Goal: Task Accomplishment & Management: Complete application form

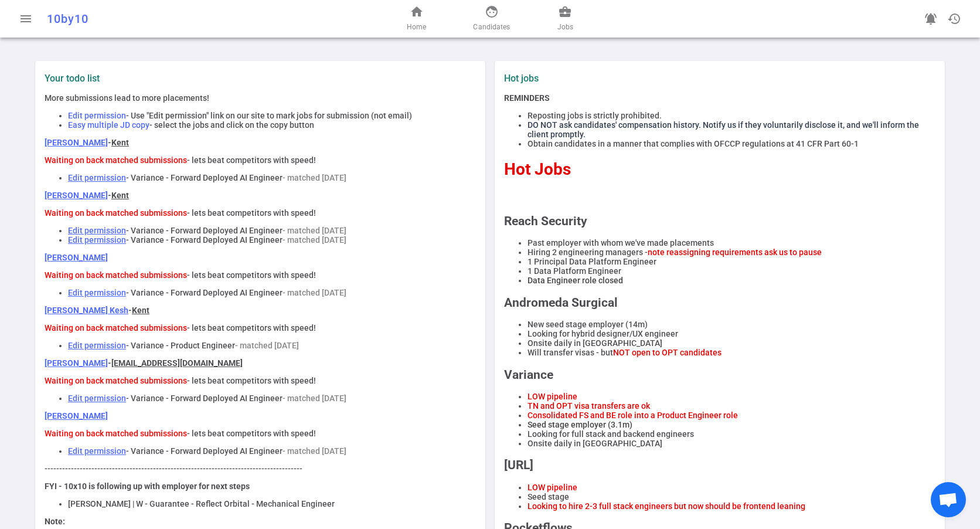
drag, startPoint x: 568, startPoint y: 26, endPoint x: 552, endPoint y: 24, distance: 16.0
click at [567, 26] on span "Jobs" at bounding box center [565, 27] width 16 height 12
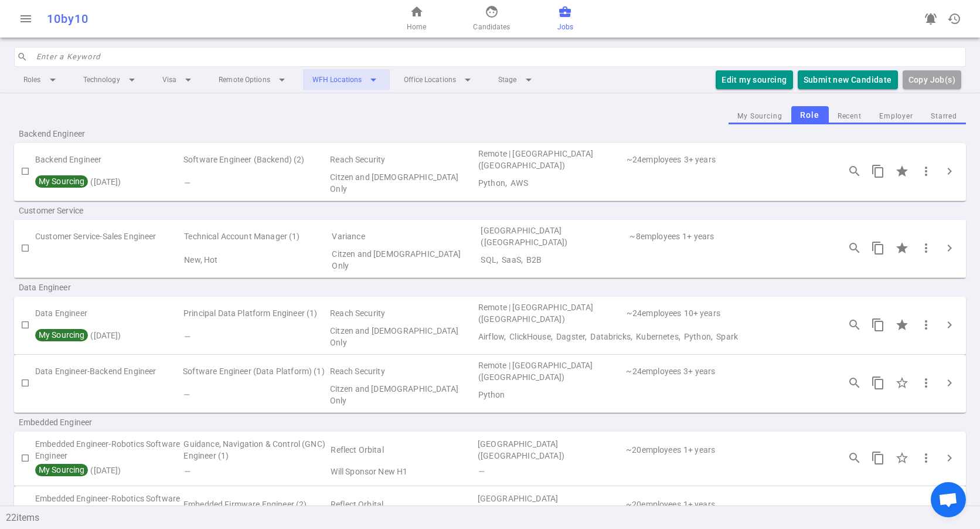
click at [336, 80] on li "WFH Locations arrow_drop_down" at bounding box center [346, 79] width 87 height 21
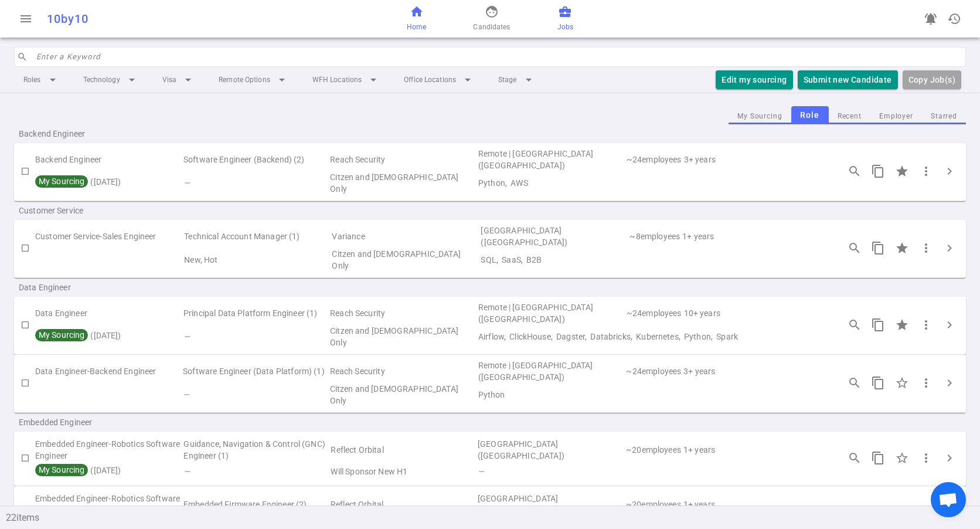
click at [417, 18] on span "home" at bounding box center [417, 12] width 14 height 14
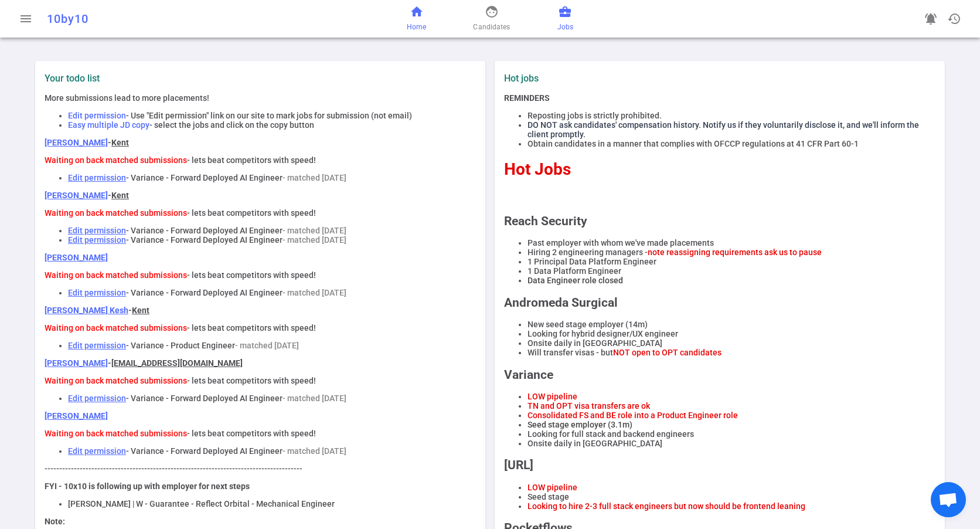
click at [565, 24] on span "Jobs" at bounding box center [565, 27] width 16 height 12
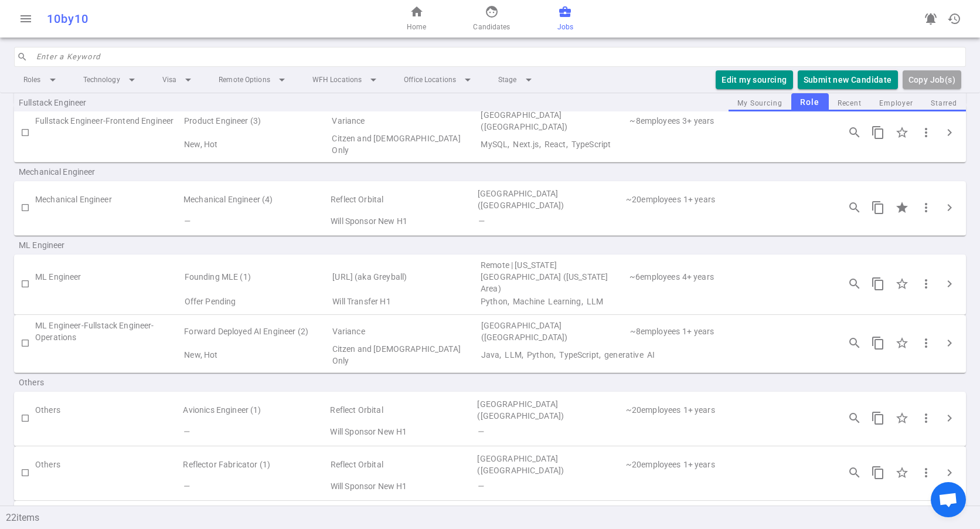
scroll to position [628, 0]
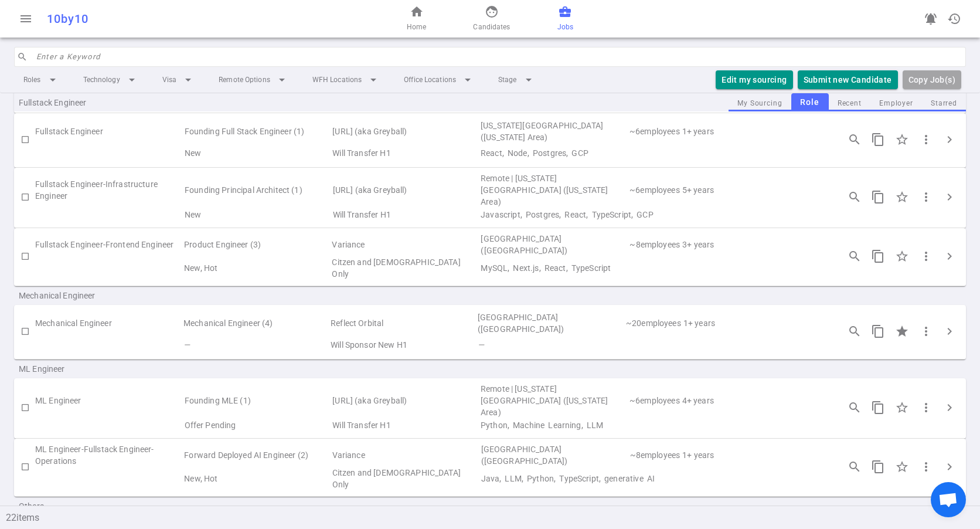
drag, startPoint x: 202, startPoint y: 224, endPoint x: 196, endPoint y: 228, distance: 6.8
click at [202, 233] on td "Product Engineer (3)" at bounding box center [257, 244] width 148 height 23
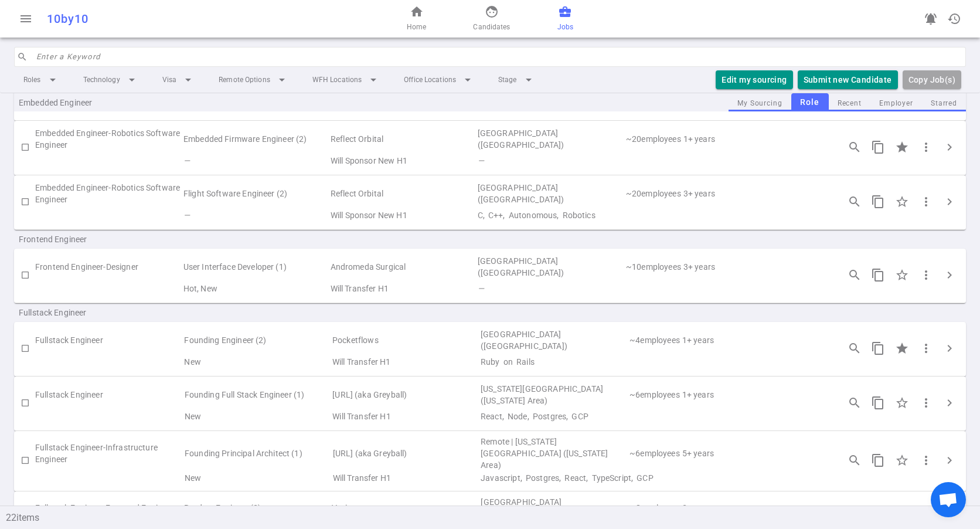
scroll to position [452, 0]
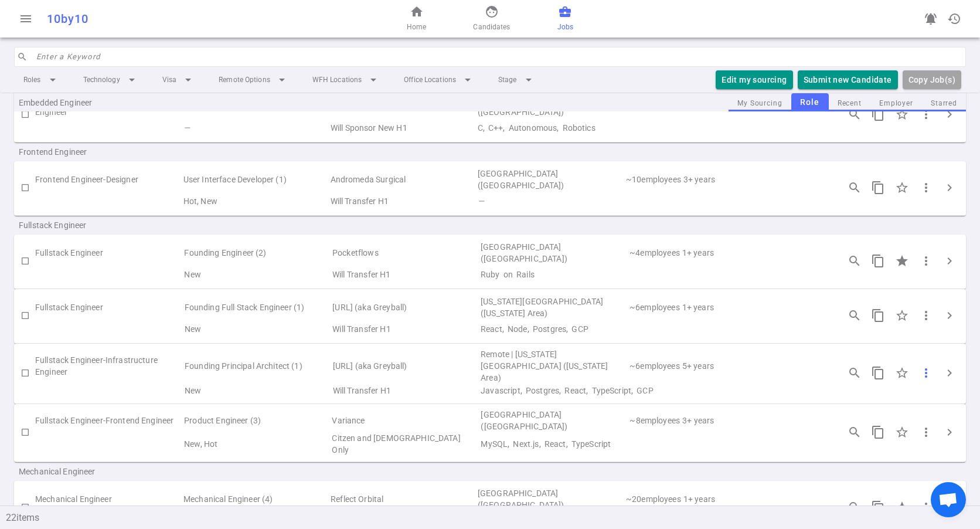
click at [919, 366] on span "more_vert" at bounding box center [926, 373] width 14 height 14
click at [874, 374] on li "Copy JD - long" at bounding box center [864, 379] width 211 height 19
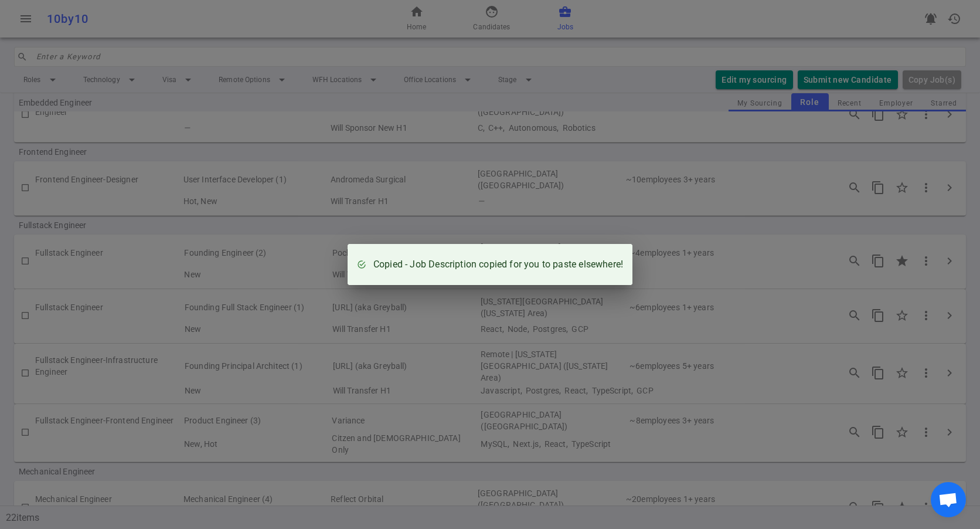
click at [931, 357] on div "Copied - Job Description copied for you to paste elsewhere!" at bounding box center [490, 264] width 980 height 529
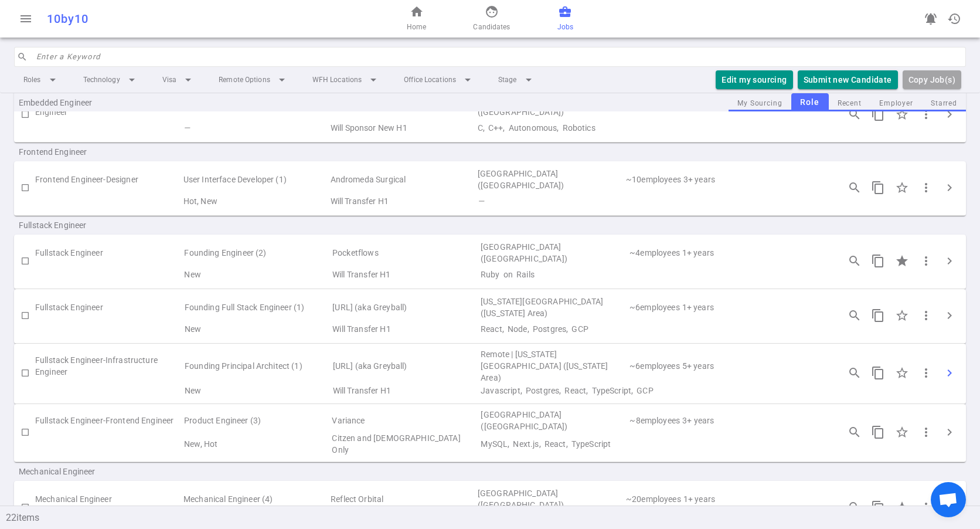
click at [947, 366] on span "chevron_right" at bounding box center [949, 373] width 14 height 14
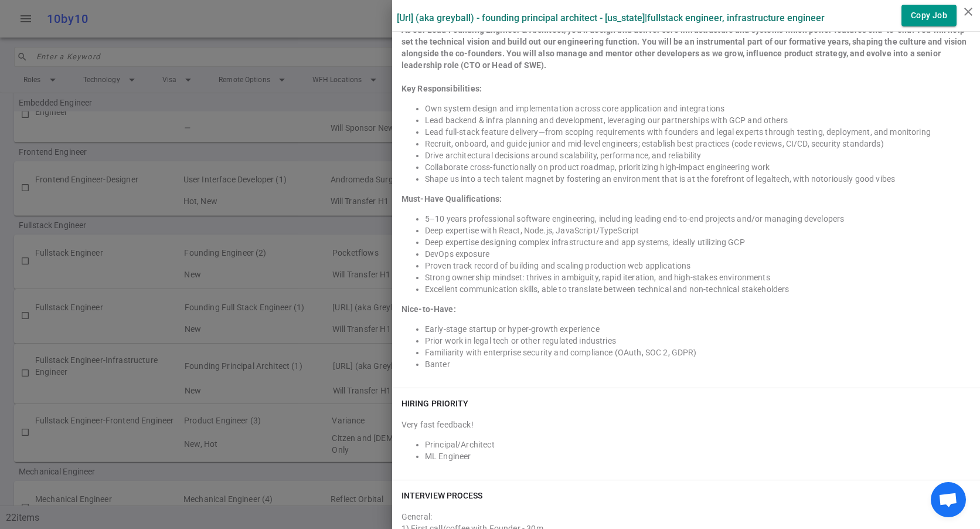
scroll to position [1465, 0]
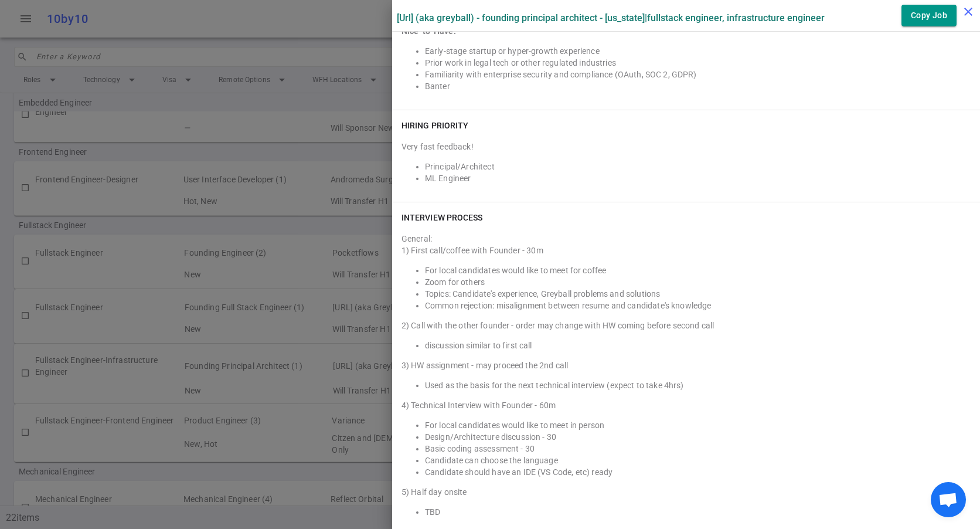
click at [970, 12] on icon "close" at bounding box center [968, 12] width 14 height 14
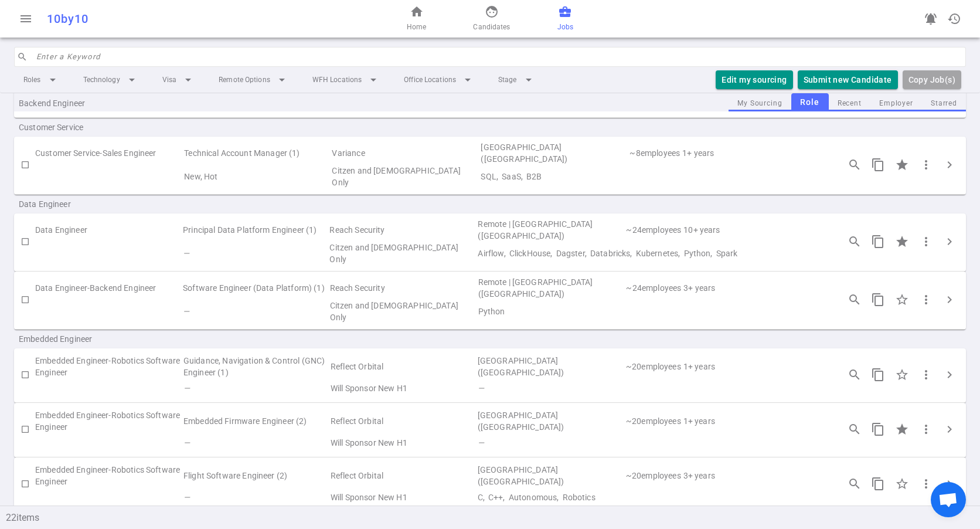
scroll to position [0, 0]
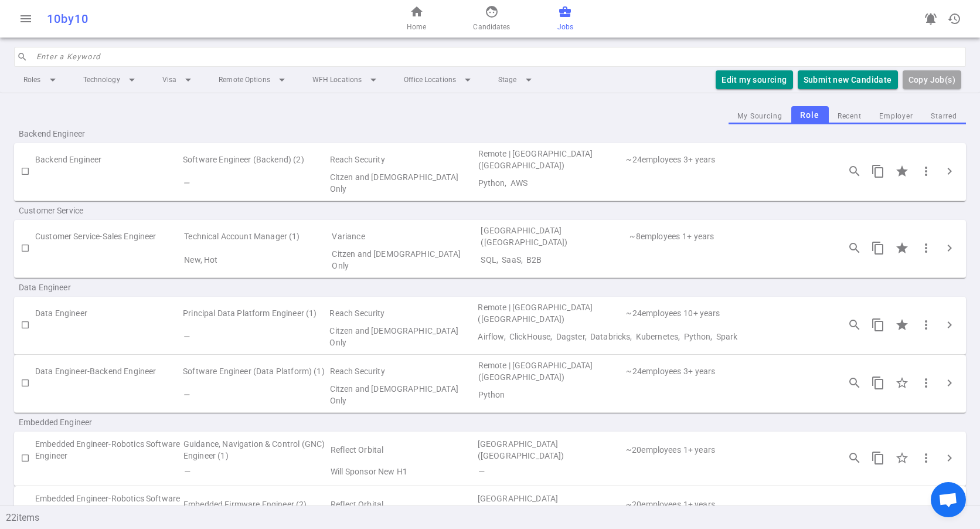
click at [69, 305] on td "Data Engineer" at bounding box center [108, 312] width 146 height 23
click at [24, 315] on input "checkbox" at bounding box center [25, 325] width 20 height 20
checkbox input "true"
click at [844, 76] on button "Submit Candidate to ( 1 ) Jobs" at bounding box center [832, 79] width 131 height 19
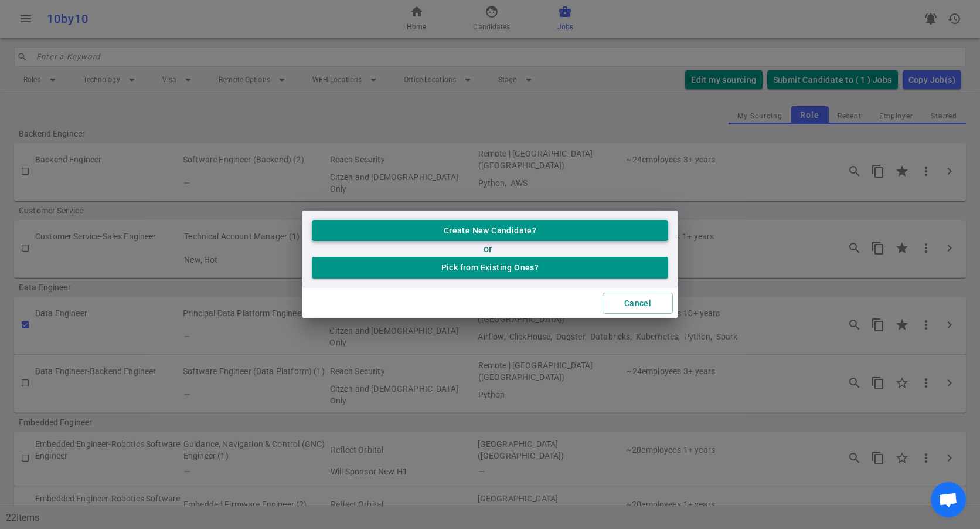
click at [516, 231] on button "Create New Candidate?" at bounding box center [490, 231] width 356 height 22
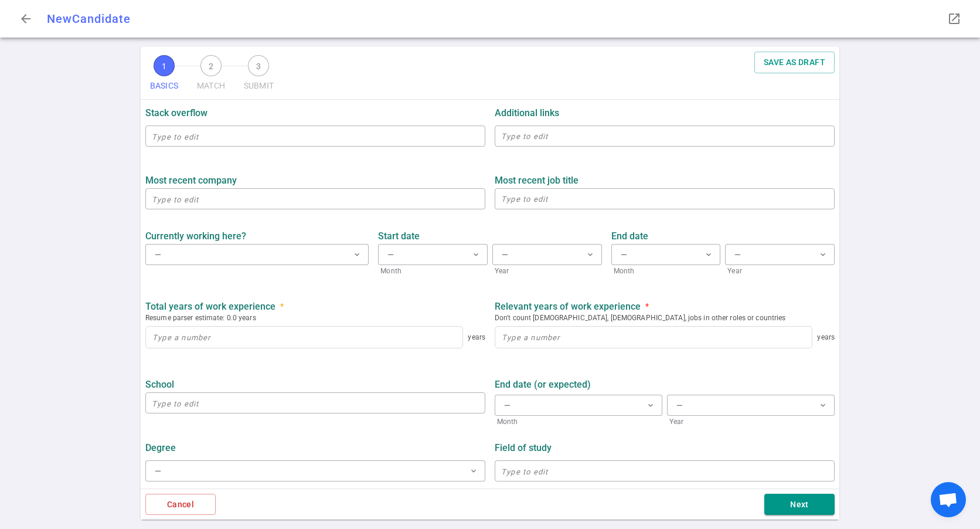
scroll to position [427, 0]
click at [559, 141] on textarea at bounding box center [664, 136] width 327 height 13
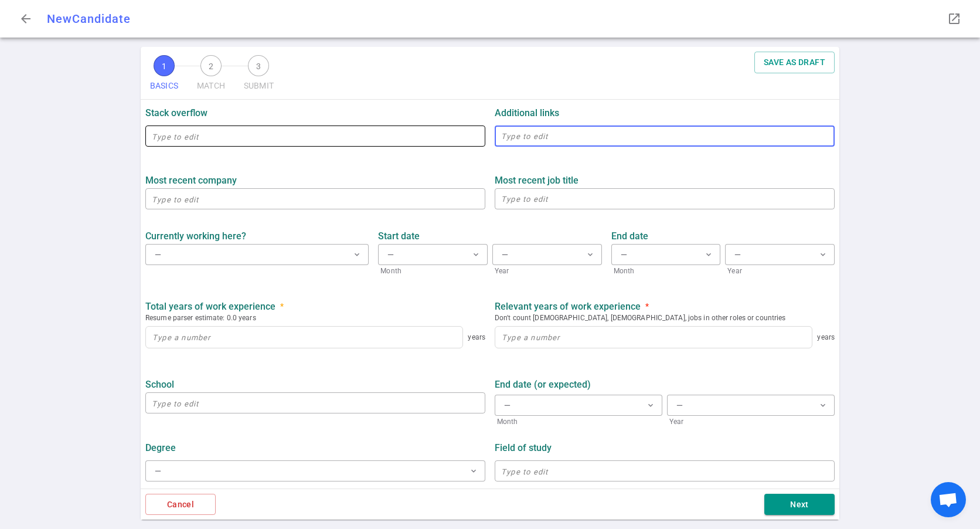
click at [229, 136] on input "text" at bounding box center [315, 136] width 340 height 19
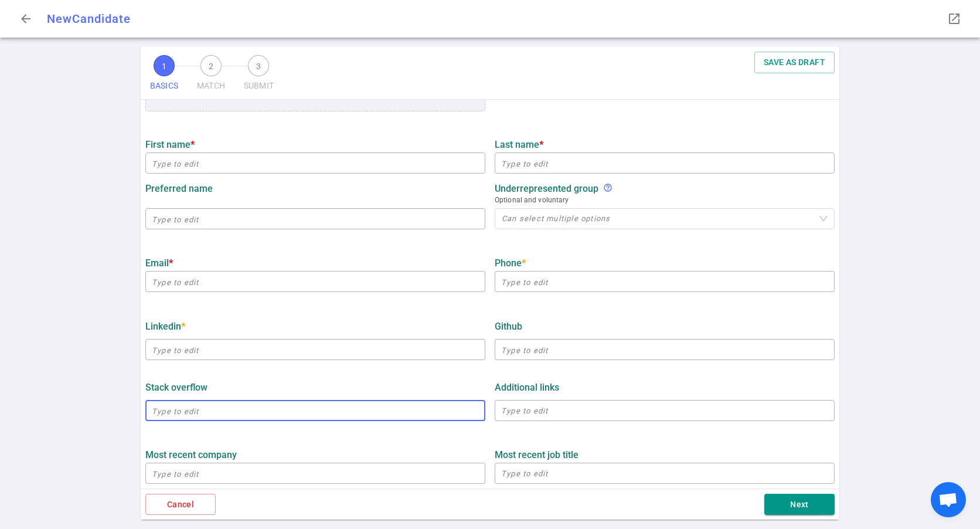
scroll to position [0, 0]
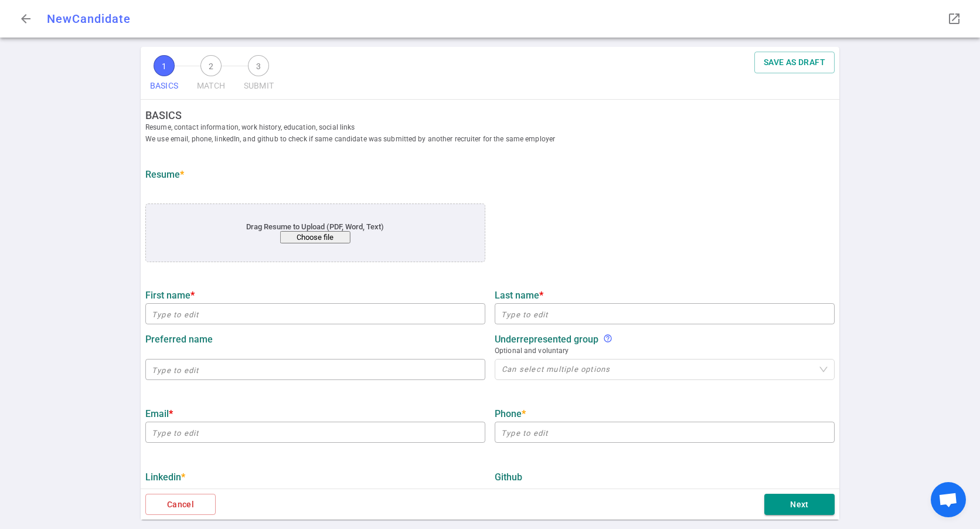
click at [301, 240] on button "Choose file" at bounding box center [315, 237] width 70 height 12
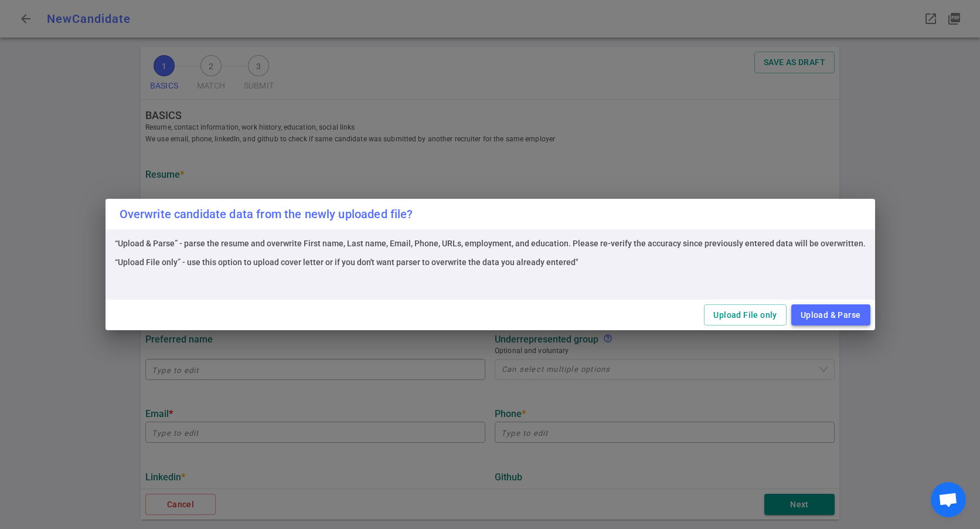
click at [833, 315] on button "Upload & Parse" at bounding box center [830, 315] width 79 height 22
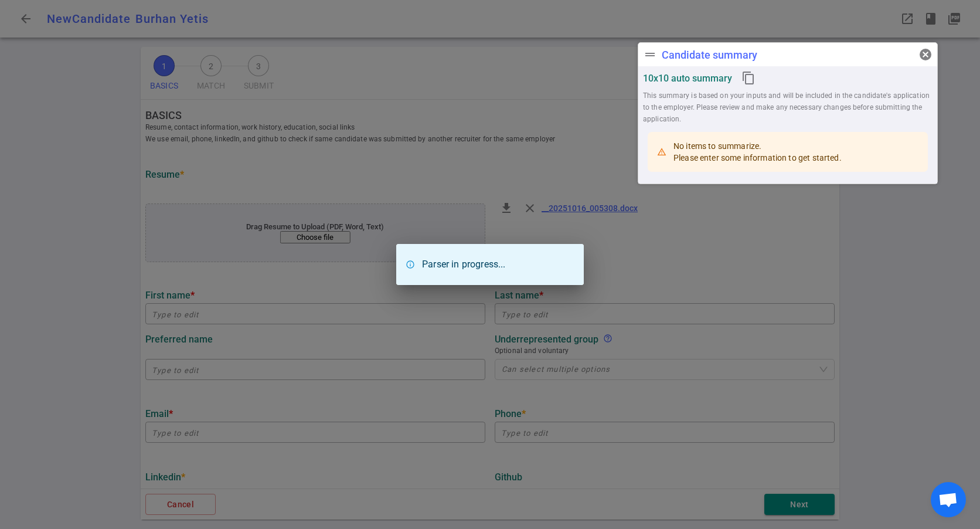
type input "Burhan"
type input "Yetis"
type input "burhanyetis51@hotmail.com"
type input "650-546-64-81"
type input "Lockheed Martin bay Area"
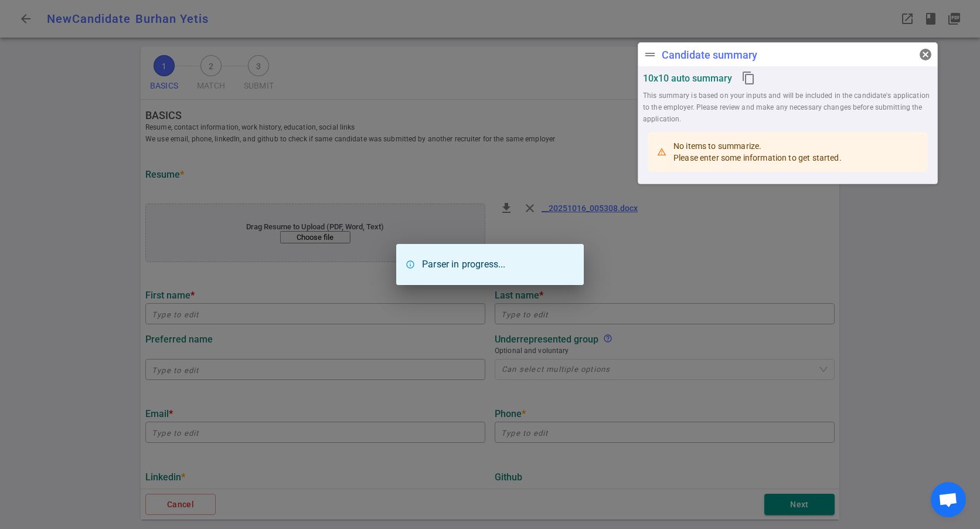
type textarea "Data Architect/ML Engineer"
type input "19.8"
type input "Dowling College"
type input "Business Administration"
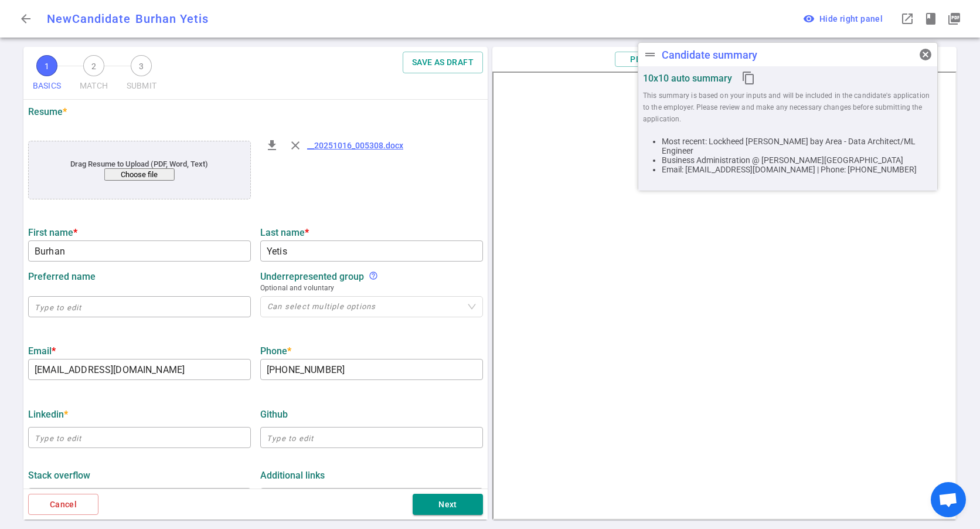
scroll to position [176, 0]
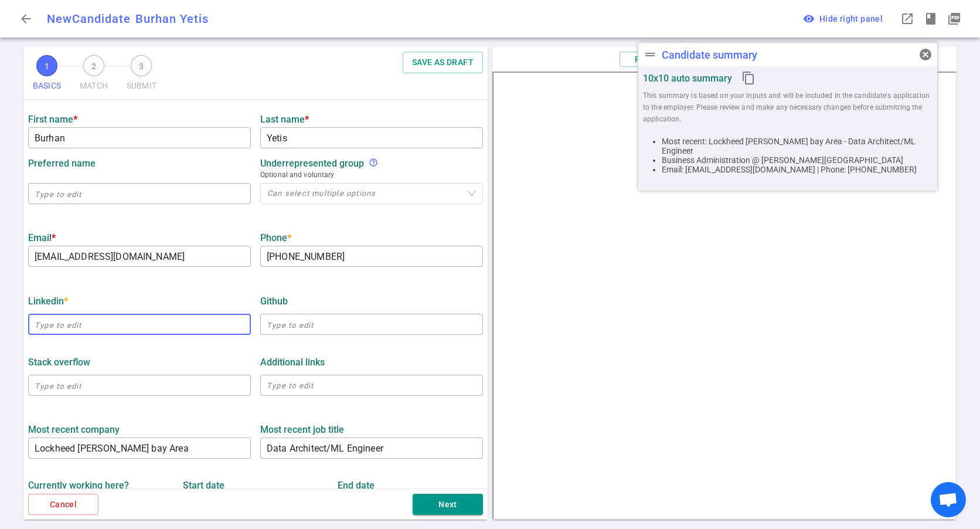
click at [180, 329] on input "text" at bounding box center [139, 324] width 223 height 19
click at [924, 57] on span "cancel" at bounding box center [925, 54] width 14 height 14
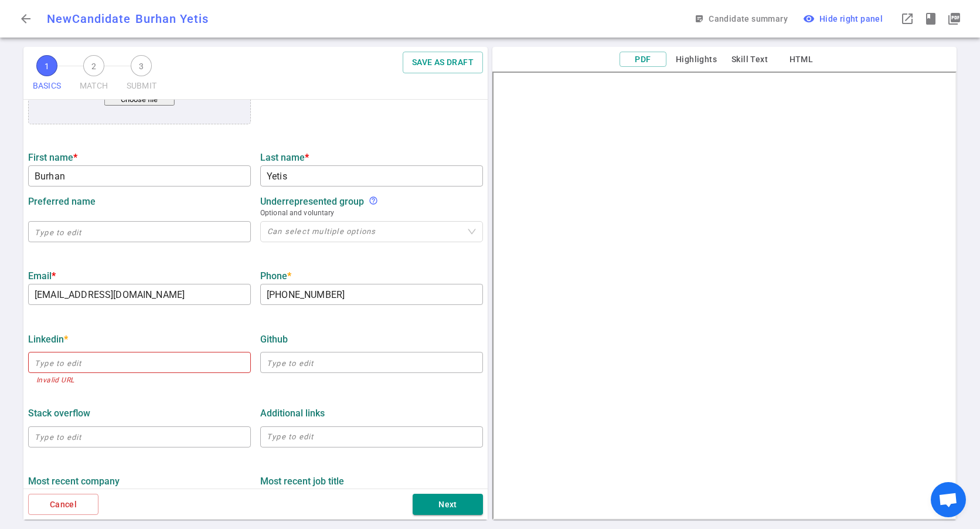
scroll to position [117, 0]
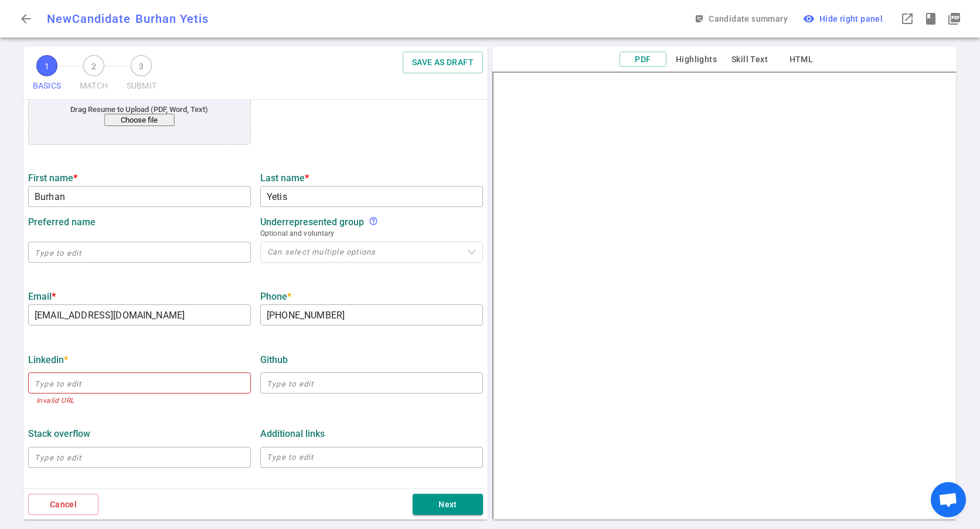
click at [148, 373] on div "​ Invalid URL" at bounding box center [139, 389] width 223 height 39
click at [77, 377] on input "text" at bounding box center [139, 382] width 223 height 19
paste input "https://www.linkedin.com/in/burhanyetis/"
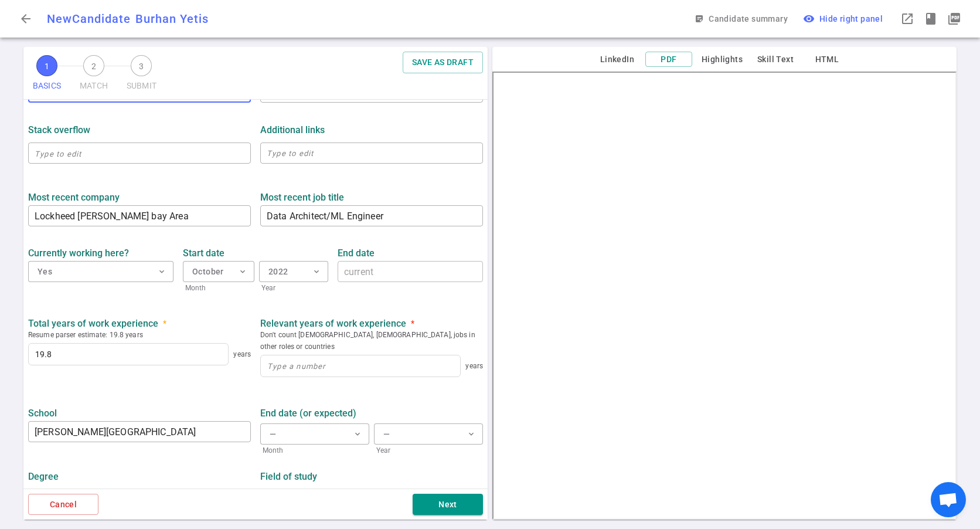
scroll to position [410, 0]
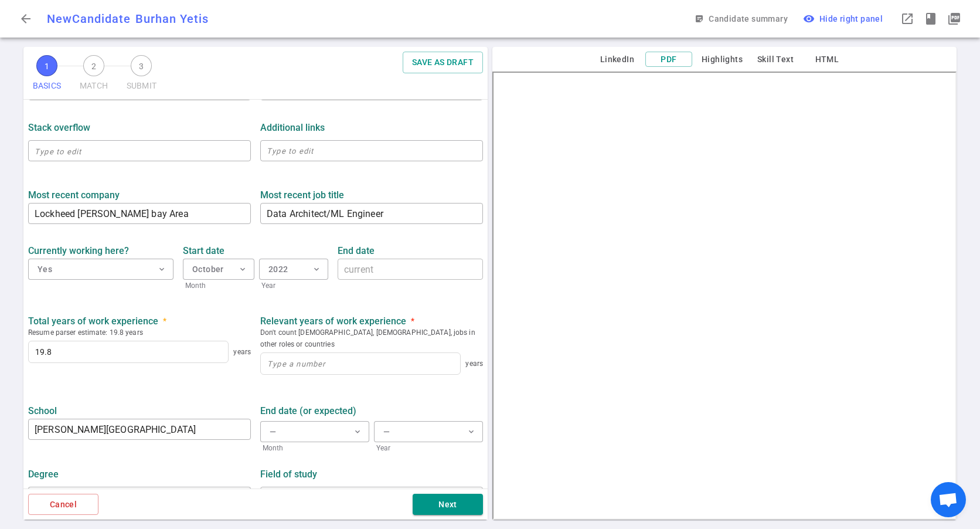
type input "https://www.linkedin.com/in/burhanyetis"
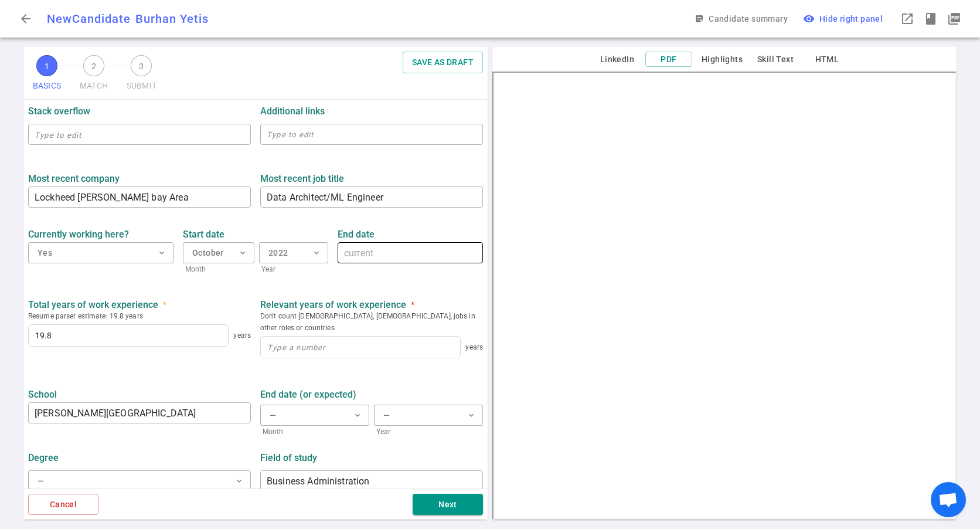
click at [356, 247] on div "current x ​" at bounding box center [410, 252] width 145 height 21
click at [217, 259] on button "October expand_more" at bounding box center [218, 252] width 71 height 21
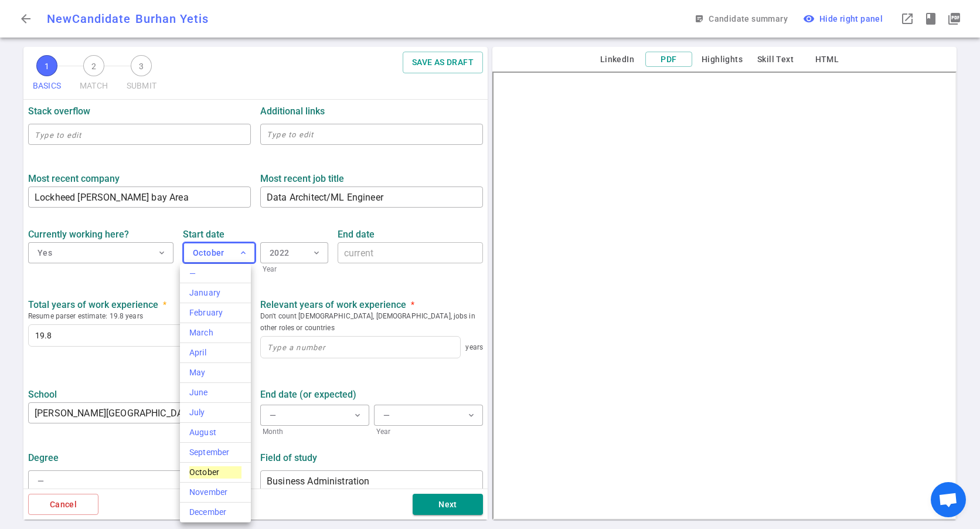
click at [217, 259] on div at bounding box center [490, 264] width 980 height 529
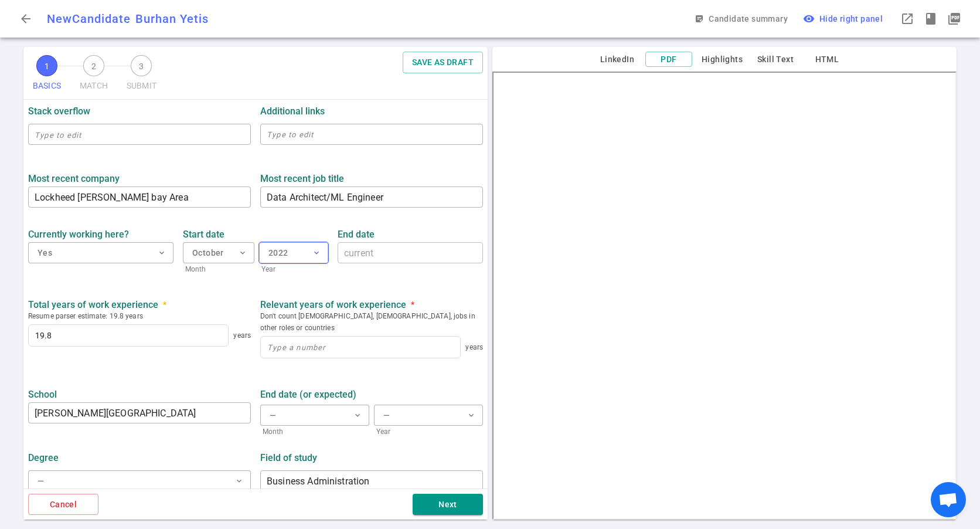
click at [312, 253] on span "expand_more" at bounding box center [316, 252] width 9 height 9
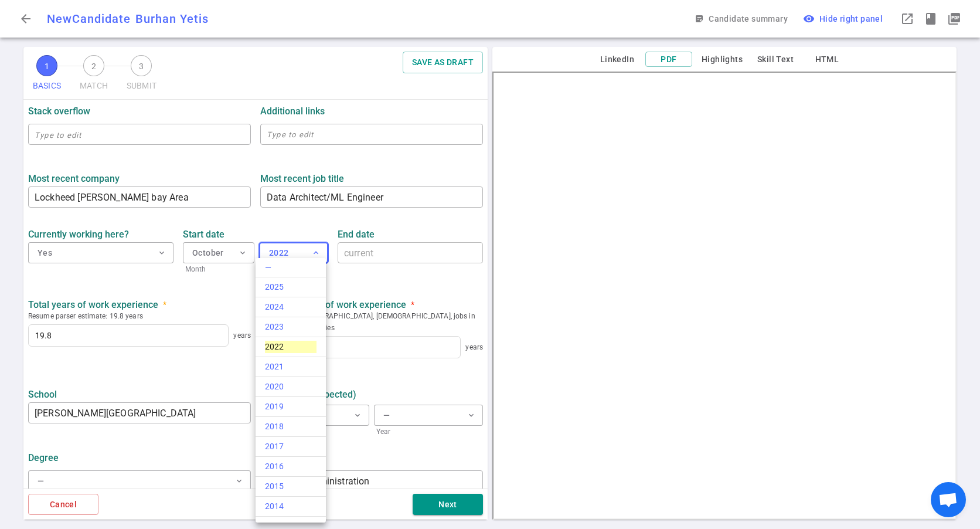
click at [310, 253] on div at bounding box center [490, 264] width 980 height 529
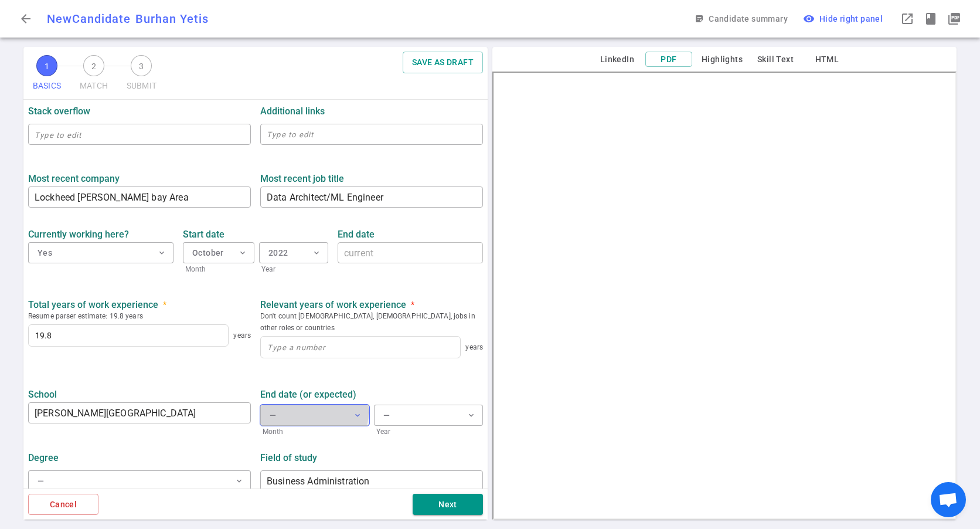
click at [305, 404] on button "— expand_more" at bounding box center [314, 414] width 109 height 21
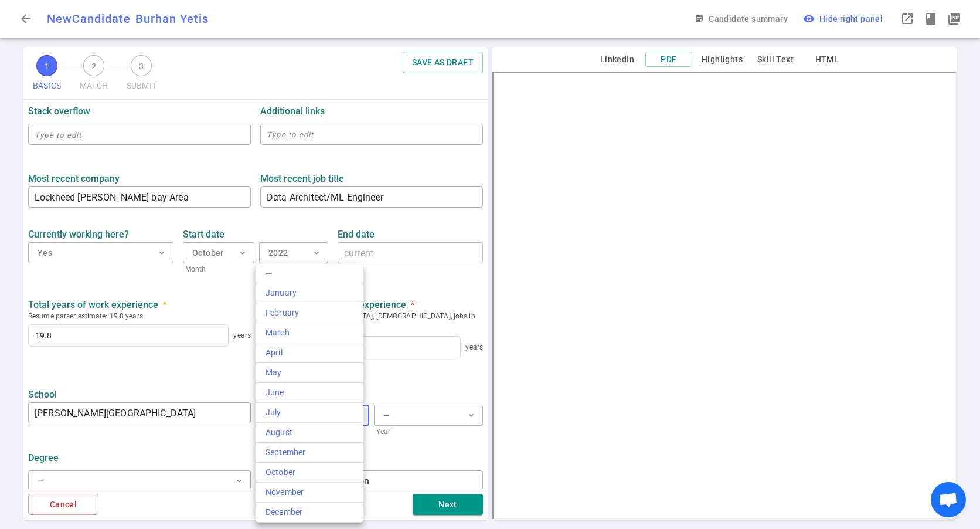
click at [172, 368] on div at bounding box center [490, 264] width 980 height 529
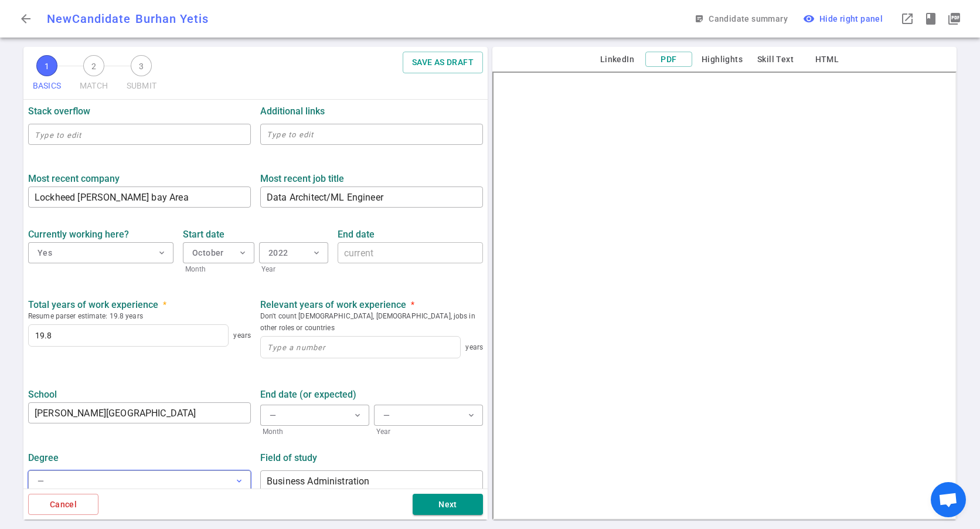
click at [115, 478] on button "— expand_more" at bounding box center [139, 480] width 223 height 21
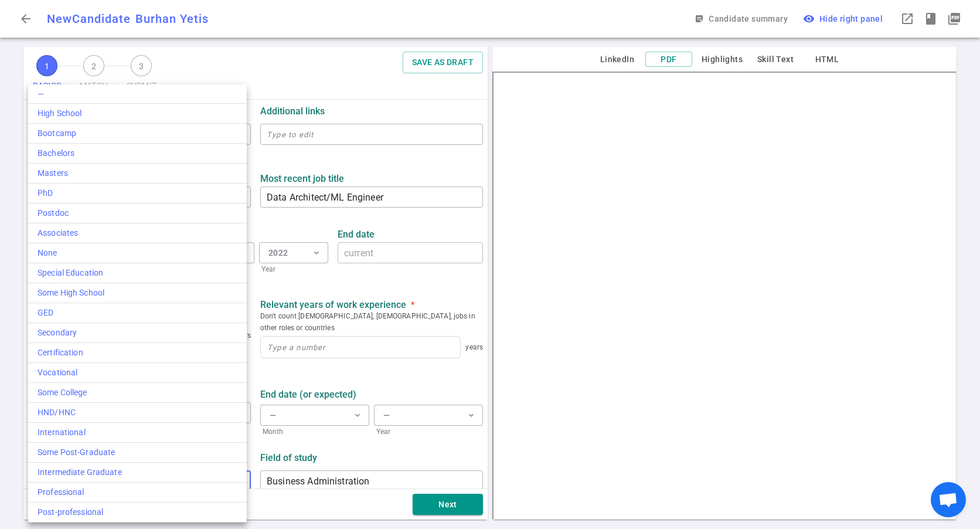
drag, startPoint x: 950, startPoint y: 159, endPoint x: 952, endPoint y: 288, distance: 129.5
click at [952, 288] on div at bounding box center [490, 264] width 980 height 529
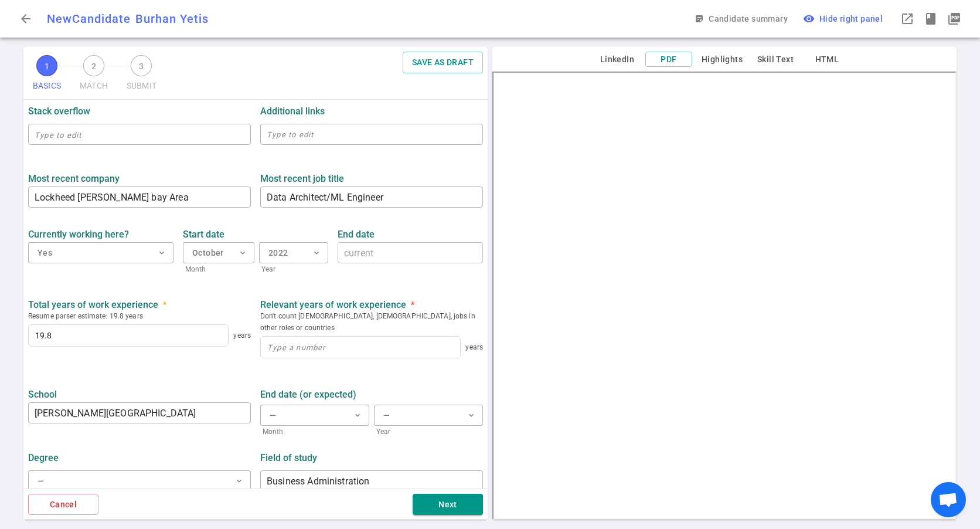
click at [909, 271] on div "— High School Bootcamp Bachelors Masters PhD Postdoc Associates None Special Ed…" at bounding box center [490, 264] width 980 height 529
click at [91, 470] on button "— expand_more" at bounding box center [139, 480] width 223 height 21
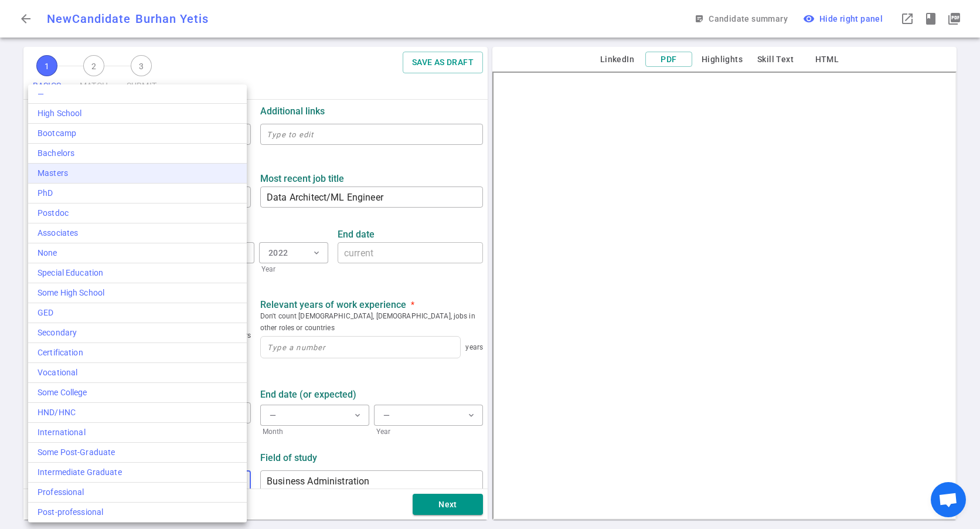
click at [93, 173] on div "Masters" at bounding box center [138, 173] width 200 height 12
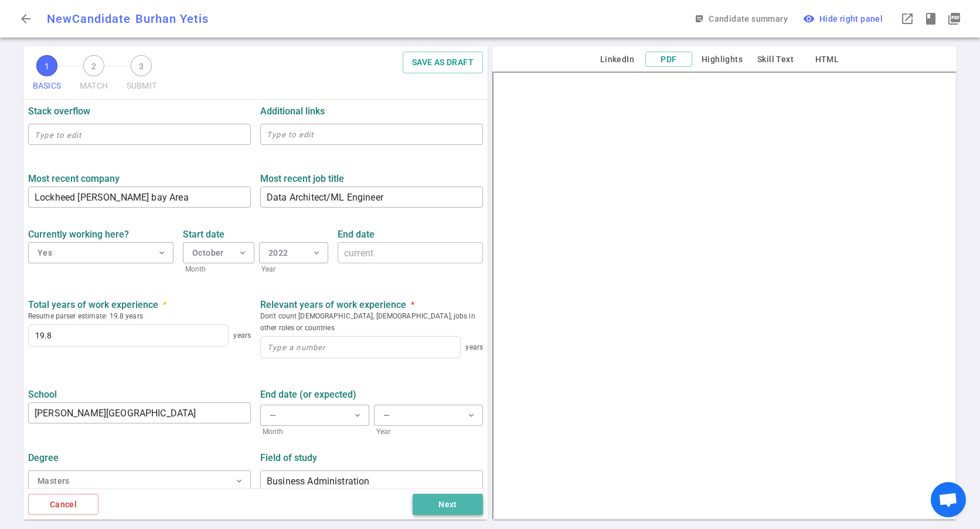
click at [454, 502] on button "Next" at bounding box center [448, 504] width 70 height 22
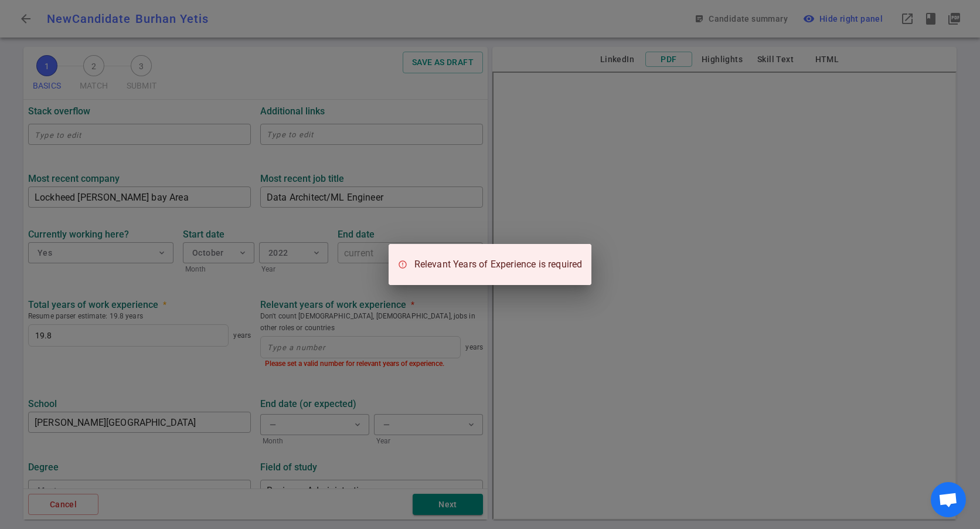
click at [345, 373] on div "Relevant Years of Experience is required" at bounding box center [490, 264] width 980 height 529
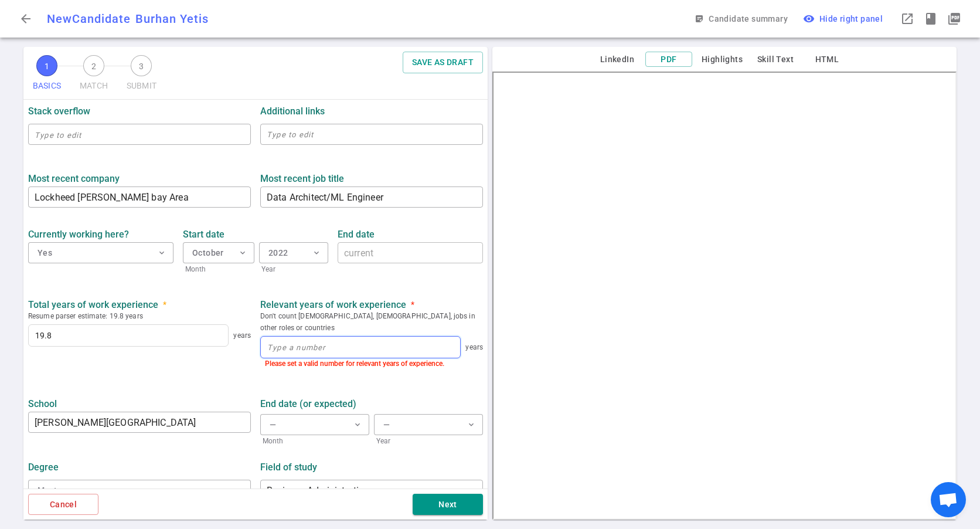
click at [325, 342] on input at bounding box center [360, 346] width 199 height 21
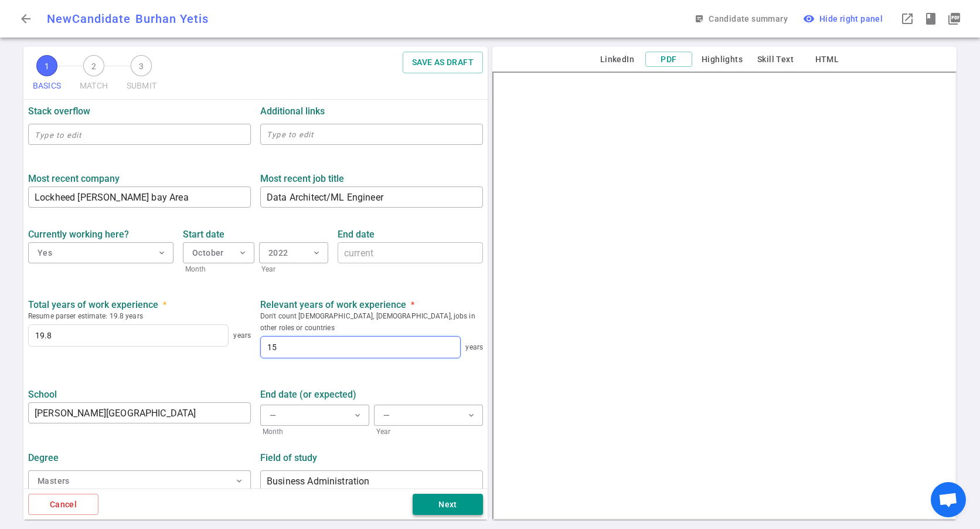
type input "15"
click at [447, 506] on button "Next" at bounding box center [448, 504] width 70 height 22
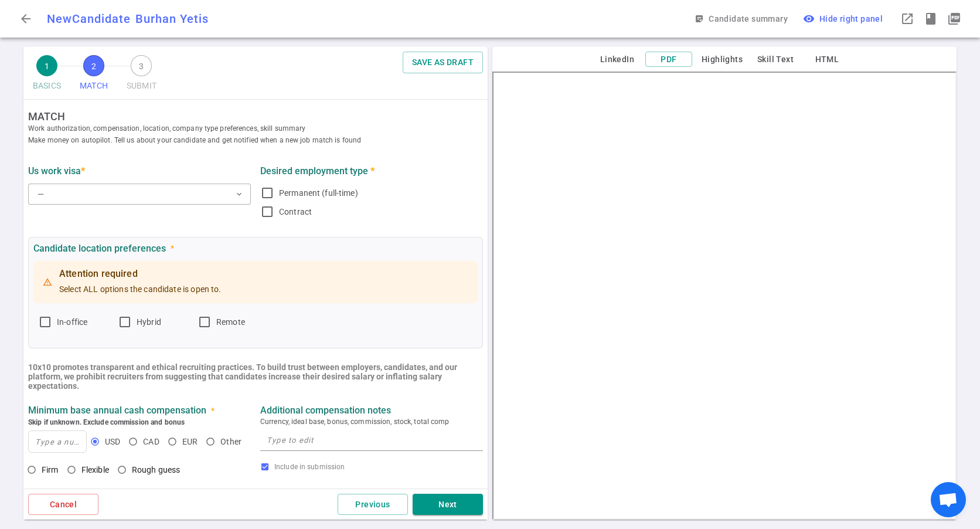
scroll to position [0, 0]
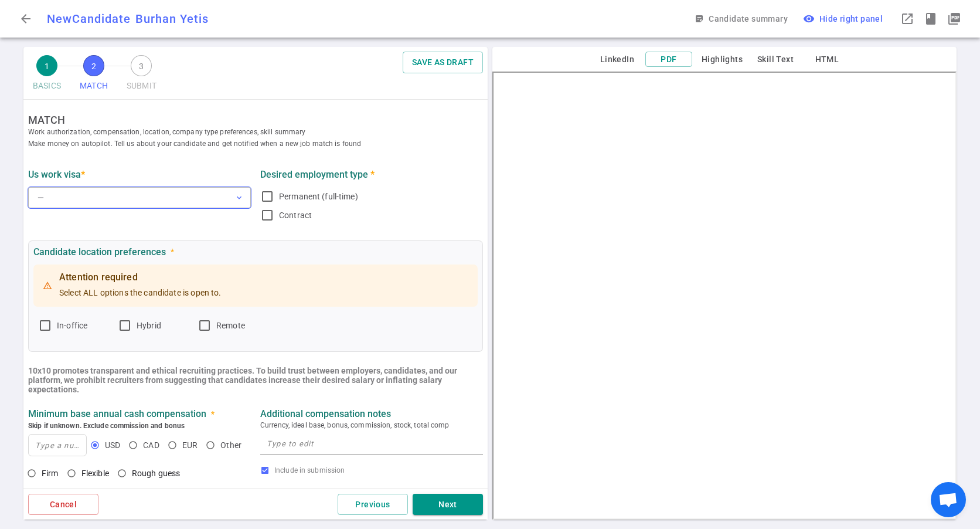
click at [146, 200] on button "— expand_more" at bounding box center [139, 197] width 223 height 21
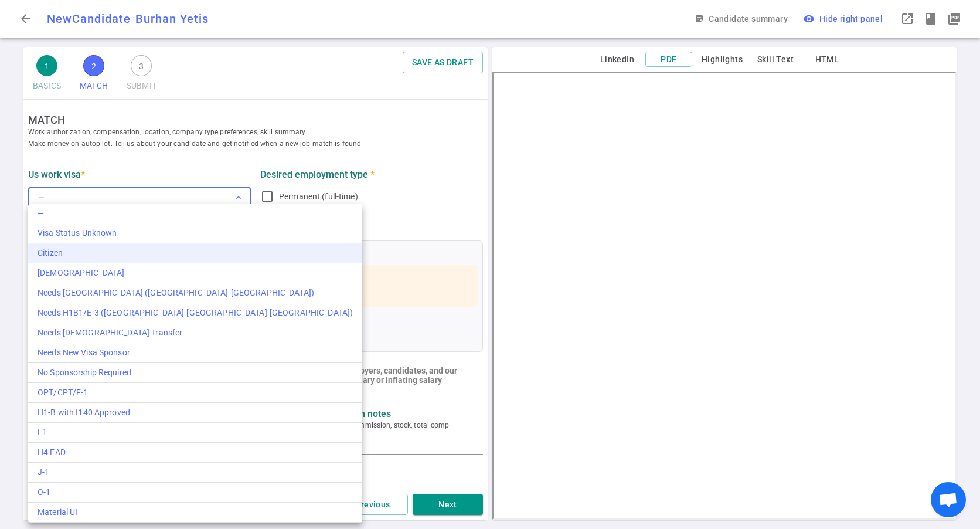
click at [74, 259] on li "Citizen" at bounding box center [195, 253] width 334 height 20
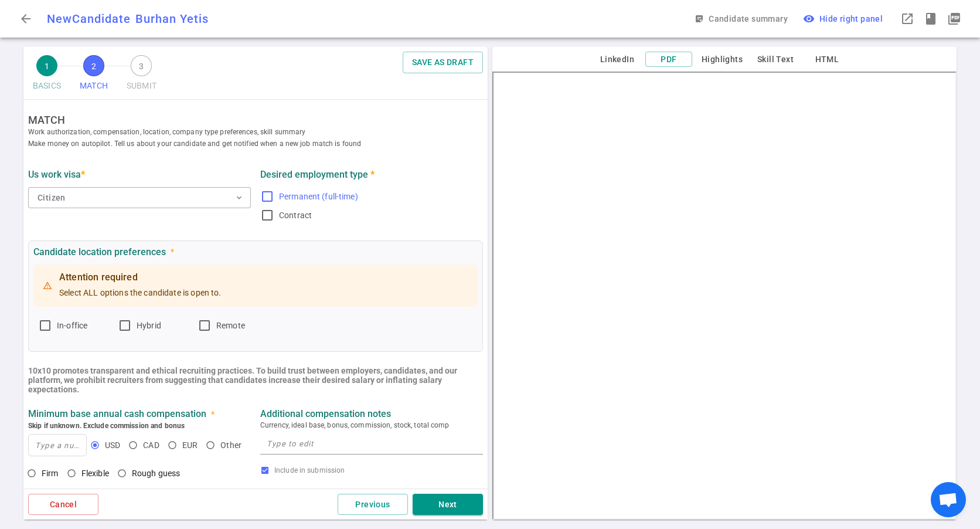
click at [263, 196] on input "Permanent (full-time)" at bounding box center [267, 196] width 14 height 14
checkbox input "true"
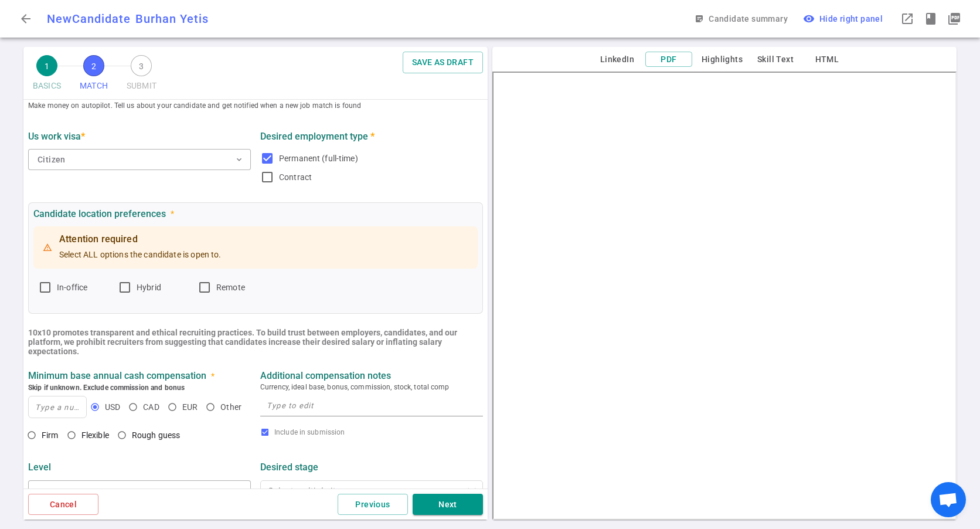
scroll to position [59, 0]
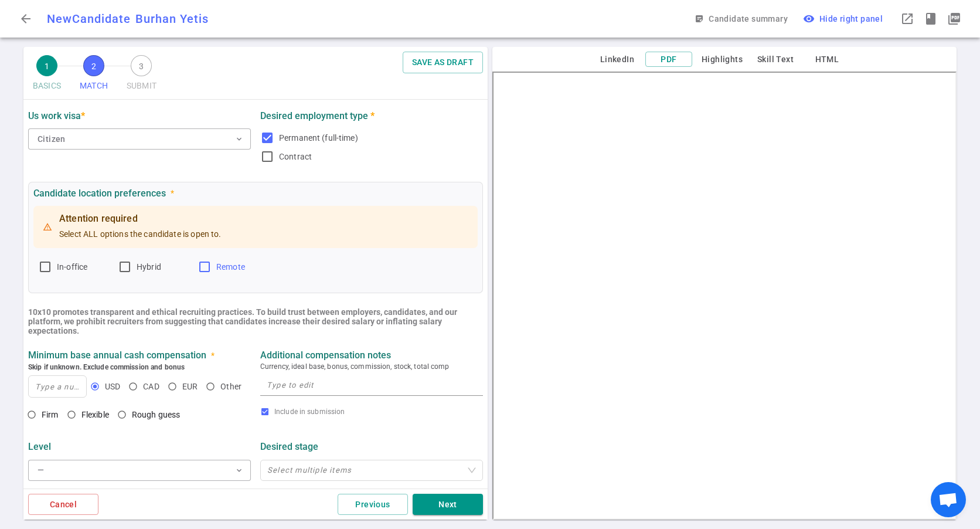
click at [207, 267] on input "Remote" at bounding box center [204, 267] width 14 height 14
checkbox input "true"
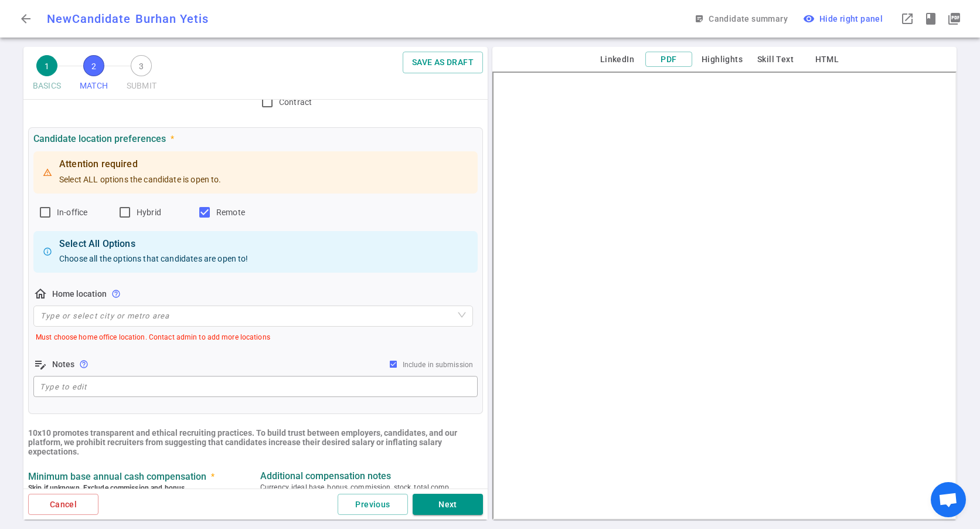
scroll to position [176, 0]
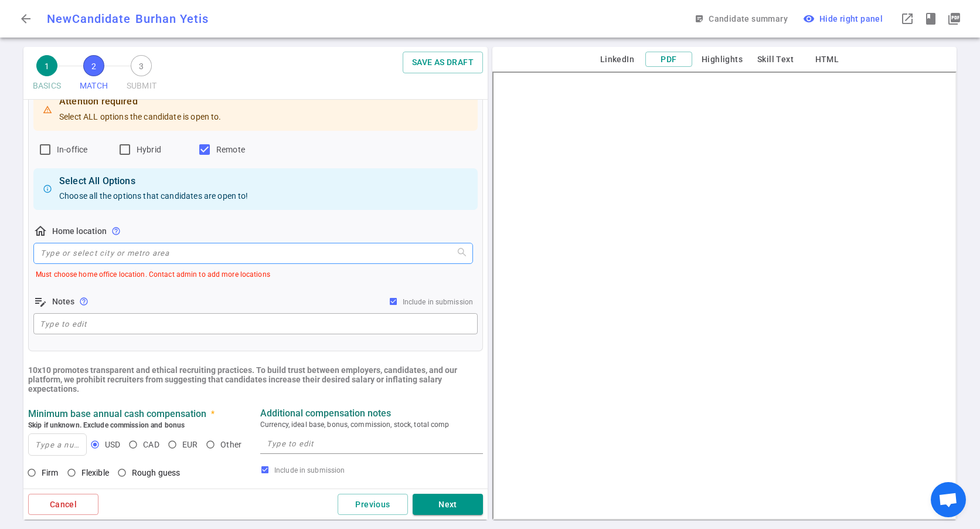
click at [146, 258] on input "search" at bounding box center [252, 253] width 425 height 20
click at [63, 330] on textarea at bounding box center [255, 323] width 431 height 13
click at [122, 255] on input "search" at bounding box center [252, 253] width 425 height 20
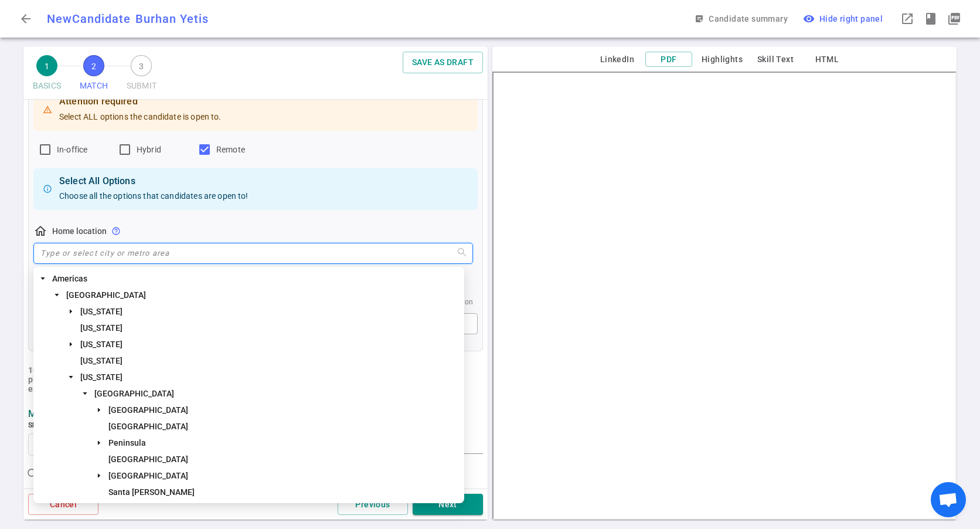
paste input "Charlotte, NC"
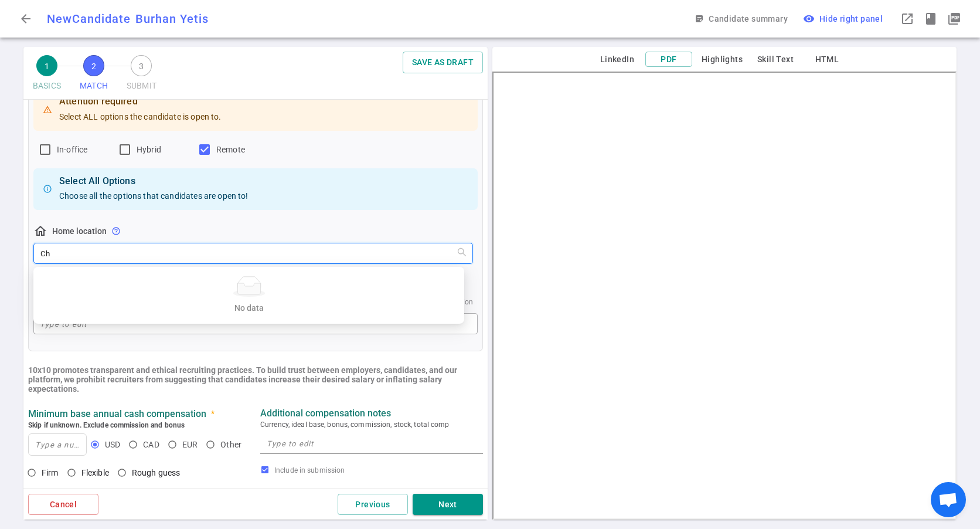
type input "C"
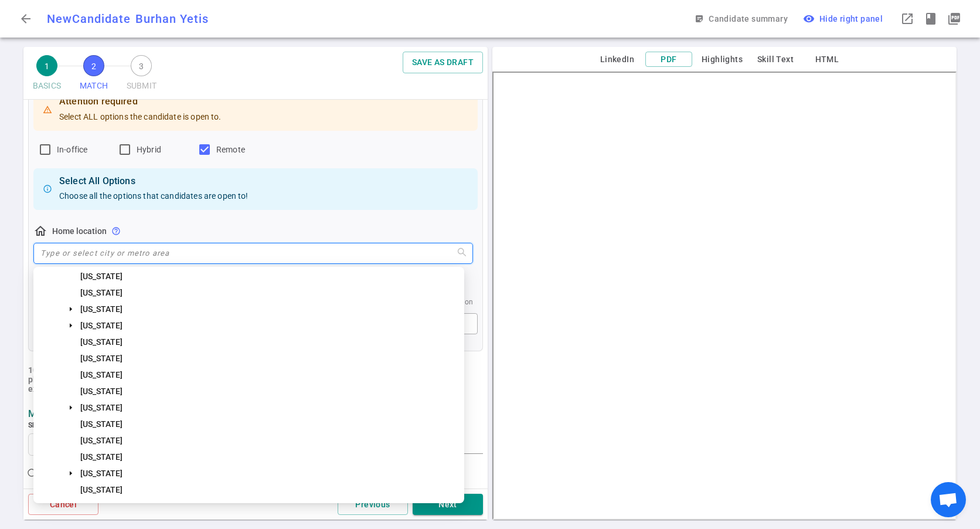
scroll to position [655, 0]
click at [108, 346] on span "North Carolina" at bounding box center [101, 345] width 42 height 9
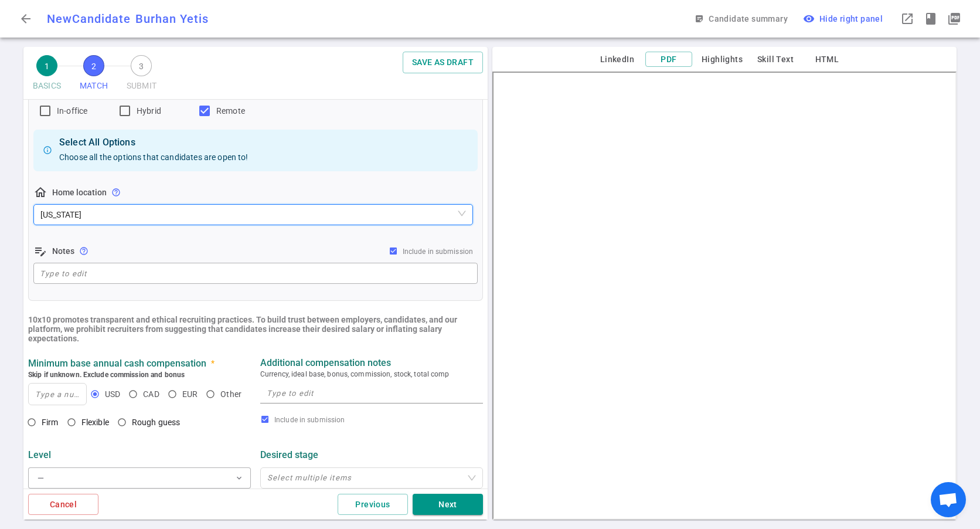
scroll to position [234, 0]
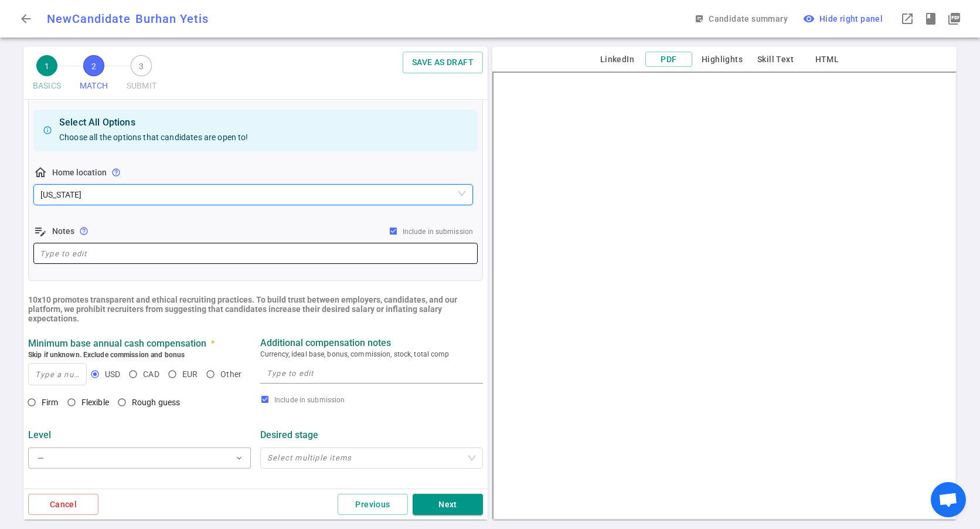
click at [73, 255] on textarea at bounding box center [255, 253] width 431 height 13
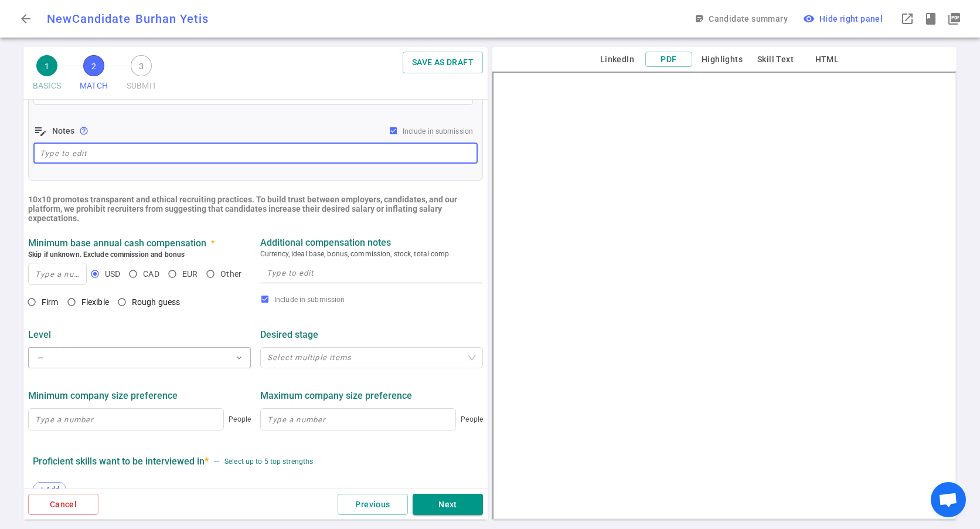
scroll to position [352, 0]
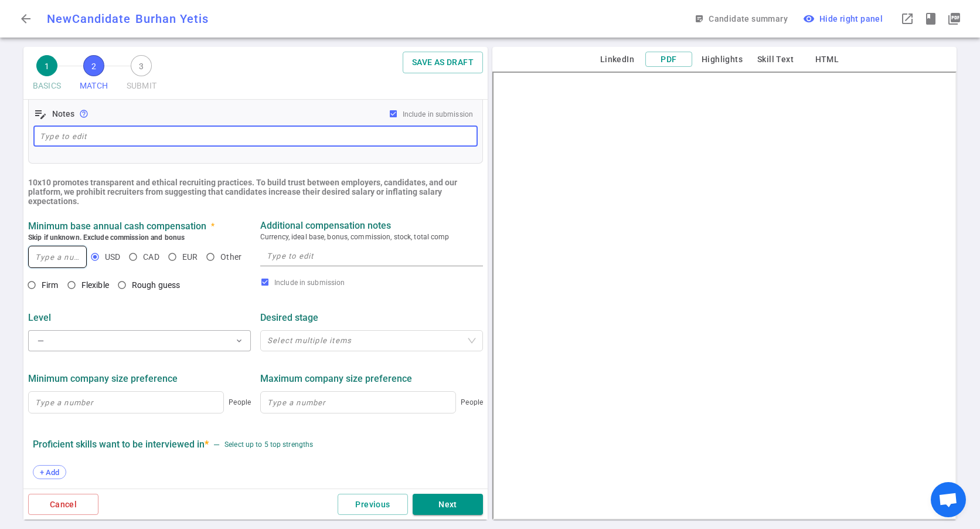
click at [64, 261] on input at bounding box center [57, 256] width 57 height 21
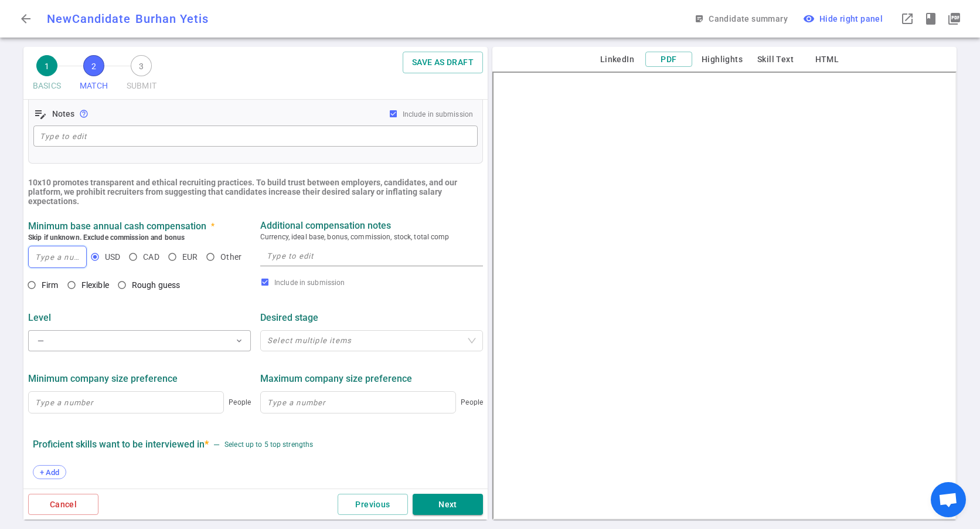
click at [45, 263] on input at bounding box center [57, 256] width 57 height 21
paste input "$240K per annum"
click at [23, 261] on div "1 BASICS 2 MATCH 3 SUBMIT SAVE AS DRAFT MATCH Work authorization, compensation,…" at bounding box center [255, 288] width 469 height 482
click at [46, 261] on input "$240K per annum" at bounding box center [57, 256] width 57 height 21
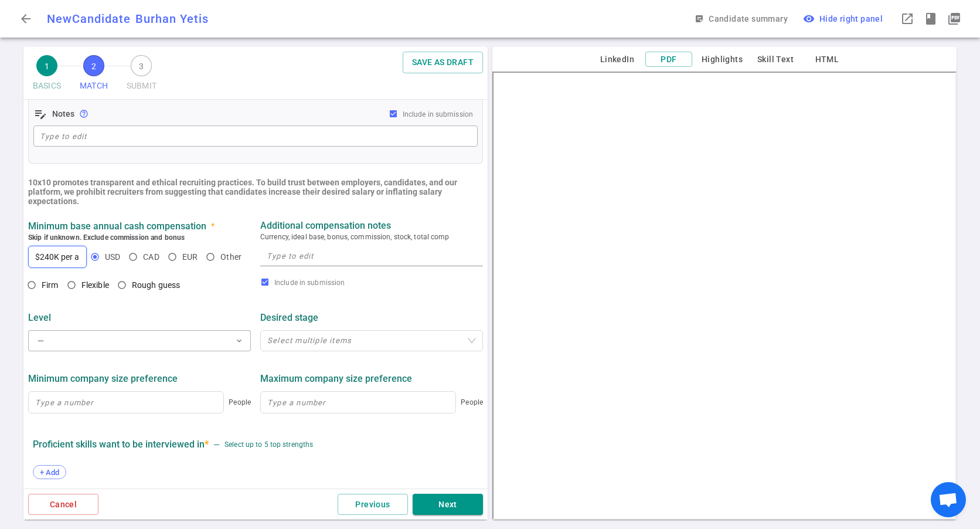
scroll to position [0, 23]
drag, startPoint x: 59, startPoint y: 260, endPoint x: 106, endPoint y: 280, distance: 51.3
click at [106, 280] on ul "MATCH Work authorization, compensation, location, company type preferences, ski…" at bounding box center [255, 188] width 464 height 881
type input "$240K"
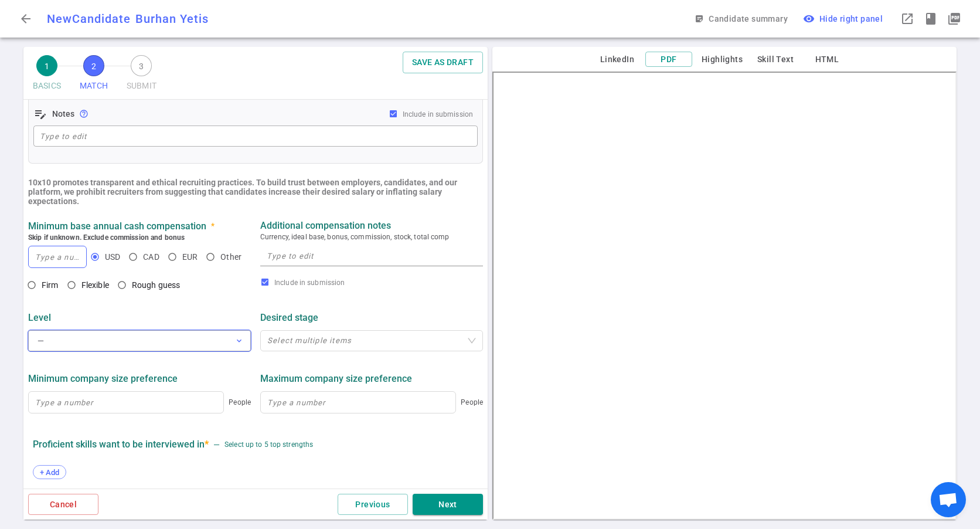
click at [182, 339] on button "— expand_more" at bounding box center [139, 340] width 223 height 21
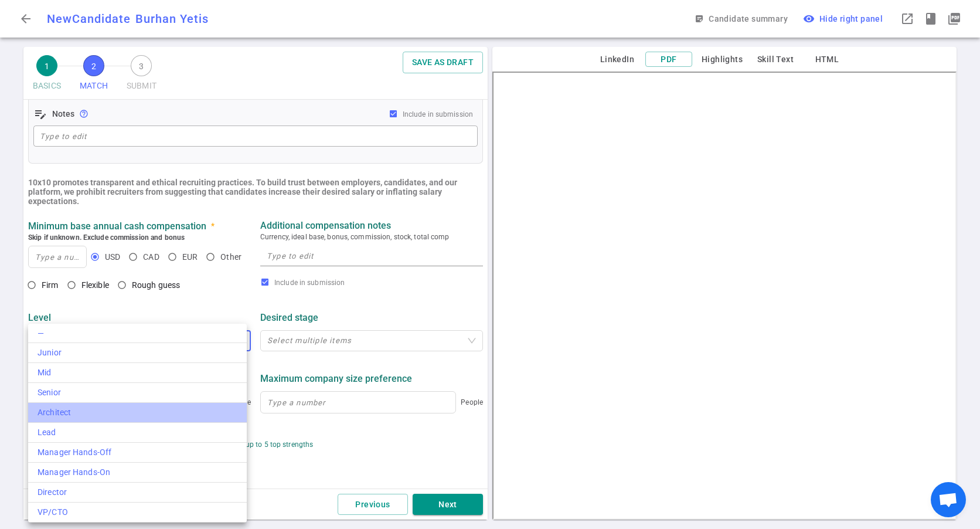
click at [74, 413] on div "Architect" at bounding box center [138, 412] width 200 height 12
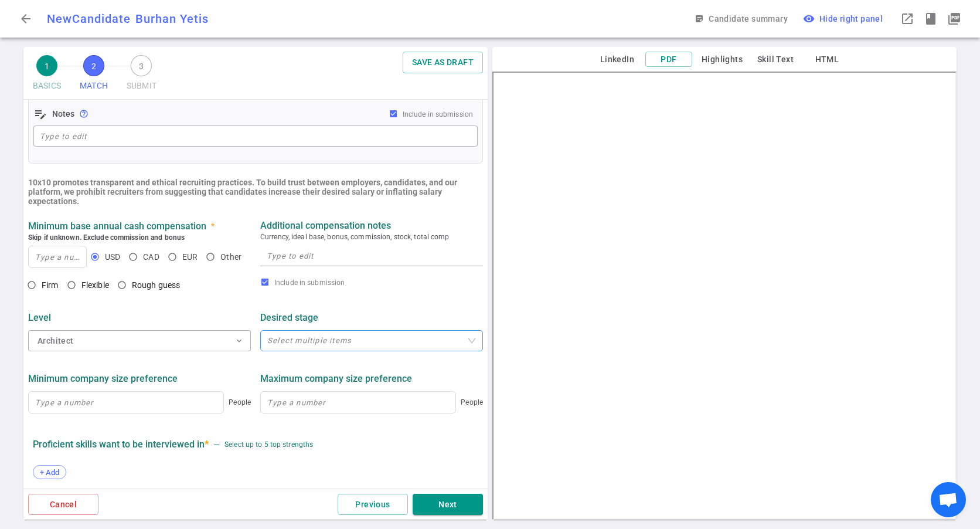
click at [307, 338] on div at bounding box center [366, 340] width 206 height 9
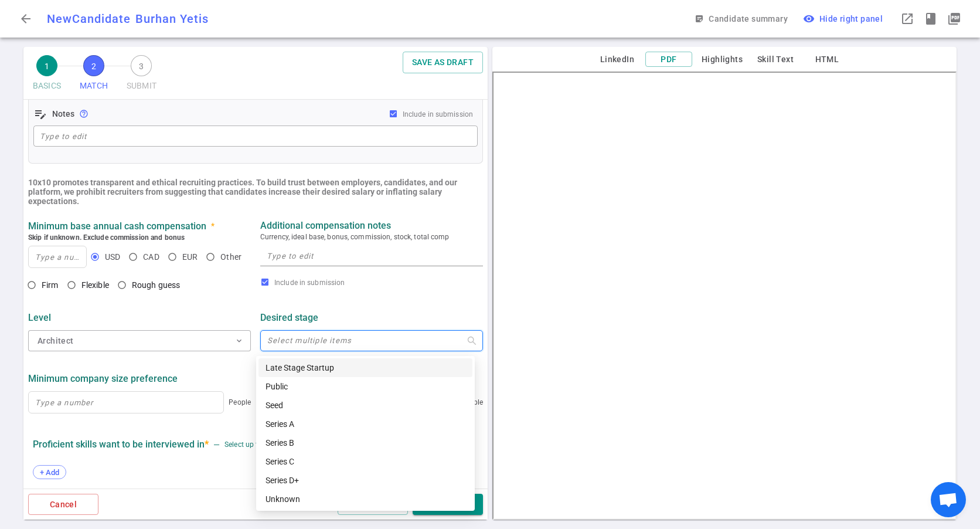
click at [346, 316] on div "Desired stage" at bounding box center [371, 317] width 223 height 11
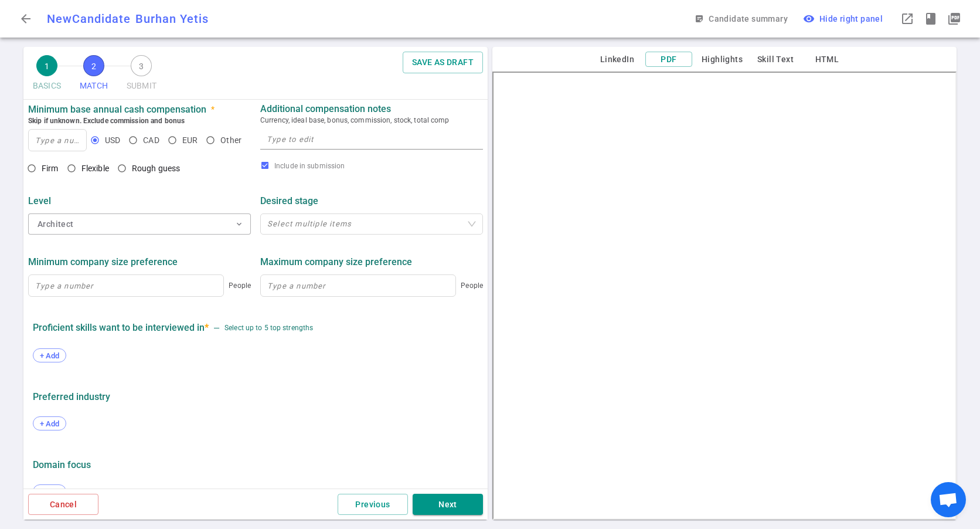
scroll to position [469, 0]
click at [308, 291] on input at bounding box center [358, 284] width 195 height 21
click at [135, 291] on input at bounding box center [126, 284] width 195 height 21
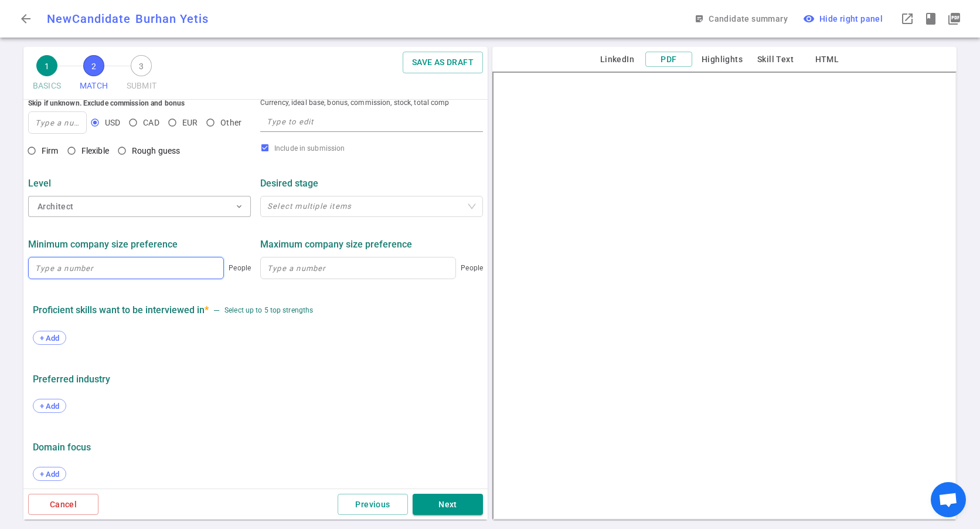
scroll to position [495, 0]
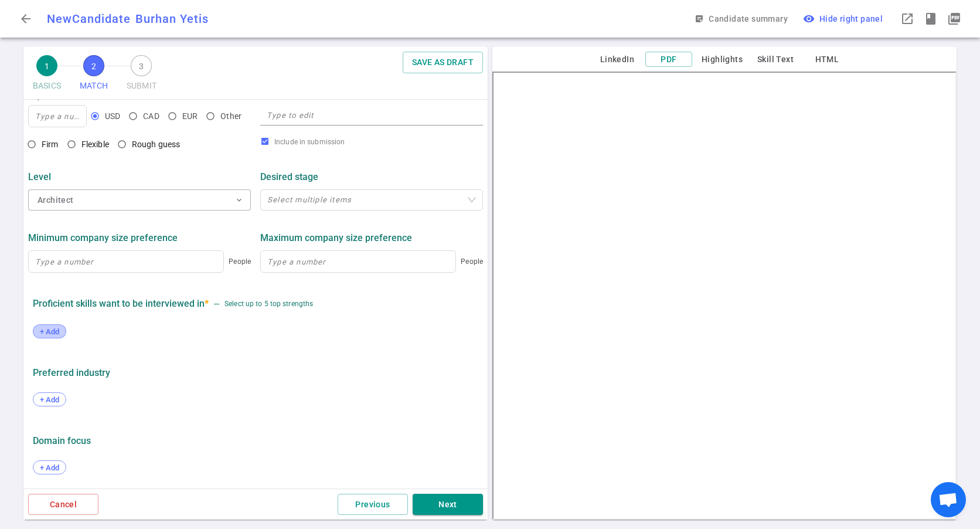
click at [56, 333] on span "+ Add" at bounding box center [50, 331] width 28 height 9
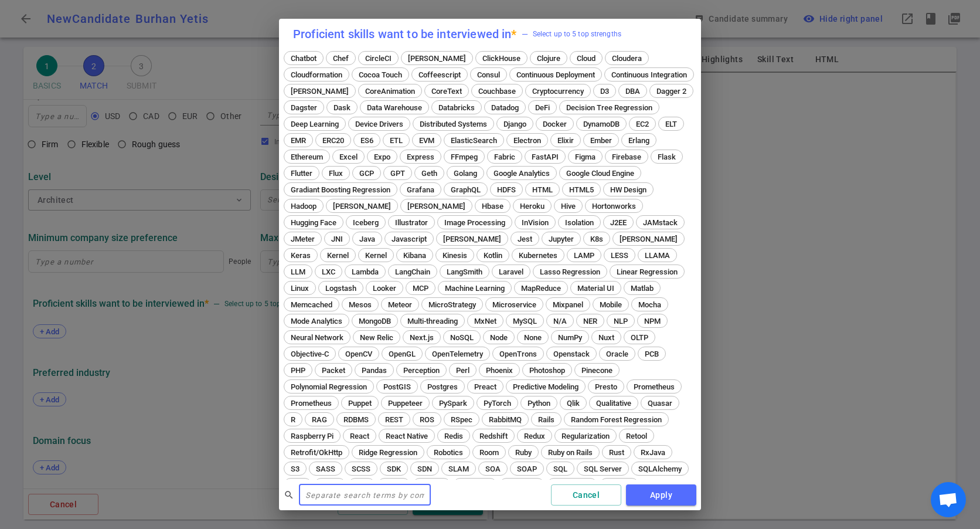
scroll to position [245, 0]
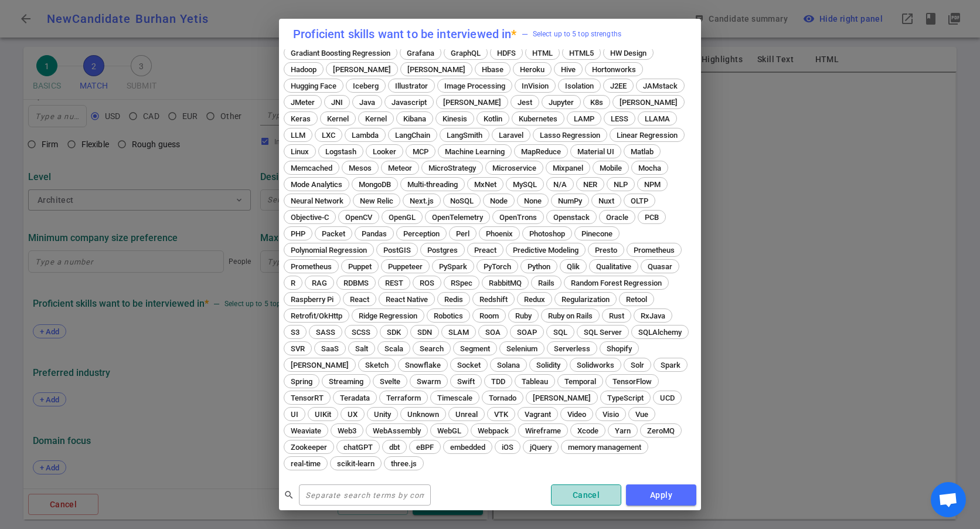
click at [604, 495] on button "Cancel" at bounding box center [586, 495] width 70 height 22
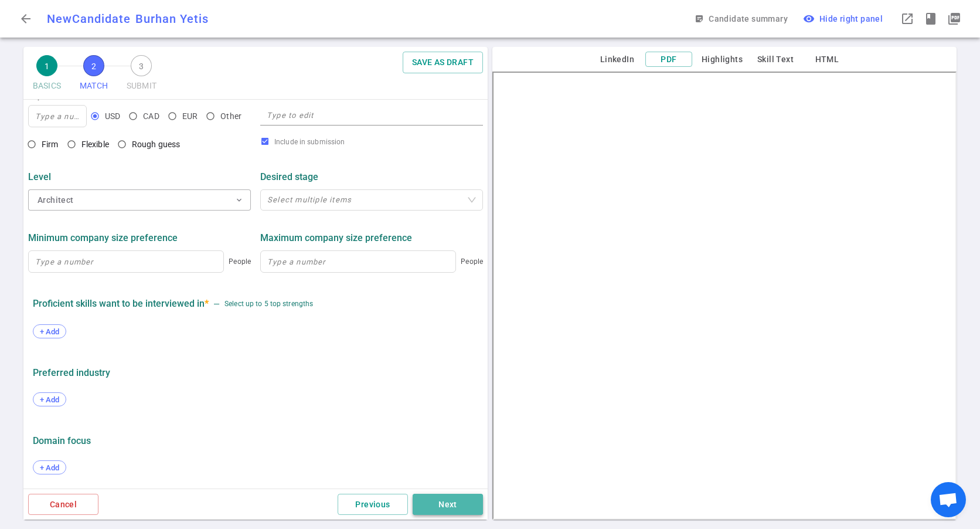
click at [438, 507] on button "Next" at bounding box center [448, 504] width 70 height 22
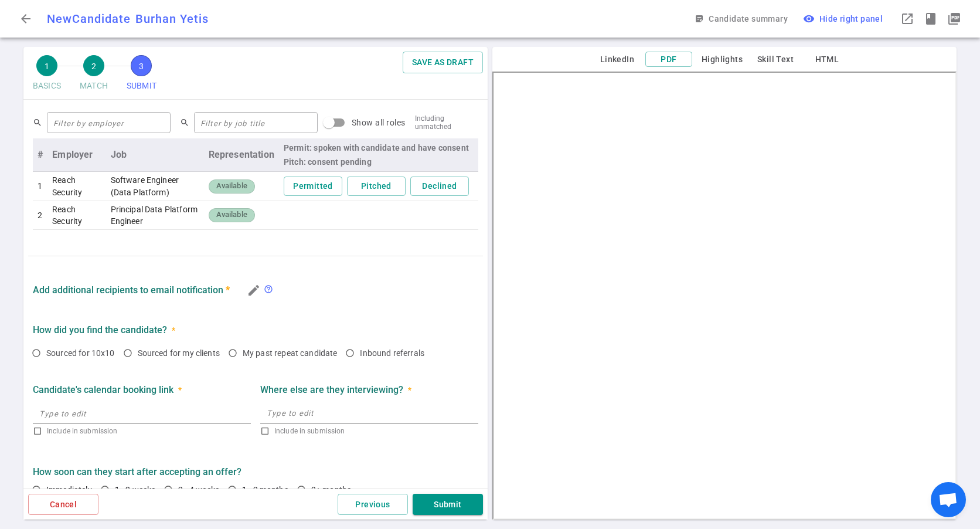
scroll to position [517, 0]
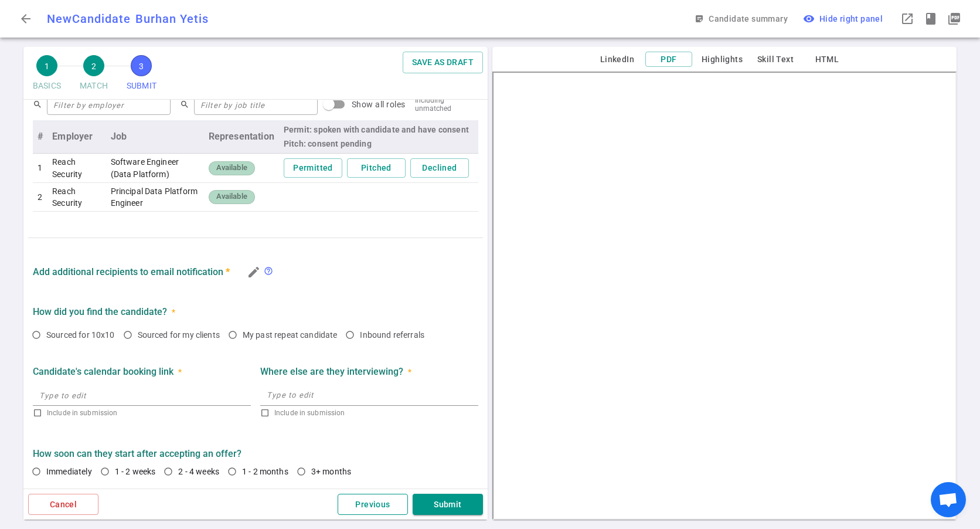
click at [367, 500] on button "Previous" at bounding box center [373, 504] width 70 height 22
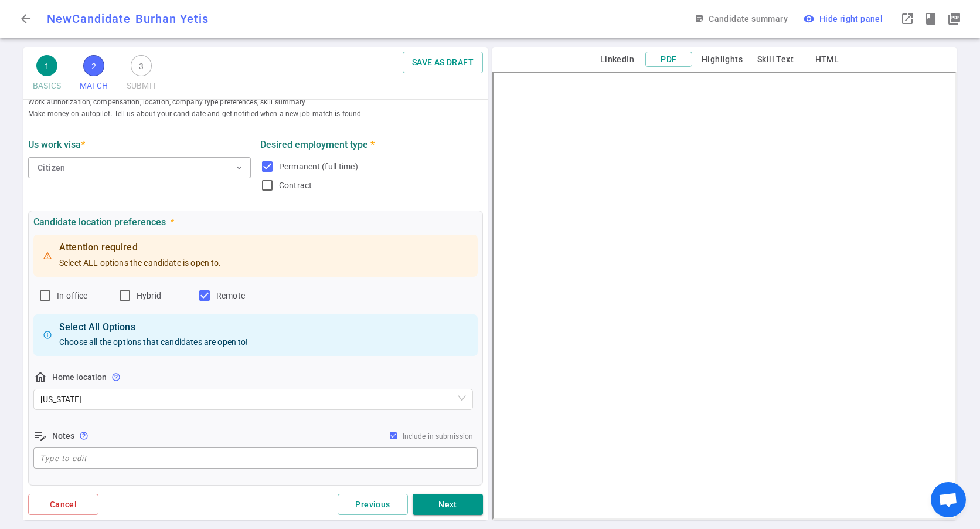
scroll to position [0, 0]
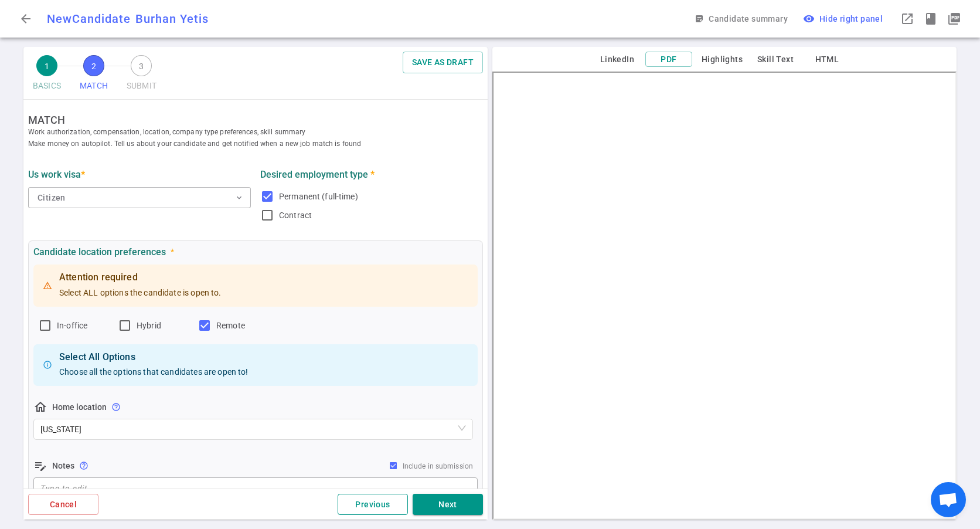
click at [370, 506] on button "Previous" at bounding box center [373, 504] width 70 height 22
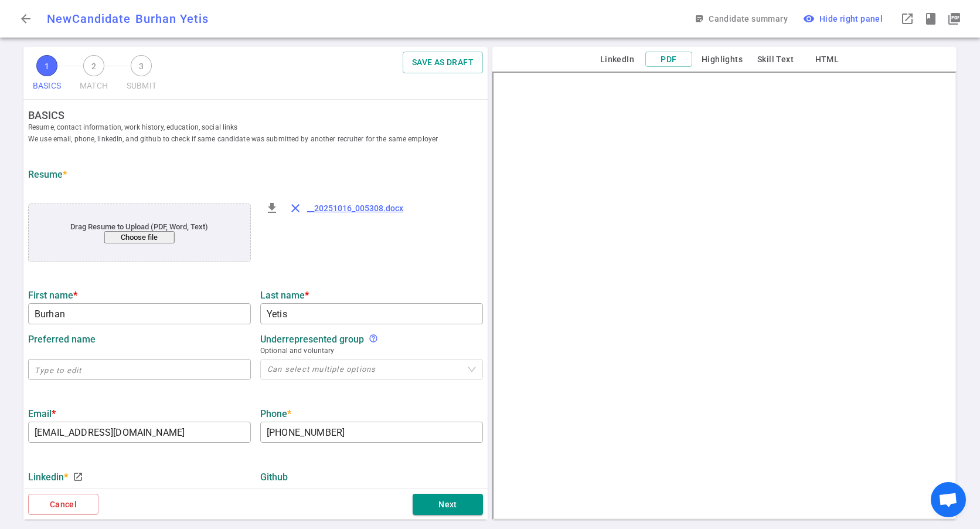
click at [288, 209] on span "close" at bounding box center [295, 208] width 14 height 14
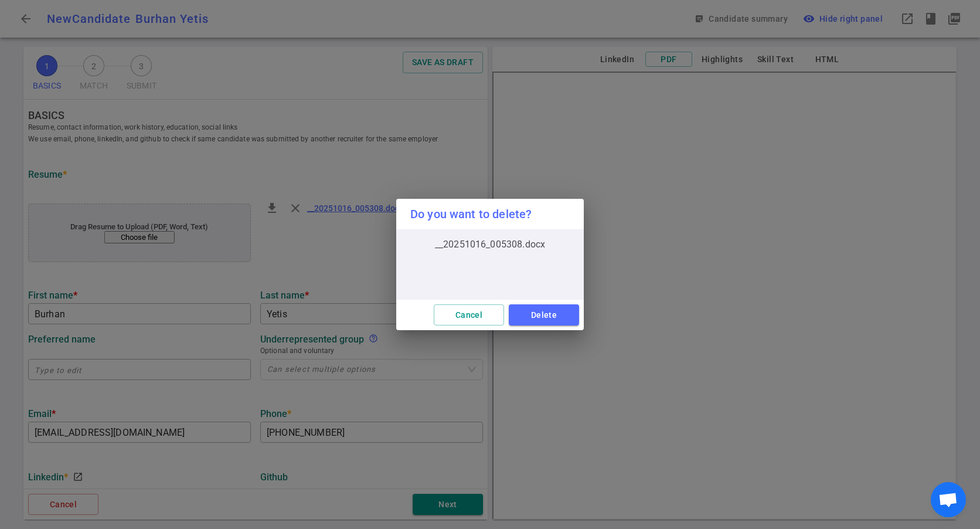
click at [537, 315] on button "Delete" at bounding box center [544, 315] width 70 height 22
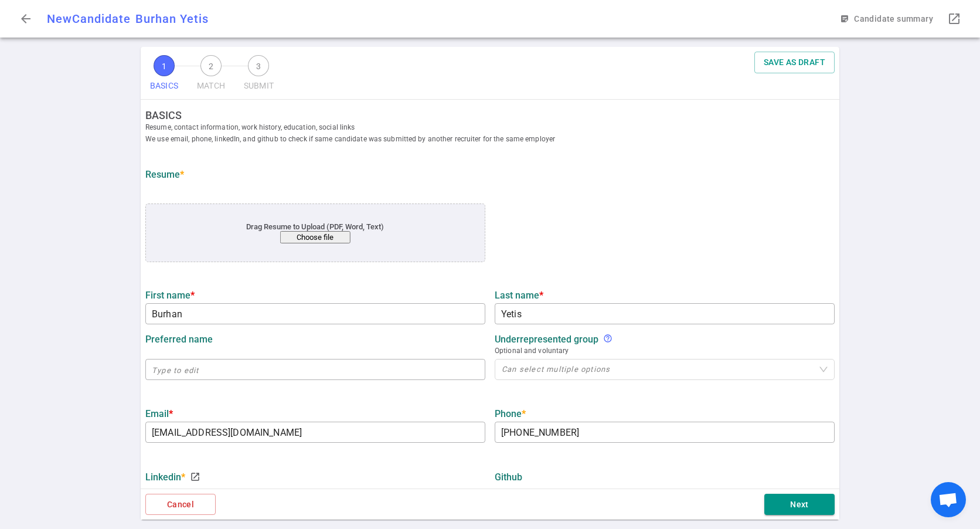
click at [315, 229] on div "Drag Resume to Upload (PDF, Word, Text) Choose file" at bounding box center [315, 232] width 271 height 21
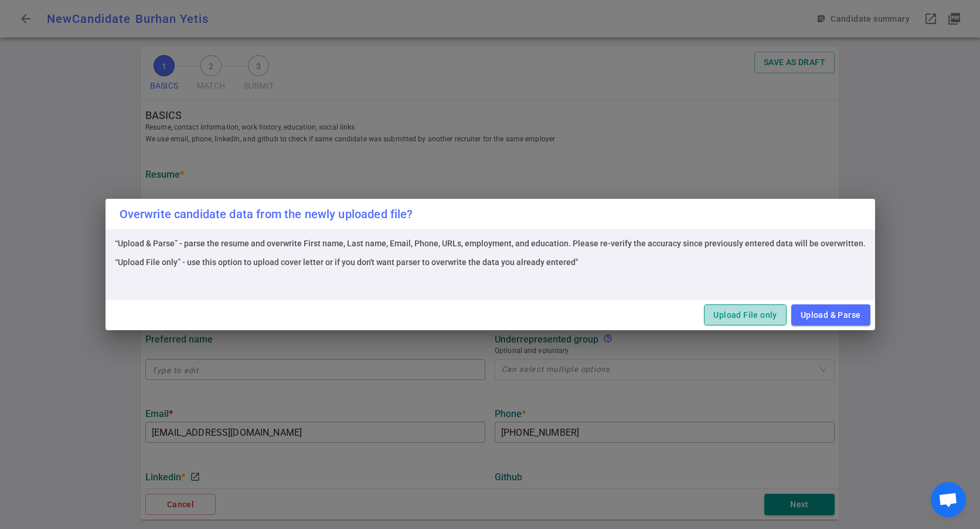
click at [744, 312] on button "Upload File only" at bounding box center [745, 315] width 82 height 22
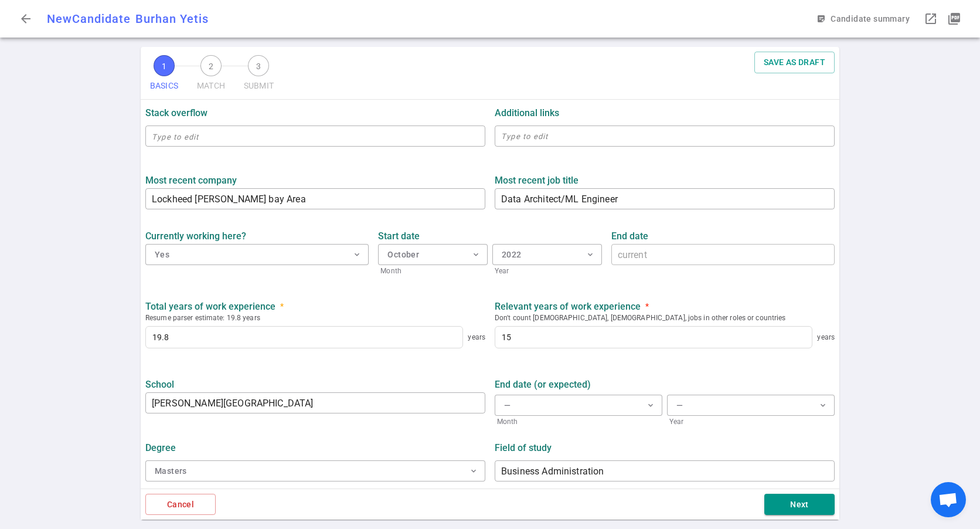
scroll to position [427, 0]
click at [575, 400] on button "— expand_more" at bounding box center [579, 404] width 168 height 21
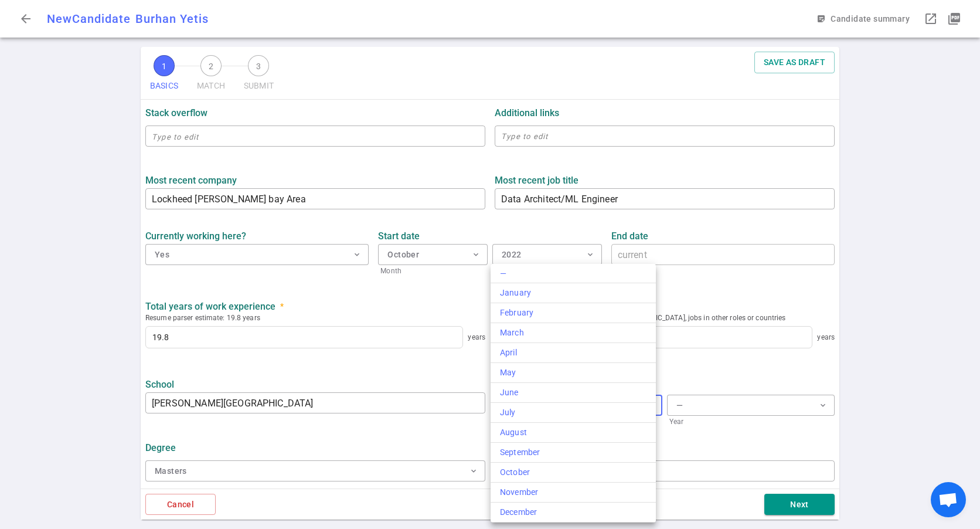
click at [742, 361] on div at bounding box center [490, 264] width 980 height 529
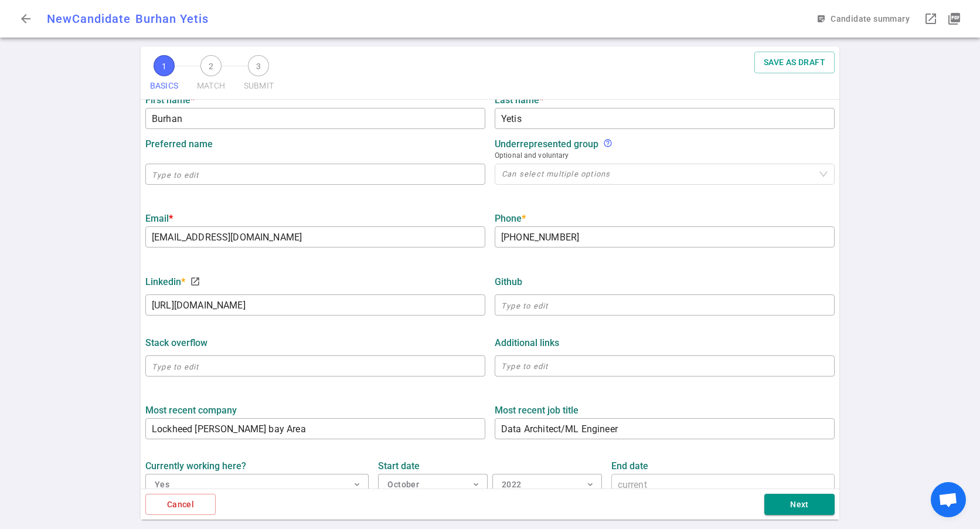
scroll to position [134, 0]
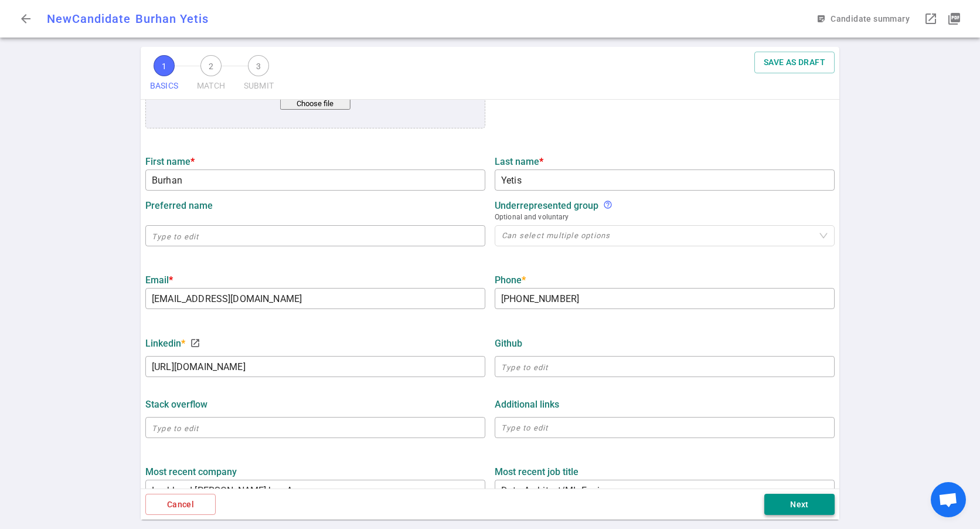
click at [780, 507] on button "Next" at bounding box center [799, 504] width 70 height 22
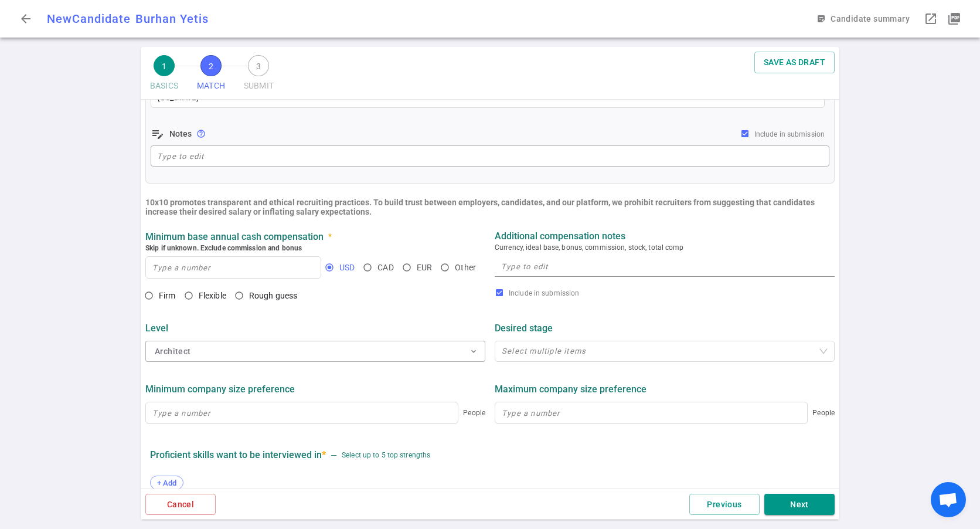
scroll to position [410, 0]
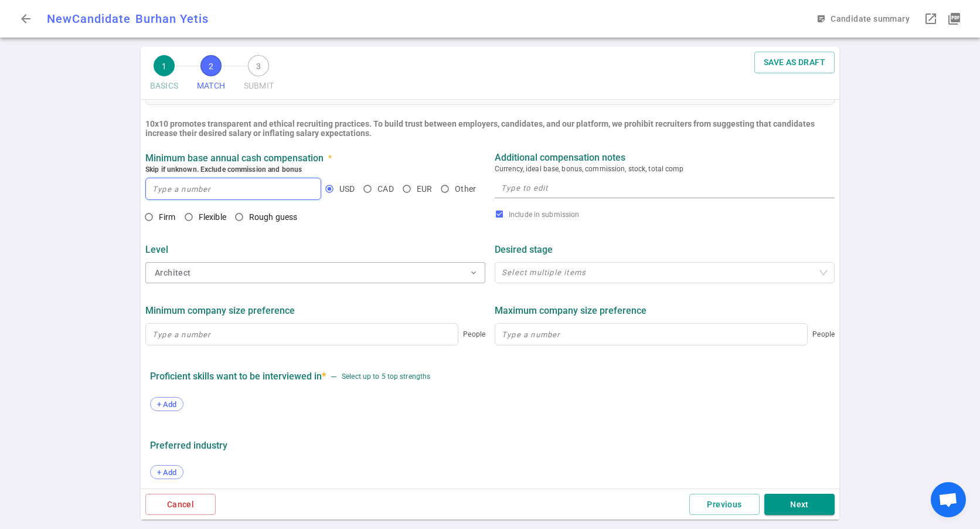
click at [202, 193] on input at bounding box center [233, 188] width 175 height 21
paste input "$240K per annum"
drag, startPoint x: 178, startPoint y: 190, endPoint x: 301, endPoint y: 193, distance: 123.1
click at [301, 193] on input "$240K per annum" at bounding box center [233, 188] width 175 height 21
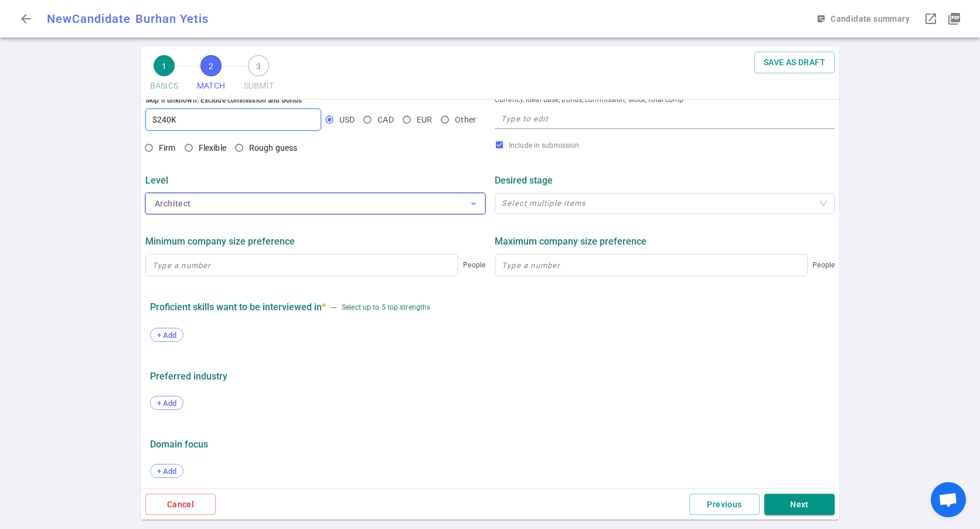
scroll to position [485, 0]
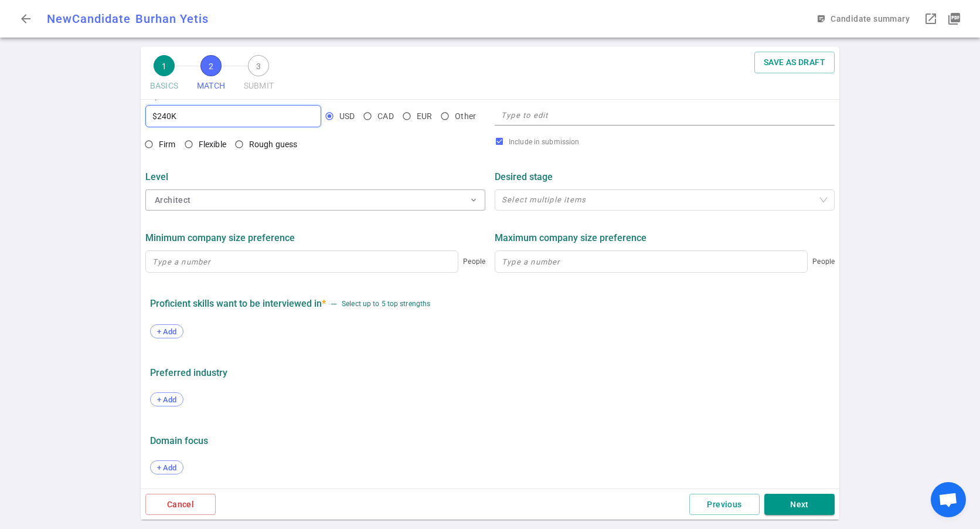
type input "$240K"
click at [244, 274] on div "People" at bounding box center [315, 261] width 340 height 27
click at [238, 264] on input at bounding box center [302, 261] width 312 height 21
click at [803, 506] on button "Next" at bounding box center [799, 504] width 70 height 22
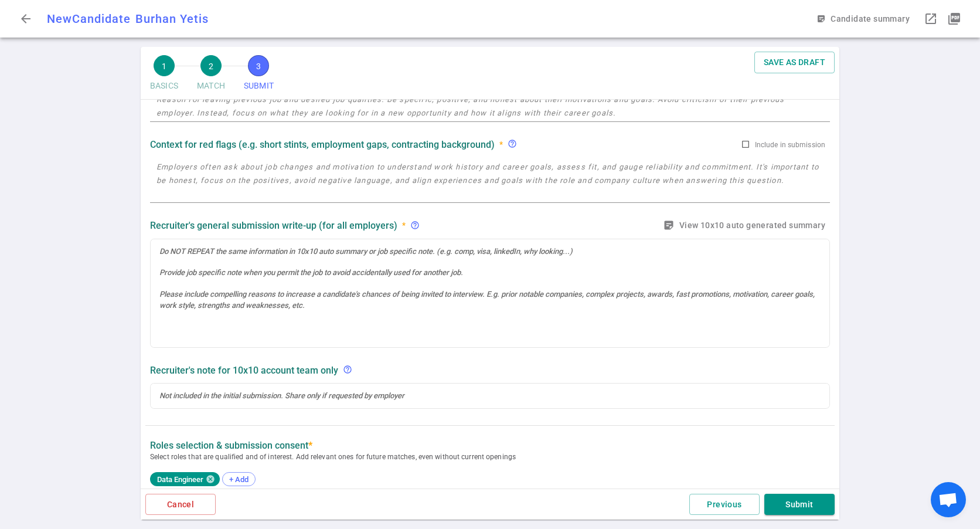
scroll to position [0, 0]
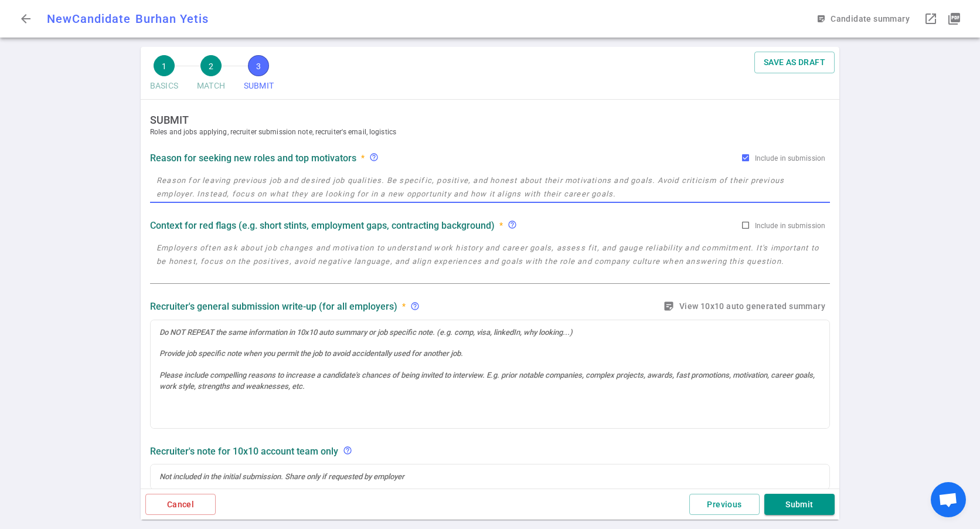
drag, startPoint x: 254, startPoint y: 183, endPoint x: 469, endPoint y: 186, distance: 215.1
click at [465, 186] on textarea at bounding box center [489, 186] width 667 height 27
paste textarea "Project end"
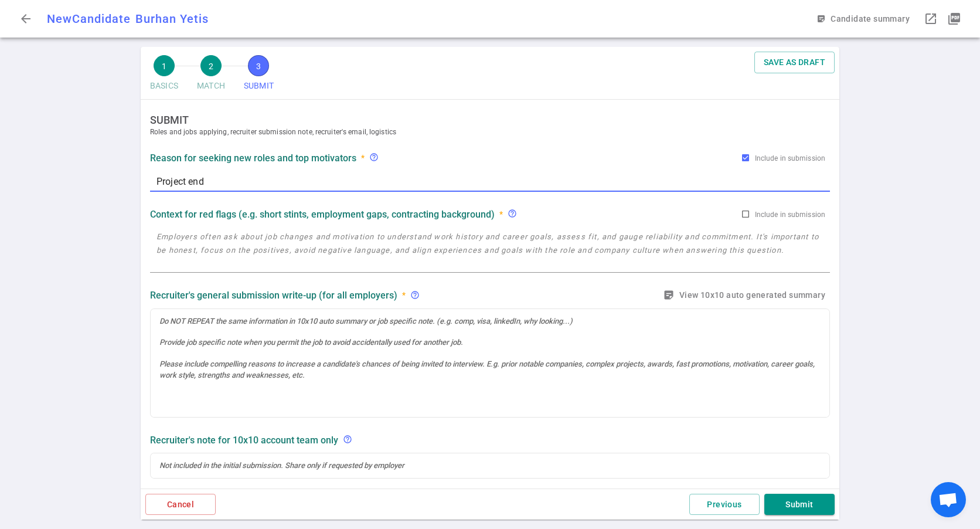
type textarea "Project end"
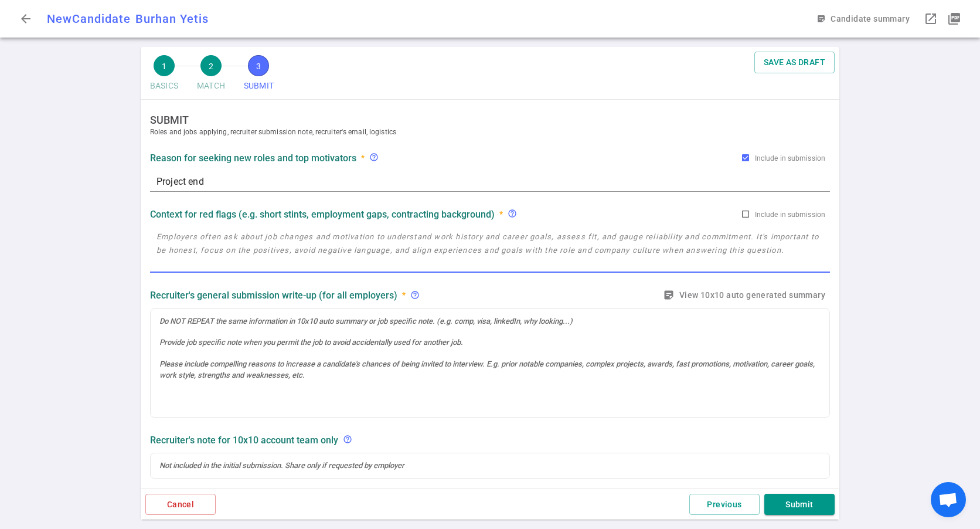
click at [207, 246] on textarea at bounding box center [489, 250] width 667 height 40
click at [742, 216] on input "Include in submission" at bounding box center [745, 213] width 9 height 9
checkbox input "true"
click at [322, 258] on textarea at bounding box center [489, 250] width 667 height 40
type textarea "R"
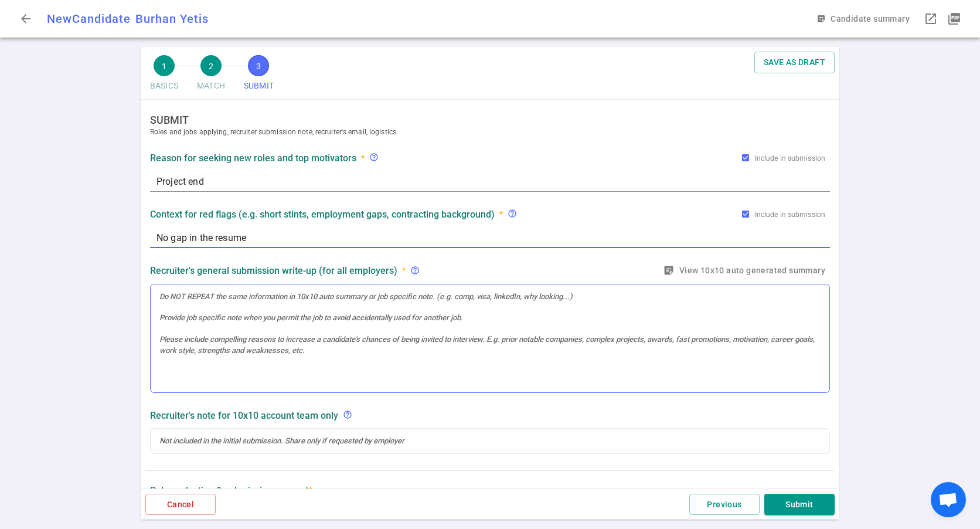
type textarea "No gap in the resume"
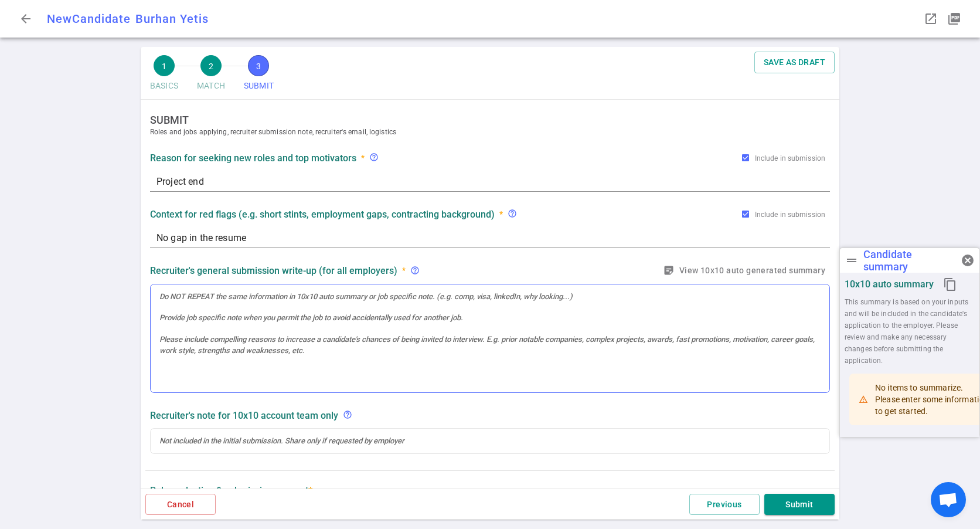
click at [230, 324] on div at bounding box center [490, 338] width 679 height 108
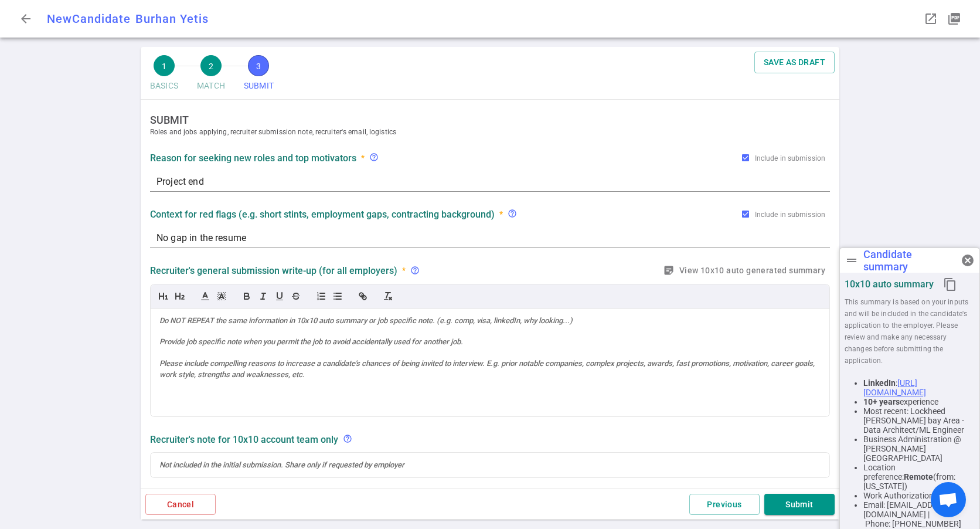
click at [952, 288] on icon "content_copy" at bounding box center [950, 284] width 14 height 14
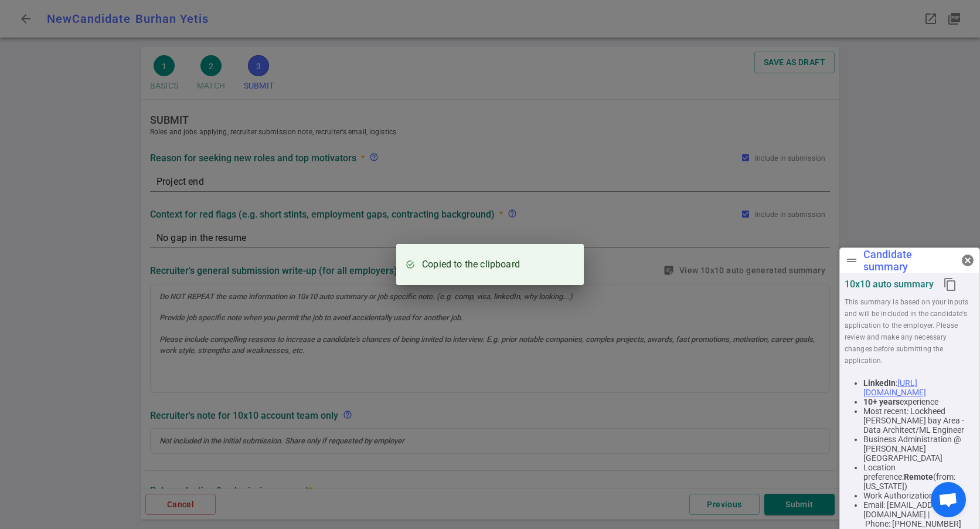
click at [285, 338] on div "Copied to the clipboard" at bounding box center [490, 264] width 980 height 529
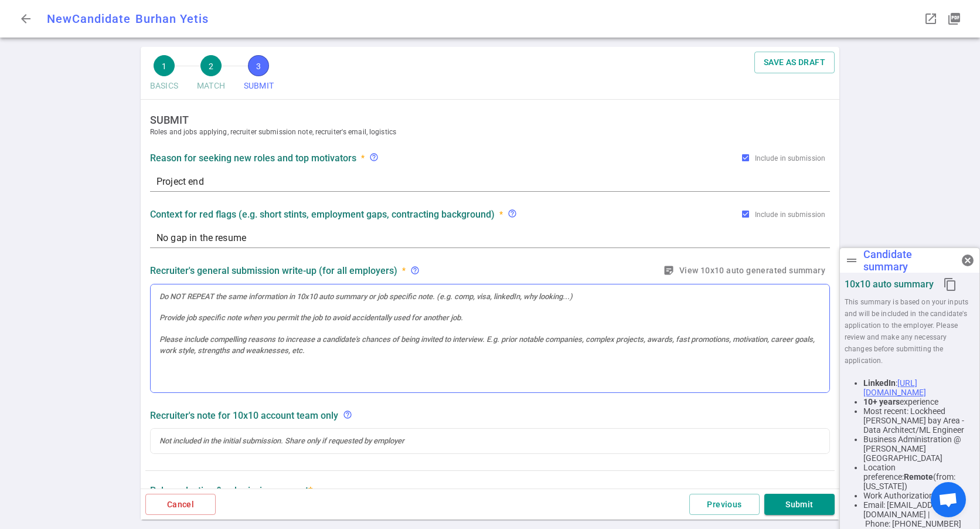
click at [276, 325] on div at bounding box center [490, 338] width 679 height 108
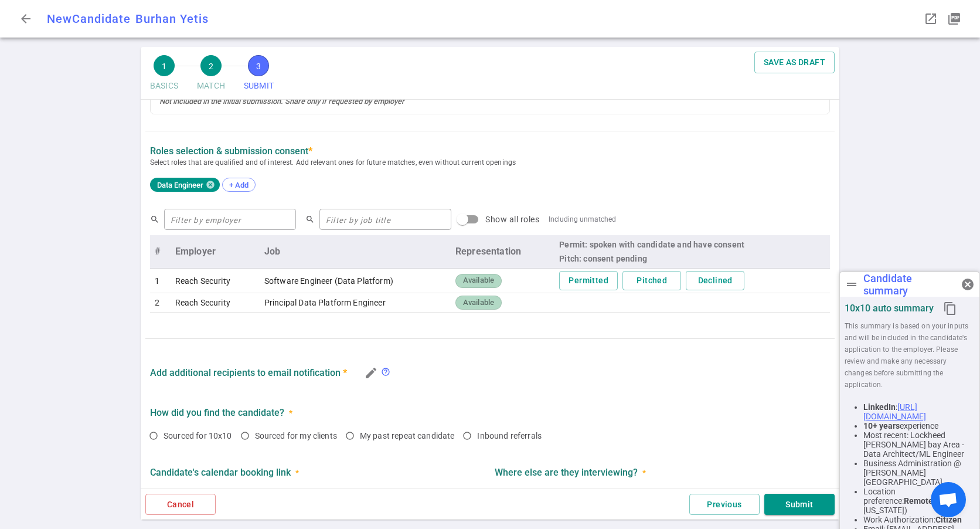
scroll to position [497, 0]
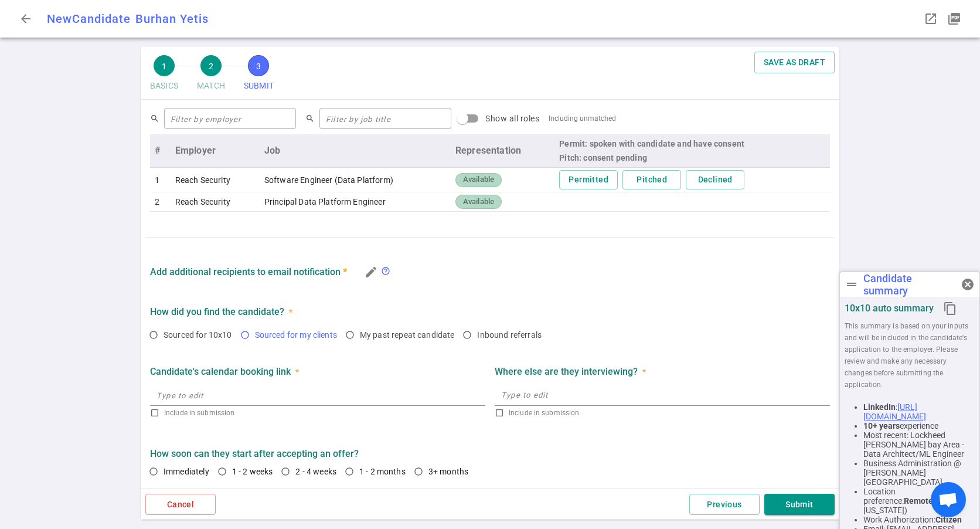
click at [299, 329] on span "Sourced for my clients" at bounding box center [298, 335] width 87 height 12
click at [255, 328] on input "Sourced for my clients" at bounding box center [245, 335] width 20 height 20
radio input "true"
click at [551, 398] on textarea at bounding box center [662, 394] width 322 height 13
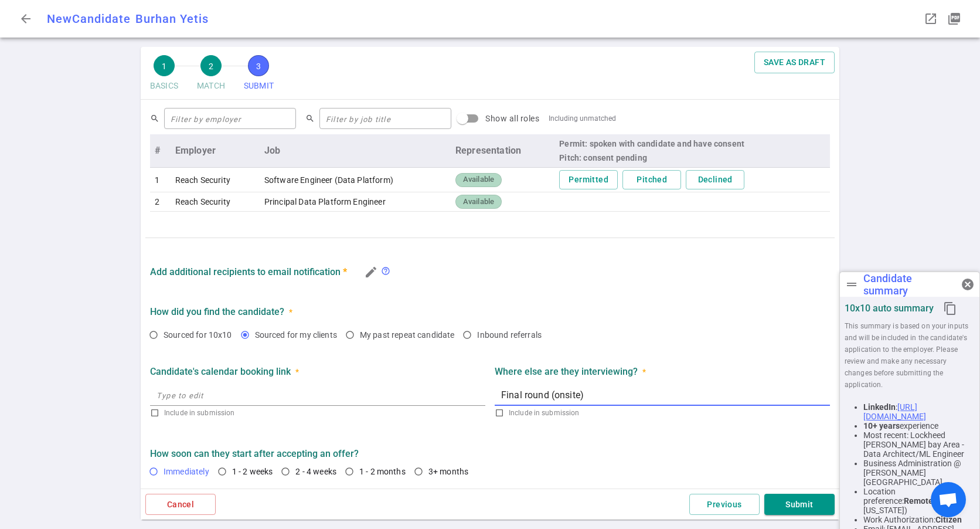
type textarea "Final round (onsite)"
click at [169, 467] on span "Immediately" at bounding box center [186, 470] width 46 height 9
click at [163, 467] on input "Immediately" at bounding box center [154, 471] width 20 height 20
radio input "true"
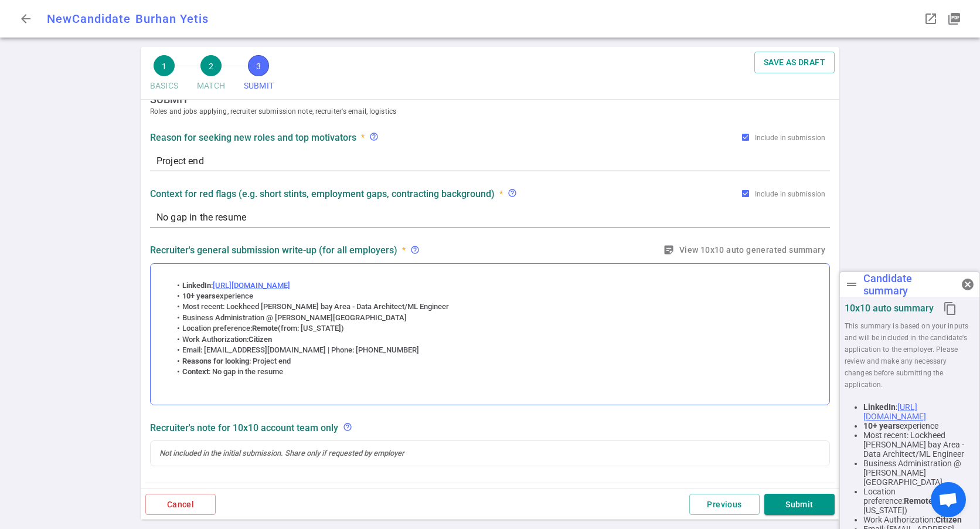
scroll to position [0, 0]
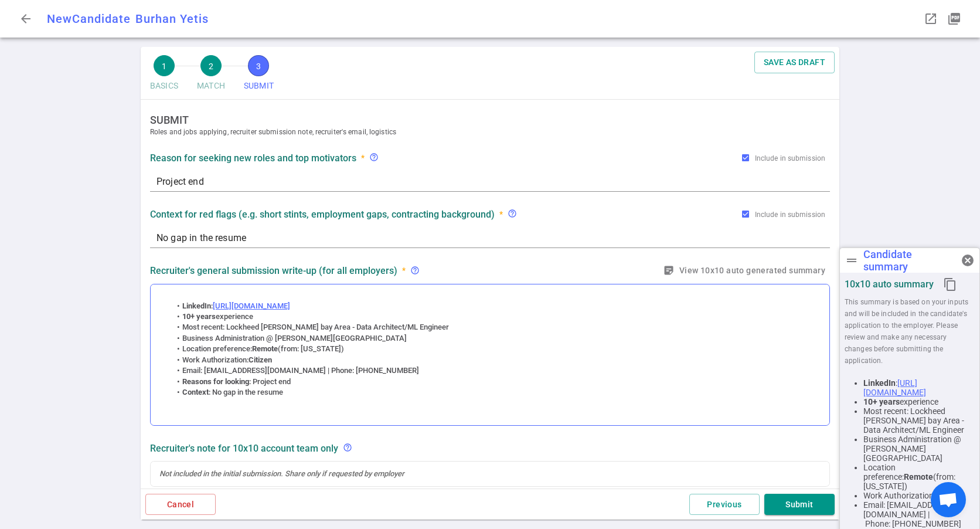
click at [192, 313] on strong "10+ years" at bounding box center [198, 316] width 33 height 9
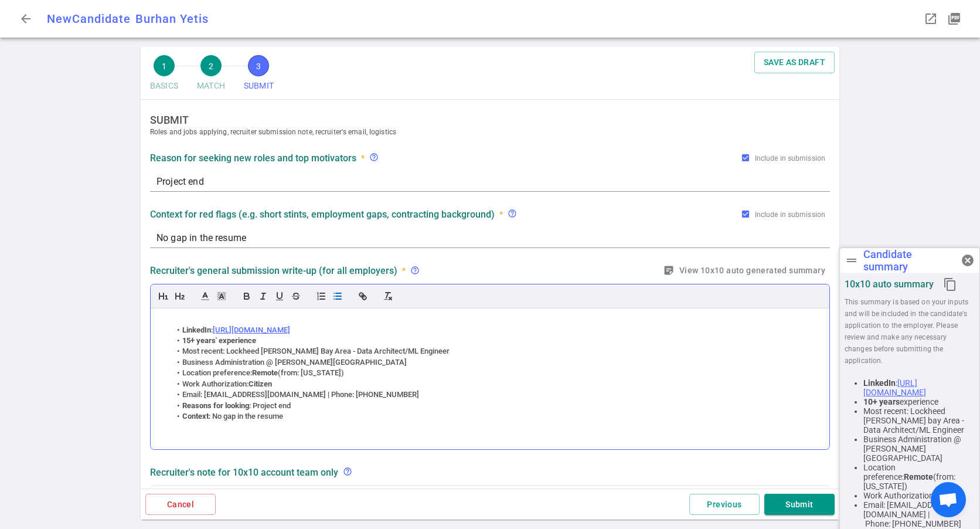
drag, startPoint x: 364, startPoint y: 332, endPoint x: 216, endPoint y: 325, distance: 148.4
click at [216, 325] on li "LinkedIn : https://www.linkedin.com/in/burhanyetis" at bounding box center [496, 330] width 650 height 11
click at [280, 298] on icon "button" at bounding box center [279, 295] width 5 height 6
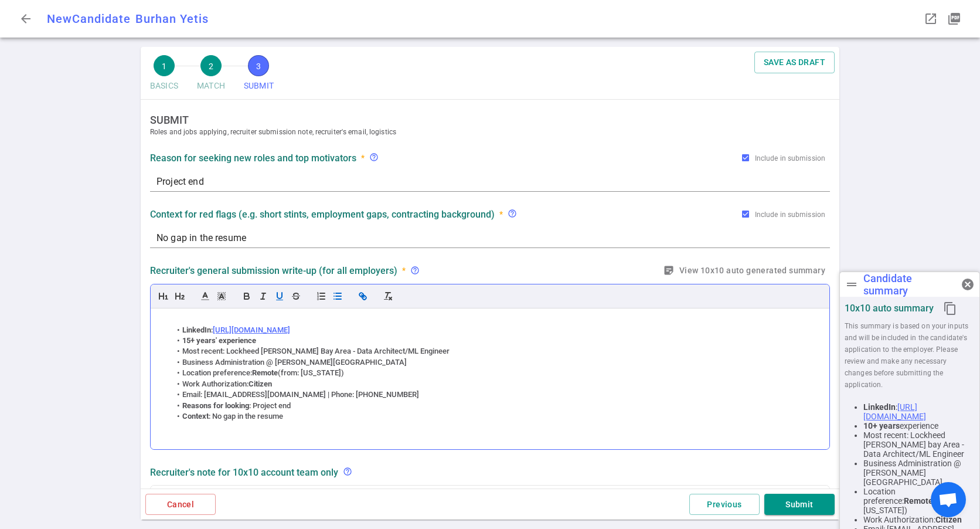
click at [280, 298] on icon "button" at bounding box center [279, 295] width 5 height 6
click at [272, 295] on button "button" at bounding box center [279, 296] width 16 height 14
click at [405, 326] on li "LinkedIn : https://www.linkedin.com/in/burhanyetis" at bounding box center [496, 330] width 650 height 11
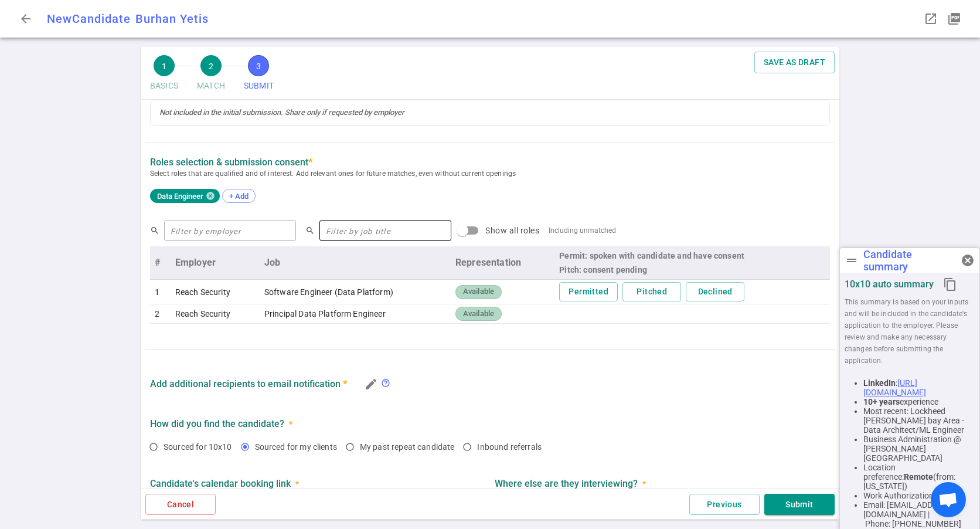
scroll to position [497, 0]
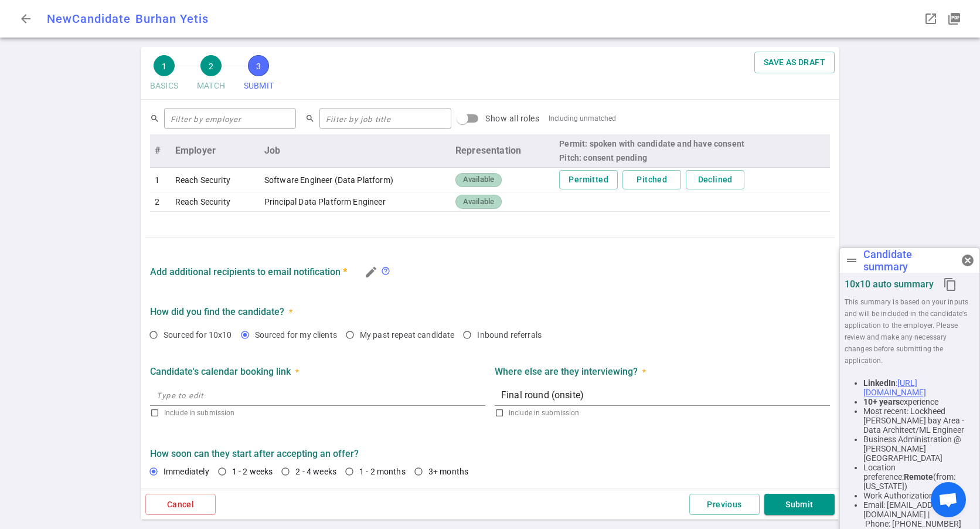
click at [273, 285] on div at bounding box center [490, 284] width 680 height 5
click at [376, 273] on icon "edit" at bounding box center [371, 272] width 14 height 14
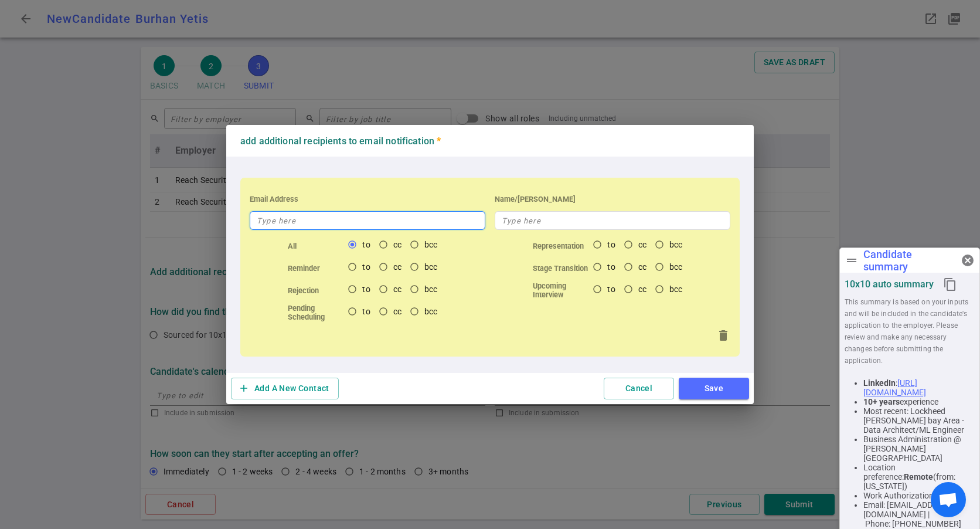
click at [337, 216] on input "text" at bounding box center [368, 220] width 236 height 19
click at [388, 221] on input "text" at bounding box center [368, 220] width 236 height 19
click at [381, 245] on input "cc" at bounding box center [383, 244] width 20 height 20
radio input "true"
click at [646, 384] on button "Cancel" at bounding box center [639, 388] width 70 height 22
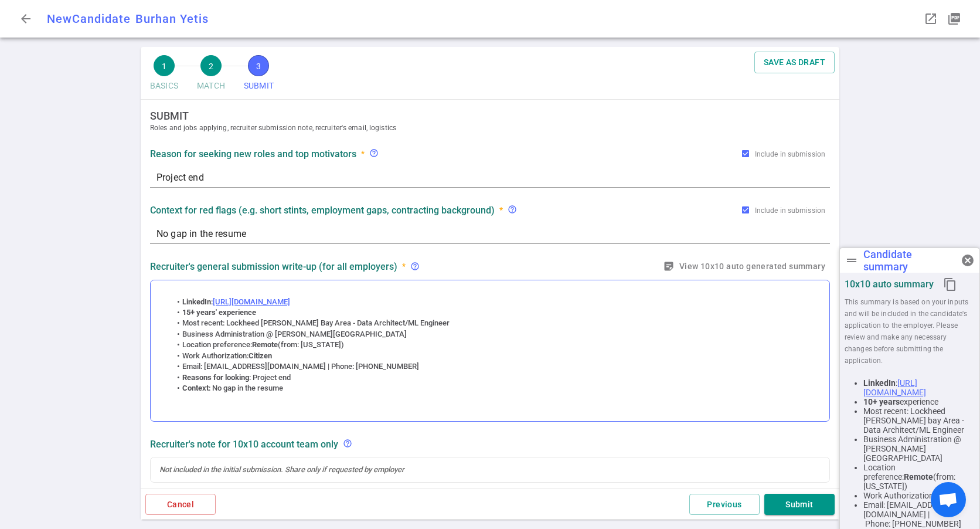
scroll to position [0, 0]
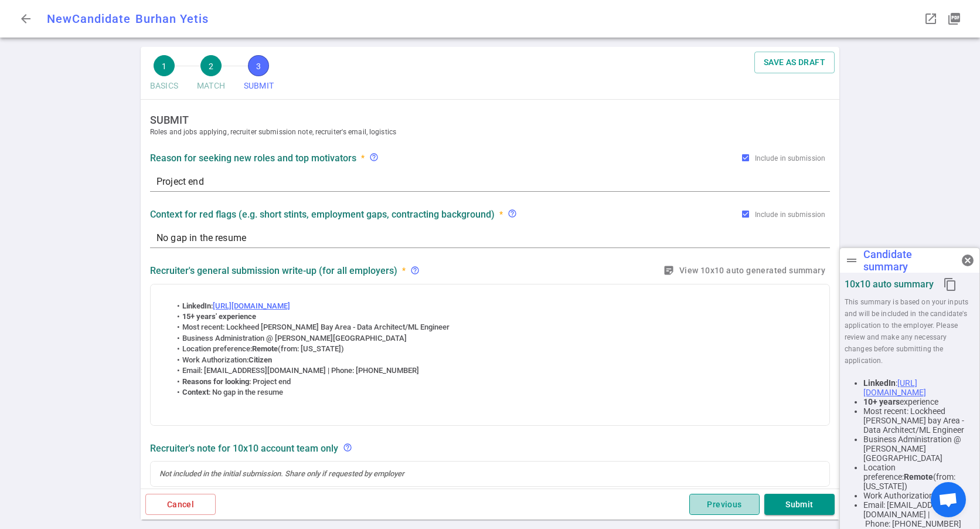
click at [718, 504] on button "Previous" at bounding box center [724, 504] width 70 height 22
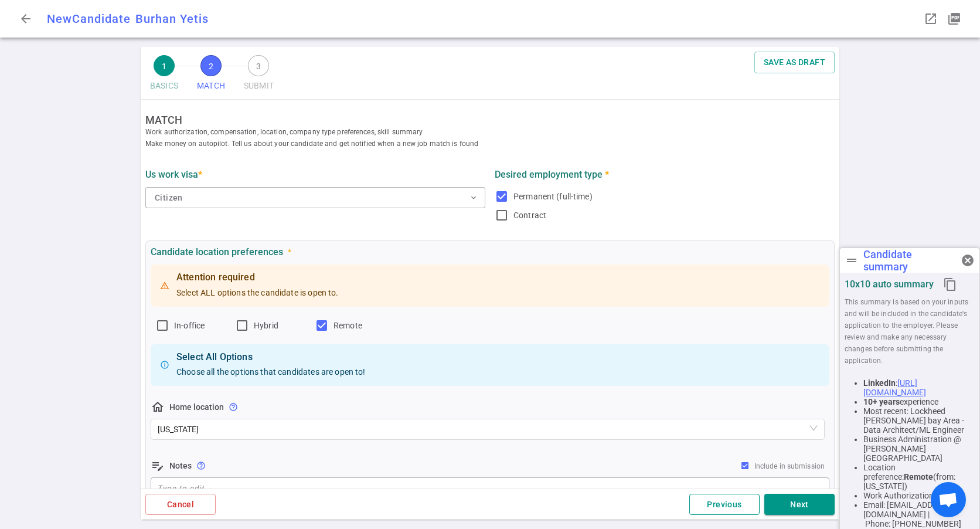
click at [718, 504] on button "Previous" at bounding box center [724, 504] width 70 height 22
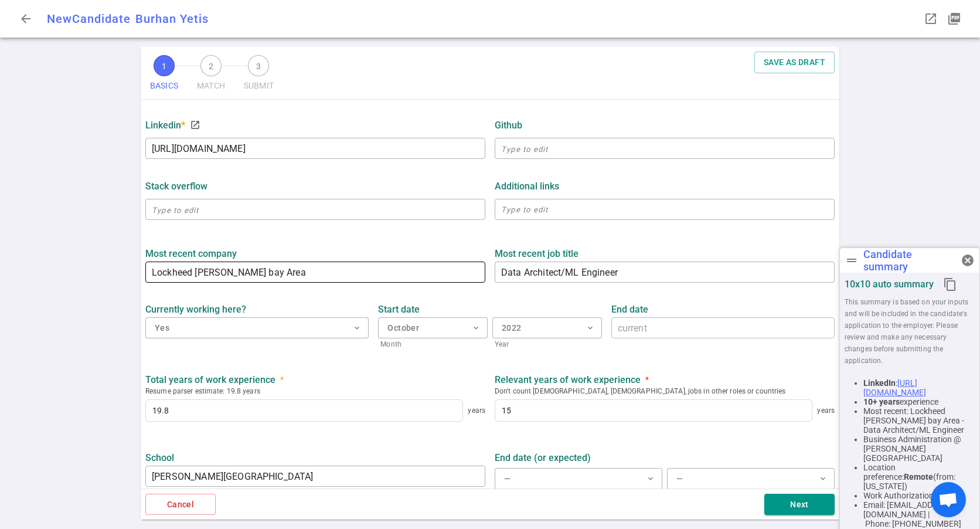
scroll to position [410, 0]
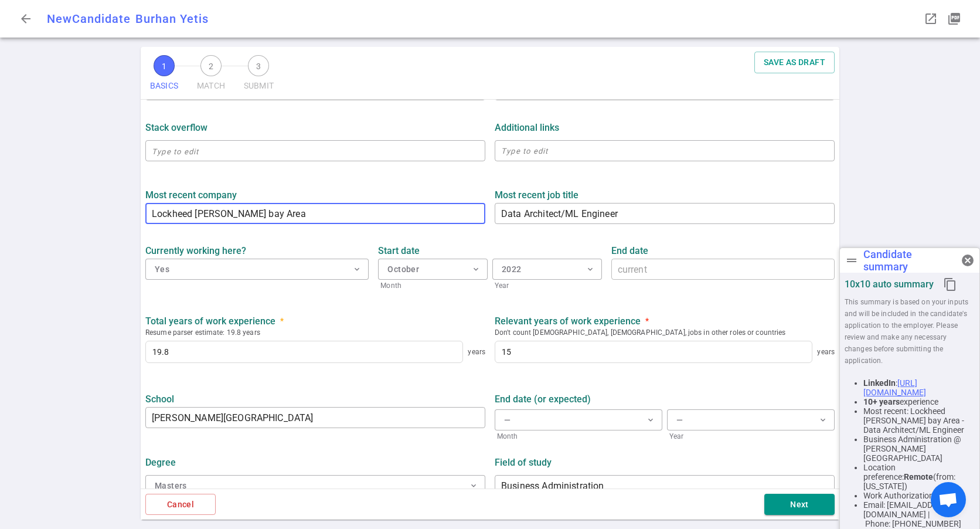
click at [282, 217] on input "Lockheed Martin bay Area" at bounding box center [315, 213] width 340 height 19
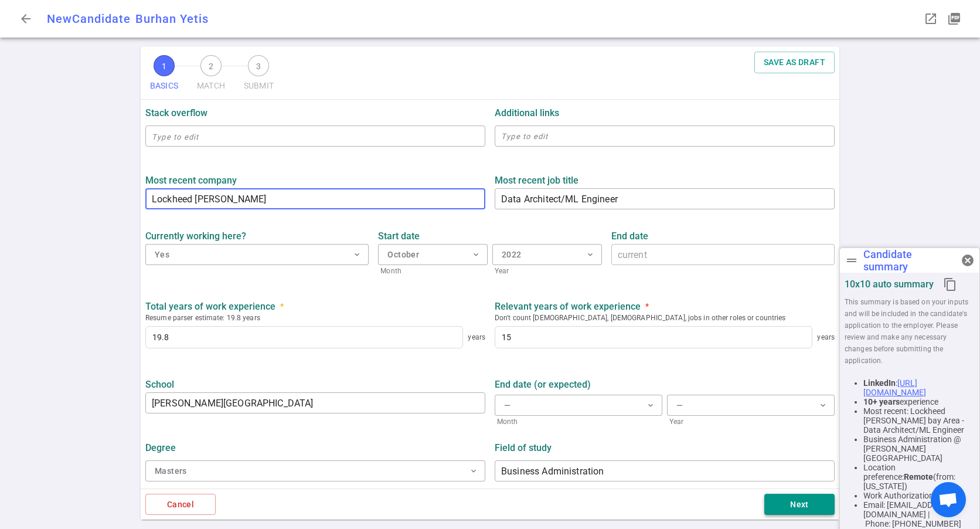
type input "Lockheed Martin"
click at [783, 503] on button "Next" at bounding box center [799, 504] width 70 height 22
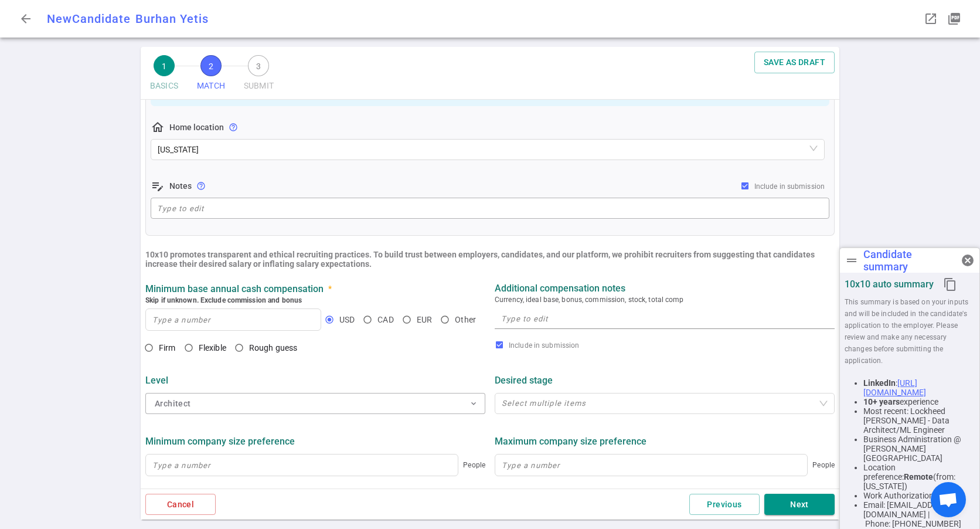
scroll to position [293, 0]
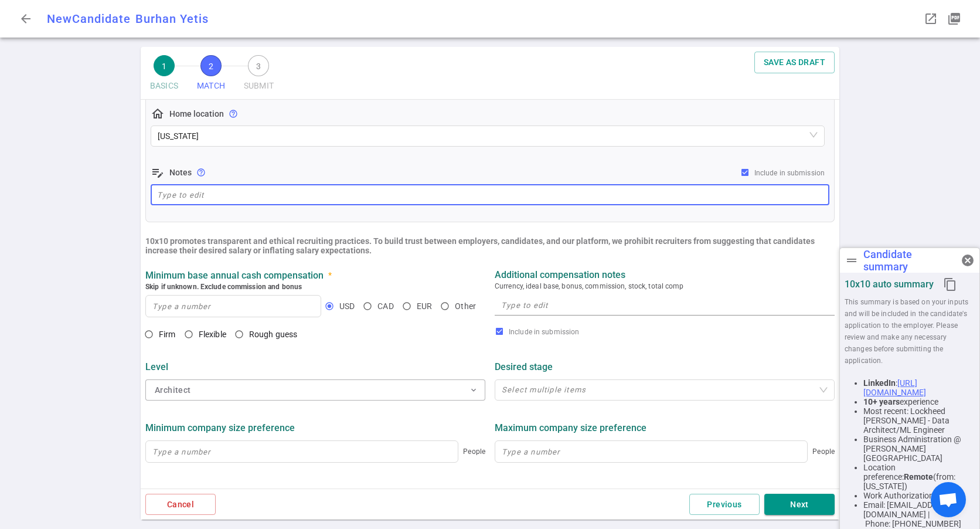
click at [197, 200] on textarea at bounding box center [490, 194] width 666 height 13
click at [202, 306] on input at bounding box center [233, 305] width 175 height 21
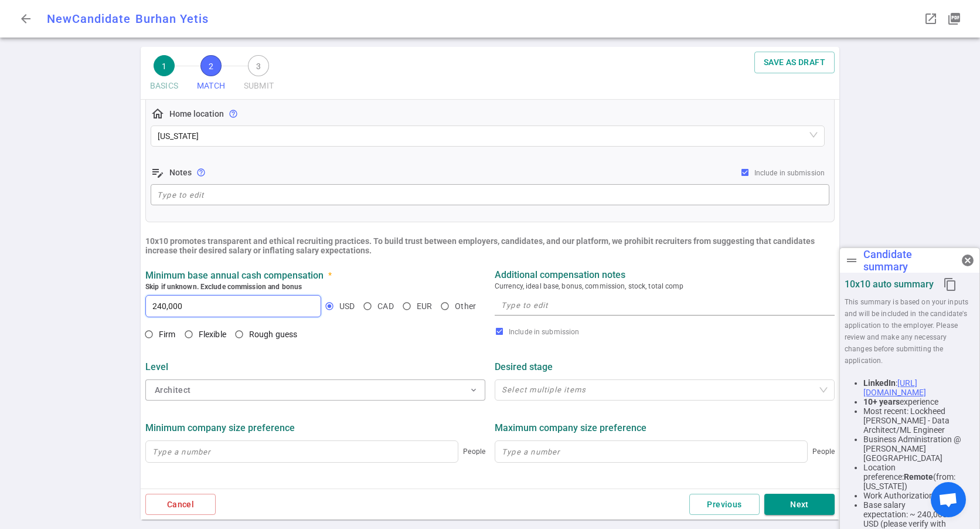
scroll to position [352, 0]
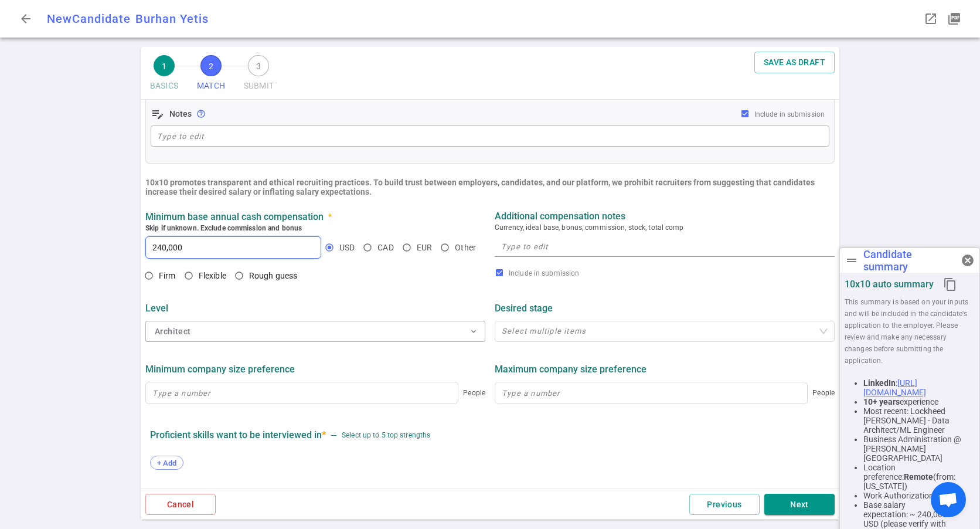
type input "240,000"
click at [534, 250] on textarea at bounding box center [664, 246] width 327 height 13
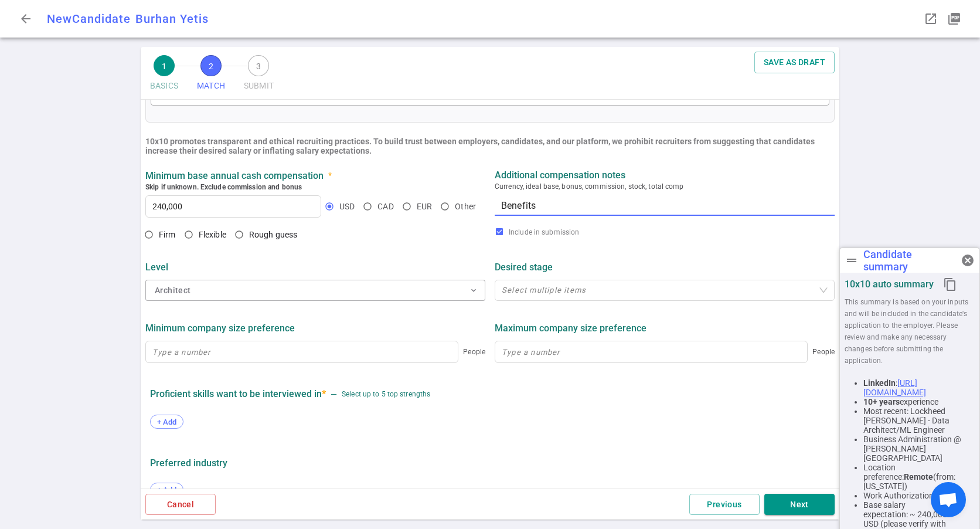
scroll to position [469, 0]
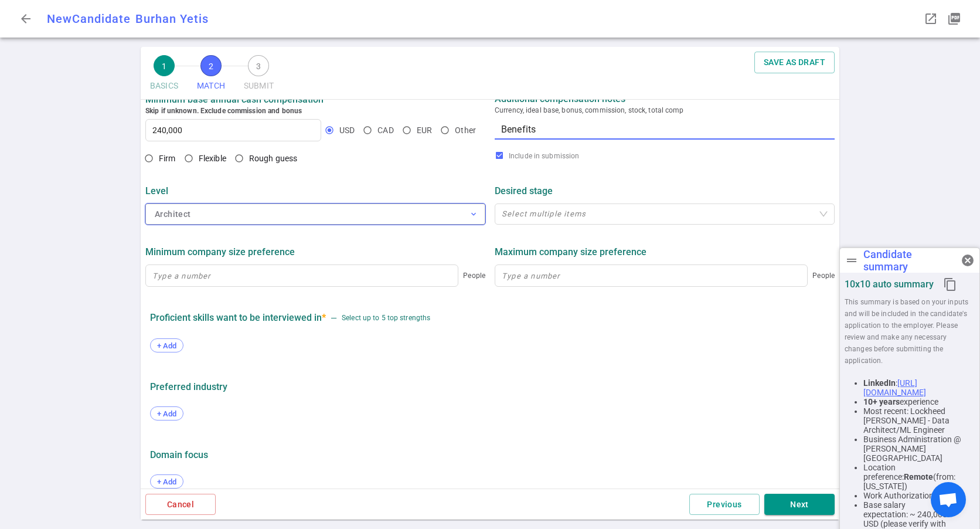
type textarea "Benefits"
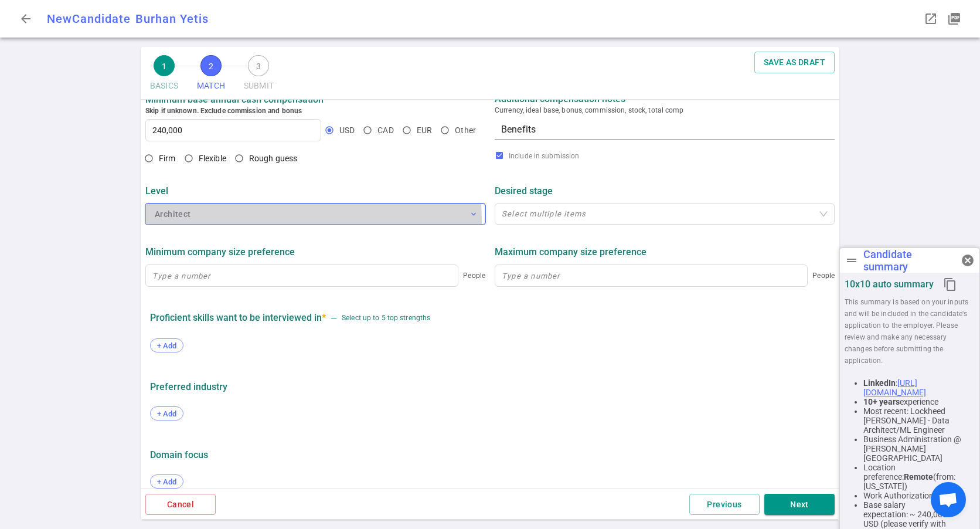
click at [278, 222] on button "Architect expand_more" at bounding box center [315, 213] width 340 height 21
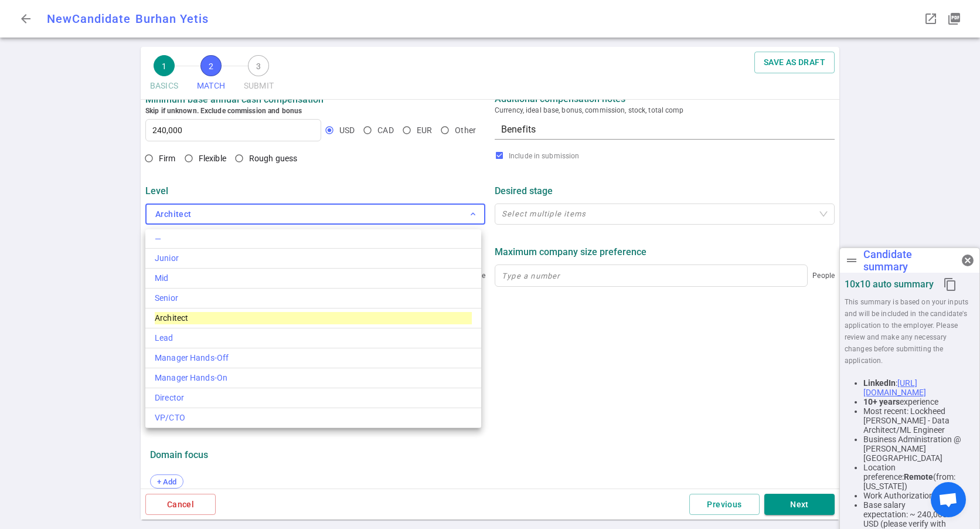
click at [238, 189] on div at bounding box center [490, 264] width 980 height 529
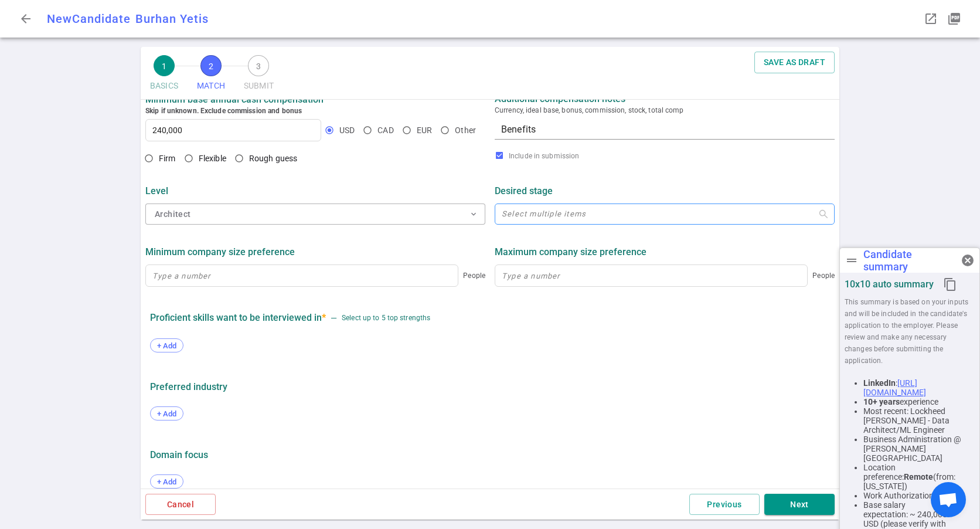
click at [554, 219] on div at bounding box center [658, 214] width 323 height 9
click at [394, 176] on div "Level Architect expand_more Desired stage Select multiple items" at bounding box center [490, 201] width 698 height 61
click at [523, 221] on div "Select multiple items" at bounding box center [665, 213] width 340 height 21
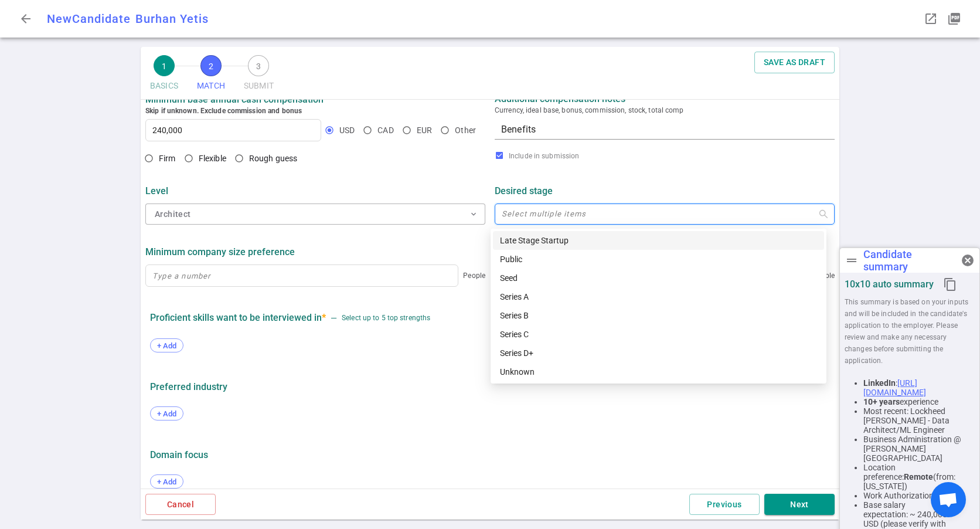
click at [412, 168] on div "Firm Flexible Rough guess" at bounding box center [315, 159] width 340 height 22
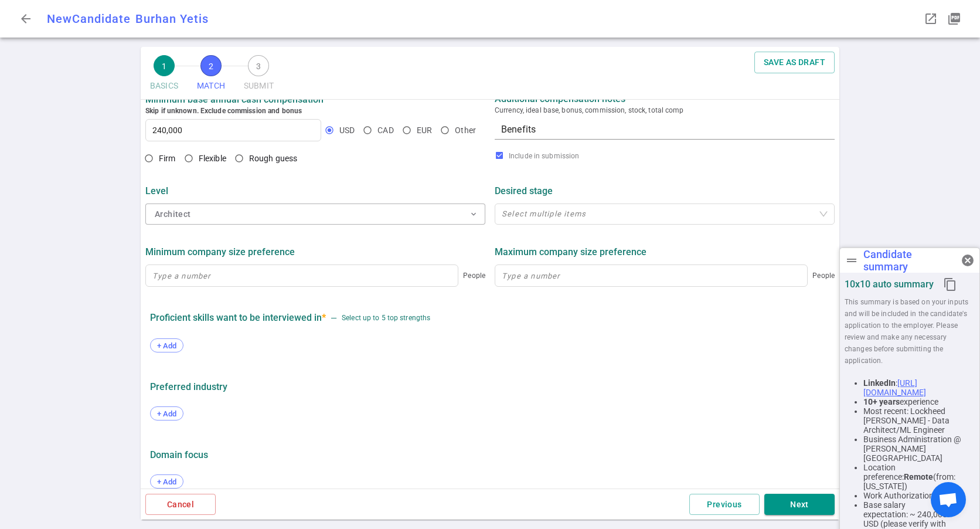
scroll to position [485, 0]
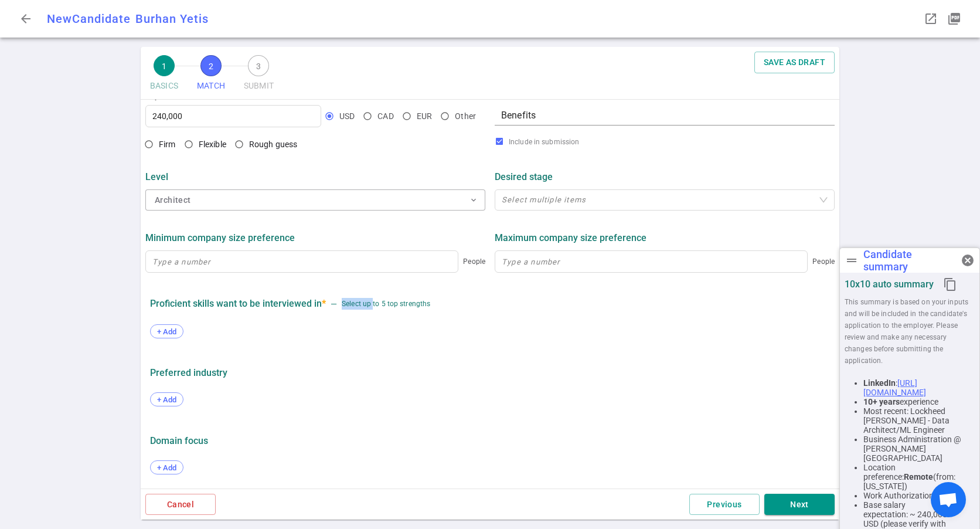
drag, startPoint x: 376, startPoint y: 305, endPoint x: 448, endPoint y: 306, distance: 71.5
click at [448, 306] on div "Proficient skills want to be interviewed in * — Select up to 5 top strengths" at bounding box center [490, 304] width 680 height 13
drag, startPoint x: 448, startPoint y: 306, endPoint x: 335, endPoint y: 330, distance: 115.6
click at [335, 330] on div "+ Add" at bounding box center [490, 332] width 680 height 26
drag, startPoint x: 213, startPoint y: 300, endPoint x: 340, endPoint y: 315, distance: 127.5
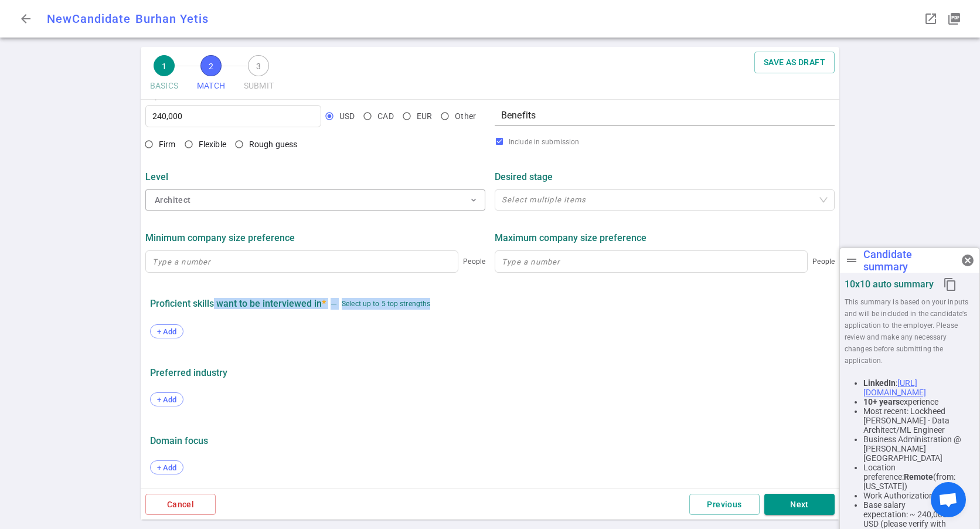
click at [340, 315] on div "Proficient skills want to be interviewed in * — Select up to 5 top strengths + …" at bounding box center [489, 321] width 689 height 54
drag, startPoint x: 340, startPoint y: 315, endPoint x: 353, endPoint y: 328, distance: 18.2
click at [353, 328] on div "+ Add" at bounding box center [490, 332] width 680 height 26
click at [171, 329] on span "+ Add" at bounding box center [167, 331] width 28 height 9
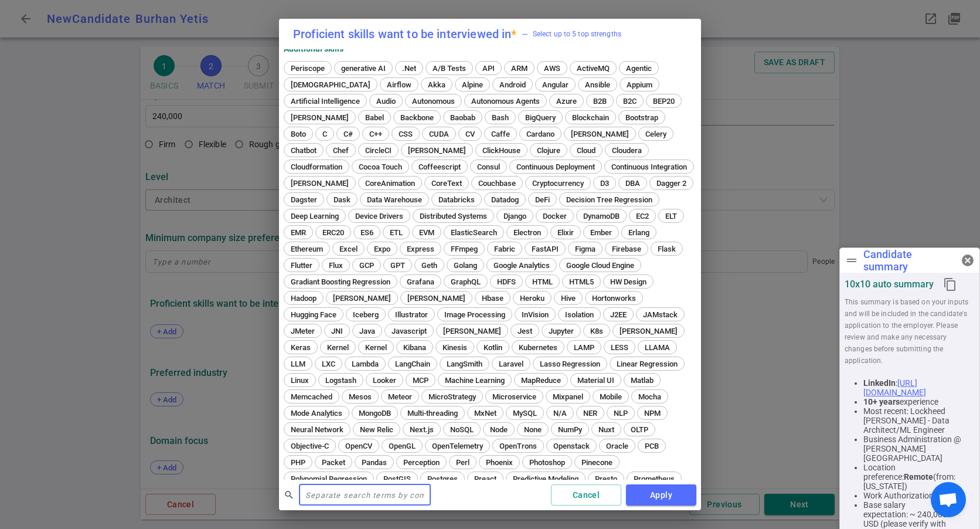
scroll to position [0, 0]
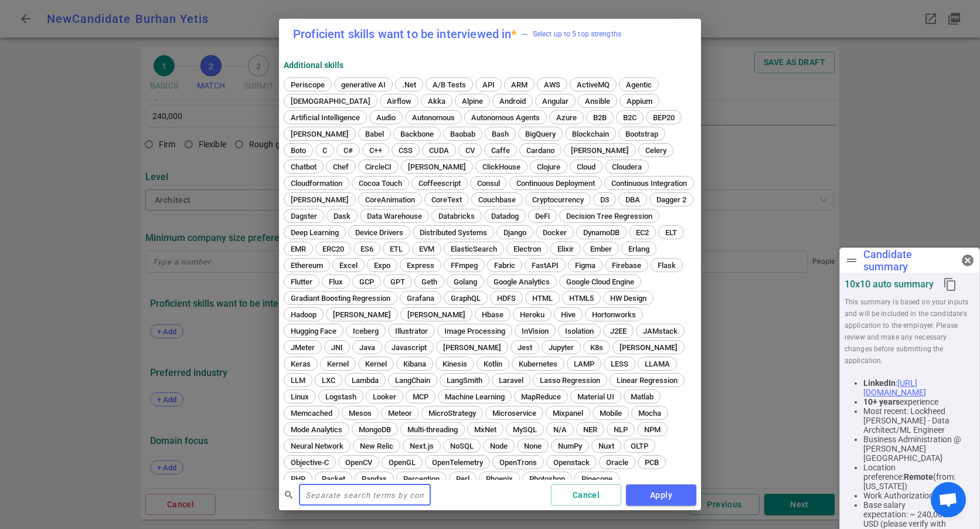
click at [82, 259] on div "Proficient skills want to be interviewed in * — Select up to 5 top strengths Ad…" at bounding box center [490, 264] width 980 height 529
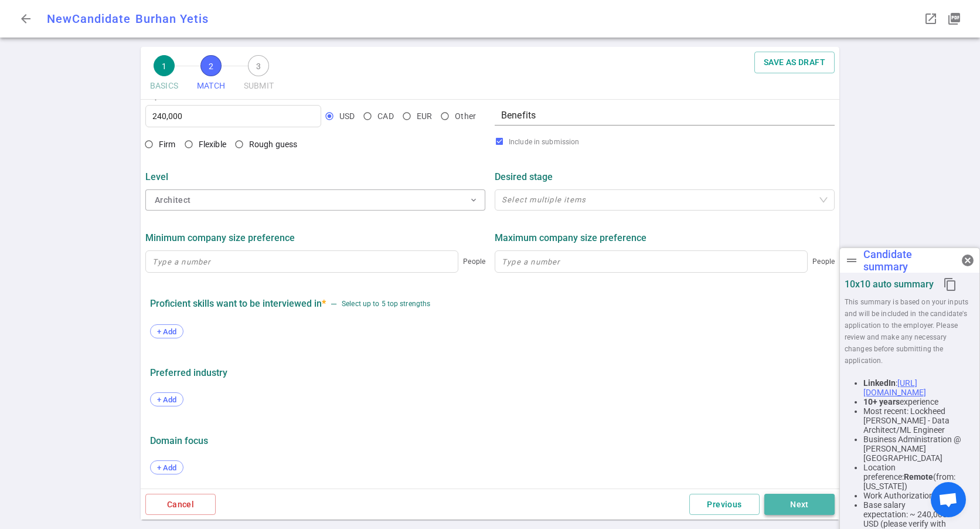
click at [779, 500] on button "Next" at bounding box center [799, 504] width 70 height 22
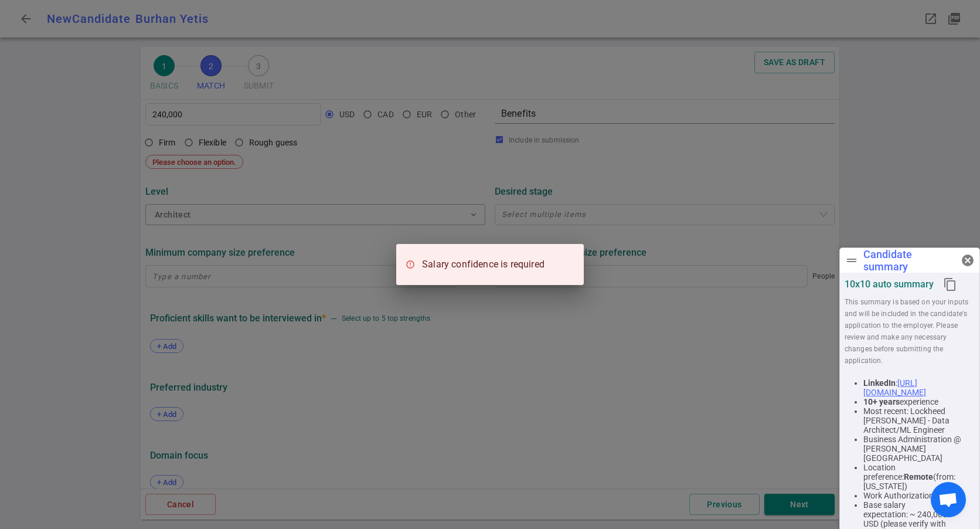
click at [393, 386] on div "Salary confidence is required" at bounding box center [490, 264] width 980 height 529
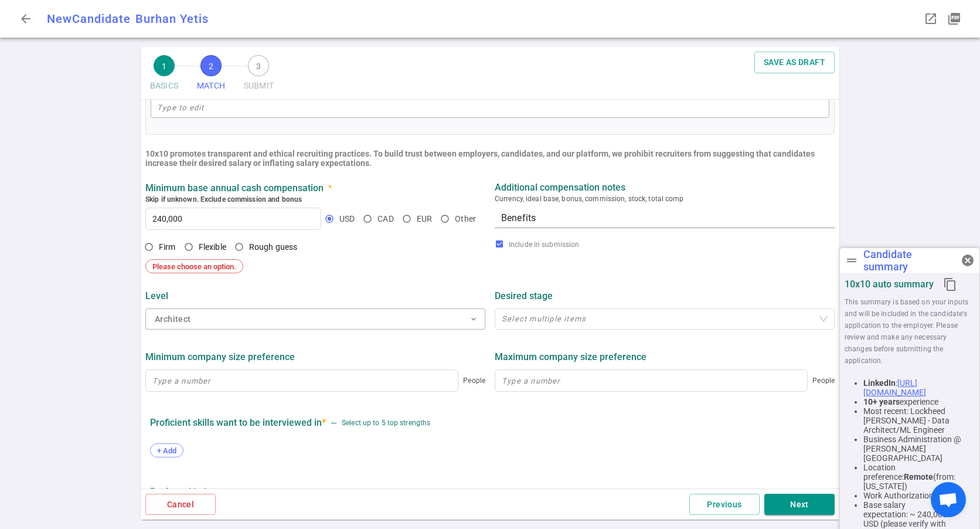
scroll to position [367, 0]
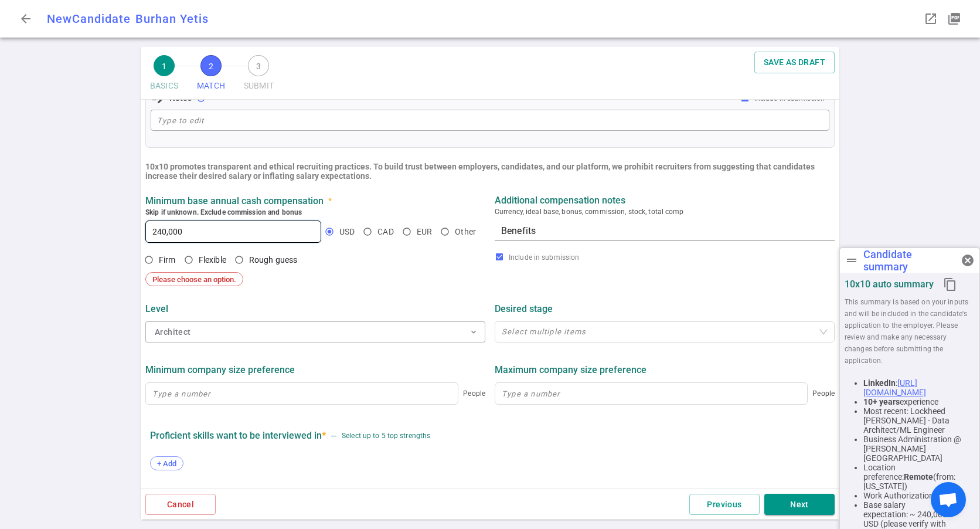
click at [214, 233] on input "240,000" at bounding box center [233, 231] width 175 height 21
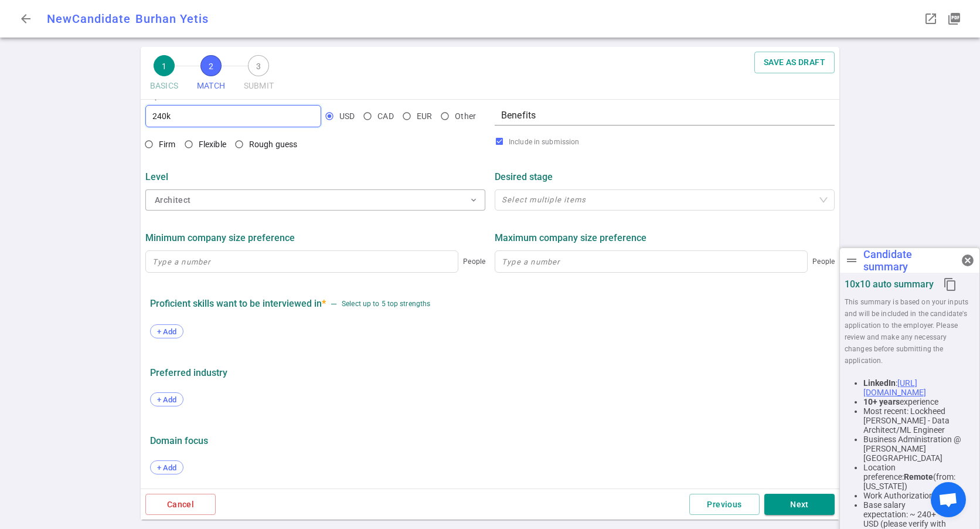
scroll to position [485, 0]
type input "240"
click at [790, 500] on button "Next" at bounding box center [799, 504] width 70 height 22
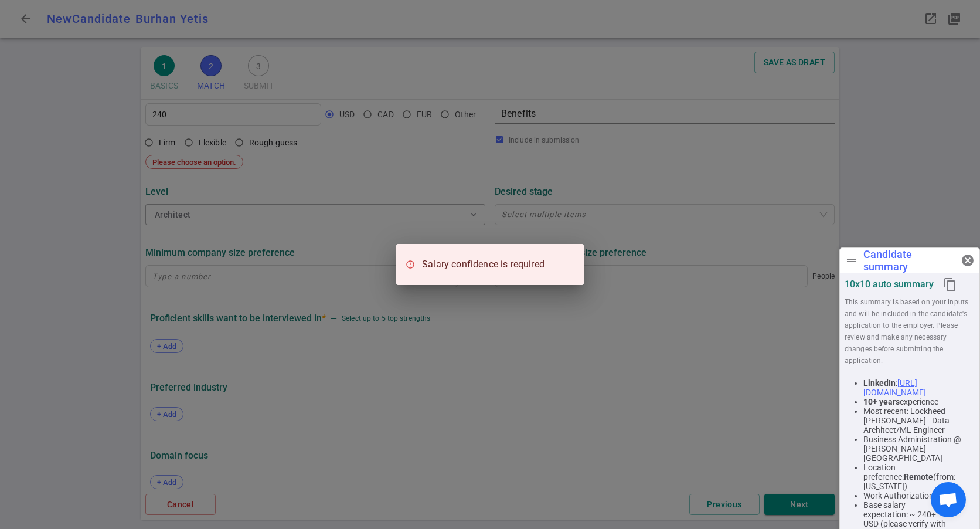
click at [473, 308] on div "Salary confidence is required" at bounding box center [490, 264] width 980 height 529
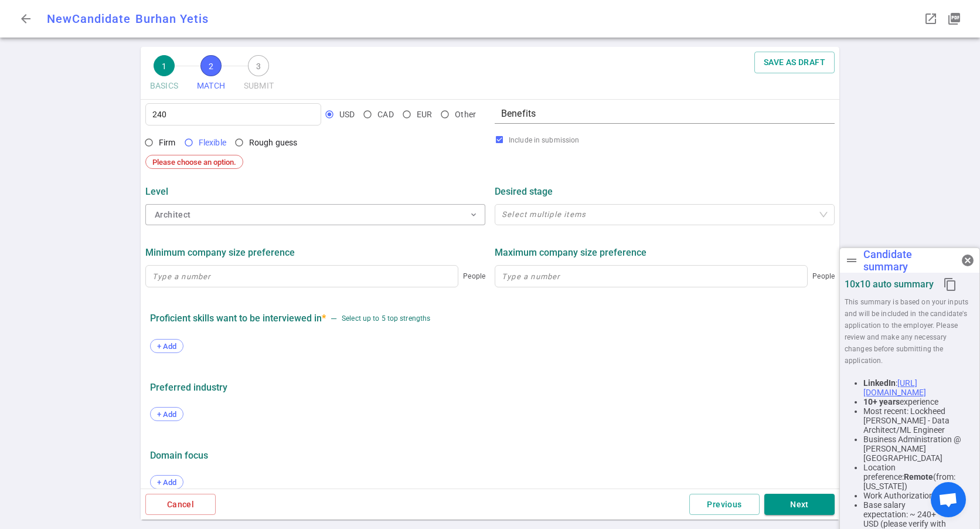
click at [189, 148] on input "Flexible" at bounding box center [189, 142] width 20 height 20
radio input "true"
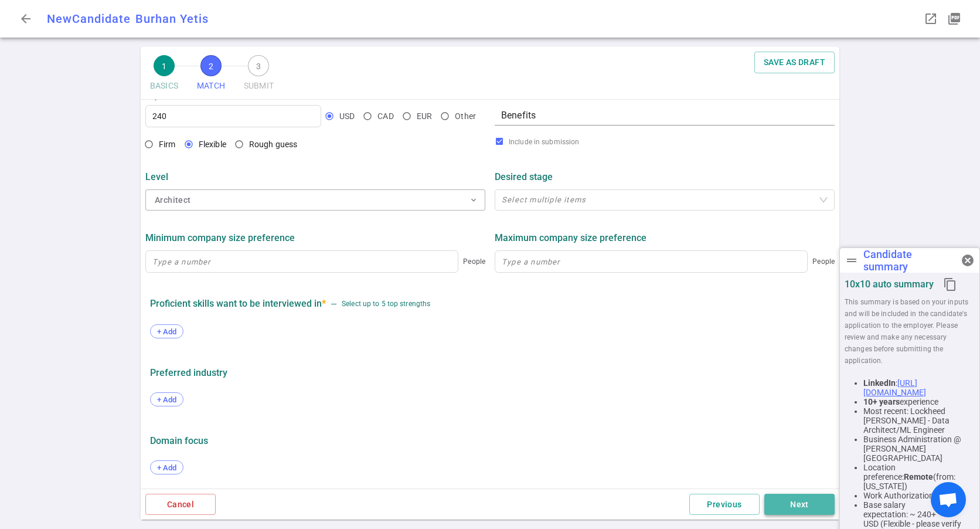
click at [792, 500] on button "Next" at bounding box center [799, 504] width 70 height 22
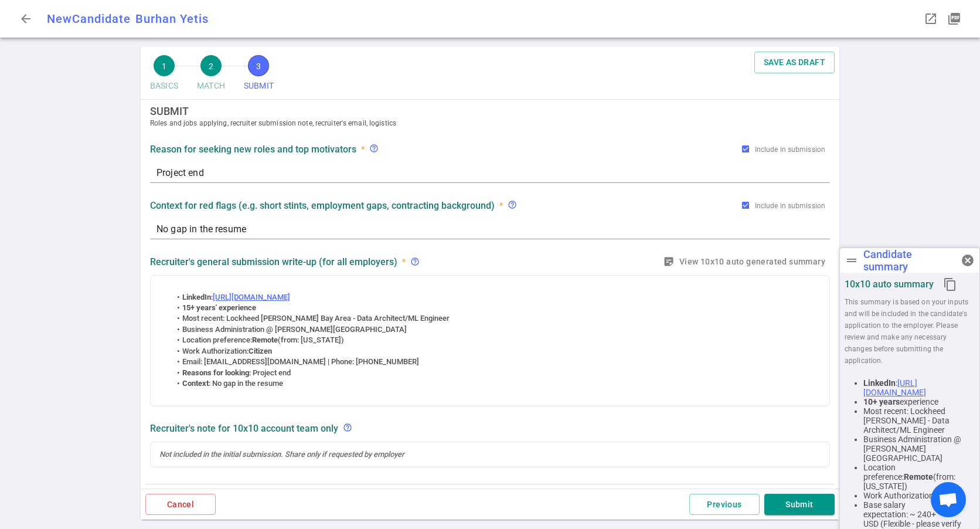
scroll to position [0, 0]
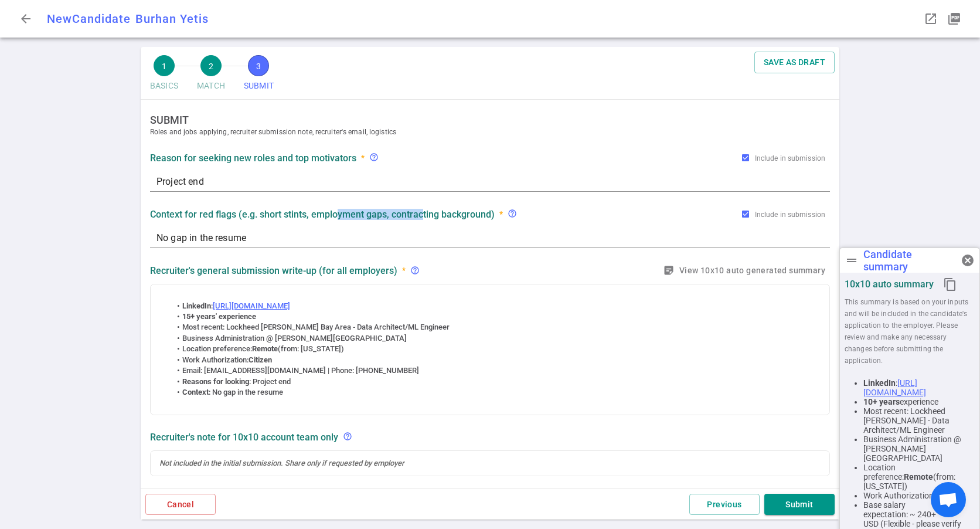
drag, startPoint x: 339, startPoint y: 213, endPoint x: 424, endPoint y: 221, distance: 85.9
click at [424, 221] on div "Context for red flags (e.g. short stints, employment gaps, contracting backgrou…" at bounding box center [490, 213] width 680 height 21
drag, startPoint x: 424, startPoint y: 221, endPoint x: 331, endPoint y: 238, distance: 94.8
click at [331, 238] on textarea "No gap in the resume" at bounding box center [489, 237] width 667 height 13
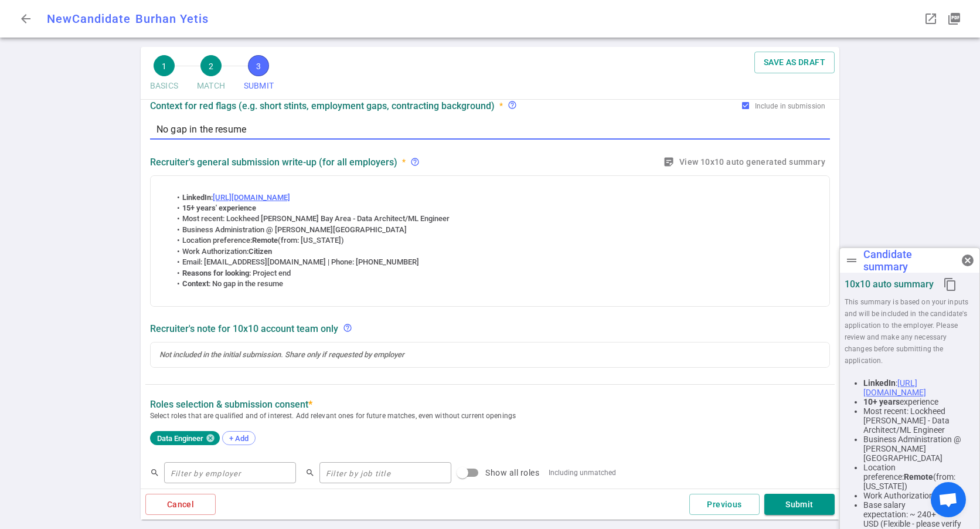
scroll to position [176, 0]
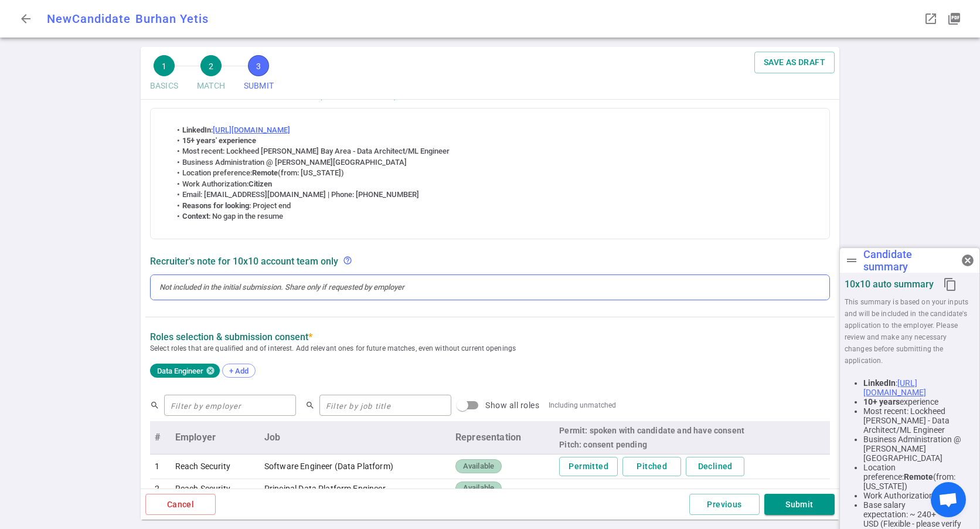
click at [288, 291] on div at bounding box center [489, 287] width 661 height 11
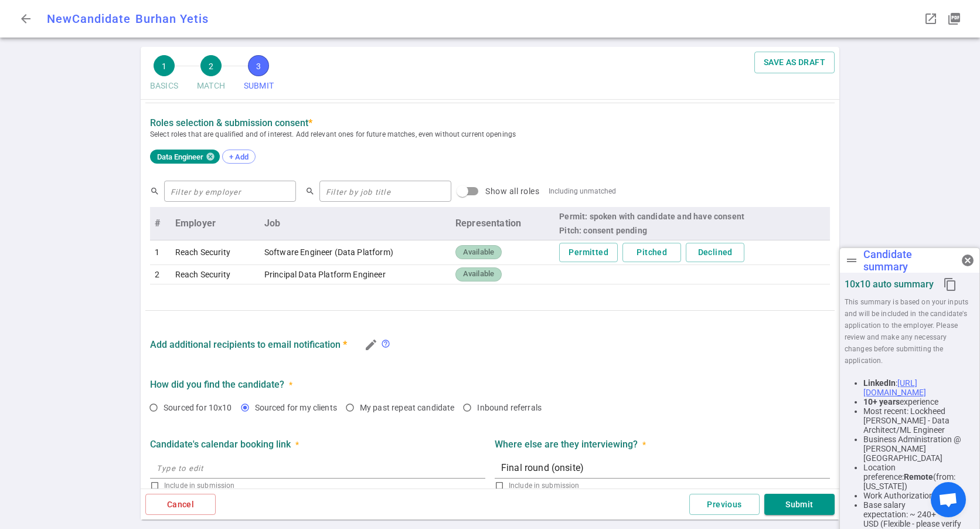
scroll to position [434, 0]
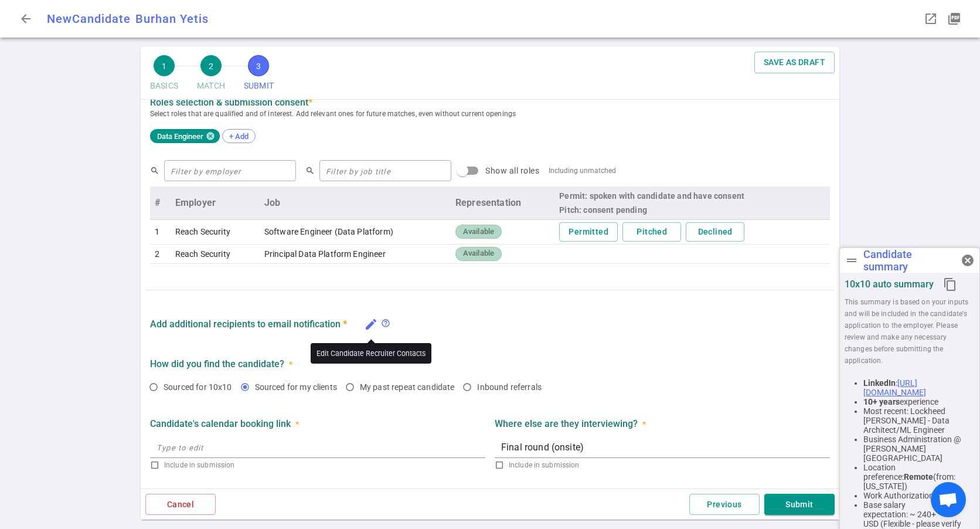
click at [372, 321] on icon "edit" at bounding box center [371, 324] width 14 height 14
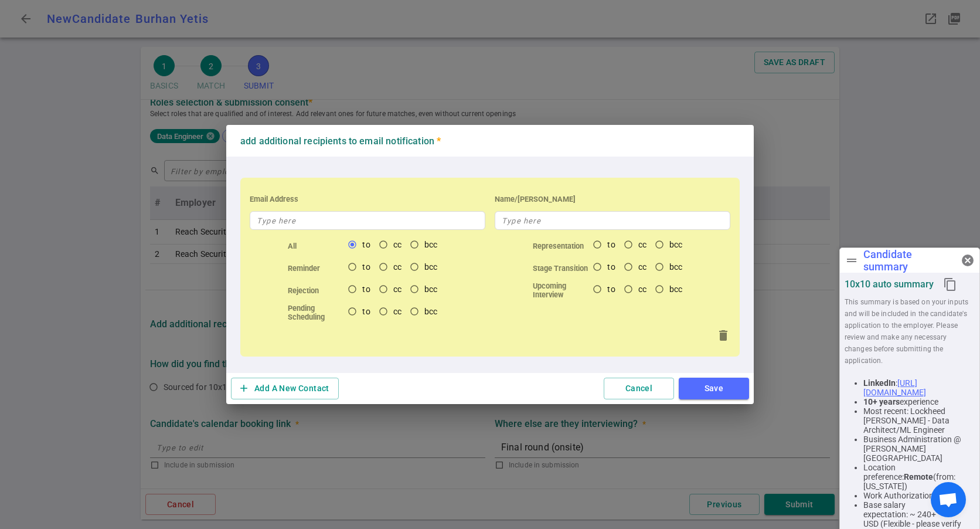
scroll to position [410, 0]
click at [302, 221] on input "text" at bounding box center [368, 220] width 236 height 19
type input "M"
click at [534, 222] on input "text" at bounding box center [613, 220] width 236 height 19
click at [302, 228] on input "text" at bounding box center [368, 220] width 236 height 19
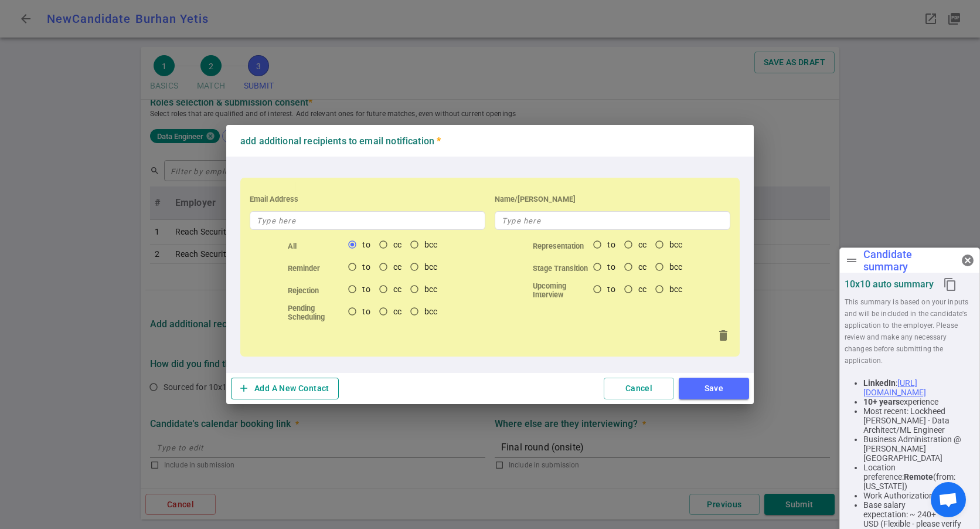
click at [275, 384] on button "add Add A New Contact" at bounding box center [285, 388] width 108 height 22
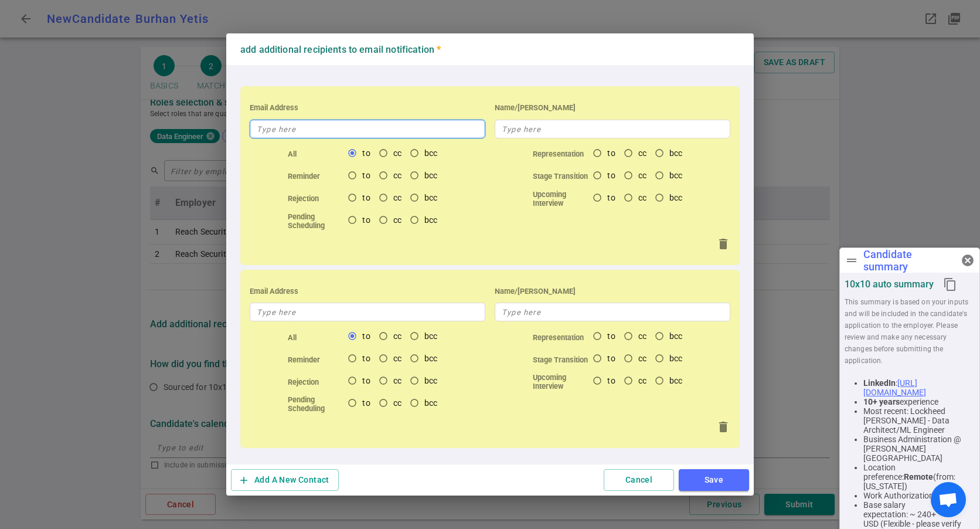
click at [315, 128] on input "text" at bounding box center [368, 129] width 236 height 19
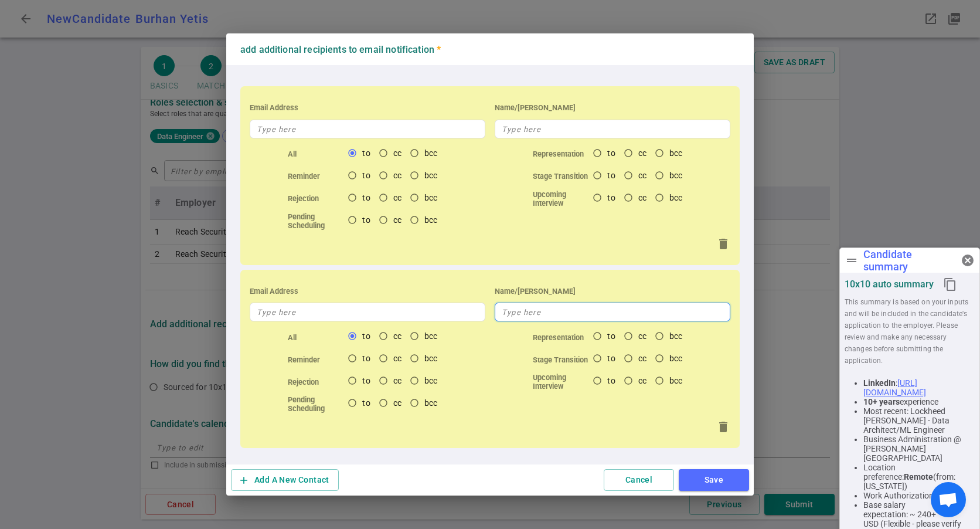
click at [534, 308] on input "text" at bounding box center [613, 311] width 236 height 19
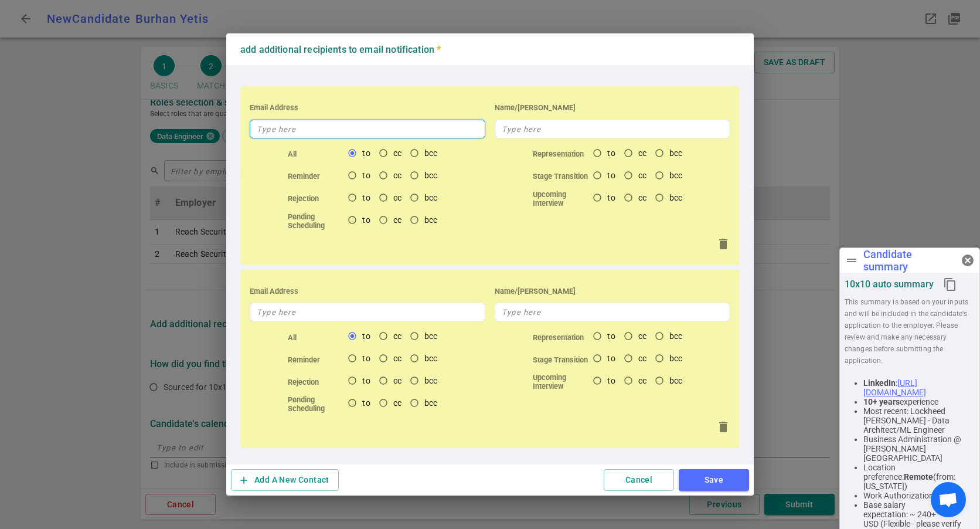
click at [327, 136] on input "text" at bounding box center [368, 129] width 236 height 19
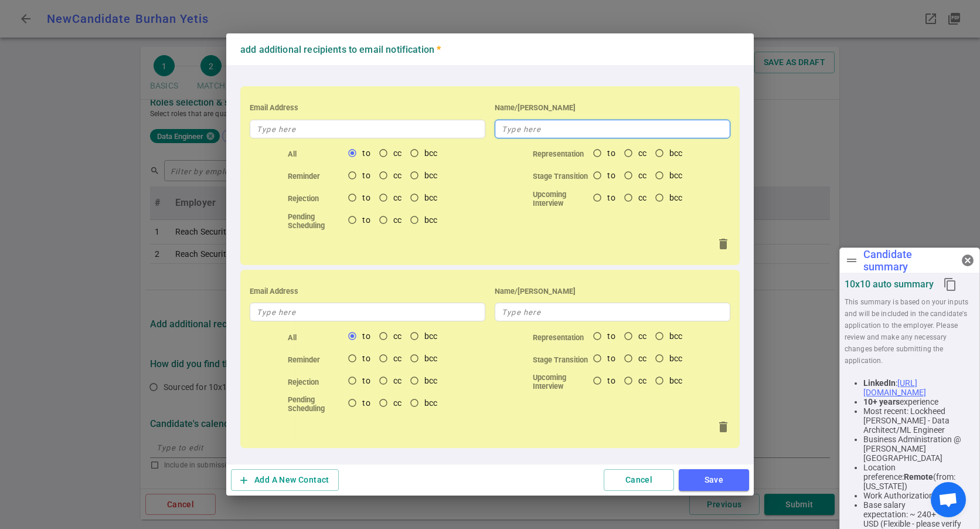
click at [533, 132] on input "text" at bounding box center [613, 129] width 236 height 19
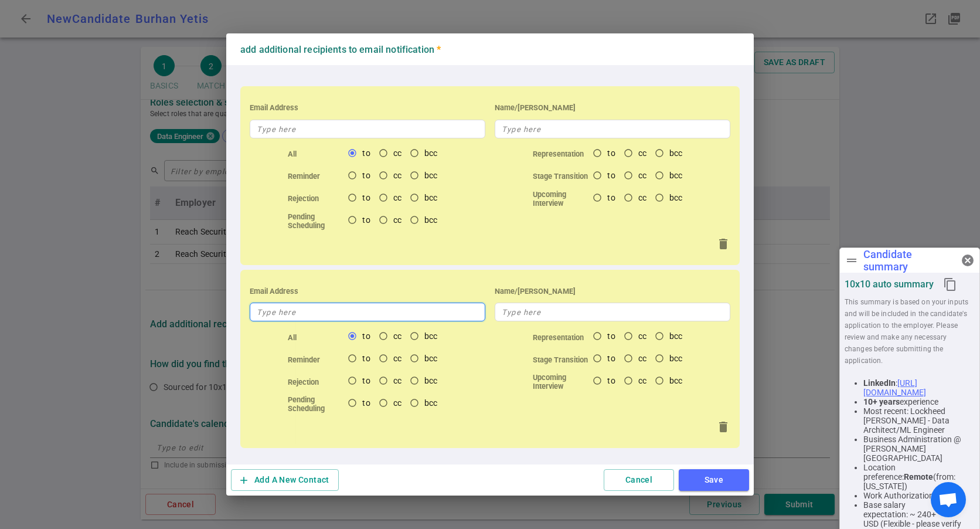
click at [290, 306] on input "text" at bounding box center [368, 311] width 236 height 19
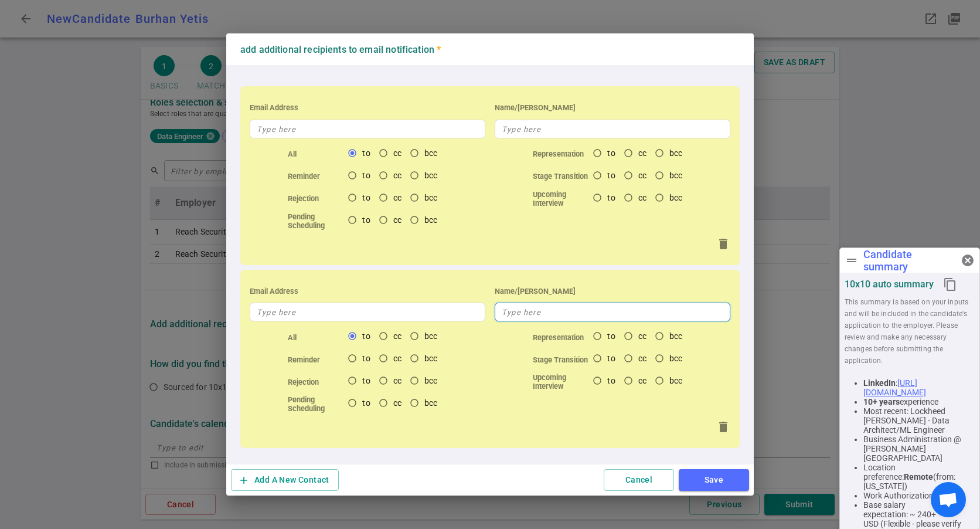
click at [543, 318] on input "text" at bounding box center [613, 311] width 236 height 19
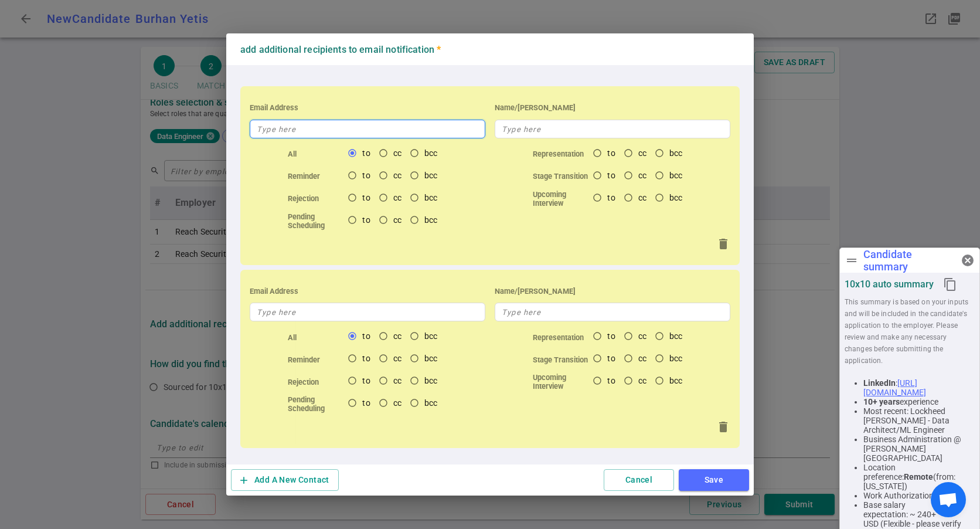
click at [299, 130] on input "text" at bounding box center [368, 129] width 236 height 19
click at [302, 477] on button "add Add A New Contact" at bounding box center [285, 480] width 108 height 22
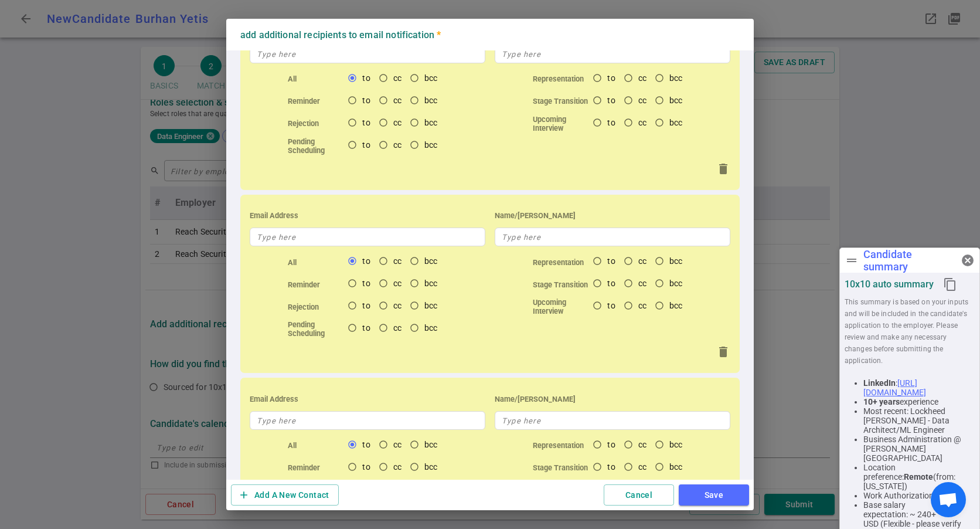
scroll to position [0, 0]
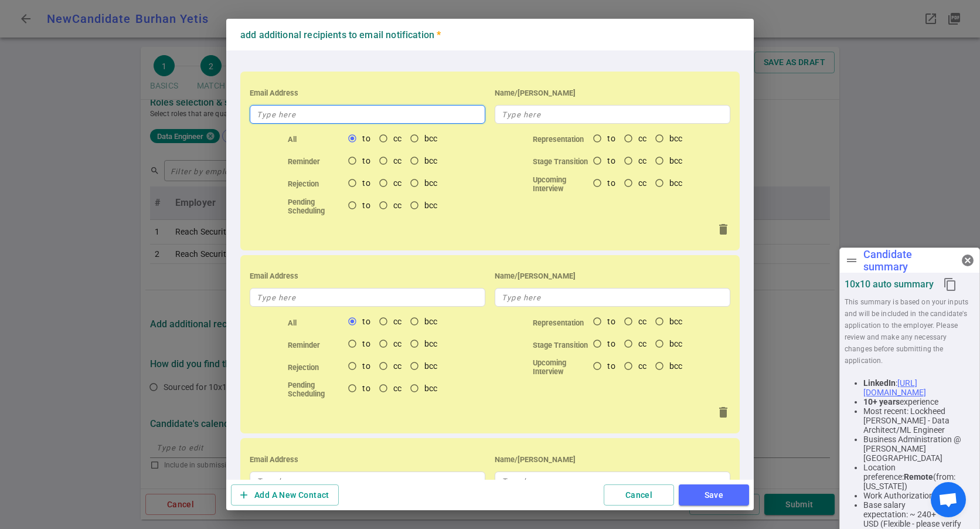
click at [305, 114] on input "text" at bounding box center [368, 114] width 236 height 19
radio input "false"
paste input "tbird4real@h2total.net"
type input "tbird4real@h2total.net"
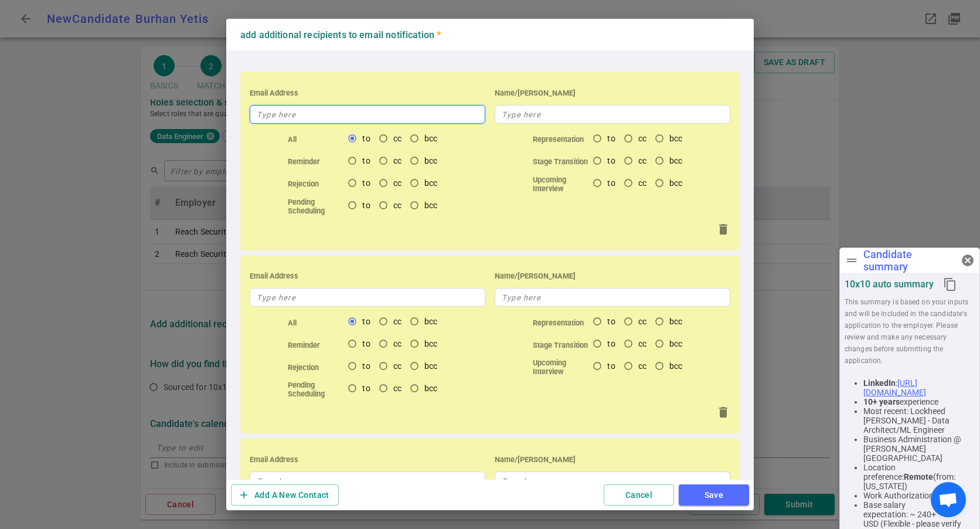
radio input "true"
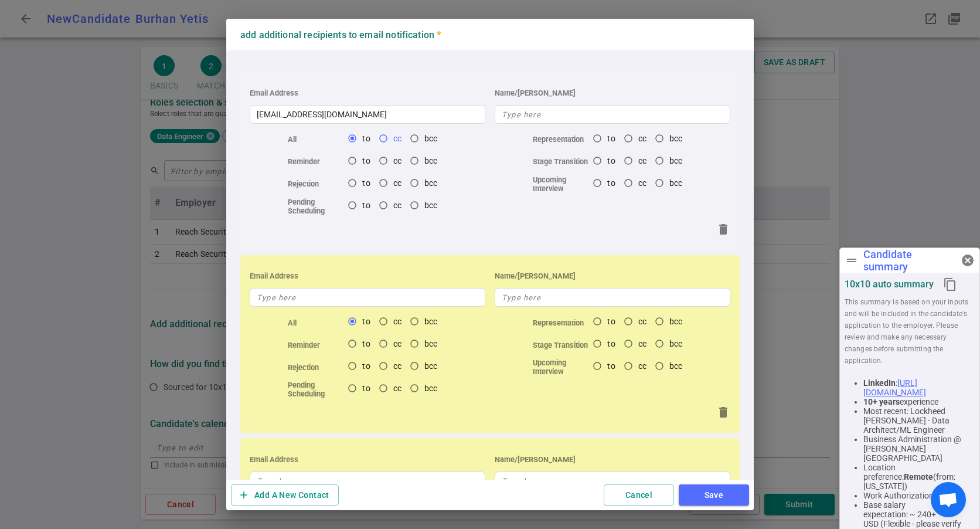
radio input "false"
radio input "true"
click at [383, 138] on input "cc" at bounding box center [383, 138] width 20 height 20
radio input "false"
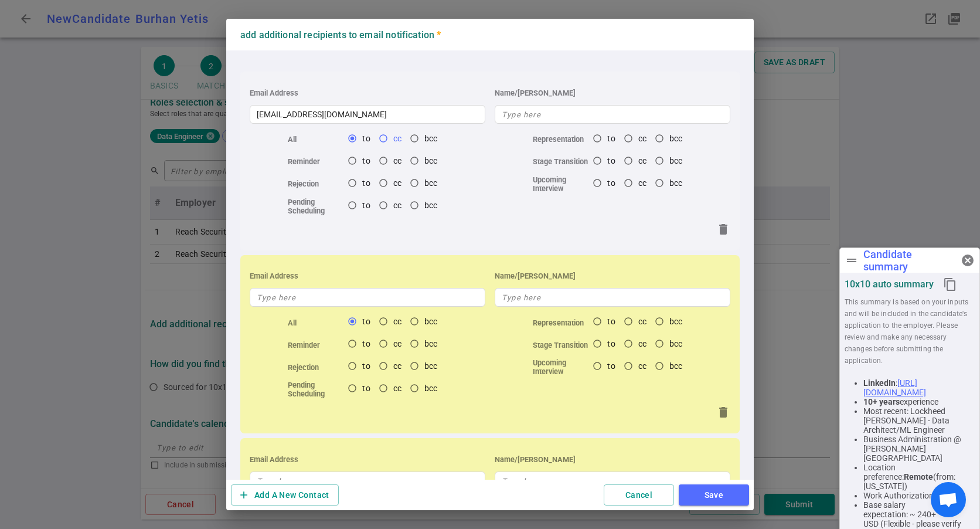
radio input "true"
radio input "false"
radio input "true"
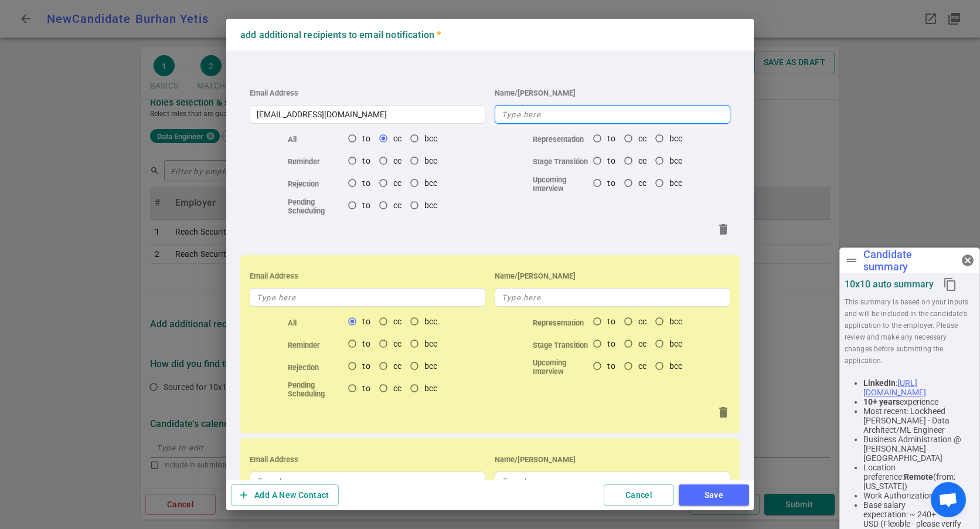
click at [524, 118] on input "text" at bounding box center [613, 114] width 236 height 19
radio input "false"
radio input "true"
paste input "Thomas Birdsell"
type input "Thomas Birdsell"
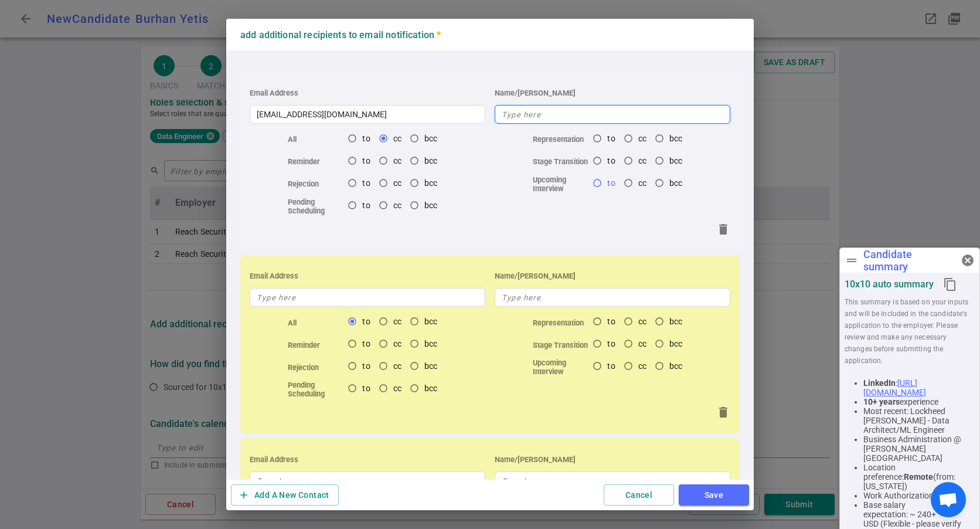
radio input "true"
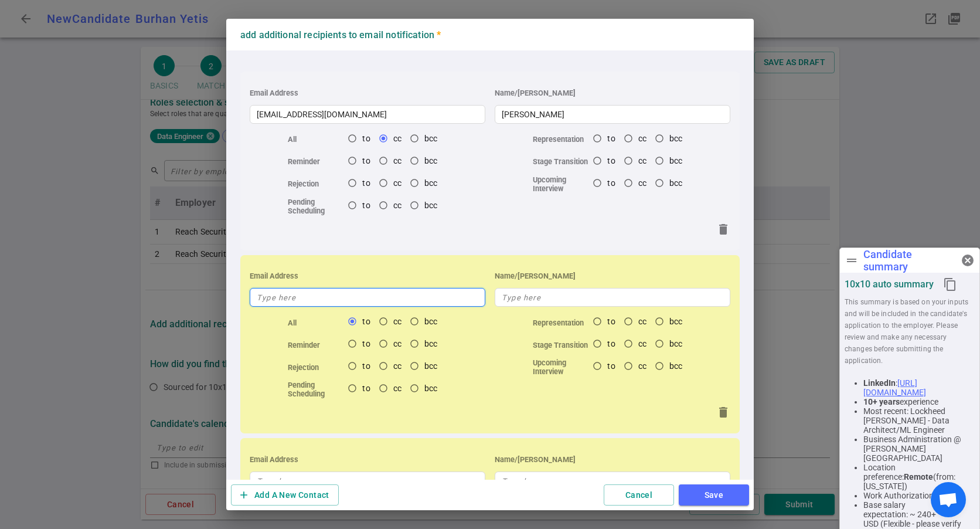
radio input "false"
radio input "true"
click at [319, 297] on input "text" at bounding box center [368, 297] width 236 height 19
radio input "false"
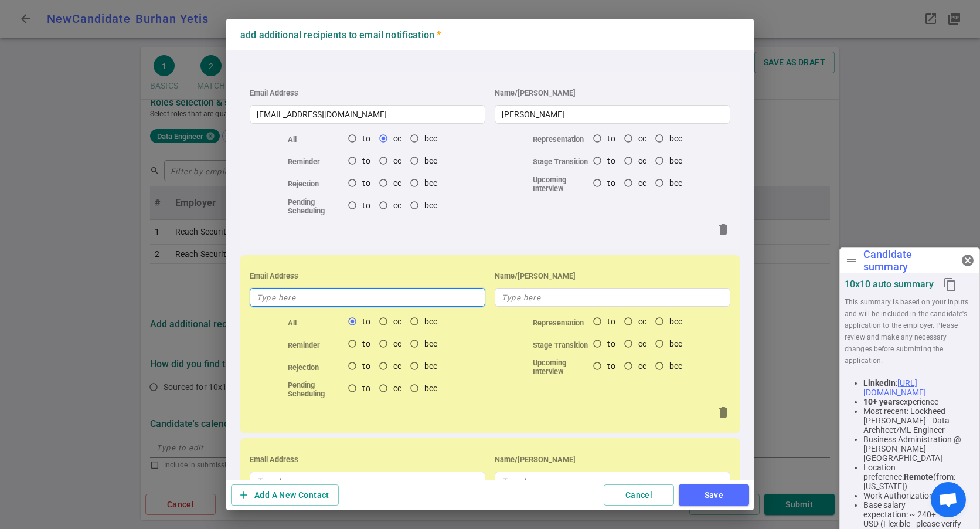
paste input "mikey.mcphail@reqreadyai.com"
type input "mikey.mcphail@reqreadyai.com"
radio input "true"
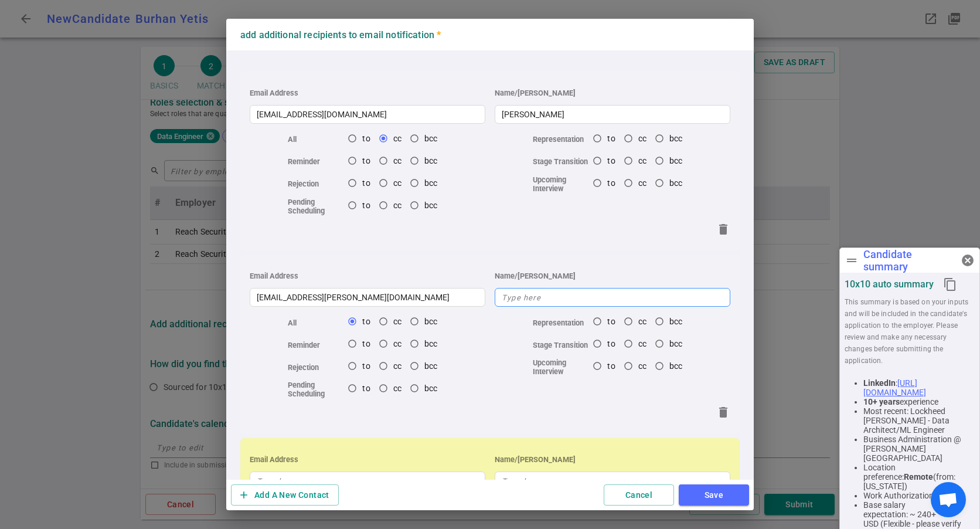
radio input "true"
click at [526, 298] on input "text" at bounding box center [613, 297] width 236 height 19
radio input "false"
drag, startPoint x: 310, startPoint y: 299, endPoint x: 249, endPoint y: 299, distance: 60.9
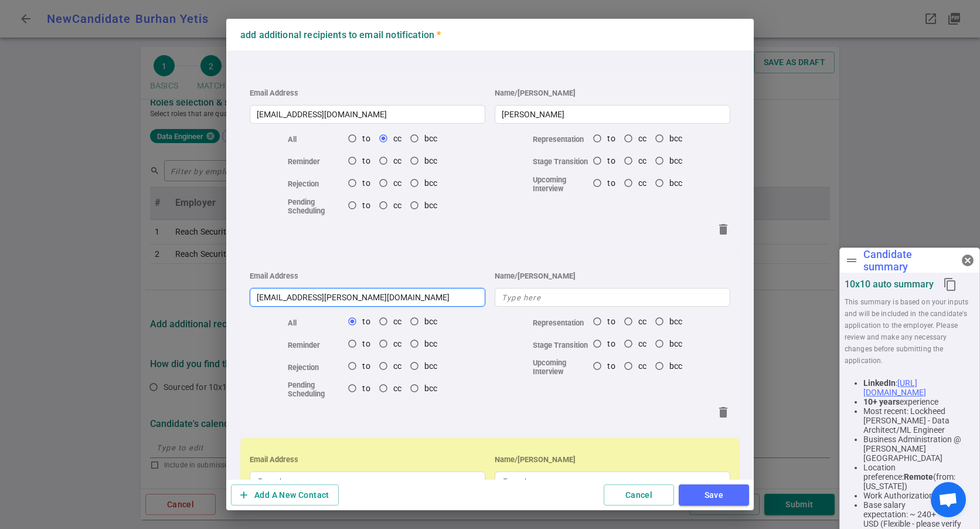
click at [249, 299] on div "Email Address mikey.mcphail@reqreadyai.com" at bounding box center [367, 285] width 245 height 43
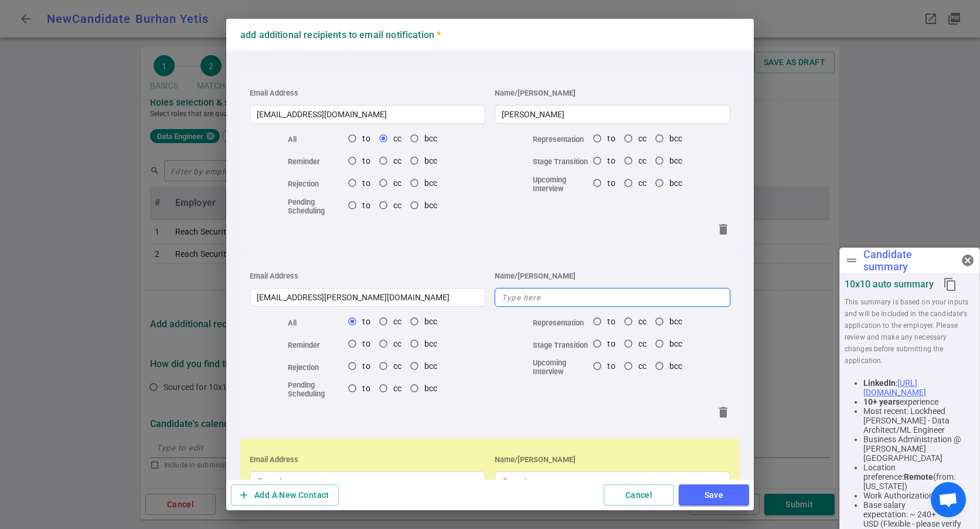
radio input "false"
click at [548, 306] on input "text" at bounding box center [613, 297] width 236 height 19
paste input "mikey.mcphail"
type input "mikey.mcphail"
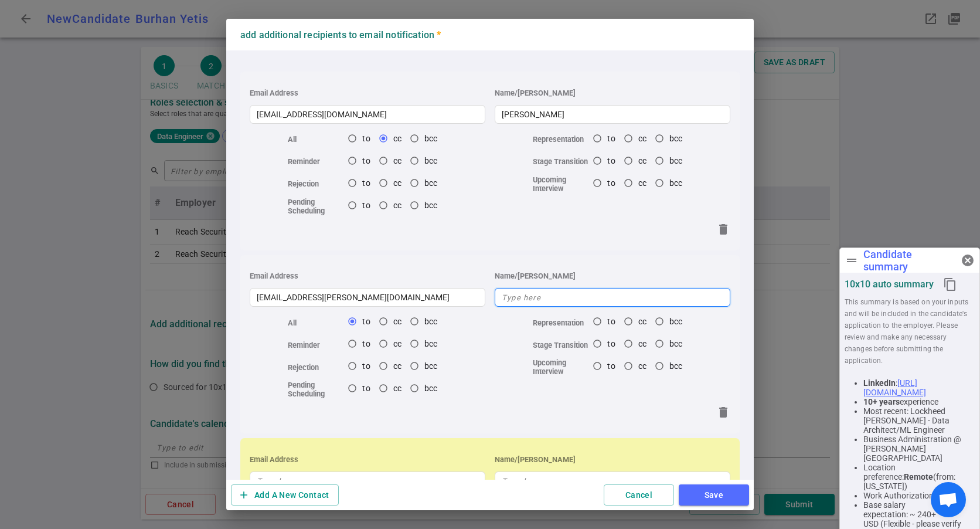
radio input "true"
click at [518, 298] on input "mikey.mcphail" at bounding box center [613, 297] width 236 height 19
click at [522, 298] on input "mikey.mcphail" at bounding box center [613, 297] width 236 height 19
drag, startPoint x: 521, startPoint y: 295, endPoint x: 493, endPoint y: 294, distance: 27.5
click at [495, 294] on input "mikeY" at bounding box center [613, 297] width 236 height 19
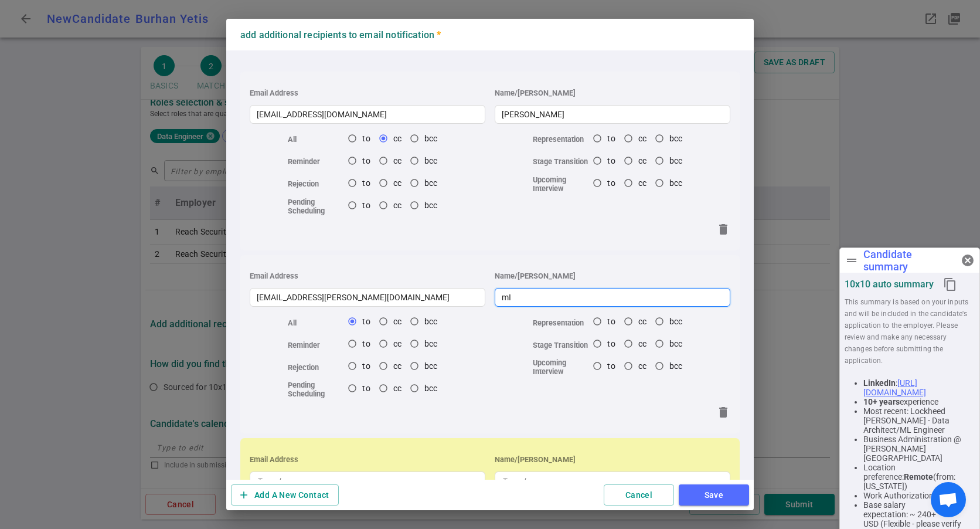
type input "m"
type input "Mikey"
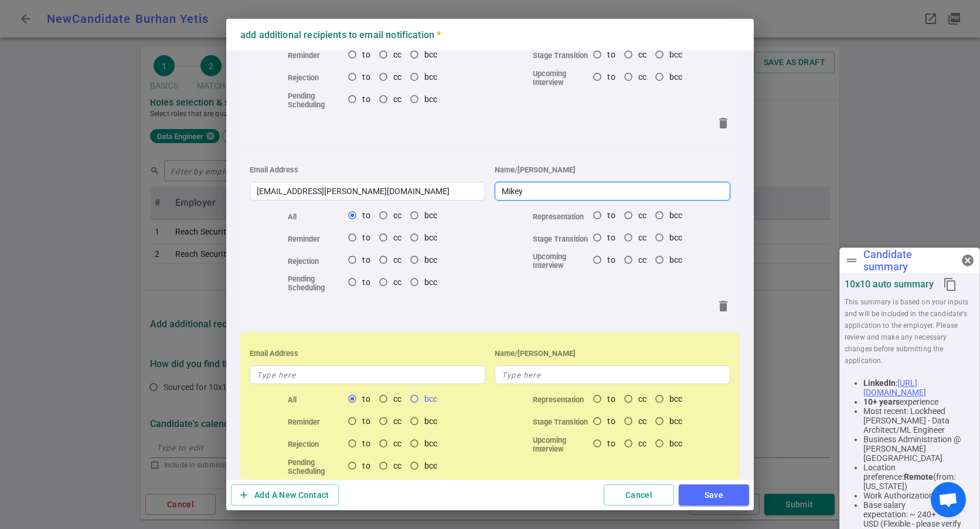
scroll to position [154, 0]
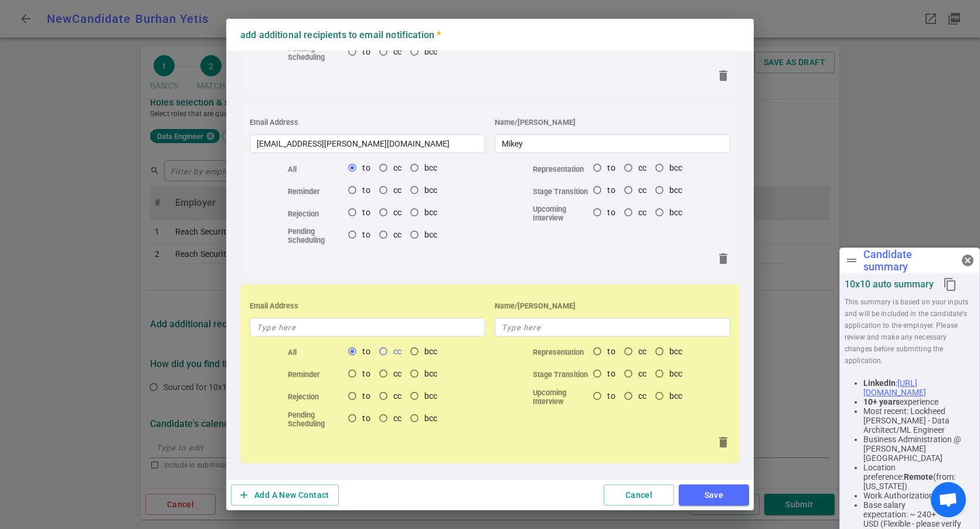
radio input "true"
radio input "false"
click at [382, 354] on input "cc" at bounding box center [383, 351] width 20 height 20
radio input "false"
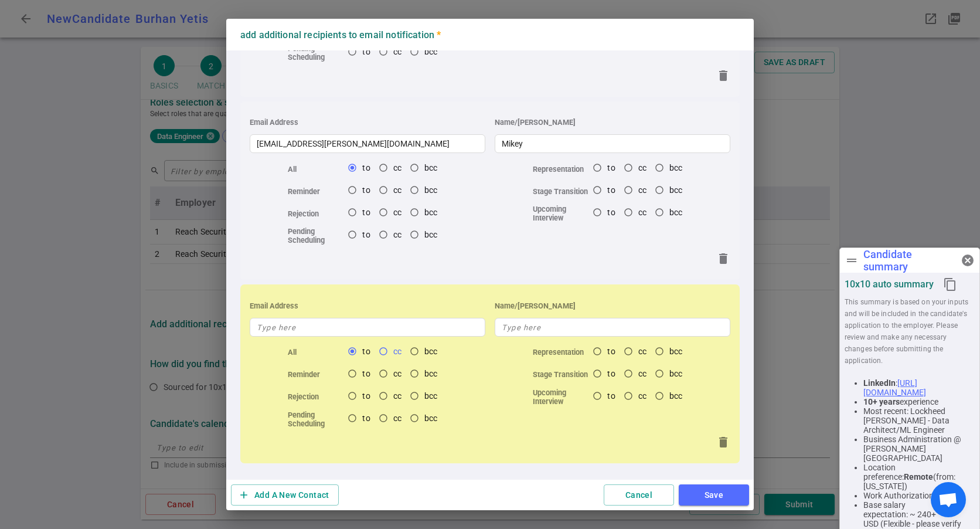
radio input "false"
radio input "true"
radio input "false"
click at [414, 352] on input "bcc" at bounding box center [414, 351] width 20 height 20
radio input "false"
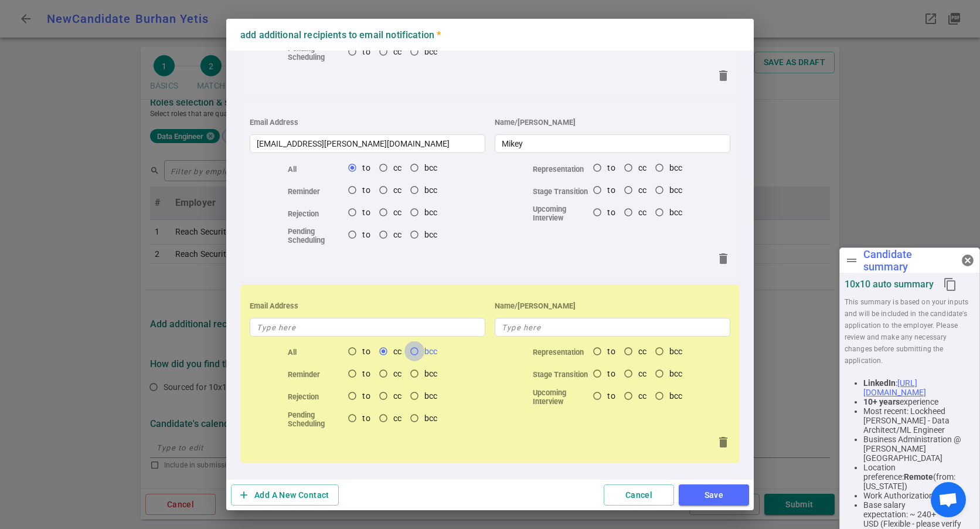
radio input "false"
radio input "true"
radio input "false"
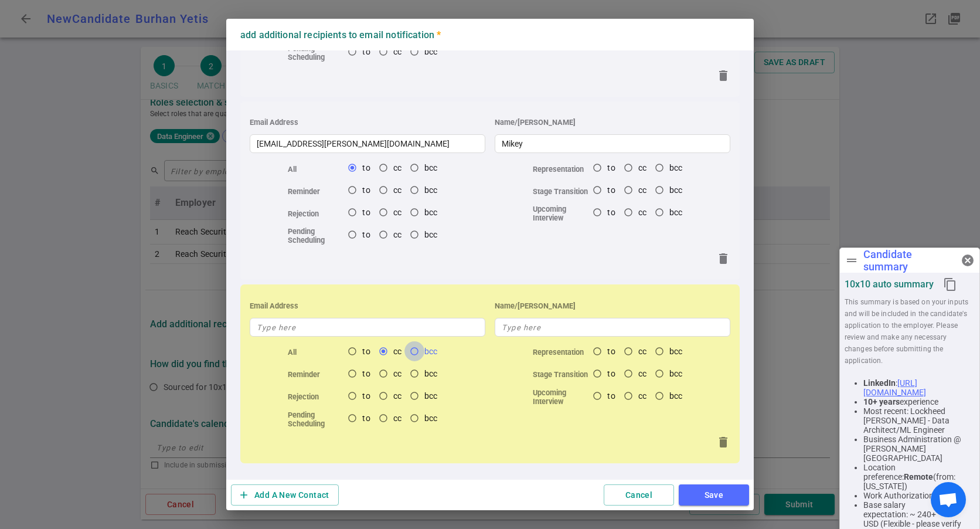
radio input "false"
click at [304, 328] on input "text" at bounding box center [368, 327] width 236 height 19
type input "A"
radio input "false"
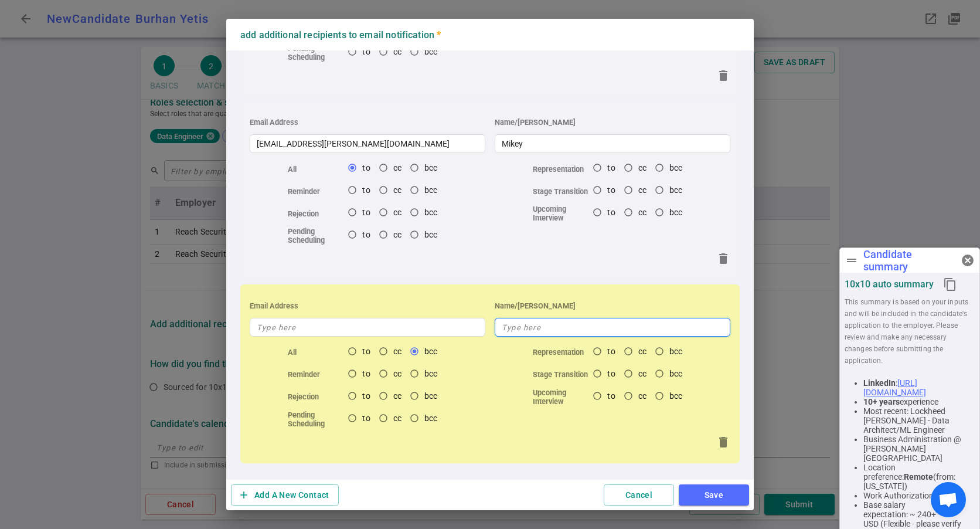
click at [551, 330] on input "text" at bounding box center [613, 327] width 236 height 19
type input "Akshit Tyagi"
radio input "false"
click at [330, 329] on input "text" at bounding box center [368, 327] width 236 height 19
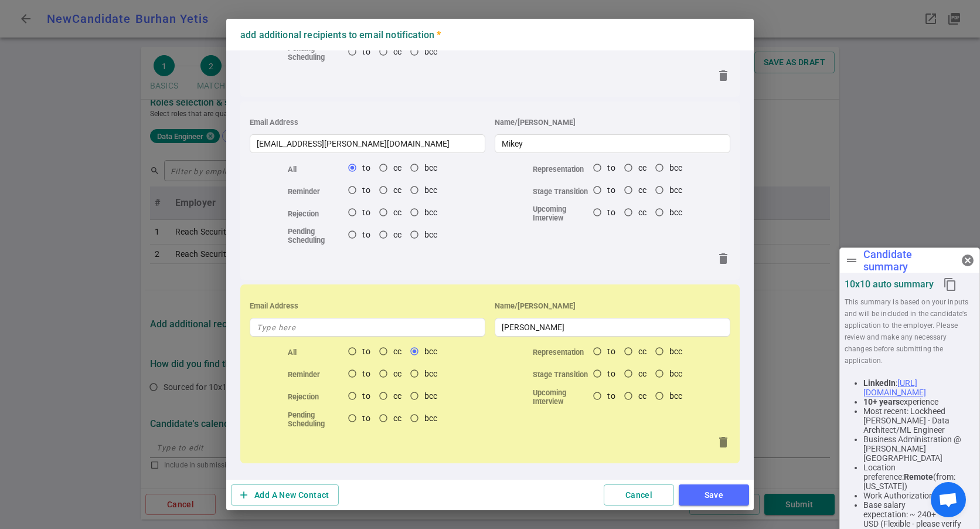
radio input "false"
paste input "akshit.tyagi@reqreadyai.com"
type input "akshit.tyagi@reqreadyai.com"
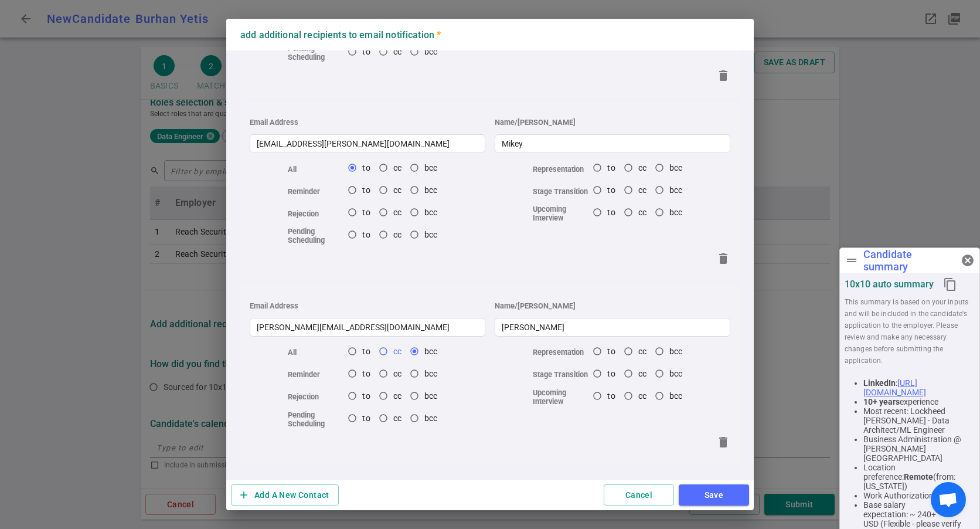
radio input "false"
click at [381, 352] on input "cc" at bounding box center [383, 351] width 20 height 20
radio input "false"
radio input "true"
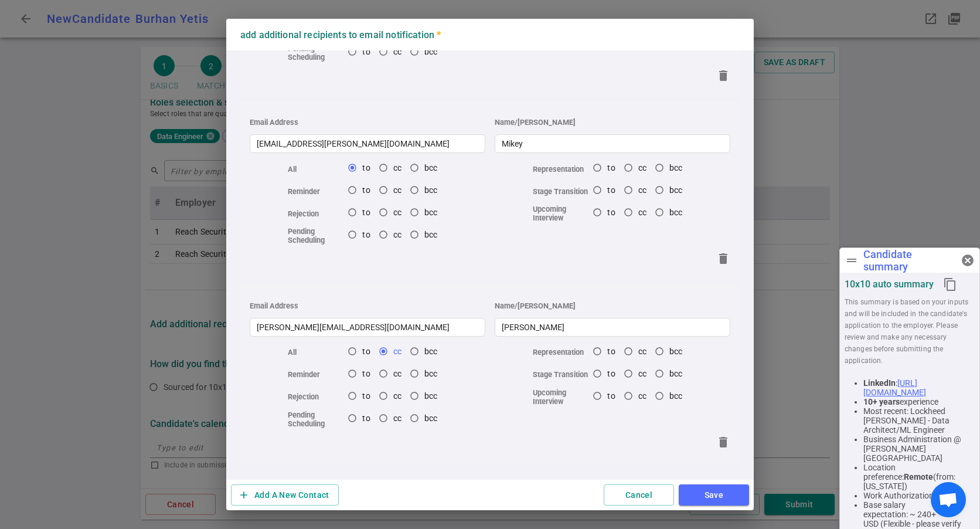
radio input "true"
radio input "false"
click at [286, 492] on button "add Add A New Contact" at bounding box center [285, 495] width 108 height 22
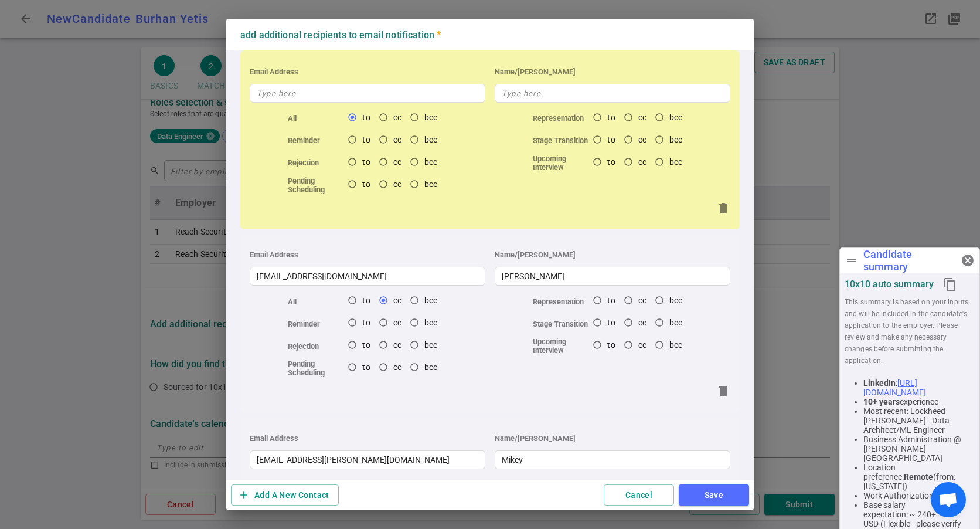
scroll to position [0, 0]
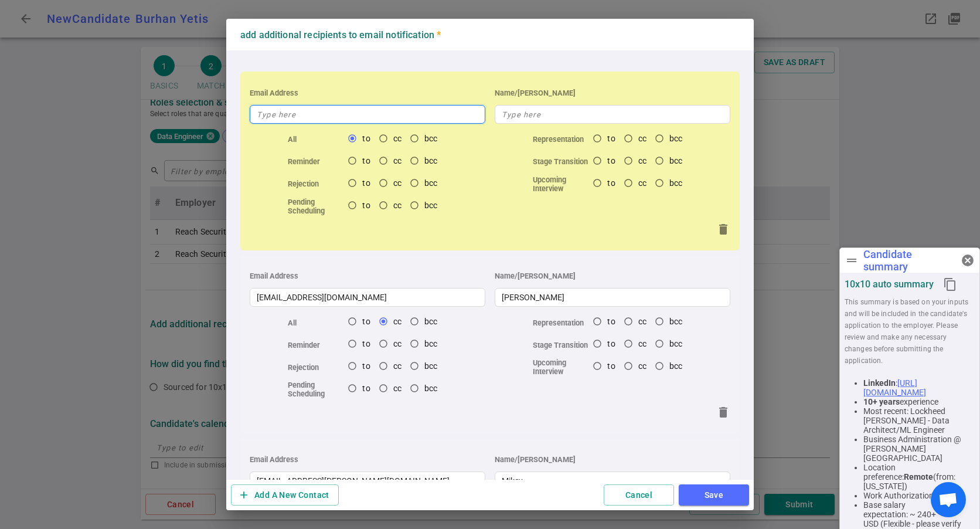
click at [299, 113] on input "text" at bounding box center [368, 114] width 236 height 19
radio input "false"
click at [653, 143] on input "bcc" at bounding box center [659, 138] width 20 height 20
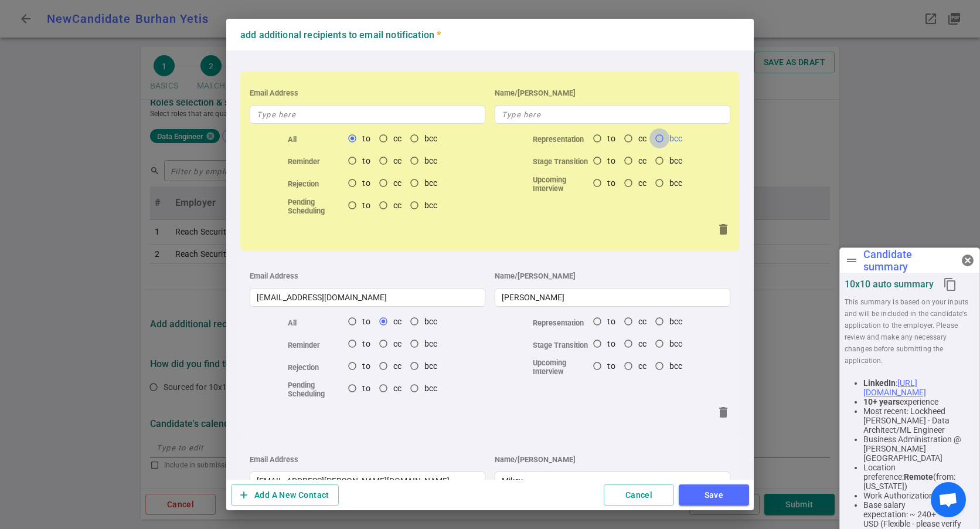
radio input "true"
radio input "false"
radio input "true"
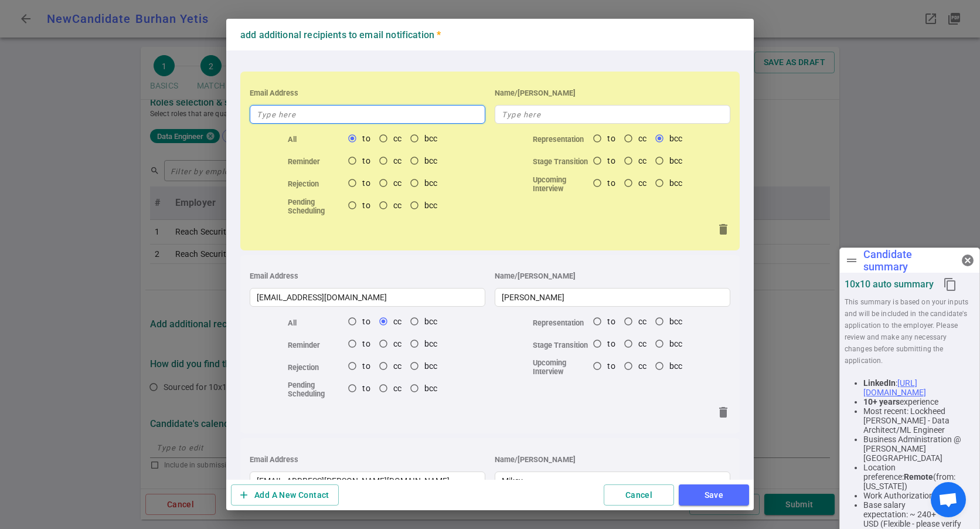
click at [329, 106] on input "text" at bounding box center [368, 114] width 236 height 19
radio input "true"
radio input "false"
radio input "true"
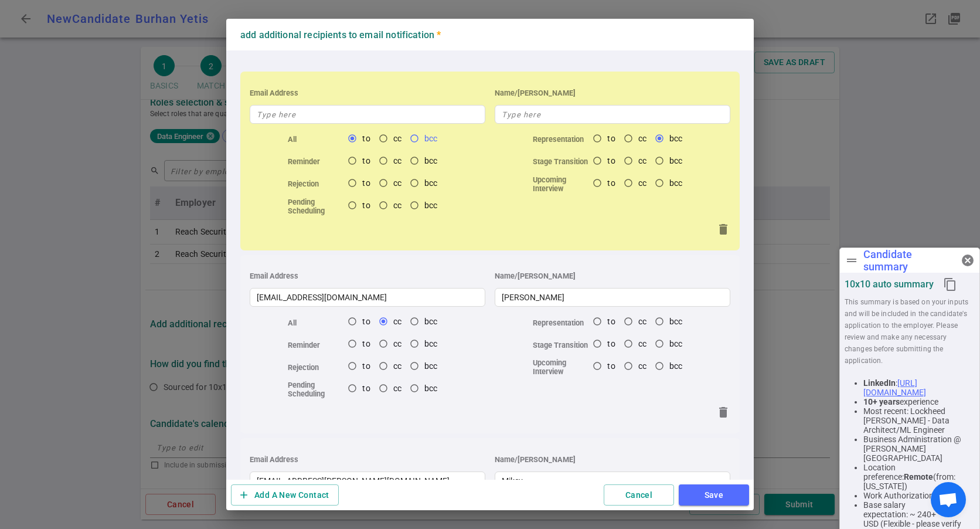
click at [413, 142] on input "bcc" at bounding box center [414, 138] width 20 height 20
radio input "false"
radio input "true"
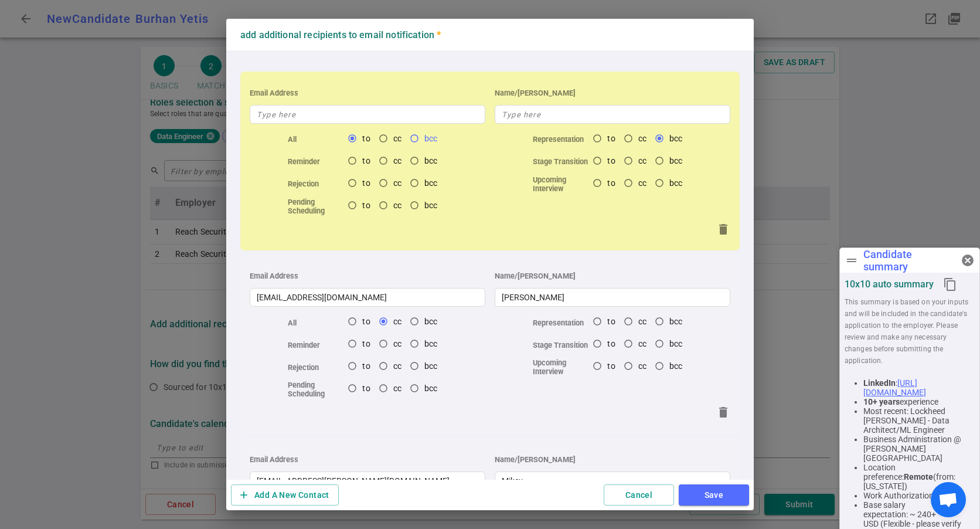
radio input "false"
radio input "true"
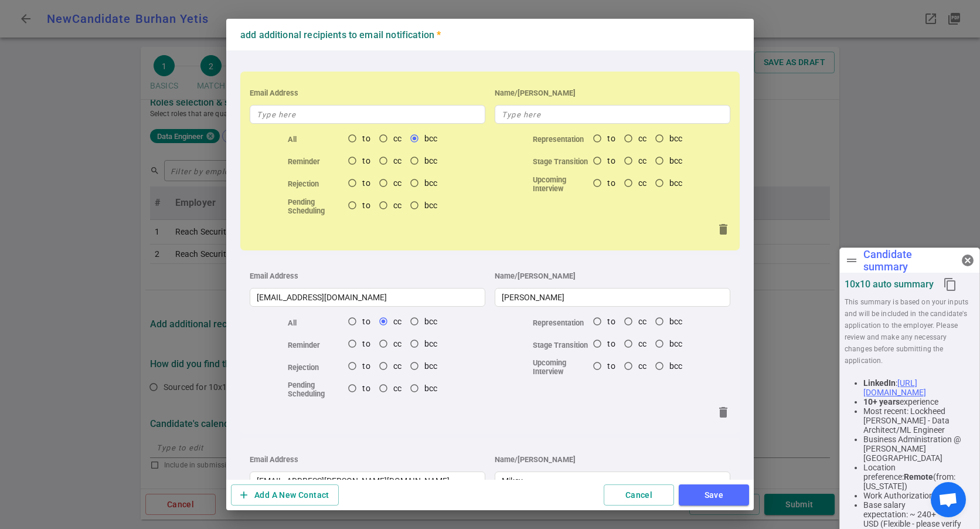
click at [298, 104] on div "Email Address" at bounding box center [368, 93] width 236 height 24
click at [296, 108] on input "text" at bounding box center [368, 114] width 236 height 19
radio input "false"
radio input "true"
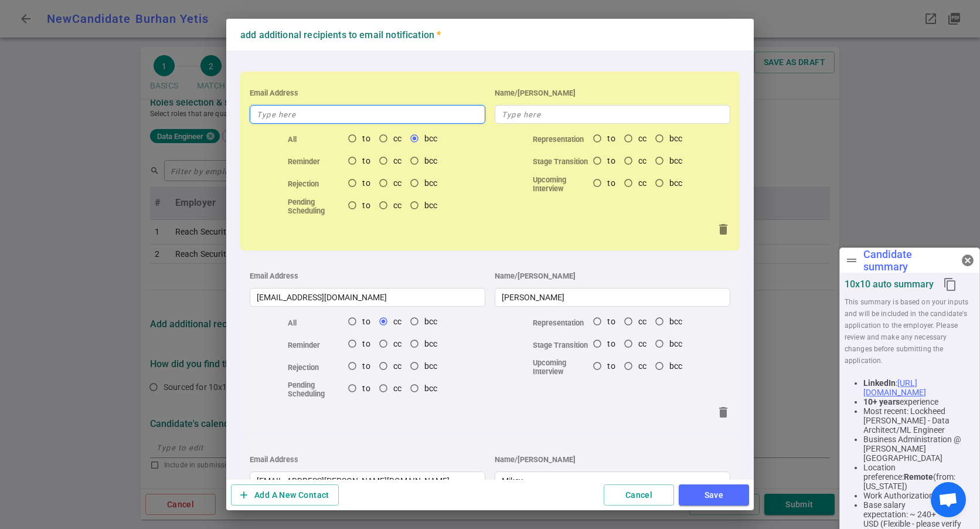
paste input "deliverymanager@cyberx-infosystem.com"
type input "deliverymanager@cyberx-infosystem.com"
radio input "true"
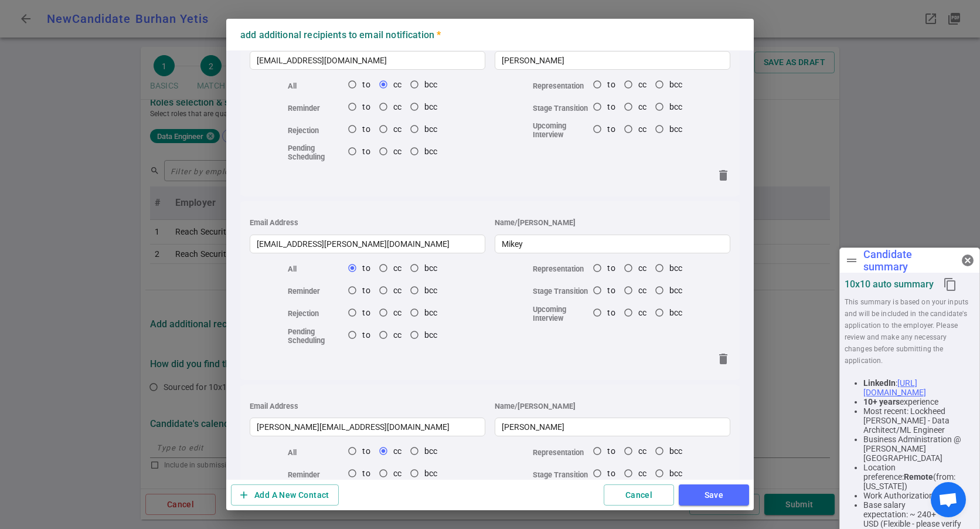
scroll to position [336, 0]
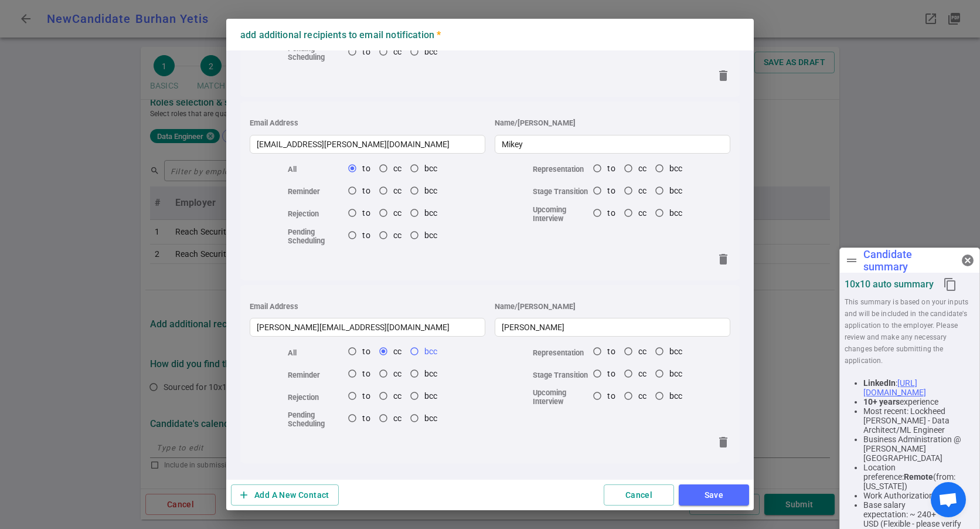
radio input "true"
click at [414, 353] on input "bcc" at bounding box center [414, 351] width 20 height 20
radio input "false"
radio input "true"
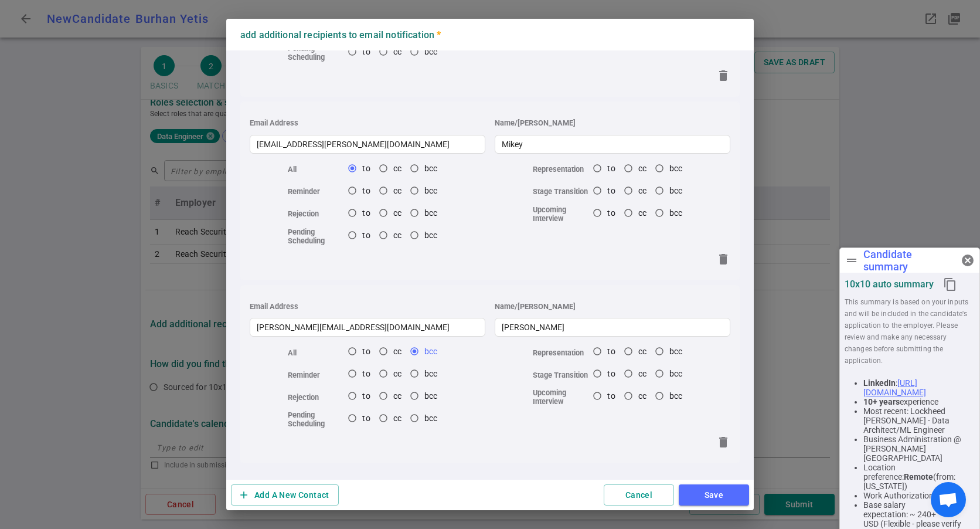
radio input "false"
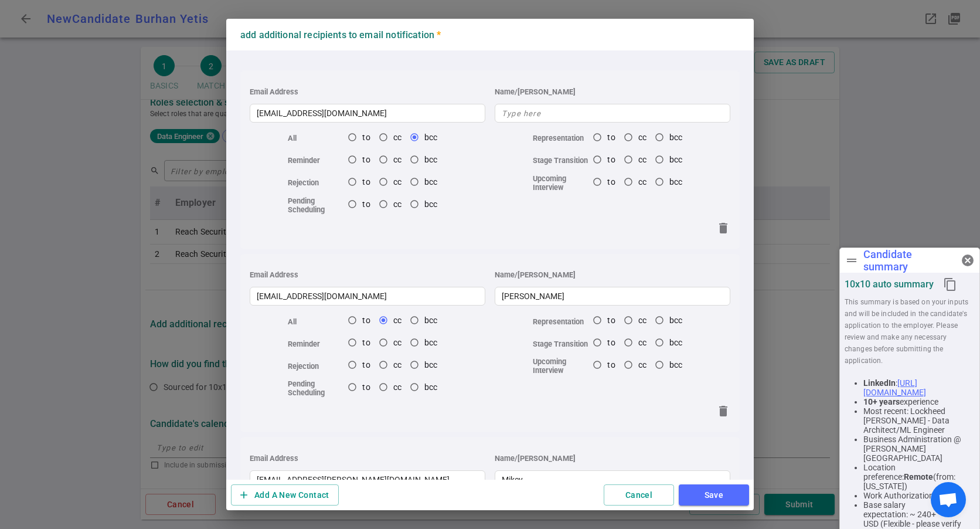
scroll to position [0, 0]
click at [527, 118] on input "text" at bounding box center [613, 114] width 236 height 19
type input "D"
radio input "true"
type input "D"
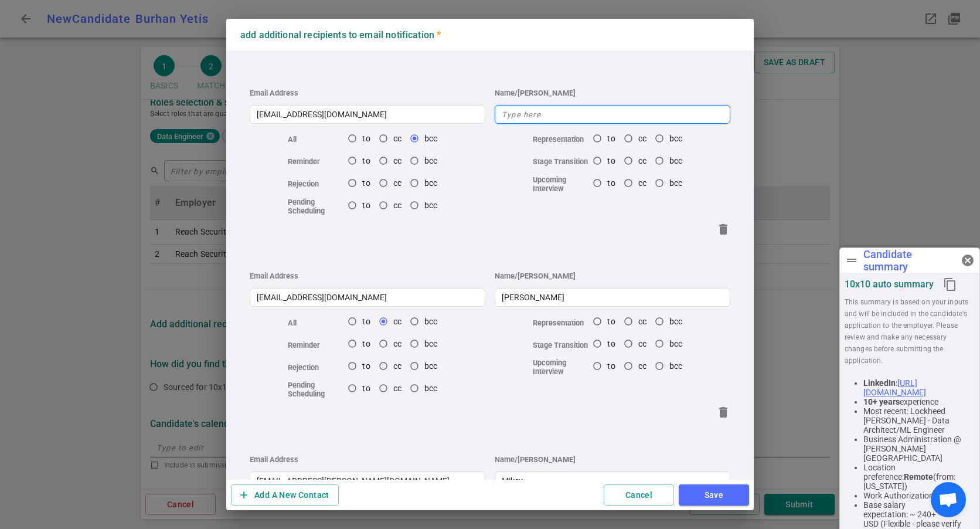
type input "A"
type input "d"
type input "D"
type input "e"
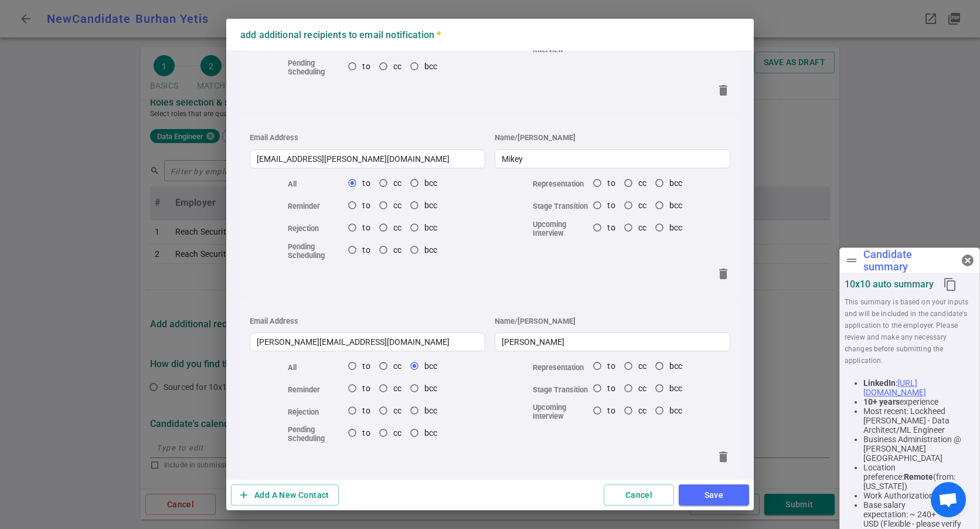
scroll to position [336, 0]
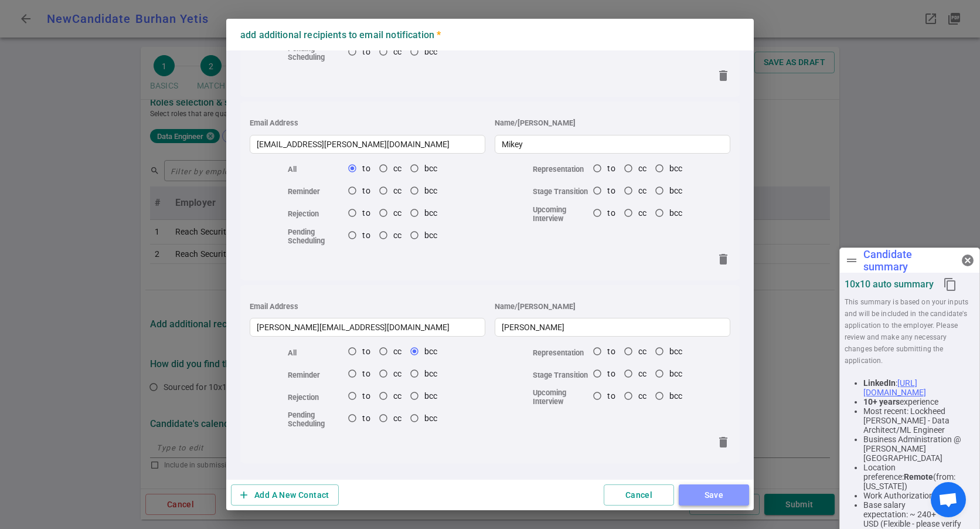
click at [711, 499] on button "Save" at bounding box center [714, 495] width 70 height 22
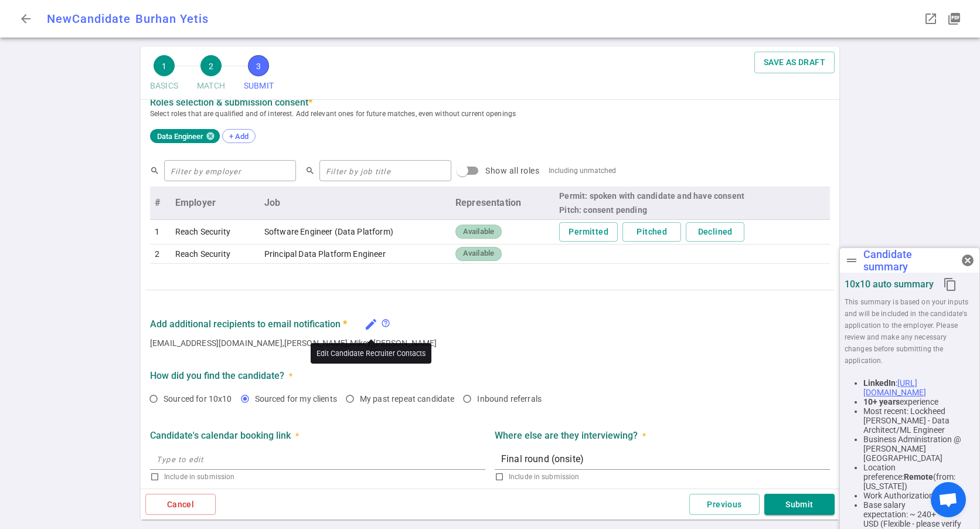
click at [374, 325] on icon "edit" at bounding box center [371, 324] width 14 height 14
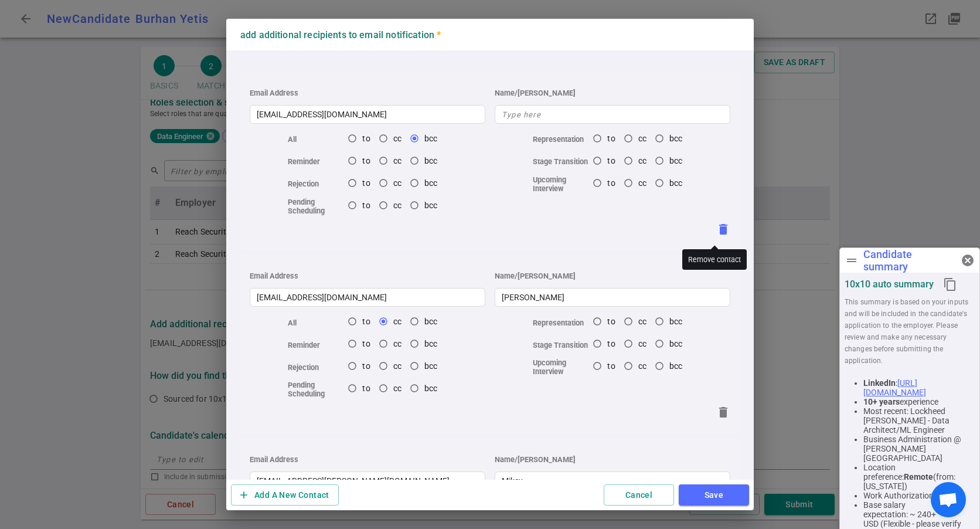
click at [716, 224] on icon "delete" at bounding box center [723, 229] width 14 height 14
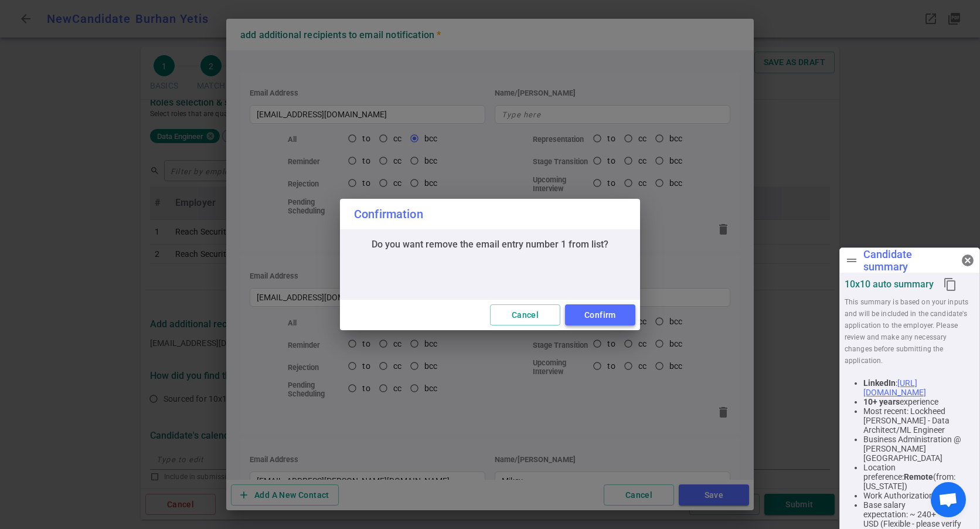
click at [594, 316] on button "Confirm" at bounding box center [600, 315] width 70 height 22
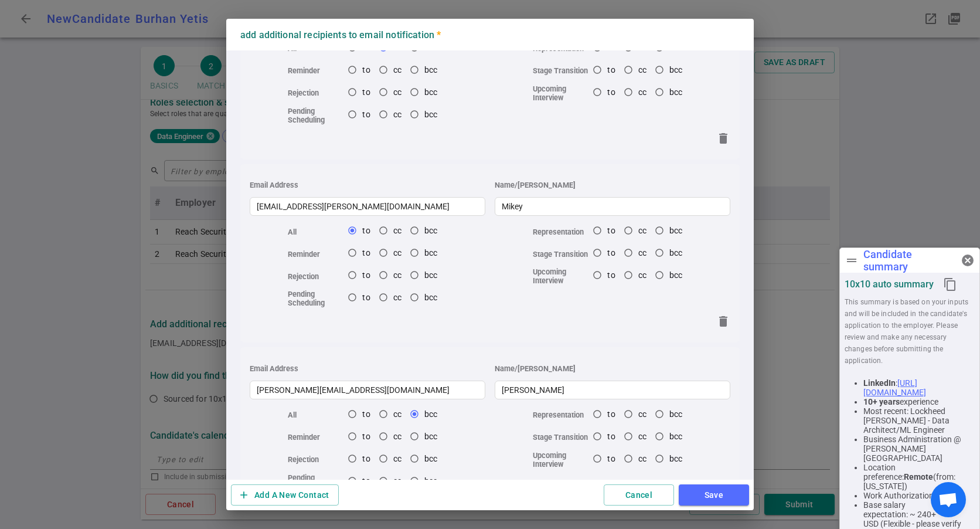
scroll to position [154, 0]
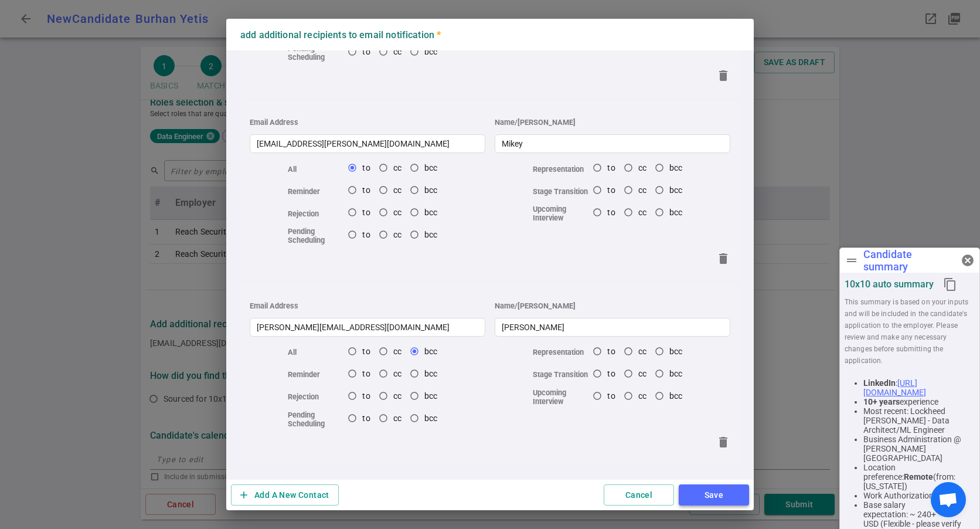
click at [694, 492] on button "Save" at bounding box center [714, 495] width 70 height 22
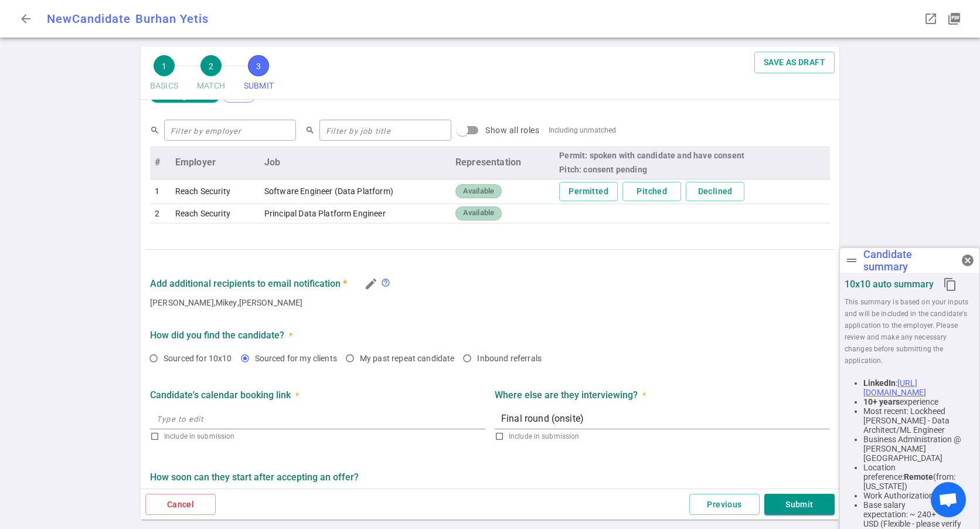
scroll to position [469, 0]
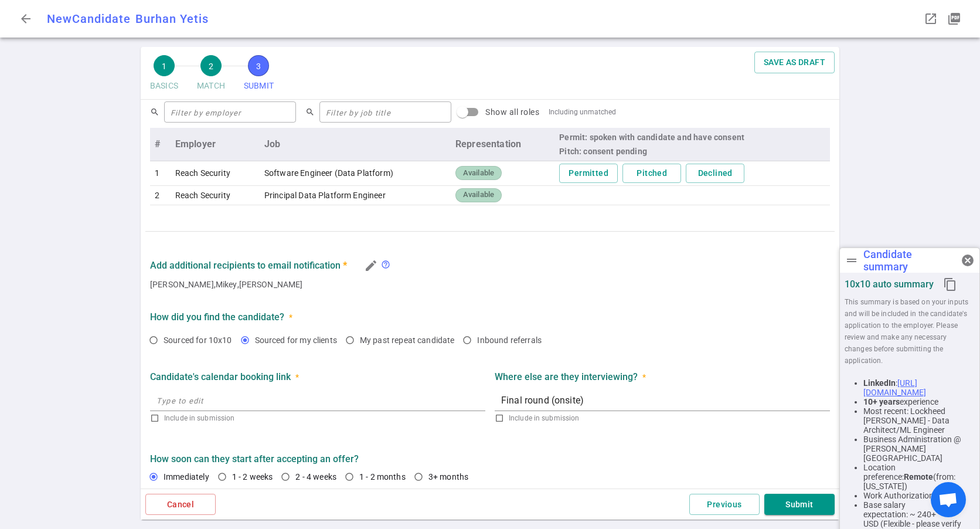
click at [232, 399] on input "text" at bounding box center [317, 400] width 335 height 19
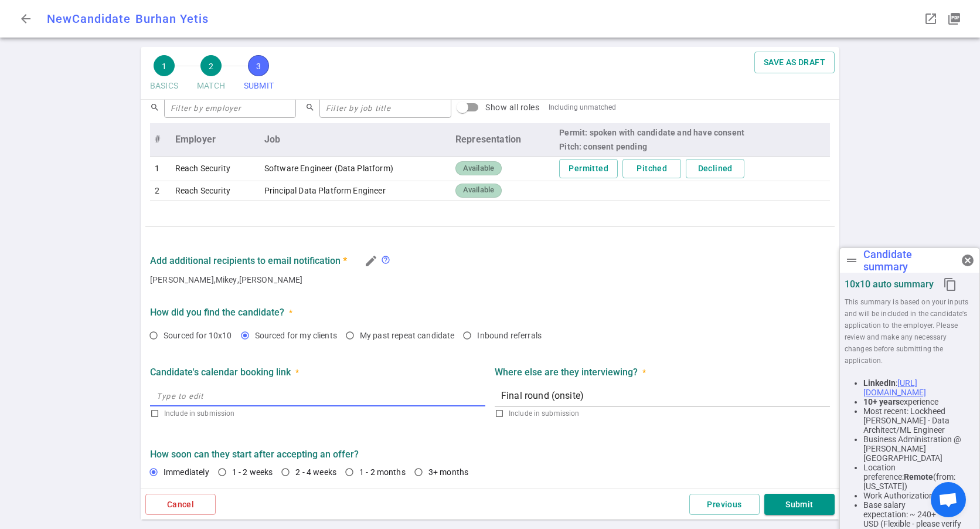
scroll to position [475, 0]
click at [560, 402] on div "Final round (onsite) x" at bounding box center [662, 394] width 335 height 21
click at [216, 397] on input "text" at bounding box center [317, 395] width 335 height 19
click at [236, 400] on input "text" at bounding box center [317, 395] width 335 height 19
click at [588, 402] on div "Final round (onsite) x" at bounding box center [662, 394] width 335 height 21
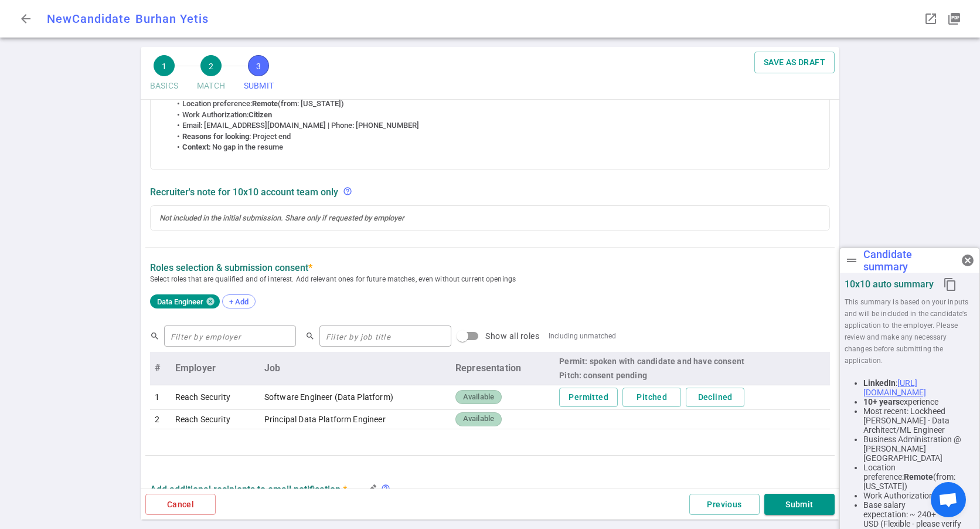
scroll to position [240, 0]
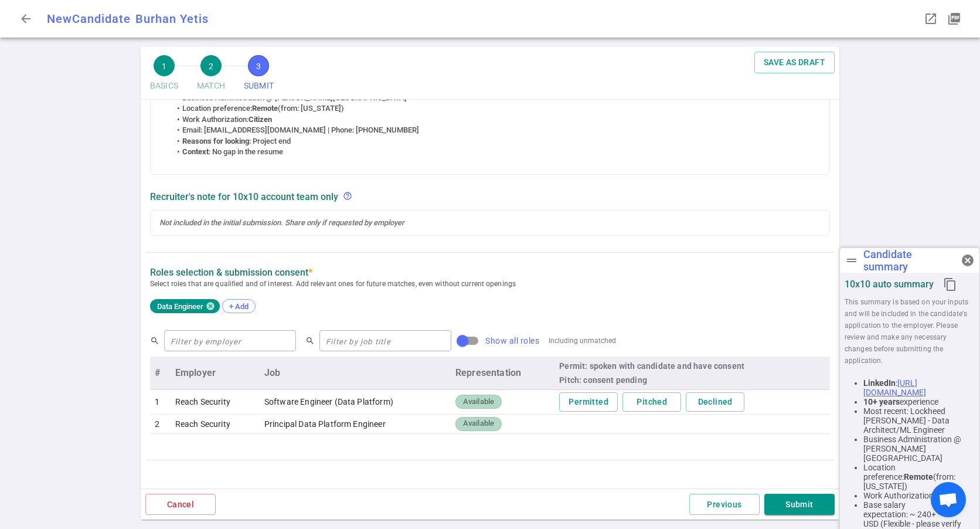
click at [440, 344] on input "Show all roles" at bounding box center [462, 340] width 67 height 22
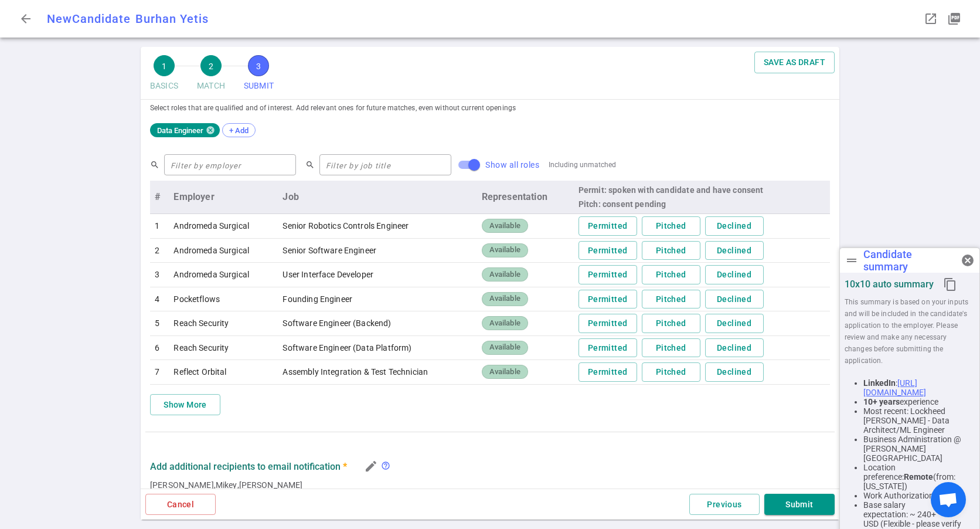
scroll to position [475, 0]
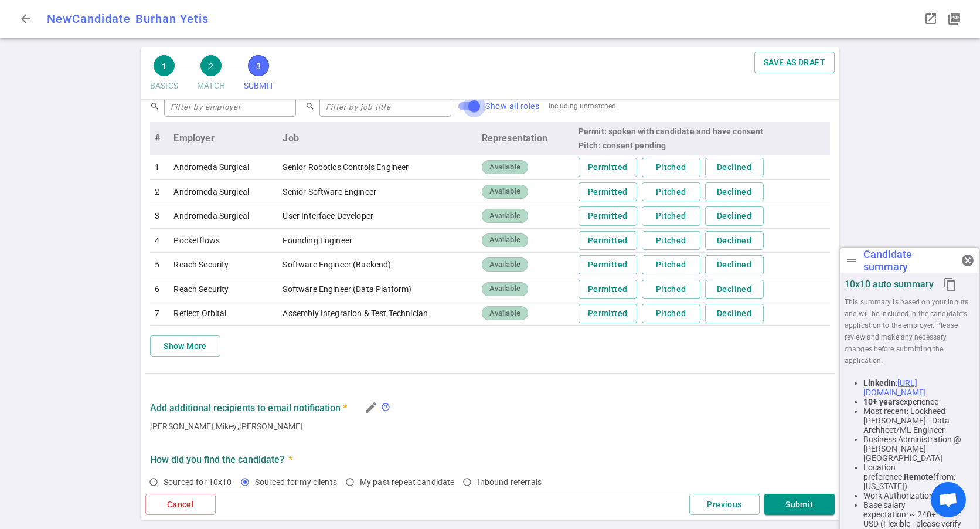
click at [441, 105] on input "Show all roles" at bounding box center [474, 106] width 67 height 22
checkbox input "false"
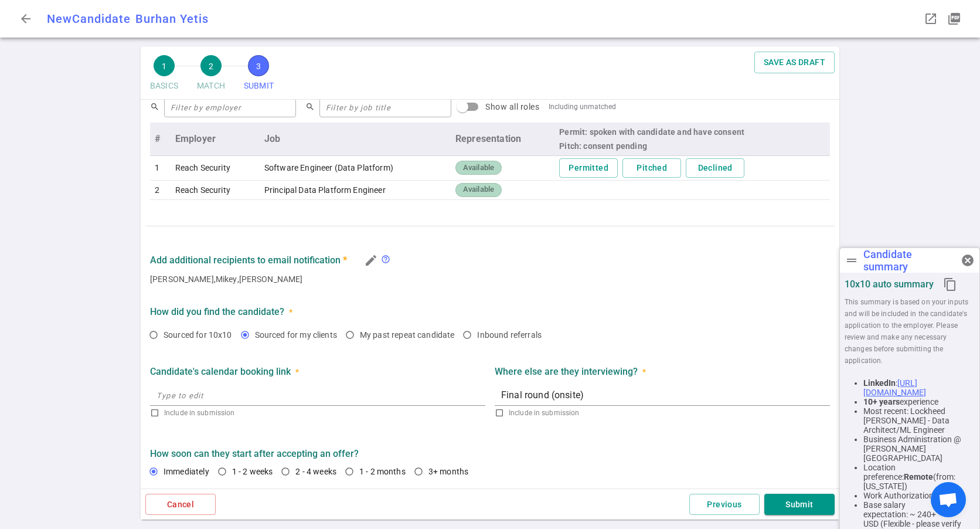
scroll to position [416, 0]
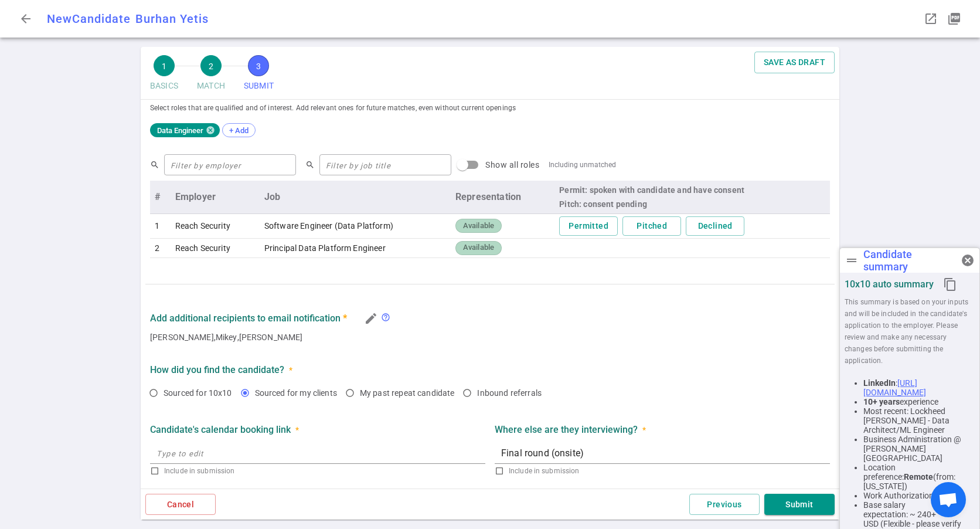
click at [489, 227] on span "Available" at bounding box center [478, 225] width 40 height 11
click at [575, 232] on button "Permitted" at bounding box center [588, 225] width 59 height 19
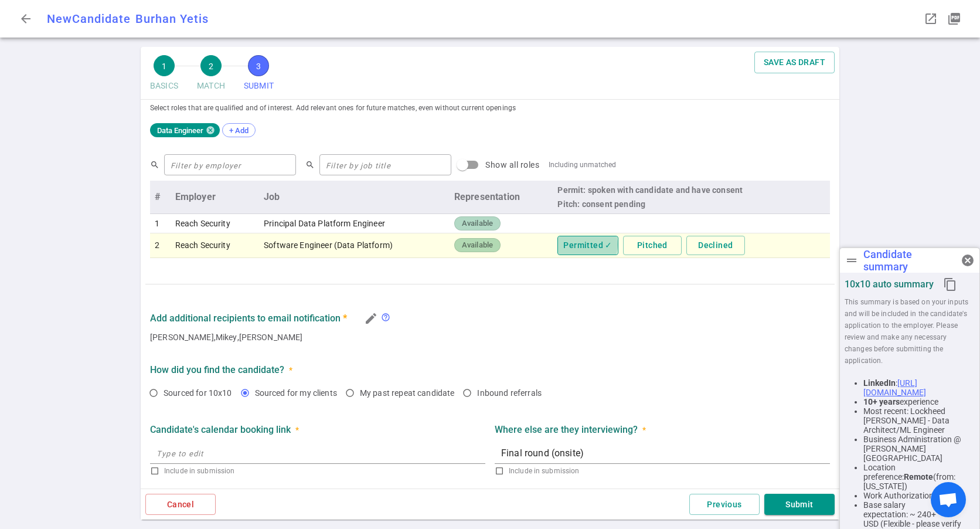
click at [573, 245] on button "Permitted ✓" at bounding box center [587, 245] width 60 height 19
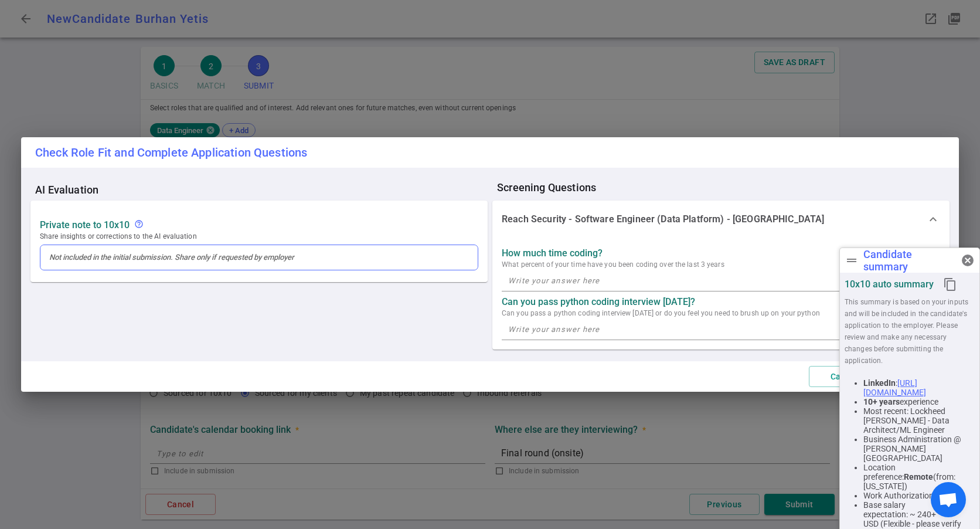
click at [260, 259] on div at bounding box center [259, 257] width 438 height 26
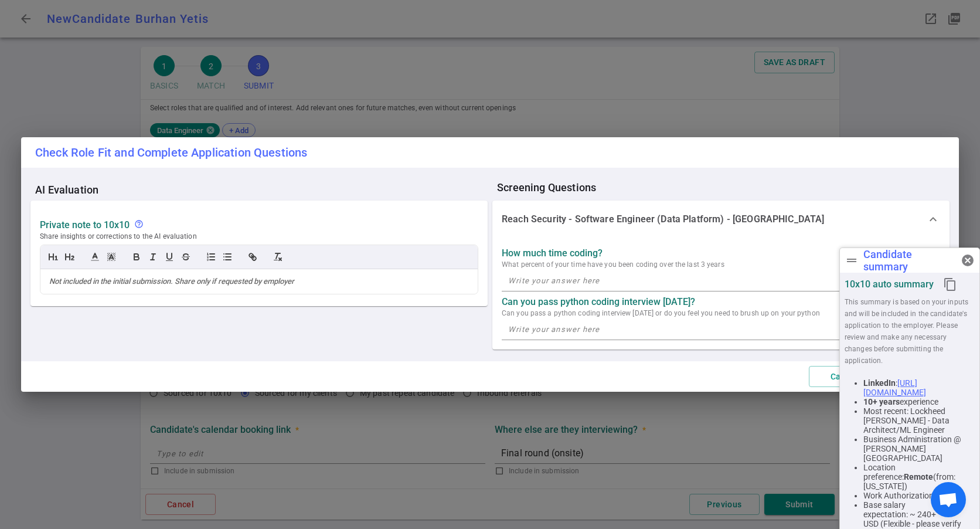
click at [877, 123] on div "Check Role Fit and Complete Application Questions AI Evaluation Private Note to…" at bounding box center [490, 264] width 980 height 529
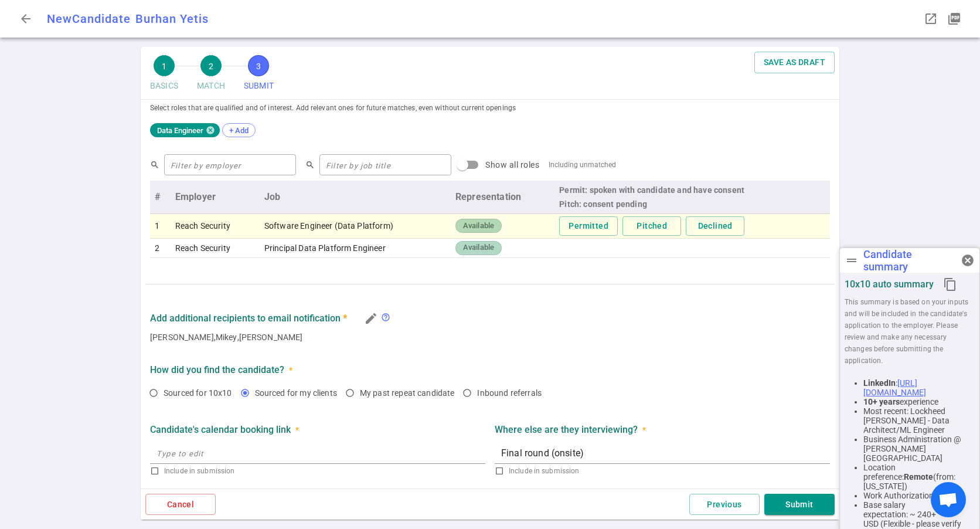
scroll to position [357, 0]
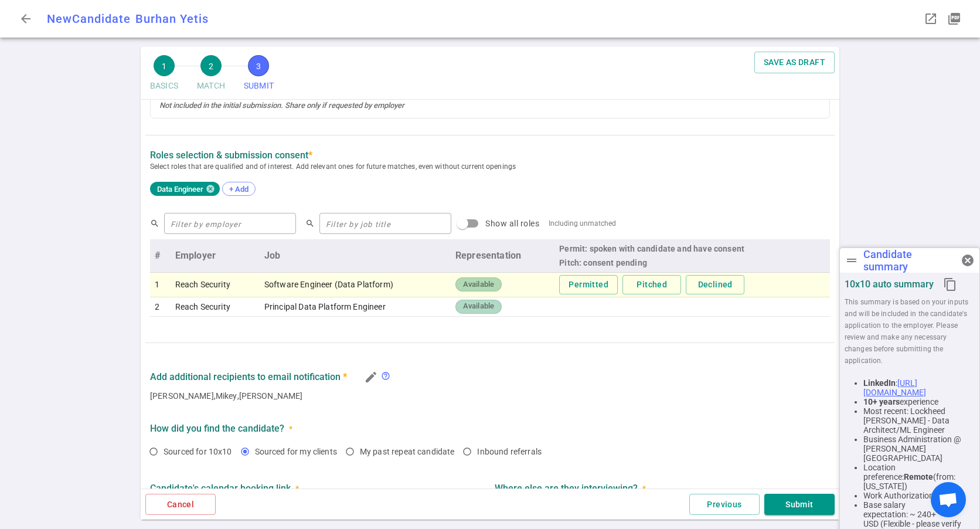
click at [476, 287] on span "Available" at bounding box center [478, 284] width 40 height 11
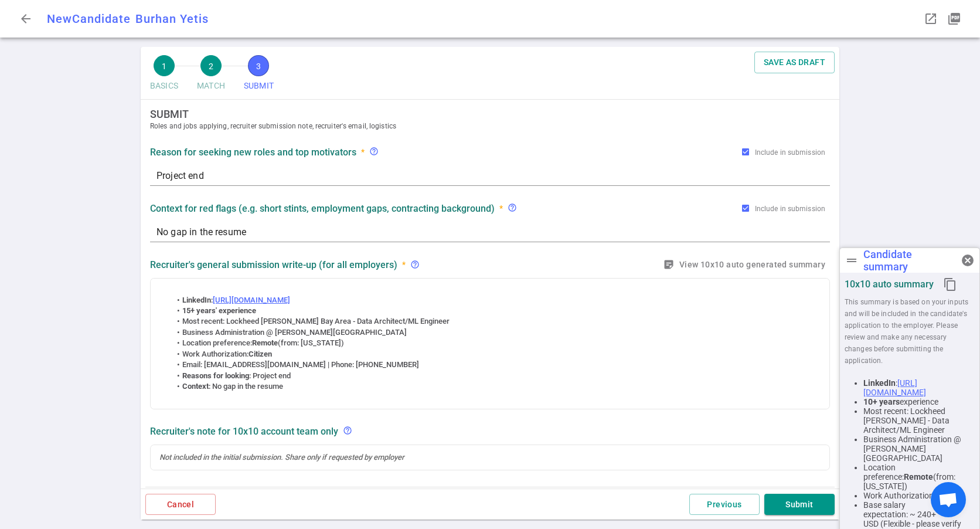
scroll to position [0, 0]
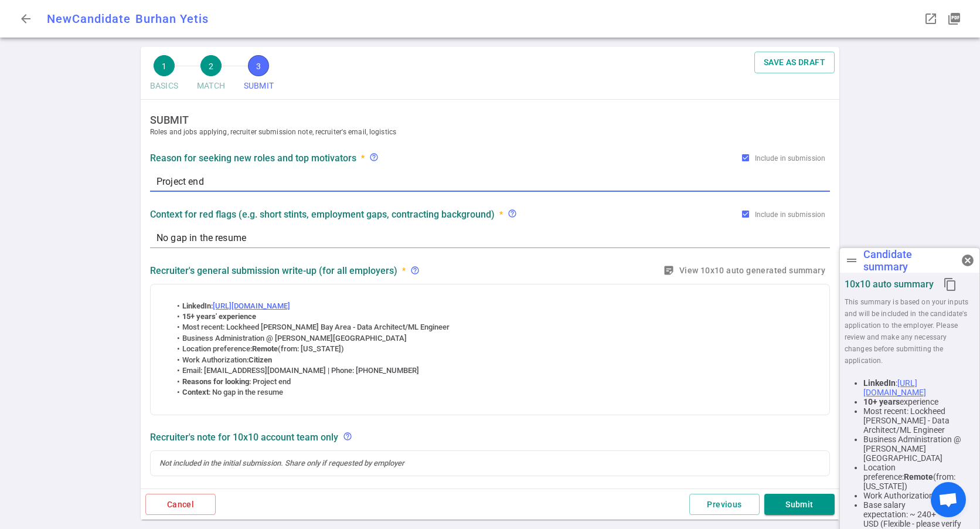
click at [249, 182] on textarea "Project end" at bounding box center [489, 181] width 667 height 13
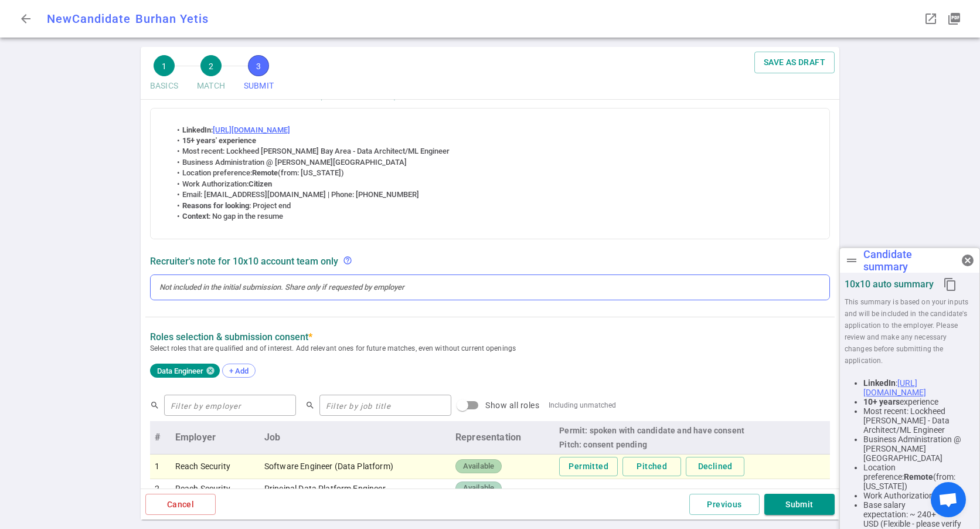
scroll to position [293, 0]
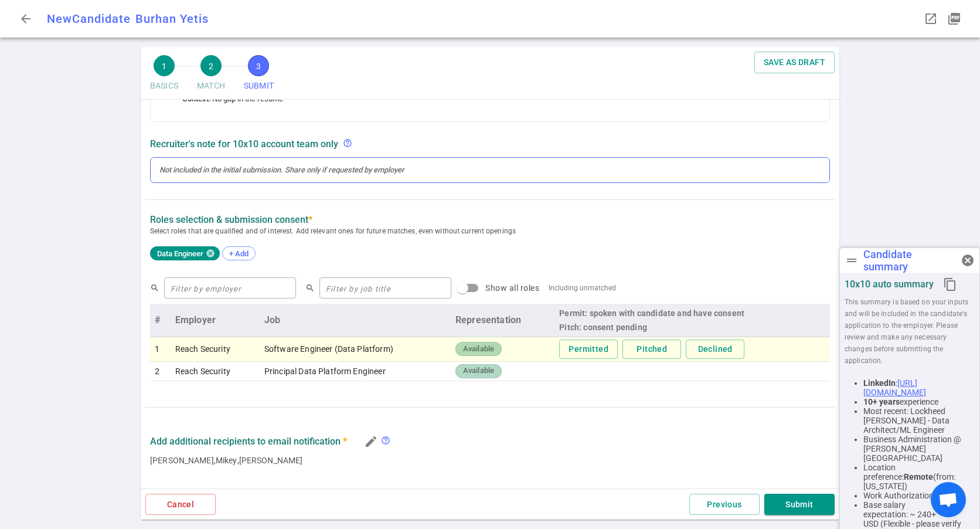
type textarea "Project ended"
click at [299, 182] on div at bounding box center [490, 170] width 679 height 25
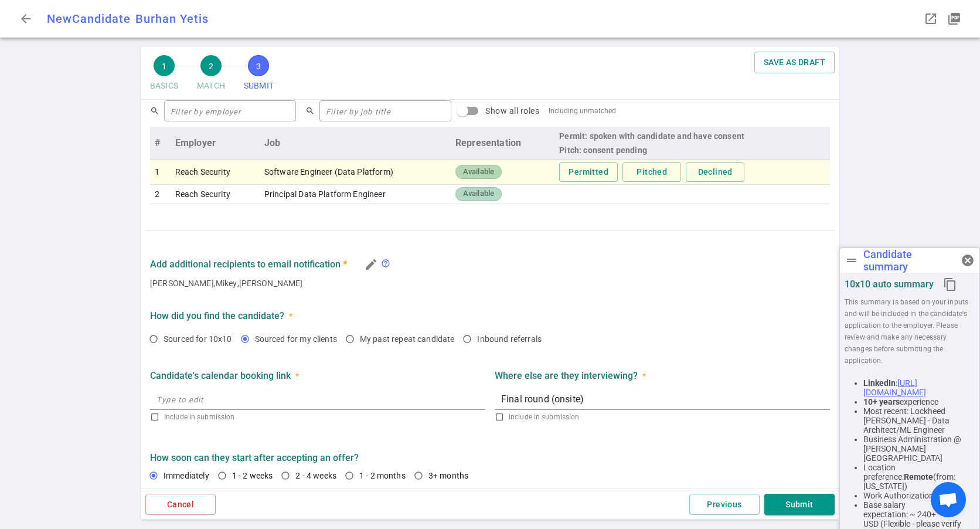
scroll to position [499, 0]
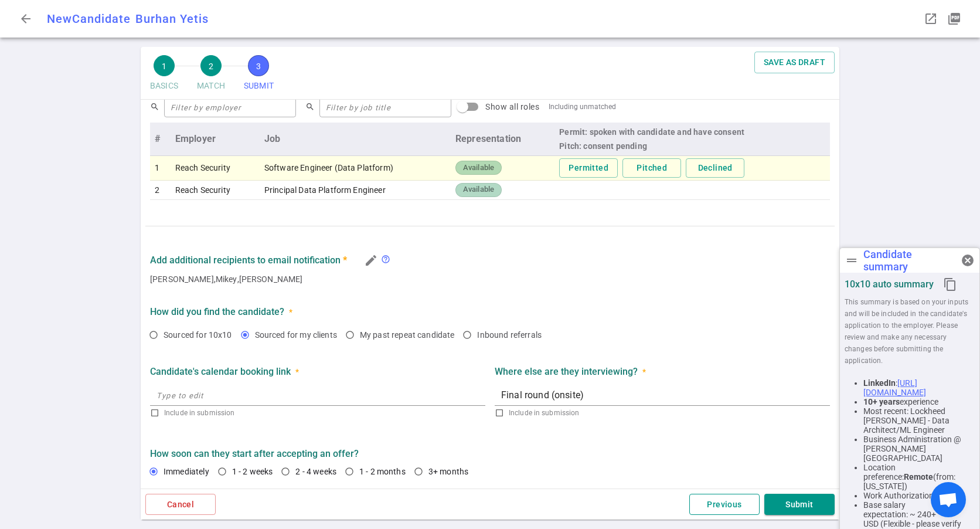
click at [732, 508] on button "Previous" at bounding box center [724, 504] width 70 height 22
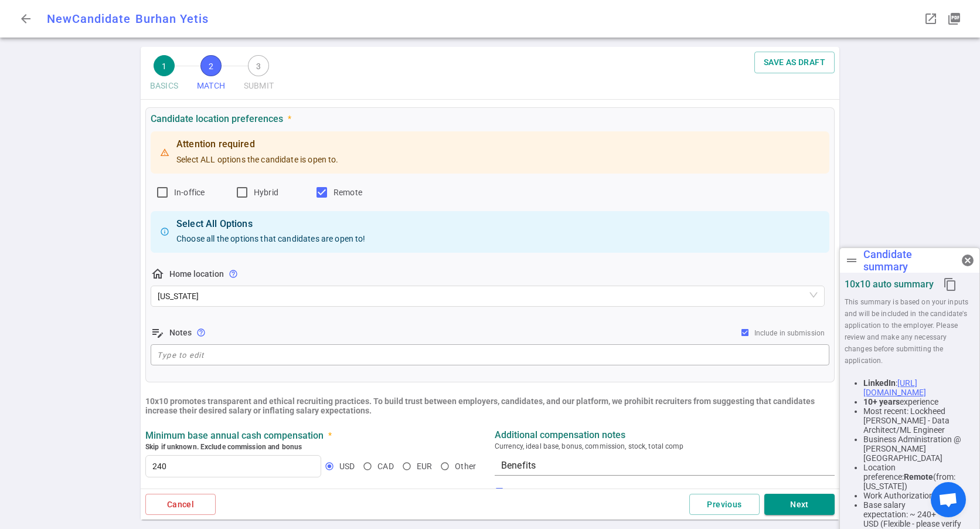
scroll to position [192, 0]
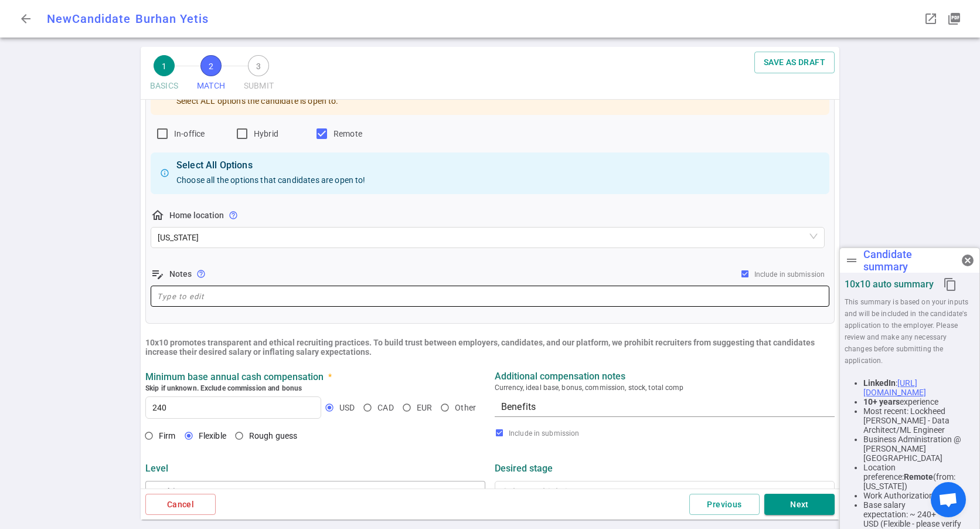
click at [204, 306] on div "x ​" at bounding box center [490, 295] width 679 height 21
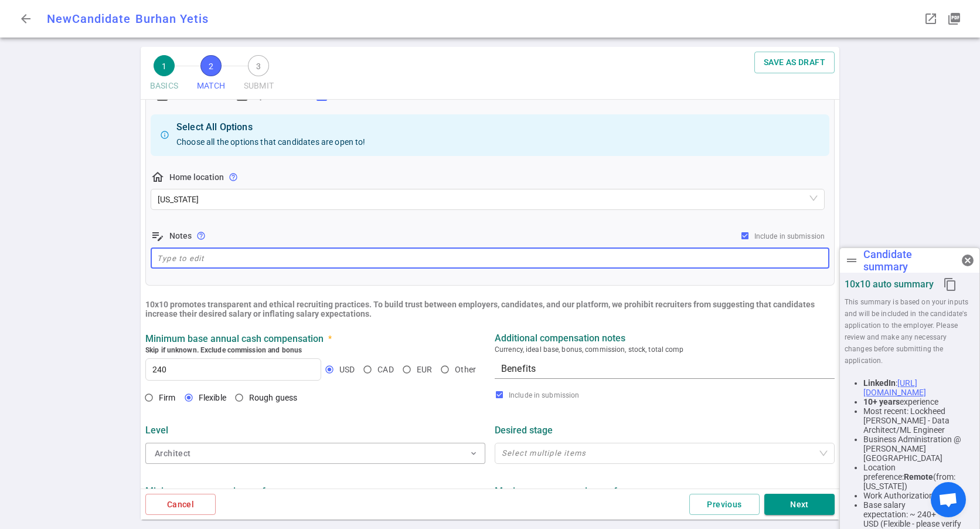
scroll to position [250, 0]
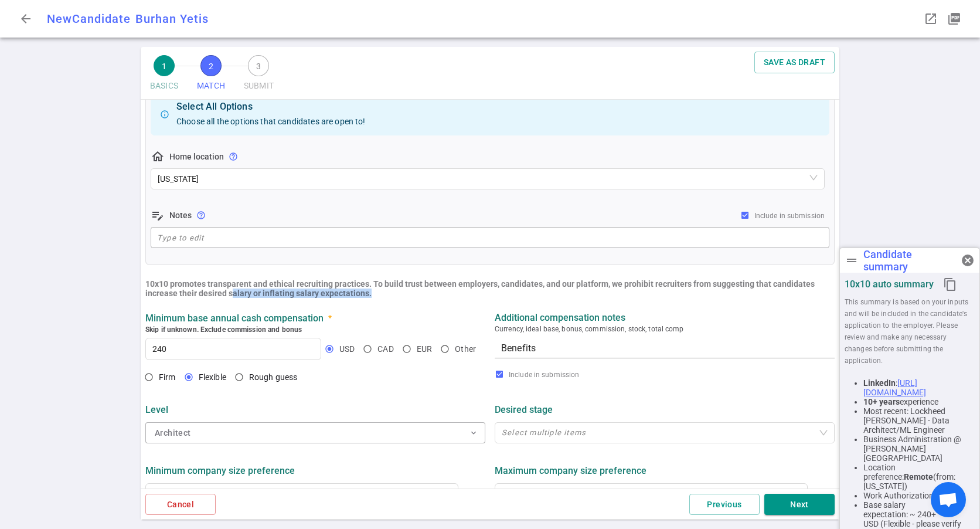
drag, startPoint x: 231, startPoint y: 295, endPoint x: 367, endPoint y: 295, distance: 136.5
click at [367, 295] on b "10x10 promotes transparent and ethical recruiting practices. To build trust bet…" at bounding box center [479, 288] width 669 height 19
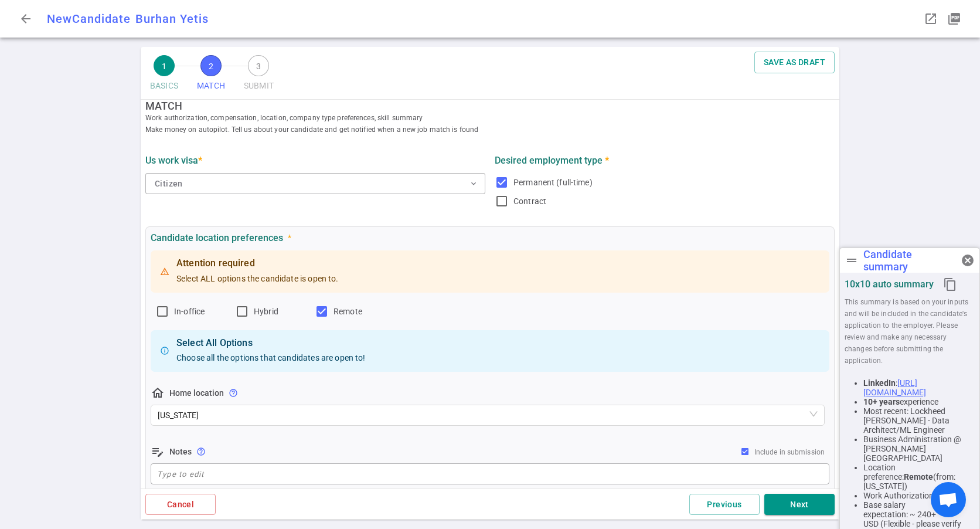
scroll to position [0, 0]
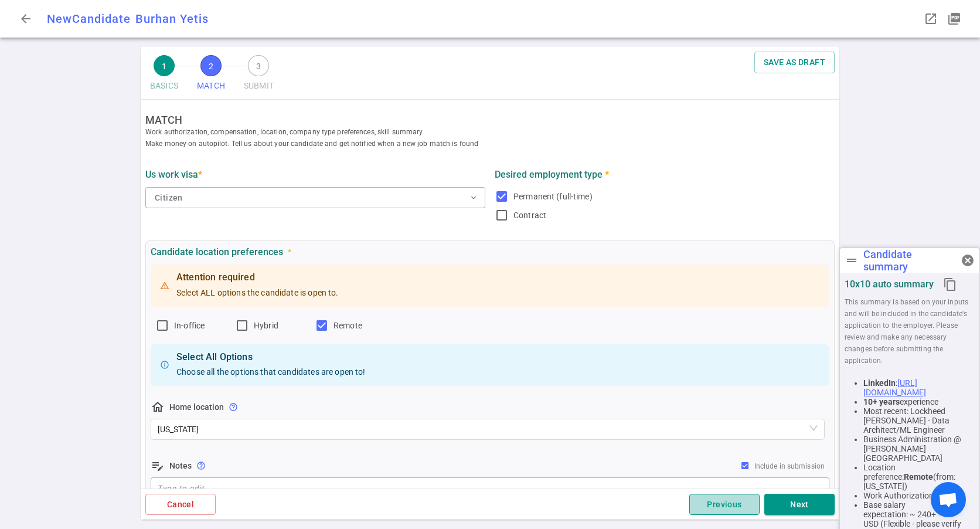
click at [709, 507] on button "Previous" at bounding box center [724, 504] width 70 height 22
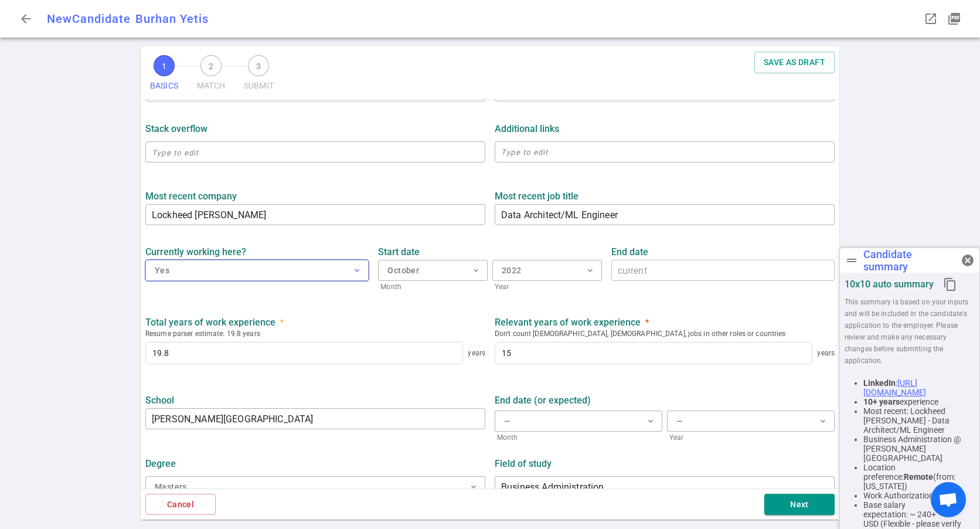
scroll to position [427, 0]
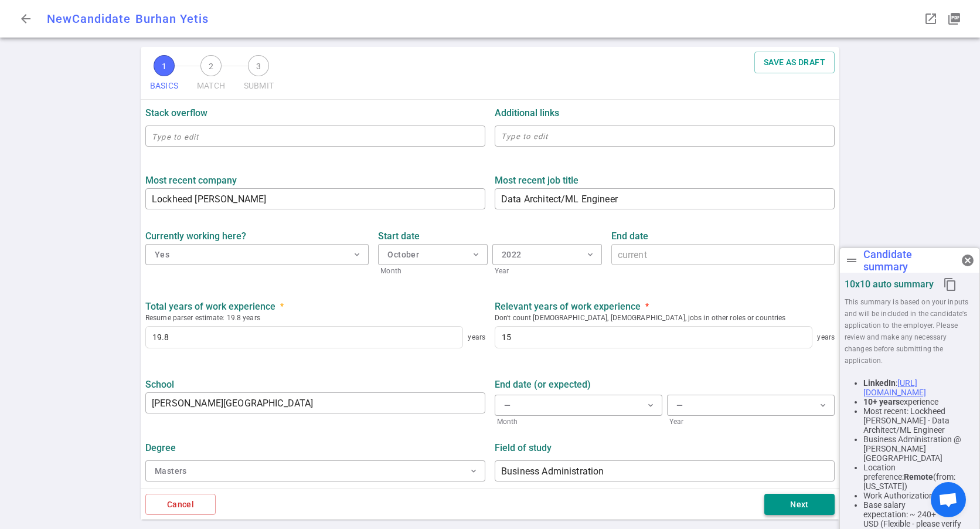
click at [810, 509] on button "Next" at bounding box center [799, 504] width 70 height 22
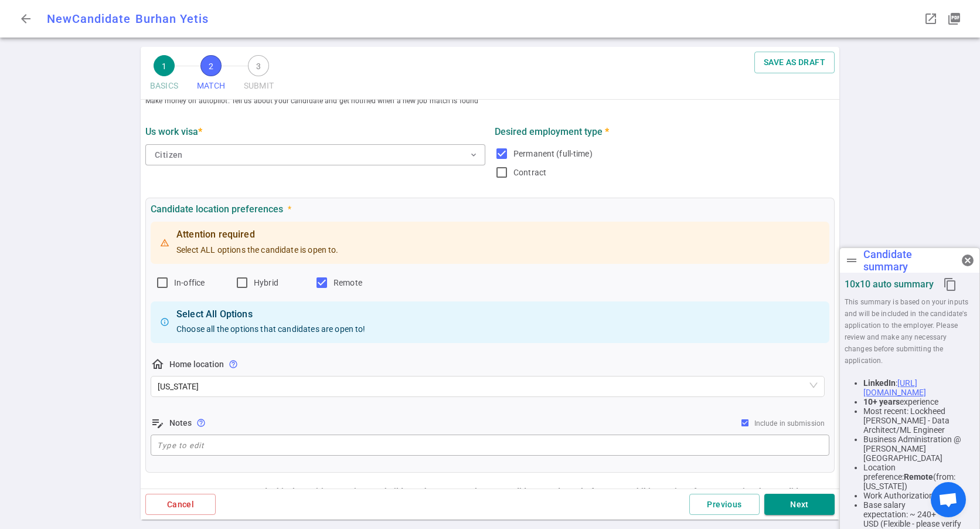
scroll to position [0, 0]
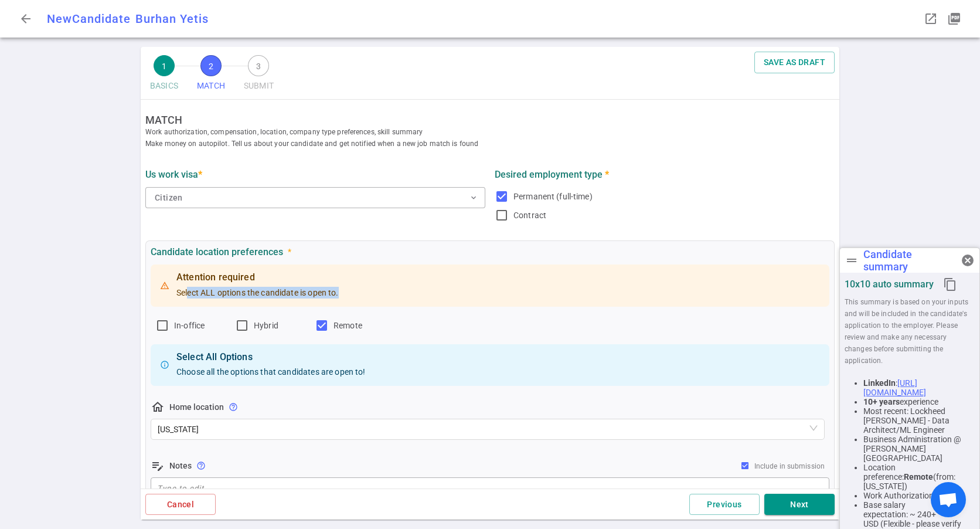
drag, startPoint x: 190, startPoint y: 288, endPoint x: 344, endPoint y: 298, distance: 154.5
click at [344, 298] on div "Attention required Select ALL options the candidate is open to." at bounding box center [490, 285] width 679 height 42
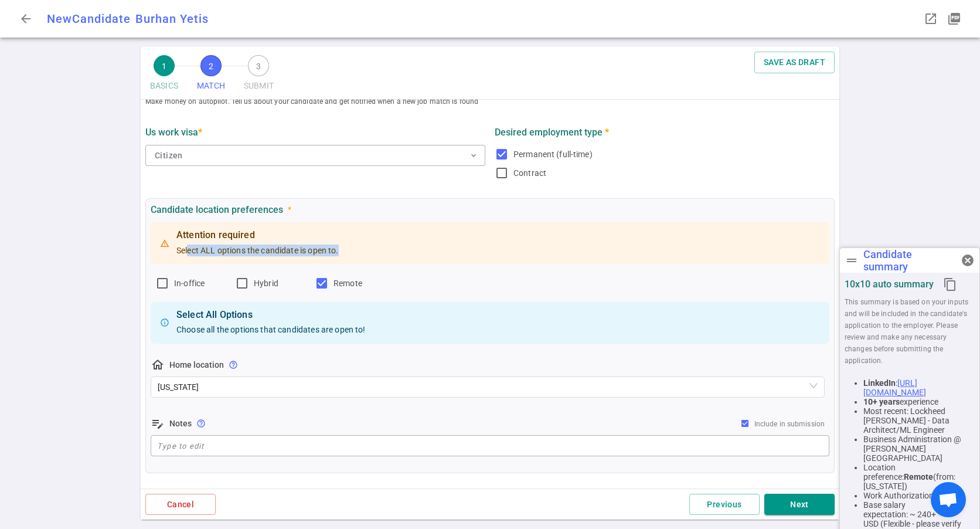
scroll to position [59, 0]
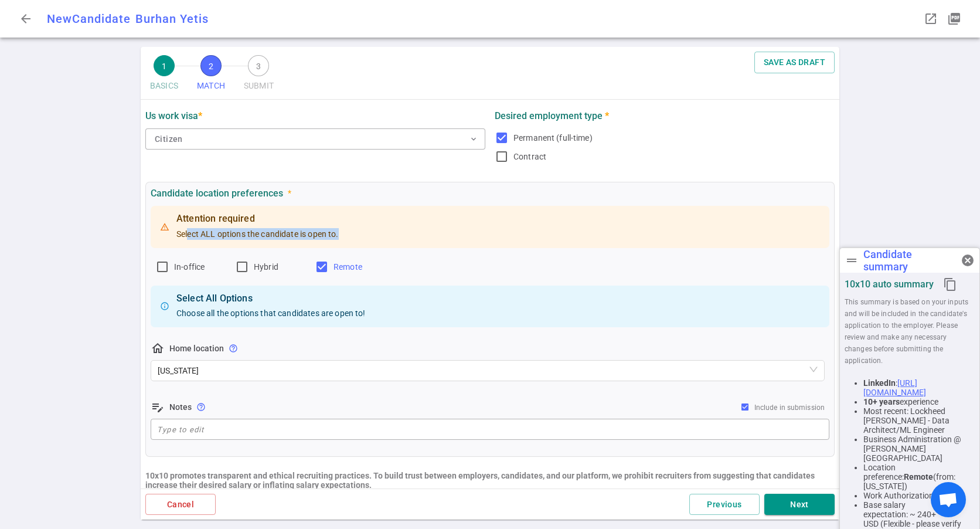
click at [317, 265] on input "Remote" at bounding box center [322, 267] width 14 height 14
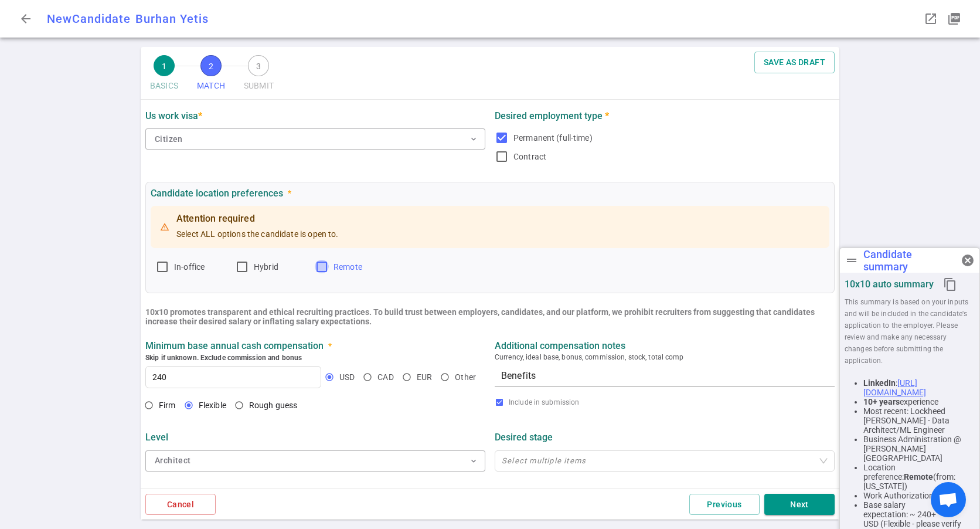
click at [318, 269] on input "Remote" at bounding box center [322, 267] width 14 height 14
checkbox input "true"
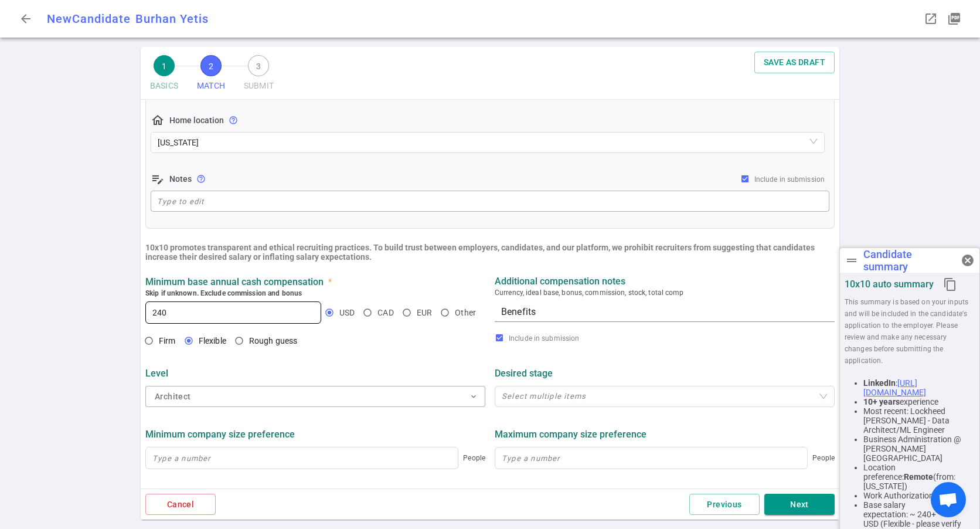
scroll to position [293, 0]
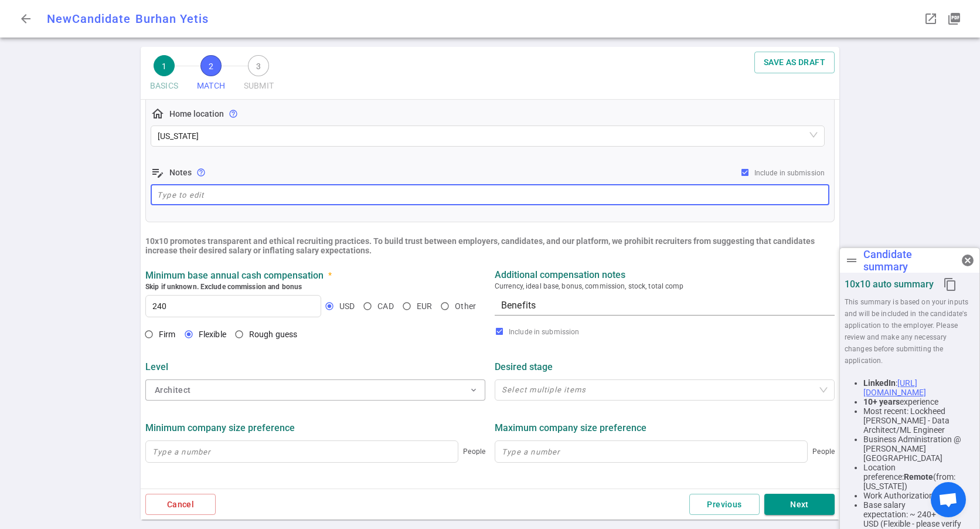
click at [226, 196] on textarea at bounding box center [490, 194] width 666 height 13
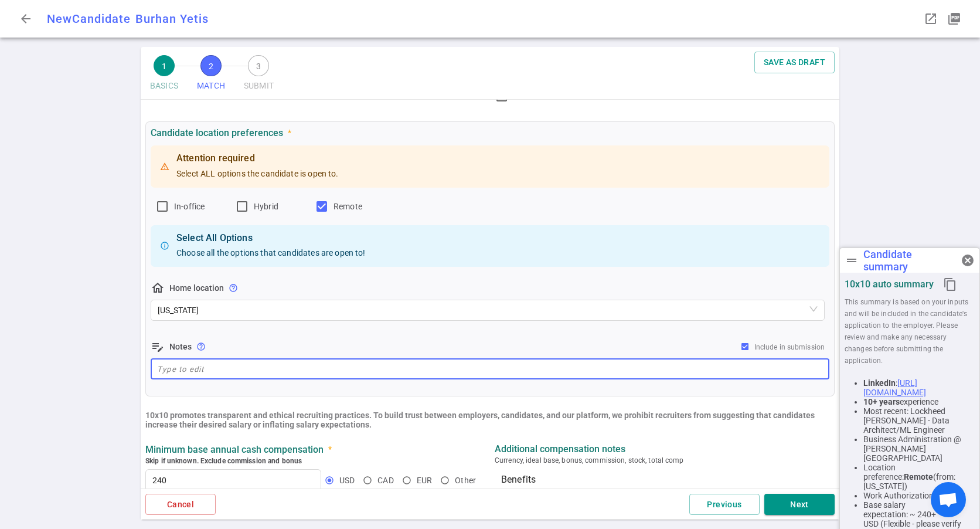
scroll to position [117, 0]
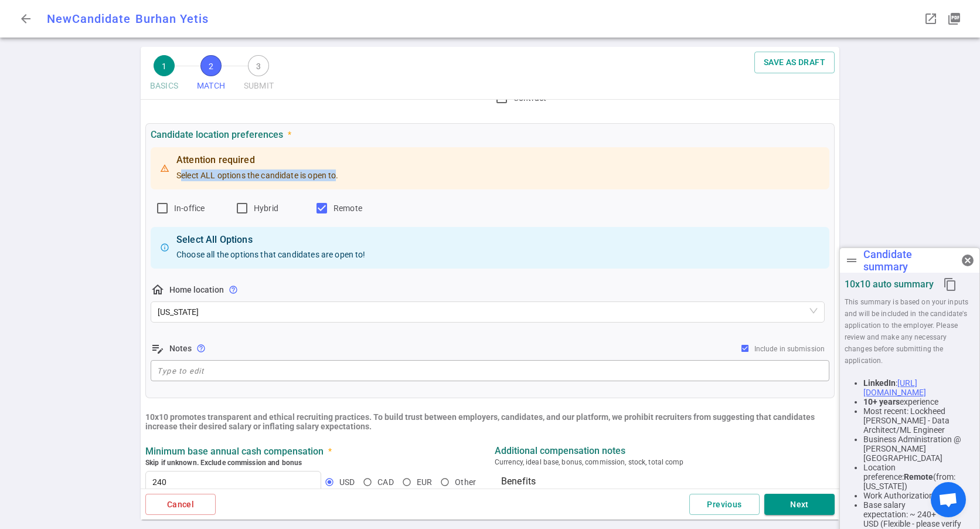
drag, startPoint x: 182, startPoint y: 176, endPoint x: 338, endPoint y: 186, distance: 156.2
click at [338, 186] on div "Attention required Select ALL options the candidate is open to." at bounding box center [257, 168] width 162 height 35
drag, startPoint x: 338, startPoint y: 186, endPoint x: 345, endPoint y: 268, distance: 82.3
click at [345, 268] on div "Select All Options Choose all the options that candidates are open to!" at bounding box center [490, 248] width 679 height 42
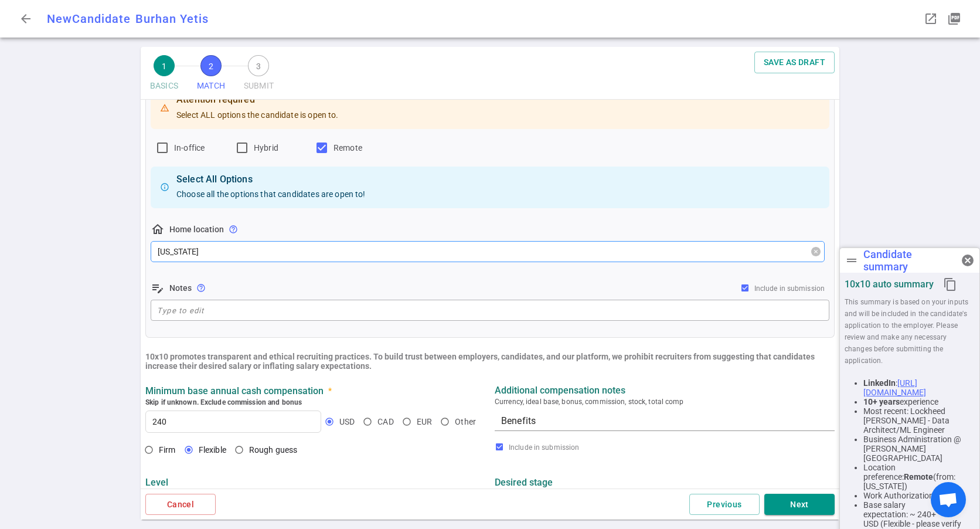
scroll to position [234, 0]
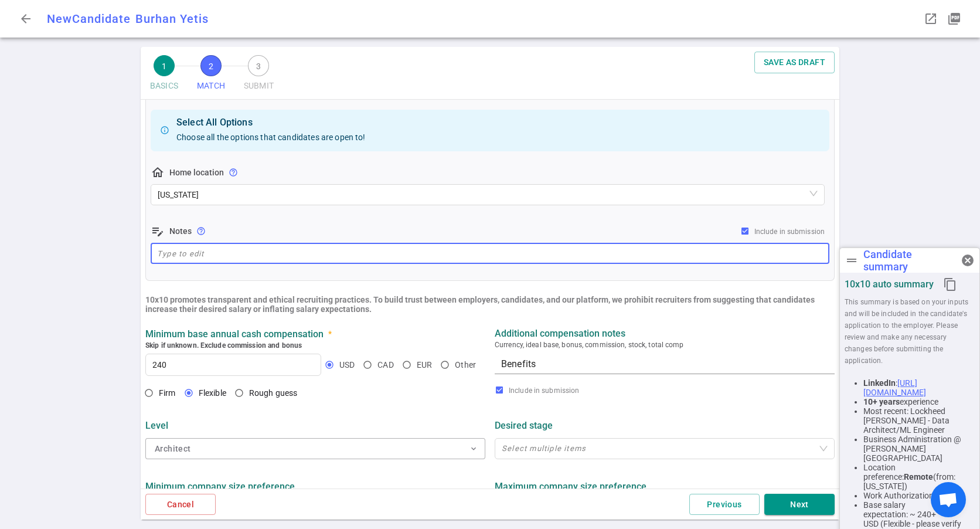
click at [271, 251] on textarea at bounding box center [490, 253] width 666 height 13
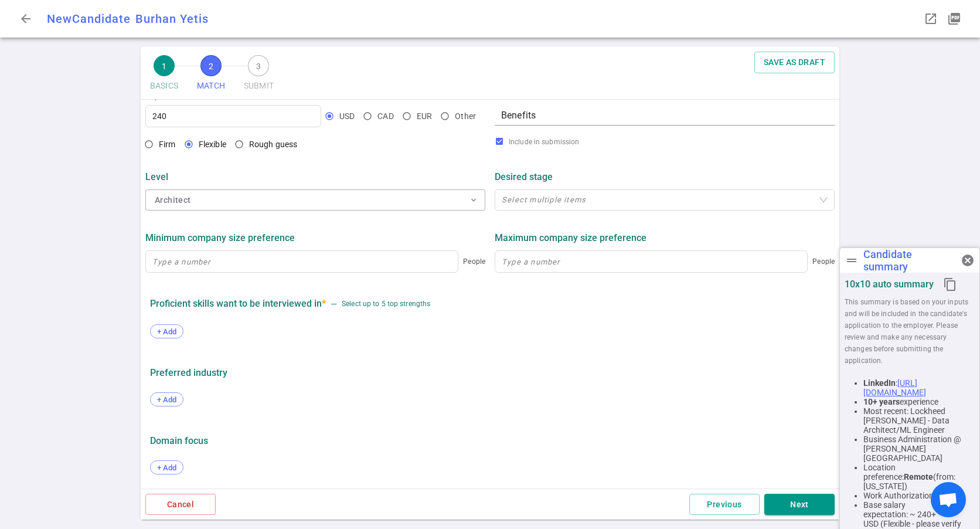
scroll to position [485, 0]
click at [539, 200] on div at bounding box center [658, 200] width 323 height 9
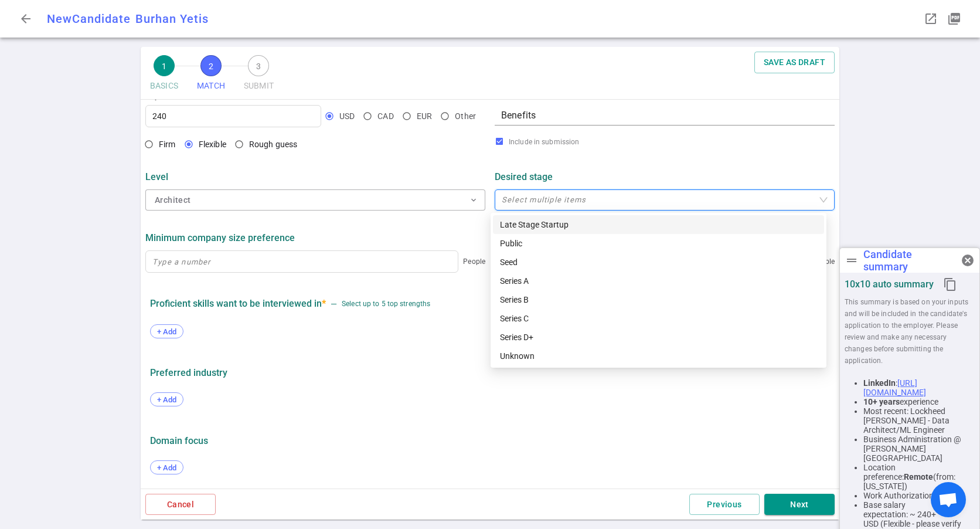
click at [332, 234] on div "Minimum company size preference" at bounding box center [315, 237] width 340 height 11
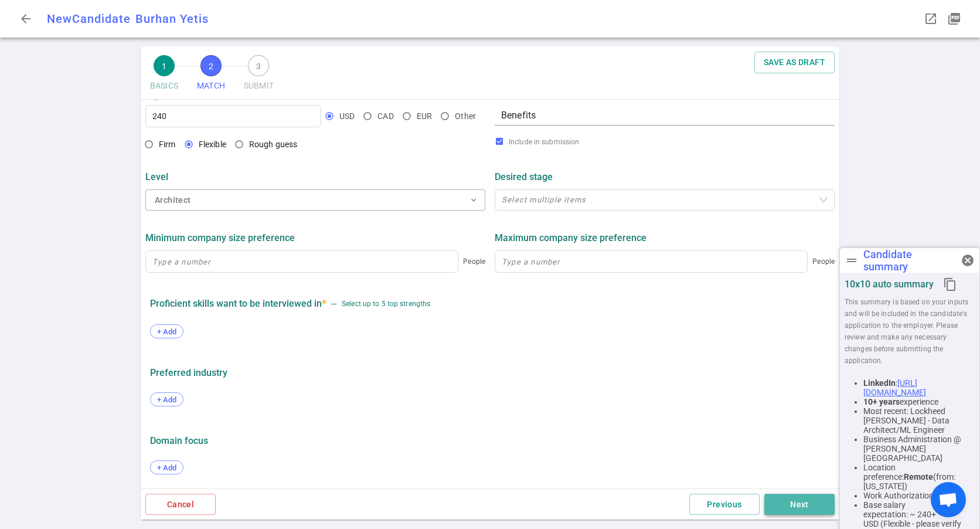
click at [799, 508] on button "Next" at bounding box center [799, 504] width 70 height 22
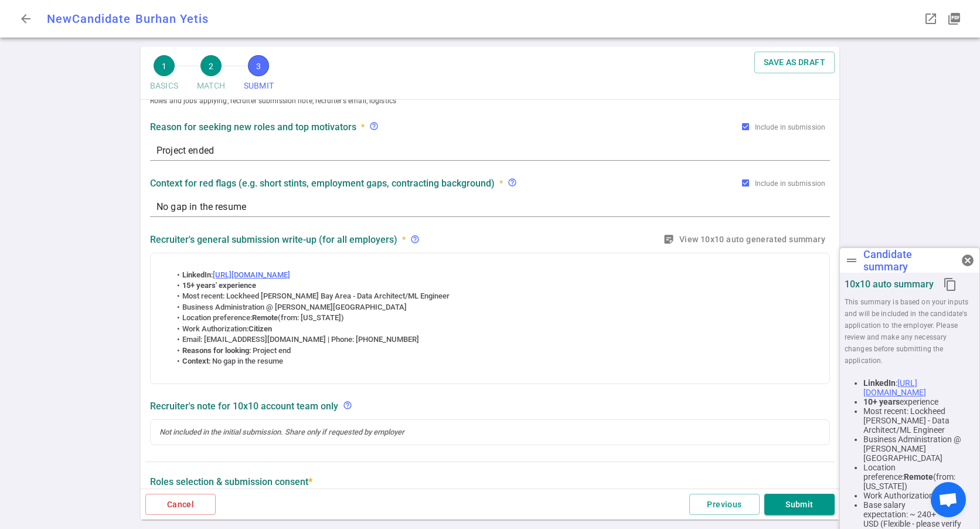
scroll to position [0, 0]
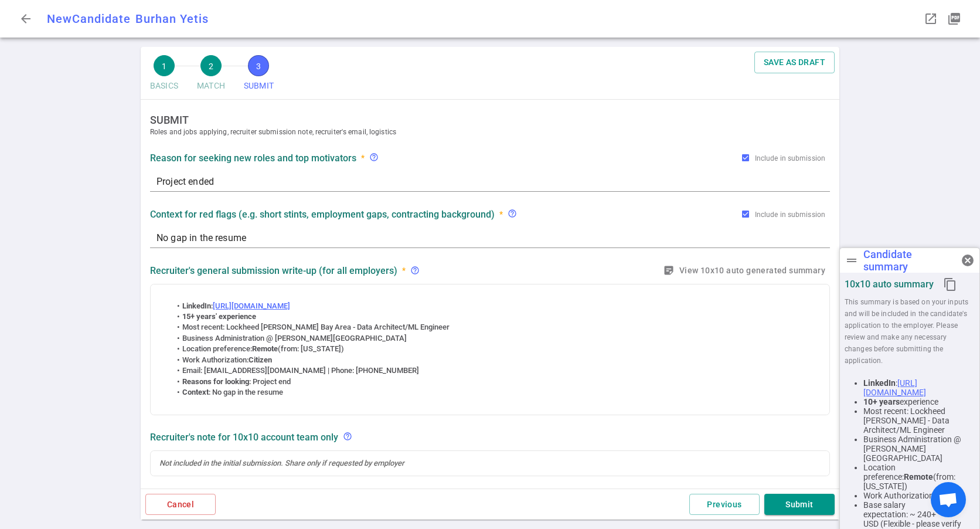
click at [225, 180] on textarea "Project ended" at bounding box center [489, 181] width 667 height 13
type textarea "Project ended in September 2025"
click at [284, 240] on textarea "No gap in the resume" at bounding box center [489, 237] width 667 height 13
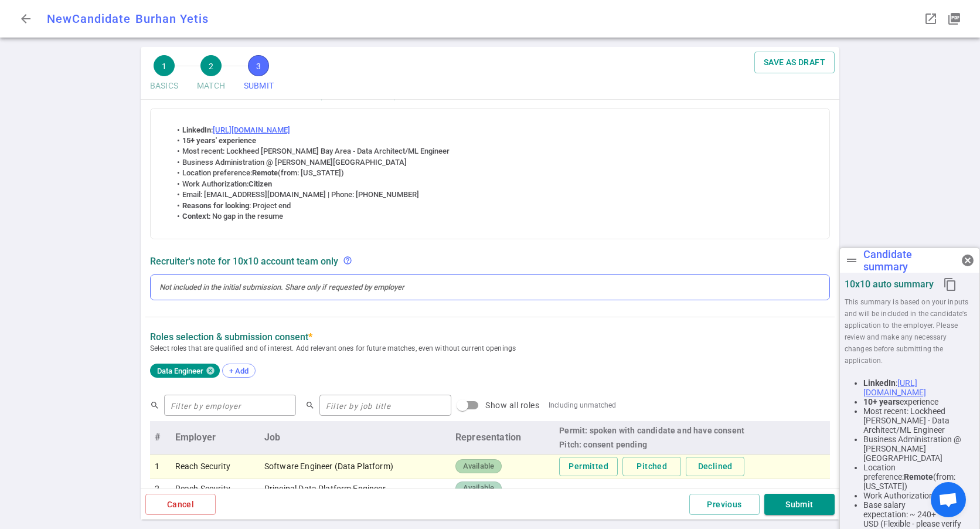
click at [228, 284] on div at bounding box center [489, 287] width 661 height 11
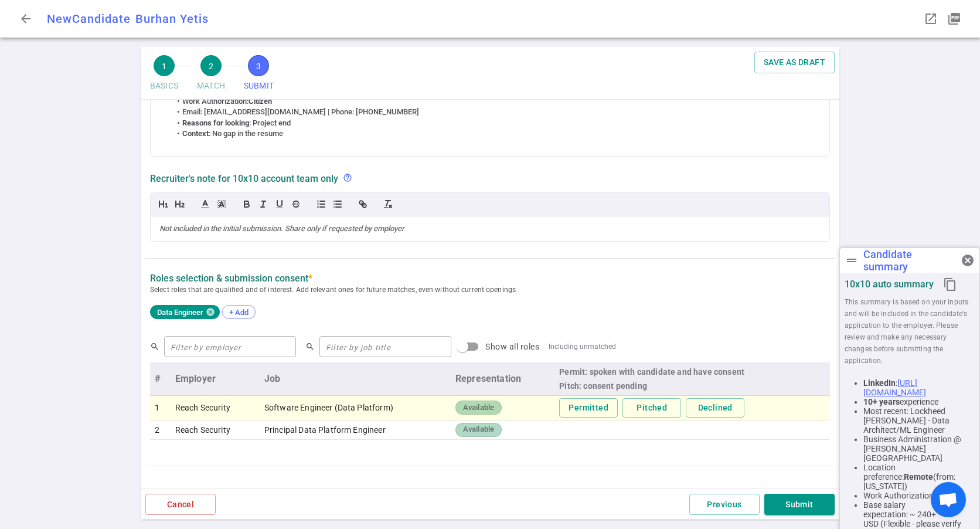
scroll to position [317, 0]
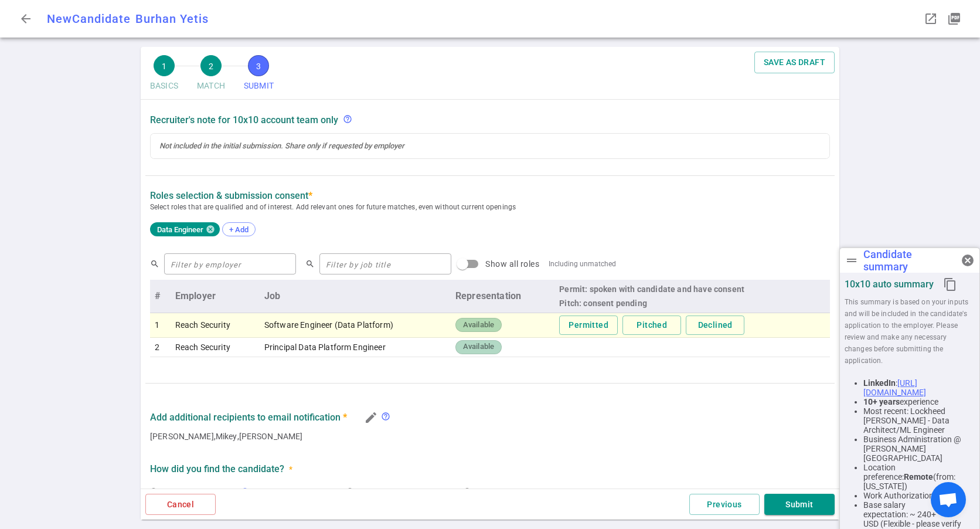
drag, startPoint x: 295, startPoint y: 234, endPoint x: 353, endPoint y: 243, distance: 59.2
click at [353, 243] on div "Roles Selection & Submission Consent * Select roles that are qualified and of i…" at bounding box center [489, 218] width 689 height 56
drag, startPoint x: 520, startPoint y: 206, endPoint x: 420, endPoint y: 200, distance: 100.4
click at [420, 200] on div "Roles Selection & Submission Consent * Select roles that are qualified and of i…" at bounding box center [490, 201] width 680 height 23
drag, startPoint x: 420, startPoint y: 200, endPoint x: 434, endPoint y: 220, distance: 24.4
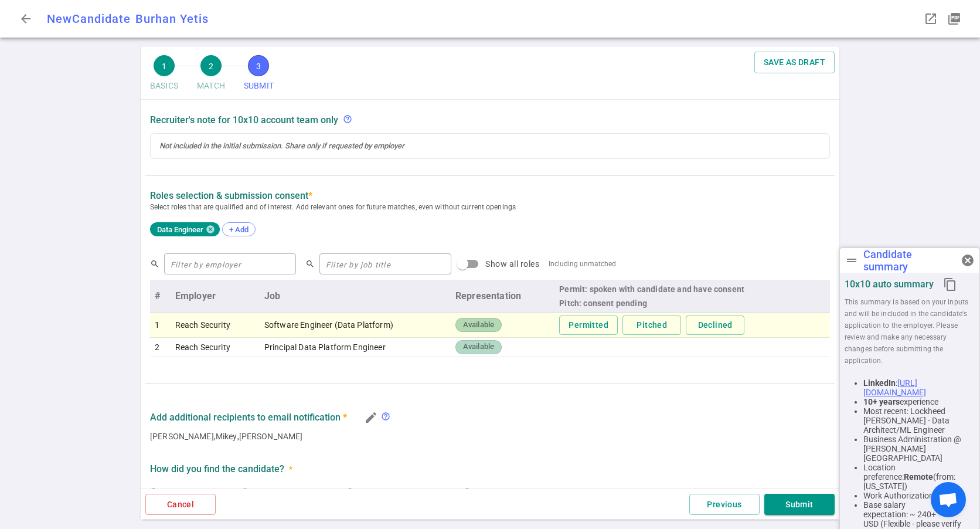
click at [434, 220] on div "Data Engineer + Add" at bounding box center [490, 230] width 680 height 26
drag, startPoint x: 264, startPoint y: 347, endPoint x: 385, endPoint y: 350, distance: 120.7
click at [385, 350] on td "Principal Data Platform Engineer" at bounding box center [355, 347] width 191 height 19
drag, startPoint x: 385, startPoint y: 350, endPoint x: 478, endPoint y: 347, distance: 93.2
click at [478, 347] on span "Available" at bounding box center [478, 346] width 40 height 11
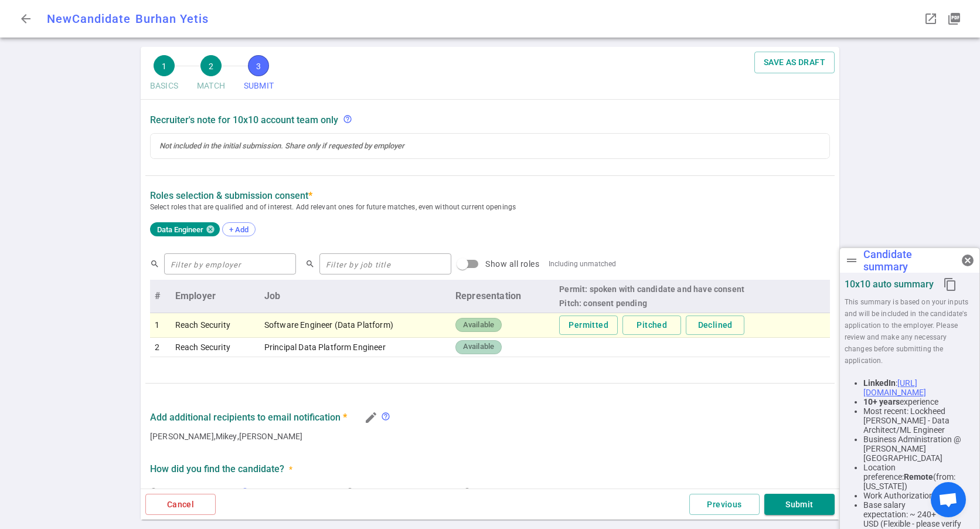
click at [478, 347] on span "Available" at bounding box center [478, 346] width 40 height 11
drag, startPoint x: 478, startPoint y: 347, endPoint x: 460, endPoint y: 366, distance: 25.7
click at [460, 366] on div "search ​ search ​ Show all roles Including unmatched # Employer Job Representat…" at bounding box center [490, 307] width 680 height 123
drag, startPoint x: 583, startPoint y: 291, endPoint x: 738, endPoint y: 297, distance: 154.8
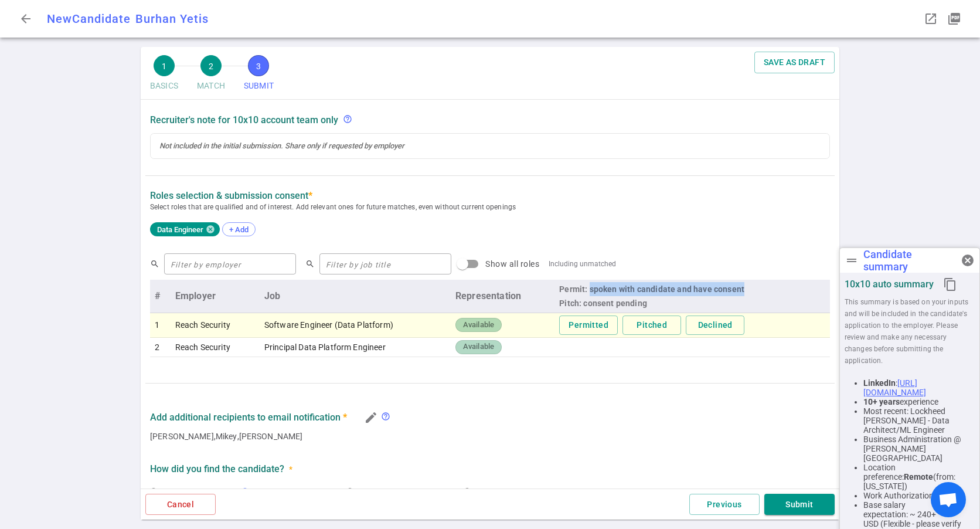
click at [738, 297] on div "Permit: spoken with candidate and have consent Pitch: consent pending" at bounding box center [692, 296] width 266 height 28
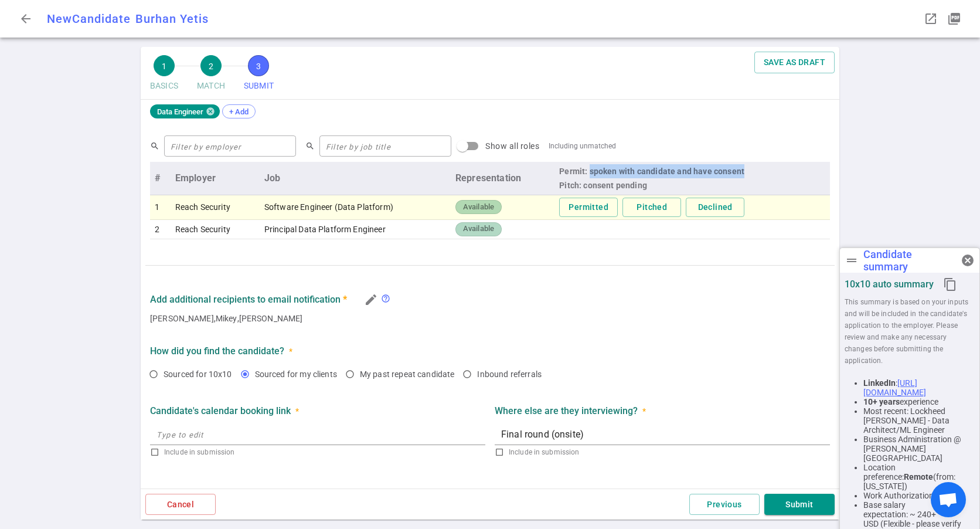
scroll to position [357, 0]
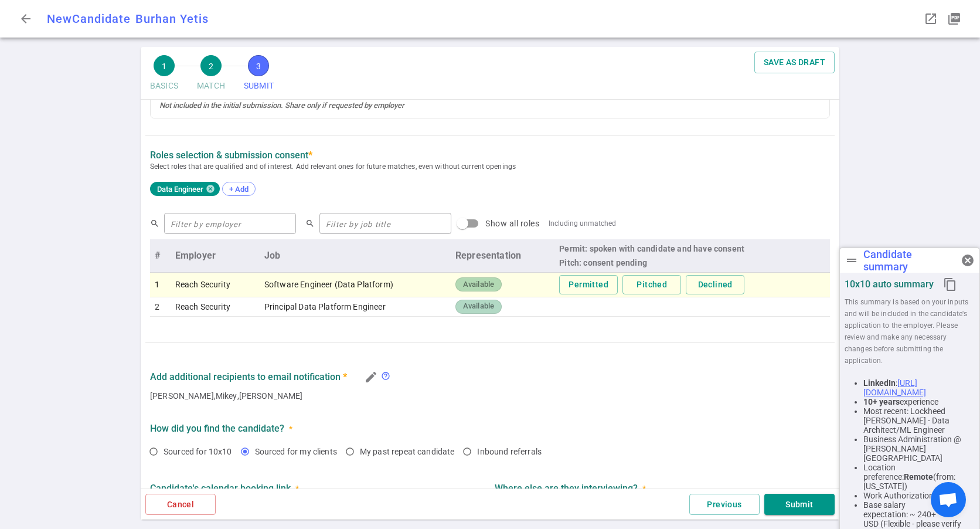
click at [153, 155] on label "Roles Selection & Submission Consent *" at bounding box center [231, 154] width 162 height 11
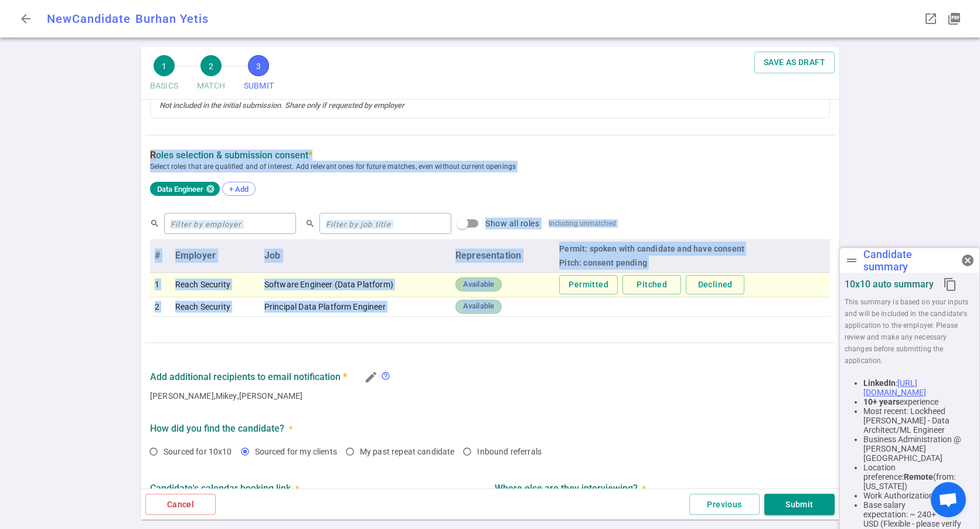
drag, startPoint x: 148, startPoint y: 154, endPoint x: 509, endPoint y: 307, distance: 392.0
click at [509, 307] on div "SUBMIT Roles and jobs applying, recruiter submission note, recruiter's email, l…" at bounding box center [490, 173] width 698 height 863
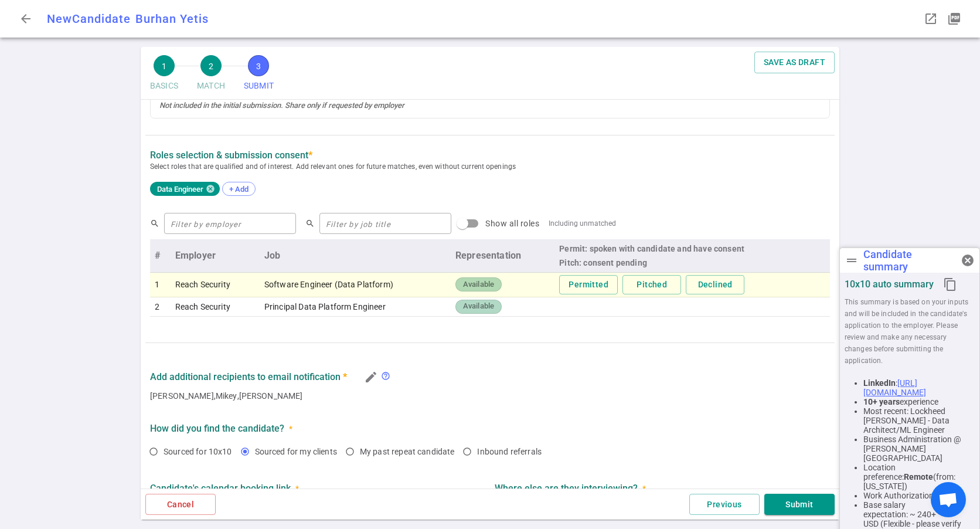
drag, startPoint x: 509, startPoint y: 307, endPoint x: 537, endPoint y: 356, distance: 56.4
click at [537, 356] on div "SUBMIT Roles and jobs applying, recruiter submission note, recruiter's email, l…" at bounding box center [490, 173] width 698 height 863
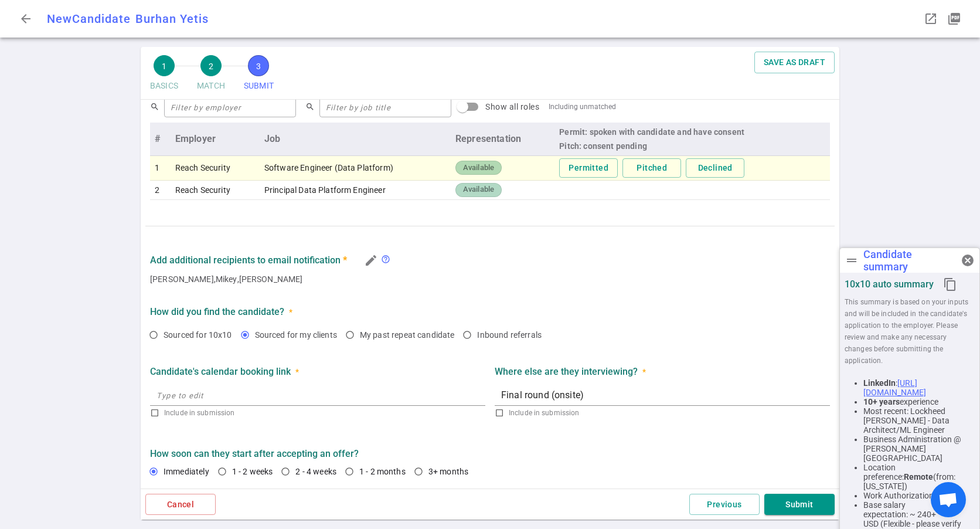
scroll to position [416, 0]
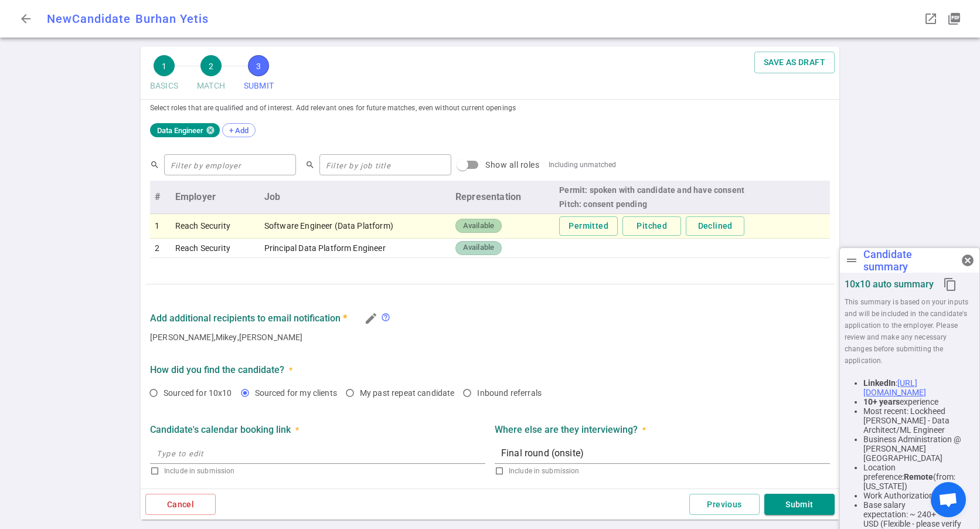
click at [321, 256] on td "Principal Data Platform Engineer" at bounding box center [355, 247] width 191 height 19
click at [331, 250] on td "Principal Data Platform Engineer" at bounding box center [355, 247] width 191 height 19
click at [227, 250] on td "Reach Security" at bounding box center [215, 247] width 89 height 19
click at [157, 250] on td "2" at bounding box center [160, 247] width 21 height 19
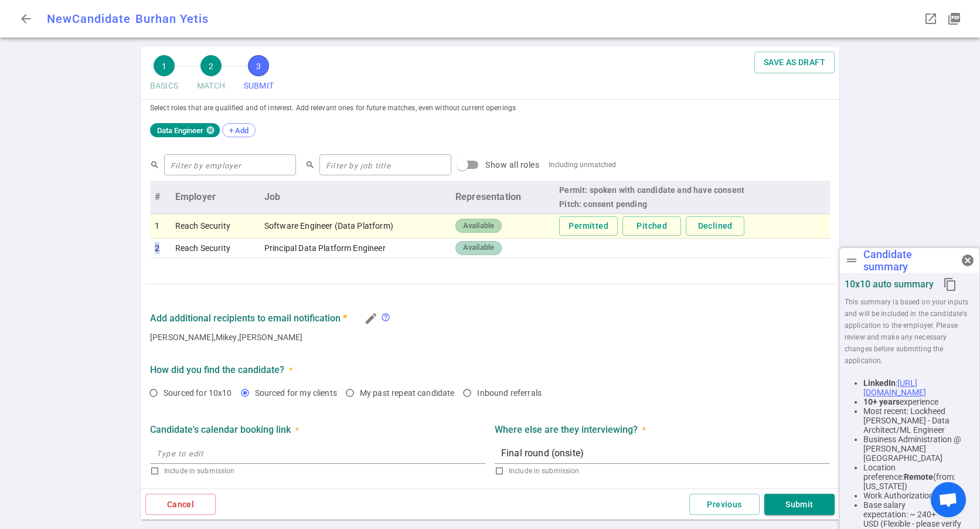
click at [157, 250] on td "2" at bounding box center [160, 247] width 21 height 19
drag, startPoint x: 157, startPoint y: 250, endPoint x: 231, endPoint y: 259, distance: 75.0
click at [231, 259] on div "search ​ search ​ Show all roles Including unmatched # Employer Job Representat…" at bounding box center [490, 207] width 680 height 123
click at [233, 127] on span "+ Add" at bounding box center [239, 130] width 28 height 9
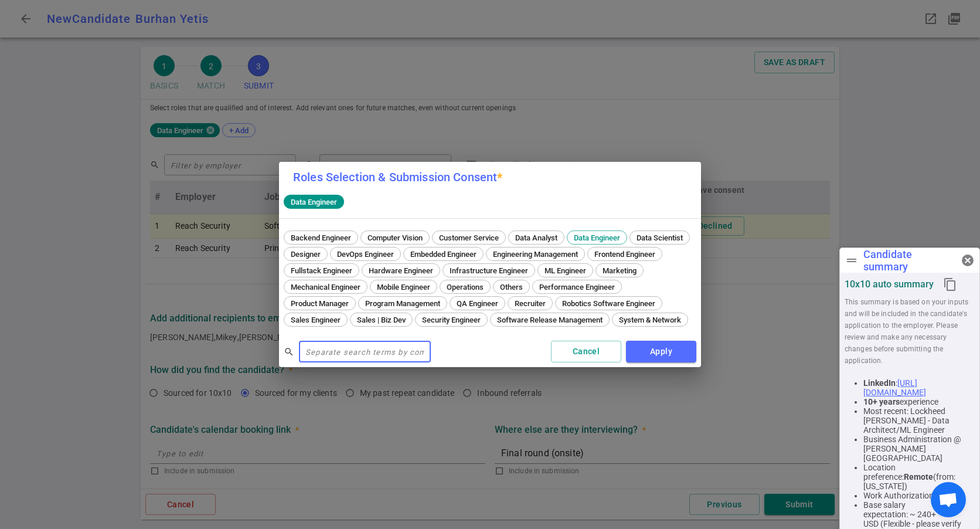
click at [631, 140] on div "Roles Selection & Submission Consent * Data Engineer Backend Engineer Computer …" at bounding box center [490, 264] width 980 height 529
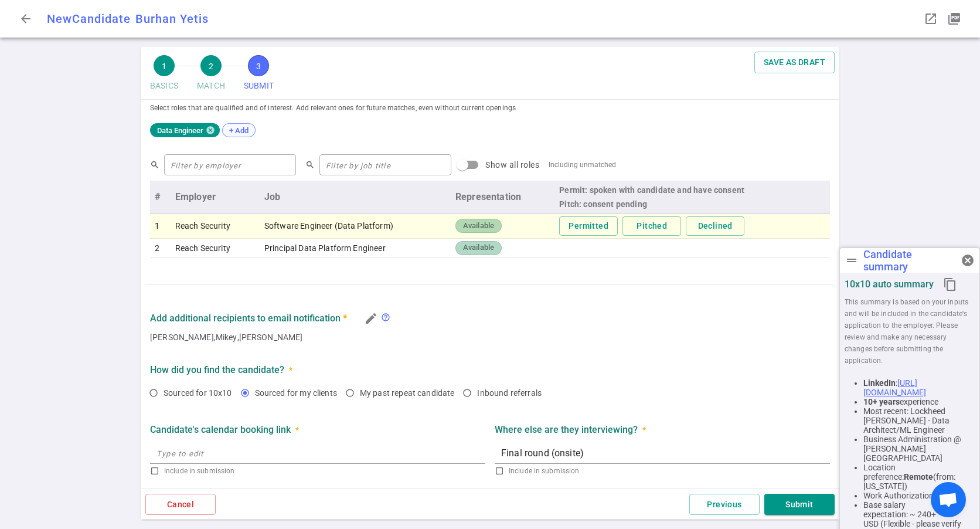
click at [244, 131] on span "+ Add" at bounding box center [239, 130] width 28 height 9
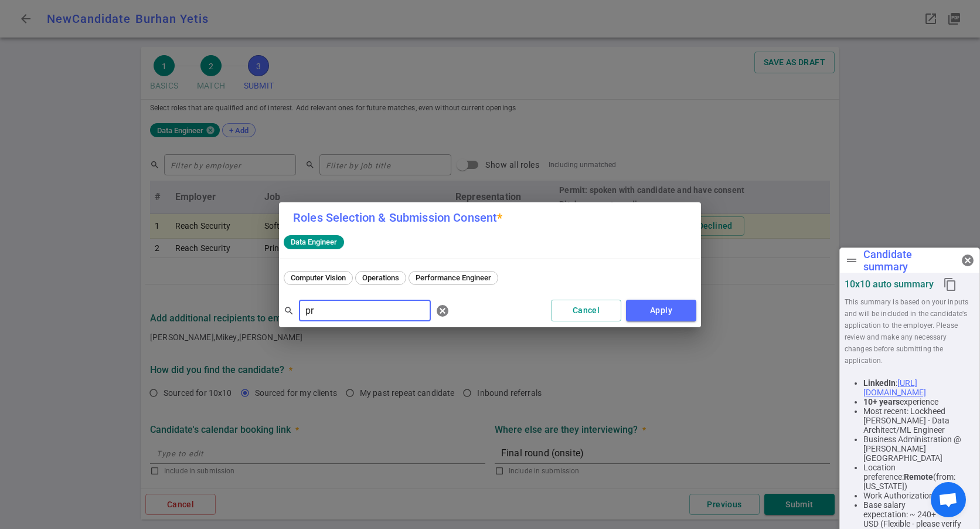
type input "p"
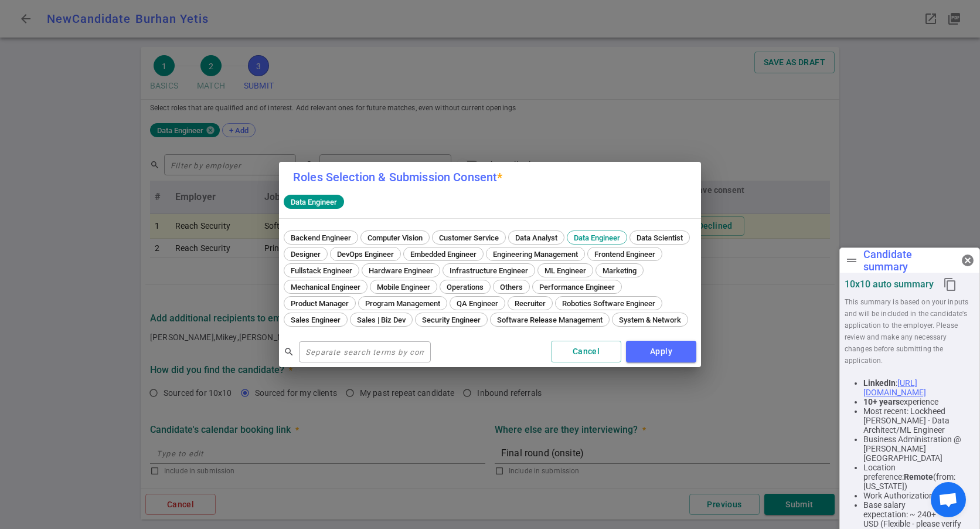
drag, startPoint x: 672, startPoint y: 353, endPoint x: 349, endPoint y: 320, distance: 324.0
click at [349, 320] on div "Roles Selection & Submission Consent * Data Engineer Backend Engineer Computer …" at bounding box center [490, 264] width 422 height 205
click at [383, 354] on input "text" at bounding box center [365, 351] width 132 height 19
click at [646, 359] on button "Apply" at bounding box center [661, 351] width 70 height 22
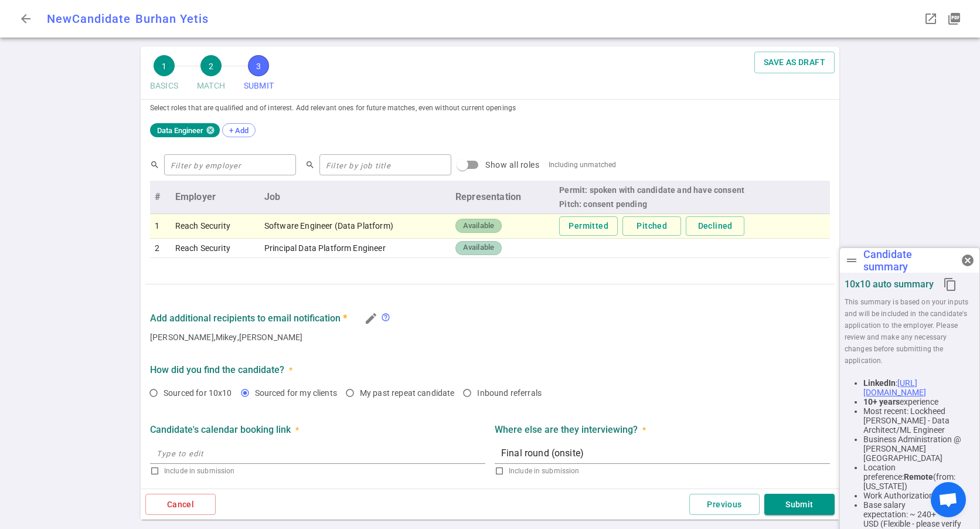
click at [396, 247] on td "Principal Data Platform Engineer" at bounding box center [355, 247] width 191 height 19
click at [366, 243] on td "Principal Data Platform Engineer" at bounding box center [355, 247] width 191 height 19
drag, startPoint x: 366, startPoint y: 243, endPoint x: 171, endPoint y: 243, distance: 194.5
click at [171, 243] on td "Reach Security" at bounding box center [215, 247] width 89 height 19
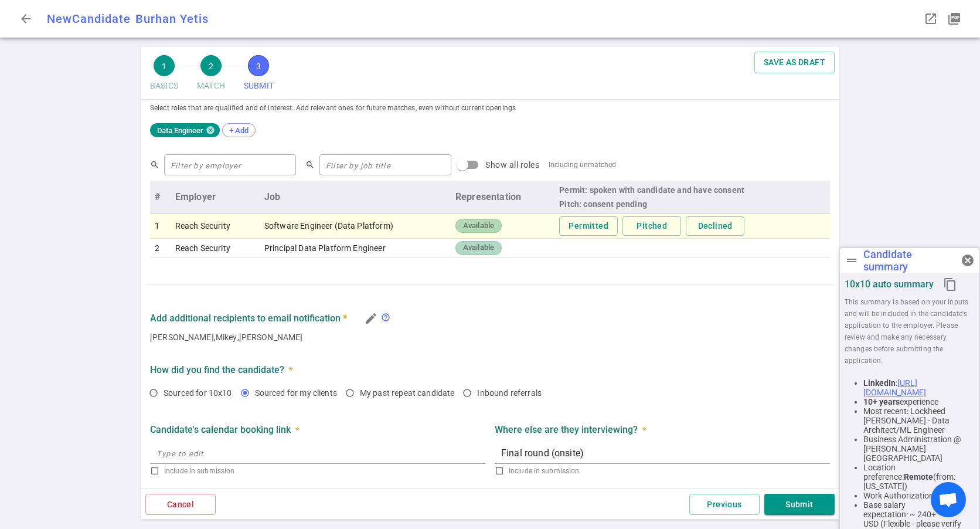
drag, startPoint x: 148, startPoint y: 231, endPoint x: 156, endPoint y: 229, distance: 8.2
click at [156, 229] on div "search ​ search ​ Show all roles Including unmatched # Employer Job Representat…" at bounding box center [489, 207] width 689 height 123
click at [161, 228] on td "1" at bounding box center [160, 226] width 21 height 25
click at [160, 244] on td "2" at bounding box center [160, 247] width 21 height 19
drag, startPoint x: 385, startPoint y: 247, endPoint x: 263, endPoint y: 250, distance: 121.9
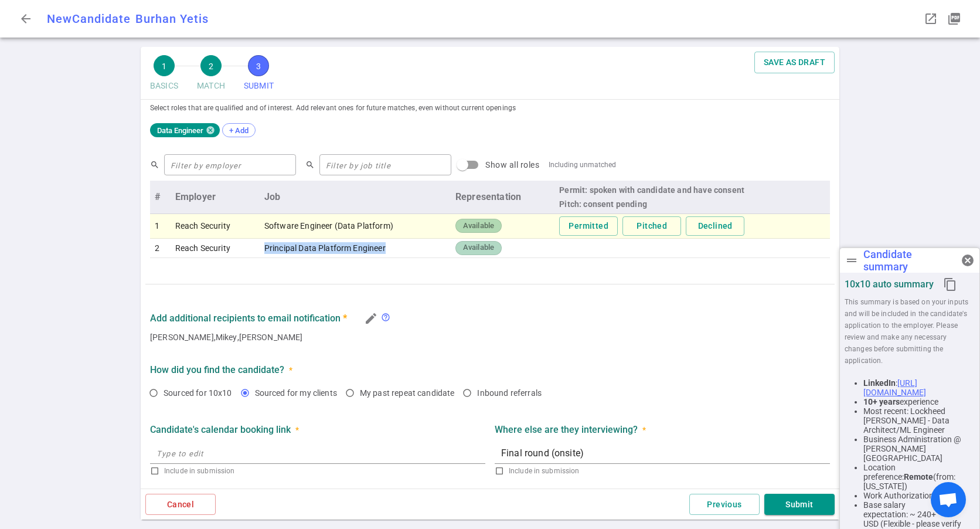
click at [263, 250] on td "Principal Data Platform Engineer" at bounding box center [355, 247] width 191 height 19
copy td "Principal Data Platform Engineer"
drag, startPoint x: 263, startPoint y: 250, endPoint x: 391, endPoint y: 163, distance: 154.7
click at [391, 163] on input "text" at bounding box center [385, 164] width 132 height 19
paste input "Principal Data Platform Engineer"
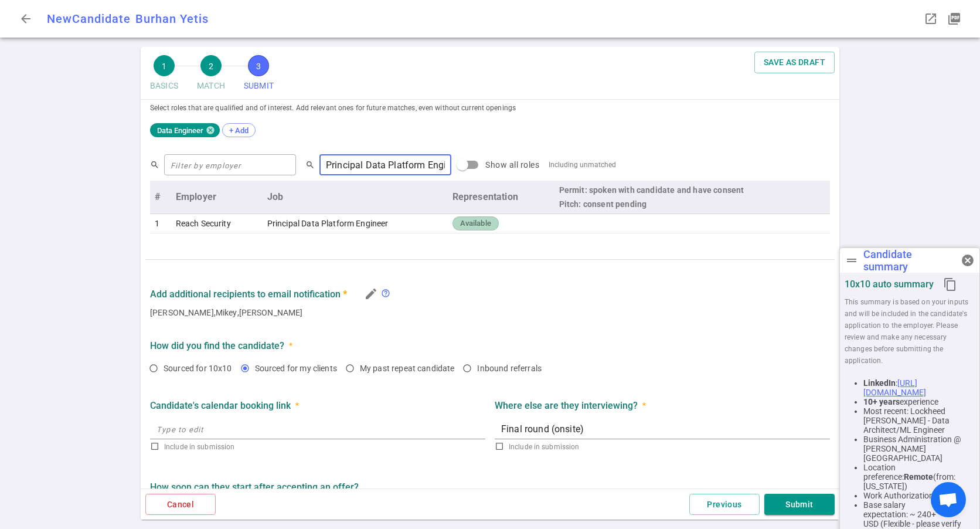
scroll to position [0, 36]
type input "Principal Data Platform Engineer"
click at [315, 259] on div "SUBMIT Roles and jobs applying, recruiter submission note, recruiter's email, l…" at bounding box center [490, 103] width 698 height 838
click at [350, 232] on td "Principal Data Platform Engineer" at bounding box center [355, 223] width 185 height 19
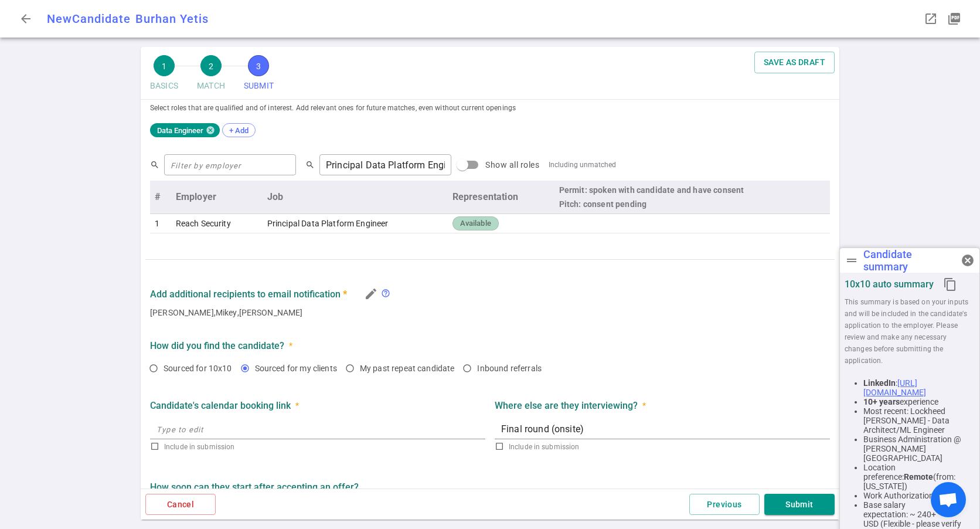
click at [371, 223] on td "Principal Data Platform Engineer" at bounding box center [355, 223] width 185 height 19
drag, startPoint x: 371, startPoint y: 223, endPoint x: 482, endPoint y: 252, distance: 115.0
click at [482, 252] on div "SUBMIT Roles and jobs applying, recruiter submission note, recruiter's email, l…" at bounding box center [490, 103] width 698 height 838
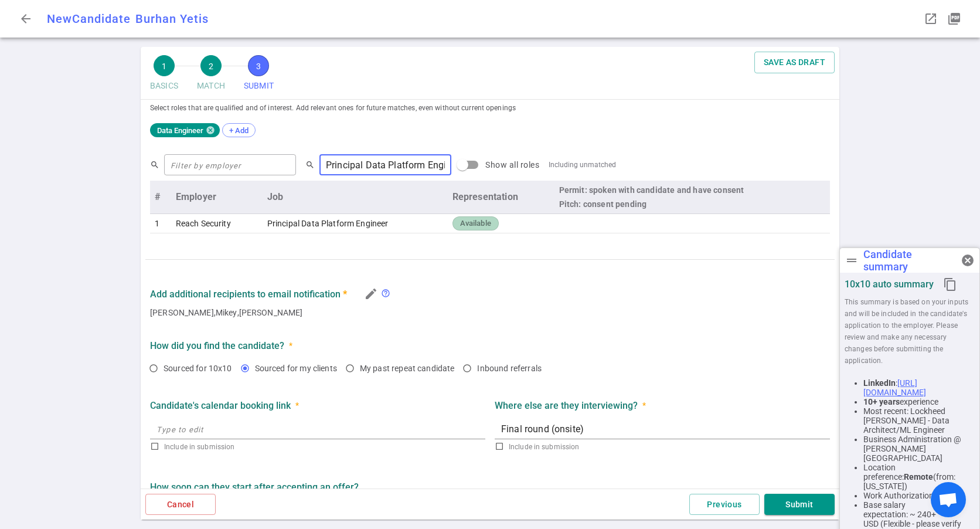
click at [360, 156] on input "Principal Data Platform Engineer" at bounding box center [385, 164] width 132 height 19
click at [433, 258] on div "SUBMIT Roles and jobs applying, recruiter submission note, recruiter's email, l…" at bounding box center [490, 103] width 698 height 838
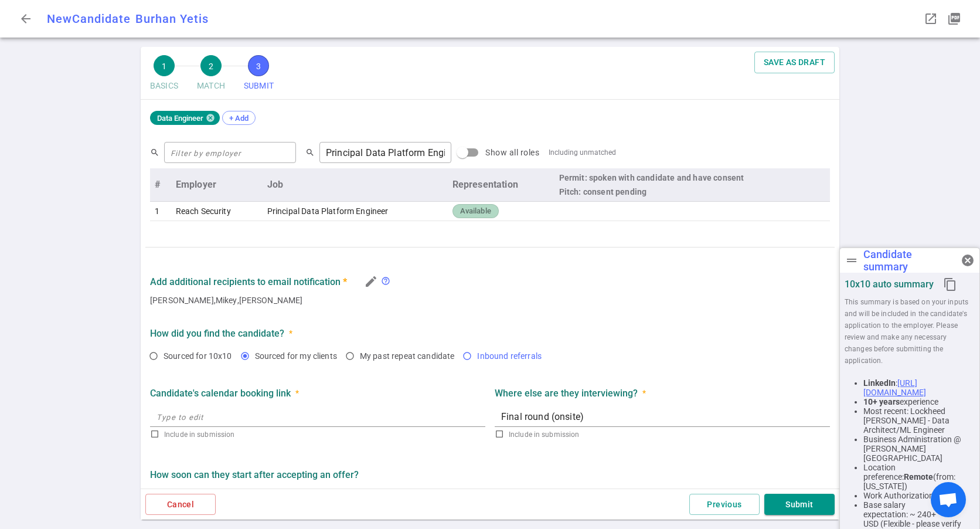
scroll to position [450, 0]
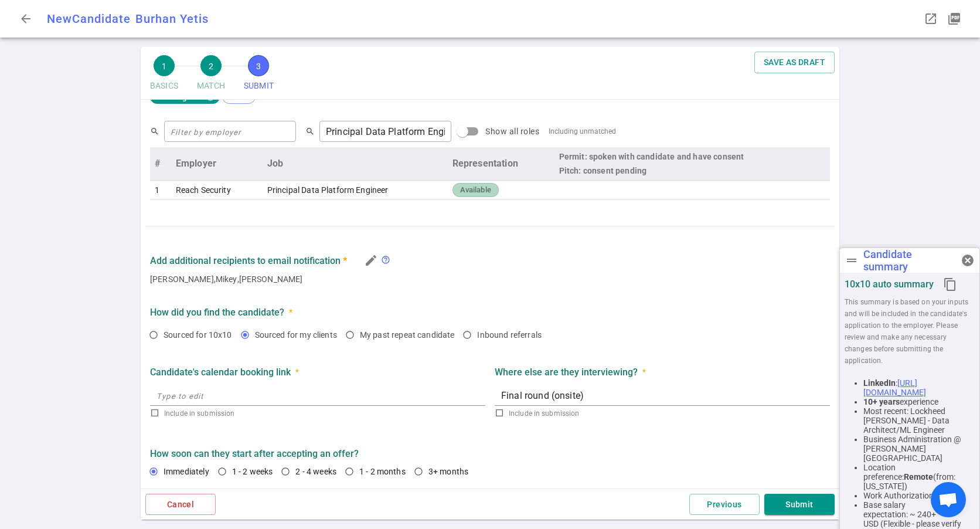
click at [477, 282] on div "Thomas Birdsell , Mikey , Akshit Tyagi" at bounding box center [490, 279] width 680 height 12
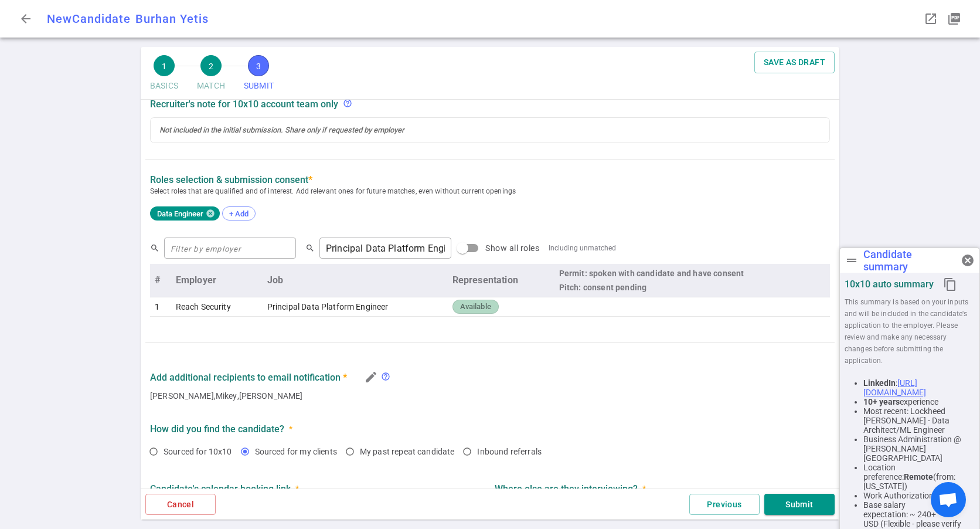
scroll to position [216, 0]
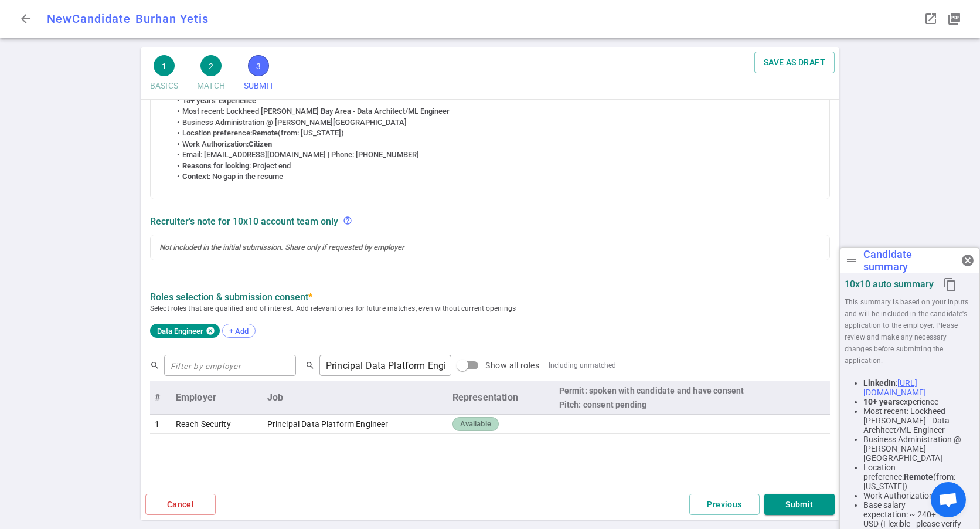
click at [210, 332] on icon at bounding box center [210, 330] width 8 height 8
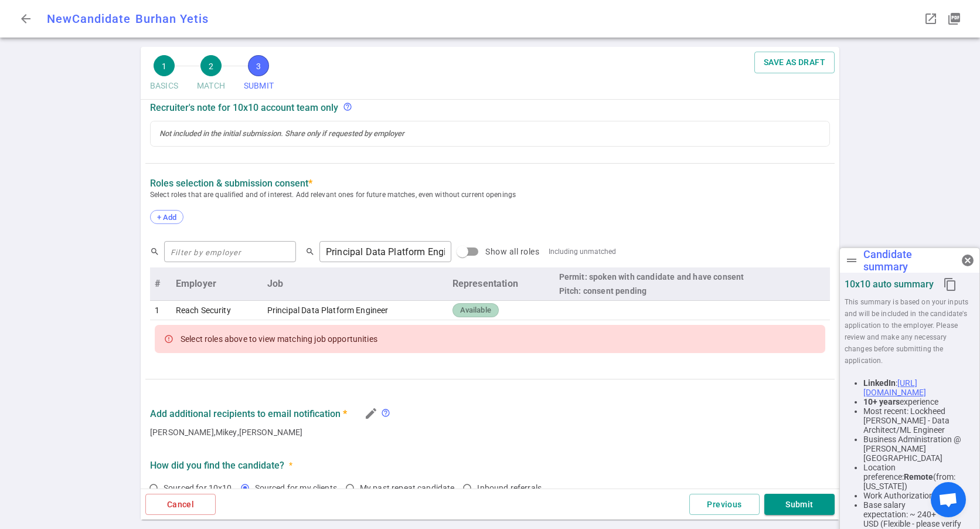
scroll to position [333, 0]
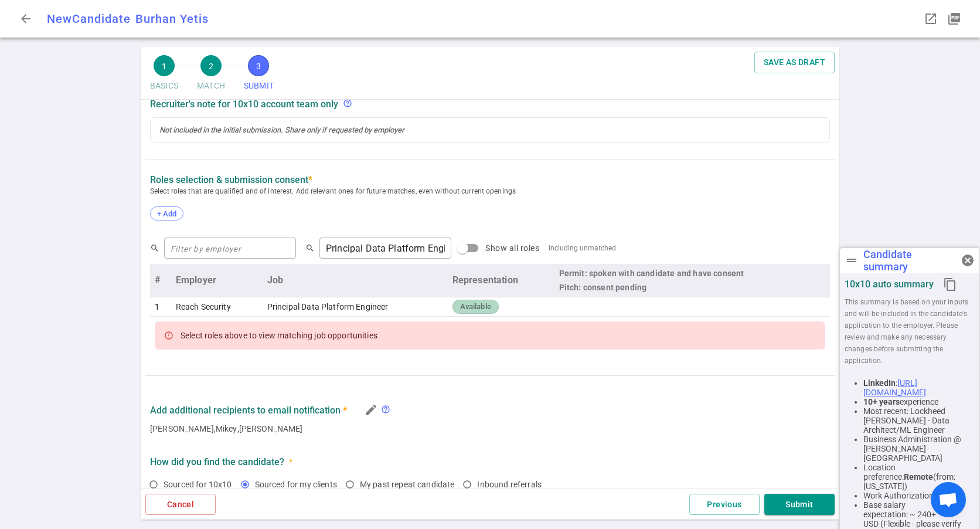
click at [396, 370] on div "SUBMIT Roles and jobs applying, recruiter submission note, recruiter's email, l…" at bounding box center [490, 202] width 698 height 871
click at [333, 344] on div "Select roles above to view matching job opportunities" at bounding box center [278, 335] width 197 height 21
click at [354, 336] on div "Select roles above to view matching job opportunities" at bounding box center [278, 335] width 197 height 21
click at [247, 330] on div "Select roles above to view matching job opportunities" at bounding box center [278, 335] width 197 height 21
click at [216, 253] on input "text" at bounding box center [230, 247] width 132 height 19
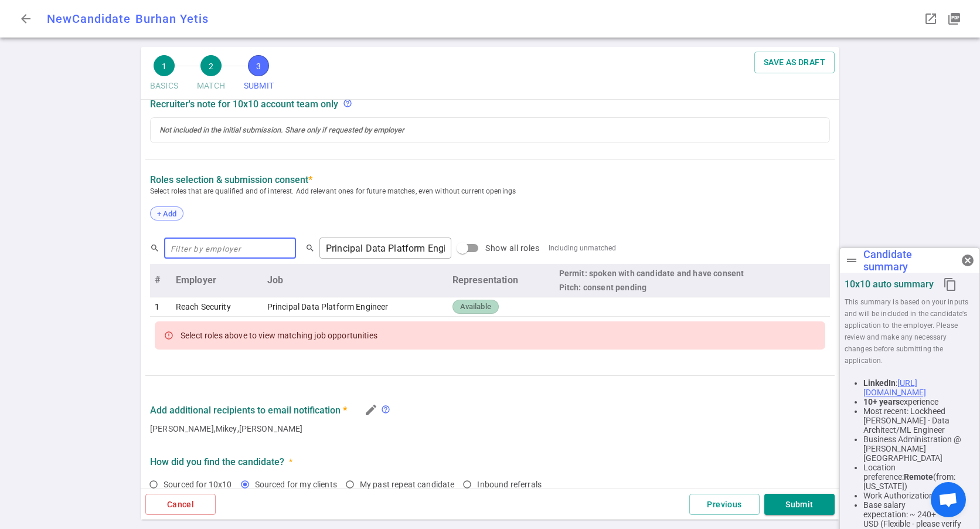
click at [169, 209] on div "+ Add" at bounding box center [166, 213] width 33 height 14
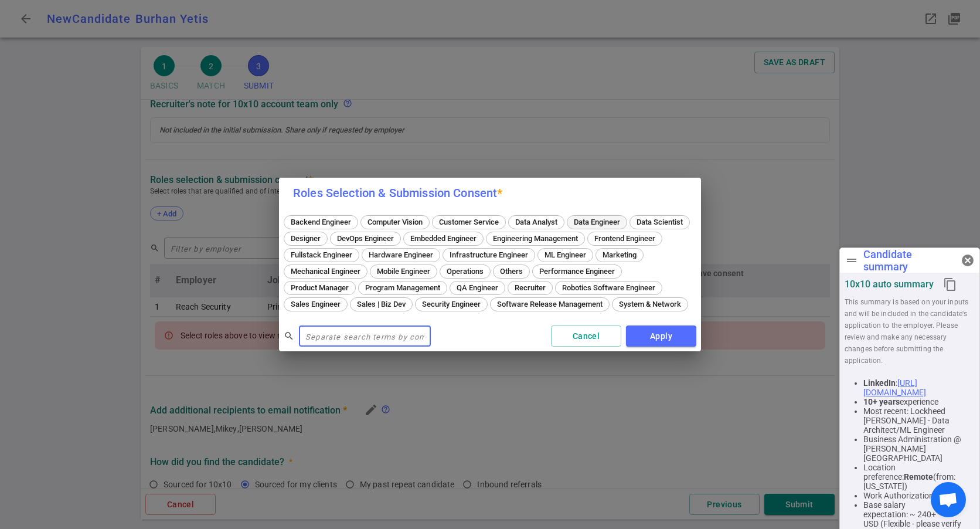
click at [592, 218] on span "Data Engineer" at bounding box center [597, 221] width 54 height 9
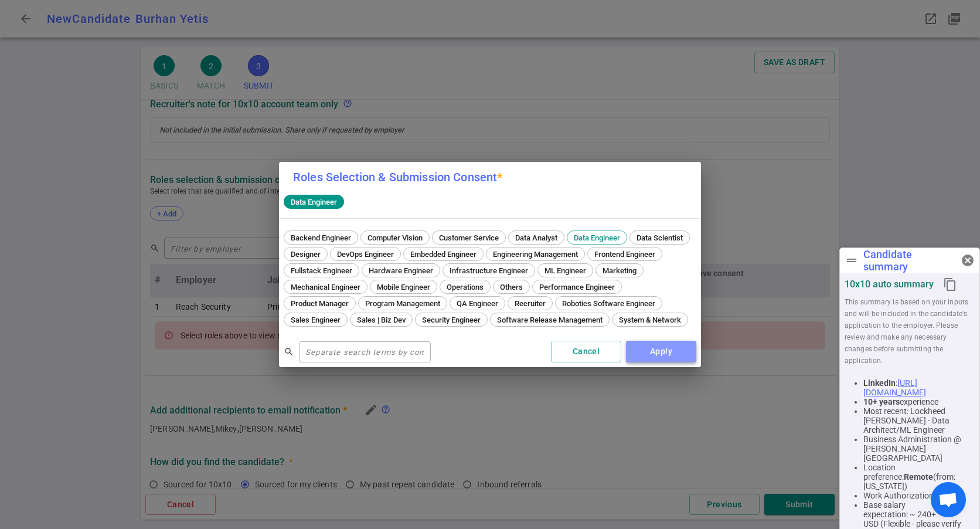
click at [654, 347] on button "Apply" at bounding box center [661, 351] width 70 height 22
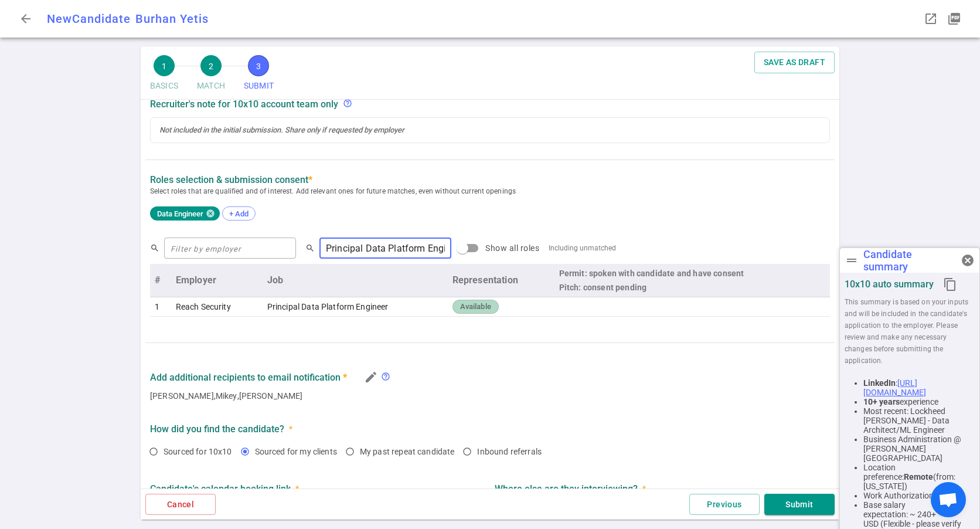
click at [370, 248] on input "Principal Data Platform Engineer" at bounding box center [385, 247] width 132 height 19
click at [391, 304] on td "Principal Data Platform Engineer" at bounding box center [355, 306] width 185 height 19
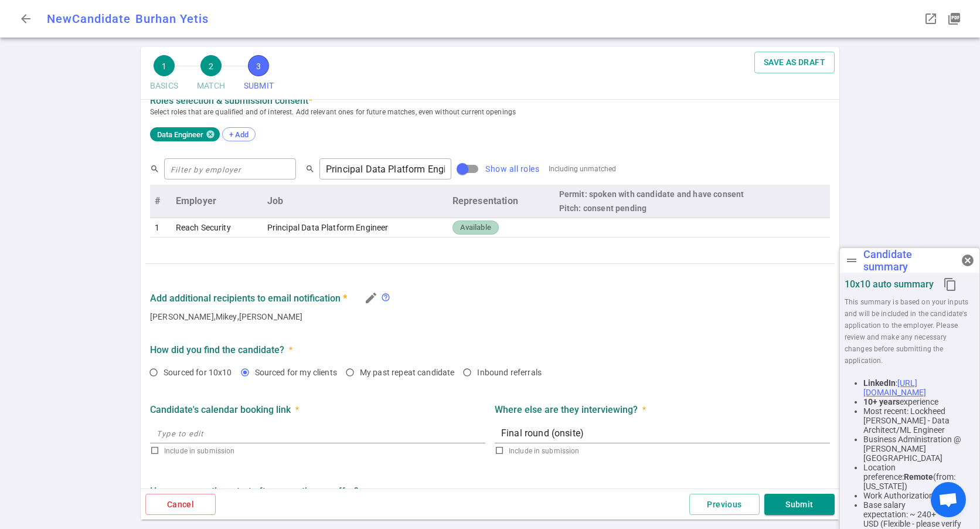
scroll to position [450, 0]
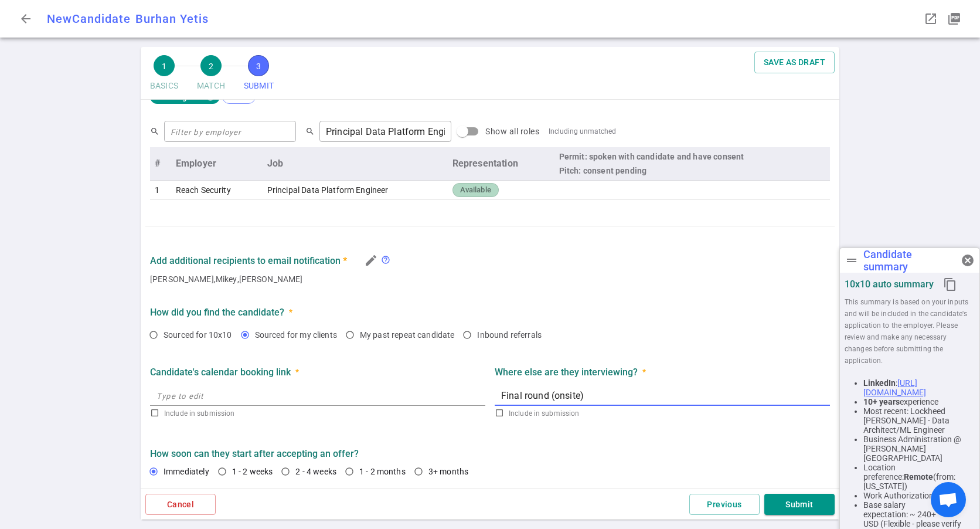
drag, startPoint x: 621, startPoint y: 396, endPoint x: 612, endPoint y: 398, distance: 9.3
click at [612, 398] on textarea "Final round (onsite)" at bounding box center [662, 395] width 322 height 13
drag, startPoint x: 610, startPoint y: 397, endPoint x: 445, endPoint y: 396, distance: 164.7
click at [445, 396] on div "Candidate's calendar booking link * Include in submission Where else are they i…" at bounding box center [489, 389] width 689 height 75
click at [567, 400] on textarea "Final round (onsite)" at bounding box center [662, 395] width 322 height 13
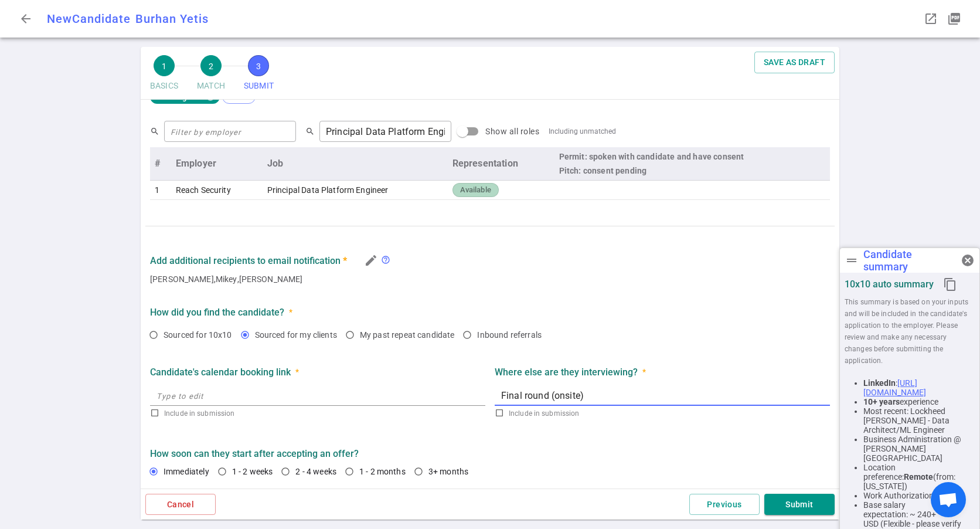
click at [571, 399] on textarea "Final round (onsite)" at bounding box center [662, 395] width 322 height 13
click at [581, 395] on textarea "Final round (onsite)" at bounding box center [662, 395] width 322 height 13
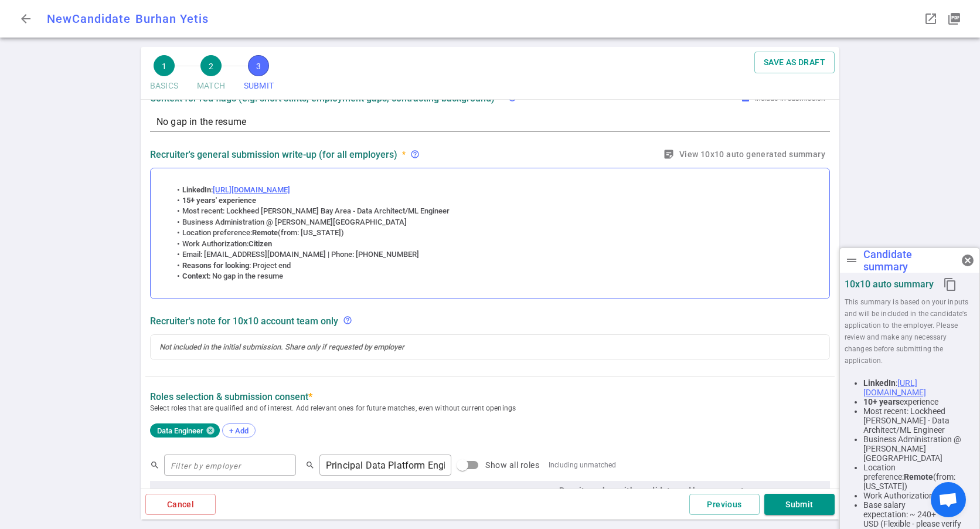
scroll to position [0, 0]
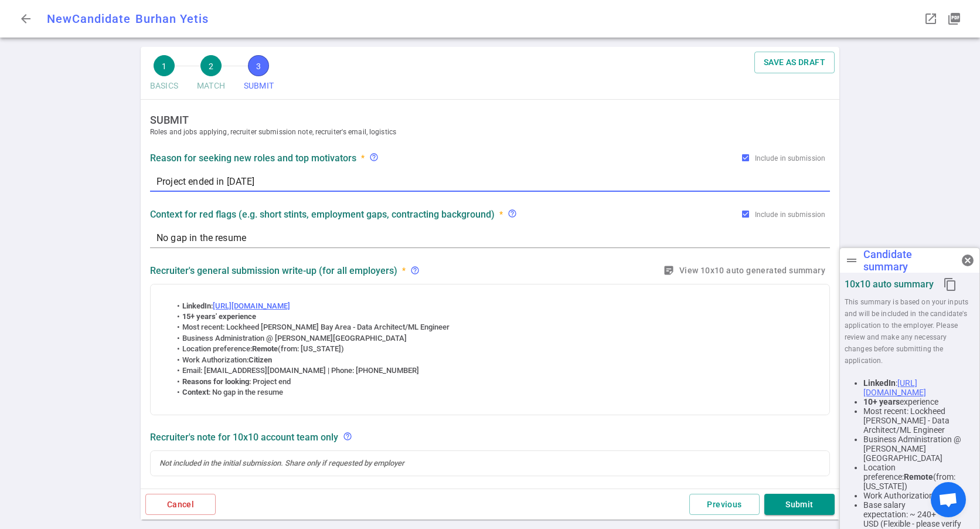
click at [218, 179] on textarea "Project ended in September 2025" at bounding box center [489, 181] width 667 height 13
click at [333, 180] on textarea "Project ended in September 2025" at bounding box center [489, 181] width 667 height 13
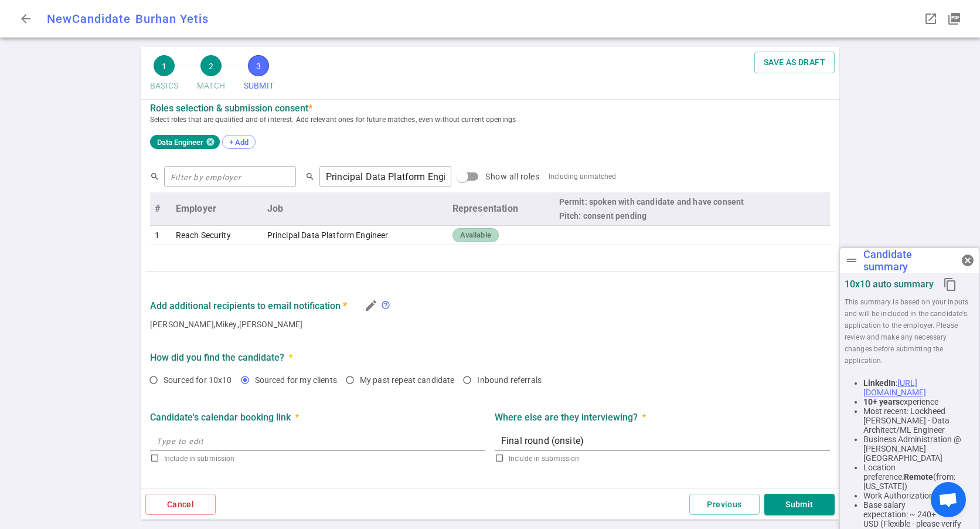
scroll to position [450, 0]
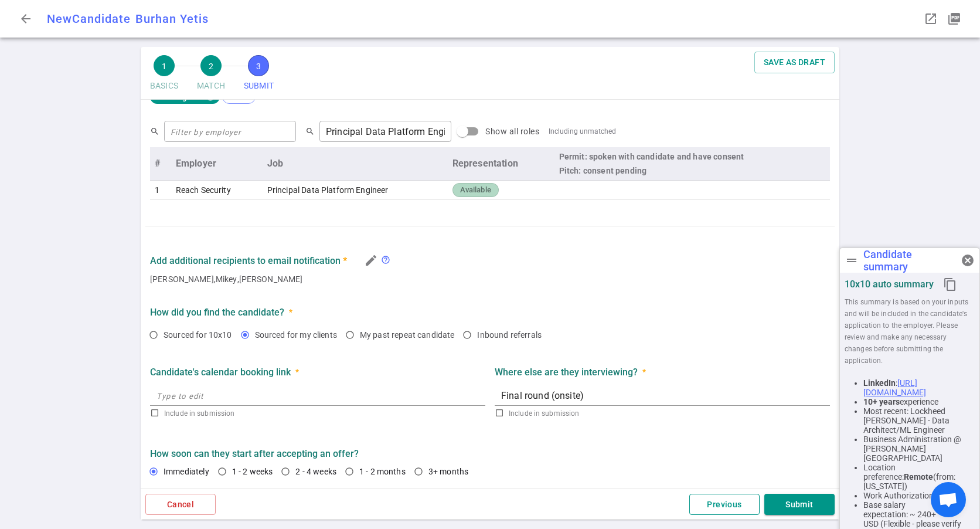
type textarea "Project ended"
click at [710, 504] on button "Previous" at bounding box center [724, 504] width 70 height 22
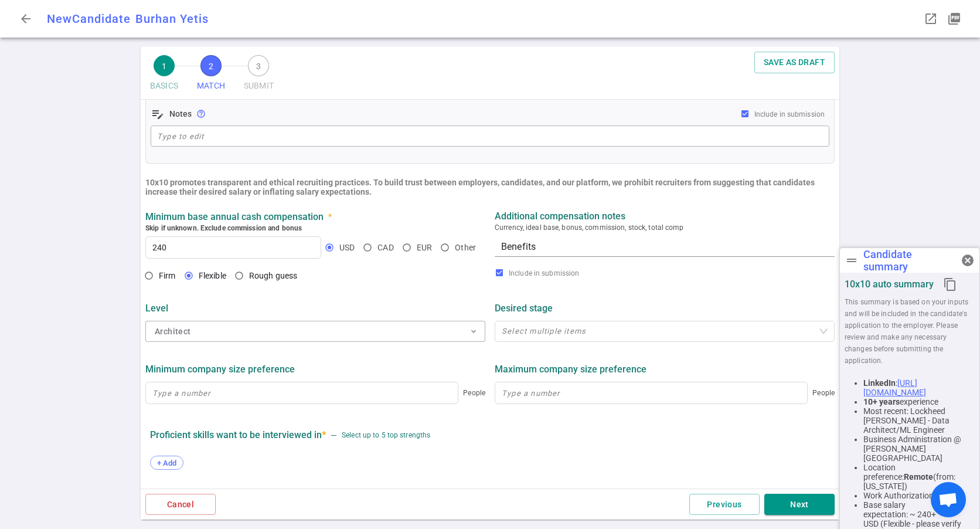
scroll to position [485, 0]
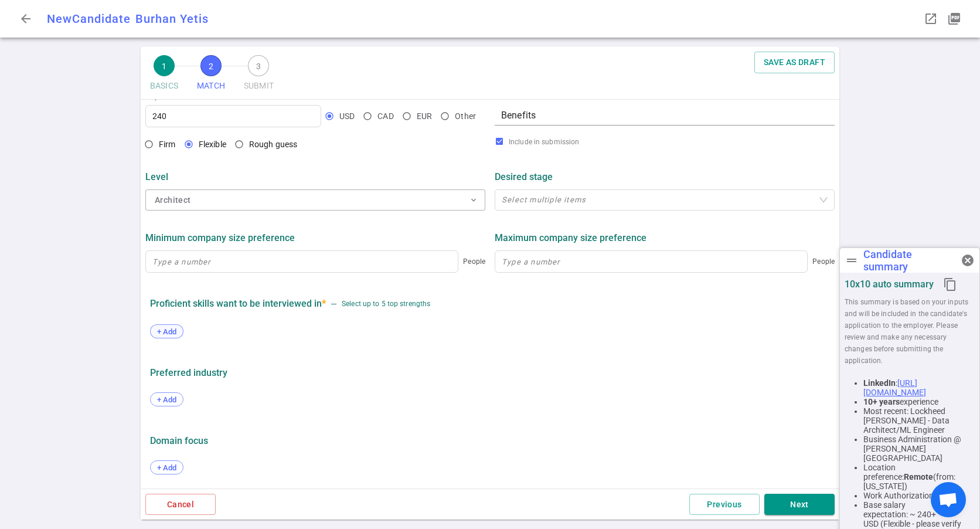
click at [175, 330] on span "+ Add" at bounding box center [167, 331] width 28 height 9
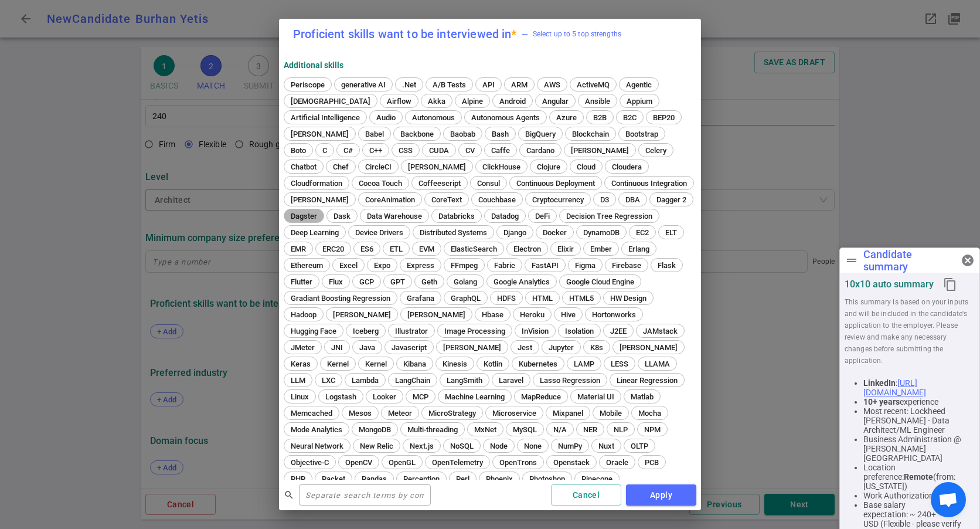
click at [321, 215] on span "Dagster" at bounding box center [304, 216] width 35 height 9
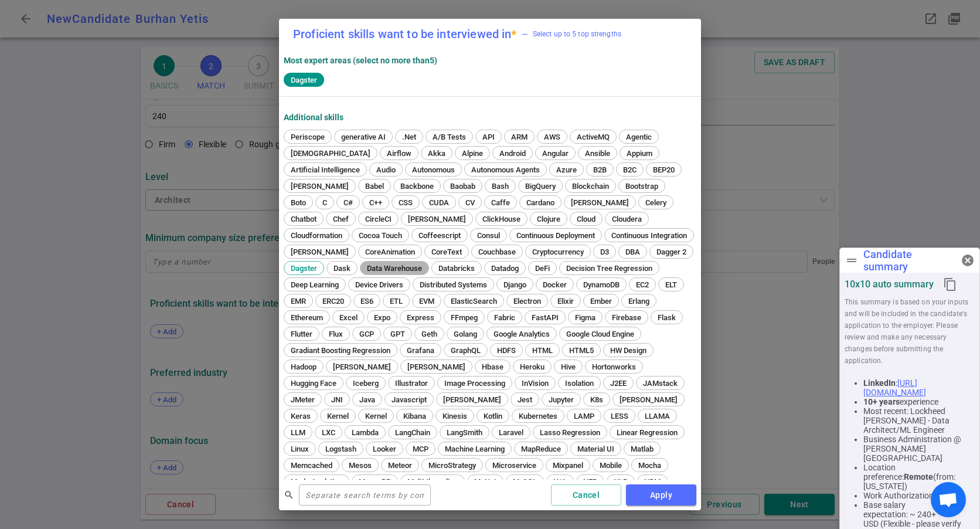
click at [426, 264] on span "Data Warehouse" at bounding box center [394, 268] width 63 height 9
click at [479, 267] on span "Databricks" at bounding box center [456, 268] width 45 height 9
click at [321, 265] on span "Dagster" at bounding box center [304, 268] width 35 height 9
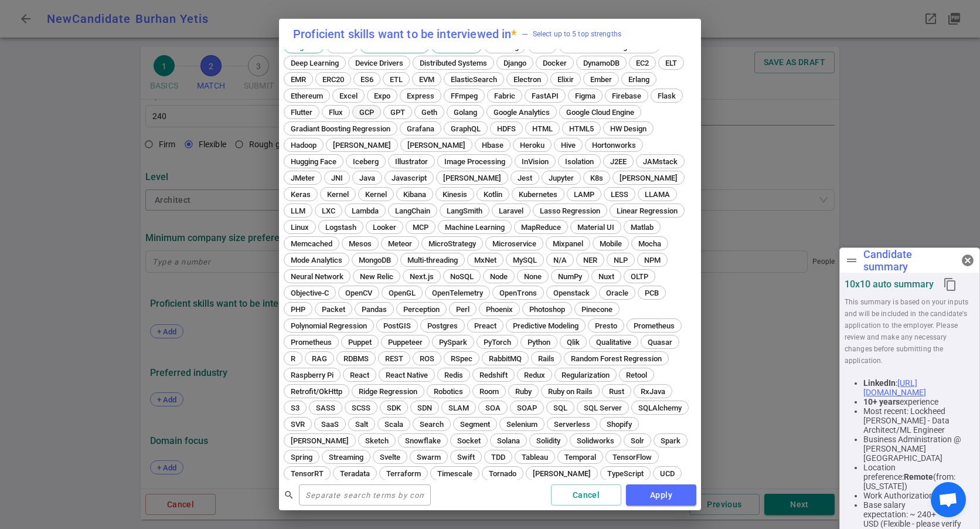
scroll to position [234, 0]
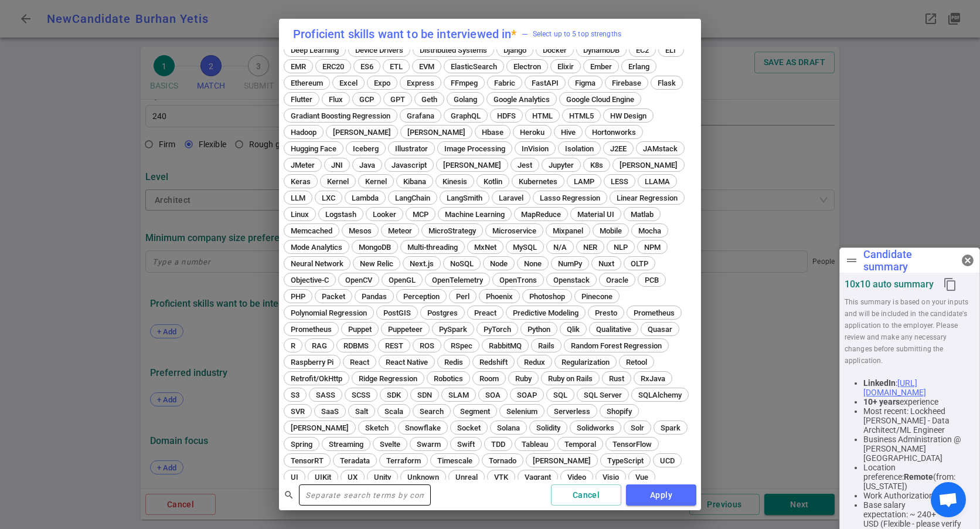
click at [370, 496] on input "text" at bounding box center [365, 494] width 132 height 19
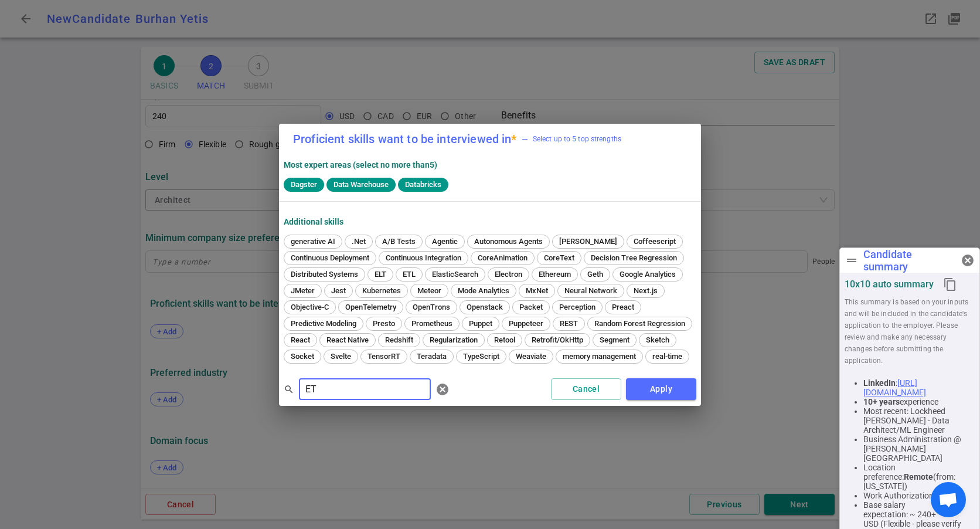
scroll to position [0, 0]
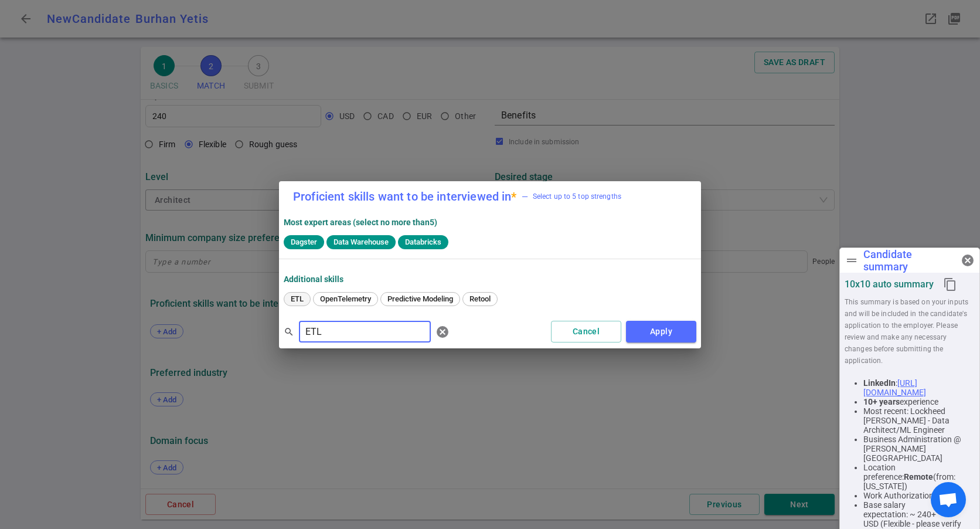
type input "ETL"
click at [304, 297] on span "ETL" at bounding box center [297, 298] width 21 height 9
drag, startPoint x: 353, startPoint y: 336, endPoint x: 257, endPoint y: 335, distance: 95.5
click at [257, 335] on div "Proficient skills want to be interviewed in * — Select up to 5 top strengths Mo…" at bounding box center [490, 264] width 980 height 529
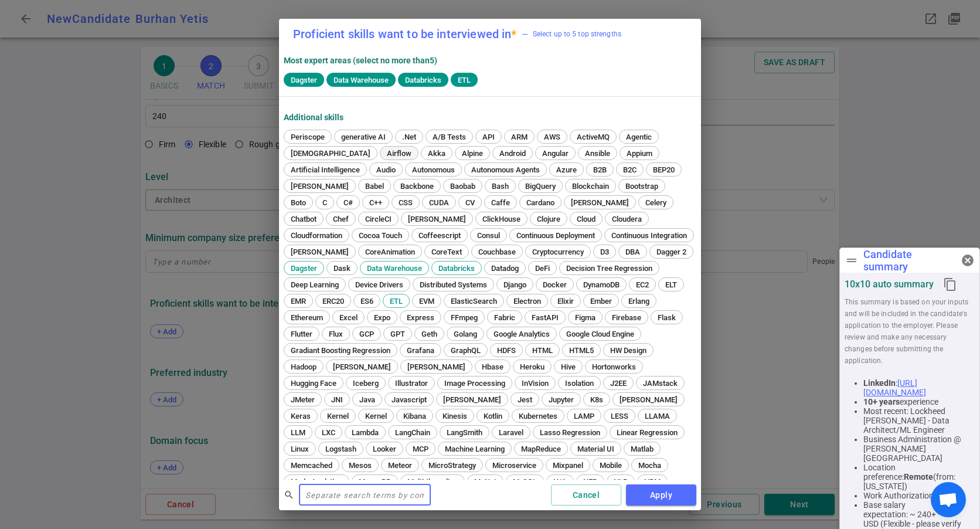
click at [383, 149] on span "Airflow" at bounding box center [399, 153] width 33 height 9
click at [659, 489] on button "Apply" at bounding box center [661, 495] width 70 height 22
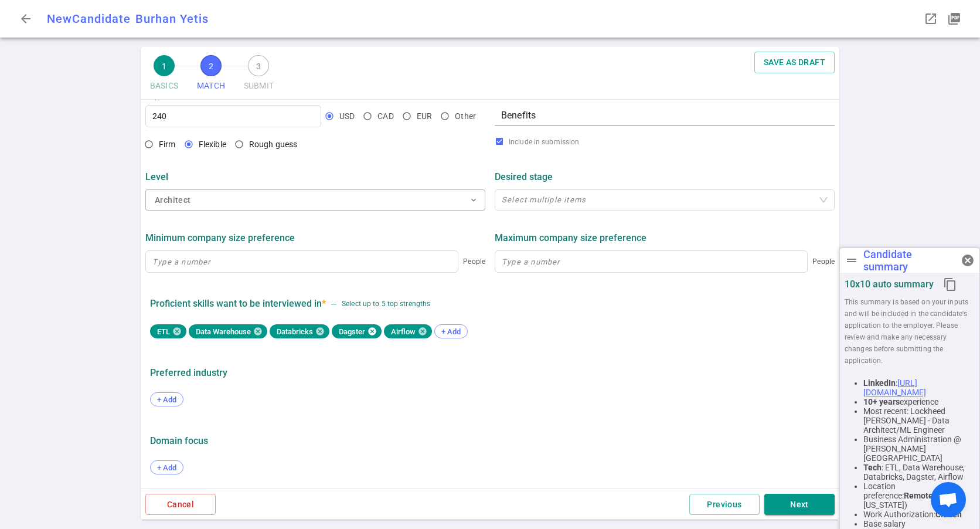
click at [376, 332] on icon at bounding box center [372, 332] width 8 height 8
click at [411, 328] on span "+ Add" at bounding box center [399, 331] width 28 height 9
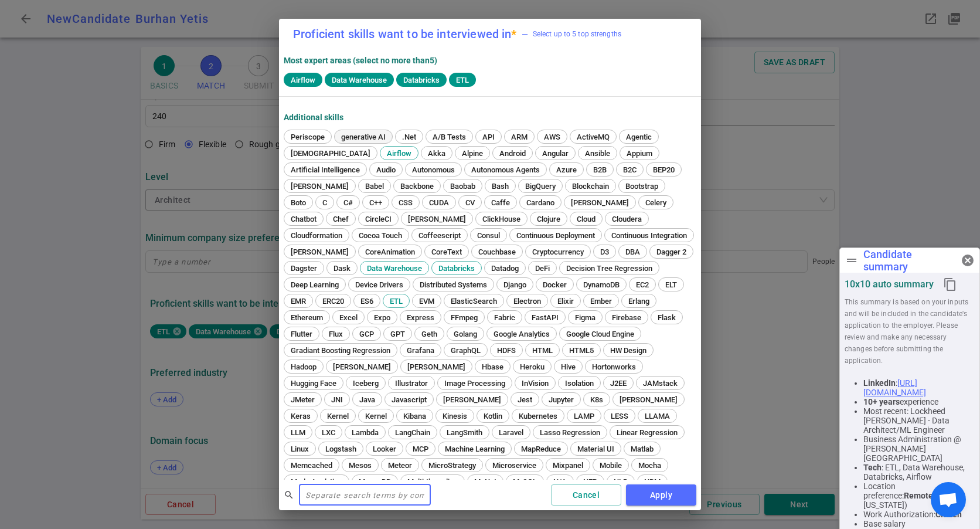
click at [379, 135] on span "generative AI" at bounding box center [363, 136] width 53 height 9
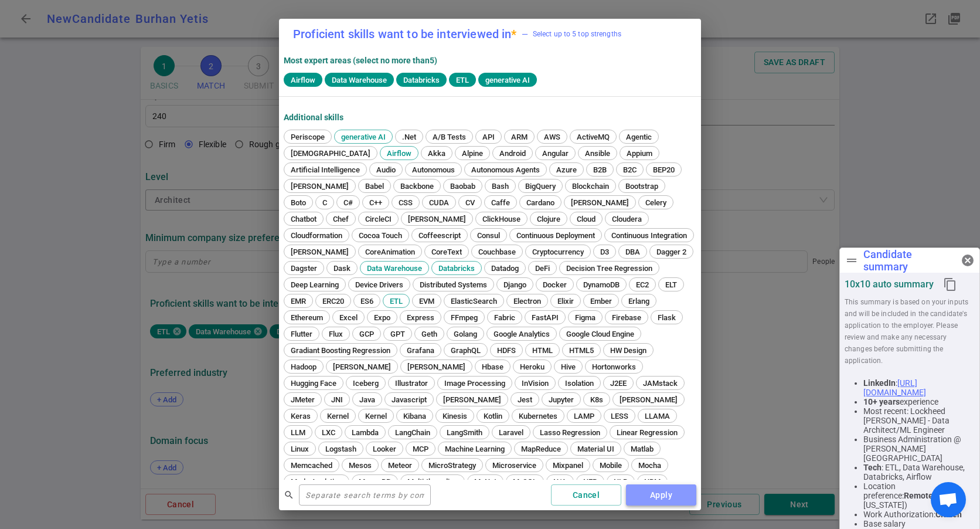
click at [649, 488] on button "Apply" at bounding box center [661, 495] width 70 height 22
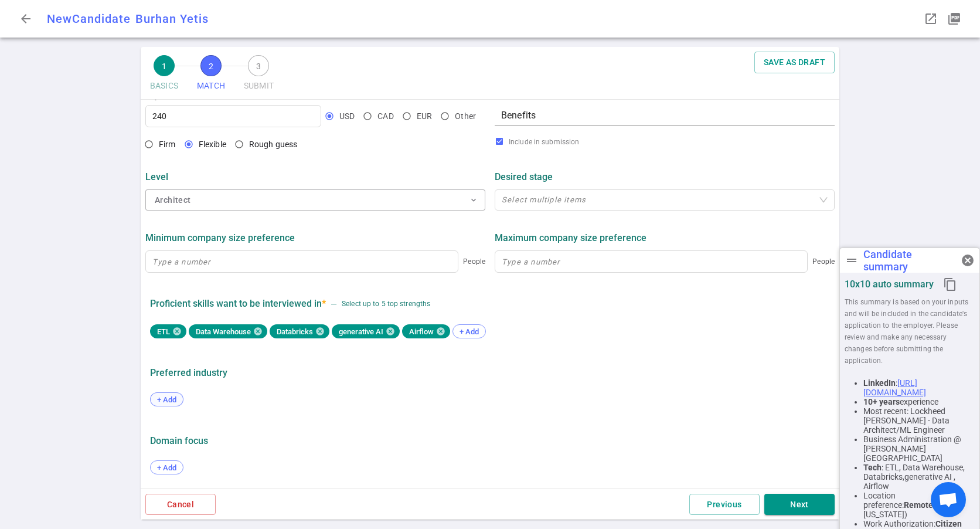
click at [170, 399] on span "+ Add" at bounding box center [167, 399] width 28 height 9
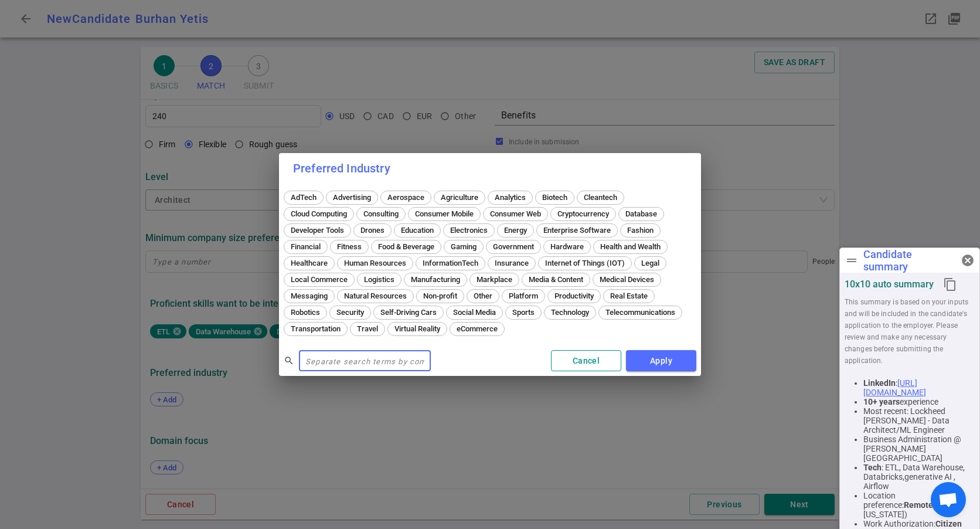
click at [581, 358] on button "Cancel" at bounding box center [586, 361] width 70 height 22
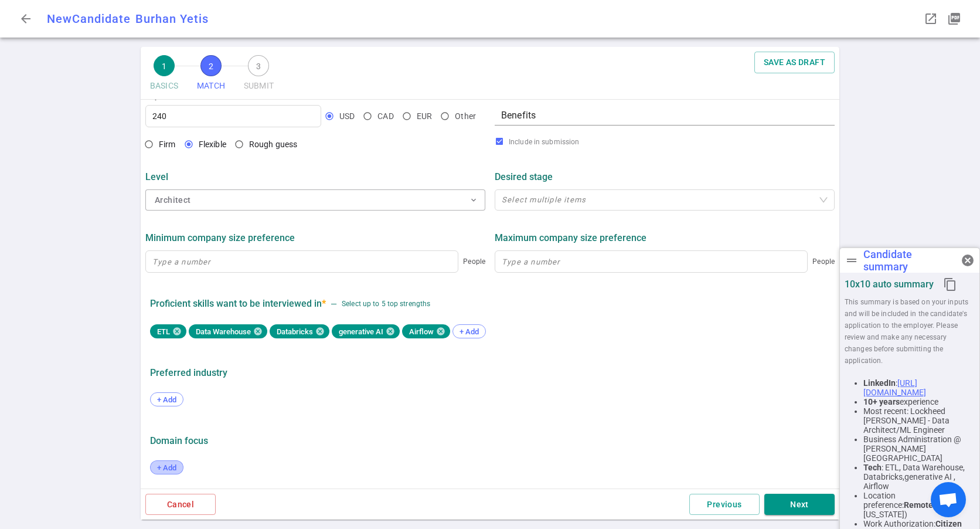
click at [179, 465] on div "+ Add" at bounding box center [166, 467] width 33 height 14
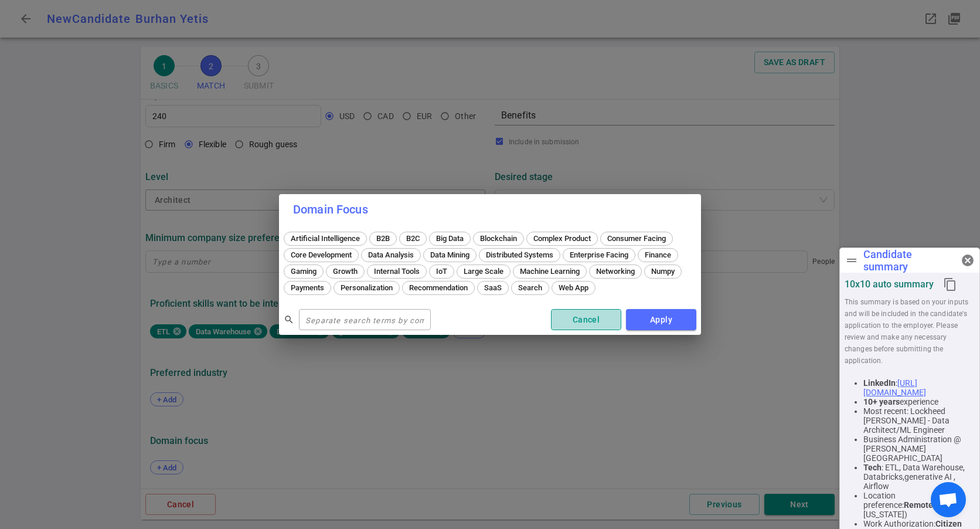
click at [570, 322] on button "Cancel" at bounding box center [586, 320] width 70 height 22
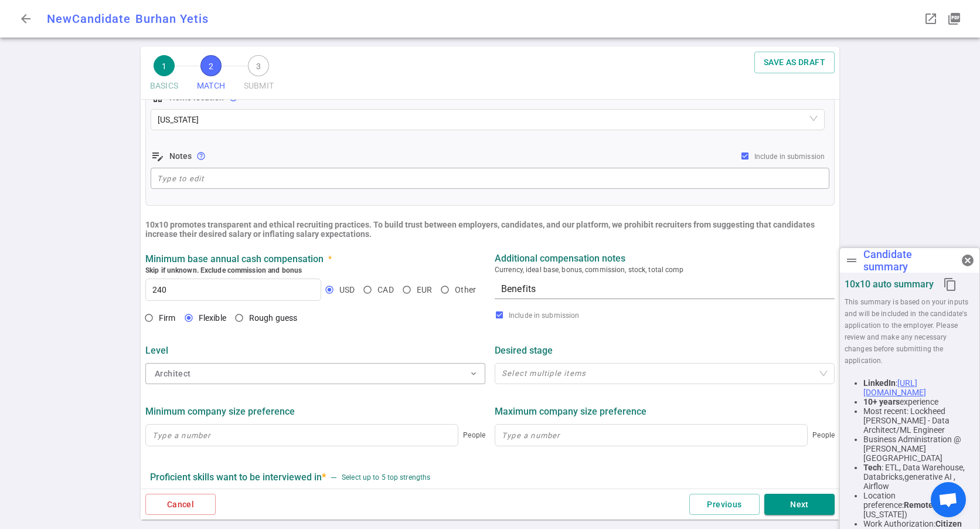
scroll to position [309, 0]
click at [236, 285] on input "240" at bounding box center [233, 290] width 175 height 21
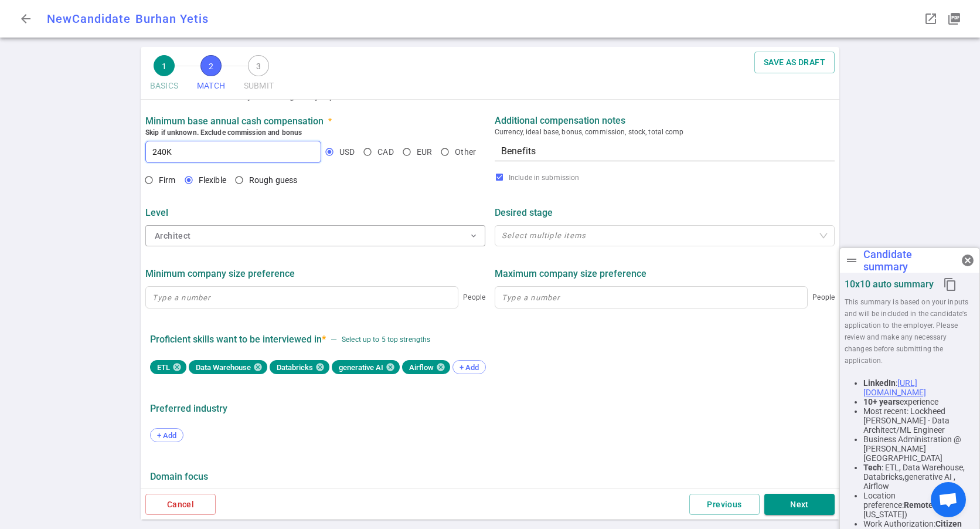
scroll to position [485, 0]
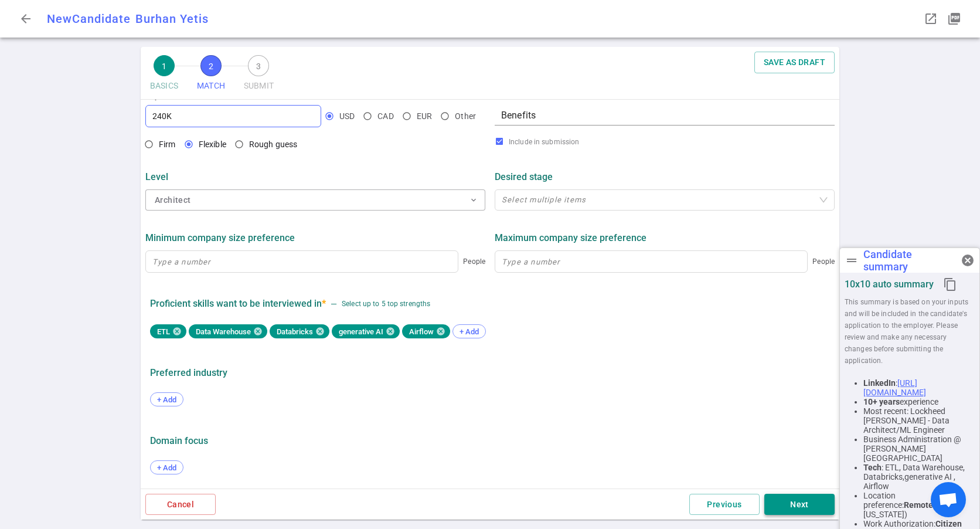
type input "240"
click at [778, 505] on button "Next" at bounding box center [799, 504] width 70 height 22
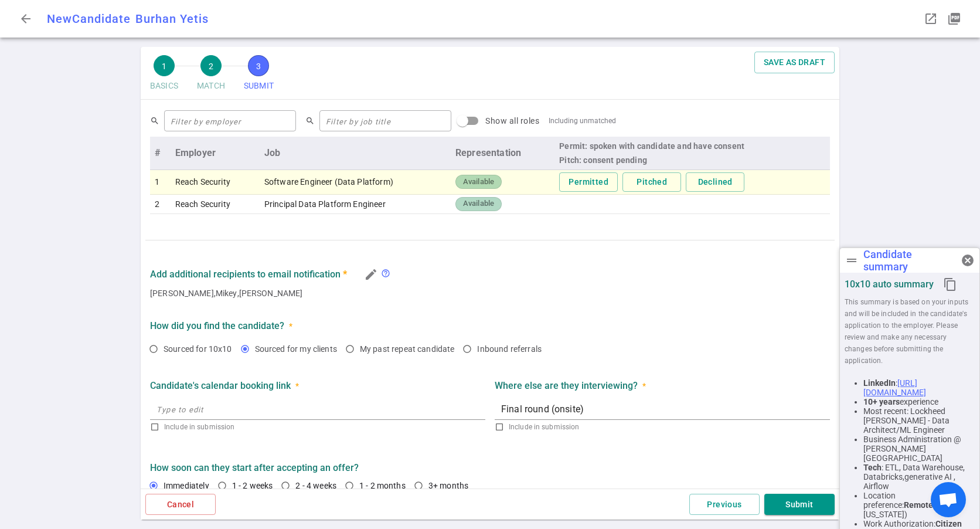
scroll to position [475, 0]
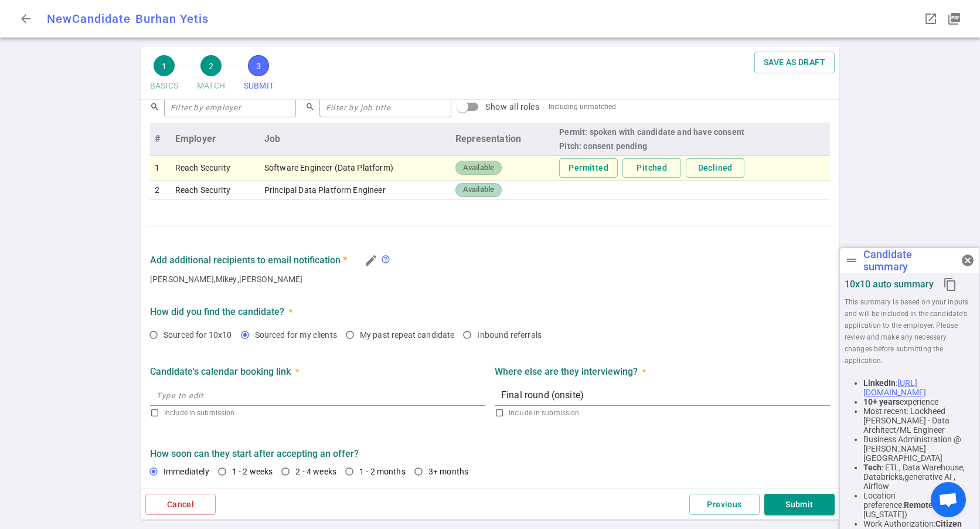
click at [209, 393] on input "text" at bounding box center [317, 395] width 335 height 19
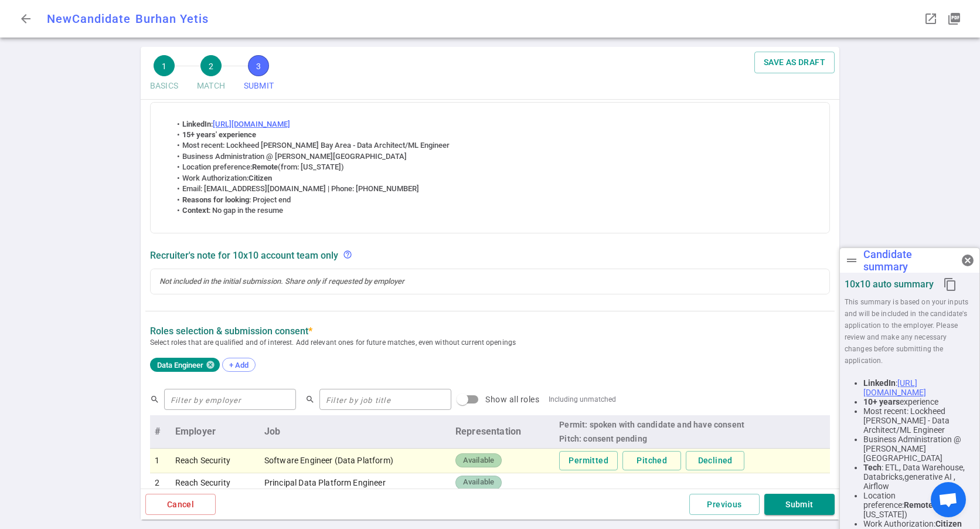
scroll to position [0, 0]
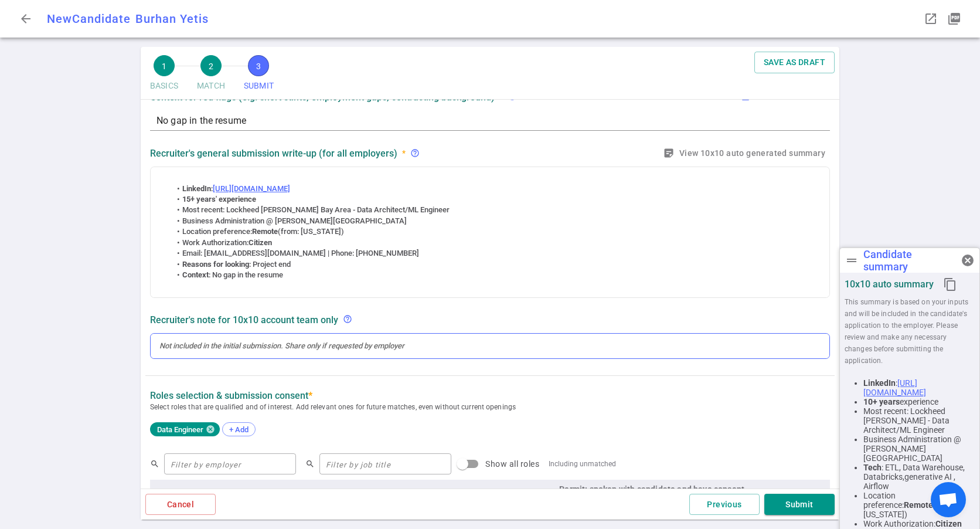
click at [221, 347] on div at bounding box center [489, 345] width 661 height 11
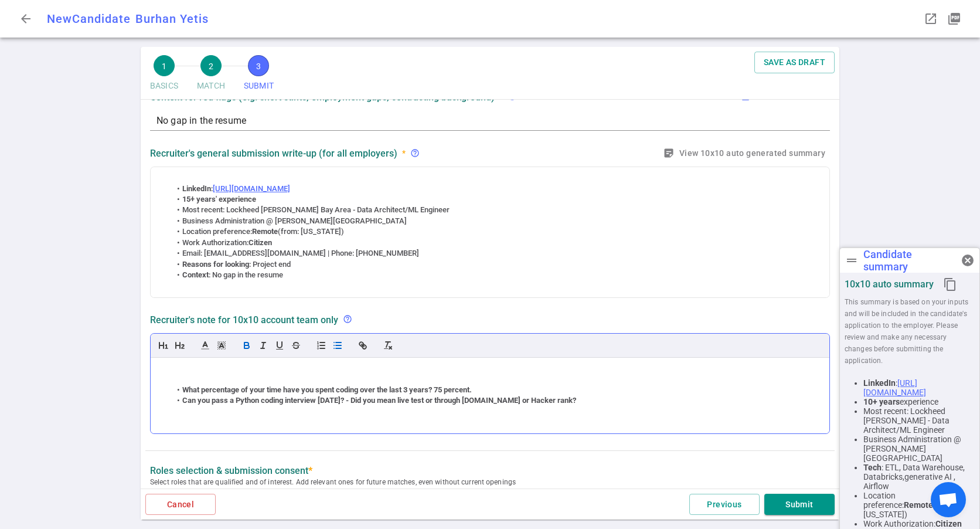
scroll to position [141, 0]
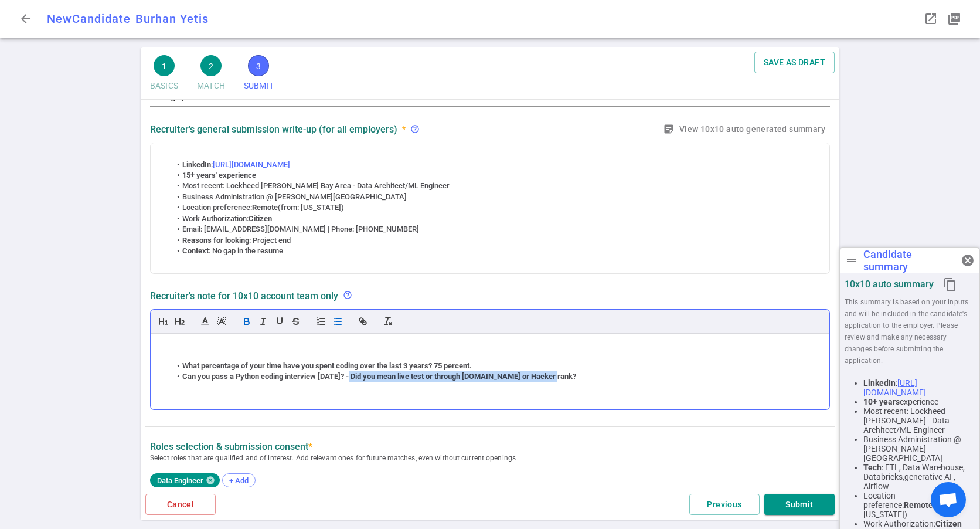
drag, startPoint x: 561, startPoint y: 375, endPoint x: 351, endPoint y: 378, distance: 210.4
click at [351, 378] on li "Can you pass a Python coding interview today? - Did you mean live test or throu…" at bounding box center [496, 376] width 650 height 11
click at [438, 368] on strong "What percentage of your time have you spent coding over the last 3 years? 75 pe…" at bounding box center [326, 365] width 289 height 9
click at [379, 379] on li "Can you pass a Python coding interview today:" at bounding box center [496, 376] width 650 height 11
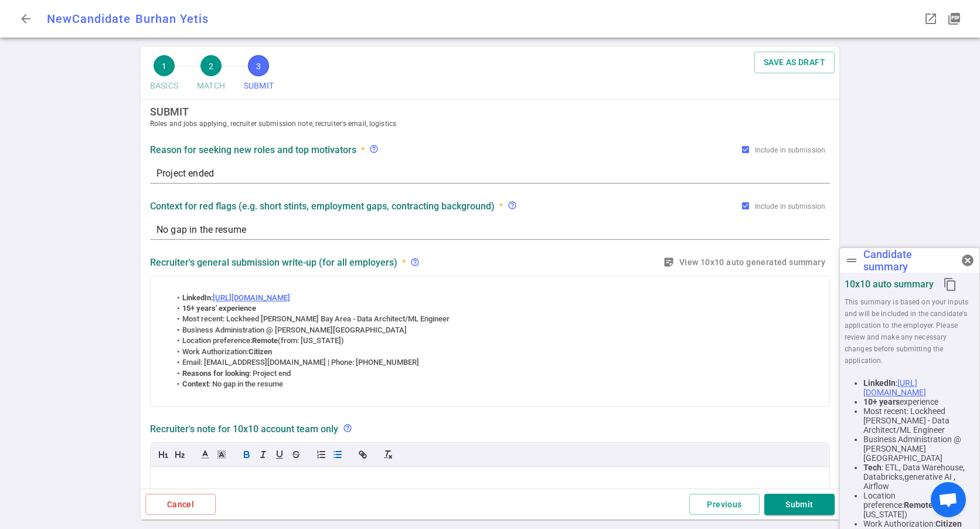
scroll to position [0, 0]
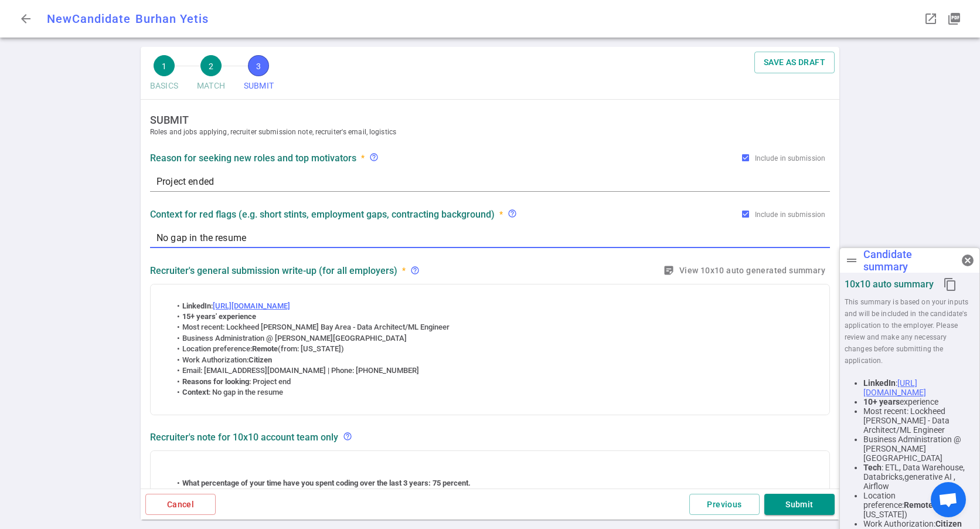
drag, startPoint x: 250, startPoint y: 238, endPoint x: 137, endPoint y: 240, distance: 112.5
click at [137, 240] on div "1 BASICS 2 MATCH 3 SUBMIT SAVE AS DRAFT SUBMIT Roles and jobs applying, recruit…" at bounding box center [490, 288] width 980 height 482
paste textarea "There are no gaps in the resume"
type textarea "There are no gaps in the resume"
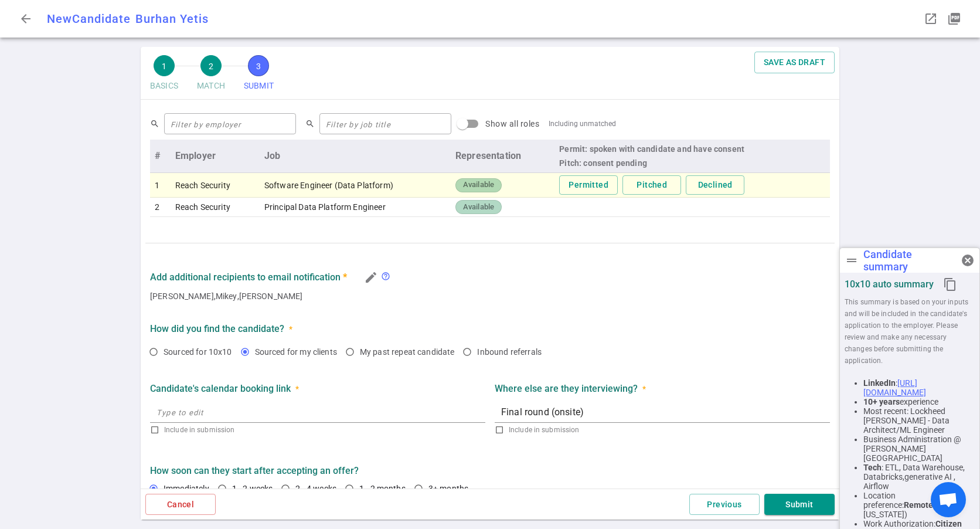
scroll to position [526, 0]
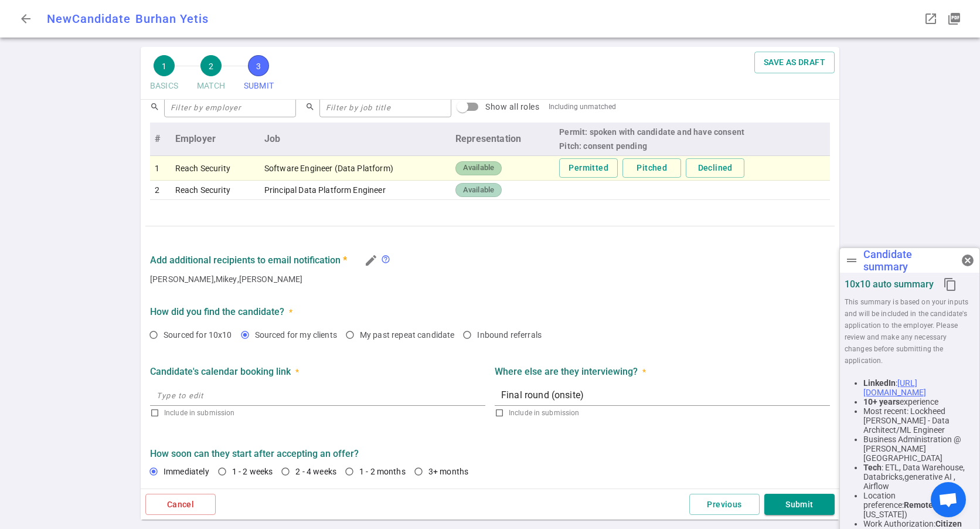
drag, startPoint x: 582, startPoint y: 388, endPoint x: 519, endPoint y: 389, distance: 63.3
click at [519, 389] on div "Final round (onsite) x" at bounding box center [662, 394] width 335 height 21
click at [586, 397] on textarea "Final round (onsite)" at bounding box center [662, 394] width 322 height 13
click at [590, 398] on textarea "Final round (onsite)" at bounding box center [662, 394] width 322 height 13
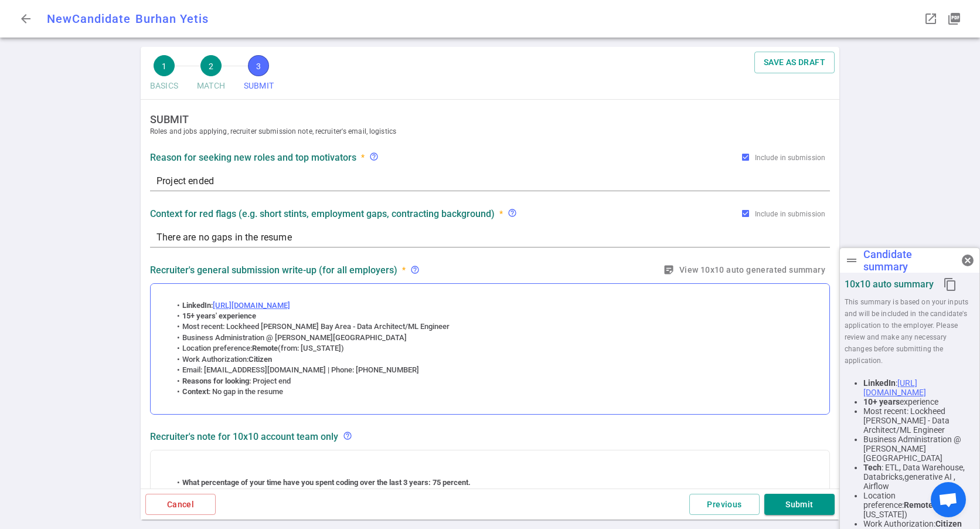
scroll to position [0, 0]
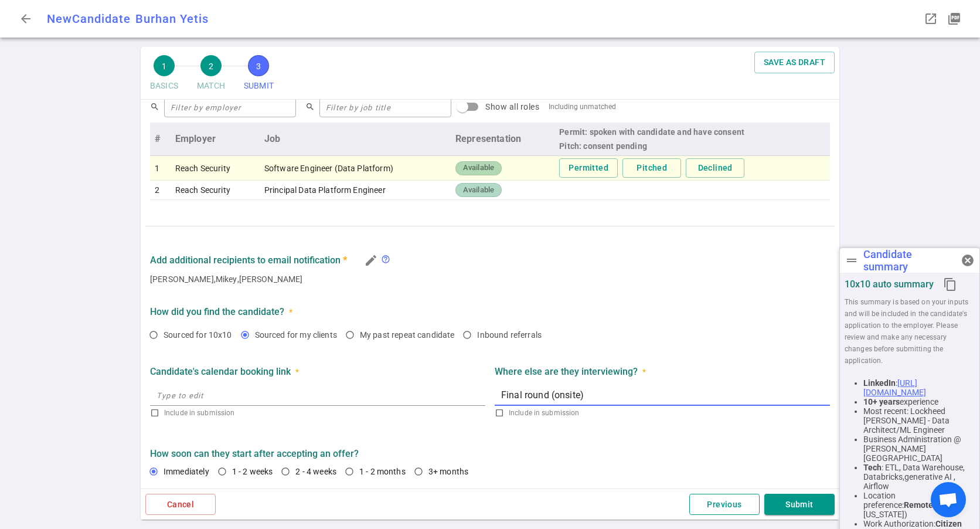
click at [700, 499] on button "Previous" at bounding box center [724, 504] width 70 height 22
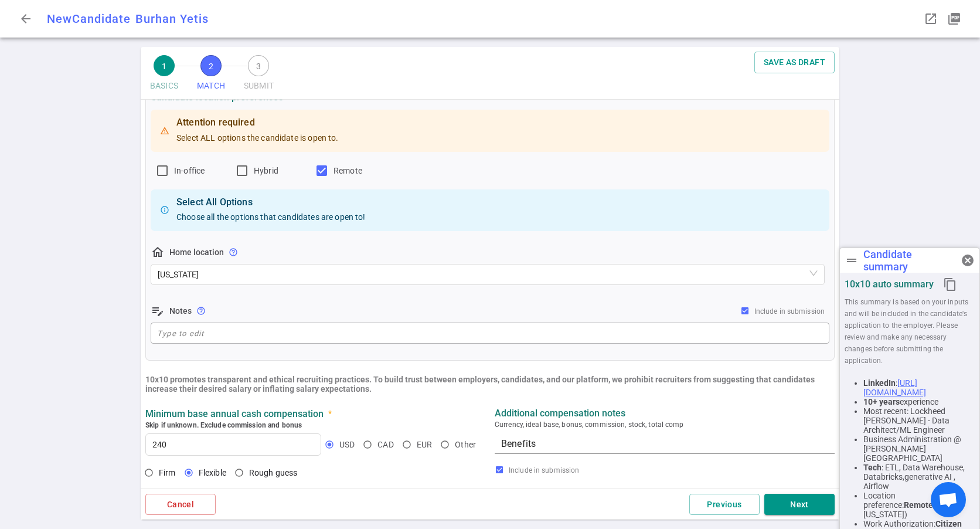
scroll to position [234, 0]
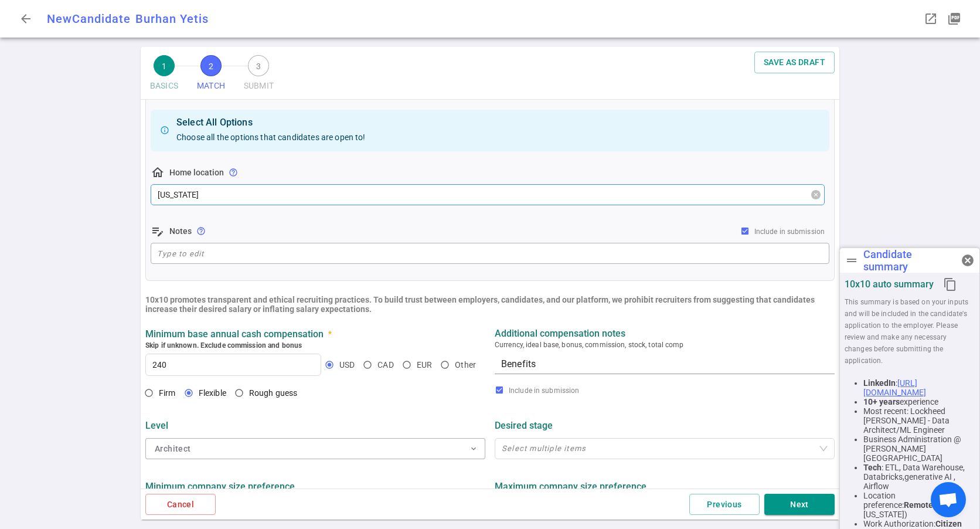
click at [227, 196] on span "North Carolina" at bounding box center [488, 195] width 660 height 18
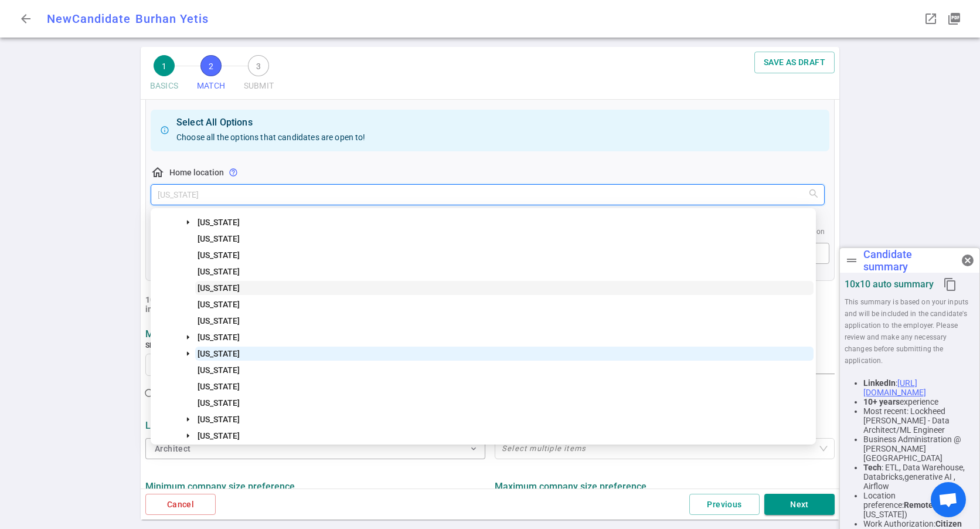
scroll to position [687, 0]
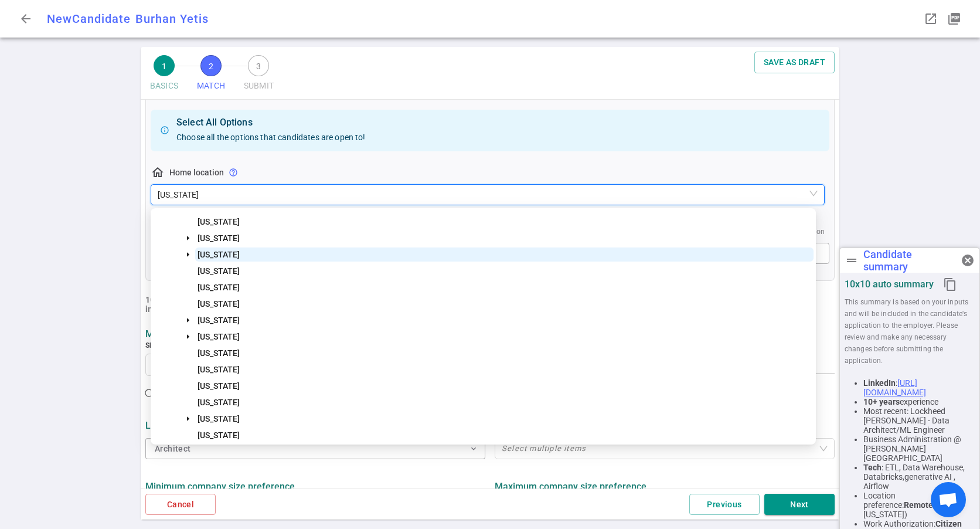
click at [63, 287] on div "1 BASICS 2 MATCH 3 SUBMIT SAVE AS DRAFT MATCH Work authorization, compensation,…" at bounding box center [490, 288] width 980 height 482
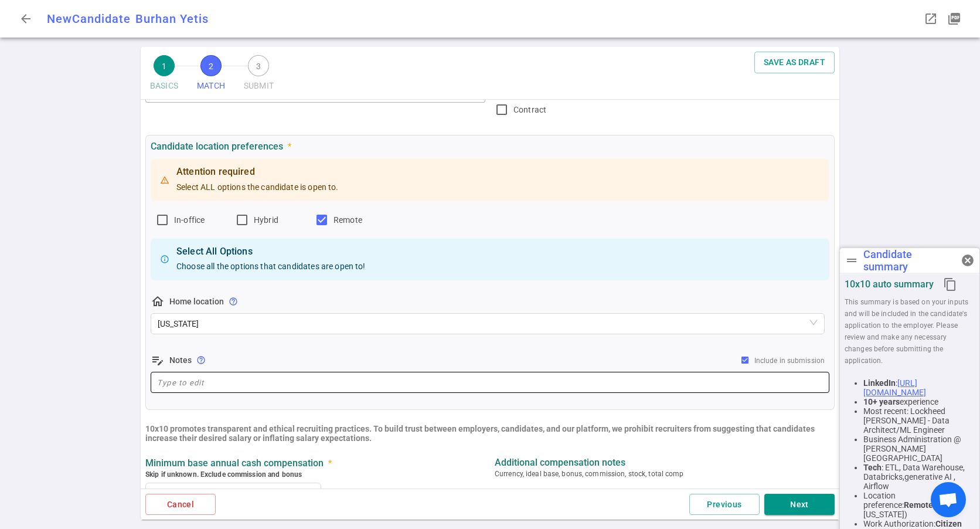
scroll to position [16, 0]
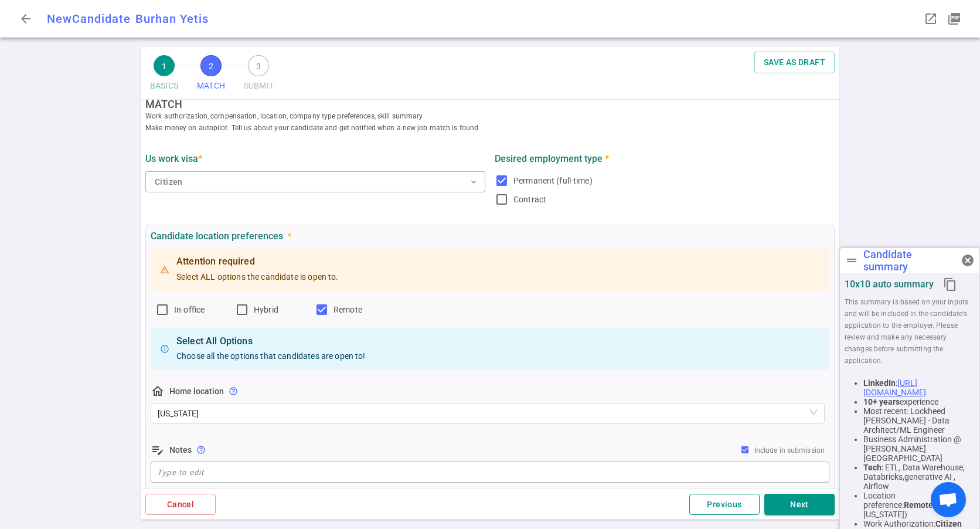
click at [710, 509] on button "Previous" at bounding box center [724, 504] width 70 height 22
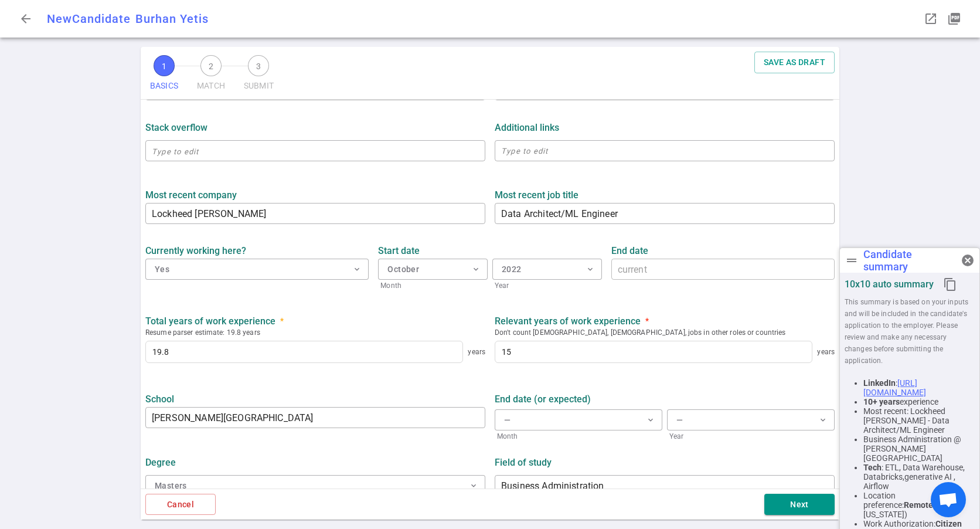
scroll to position [427, 0]
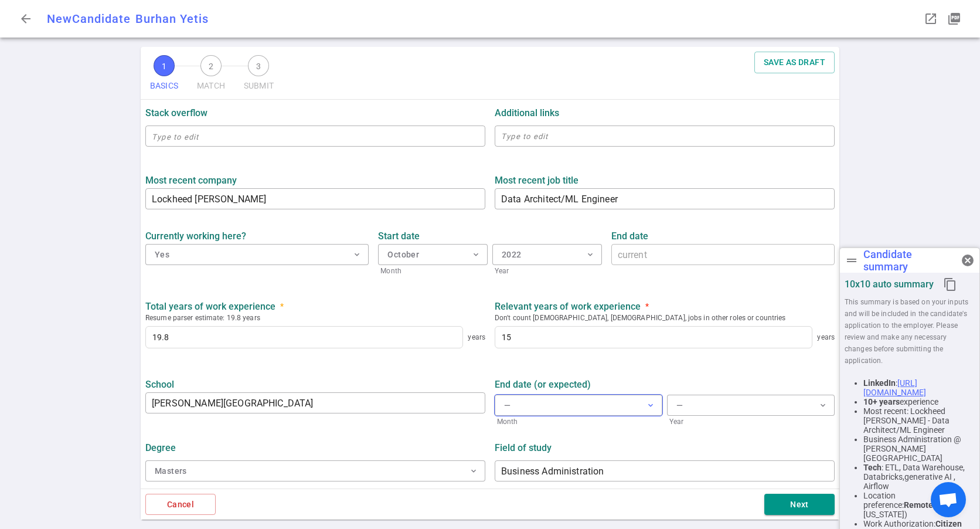
click at [541, 411] on button "— expand_more" at bounding box center [579, 404] width 168 height 21
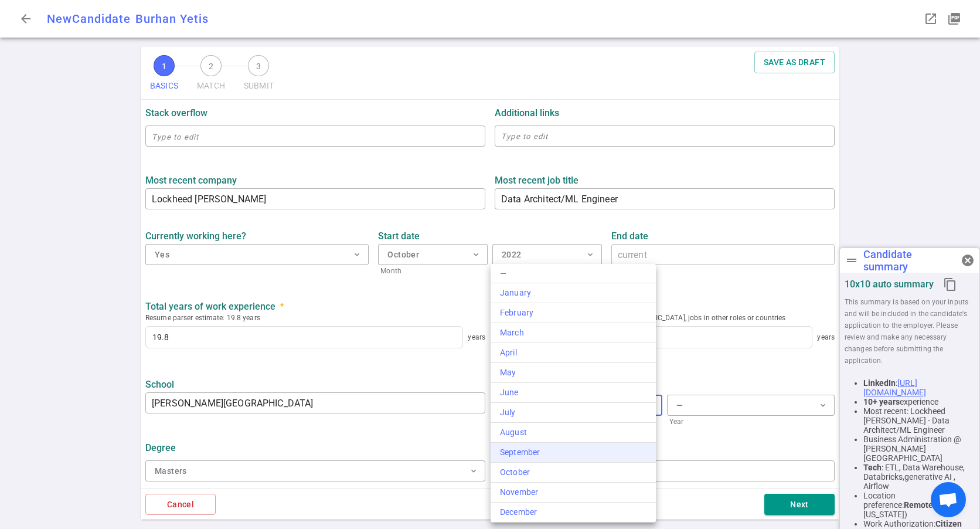
click at [530, 452] on div "September" at bounding box center [573, 452] width 146 height 12
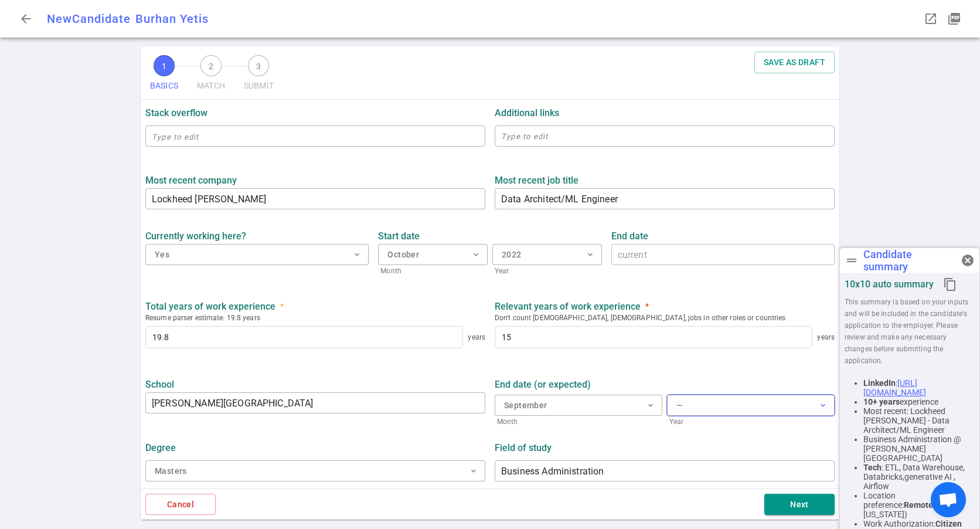
click at [681, 404] on button "— expand_more" at bounding box center [751, 404] width 168 height 21
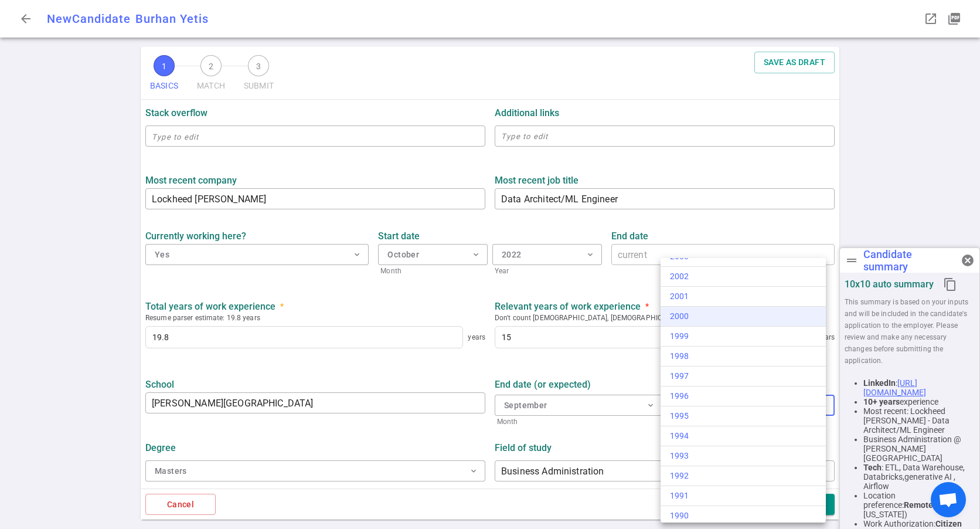
scroll to position [234, 0]
click at [701, 364] on li "2009" at bounding box center [742, 372] width 165 height 20
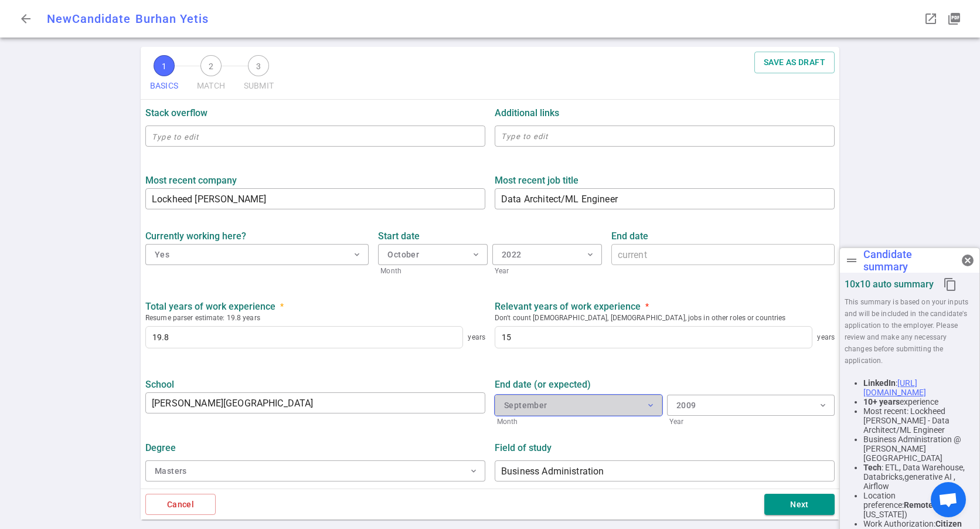
click at [601, 402] on button "September expand_more" at bounding box center [579, 404] width 168 height 21
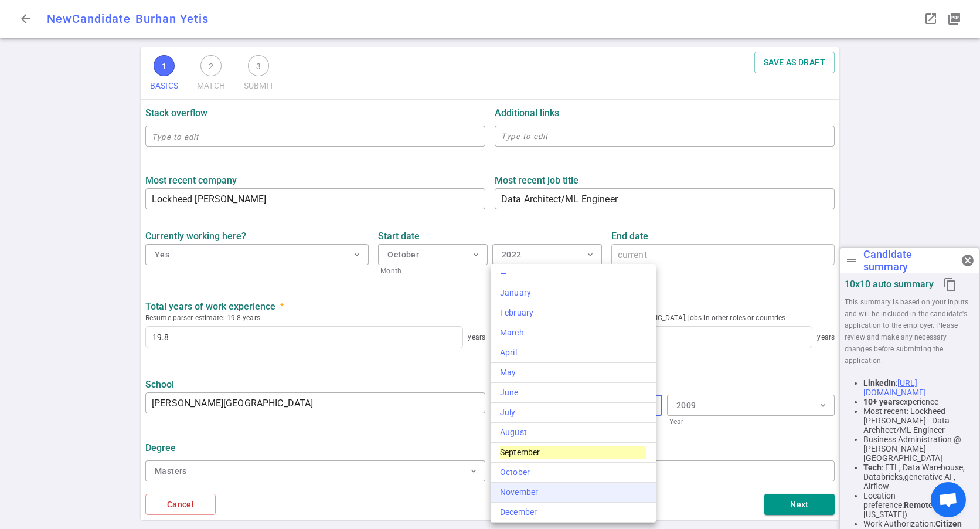
click at [536, 486] on div "November" at bounding box center [573, 492] width 146 height 12
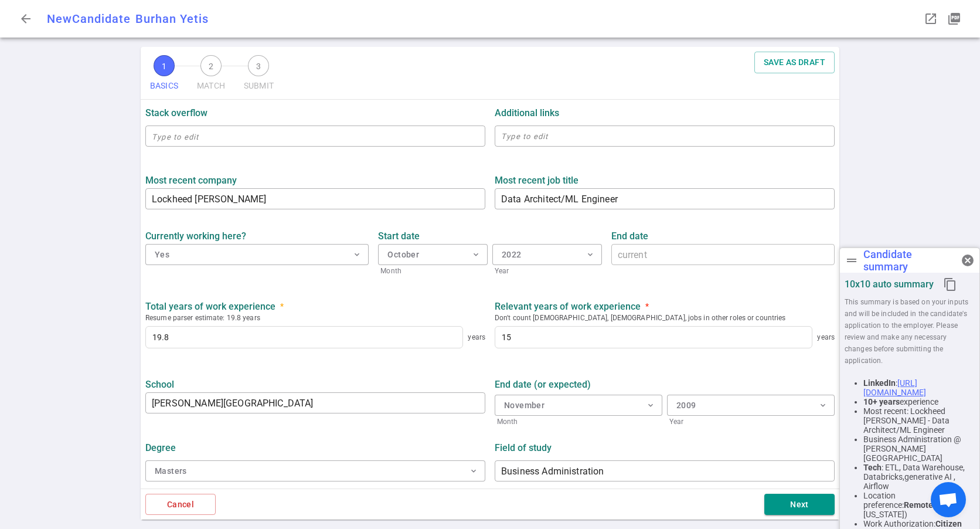
click at [709, 403] on button "2009 expand_more" at bounding box center [751, 404] width 168 height 21
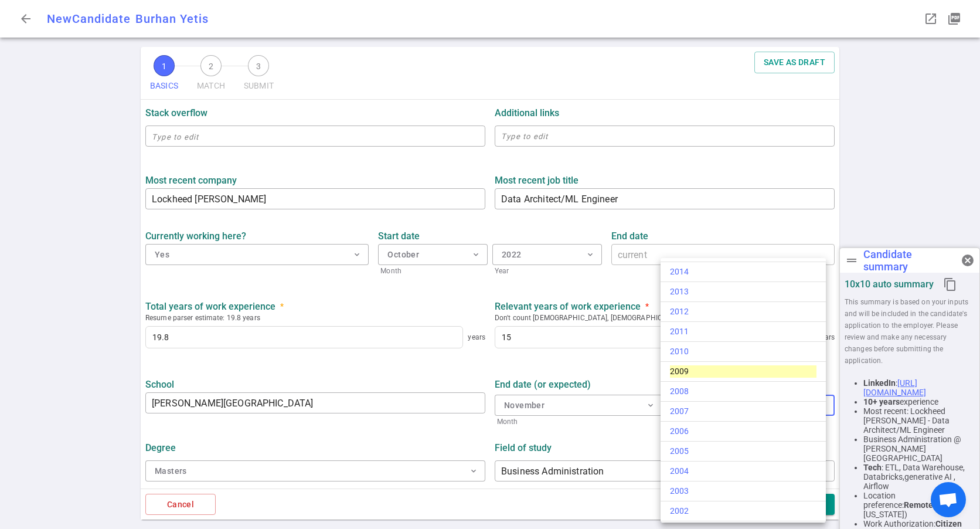
click at [699, 326] on div "2011" at bounding box center [743, 331] width 146 height 12
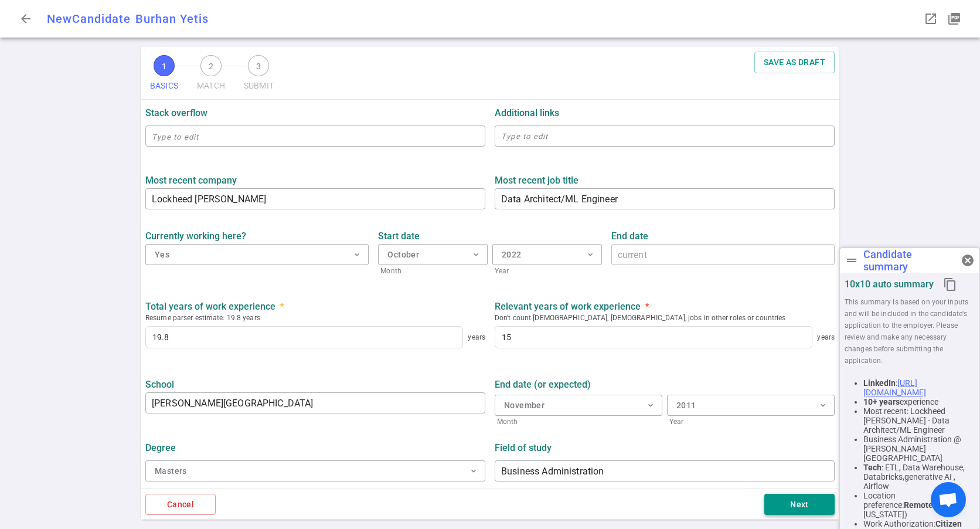
click at [789, 506] on button "Next" at bounding box center [799, 504] width 70 height 22
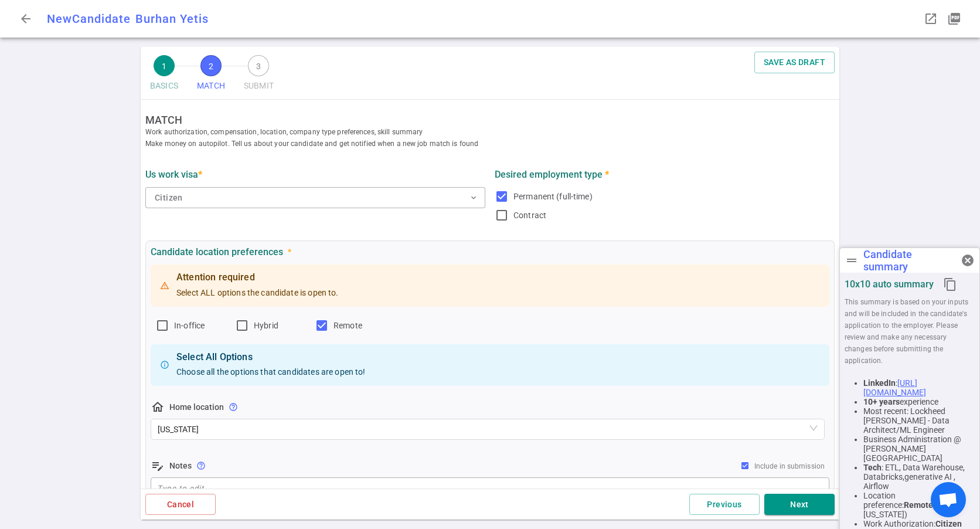
scroll to position [410, 0]
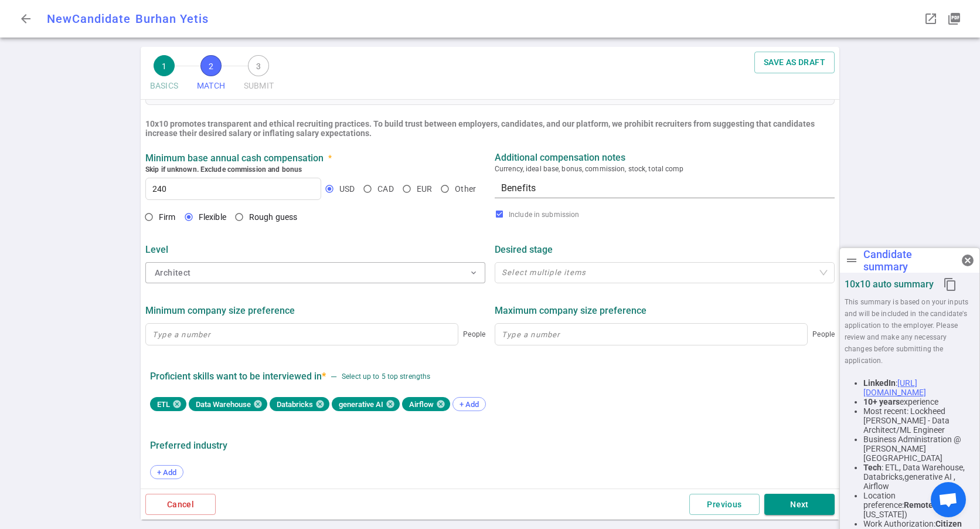
click at [781, 489] on div "Cancel Previous Next" at bounding box center [490, 504] width 698 height 32
click at [791, 499] on button "Next" at bounding box center [799, 504] width 70 height 22
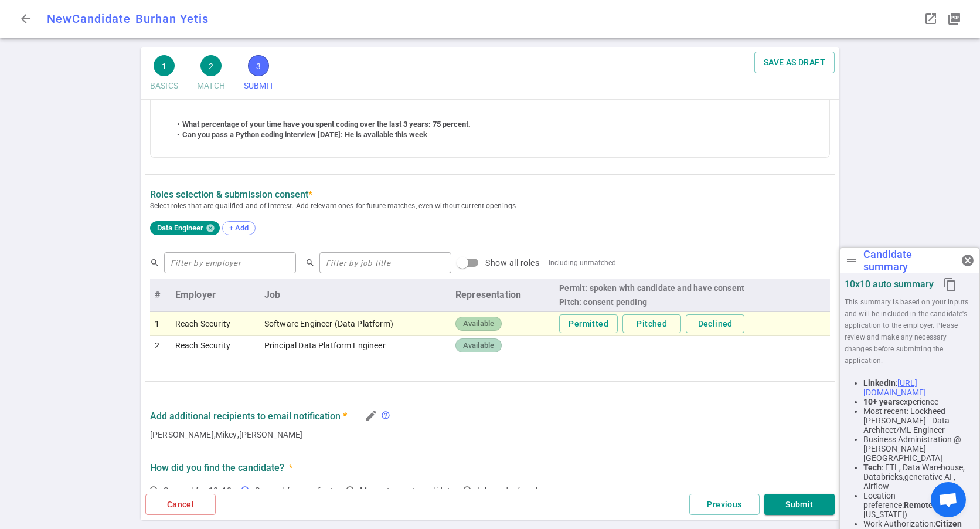
scroll to position [514, 0]
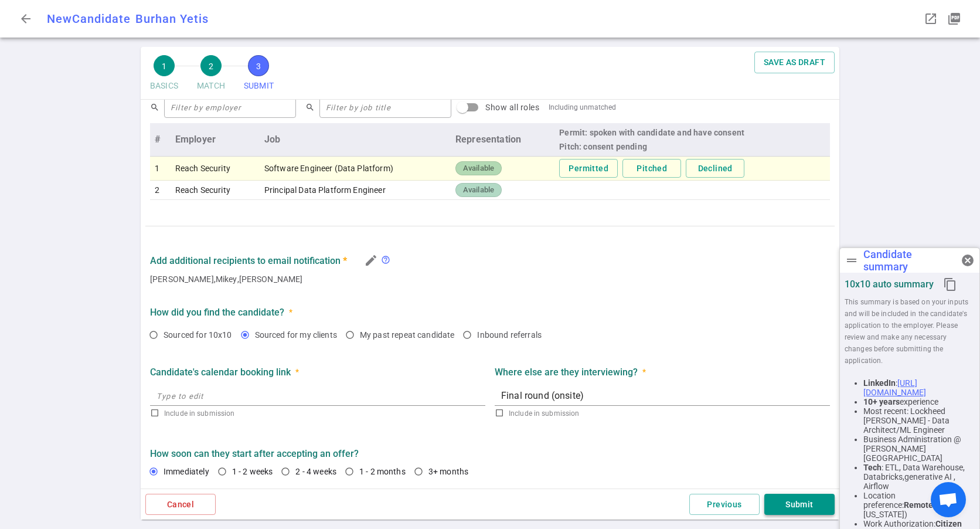
click at [789, 510] on button "Submit" at bounding box center [799, 504] width 70 height 22
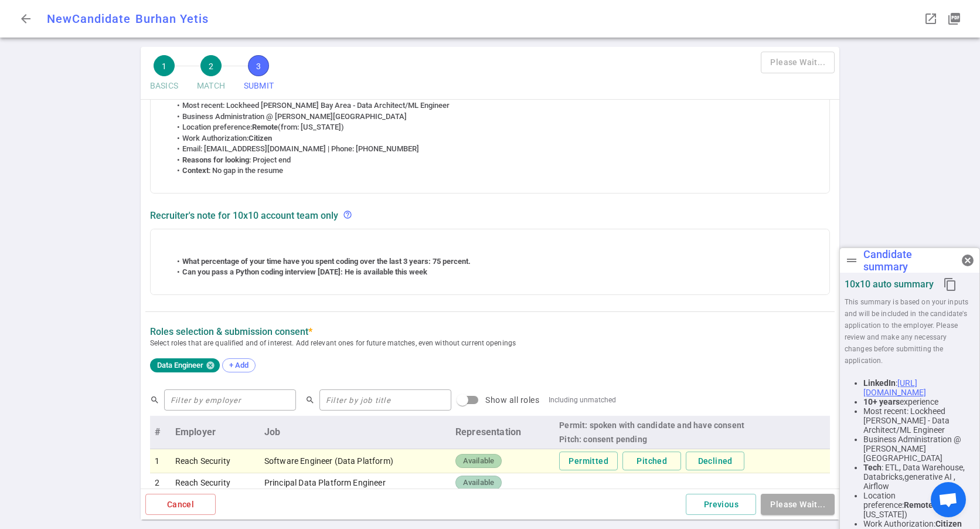
scroll to position [0, 0]
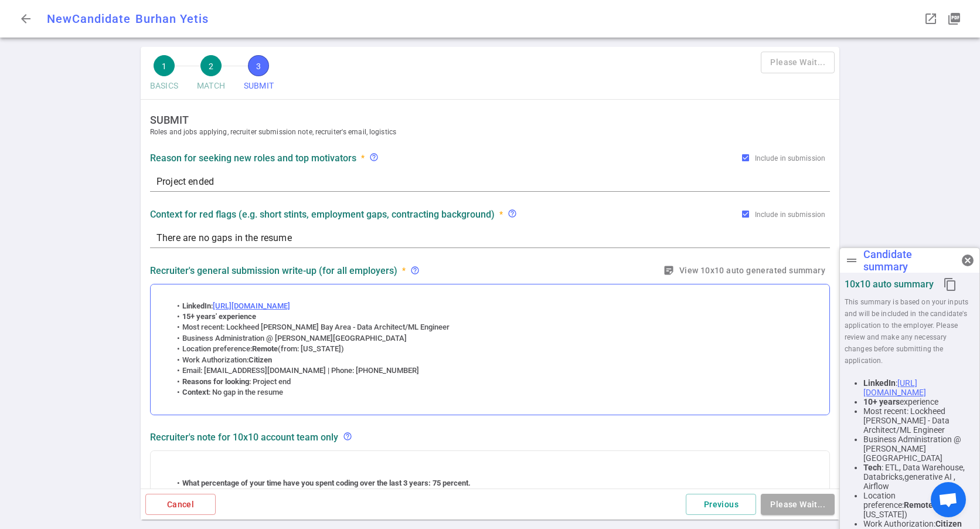
type textarea "Project ended"
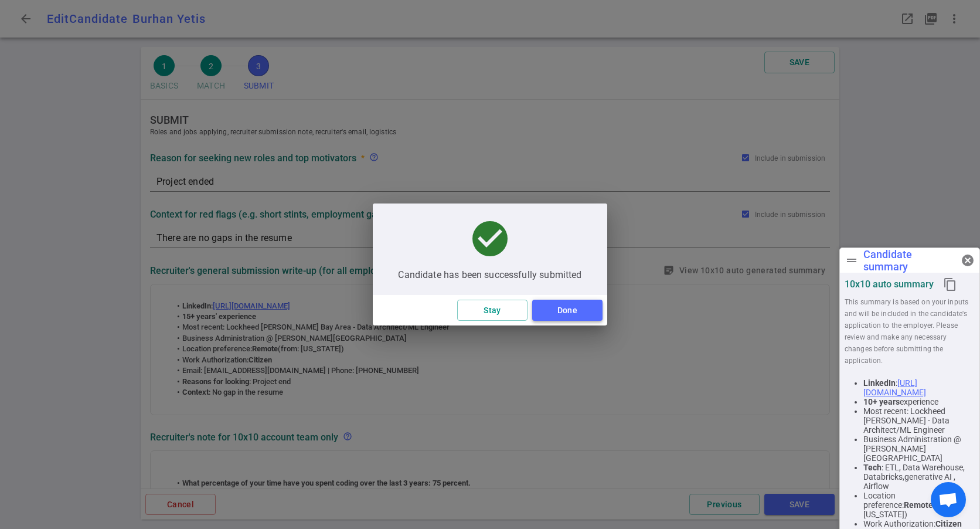
click at [575, 311] on button "Done" at bounding box center [567, 310] width 70 height 22
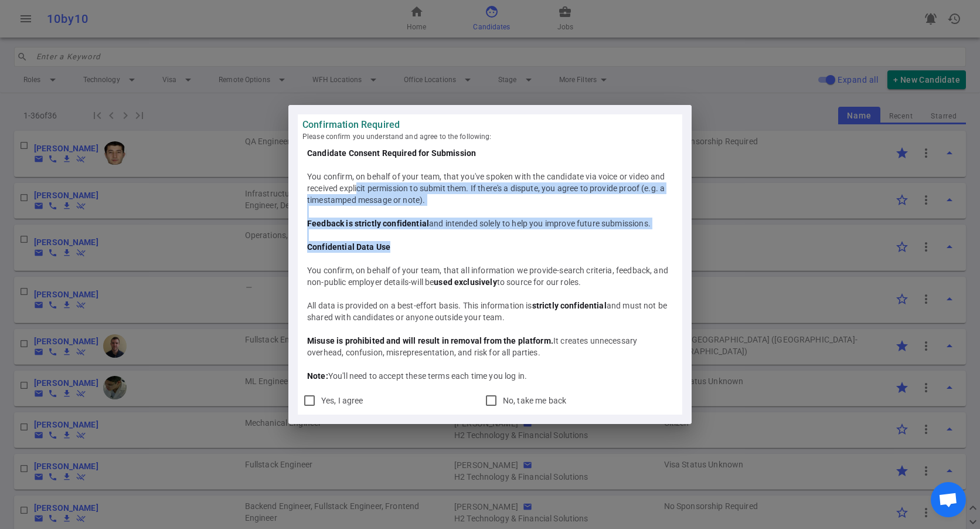
drag, startPoint x: 453, startPoint y: 245, endPoint x: 360, endPoint y: 185, distance: 110.7
click at [360, 185] on div "Candidate Consent Required for Submission You confirm, on behalf of your team, …" at bounding box center [490, 264] width 366 height 234
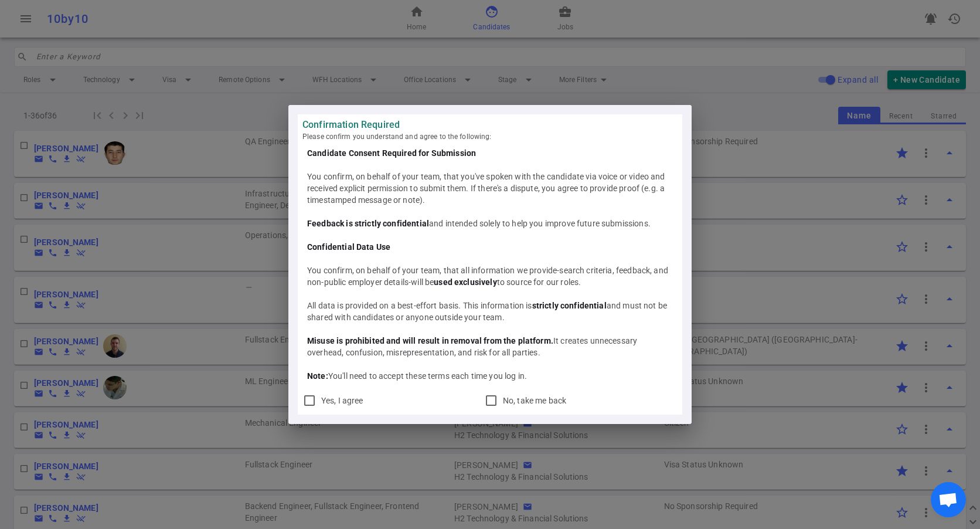
drag, startPoint x: 360, startPoint y: 185, endPoint x: 434, endPoint y: 277, distance: 117.5
click at [434, 277] on div "You confirm, on behalf of your team, that all information we provide-search cri…" at bounding box center [490, 275] width 366 height 23
copy div "Please confirm you understand and agree to the following: Candidate Consent Req…"
drag, startPoint x: 565, startPoint y: 376, endPoint x: 288, endPoint y: 138, distance: 364.9
click at [288, 138] on div "Confirmation Required Please confirm you understand and agree to the following:…" at bounding box center [489, 264] width 403 height 319
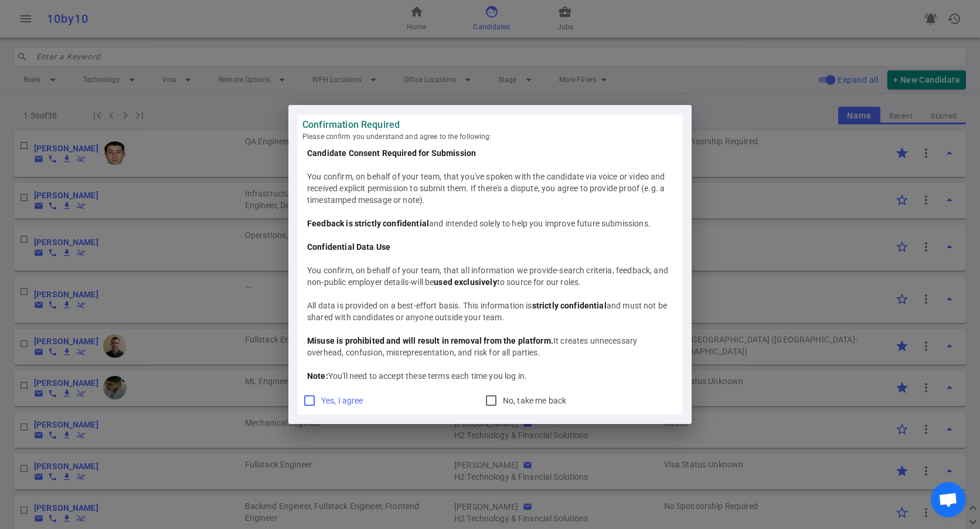
click at [337, 402] on span "Yes, I agree" at bounding box center [342, 400] width 42 height 9
click at [316, 402] on input "Yes, I agree" at bounding box center [309, 400] width 14 height 14
checkbox input "true"
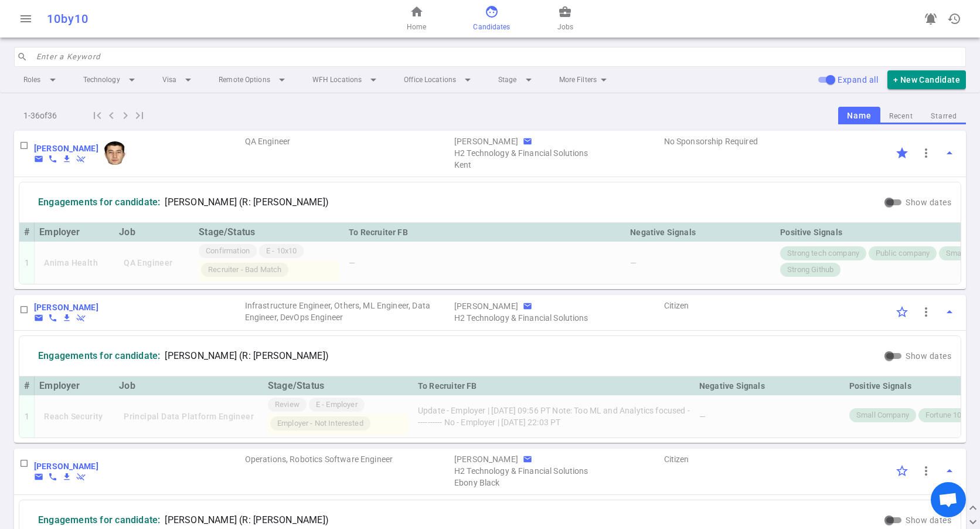
click at [902, 115] on button "Recent" at bounding box center [901, 116] width 42 height 16
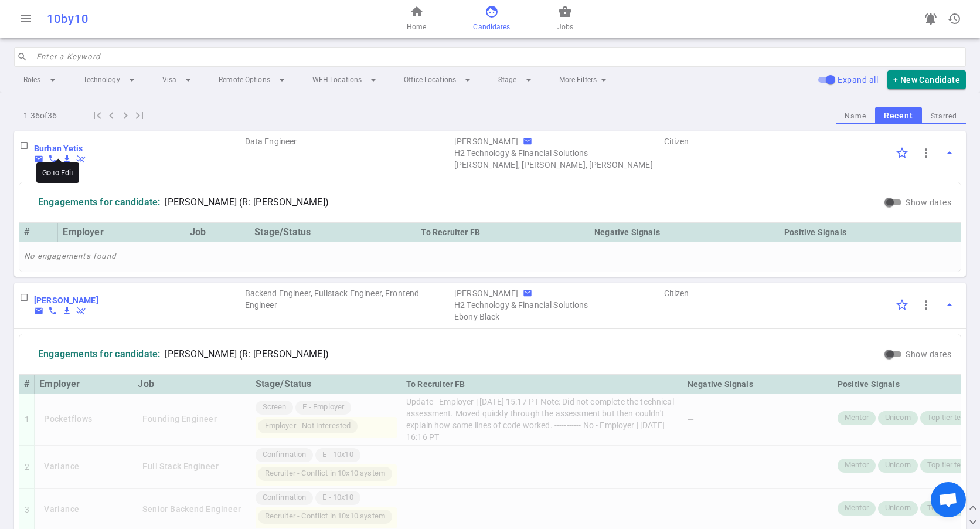
click at [52, 144] on b "Burhan Yetis" at bounding box center [58, 148] width 49 height 9
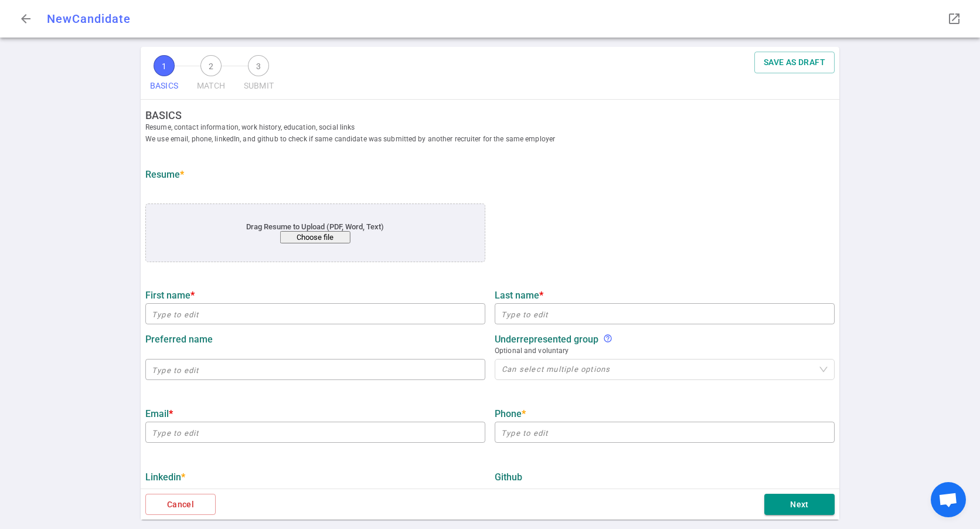
type input "Burhan"
type input "Yetis"
type input "burhanyetis51@hotmail.com"
type input "650-546-64-81"
type input "https://www.linkedin.com/in/burhanyetis"
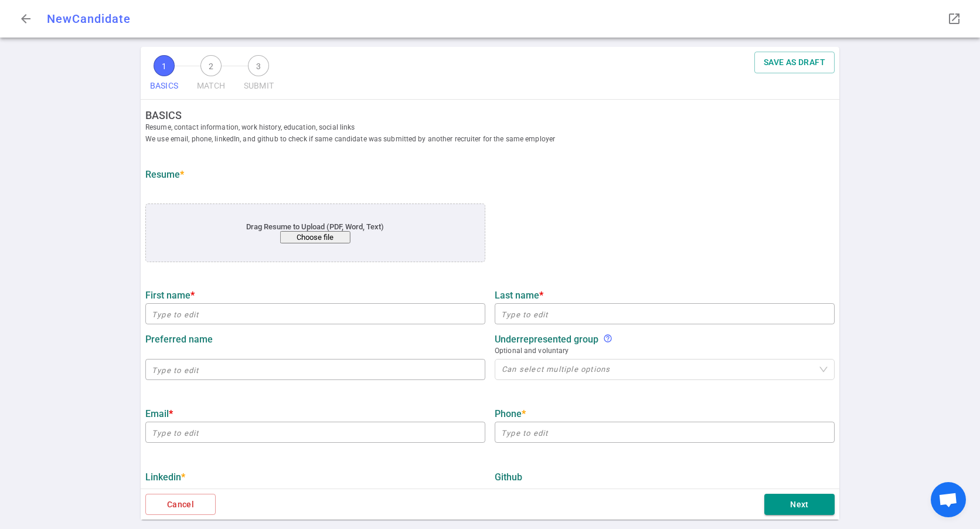
type input "Lockheed Martin"
type textarea "Data Architect/ML Engineer"
type input "19.8"
type input "15"
type input "Dowling College"
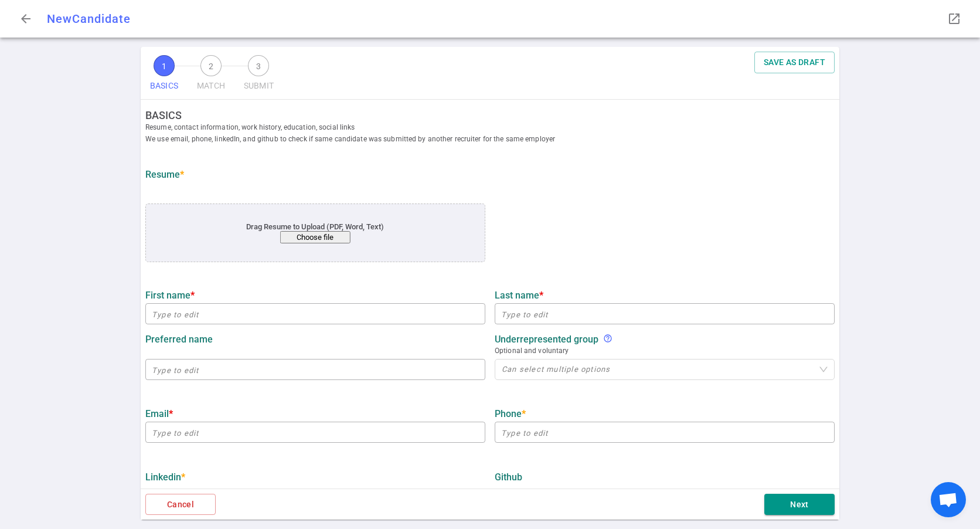
type input "Business Administration"
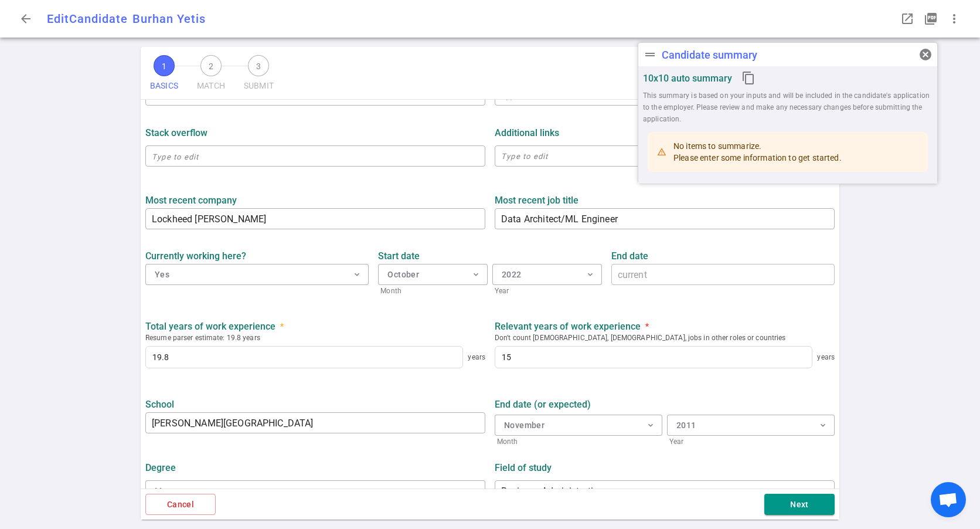
scroll to position [427, 0]
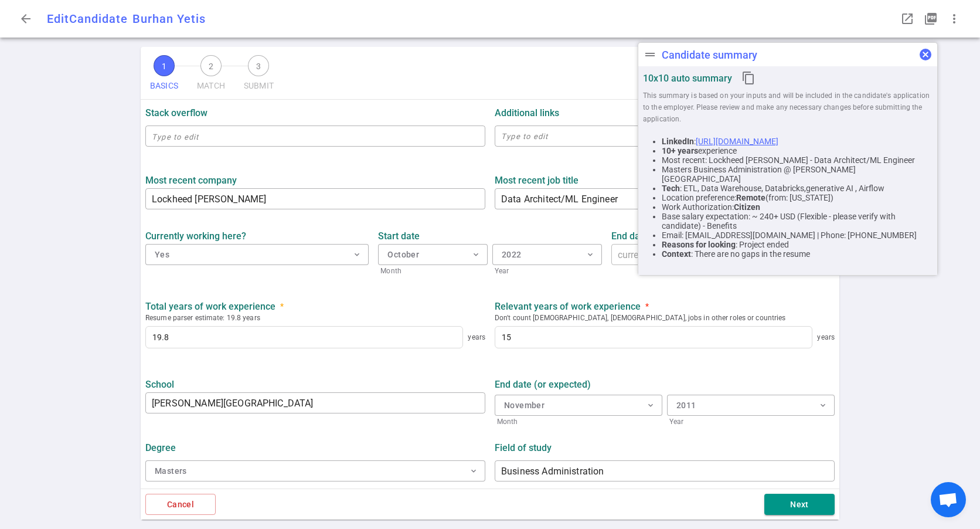
click at [925, 54] on span "cancel" at bounding box center [925, 54] width 14 height 14
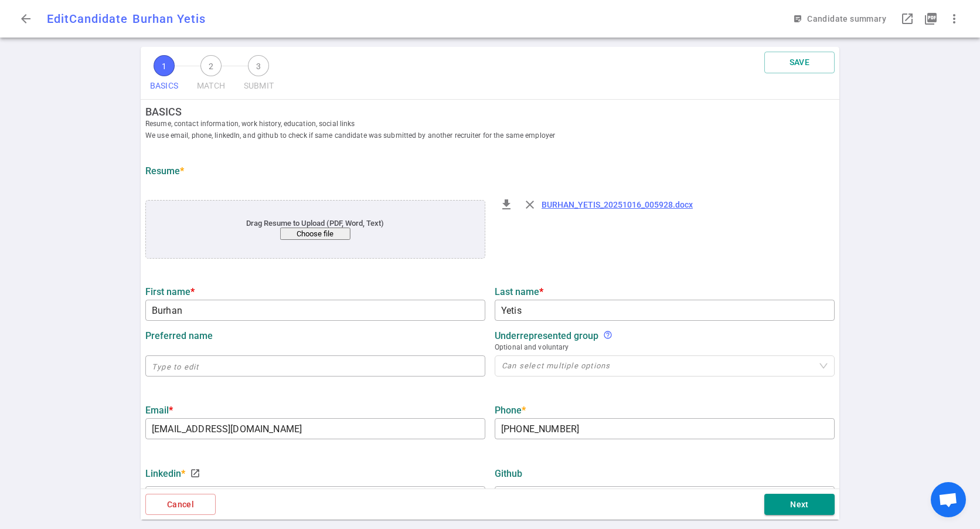
scroll to position [0, 0]
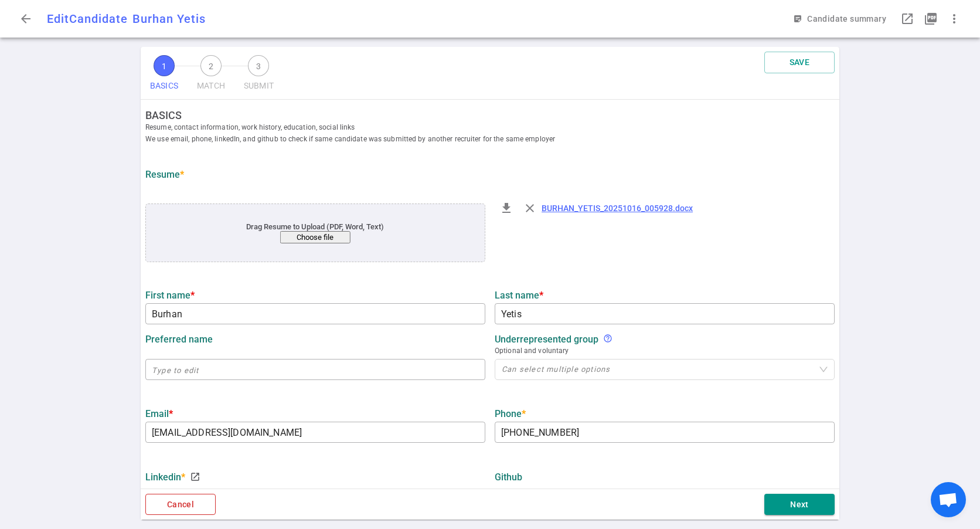
click at [193, 510] on button "Cancel" at bounding box center [180, 504] width 70 height 22
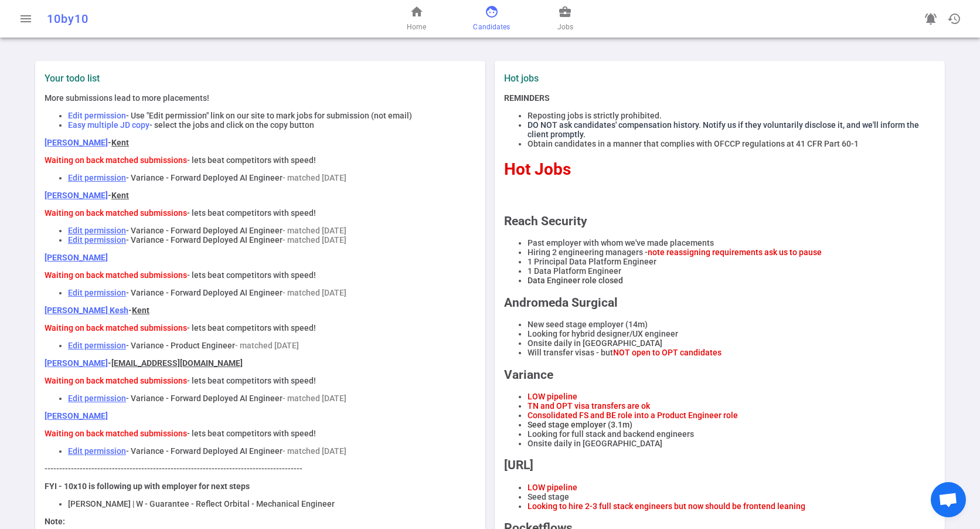
click at [490, 22] on span "Candidates" at bounding box center [491, 27] width 37 height 12
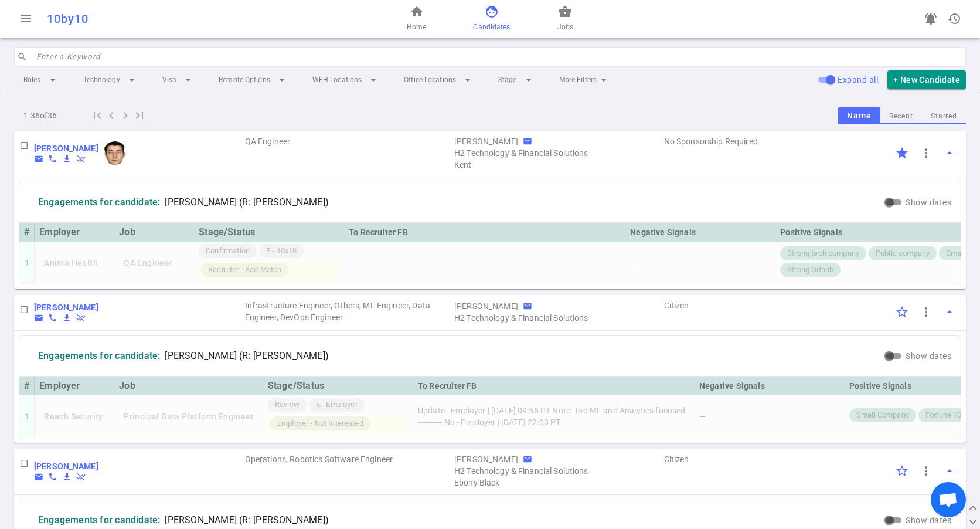
click at [890, 113] on button "Recent" at bounding box center [901, 116] width 42 height 16
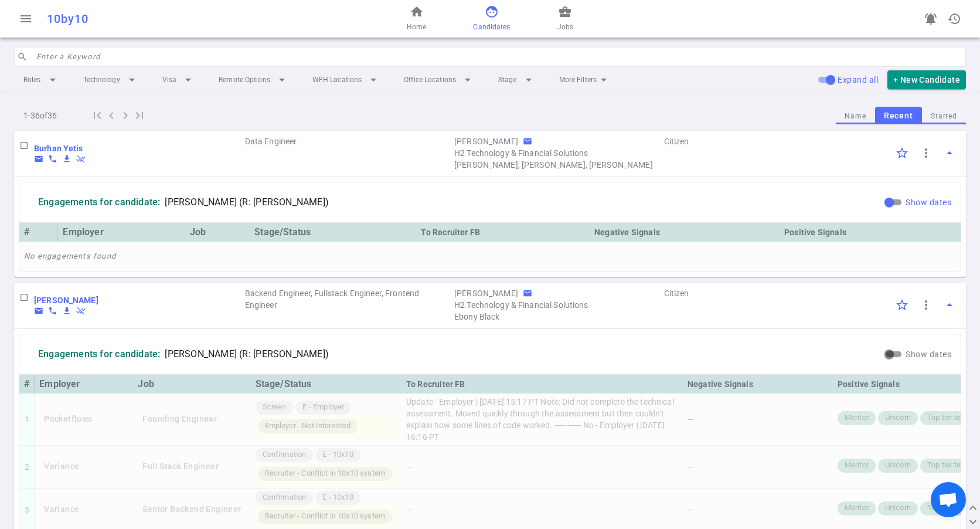
click at [905, 200] on span "Show dates" at bounding box center [928, 201] width 46 height 9
click at [899, 200] on input "Show dates" at bounding box center [889, 202] width 42 height 14
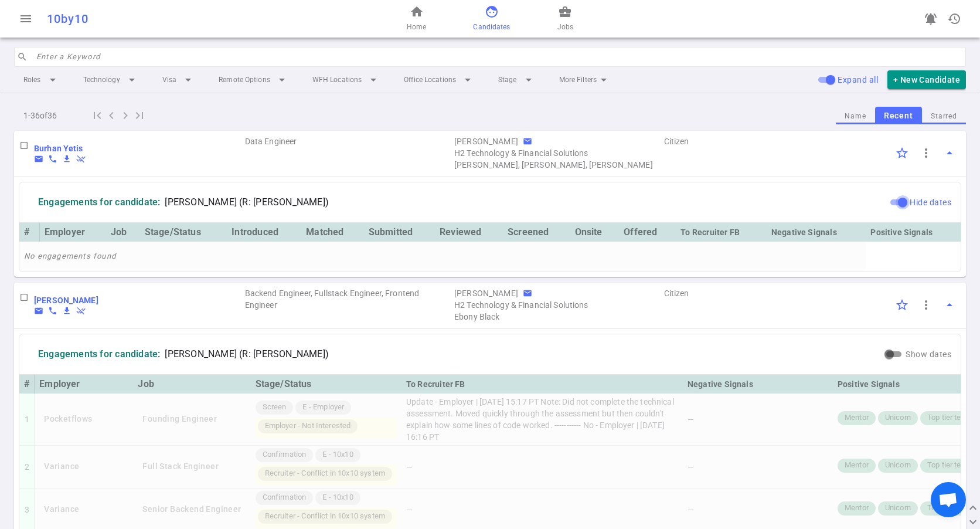
click at [899, 200] on input "Hide dates" at bounding box center [902, 202] width 42 height 14
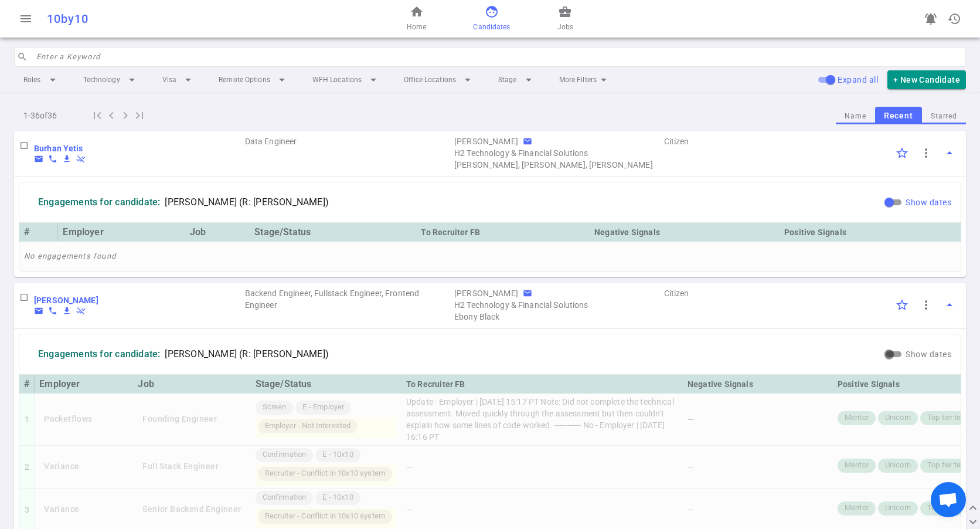
click at [905, 200] on span "Show dates" at bounding box center [928, 201] width 46 height 9
click at [899, 200] on input "Show dates" at bounding box center [889, 202] width 42 height 14
checkbox input "true"
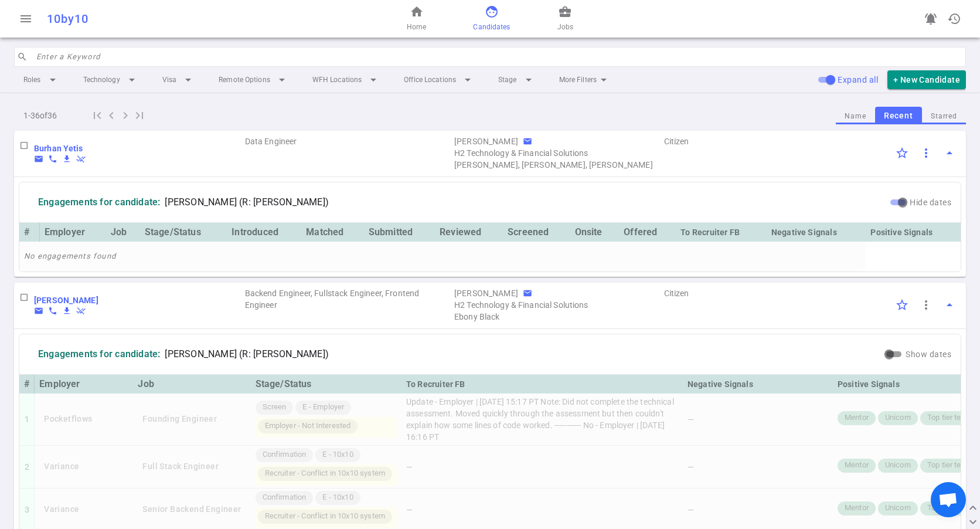
click at [919, 151] on span "more_vert" at bounding box center [926, 153] width 14 height 14
click at [636, 163] on div at bounding box center [490, 264] width 980 height 529
click at [919, 152] on span "more_vert" at bounding box center [926, 153] width 14 height 14
click at [937, 159] on div at bounding box center [490, 264] width 980 height 529
click at [45, 148] on b "Burhan Yetis" at bounding box center [58, 148] width 49 height 9
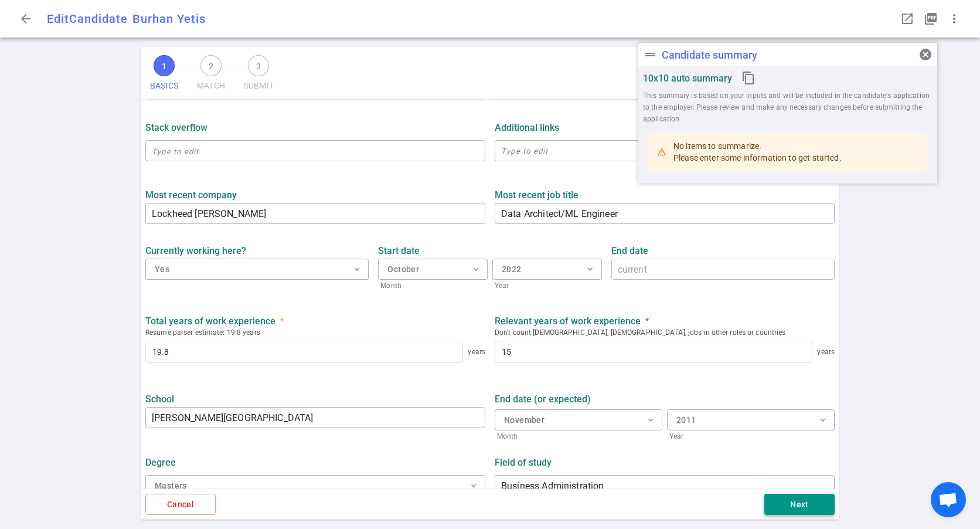
type input "Burhan"
type input "Yetis"
type input "burhanyetis51@hotmail.com"
type input "650-546-64-81"
type input "https://www.linkedin.com/in/burhanyetis"
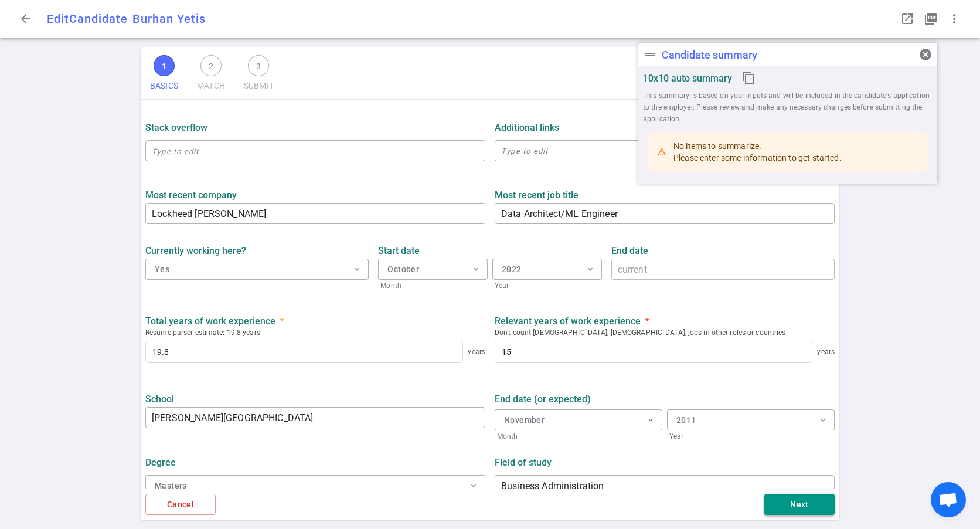
type input "Lockheed Martin"
type textarea "Data Architect/ML Engineer"
type input "19.8"
type input "15"
type input "Dowling College"
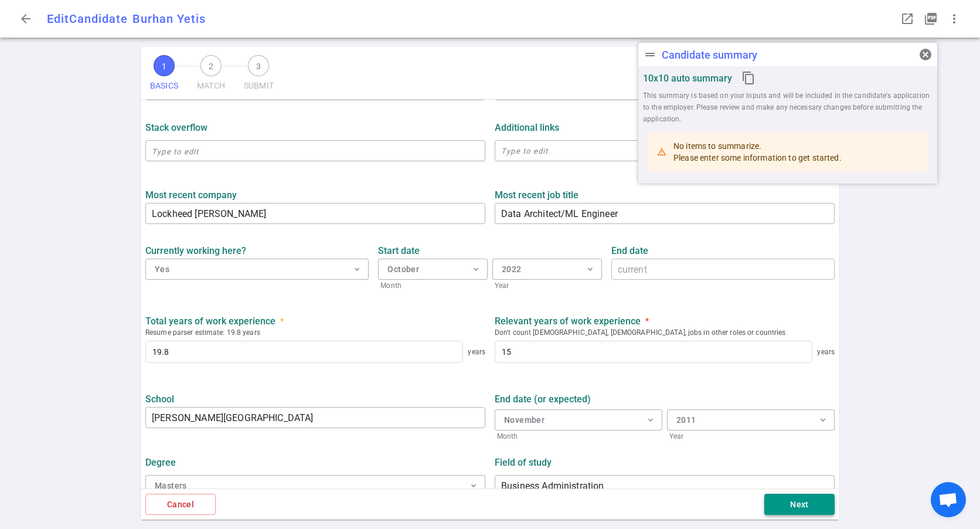
type input "Business Administration"
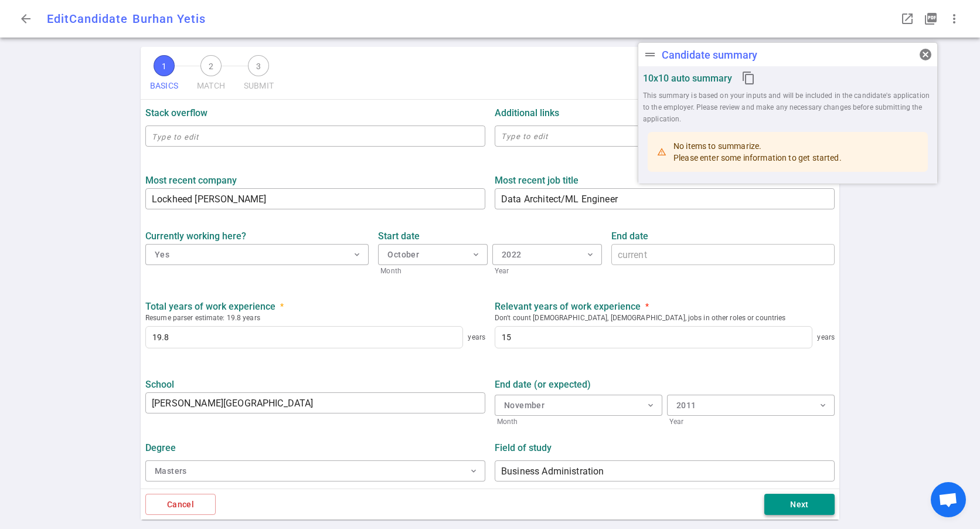
click at [790, 503] on button "Next" at bounding box center [799, 504] width 70 height 22
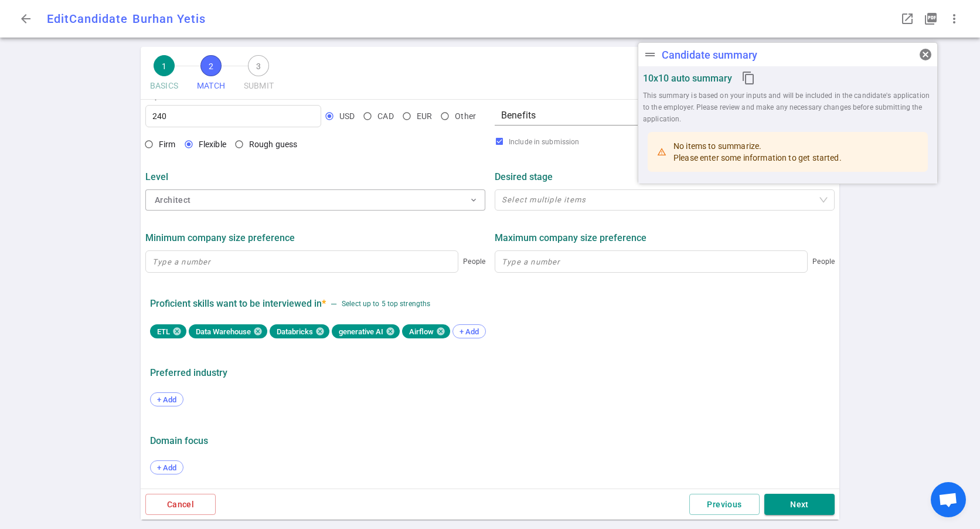
scroll to position [485, 0]
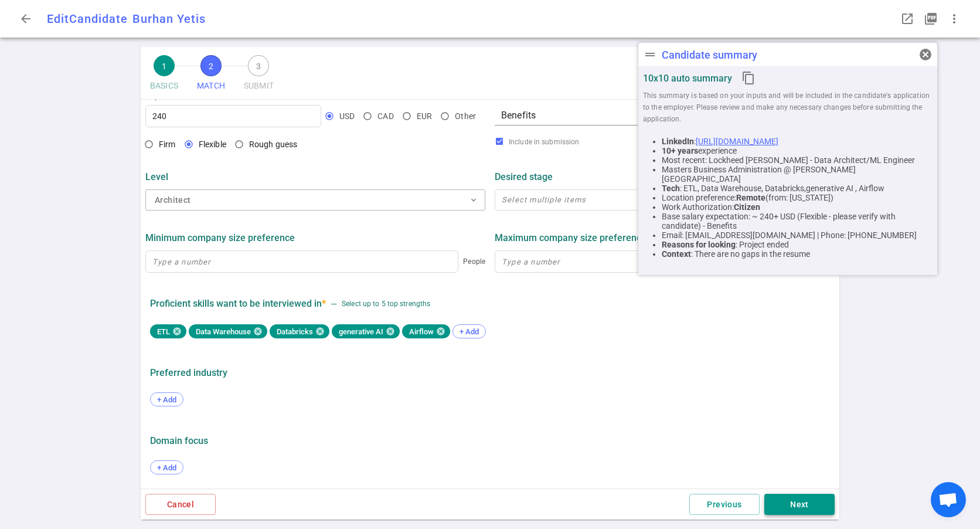
click at [819, 503] on button "Next" at bounding box center [799, 504] width 70 height 22
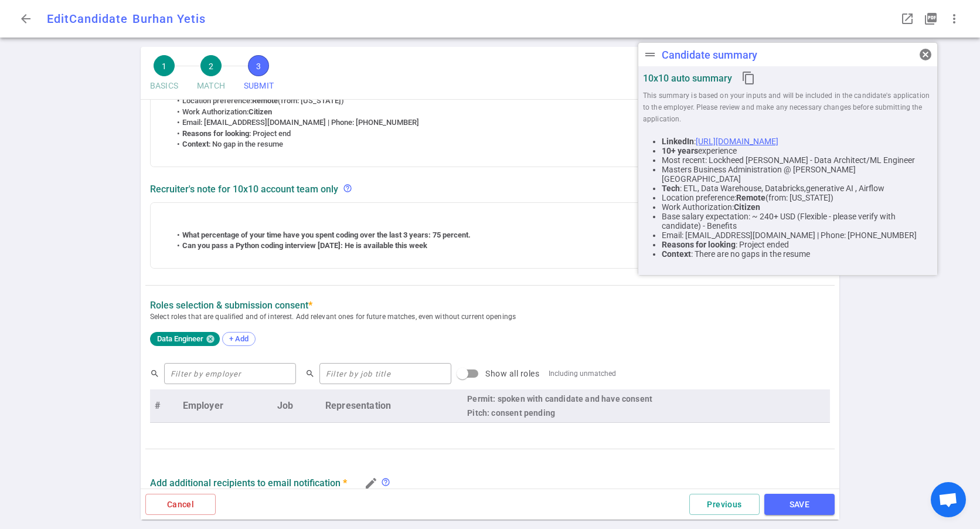
scroll to position [352, 0]
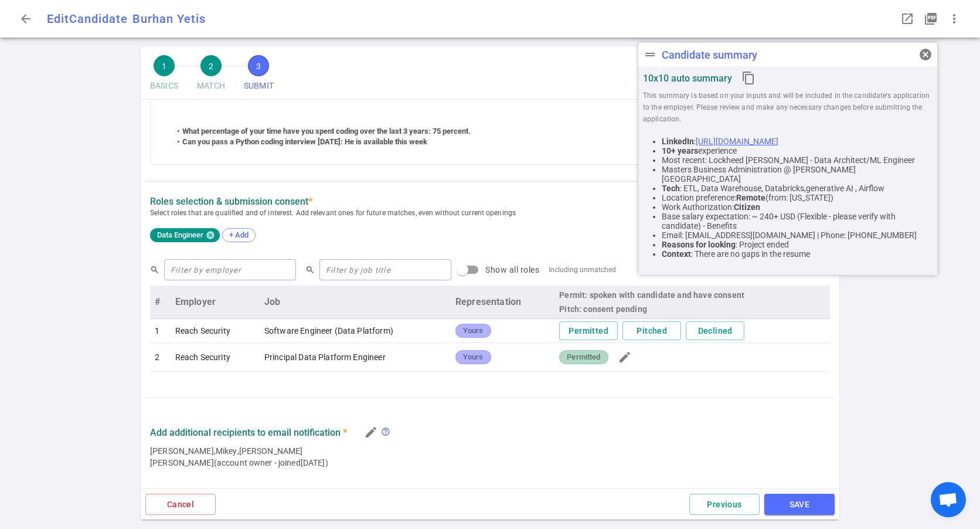
click at [916, 386] on div "1 BASICS 2 MATCH 3 SUBMIT SAVE SUBMIT Roles and jobs applying, recruiter submis…" at bounding box center [490, 288] width 980 height 482
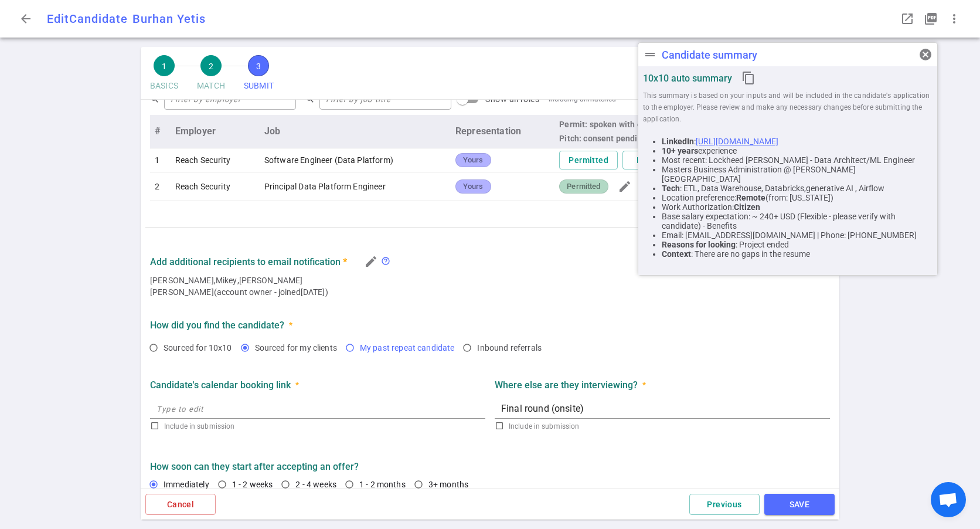
scroll to position [536, 0]
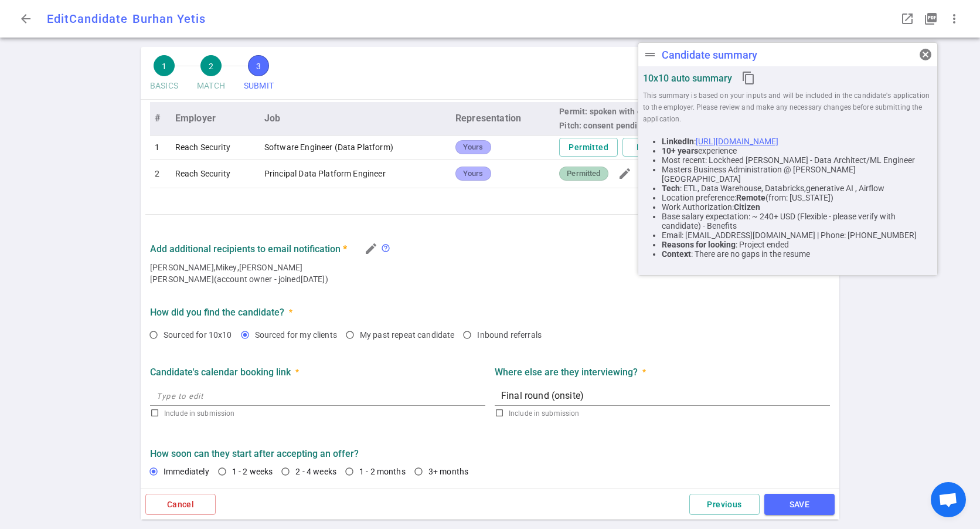
click at [471, 278] on span "Thomas Birdsell (account owner - joined 2022/12/14 )" at bounding box center [490, 279] width 680 height 12
click at [922, 59] on span "cancel" at bounding box center [925, 54] width 14 height 14
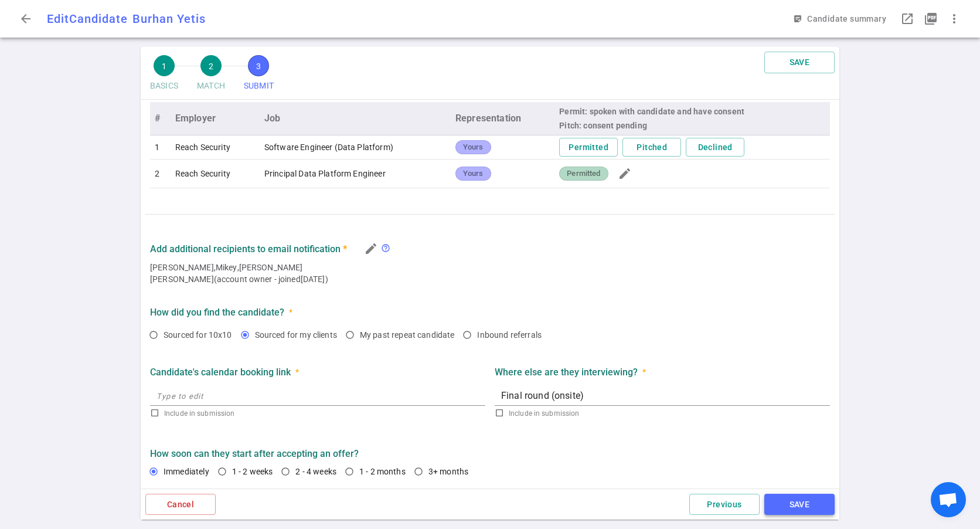
click at [800, 502] on button "SAVE" at bounding box center [799, 504] width 70 height 22
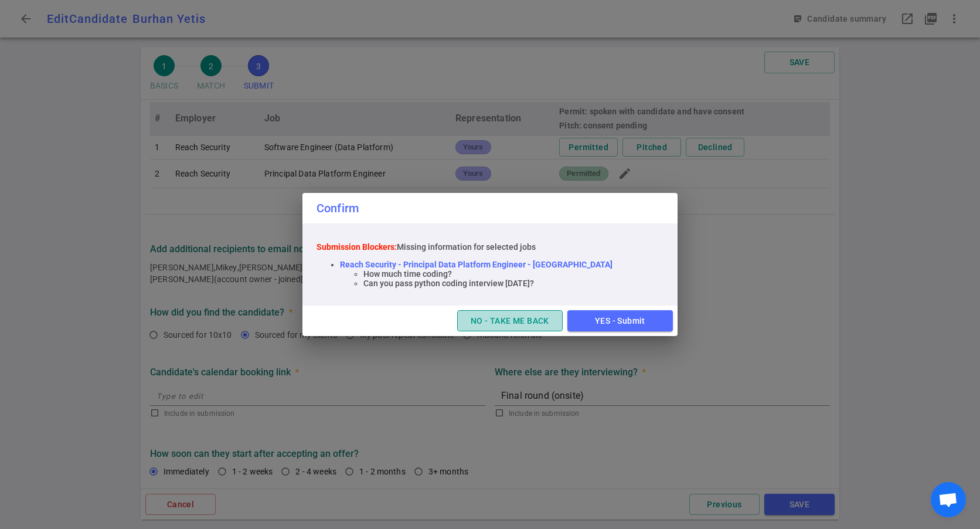
click at [512, 323] on button "NO - TAKE ME BACK" at bounding box center [509, 321] width 105 height 22
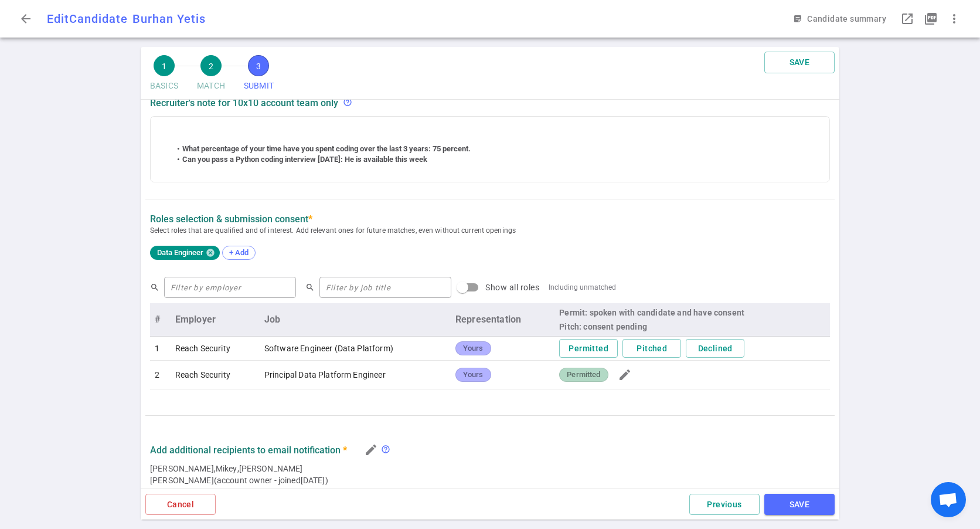
scroll to position [184, 0]
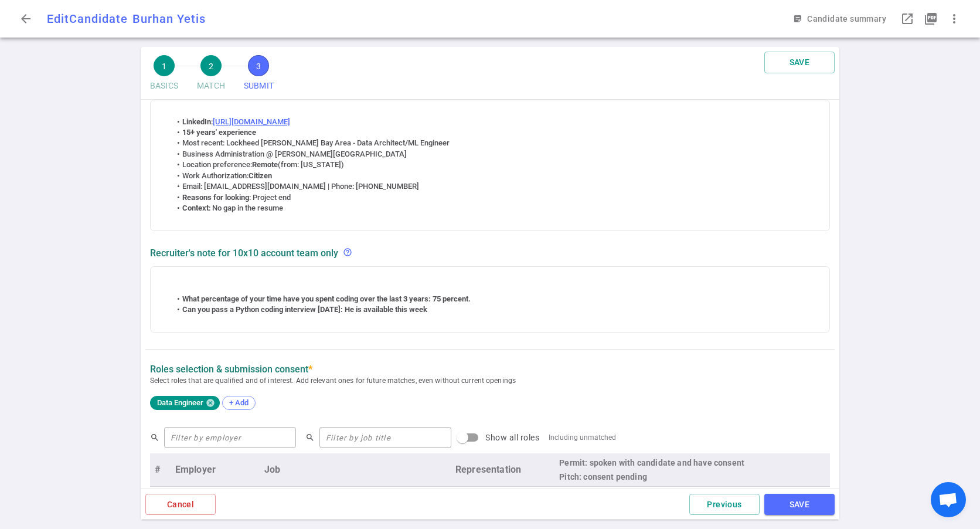
click at [9, 17] on div "arrow_back Edit Candidate Burhan Yetis BY sticky_note_2 Candidate summary launc…" at bounding box center [490, 19] width 980 height 38
click at [16, 19] on button "arrow_back" at bounding box center [25, 18] width 23 height 23
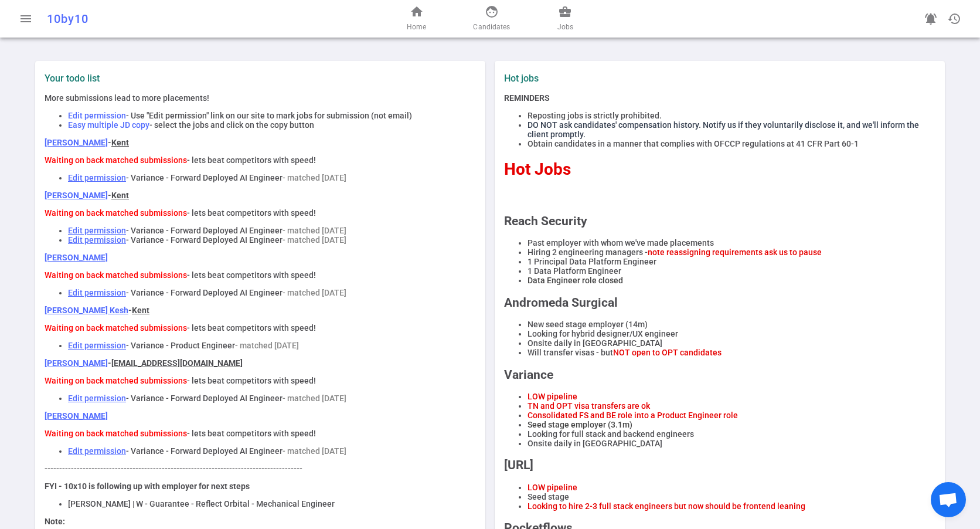
click at [405, 19] on div "home Home face Candidates business_center Jobs" at bounding box center [489, 19] width 317 height 38
click at [434, 21] on div "home Home face Candidates business_center Jobs" at bounding box center [489, 19] width 317 height 38
click at [405, 21] on div "home Home face Candidates business_center Jobs" at bounding box center [489, 19] width 317 height 38
click at [411, 23] on span "Home" at bounding box center [416, 27] width 19 height 12
click at [495, 21] on link "face Candidates" at bounding box center [491, 19] width 37 height 28
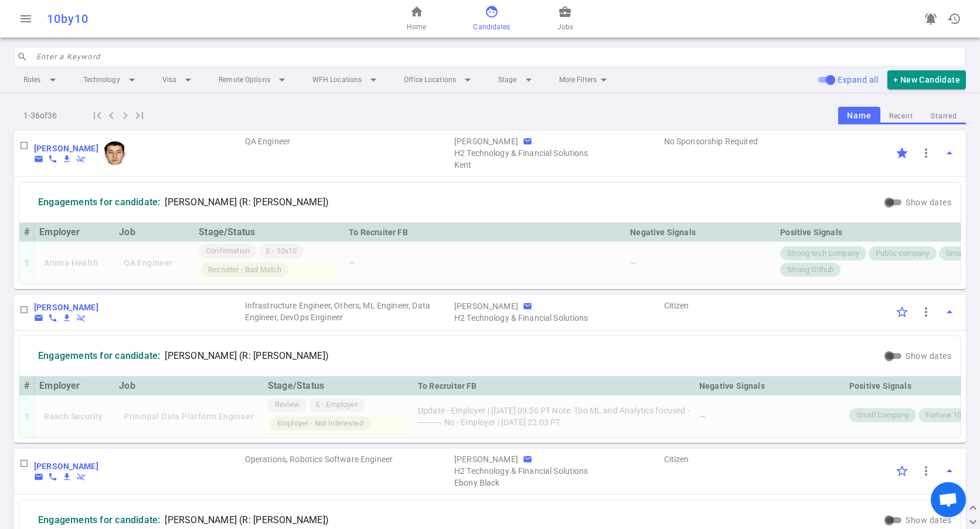
click at [75, 144] on b "[PERSON_NAME]" at bounding box center [66, 148] width 64 height 9
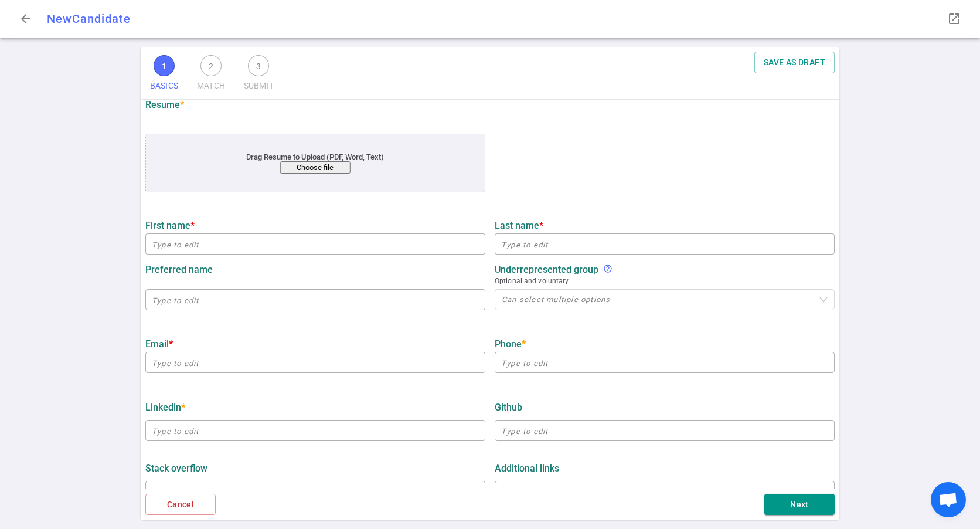
scroll to position [233, 0]
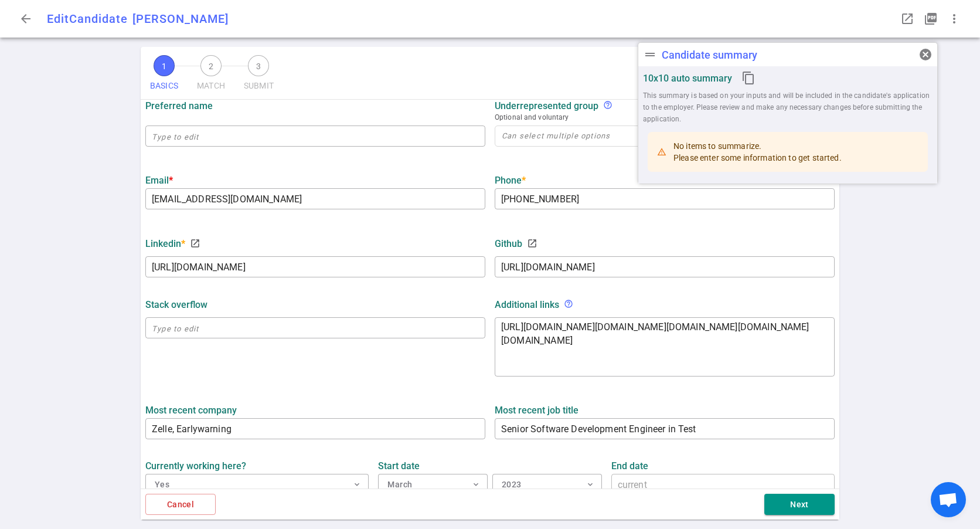
type input "Ismayil"
type input "Aliyev"
type input "ismayilal1994@gmail.com"
type input "+1 (707) 770-4900"
type input "https://www.linkedin.com/in/ismayil-ali"
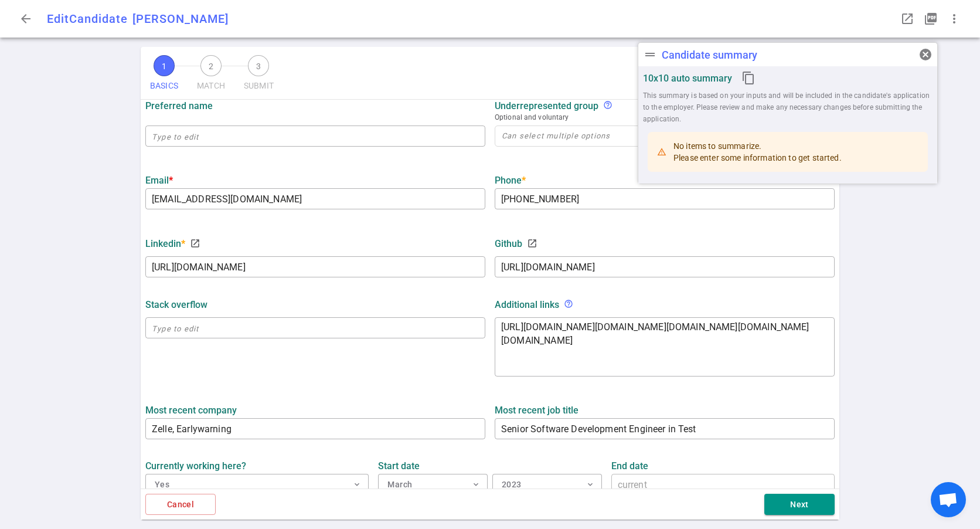
type input "https://github.com/Ismayil94"
type textarea "https://digikogu.taltech.ee/en/Download/209c2222-0eea-46e6-9995-29709cd464fe,ht…"
type input "Zelle, Earlywarning"
type textarea "Senior Software Development Engineer in Test"
type input "9.1"
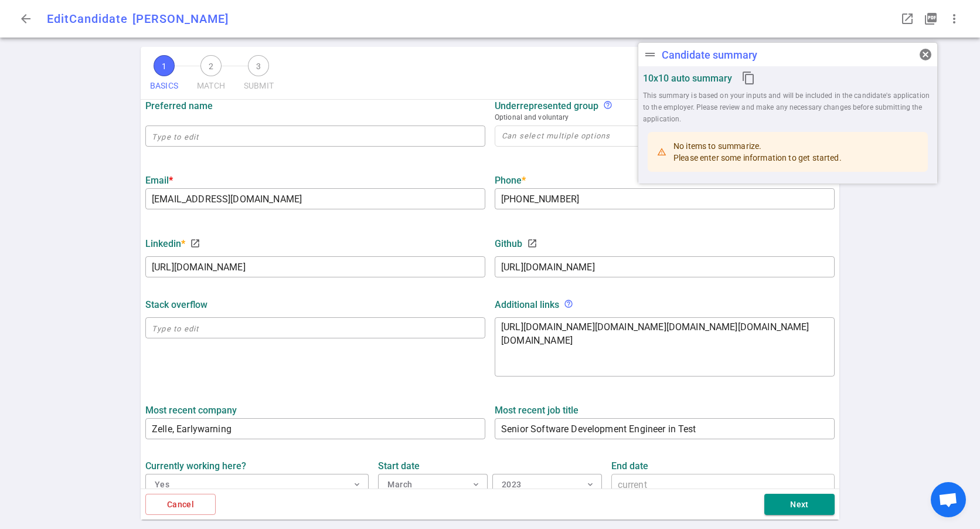
type input "9.1"
type input "Tallinn University Of Technology"
type input "Computer and Systems Engineering"
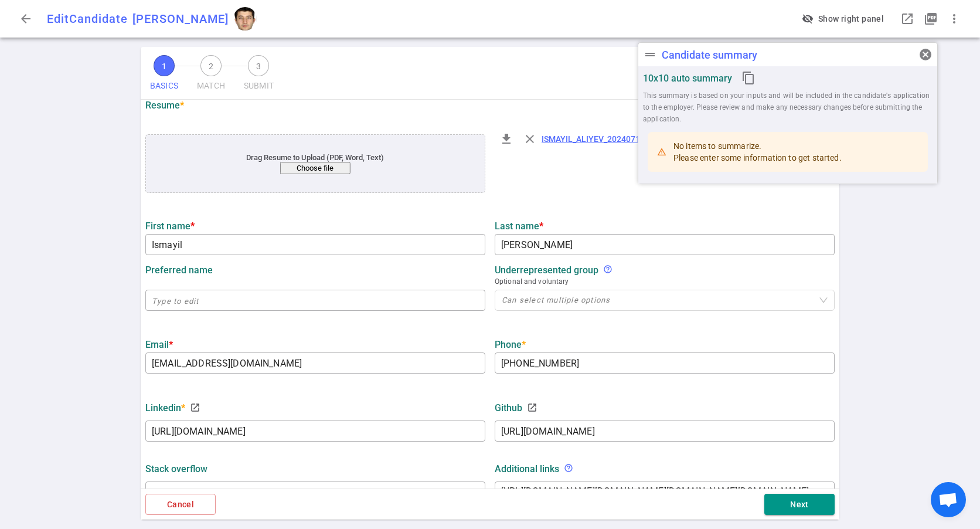
scroll to position [176, 0]
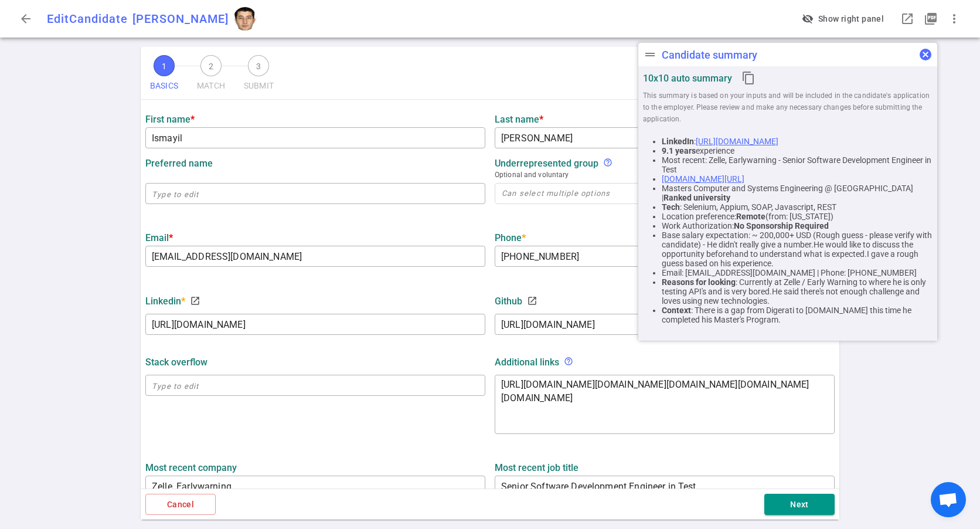
click at [928, 54] on span "cancel" at bounding box center [925, 54] width 14 height 14
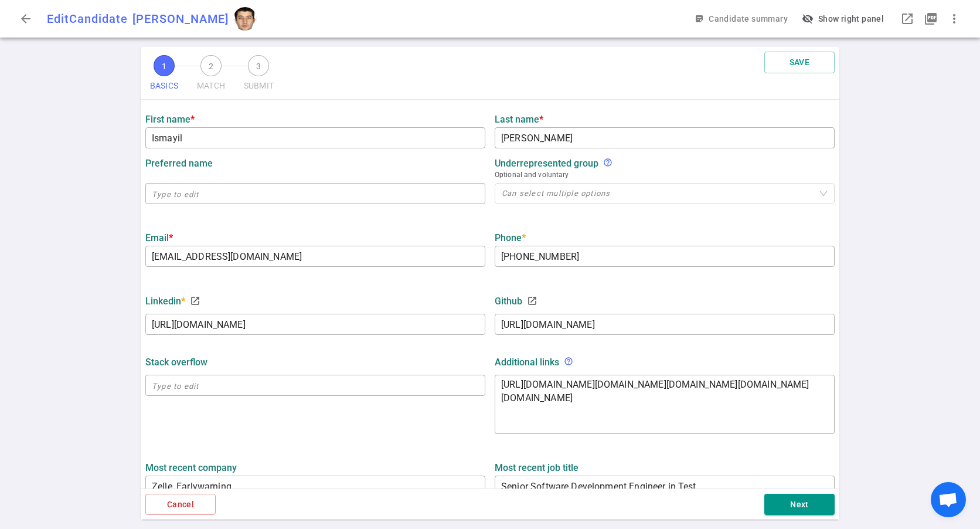
scroll to position [0, 0]
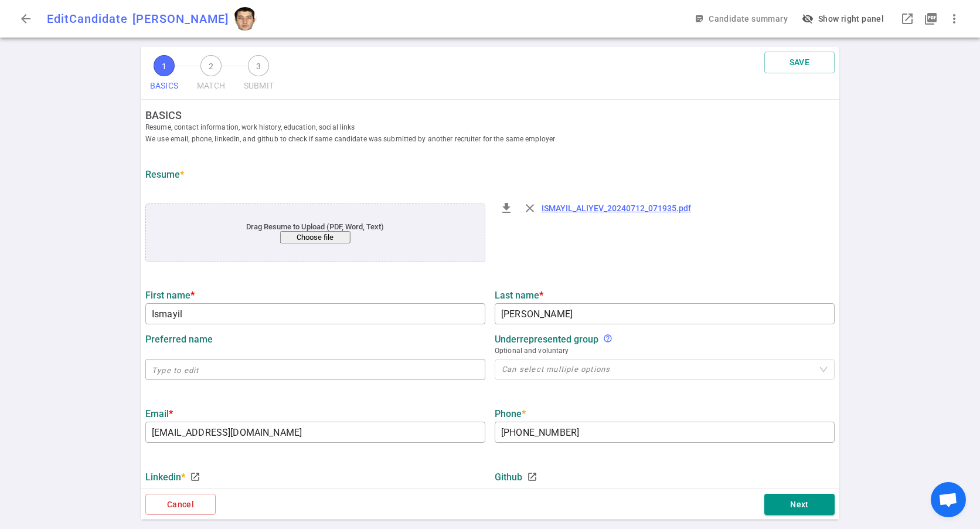
click at [589, 207] on link "ISMAYIL_ALIYEV_20240712_071935.pdf" at bounding box center [615, 207] width 149 height 9
click at [30, 18] on span "arrow_back" at bounding box center [26, 19] width 14 height 14
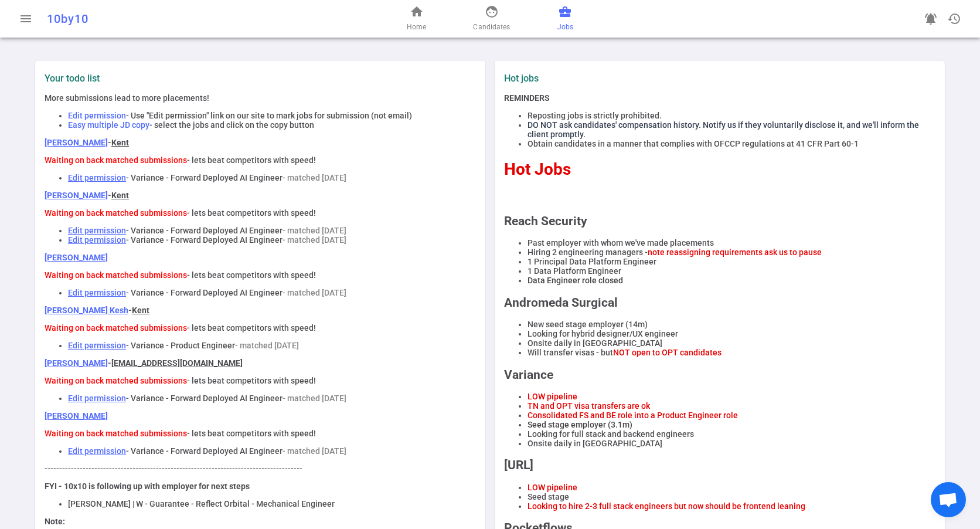
click at [559, 16] on span "business_center" at bounding box center [565, 12] width 14 height 14
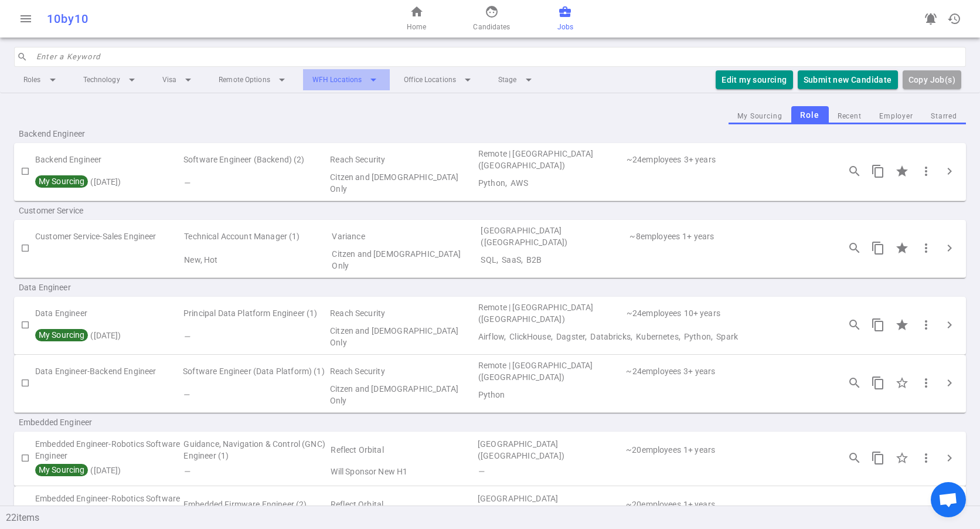
click at [332, 74] on li "WFH Locations arrow_drop_down" at bounding box center [346, 79] width 87 height 21
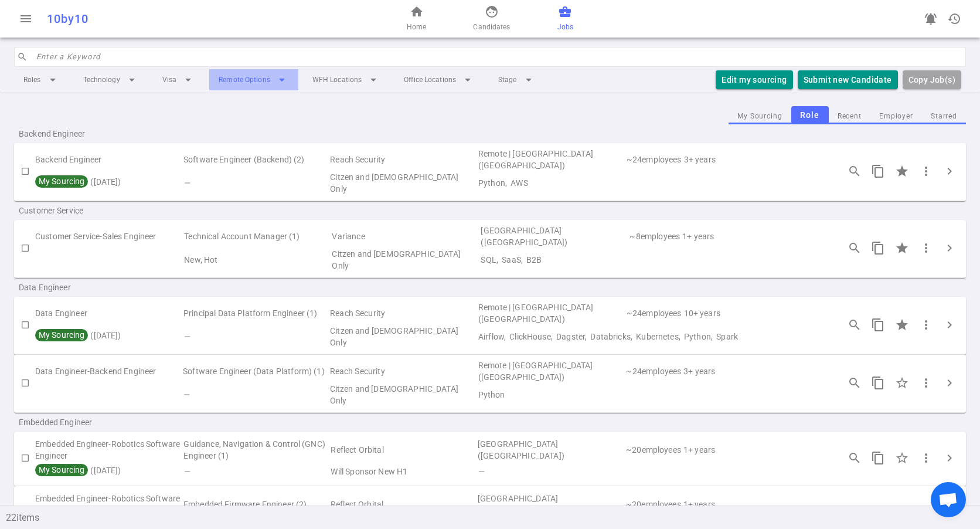
click at [255, 79] on li "Remote Options arrow_drop_down" at bounding box center [253, 79] width 89 height 21
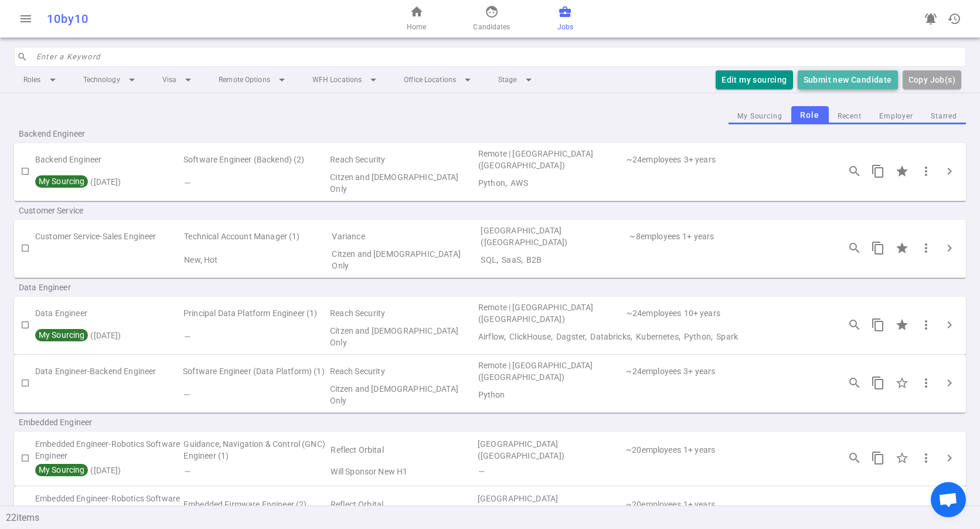
click at [844, 79] on button "Submit new Candidate" at bounding box center [848, 79] width 100 height 19
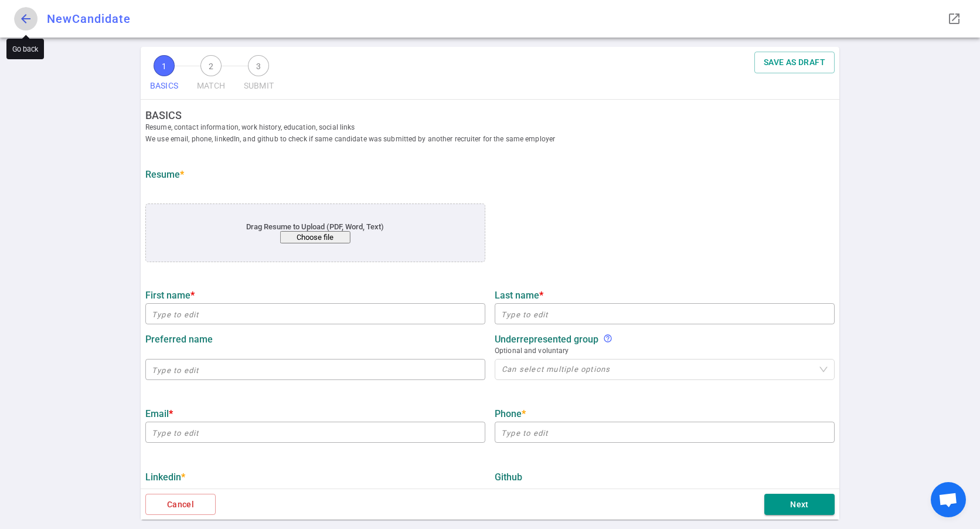
click at [32, 15] on span "arrow_back" at bounding box center [26, 19] width 14 height 14
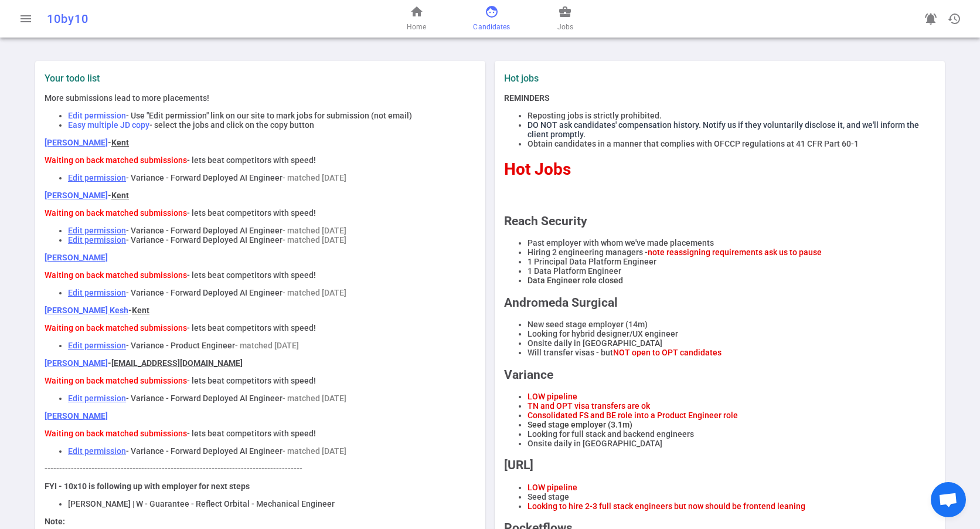
drag, startPoint x: 510, startPoint y: 16, endPoint x: 505, endPoint y: 16, distance: 5.9
click at [508, 16] on div "home Home face Candidates business_center Jobs" at bounding box center [489, 19] width 317 height 38
click at [504, 16] on link "face Candidates" at bounding box center [491, 19] width 37 height 28
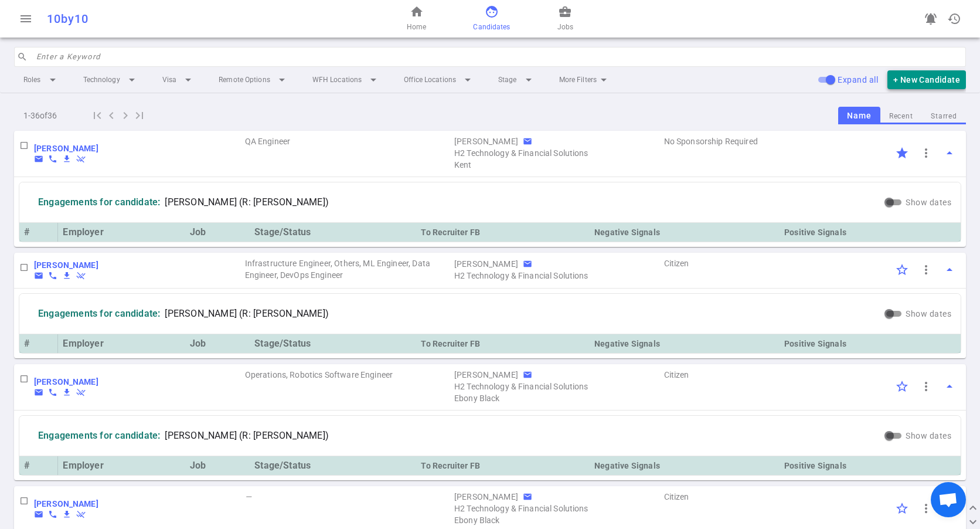
click at [907, 84] on button "+ New Candidate" at bounding box center [926, 79] width 79 height 19
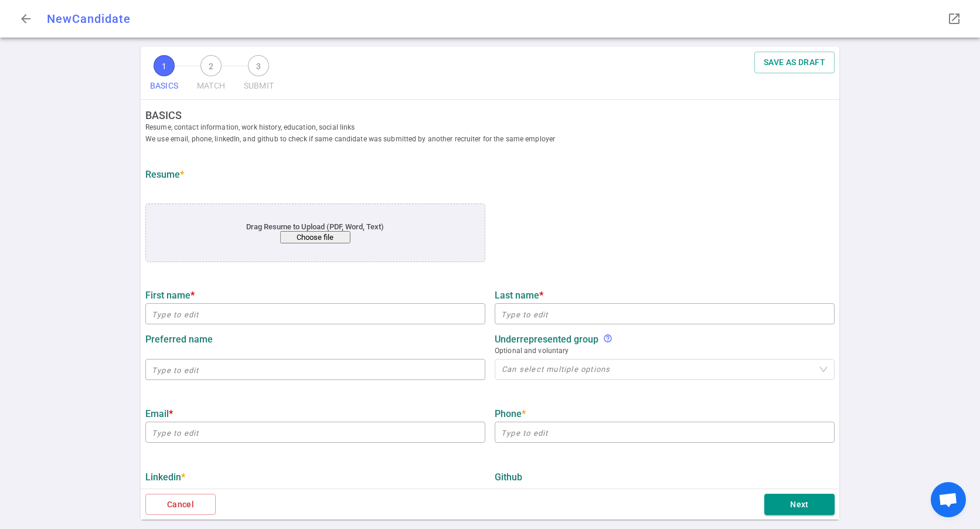
click at [22, 31] on div "arrow_back New Candidate launch" at bounding box center [490, 19] width 980 height 38
click at [23, 22] on span "arrow_back" at bounding box center [26, 19] width 14 height 14
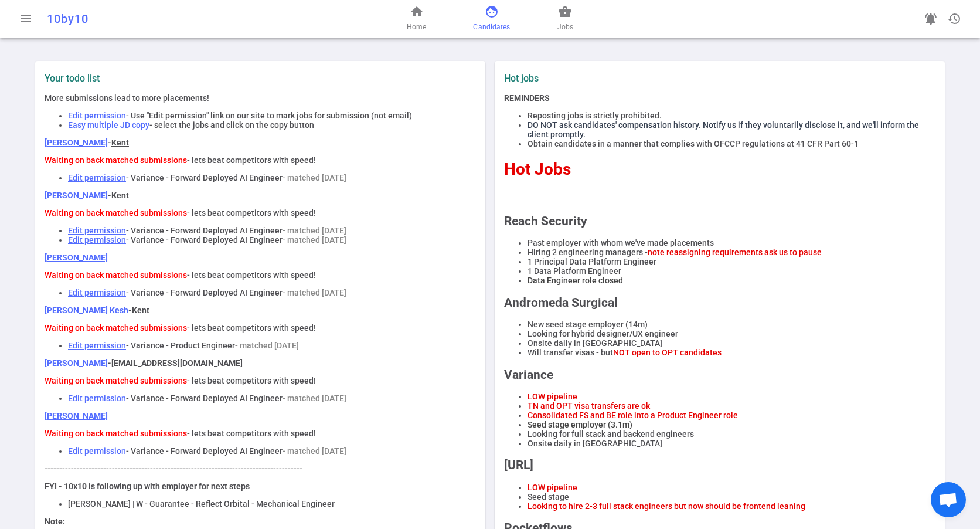
click at [489, 21] on span "Candidates" at bounding box center [491, 27] width 37 height 12
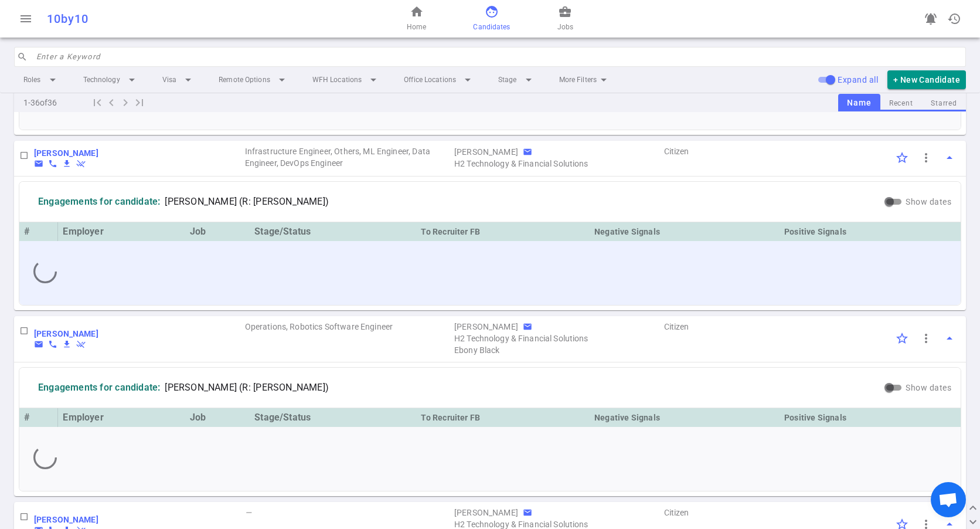
scroll to position [59, 0]
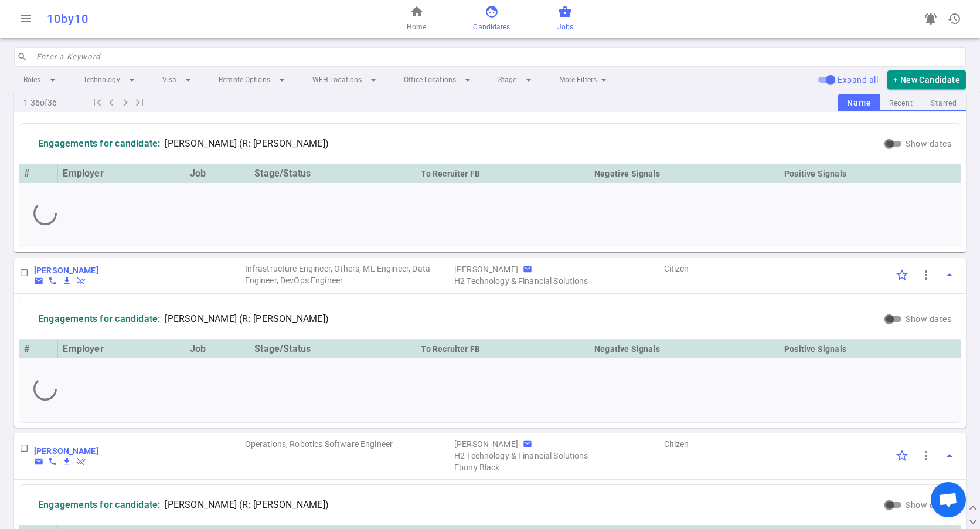
click at [563, 22] on span "Jobs" at bounding box center [565, 27] width 16 height 12
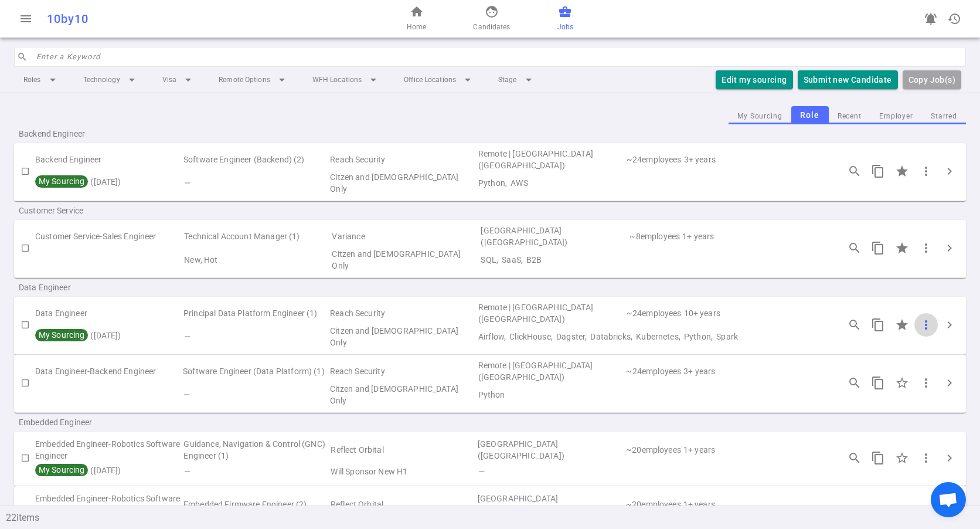
click at [919, 318] on span "more_vert" at bounding box center [926, 325] width 14 height 14
click at [177, 306] on div at bounding box center [490, 264] width 980 height 529
click at [919, 318] on span "more_vert" at bounding box center [926, 325] width 14 height 14
click at [941, 315] on div at bounding box center [490, 264] width 980 height 529
click at [942, 318] on span "chevron_right" at bounding box center [949, 325] width 14 height 14
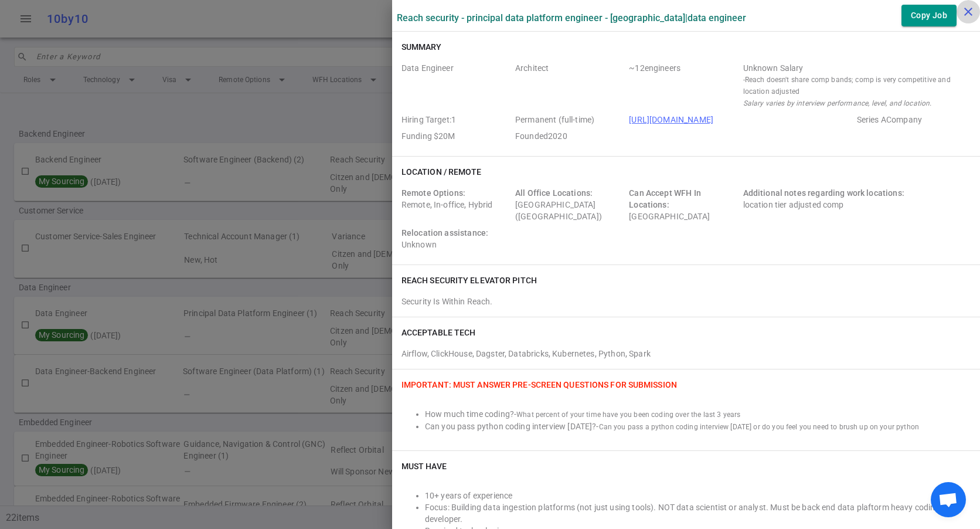
click at [965, 13] on icon "close" at bounding box center [968, 12] width 14 height 14
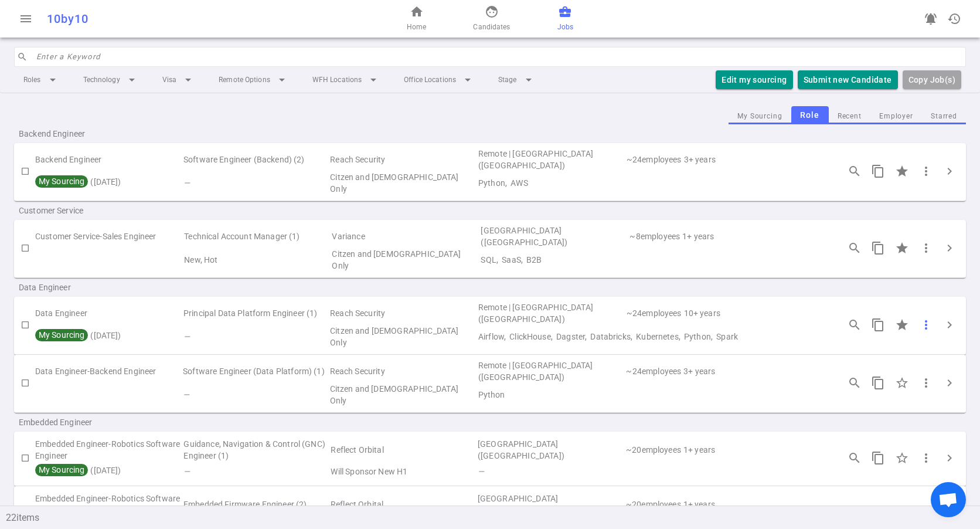
click at [919, 319] on span "more_vert" at bounding box center [926, 325] width 14 height 14
click at [918, 237] on div at bounding box center [490, 264] width 980 height 529
click at [919, 241] on span "more_vert" at bounding box center [926, 248] width 14 height 14
click at [943, 171] on div at bounding box center [490, 264] width 980 height 529
click at [942, 169] on span "chevron_right" at bounding box center [949, 171] width 14 height 14
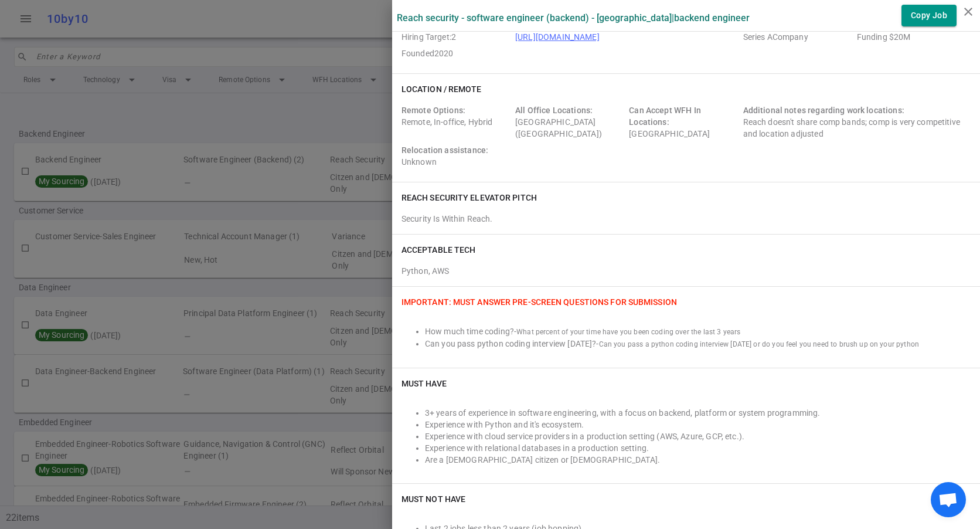
scroll to position [59, 0]
click at [968, 9] on icon "close" at bounding box center [968, 12] width 14 height 14
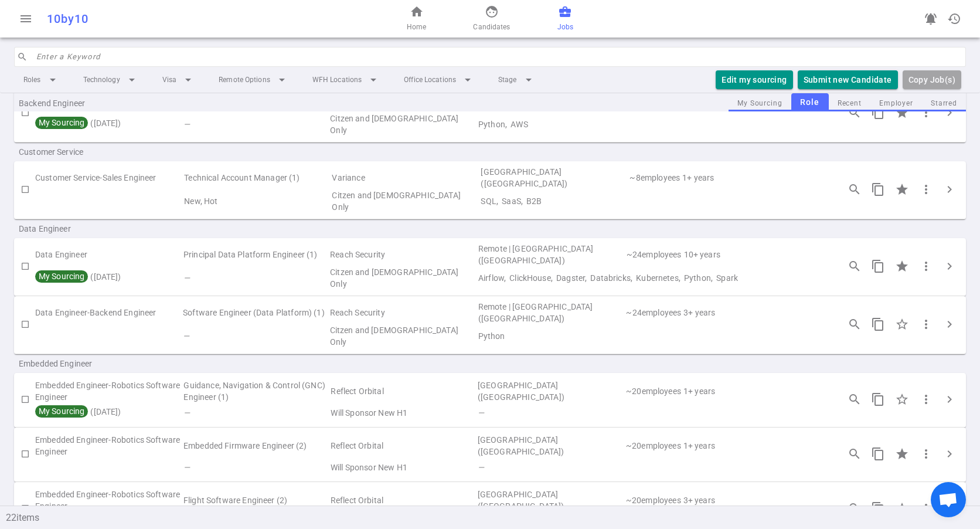
click at [26, 257] on input "checkbox" at bounding box center [25, 266] width 20 height 20
checkbox input "true"
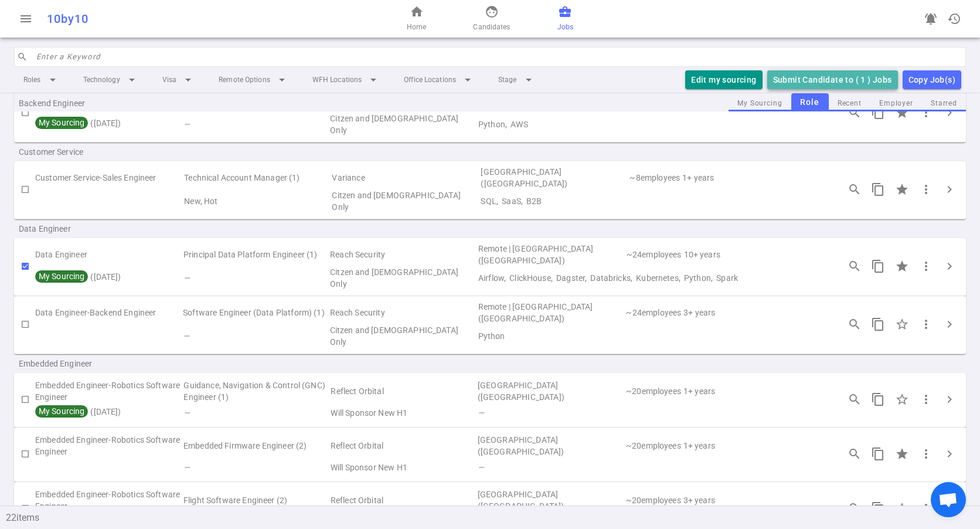
click at [836, 79] on button "Submit Candidate to ( 1 ) Jobs" at bounding box center [832, 79] width 131 height 19
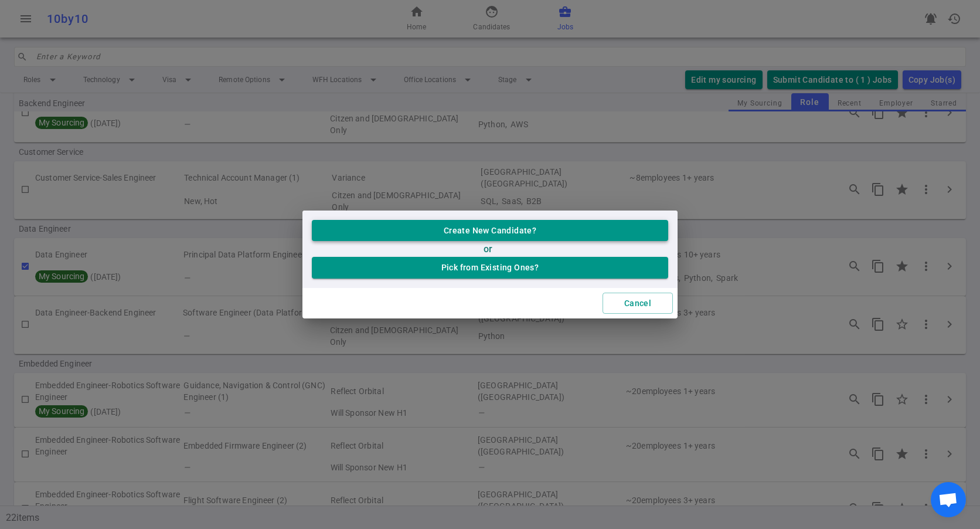
click at [516, 227] on button "Create New Candidate?" at bounding box center [490, 231] width 356 height 22
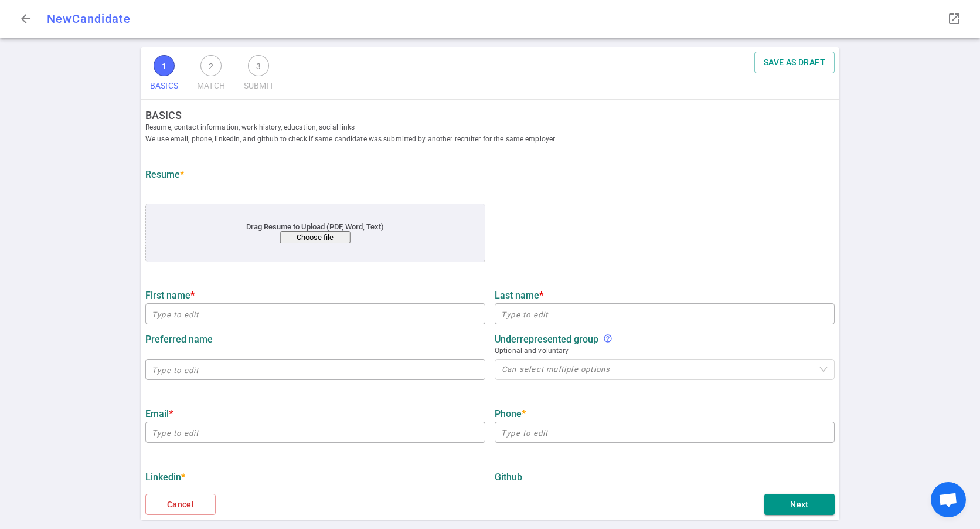
click at [307, 232] on button "Choose file" at bounding box center [315, 237] width 70 height 12
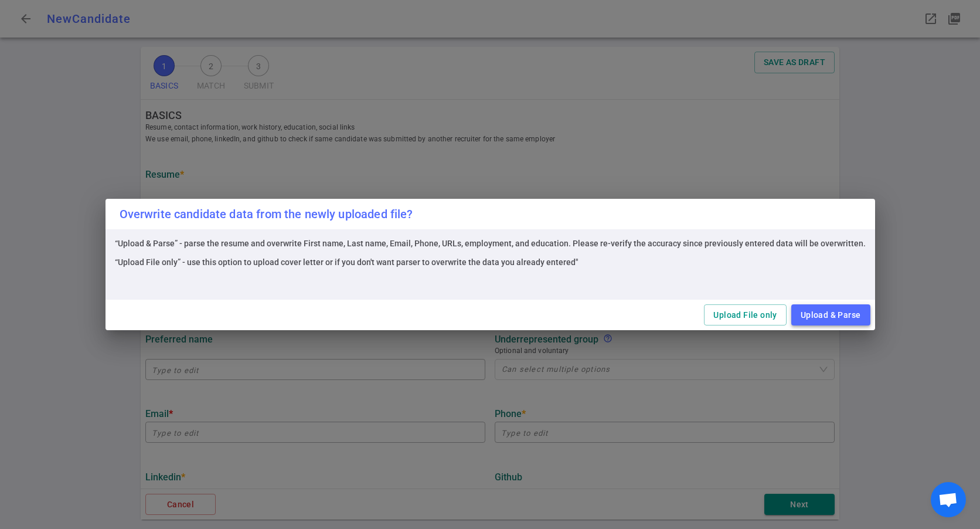
click at [807, 310] on button "Upload & Parse" at bounding box center [830, 315] width 79 height 22
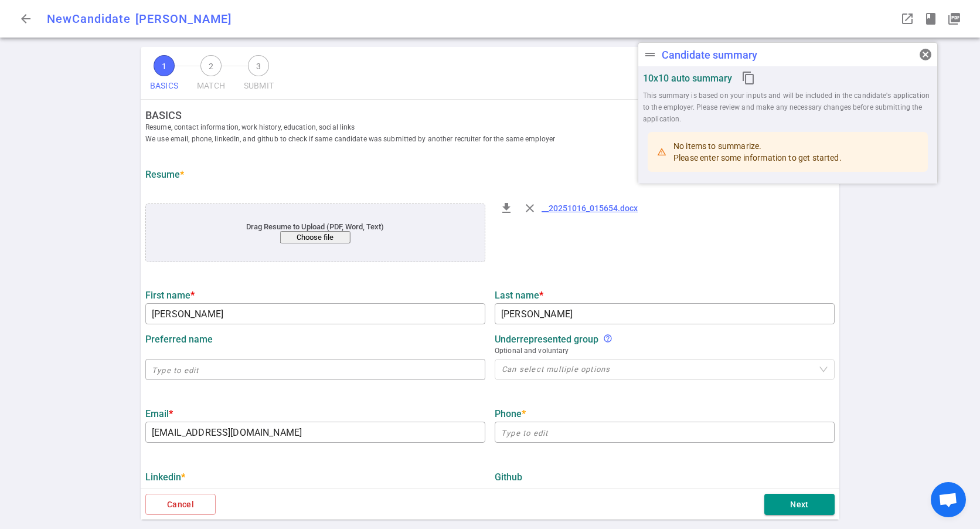
type input "Sean"
type input "Han"
type input "seanhan2000@gmail.com"
type textarea "Monday.com"
type input "Doubleline"
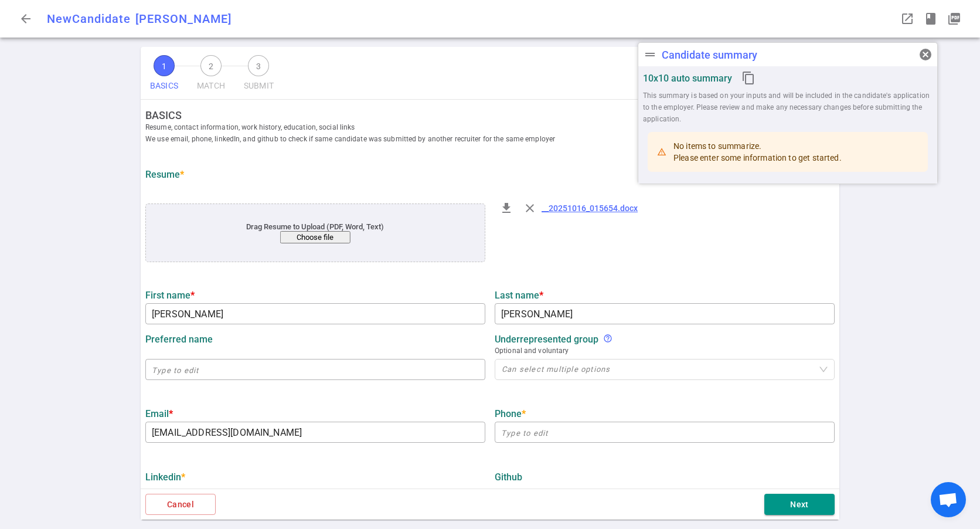
type textarea "Data Engineer Consultant"
type input "17.9"
type input "Northeastern Heavy MacHinery Institute Yanshan University"
type input "computer applications"
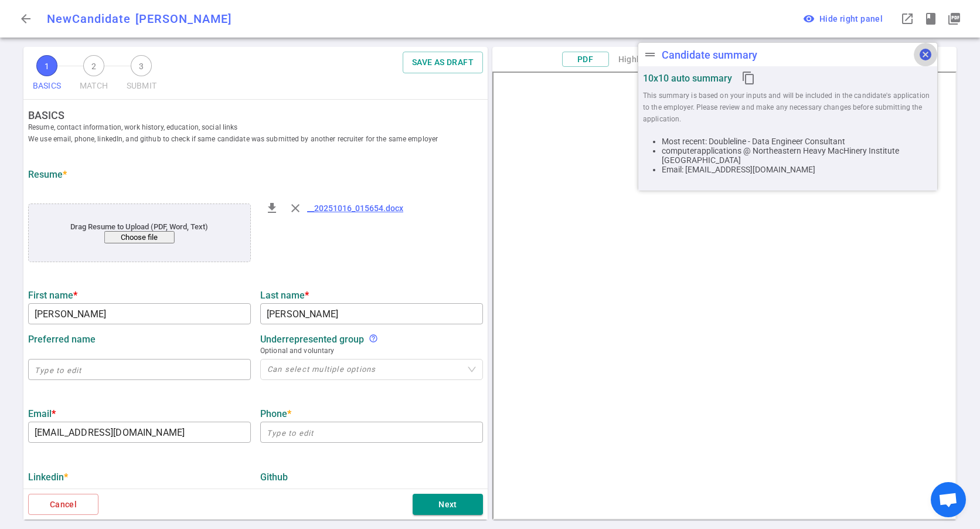
click at [921, 54] on span "cancel" at bounding box center [925, 54] width 14 height 14
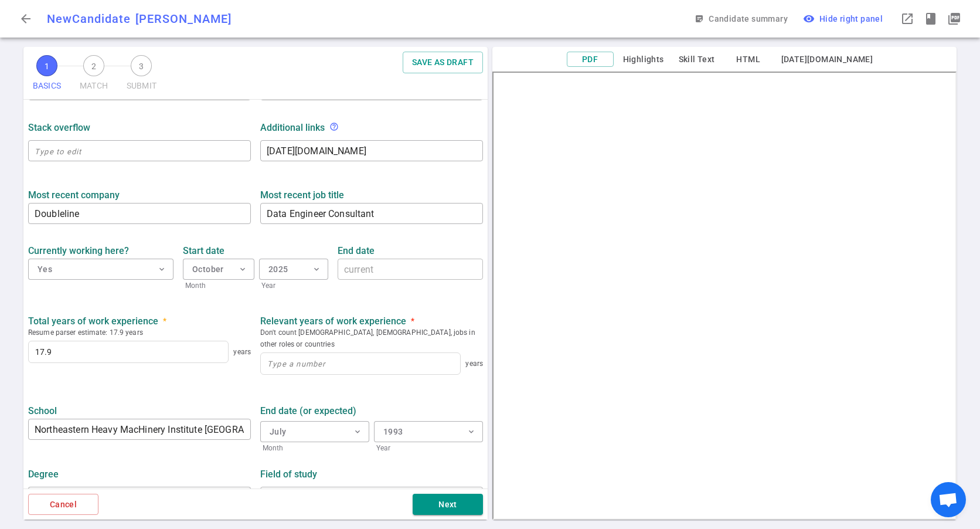
scroll to position [427, 0]
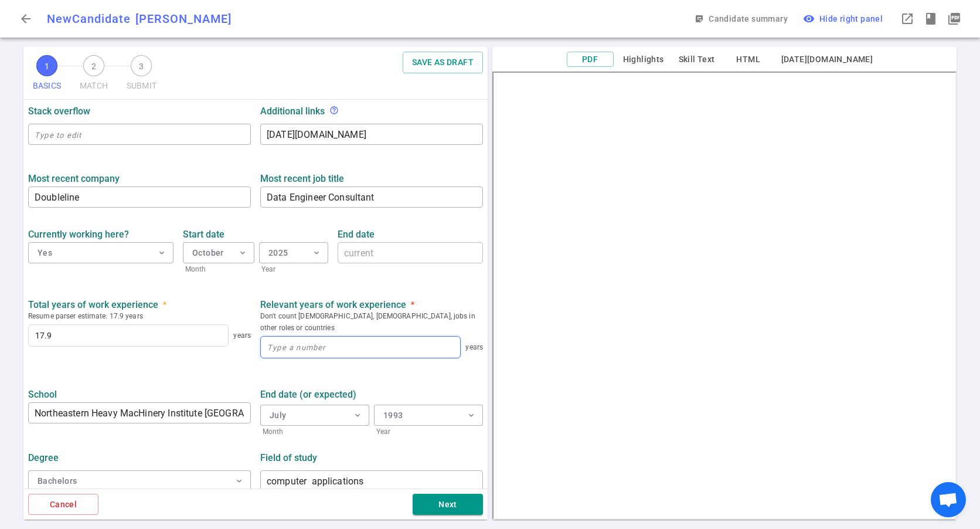
click at [323, 336] on input at bounding box center [360, 346] width 199 height 21
type input "1"
type input "15"
click at [134, 474] on button "Bachelors expand_more" at bounding box center [139, 480] width 223 height 21
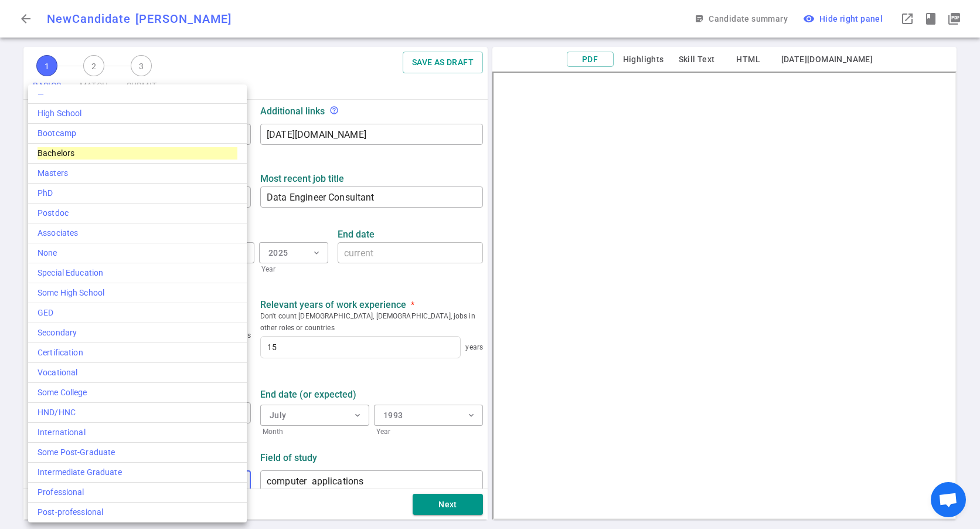
click at [301, 441] on div at bounding box center [490, 264] width 980 height 529
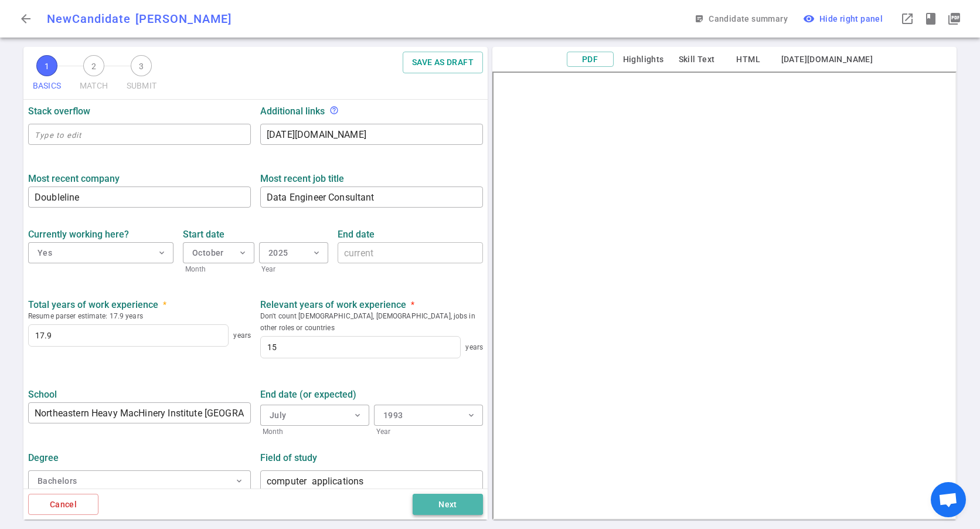
click at [452, 509] on button "Next" at bounding box center [448, 504] width 70 height 22
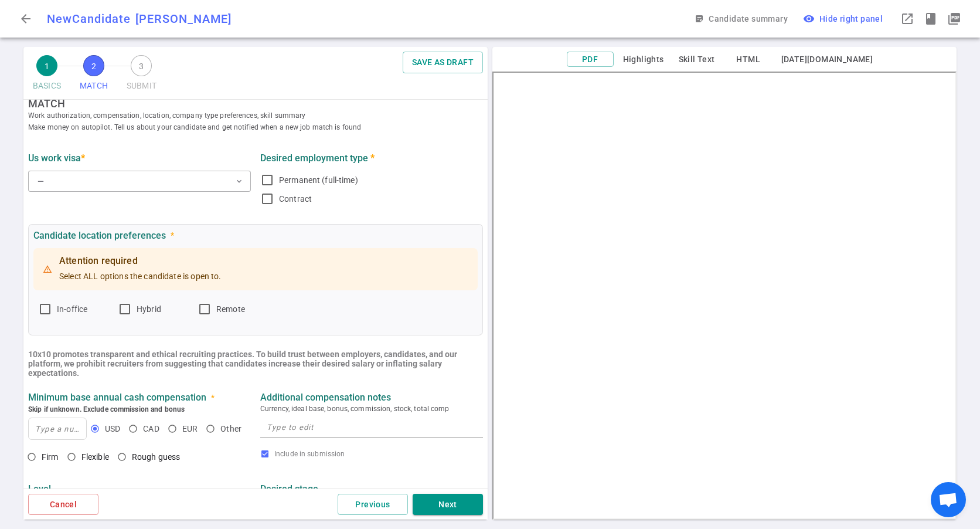
scroll to position [0, 0]
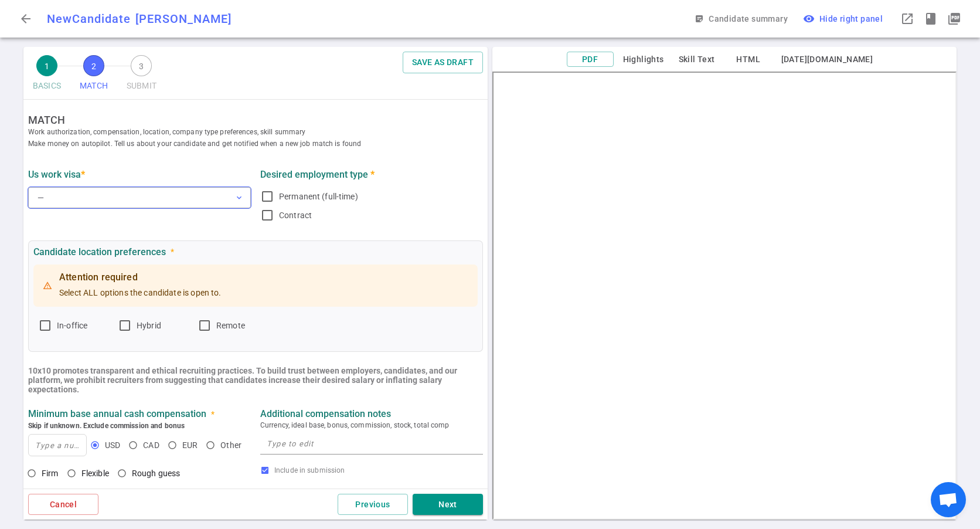
click at [149, 206] on button "— expand_more" at bounding box center [139, 197] width 223 height 21
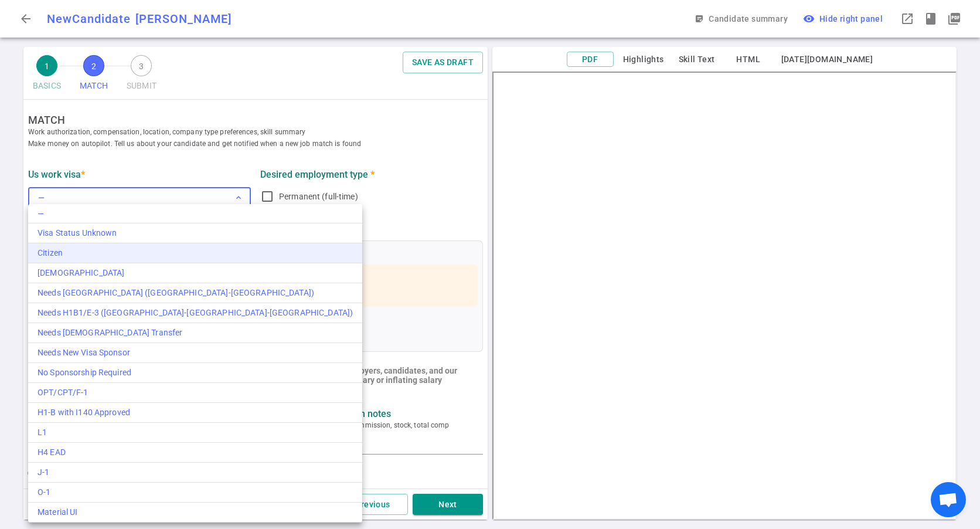
click at [84, 254] on div "Citizen" at bounding box center [195, 253] width 315 height 12
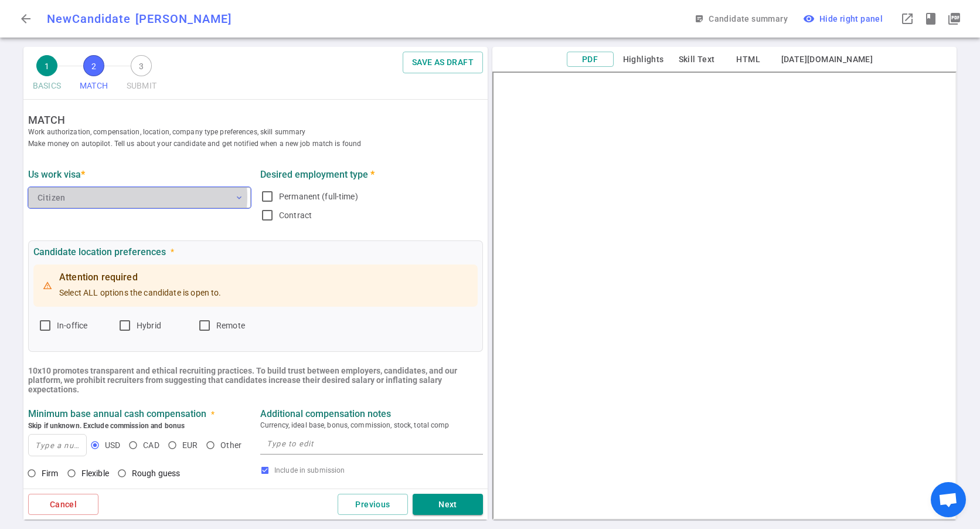
click at [137, 197] on button "Citizen expand_more" at bounding box center [139, 197] width 223 height 21
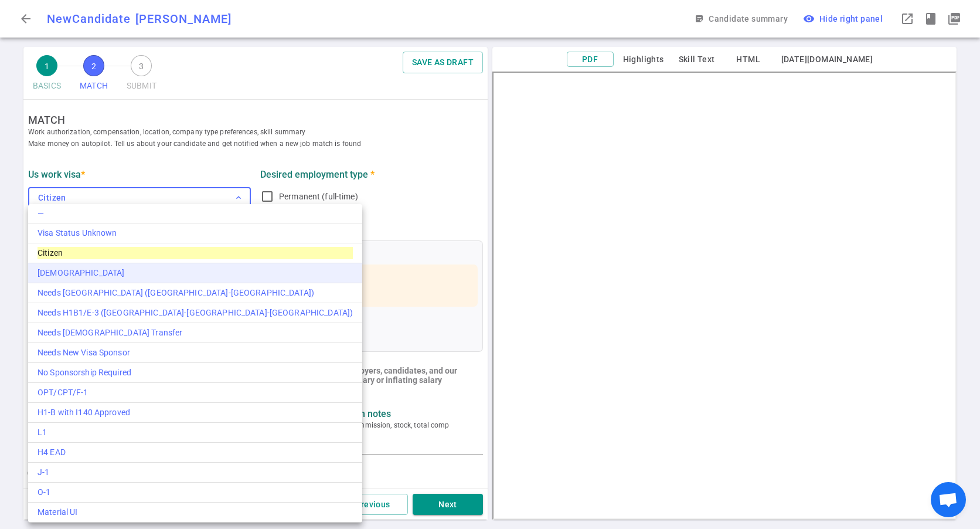
click at [74, 269] on div "Green Card" at bounding box center [195, 273] width 315 height 12
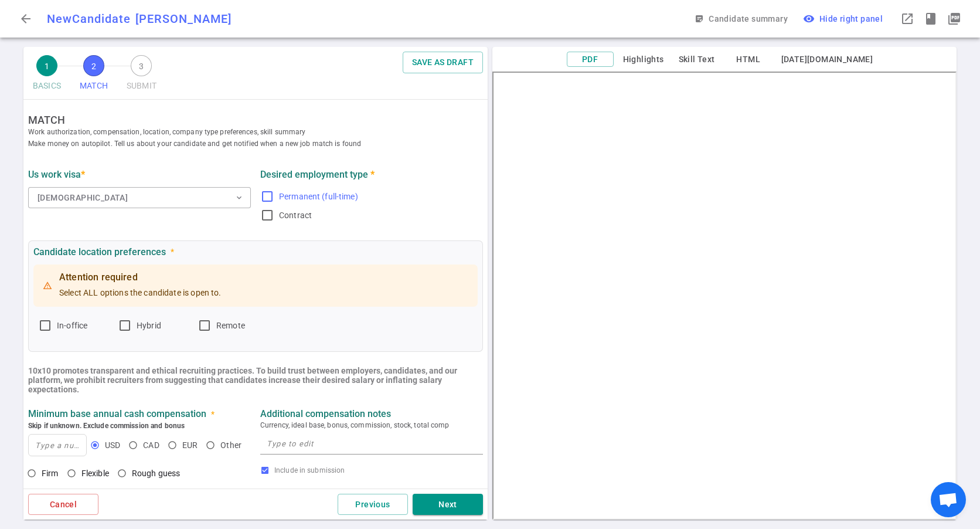
click at [294, 201] on span "Permanent (full-time)" at bounding box center [318, 196] width 79 height 9
click at [274, 201] on input "Permanent (full-time)" at bounding box center [267, 196] width 14 height 14
checkbox input "true"
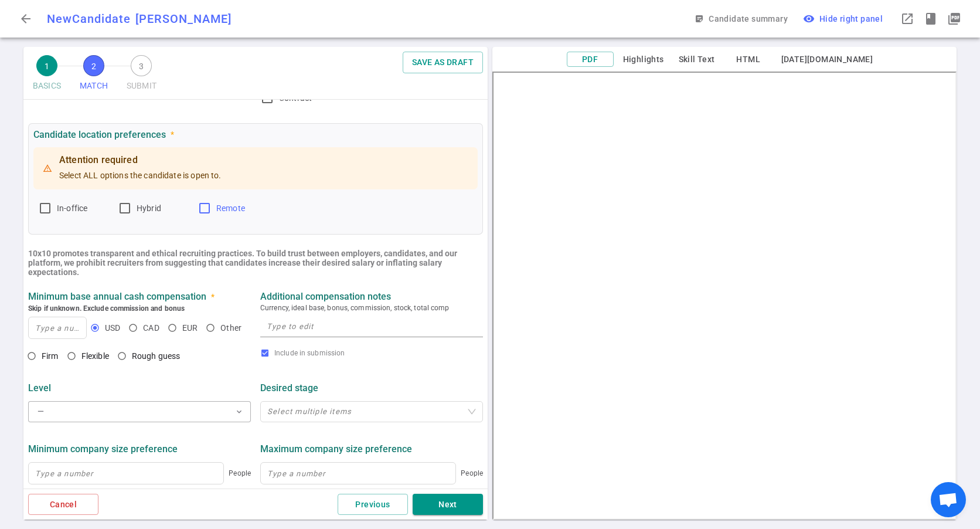
click at [224, 203] on span "Remote" at bounding box center [230, 207] width 29 height 9
click at [212, 203] on input "Remote" at bounding box center [204, 208] width 14 height 14
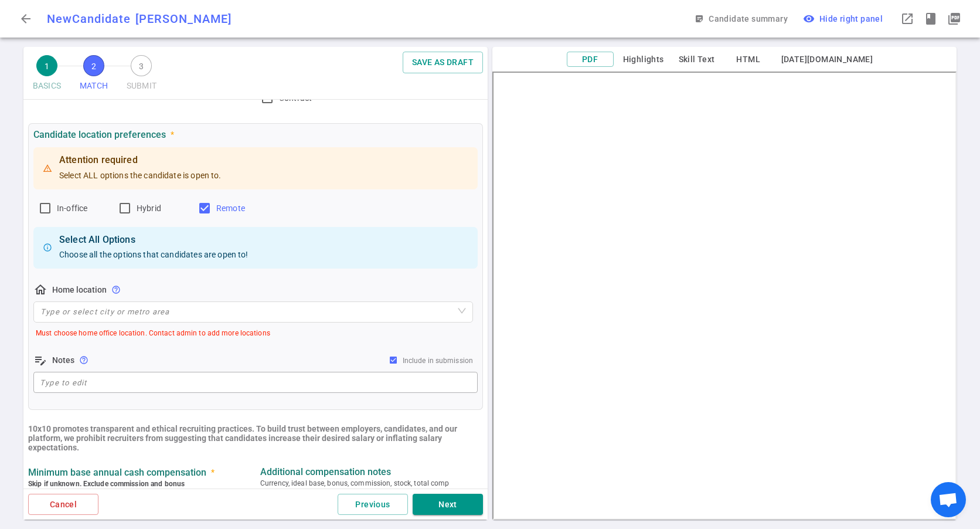
click at [214, 205] on label "Remote" at bounding box center [232, 208] width 70 height 19
click at [212, 205] on input "Remote" at bounding box center [204, 208] width 14 height 14
checkbox input "false"
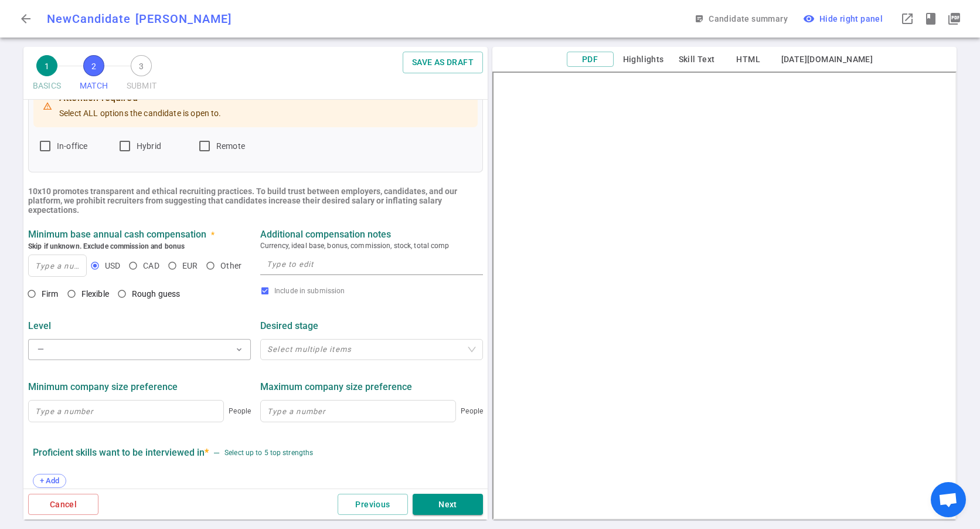
scroll to position [234, 0]
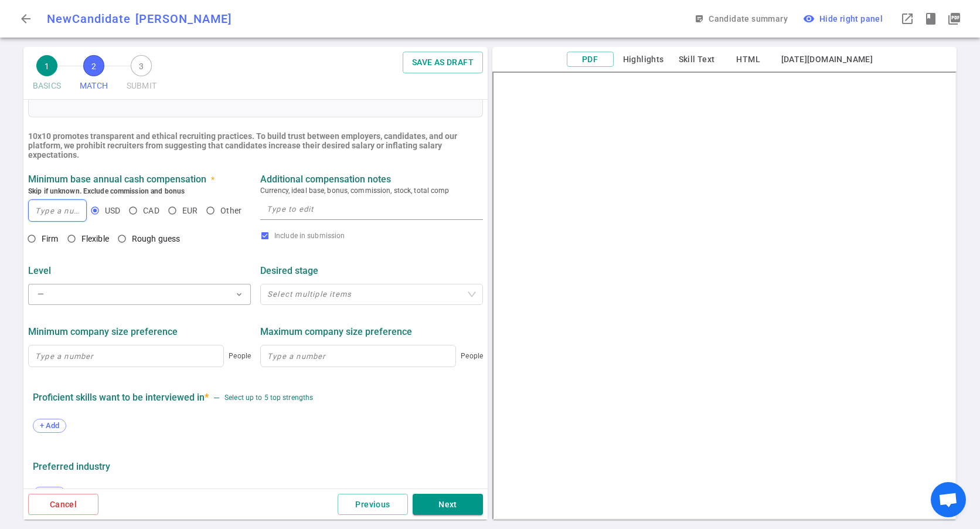
click at [52, 208] on input at bounding box center [57, 210] width 57 height 21
type input "230"
click at [303, 219] on div "x" at bounding box center [371, 209] width 223 height 21
click at [184, 286] on button "— expand_more" at bounding box center [139, 294] width 223 height 21
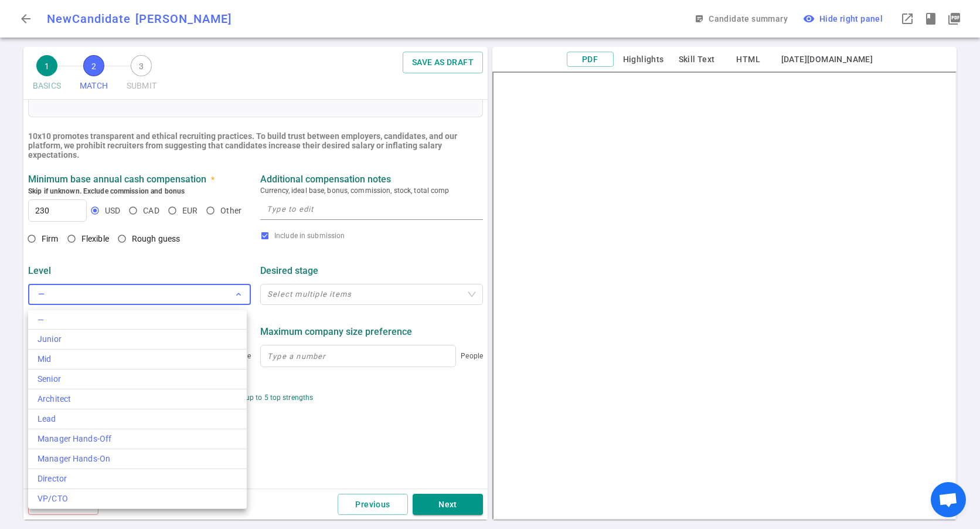
drag, startPoint x: 949, startPoint y: 161, endPoint x: 959, endPoint y: 180, distance: 21.2
click at [959, 180] on div at bounding box center [490, 264] width 980 height 529
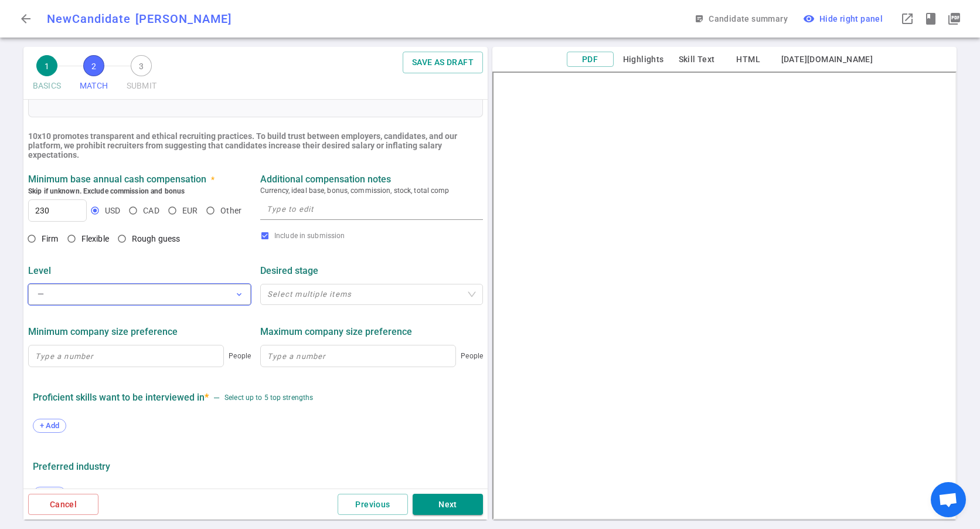
click at [177, 291] on button "— expand_more" at bounding box center [139, 294] width 223 height 21
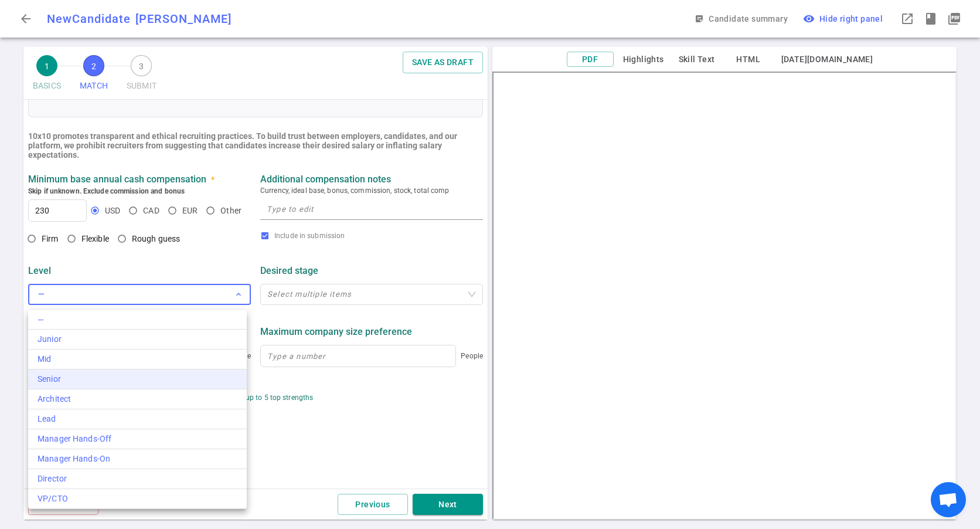
click at [80, 378] on div "Senior" at bounding box center [138, 379] width 200 height 12
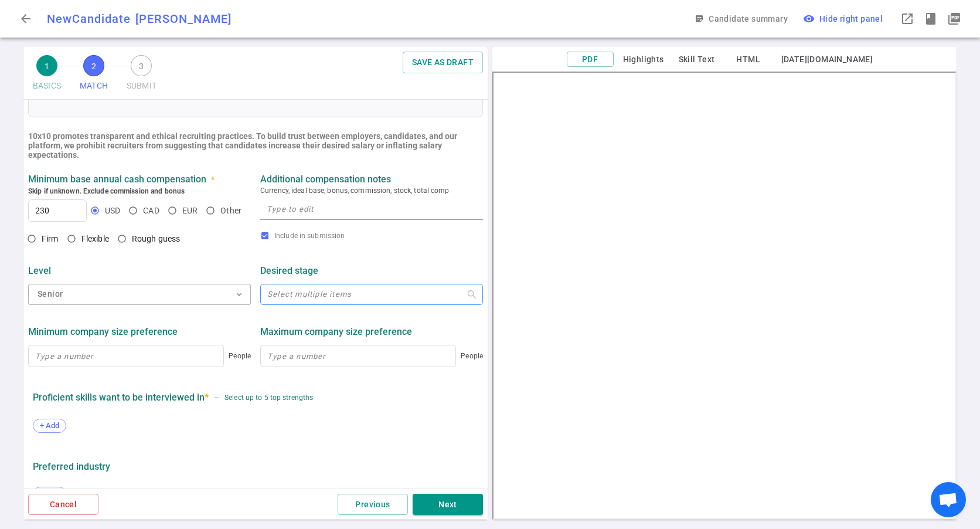
click at [363, 298] on div at bounding box center [366, 293] width 206 height 9
click at [138, 357] on input at bounding box center [126, 355] width 195 height 21
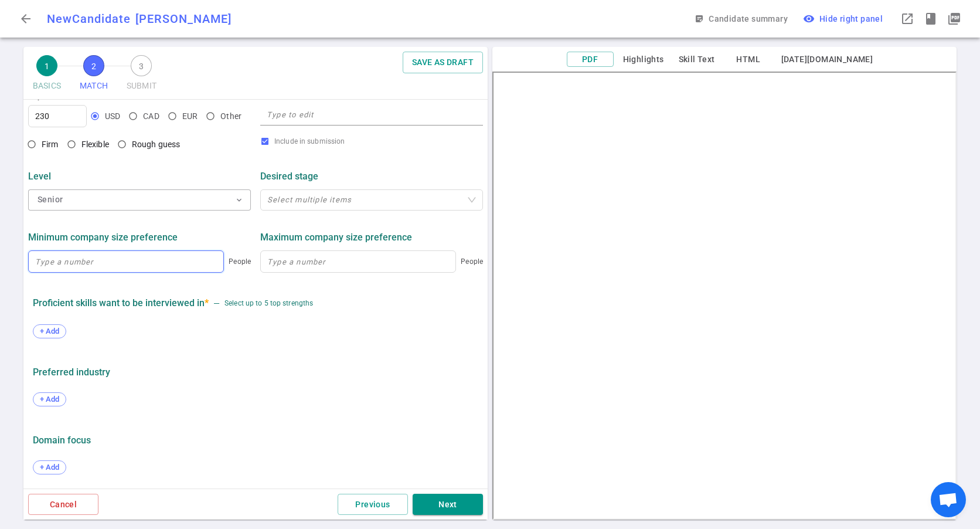
scroll to position [331, 0]
click at [58, 332] on span "+ Add" at bounding box center [50, 330] width 28 height 9
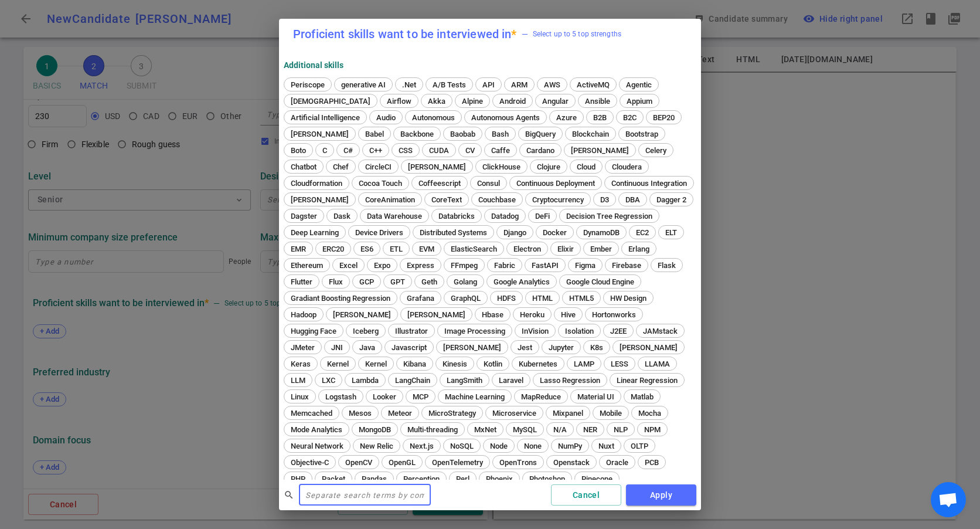
click at [584, 481] on div "search ​ Cancel Apply" at bounding box center [490, 494] width 422 height 31
click at [571, 489] on button "Cancel" at bounding box center [586, 495] width 70 height 22
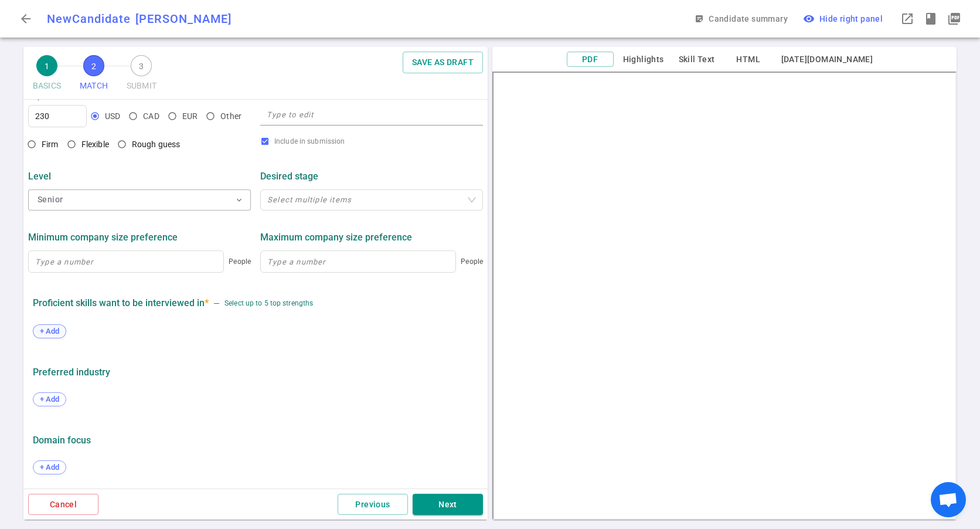
click at [54, 330] on span "+ Add" at bounding box center [50, 330] width 28 height 9
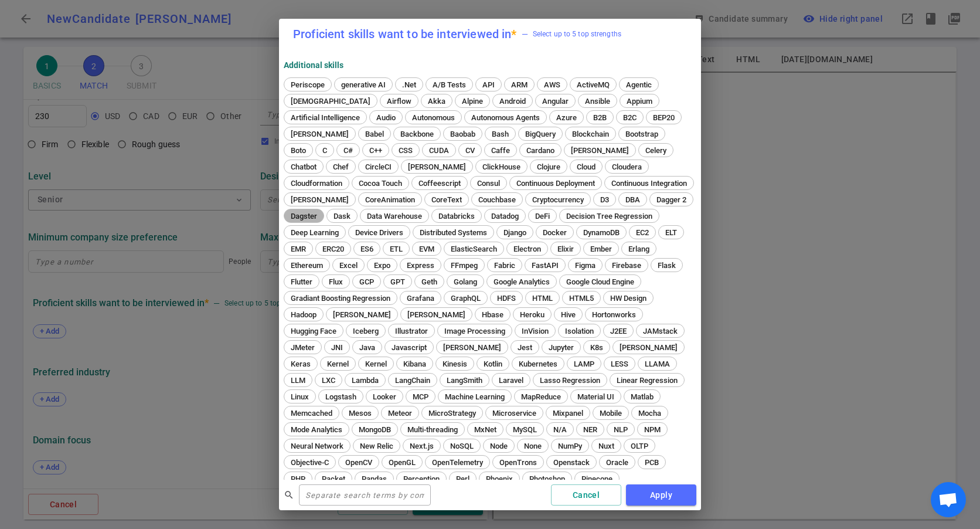
click at [324, 210] on div "Dagster" at bounding box center [304, 216] width 40 height 14
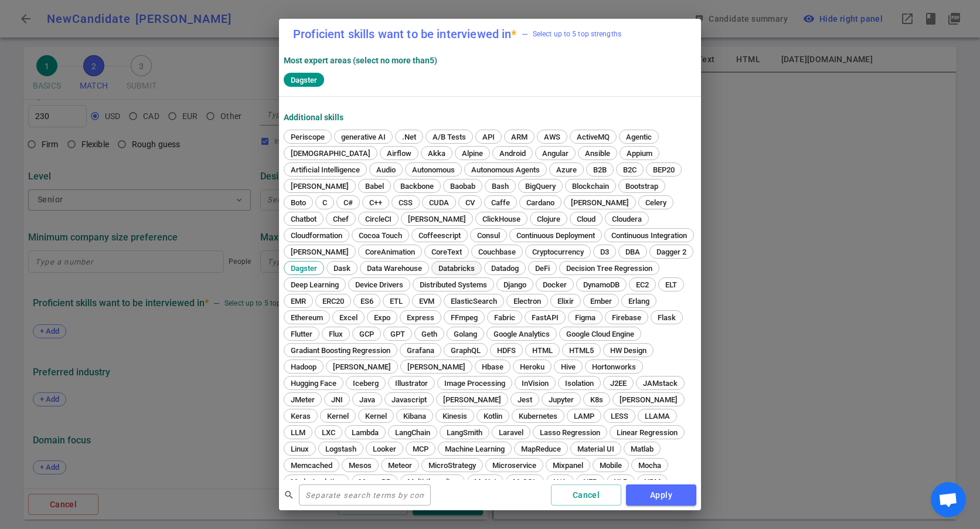
click at [479, 266] on span "Databricks" at bounding box center [456, 268] width 45 height 9
click at [426, 266] on span "Data Warehouse" at bounding box center [394, 268] width 63 height 9
click at [407, 299] on span "ETL" at bounding box center [396, 301] width 21 height 9
click at [383, 151] on span "Airflow" at bounding box center [399, 153] width 33 height 9
click at [662, 490] on button "Apply" at bounding box center [661, 495] width 70 height 22
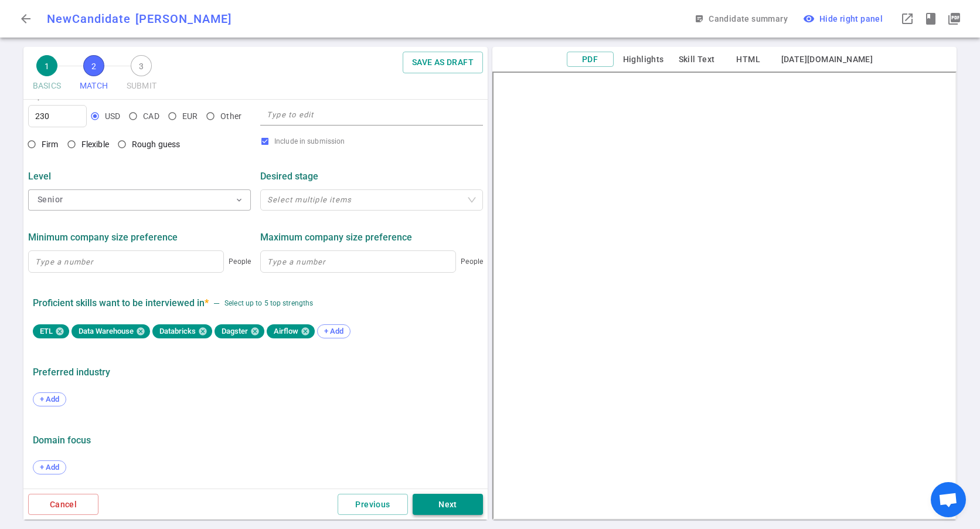
click at [425, 499] on button "Next" at bounding box center [448, 504] width 70 height 22
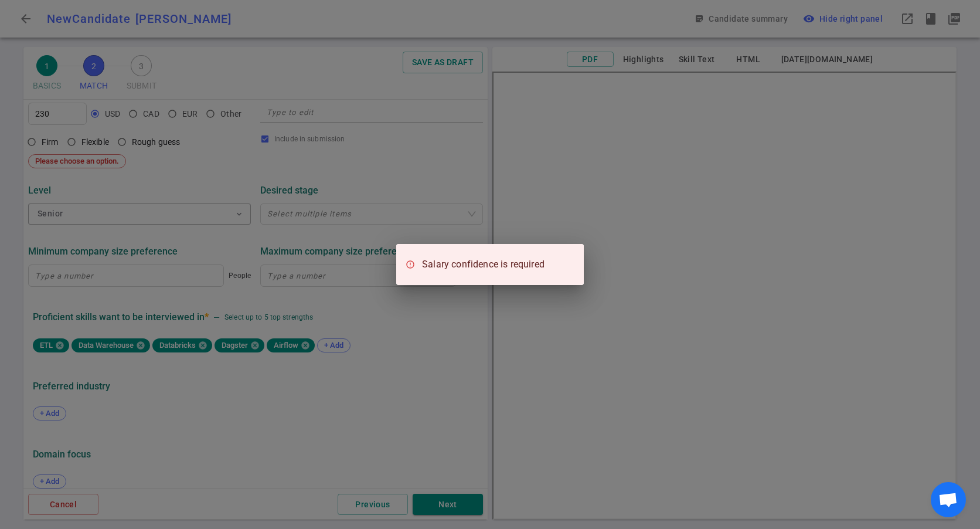
click at [122, 226] on div "Salary confidence is required" at bounding box center [490, 264] width 980 height 529
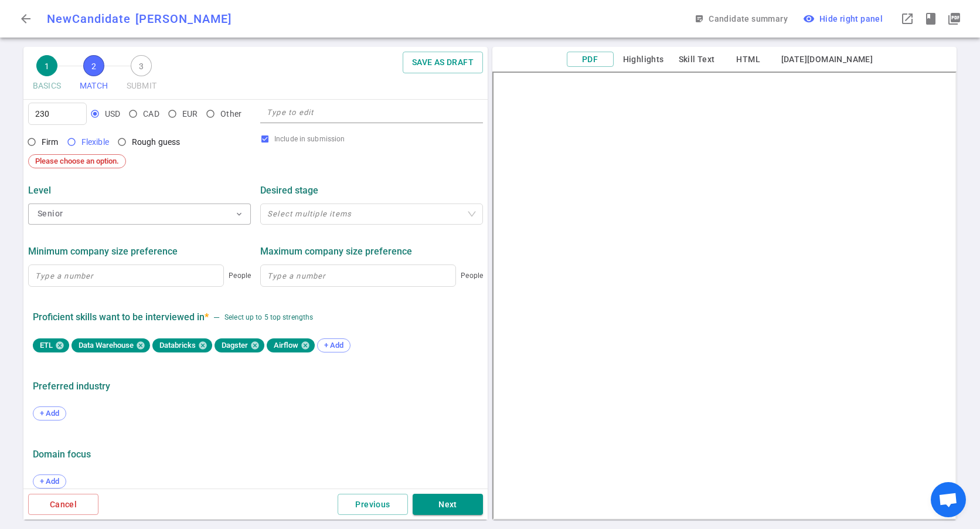
click at [74, 145] on input "Flexible" at bounding box center [72, 142] width 20 height 20
radio input "true"
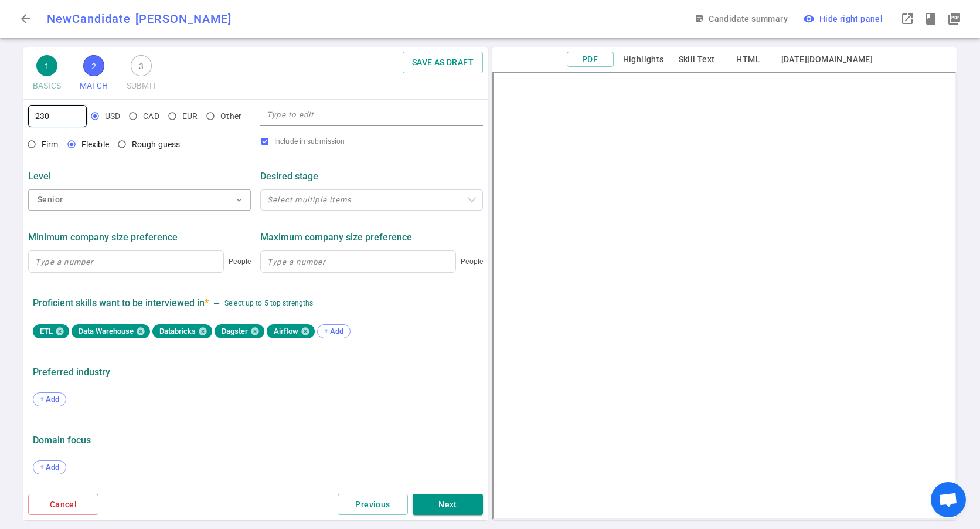
click at [65, 115] on input "230" at bounding box center [57, 115] width 57 height 21
click at [54, 113] on input "230LK" at bounding box center [57, 115] width 57 height 21
type input "230"
click at [441, 507] on button "Next" at bounding box center [448, 504] width 70 height 22
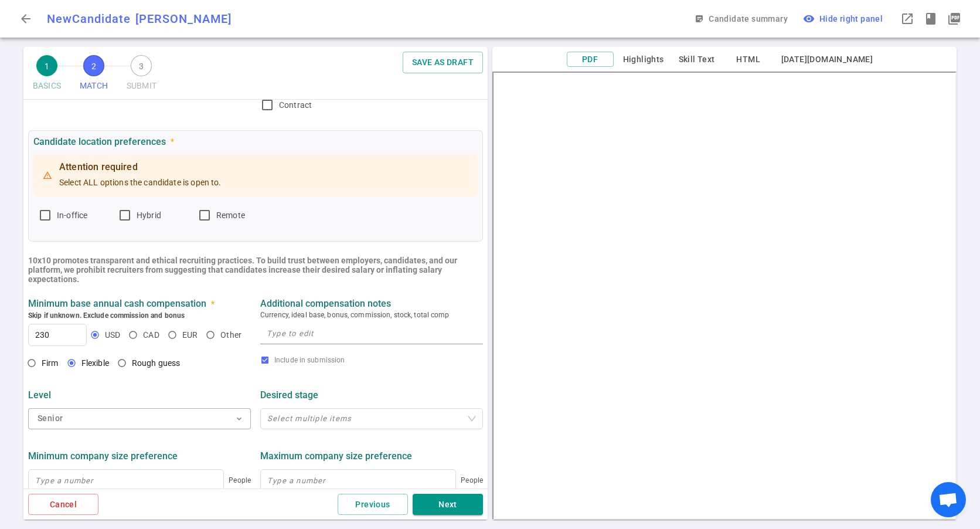
scroll to position [0, 0]
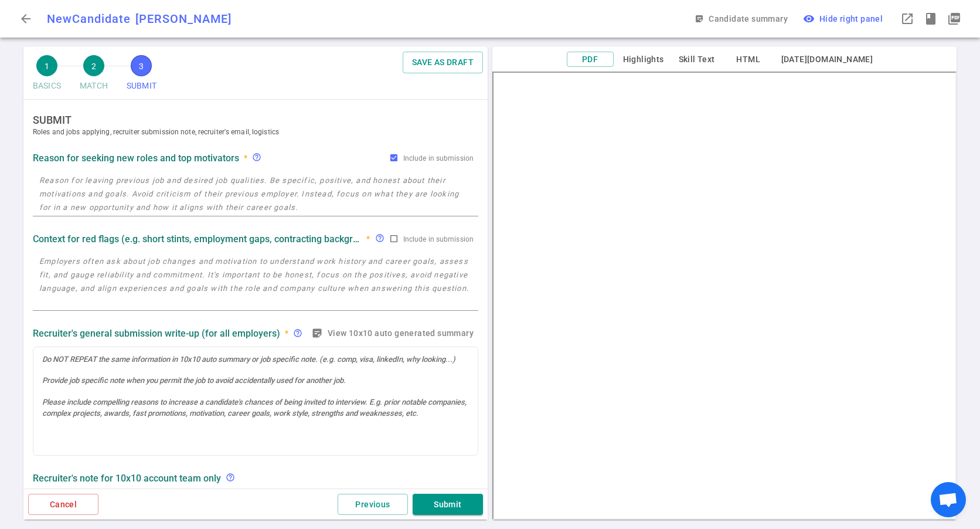
click at [120, 189] on textarea at bounding box center [255, 193] width 432 height 40
paste textarea "ook for a permanent job"
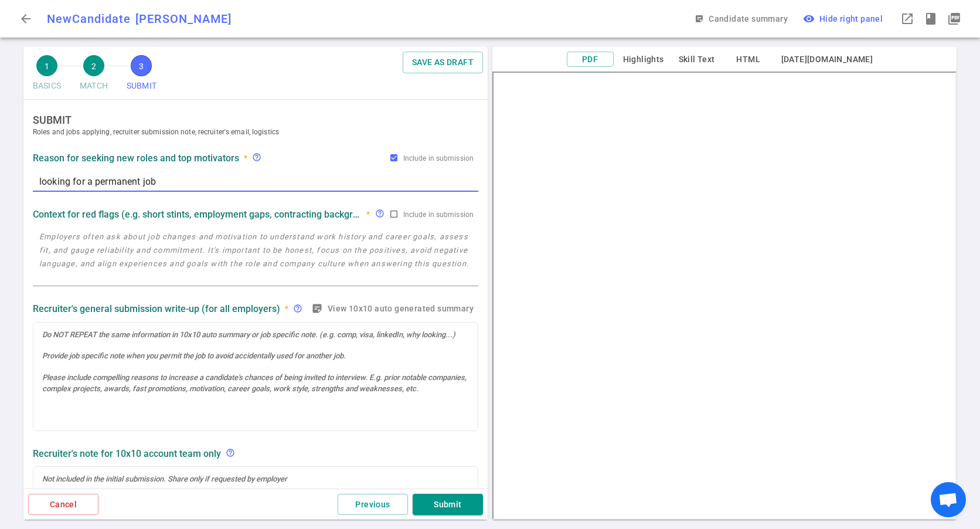
type textarea "looking for a permanent job"
click at [112, 280] on textarea at bounding box center [255, 257] width 432 height 54
click at [117, 280] on textarea at bounding box center [255, 257] width 432 height 54
drag, startPoint x: 142, startPoint y: 282, endPoint x: 42, endPoint y: 212, distance: 121.6
click at [47, 217] on div "Context for red flags (e.g. short stints, employment gaps, contracting backgrou…" at bounding box center [255, 245] width 455 height 85
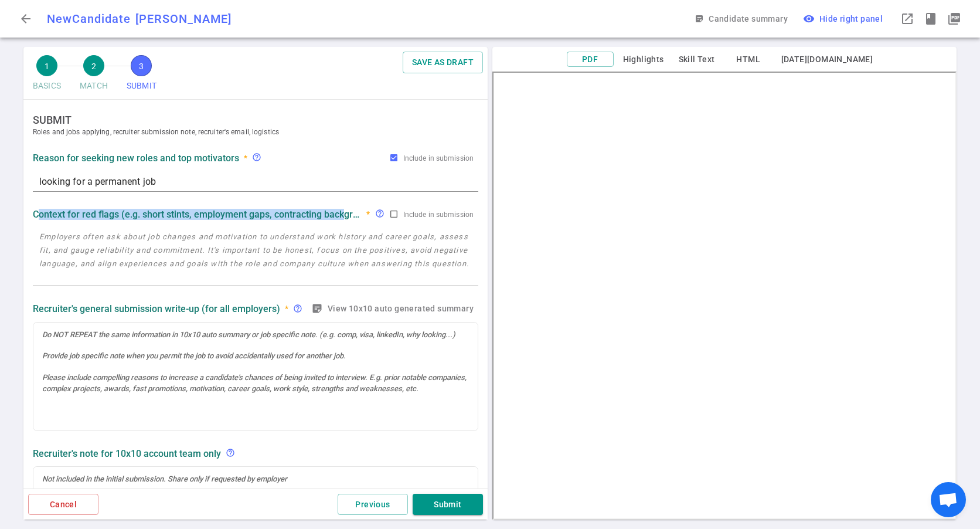
copy strong "ontext for red flags (e.g. short stints, employment gaps, contracting back"
drag, startPoint x: 39, startPoint y: 210, endPoint x: 345, endPoint y: 213, distance: 305.3
click at [345, 213] on strong "Context for red flags (e.g. short stints, employment gaps, contracting backgrou…" at bounding box center [197, 214] width 329 height 11
click at [120, 233] on textarea at bounding box center [255, 257] width 432 height 54
paste textarea "No employment gaps; consistent long-term project history."
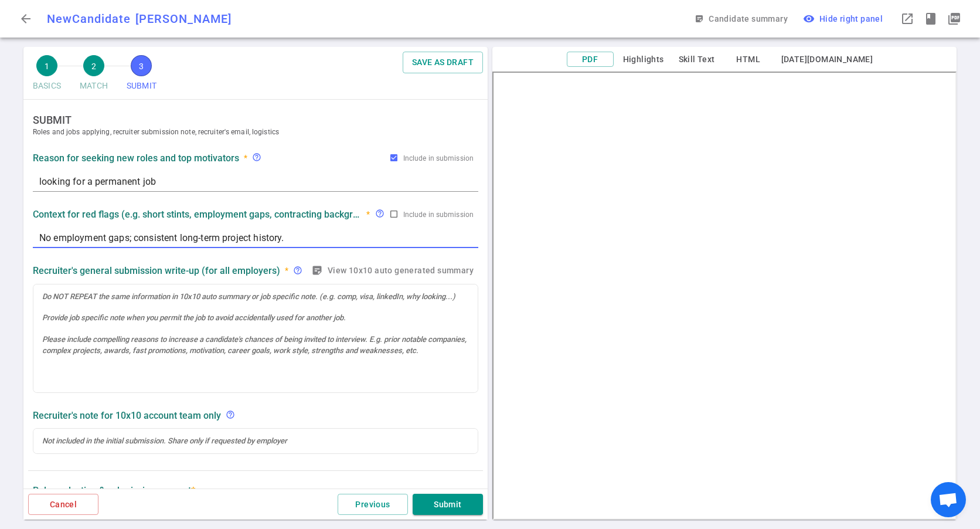
click at [132, 238] on textarea "No employment gaps; consistent long-term project history." at bounding box center [255, 237] width 432 height 13
click at [326, 236] on textarea "No employment gaps; consistent long-term project history." at bounding box center [255, 237] width 432 height 13
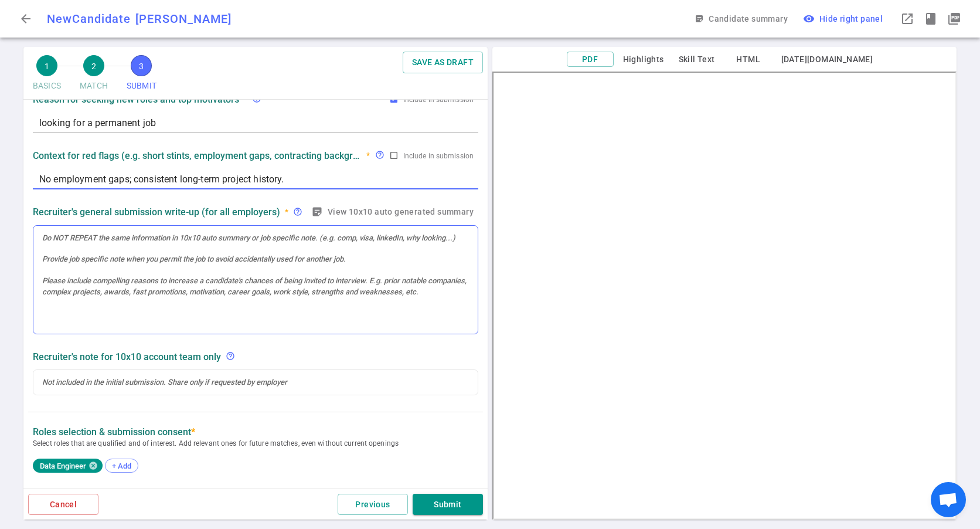
type textarea "No employment gaps; consistent long-term project history."
click at [60, 251] on div at bounding box center [255, 280] width 444 height 108
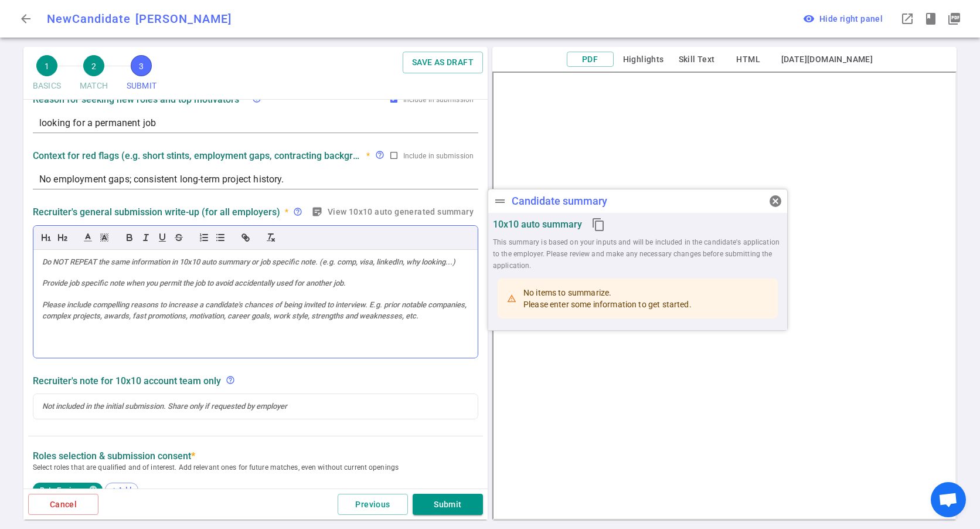
scroll to position [83, 0]
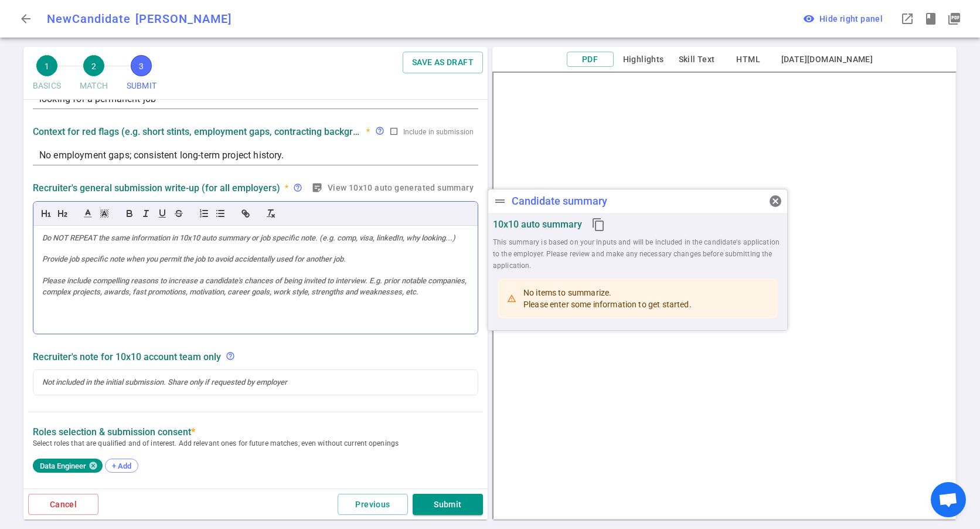
click at [135, 275] on div at bounding box center [255, 280] width 444 height 108
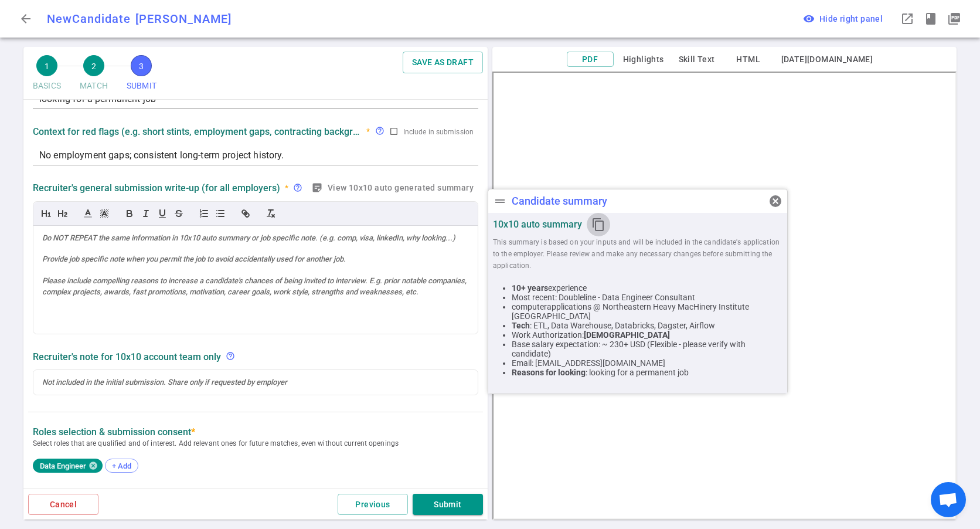
click at [595, 225] on icon "content_copy" at bounding box center [598, 224] width 14 height 14
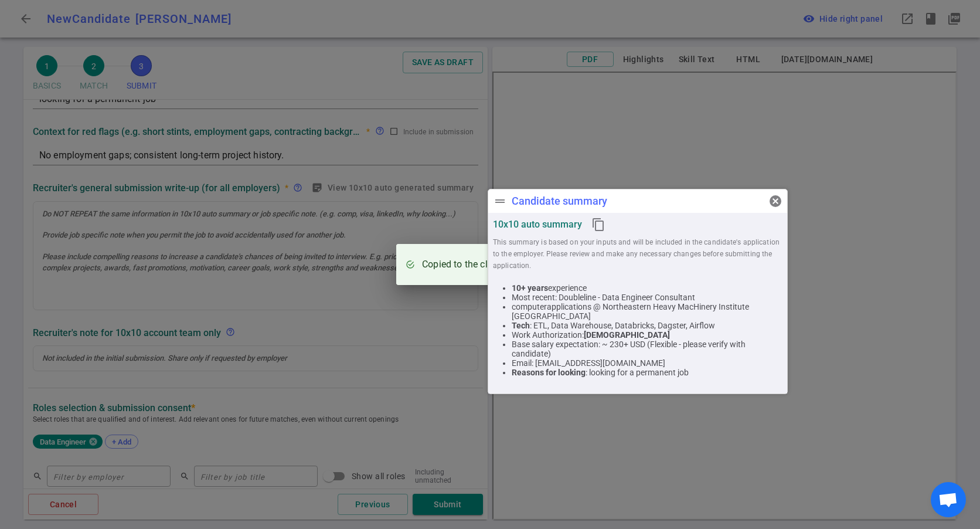
click at [192, 265] on div "Copied to the clipboard" at bounding box center [490, 264] width 980 height 529
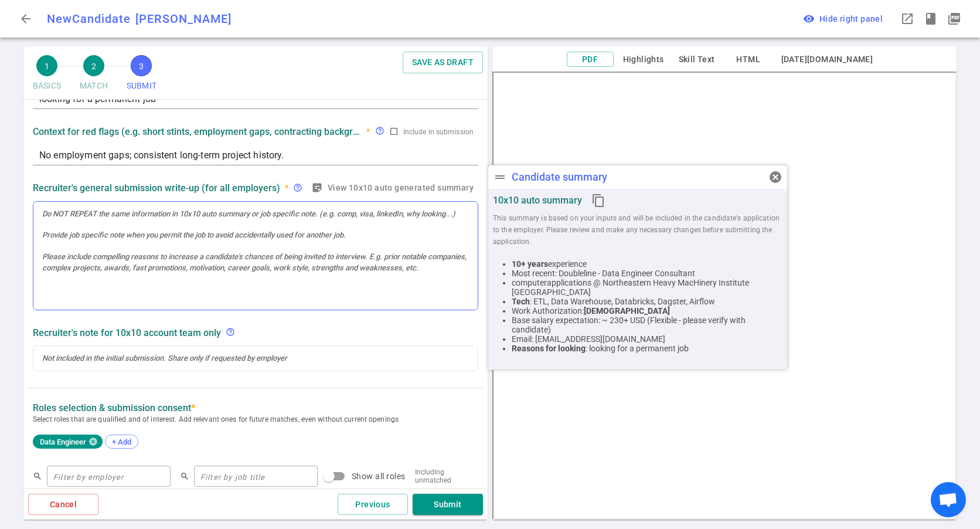
click at [153, 255] on div at bounding box center [255, 256] width 444 height 108
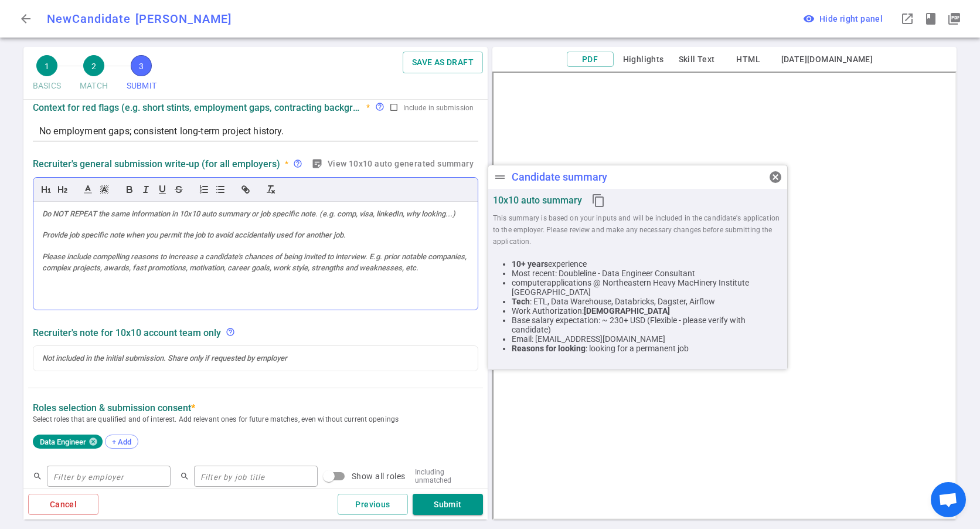
click at [153, 255] on div at bounding box center [255, 256] width 444 height 108
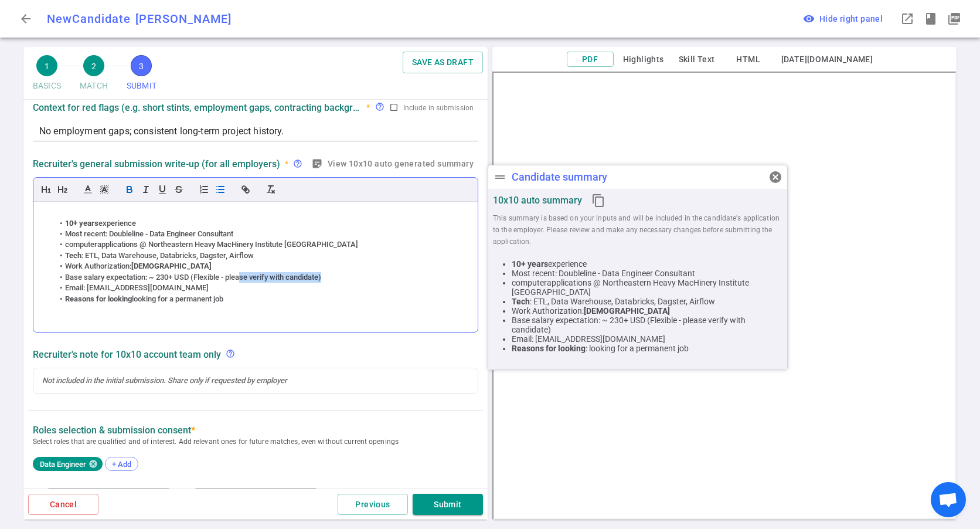
drag, startPoint x: 341, startPoint y: 277, endPoint x: 249, endPoint y: 285, distance: 92.4
click at [249, 285] on ul "10+ years experience Most recent: Doubleline - Data Engineer Consultant compute…" at bounding box center [255, 261] width 427 height 87
click at [238, 275] on li "Base salary expectation: ~ 230+ USD (Flexible - please verify with candidate)" at bounding box center [261, 277] width 415 height 11
drag, startPoint x: 238, startPoint y: 275, endPoint x: 324, endPoint y: 277, distance: 85.6
click at [324, 277] on li "Base salary expectation: ~ 230+ USD (Flexible - please verify with candidate)" at bounding box center [261, 277] width 415 height 11
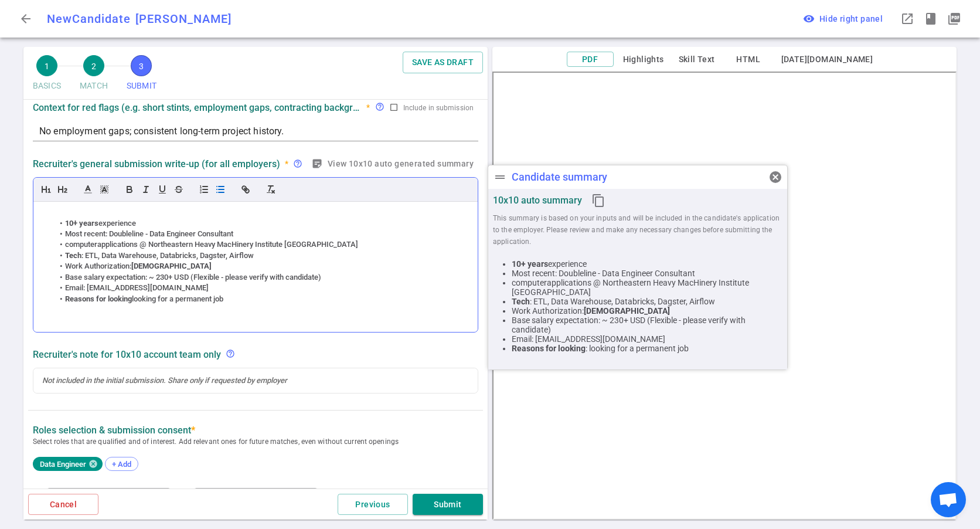
click at [307, 289] on li "Email: seanhan2000@gmail.com" at bounding box center [261, 287] width 415 height 11
drag, startPoint x: 326, startPoint y: 278, endPoint x: 236, endPoint y: 275, distance: 90.9
click at [236, 275] on li "Base salary expectation: ~ 230+ USD (Flexible - please verify with candidate)" at bounding box center [261, 277] width 415 height 11
click at [195, 274] on li "Base salary expectation: ~ 230+ USD (Flexible" at bounding box center [261, 277] width 415 height 11
drag, startPoint x: 222, startPoint y: 280, endPoint x: 203, endPoint y: 277, distance: 19.6
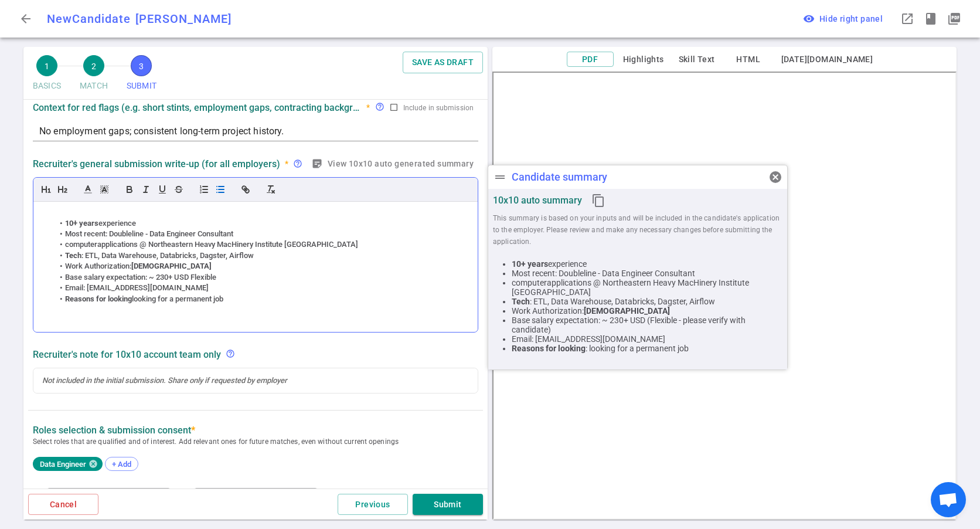
click at [203, 277] on li "Base salary expectation: ~ 230+ USD Flexible" at bounding box center [261, 277] width 415 height 11
click at [171, 276] on li "Base salary expectation: ~ 230+ USD F" at bounding box center [261, 277] width 415 height 11
drag, startPoint x: 175, startPoint y: 280, endPoint x: 214, endPoint y: 280, distance: 39.3
click at [214, 280] on li "Base salary expectation: ~ 230K+ USD F" at bounding box center [261, 277] width 415 height 11
click at [176, 301] on li "Reasons for looking a job: for a permanent job" at bounding box center [261, 299] width 415 height 11
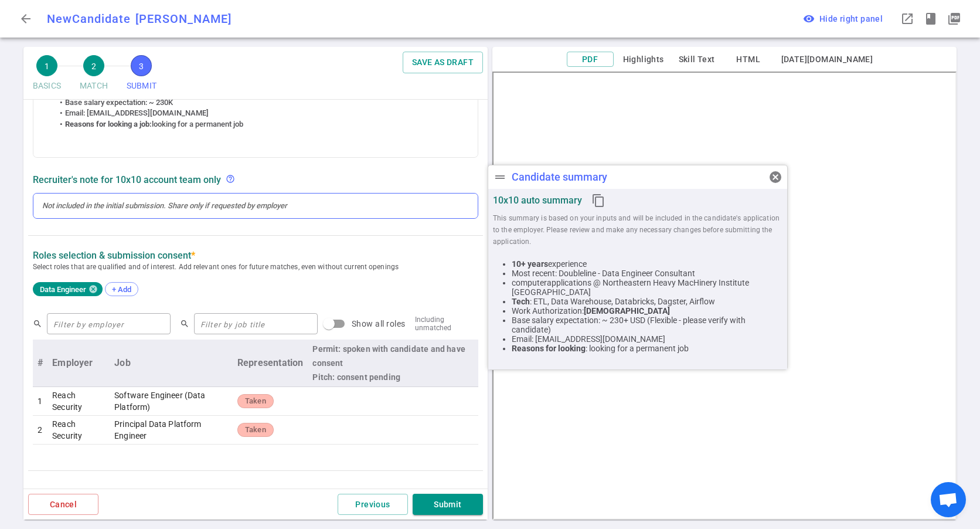
scroll to position [282, 0]
click at [120, 205] on div at bounding box center [255, 204] width 427 height 11
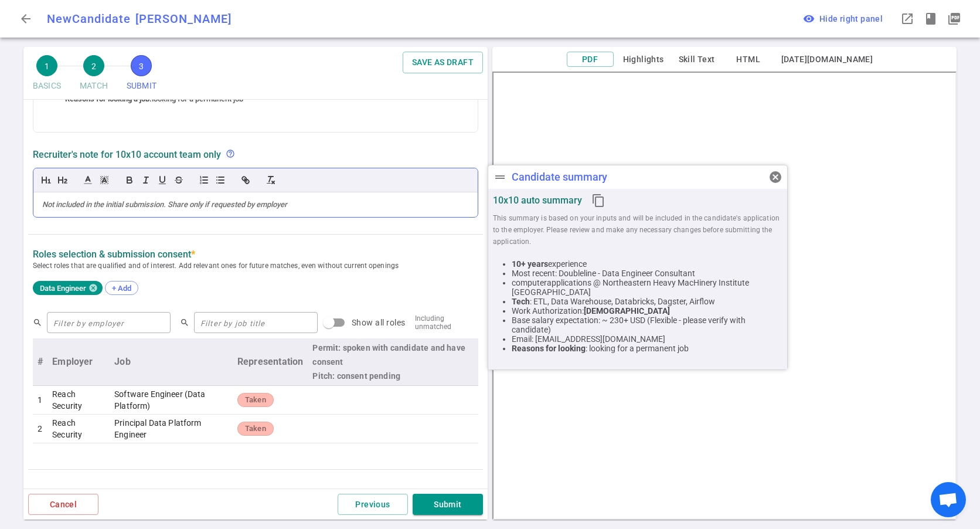
click at [140, 212] on div at bounding box center [255, 204] width 444 height 25
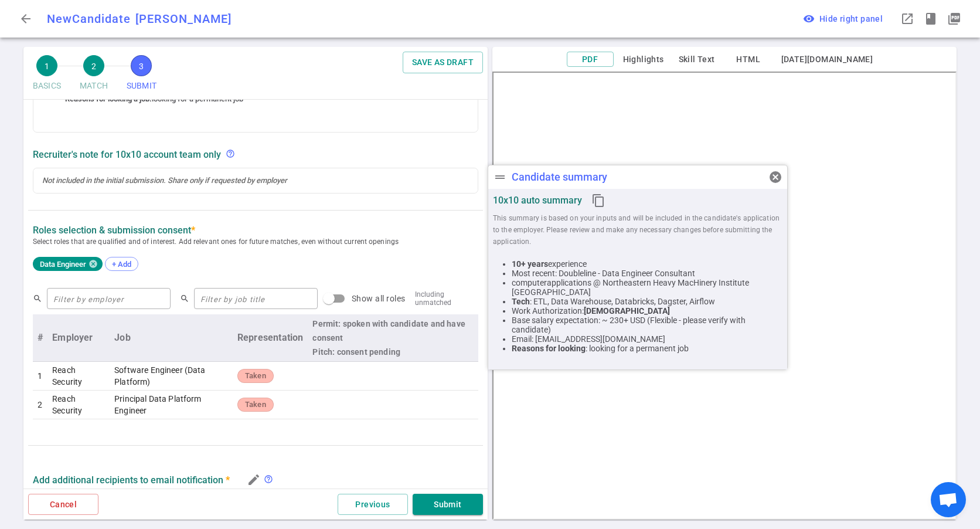
scroll to position [258, 0]
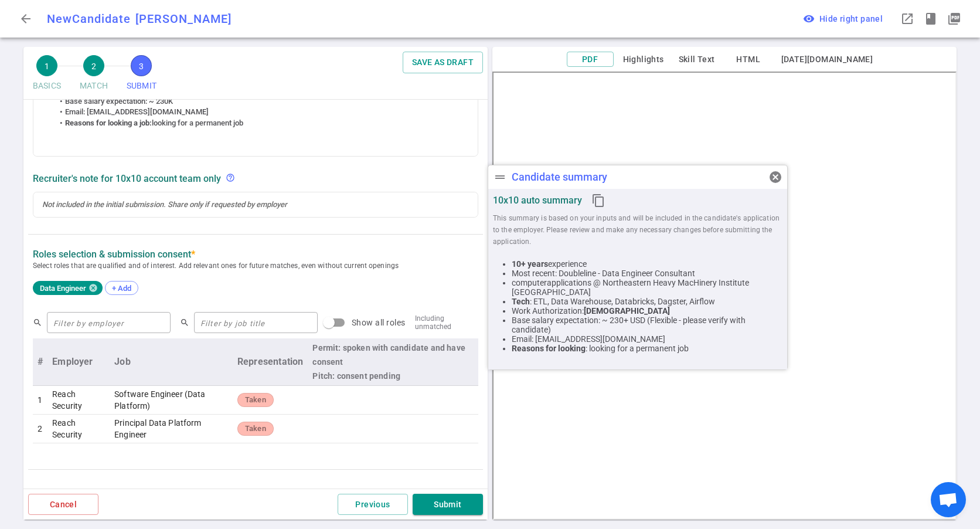
click at [155, 230] on div "SUBMIT Roles and jobs applying, recruiter submission note, recruiter's email, l…" at bounding box center [255, 280] width 464 height 878
click at [179, 213] on div at bounding box center [255, 204] width 444 height 25
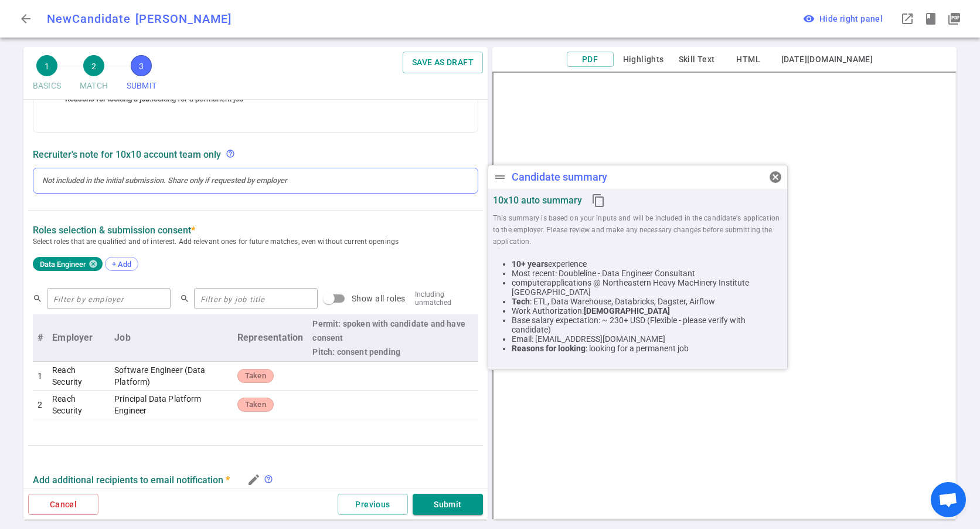
scroll to position [0, 0]
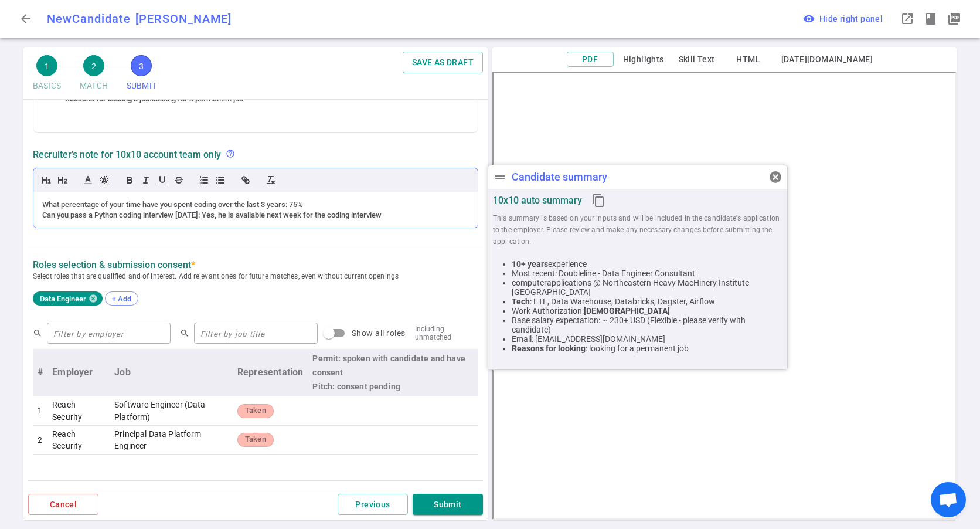
click at [328, 205] on div "What percentage of your time have you spent coding over the last 3 years: 75%" at bounding box center [255, 204] width 427 height 11
drag, startPoint x: 267, startPoint y: 218, endPoint x: 437, endPoint y: 217, distance: 170.5
click at [437, 217] on div "Can you pass a Python coding interview today: Yes, he is available next week fo…" at bounding box center [255, 215] width 427 height 11
click at [275, 212] on div "Can you pass a Python coding interview today: Yes, he is available this friday" at bounding box center [255, 215] width 427 height 11
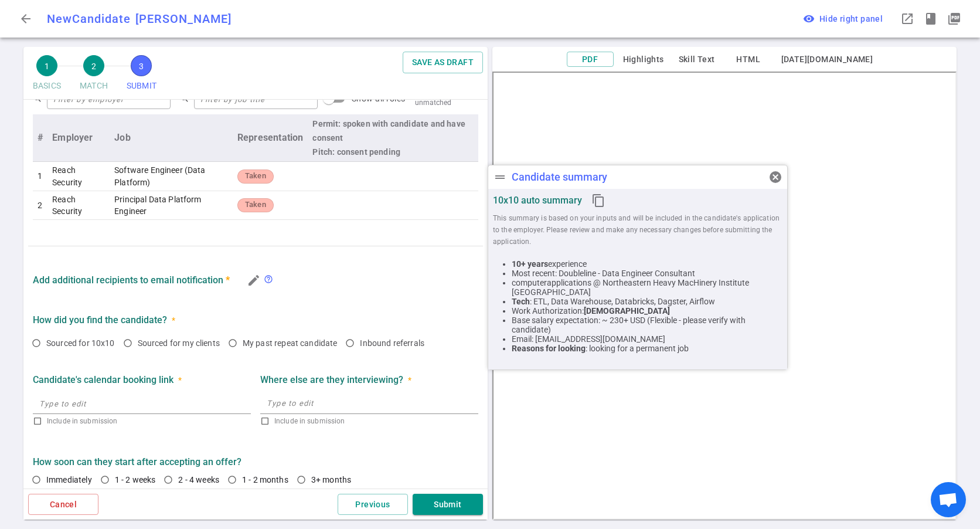
scroll to position [526, 0]
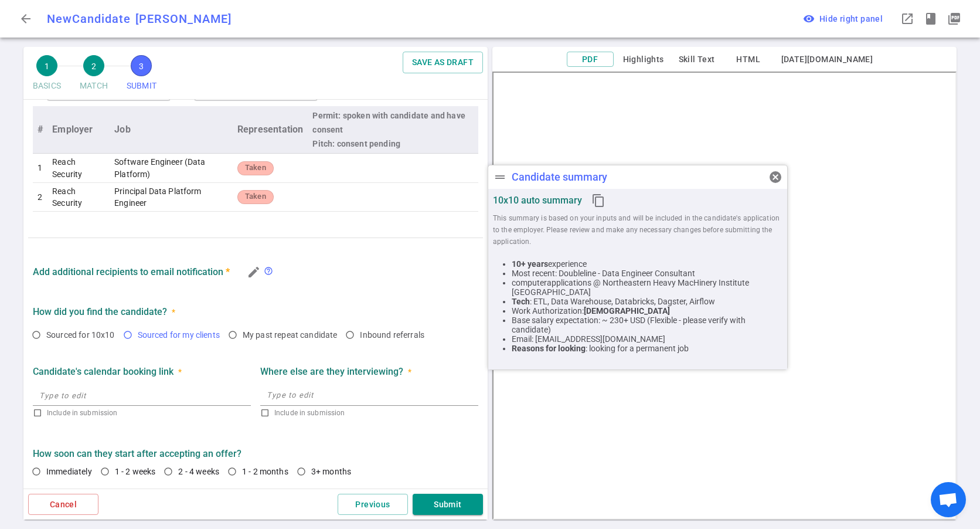
click at [166, 339] on span "Sourced for my clients" at bounding box center [179, 334] width 82 height 9
click at [138, 339] on input "Sourced for my clients" at bounding box center [128, 335] width 20 height 20
radio input "true"
click at [309, 393] on textarea at bounding box center [369, 394] width 205 height 13
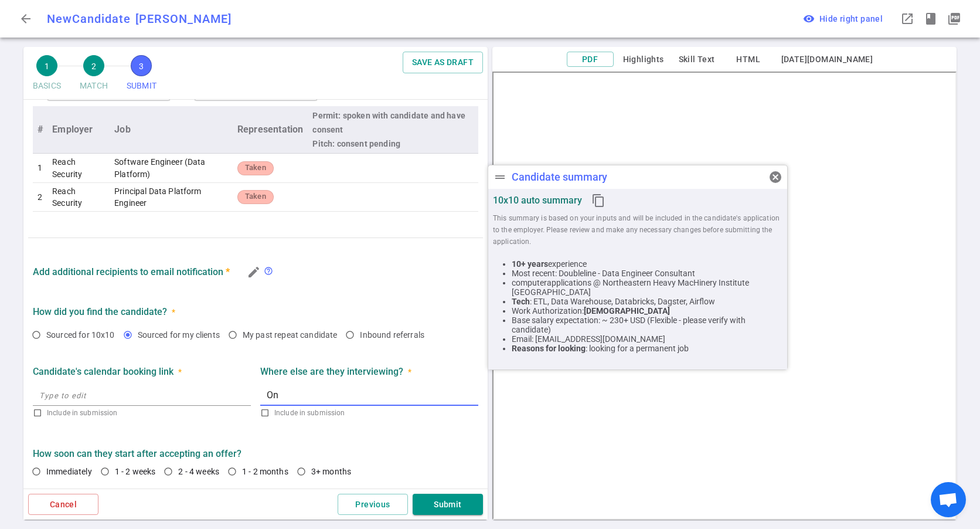
type textarea "O"
type textarea "Final round (onsite)"
click at [60, 468] on span "Immediately" at bounding box center [69, 470] width 46 height 9
click at [46, 468] on input "Immediately" at bounding box center [36, 471] width 20 height 20
radio input "true"
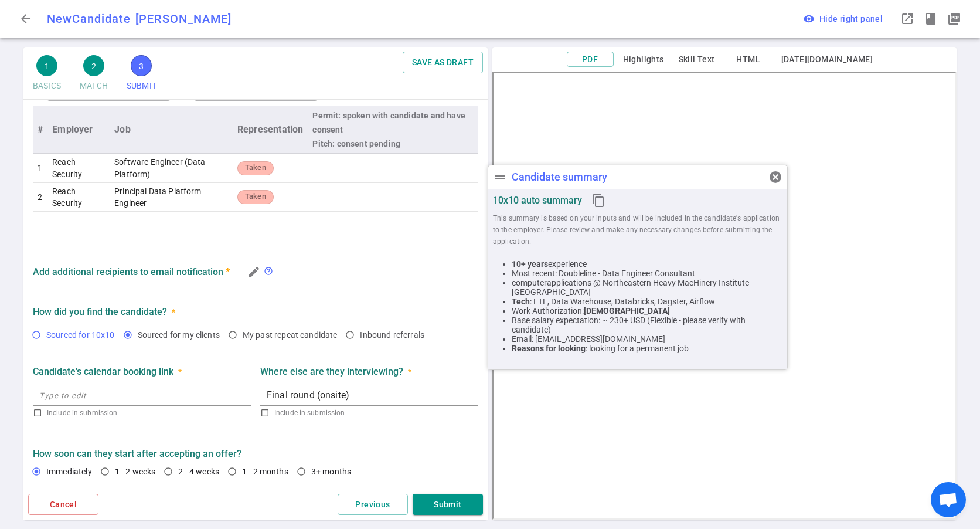
click at [89, 338] on span "Sourced for 10x10" at bounding box center [80, 334] width 69 height 9
click at [46, 338] on input "Sourced for 10x10" at bounding box center [36, 335] width 20 height 20
radio input "true"
click at [195, 338] on span "Sourced for my clients" at bounding box center [179, 334] width 82 height 9
click at [138, 338] on input "Sourced for my clients" at bounding box center [128, 335] width 20 height 20
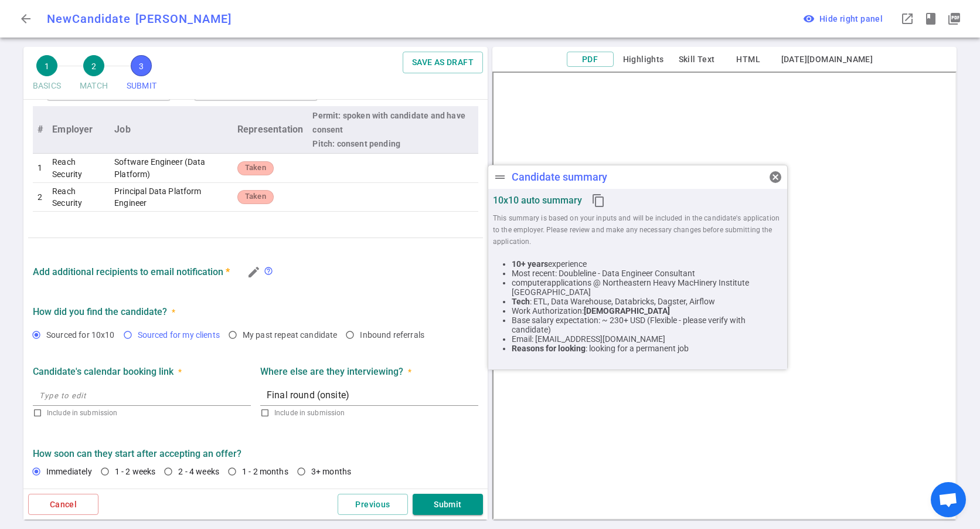
radio input "true"
click at [244, 275] on div "edit" at bounding box center [251, 272] width 25 height 20
click at [250, 277] on icon "edit" at bounding box center [254, 272] width 14 height 14
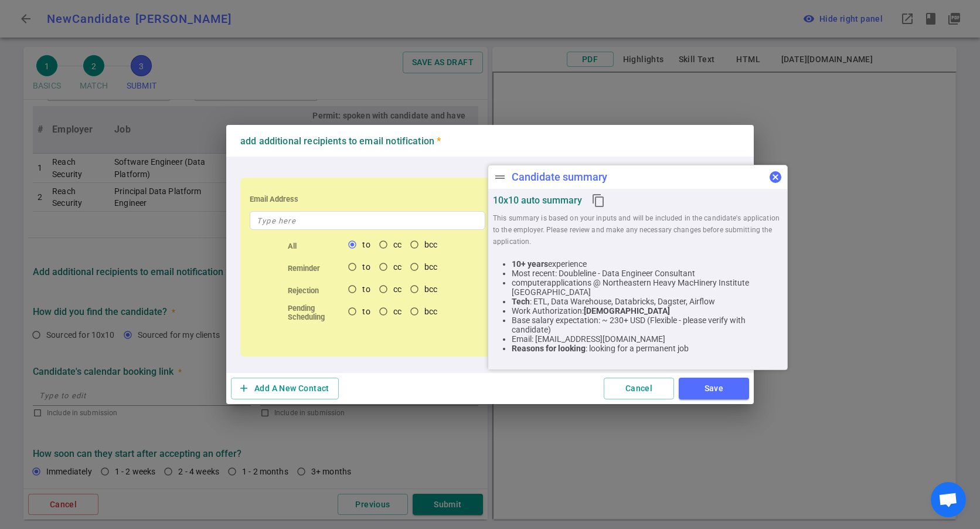
click at [779, 180] on span "cancel" at bounding box center [775, 177] width 14 height 14
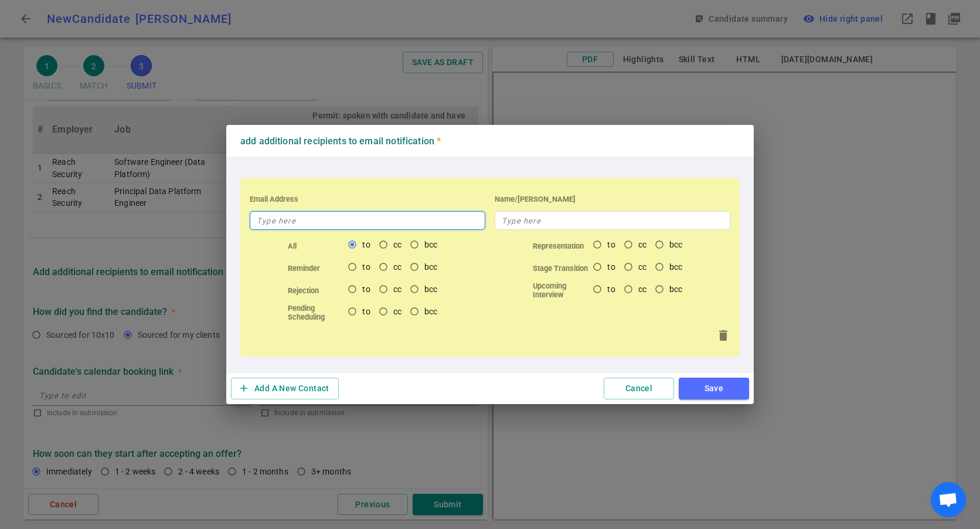
click at [324, 229] on input "text" at bounding box center [368, 220] width 236 height 19
click at [300, 389] on button "add Add A New Contact" at bounding box center [285, 388] width 108 height 22
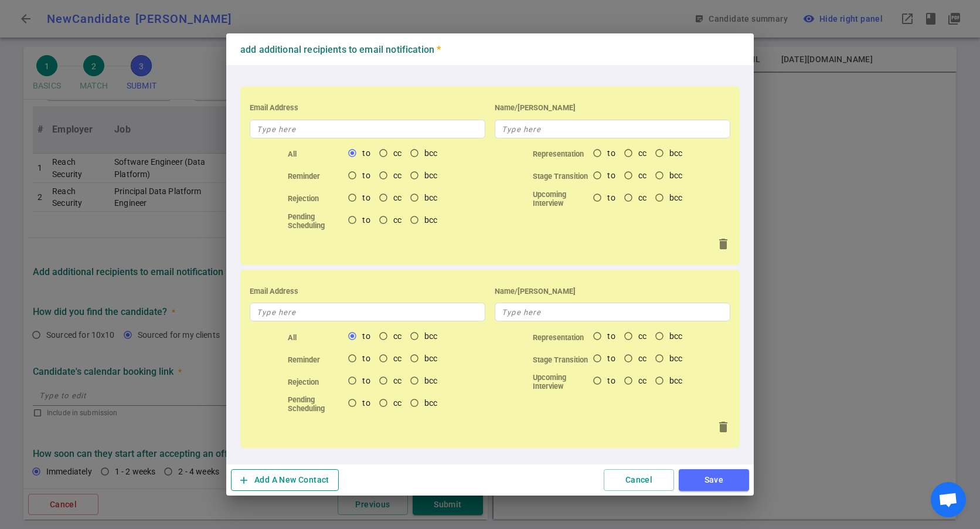
drag, startPoint x: 304, startPoint y: 468, endPoint x: 307, endPoint y: 475, distance: 7.6
click at [304, 468] on div "add Add A New Contact Cancel Save" at bounding box center [489, 479] width 527 height 31
click at [307, 475] on button "add Add A New Contact" at bounding box center [285, 480] width 108 height 22
radio input "false"
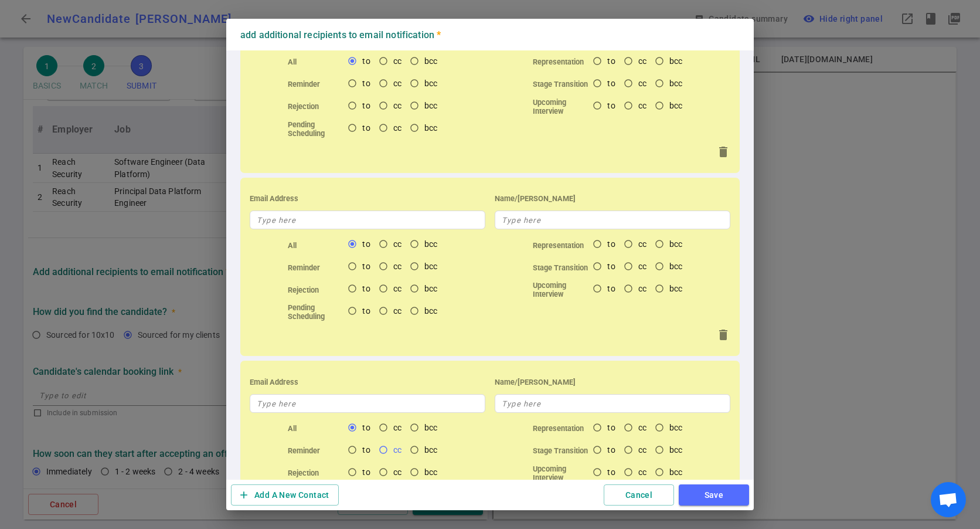
scroll to position [154, 0]
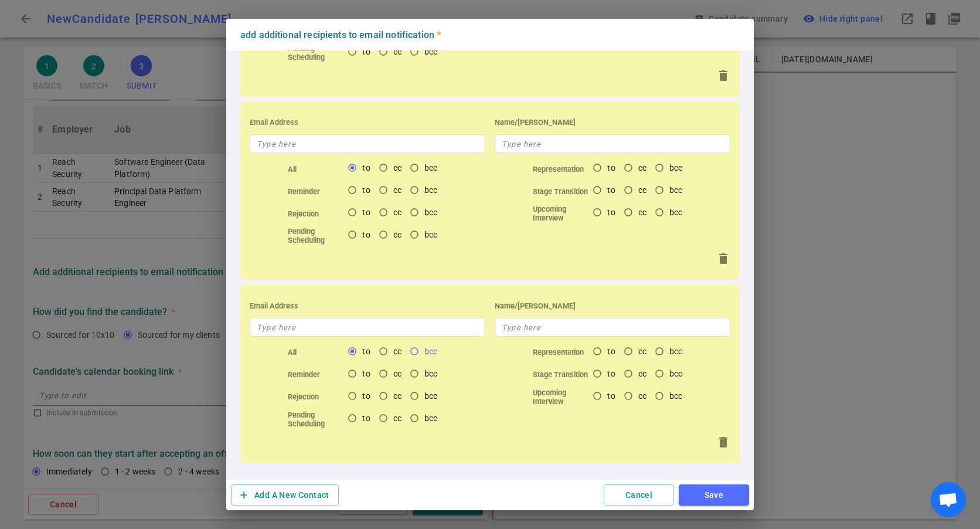
click at [414, 356] on input "bcc" at bounding box center [414, 351] width 20 height 20
radio input "false"
radio input "true"
radio input "false"
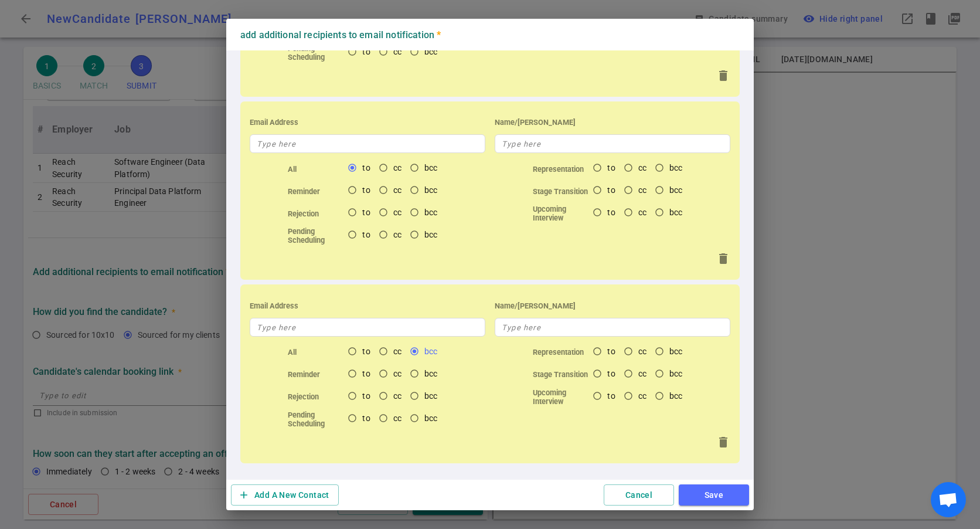
radio input "false"
click at [358, 333] on input "text" at bounding box center [368, 327] width 236 height 19
paste input "akshit.tyagi@reqreadyai.com"
type input "akshit.tyagi@reqreadyai.com"
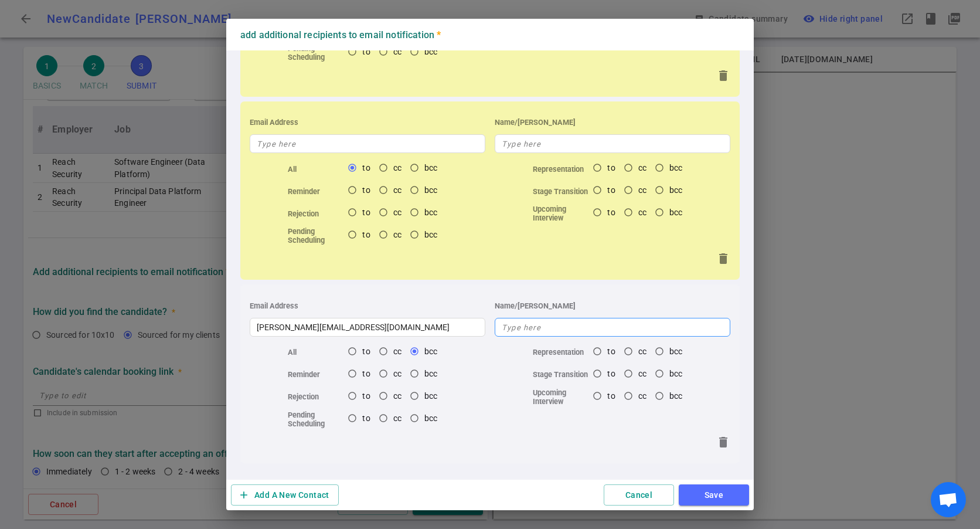
radio input "false"
click at [540, 329] on input "text" at bounding box center [613, 327] width 236 height 19
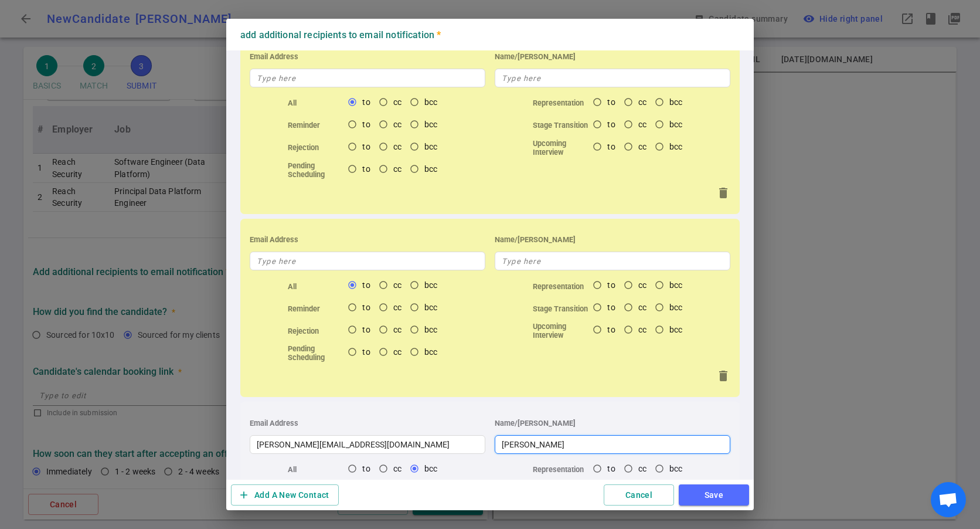
scroll to position [0, 0]
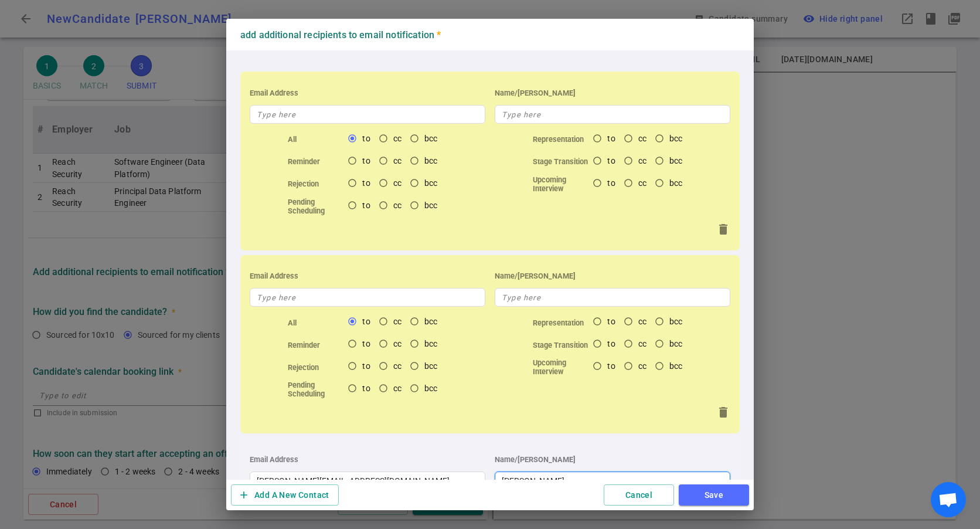
type input "Akshit"
radio input "false"
click at [330, 114] on input "text" at bounding box center [368, 114] width 236 height 19
paste input "mikey.mcphail@reqreadyai.com"
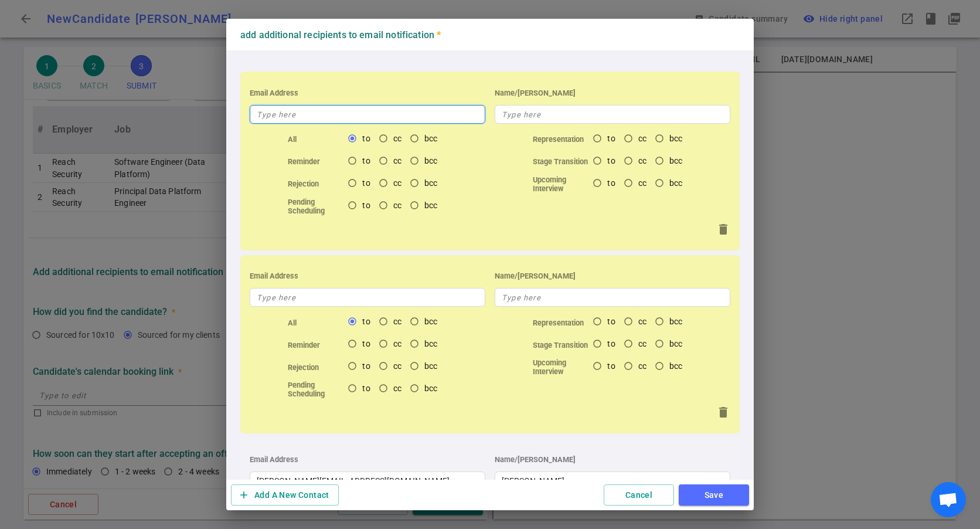
type input "mikey.mcphail@reqreadyai.com"
radio input "true"
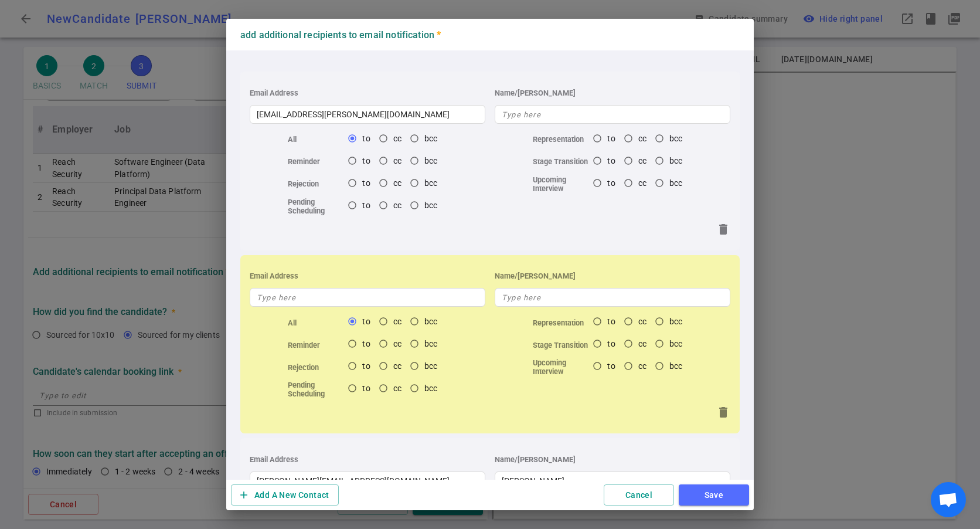
radio input "false"
radio input "true"
click at [539, 118] on input "text" at bounding box center [613, 114] width 236 height 19
paste input "Mikey"
type input "Mikey"
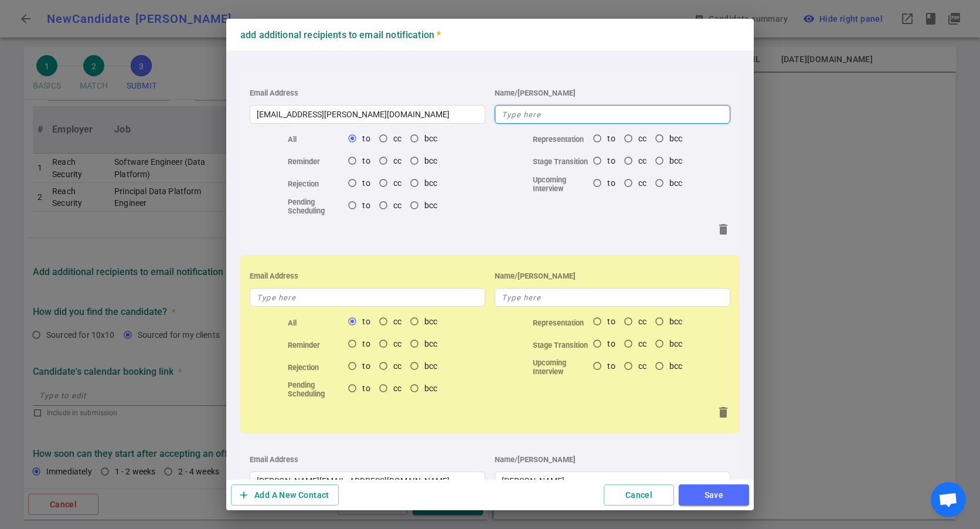
radio input "true"
radio input "false"
radio input "true"
click at [541, 117] on input "Mikey" at bounding box center [613, 114] width 236 height 19
type input "Mikey"
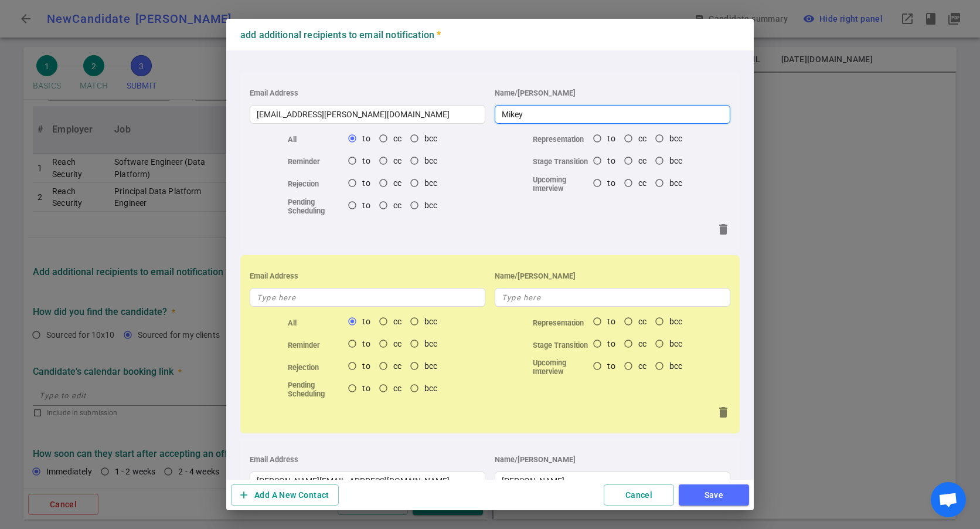
radio input "true"
paste input "McPhail"
type input "Mikey McPhail"
radio input "false"
radio input "true"
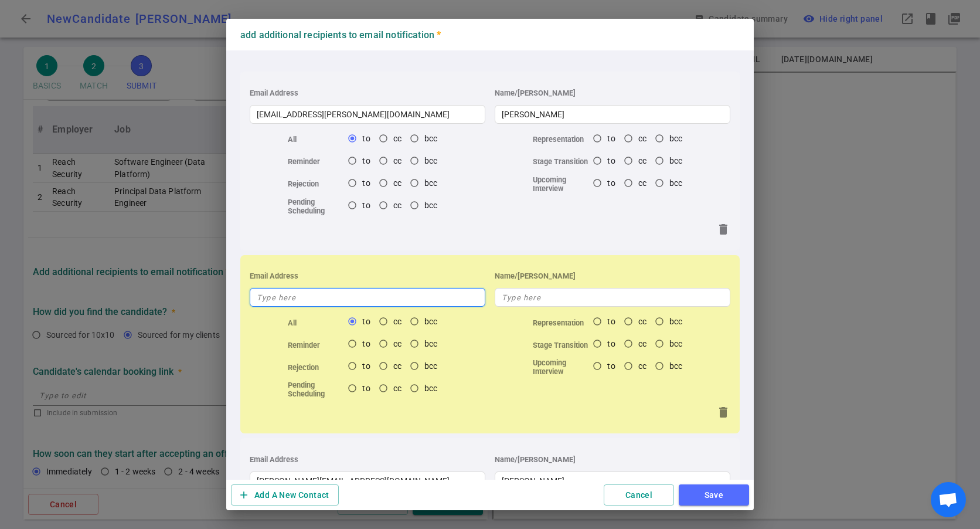
click at [380, 297] on input "text" at bounding box center [368, 297] width 236 height 19
paste input "tbird4real@h2total.net"
type input "tbird4real@h2total.net"
radio input "true"
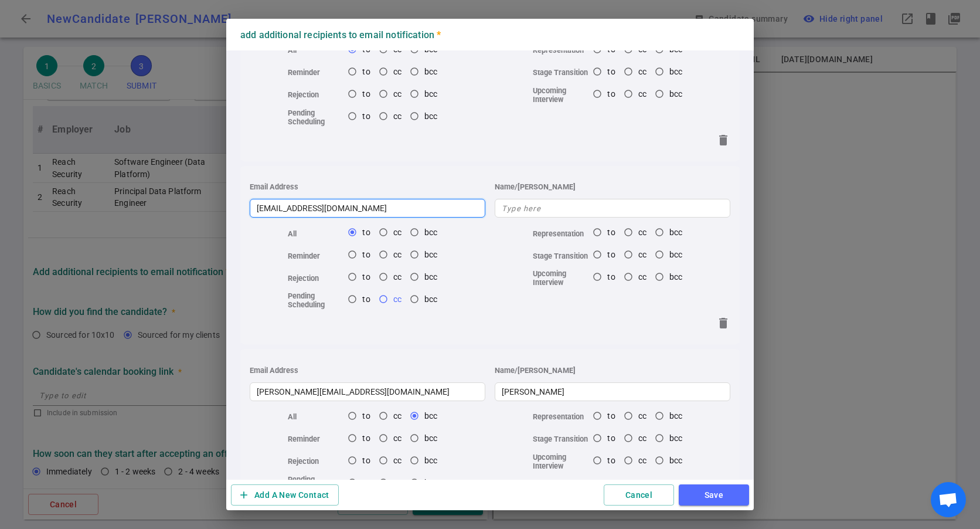
scroll to position [154, 0]
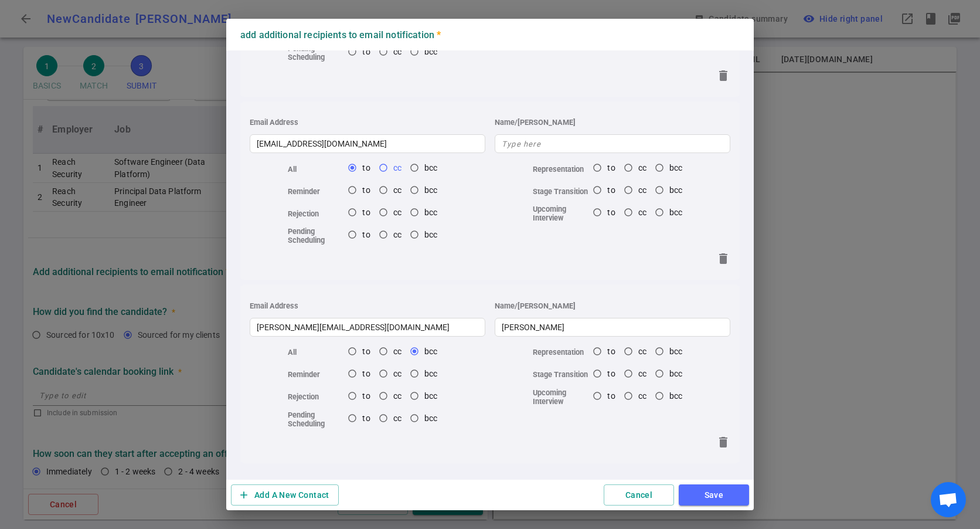
radio input "true"
radio input "false"
radio input "true"
click at [380, 161] on input "cc" at bounding box center [383, 168] width 20 height 20
radio input "true"
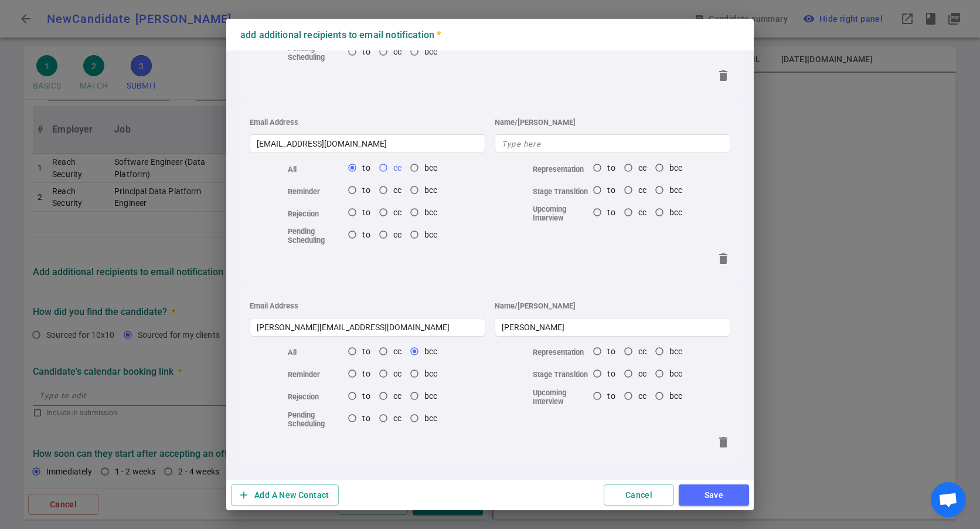
radio input "false"
radio input "true"
radio input "false"
radio input "true"
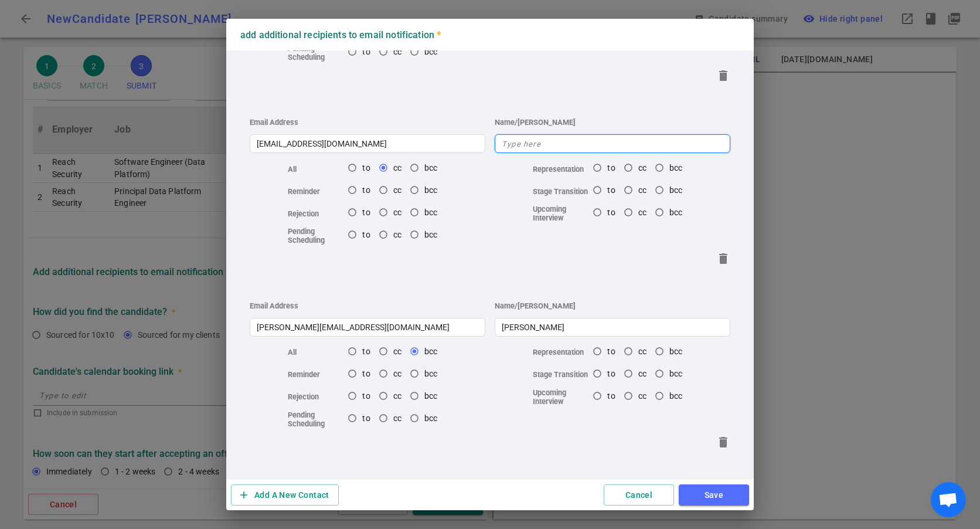
click at [551, 148] on input "text" at bounding box center [613, 143] width 236 height 19
paste input "Thomas Birdsell"
type input "Thomas Birdsell"
radio input "true"
radio input "false"
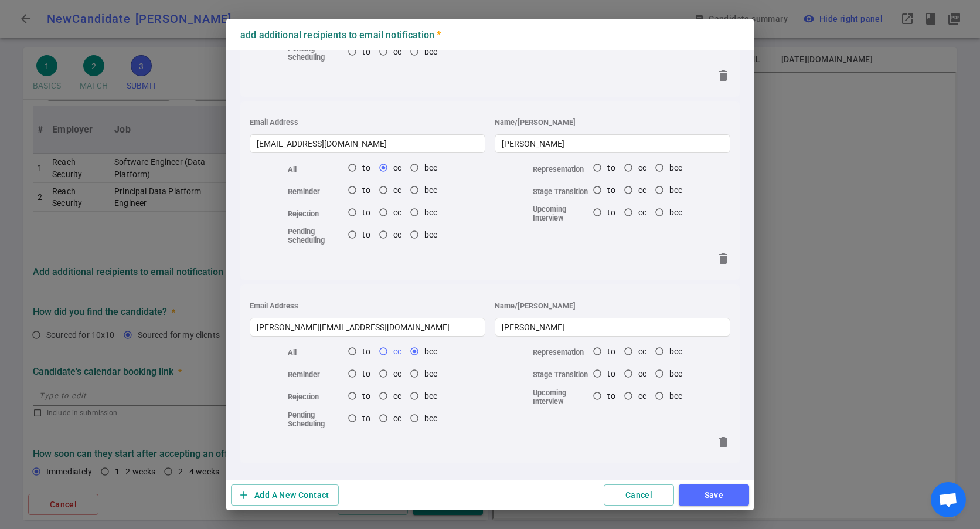
click at [389, 353] on input "cc" at bounding box center [383, 351] width 20 height 20
radio input "false"
radio input "true"
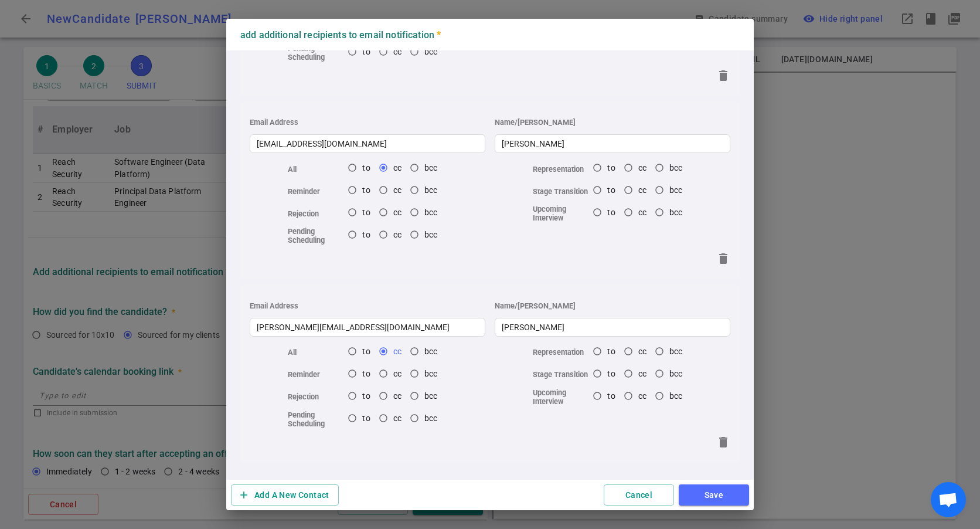
radio input "false"
click at [430, 352] on span "bcc" at bounding box center [430, 350] width 13 height 9
click at [424, 352] on input "bcc" at bounding box center [414, 351] width 20 height 20
radio input "false"
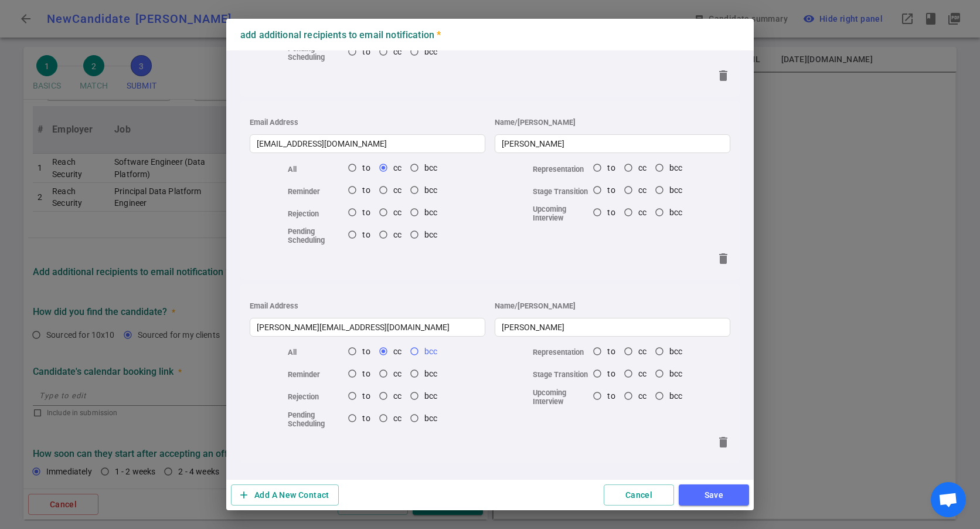
radio input "false"
radio input "true"
radio input "false"
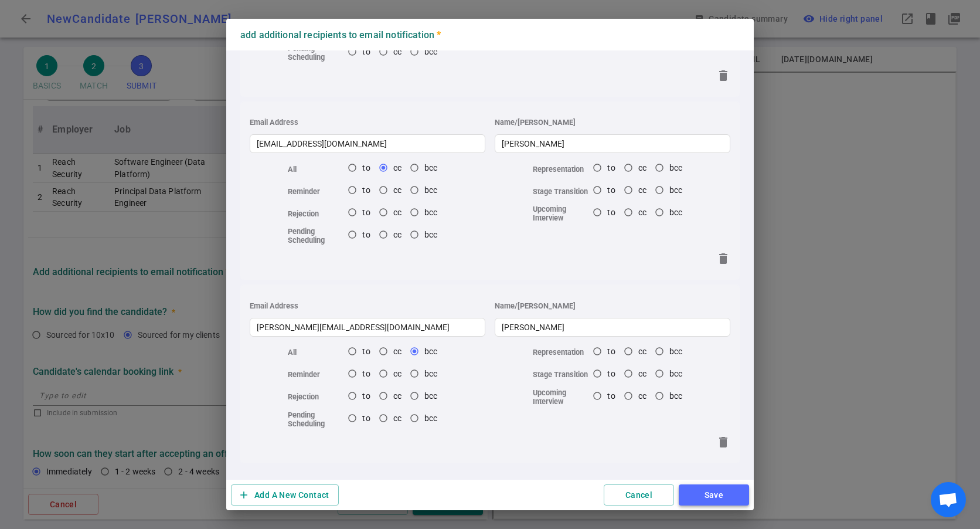
click at [691, 490] on button "Save" at bounding box center [714, 495] width 70 height 22
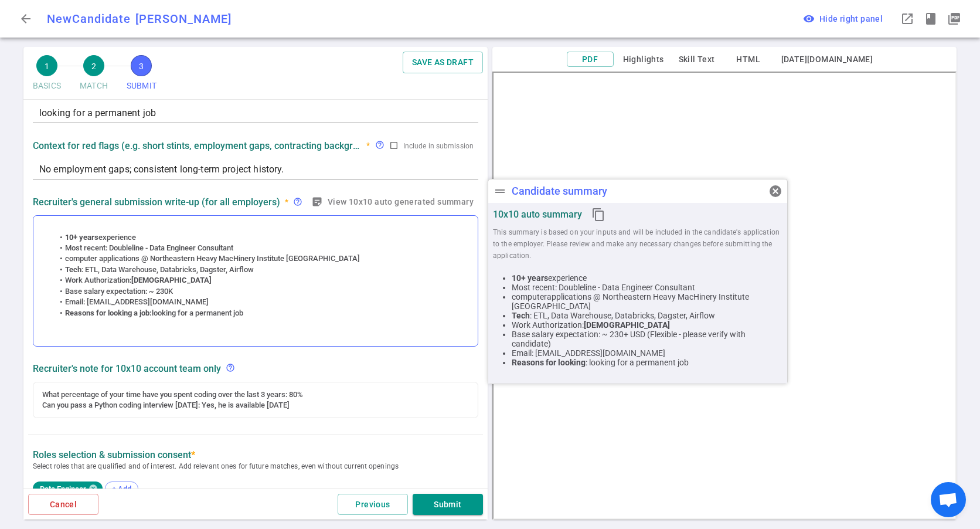
scroll to position [93, 0]
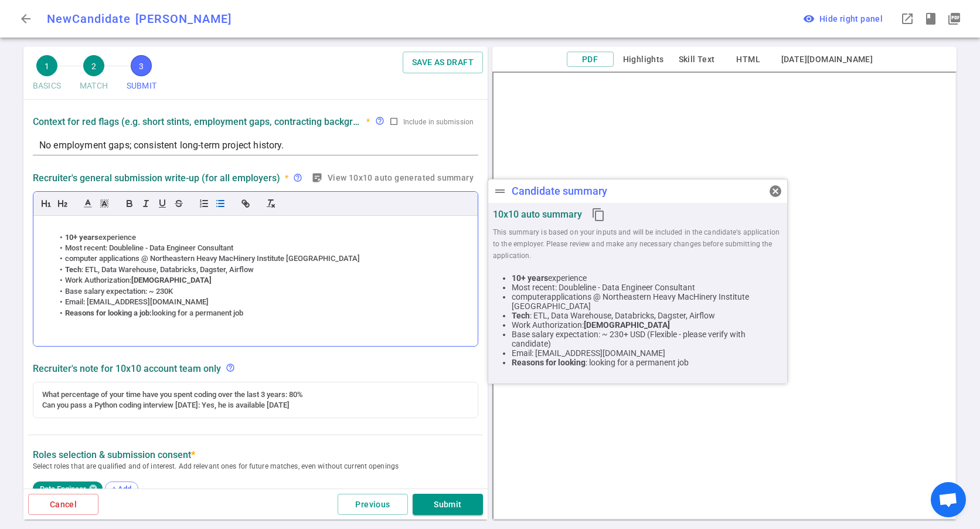
drag, startPoint x: 369, startPoint y: 272, endPoint x: 281, endPoint y: 271, distance: 88.5
click at [368, 272] on li "Tech : ETL, Data Warehouse, Databricks, Dagster, Airflow" at bounding box center [261, 269] width 415 height 11
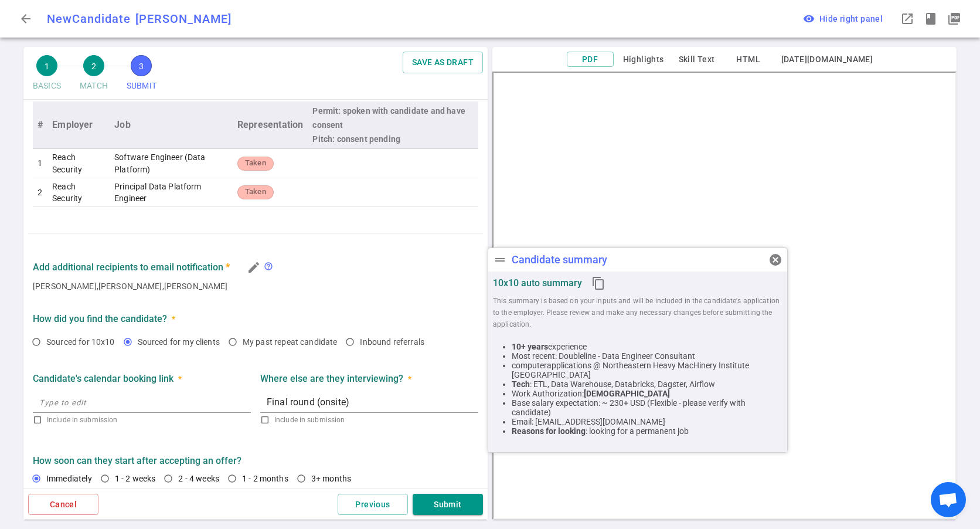
scroll to position [537, 0]
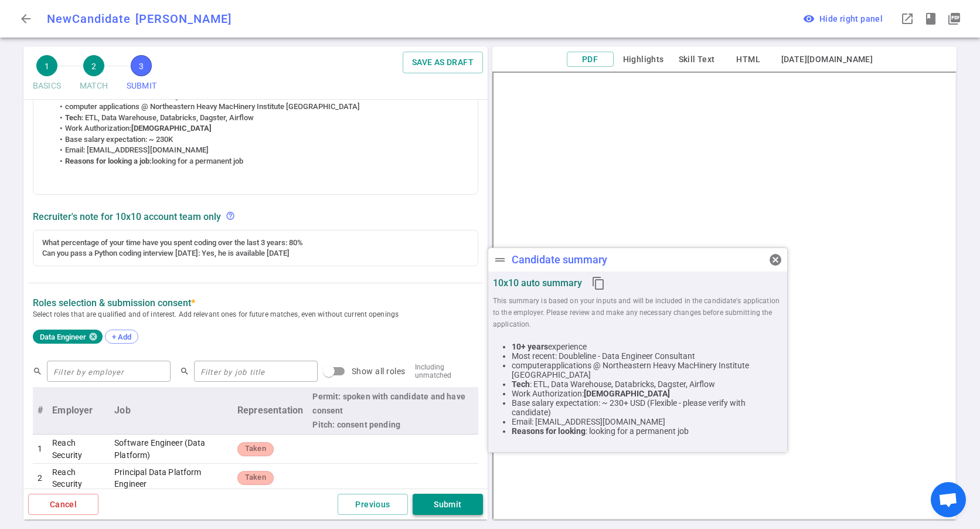
click at [456, 508] on button "Submit" at bounding box center [448, 504] width 70 height 22
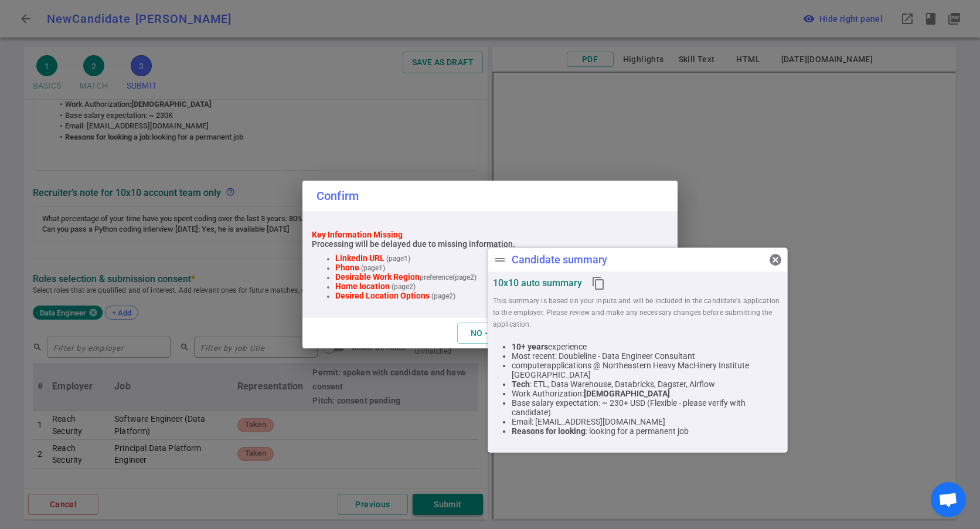
scroll to position [220, 0]
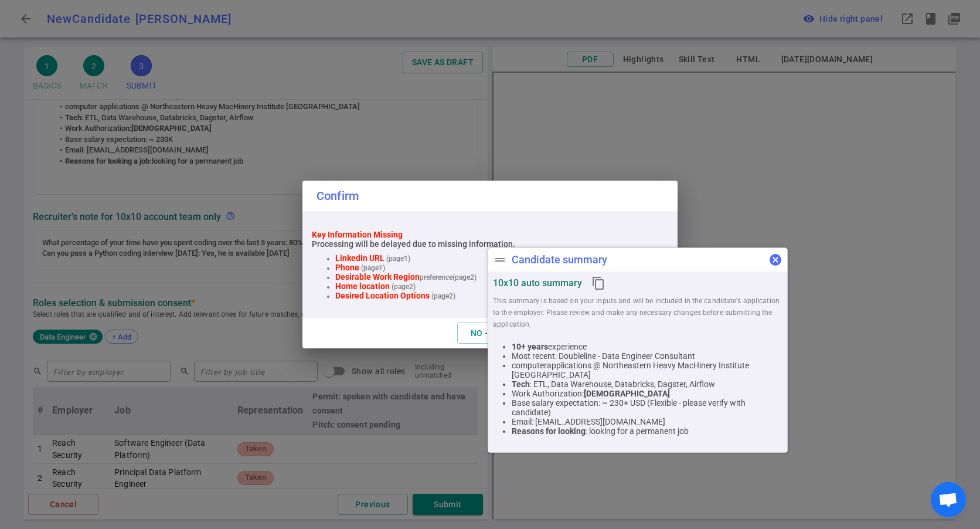
click at [776, 268] on button "cancel" at bounding box center [775, 259] width 23 height 23
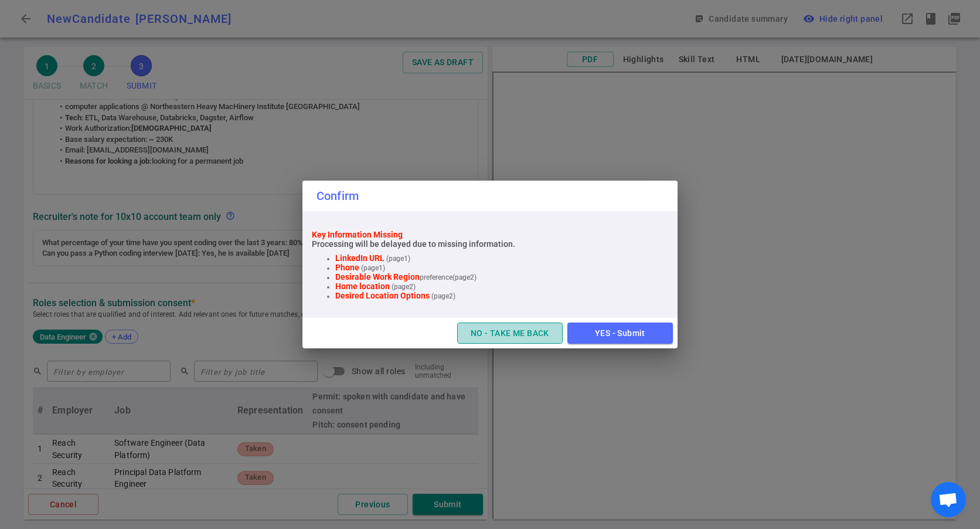
click at [513, 333] on button "NO - TAKE ME BACK" at bounding box center [509, 333] width 105 height 22
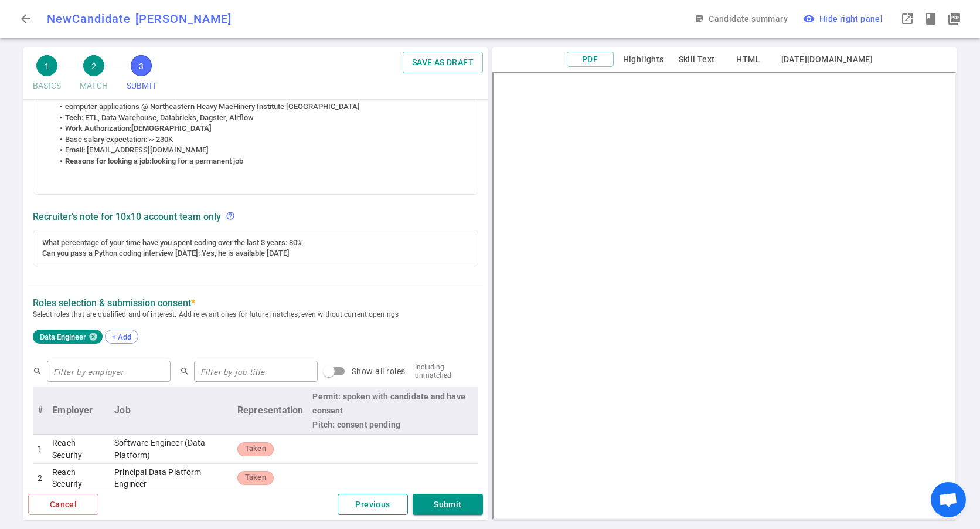
click at [372, 497] on button "Previous" at bounding box center [373, 504] width 70 height 22
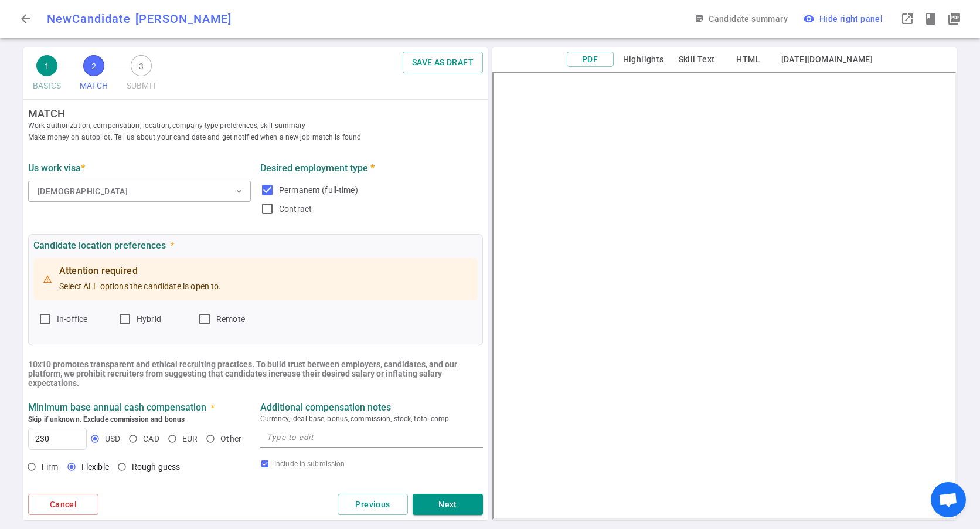
scroll to position [0, 0]
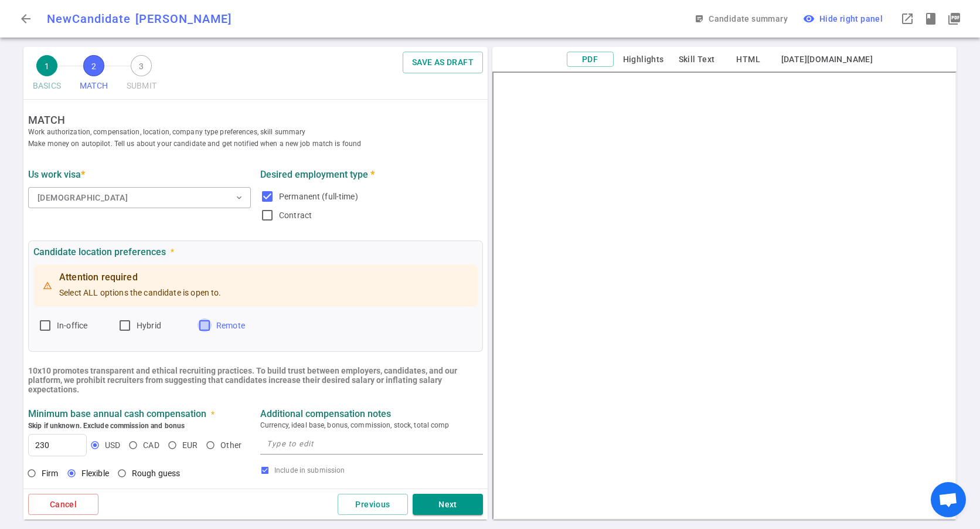
click at [209, 332] on input "Remote" at bounding box center [204, 325] width 14 height 14
checkbox input "true"
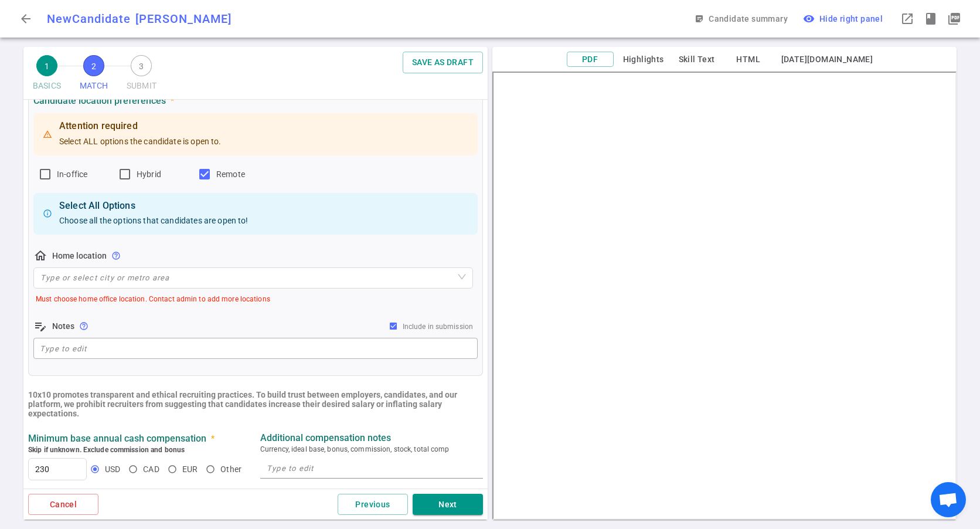
scroll to position [293, 0]
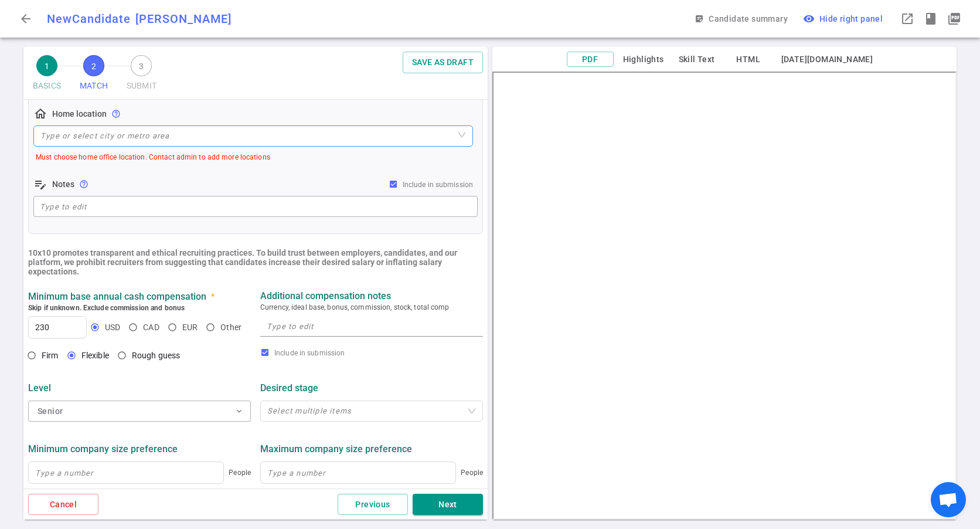
click at [121, 133] on input "search" at bounding box center [252, 136] width 425 height 20
click at [128, 205] on textarea at bounding box center [255, 206] width 431 height 13
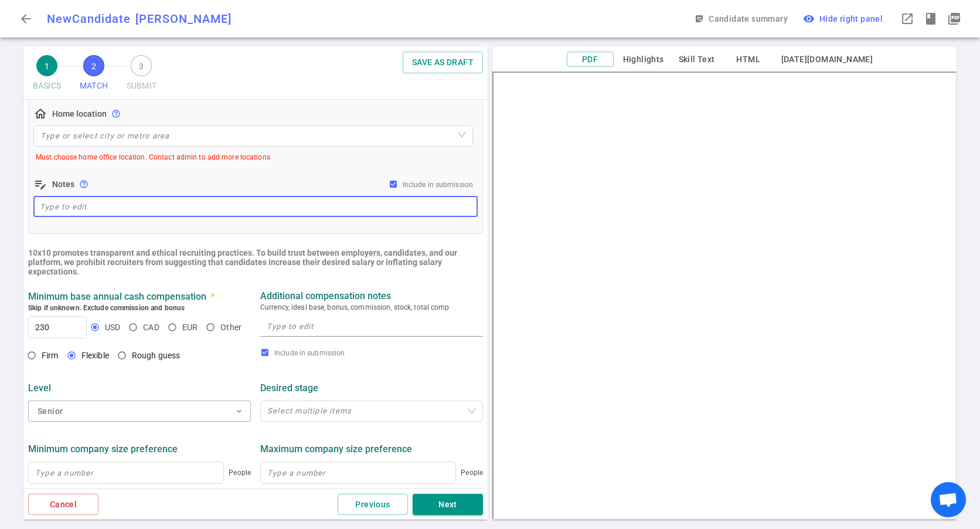
paste textarea "Lake Forest CA"
drag, startPoint x: 128, startPoint y: 205, endPoint x: -2, endPoint y: 204, distance: 130.7
click at [0, 204] on html "arrow_back New Candidate Sean Han SH sticky_note_2 Candidate summary visibility…" at bounding box center [490, 264] width 980 height 529
paste textarea "Lake Forest CA"
type textarea "Lake Forest CA"
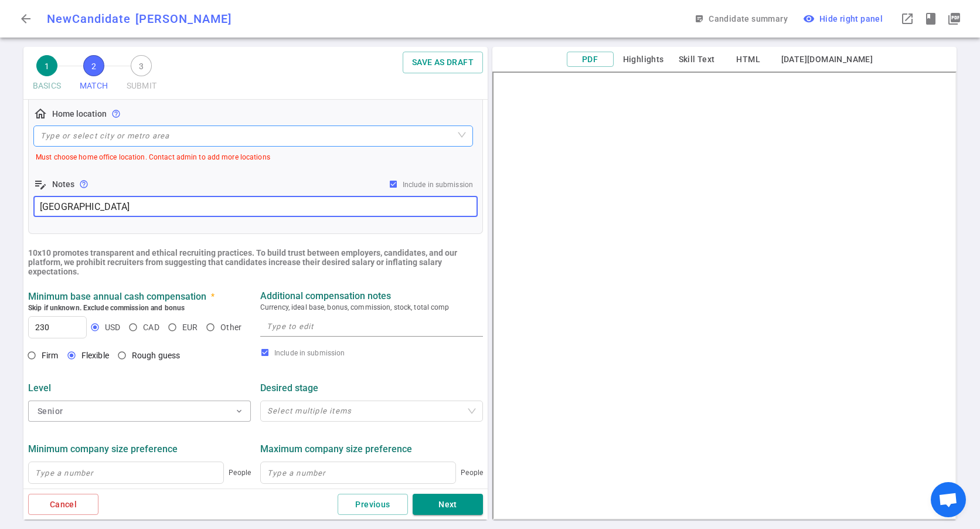
click at [132, 130] on input "search" at bounding box center [252, 136] width 425 height 20
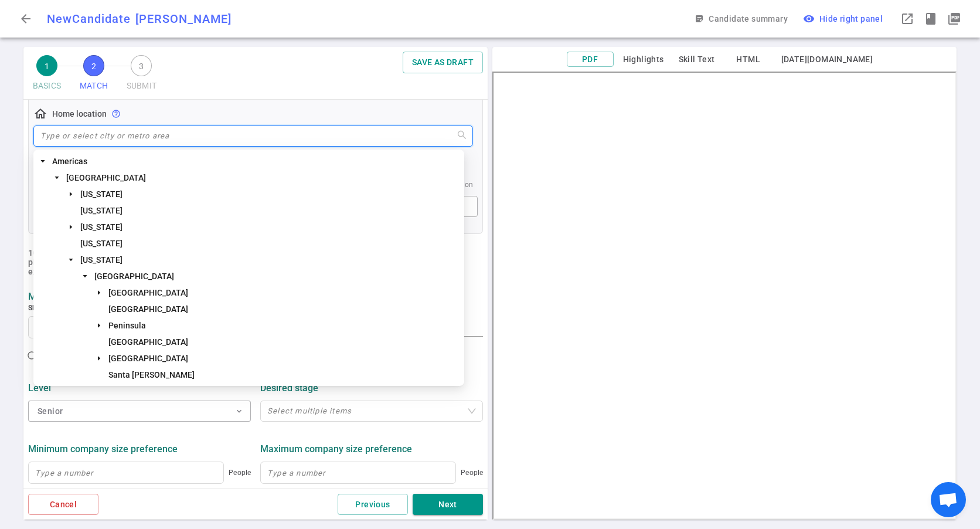
paste input "Lake Forest CA"
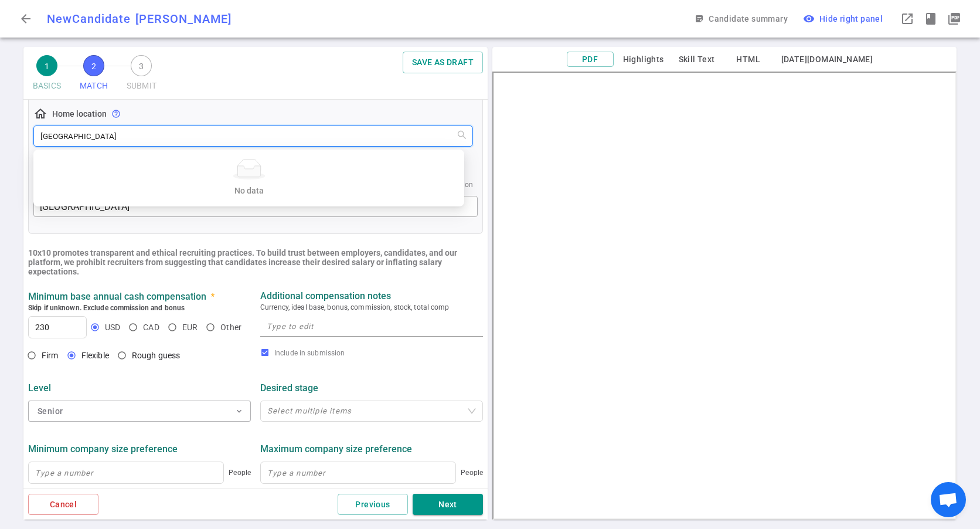
type input "Lake Forest CA"
click at [202, 229] on div "Candidate location preferences * Attention required Select ALL options the cand…" at bounding box center [255, 90] width 455 height 287
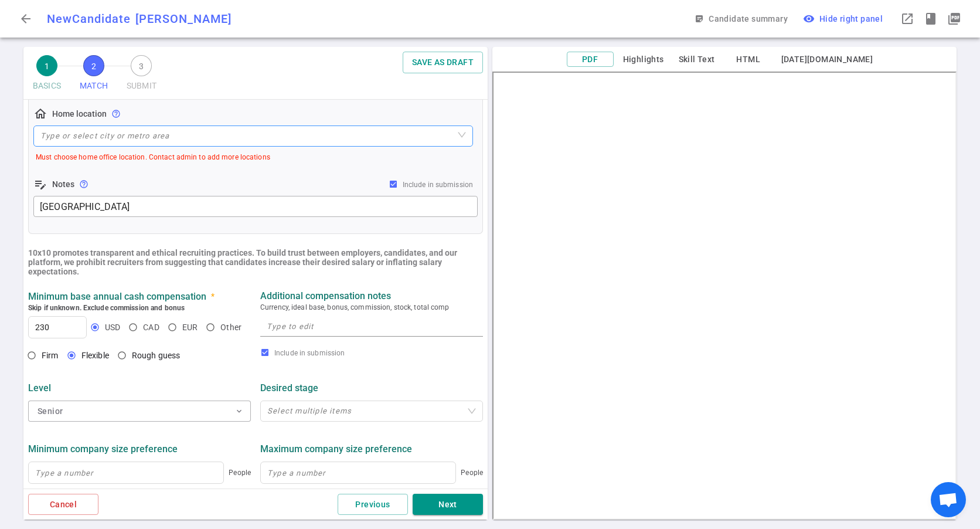
click at [150, 144] on input "search" at bounding box center [252, 136] width 425 height 20
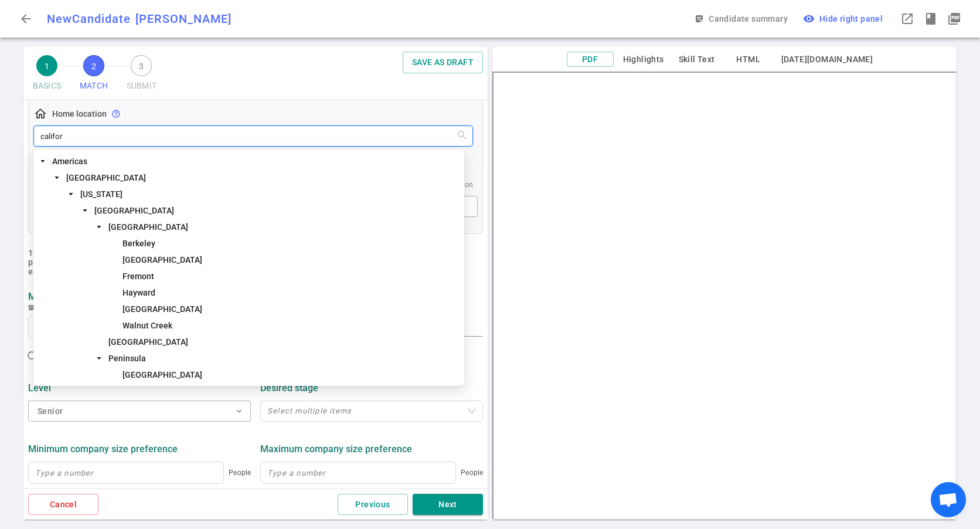
type input "califo"
click at [104, 190] on span "California" at bounding box center [101, 193] width 42 height 9
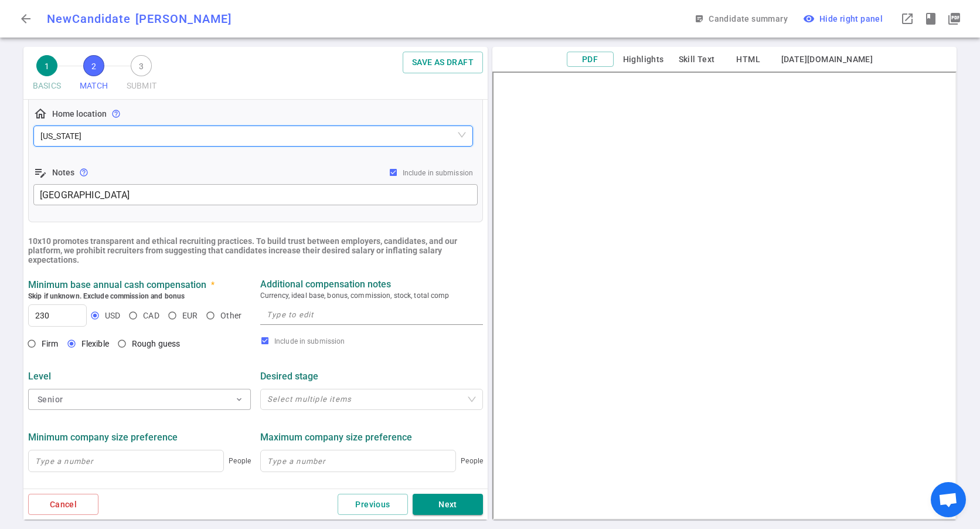
click at [0, 137] on html "arrow_back New Candidate Sean Han SH sticky_note_2 Candidate summary visibility…" at bounding box center [490, 264] width 980 height 529
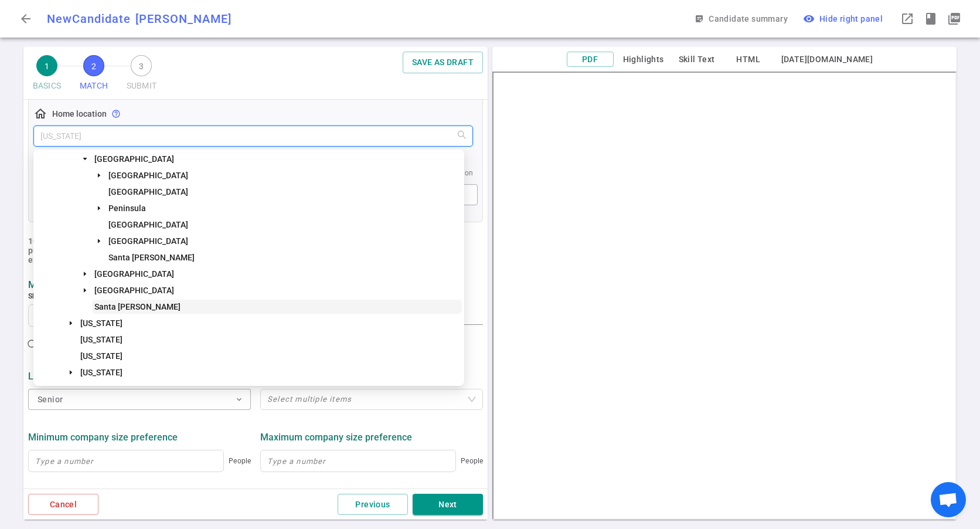
scroll to position [176, 0]
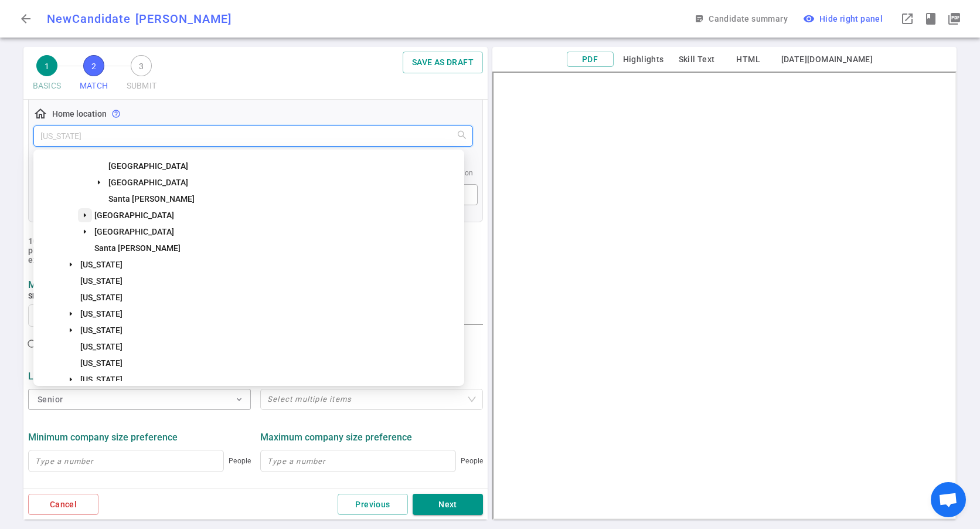
click at [81, 214] on span at bounding box center [85, 215] width 14 height 14
click at [85, 262] on icon "caret-down" at bounding box center [85, 264] width 6 height 6
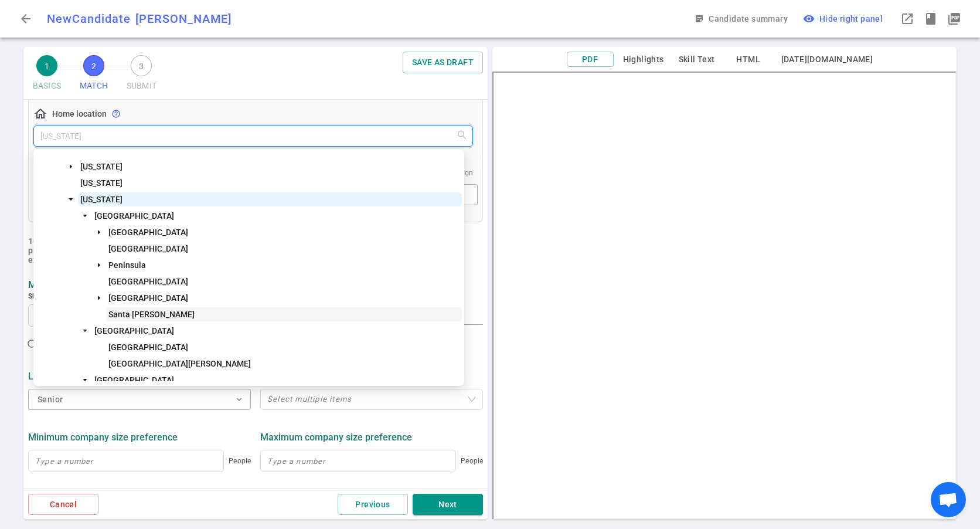
scroll to position [0, 0]
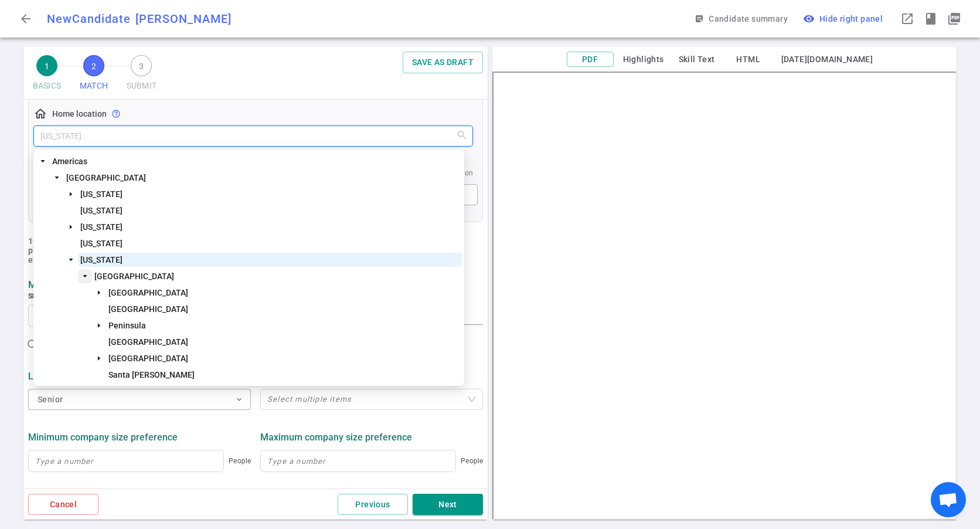
click at [86, 275] on icon "caret-down" at bounding box center [85, 276] width 4 height 2
click at [83, 341] on icon "caret-down" at bounding box center [85, 342] width 6 height 6
click at [137, 272] on span "San Francisco Bay Area" at bounding box center [134, 275] width 80 height 9
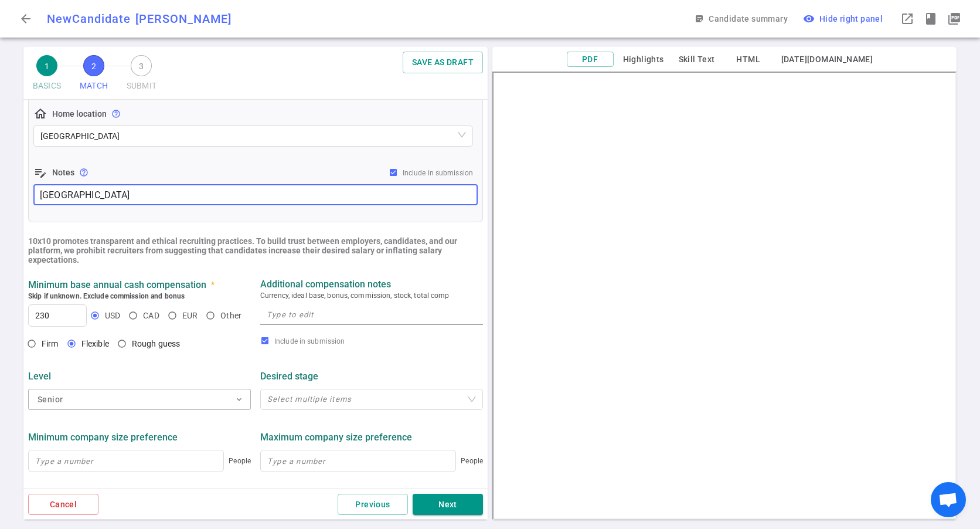
drag, startPoint x: 134, startPoint y: 199, endPoint x: -2, endPoint y: 199, distance: 136.5
click at [0, 199] on html "arrow_back New Candidate Sean Han SH sticky_note_2 Candidate summary visibility…" at bounding box center [490, 264] width 980 height 529
click at [150, 127] on input "search" at bounding box center [252, 136] width 425 height 20
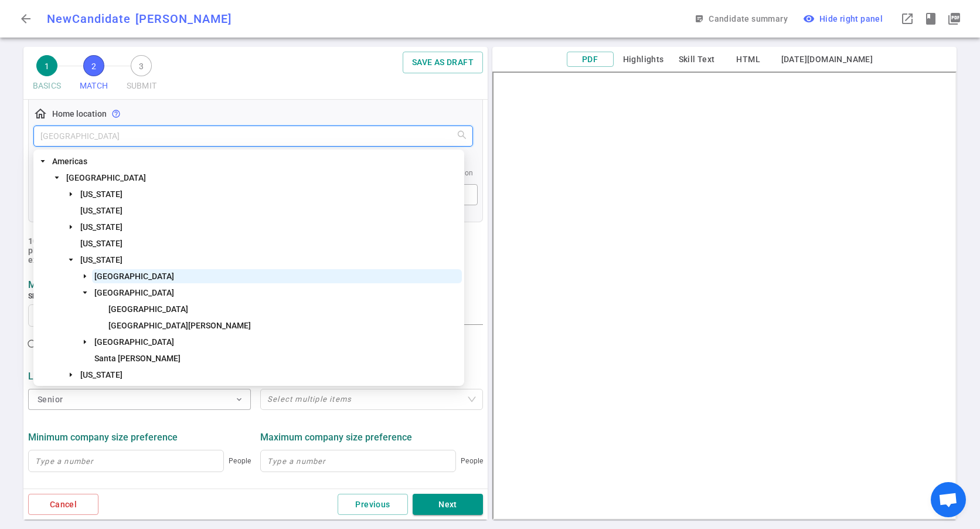
click at [122, 277] on span "San Francisco Bay Area" at bounding box center [134, 275] width 80 height 9
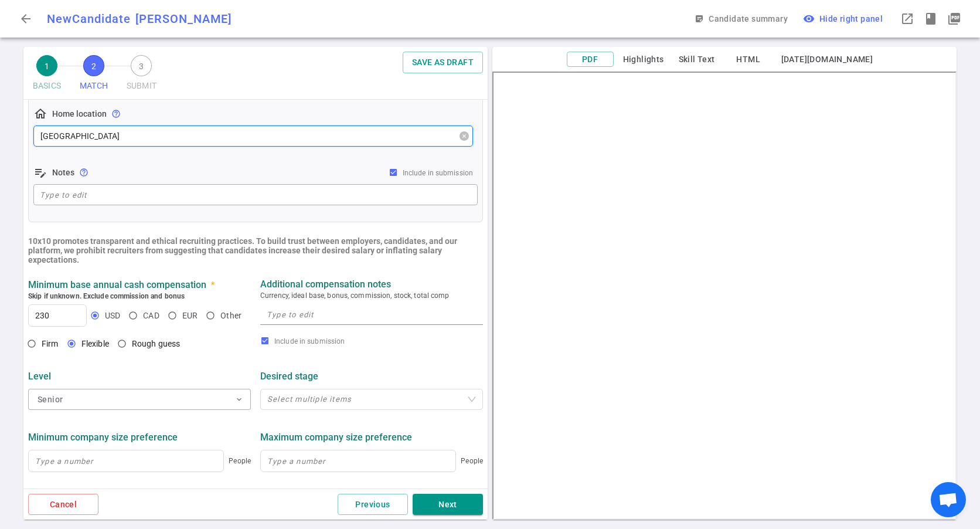
drag, startPoint x: 162, startPoint y: 129, endPoint x: 419, endPoint y: 127, distance: 257.3
click at [166, 130] on span "San Francisco Bay Area" at bounding box center [252, 136] width 425 height 18
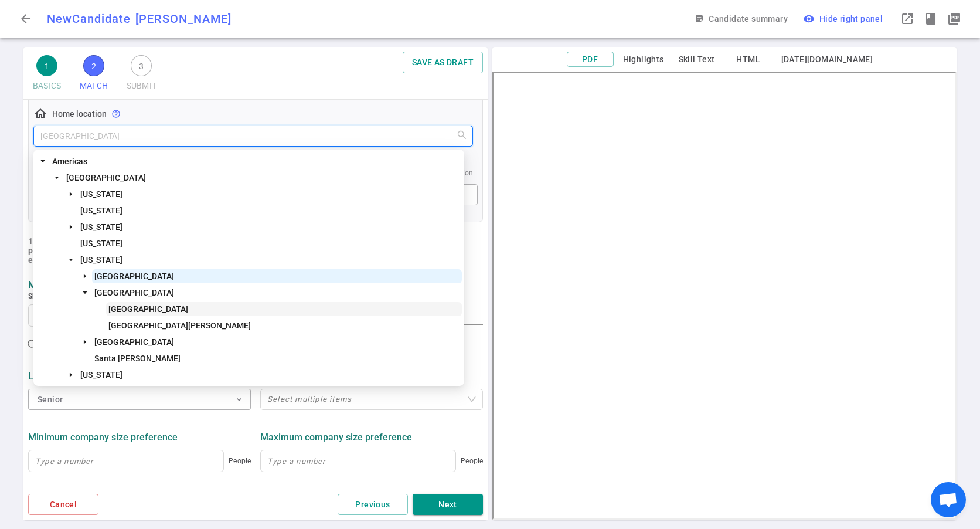
click at [131, 308] on span "Los Angeles" at bounding box center [148, 308] width 80 height 9
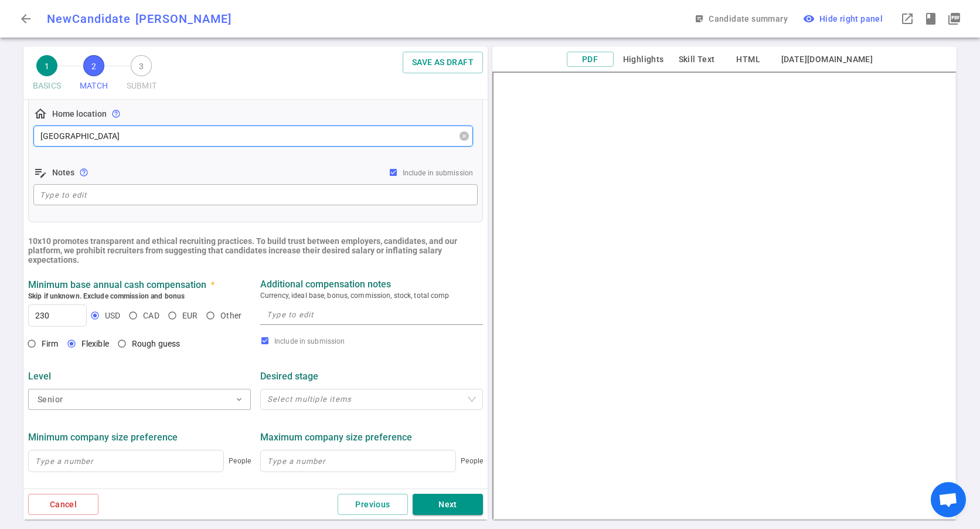
click at [220, 138] on span "Los Angeles" at bounding box center [252, 136] width 425 height 18
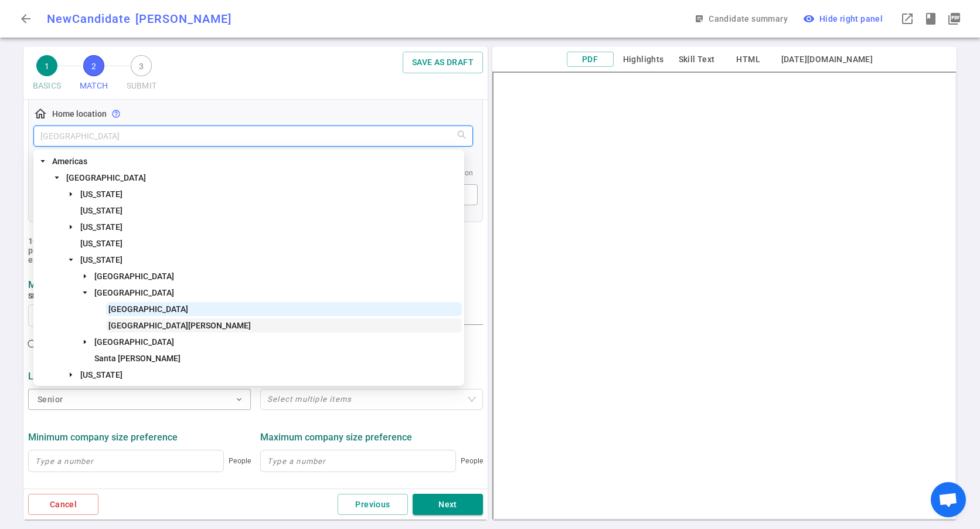
click at [134, 330] on span "Santa Monica" at bounding box center [284, 325] width 356 height 14
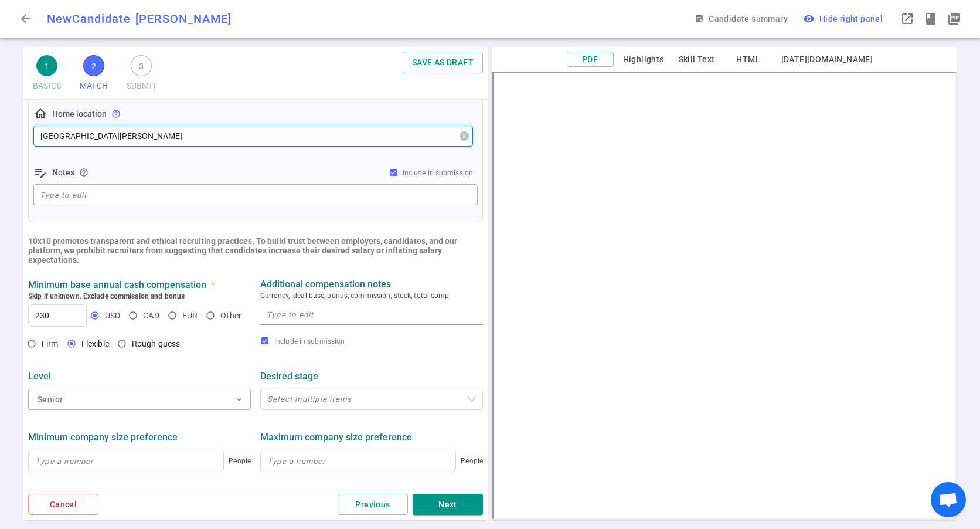
click at [219, 136] on span "Santa Monica" at bounding box center [252, 136] width 425 height 18
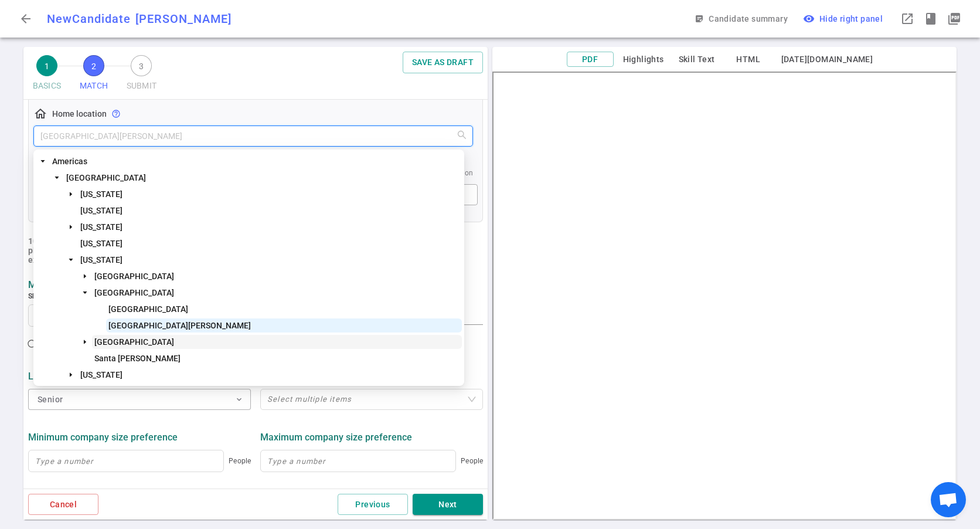
click at [124, 343] on span "San Diego Area" at bounding box center [134, 341] width 80 height 9
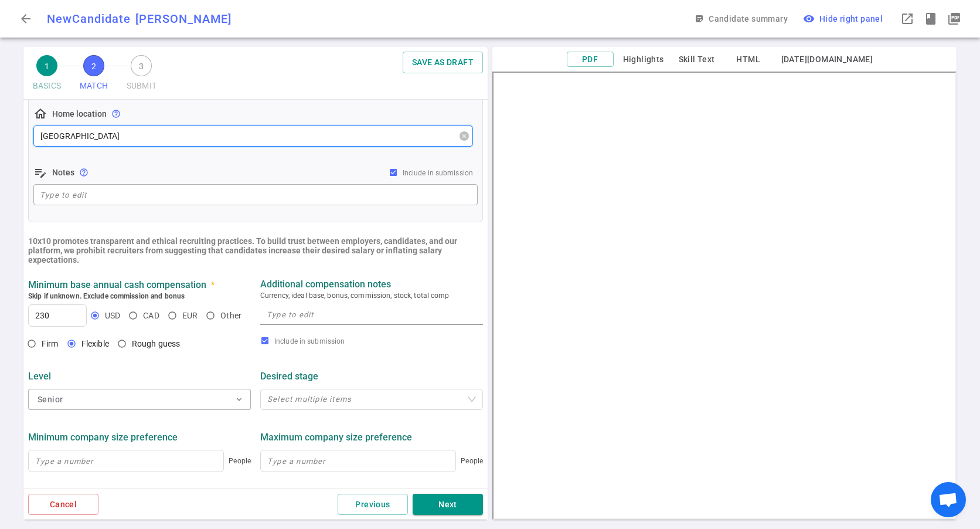
click at [166, 138] on span "San Diego Area" at bounding box center [252, 136] width 425 height 18
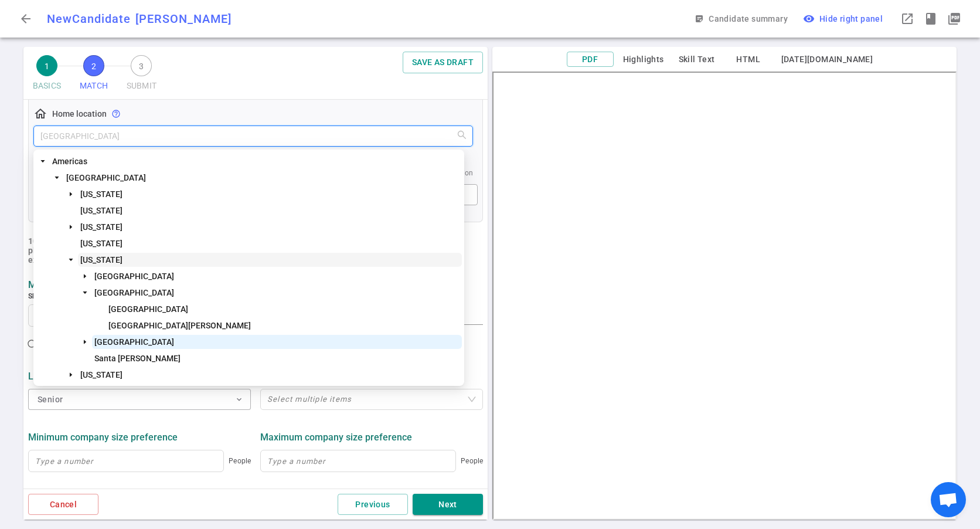
click at [103, 260] on span "California" at bounding box center [101, 259] width 42 height 9
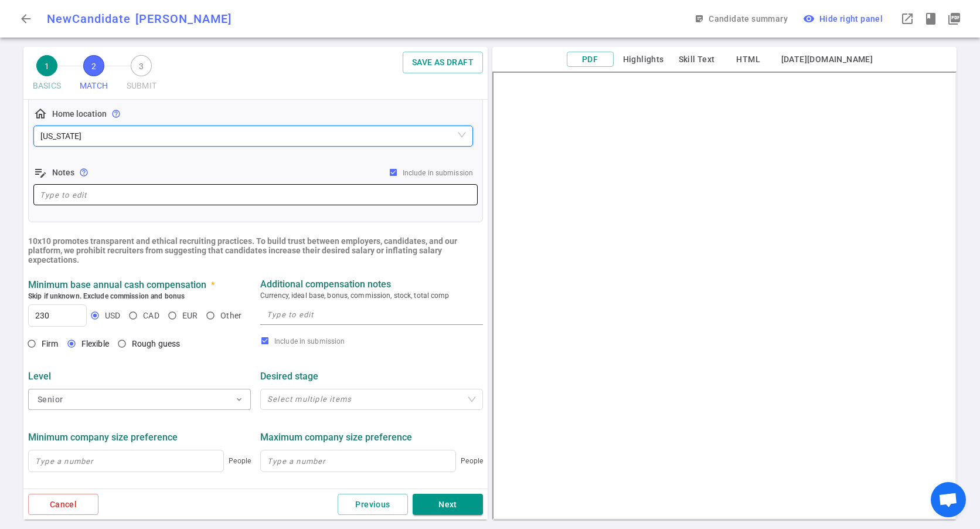
click at [122, 190] on textarea at bounding box center [255, 194] width 431 height 13
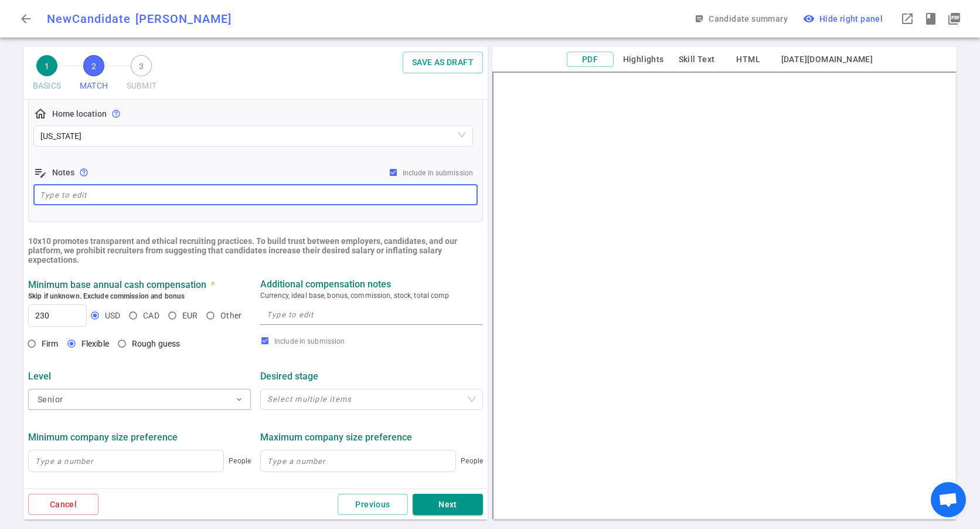
paste textarea "Lake Forest CA"
type textarea "Lake Forest CA"
click at [37, 173] on span "edit_note" at bounding box center [40, 172] width 14 height 14
click at [80, 173] on span "help_outline" at bounding box center [83, 172] width 9 height 9
click at [142, 193] on textarea "Lake Forest CA" at bounding box center [255, 194] width 431 height 13
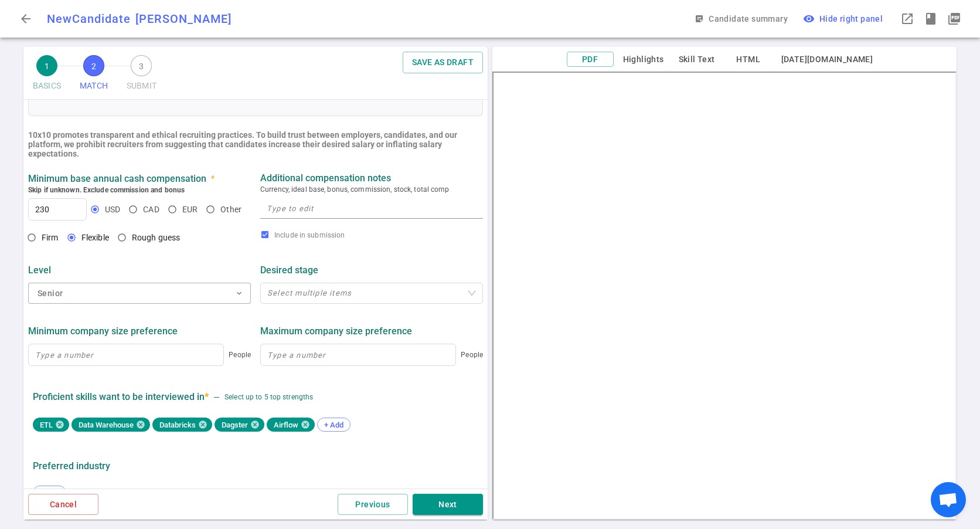
scroll to position [410, 0]
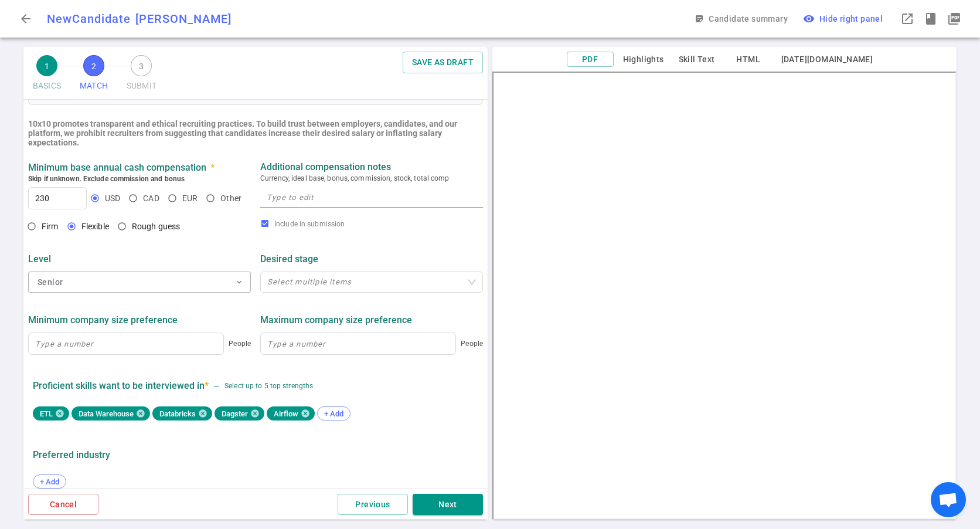
click at [296, 206] on div "x" at bounding box center [371, 196] width 223 height 21
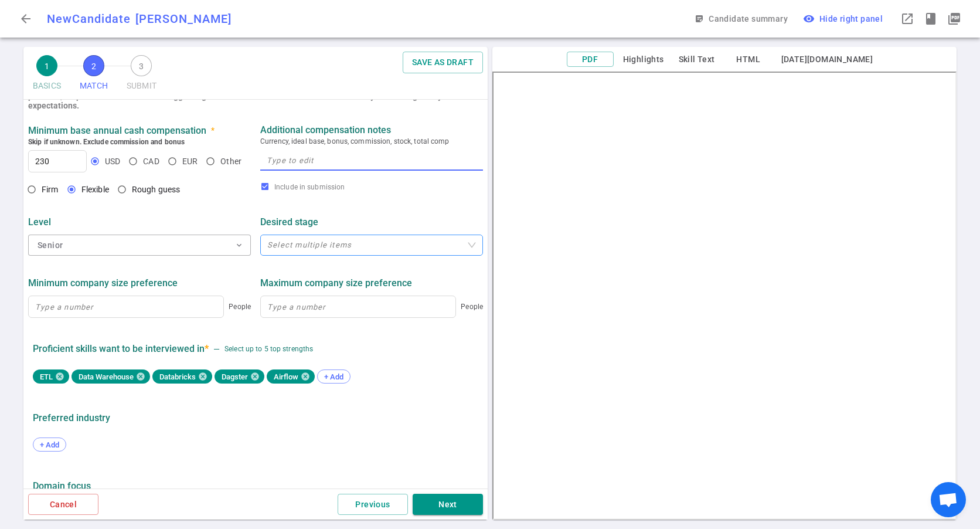
scroll to position [495, 0]
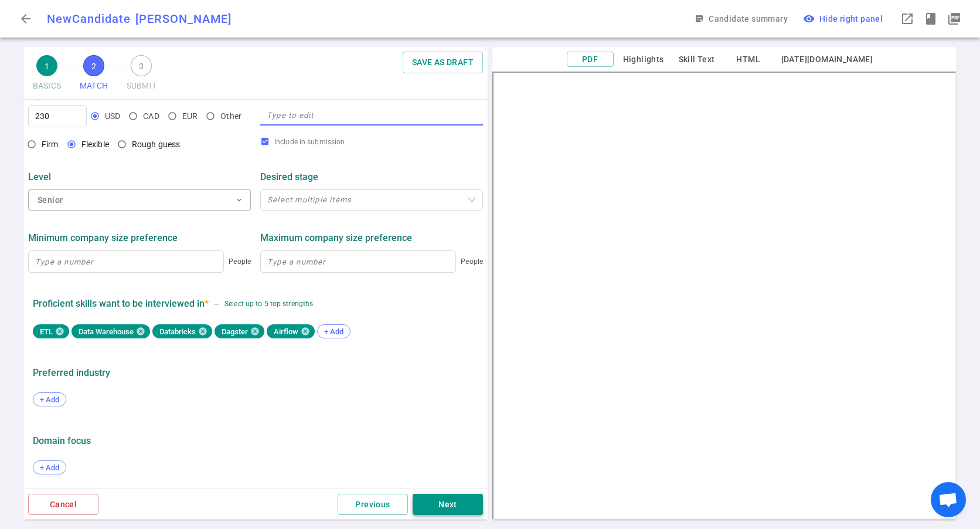
click at [459, 502] on button "Next" at bounding box center [448, 504] width 70 height 22
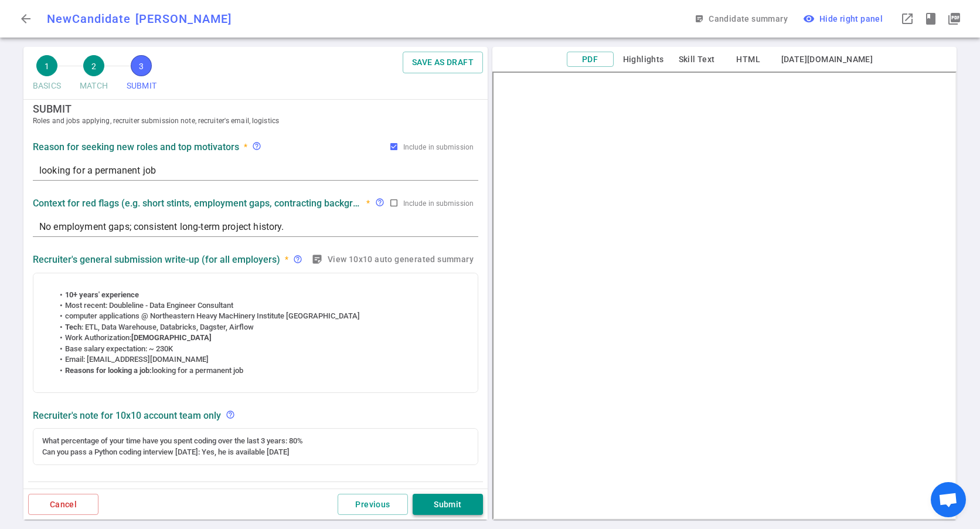
scroll to position [0, 0]
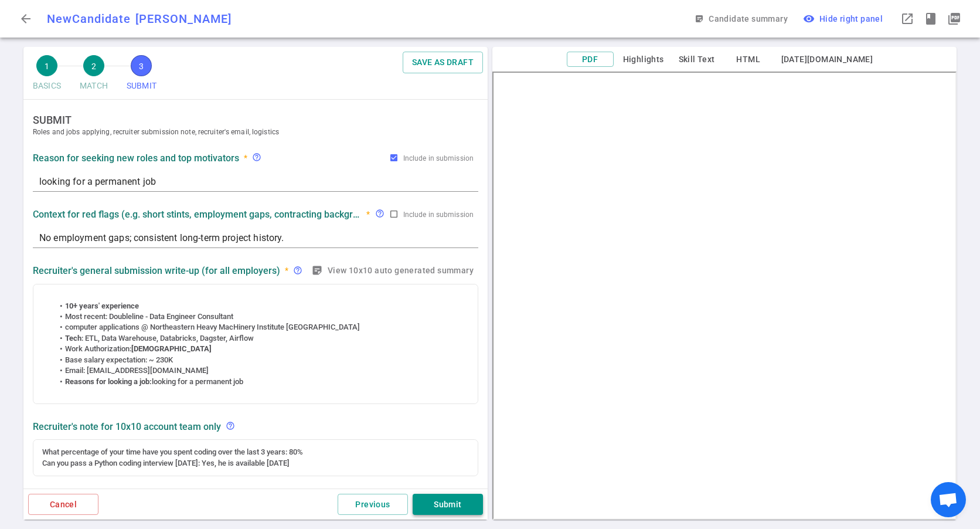
click at [445, 503] on button "Submit" at bounding box center [448, 504] width 70 height 22
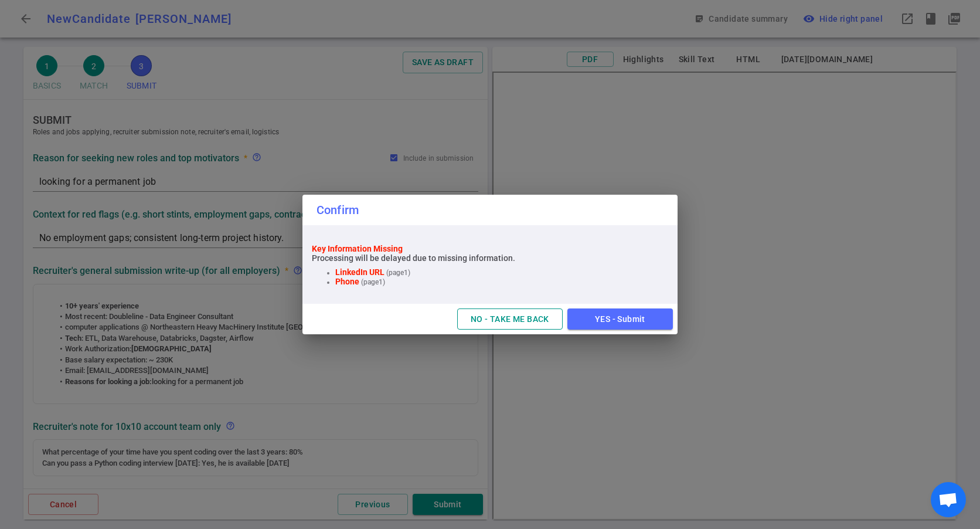
click at [517, 317] on button "NO - TAKE ME BACK" at bounding box center [509, 319] width 105 height 22
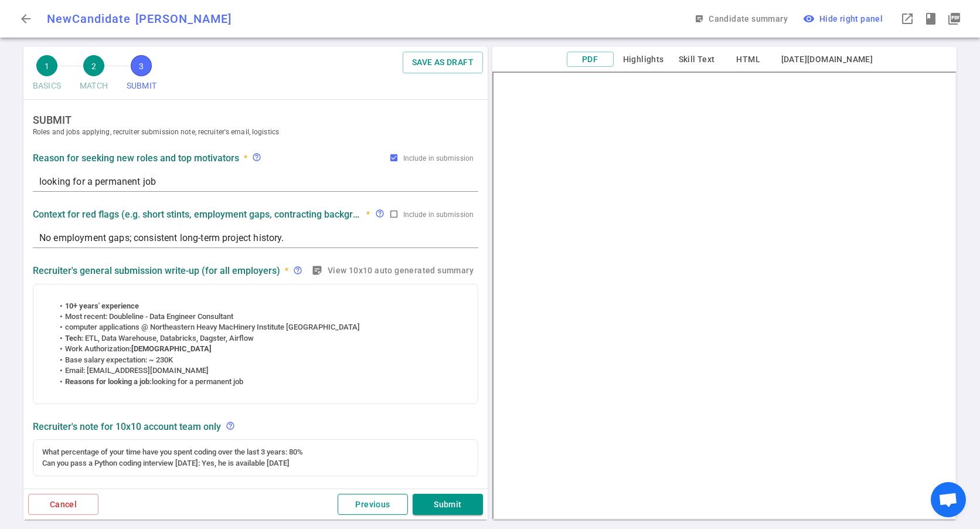
click at [359, 504] on button "Previous" at bounding box center [373, 504] width 70 height 22
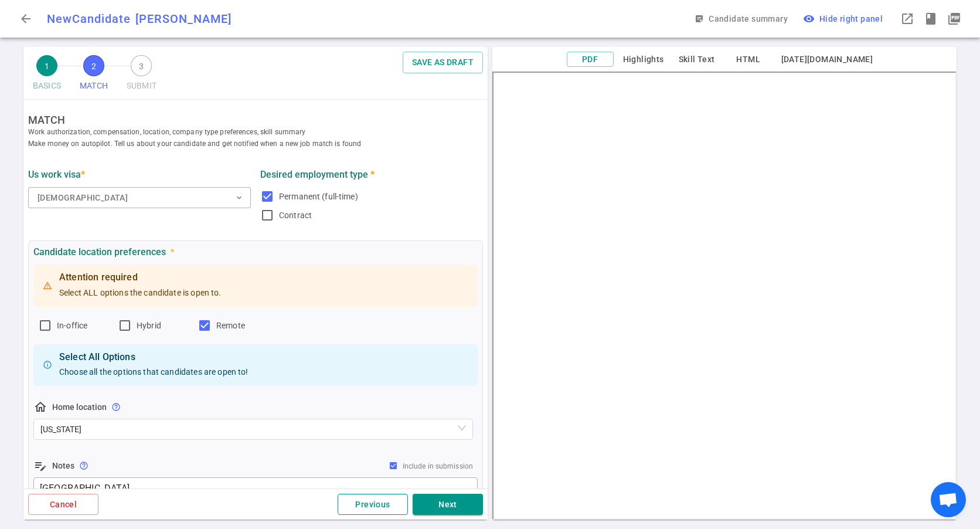
click at [362, 509] on button "Previous" at bounding box center [373, 504] width 70 height 22
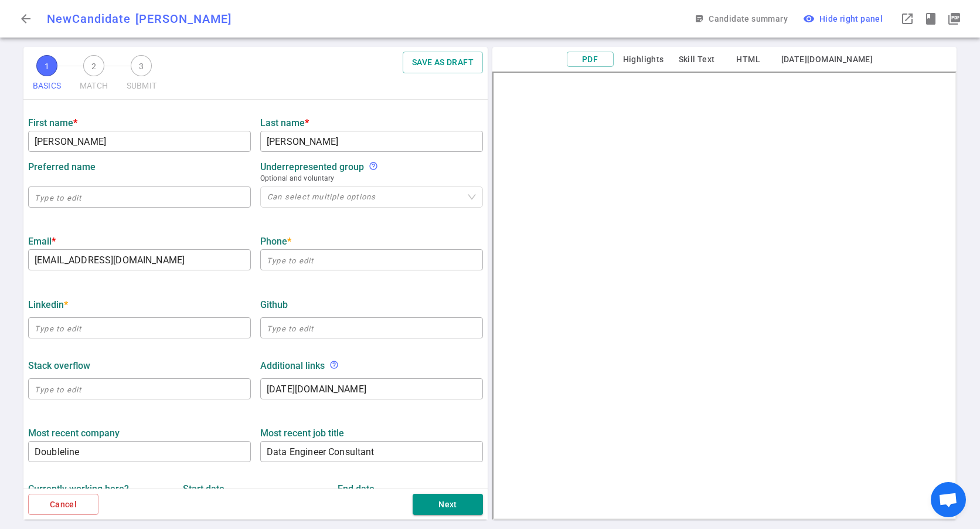
scroll to position [176, 0]
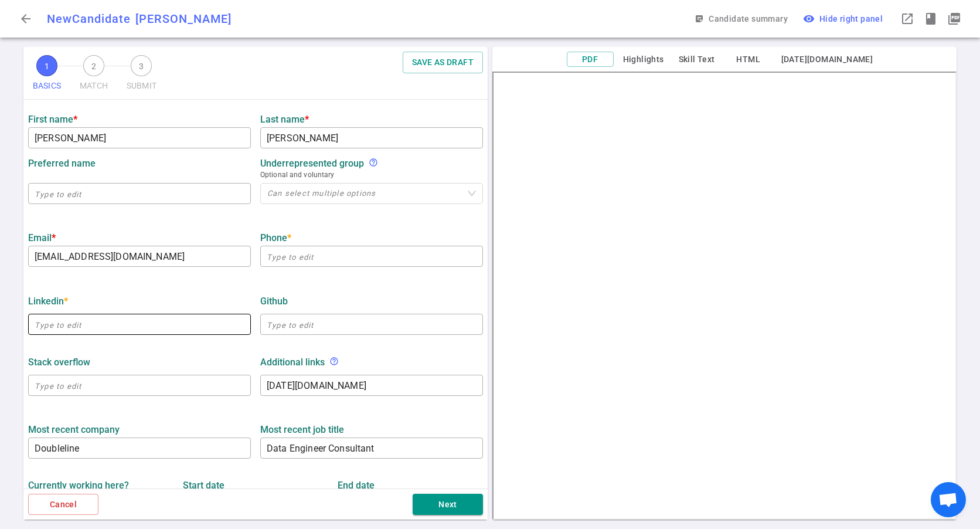
click at [89, 331] on input "text" at bounding box center [139, 324] width 223 height 19
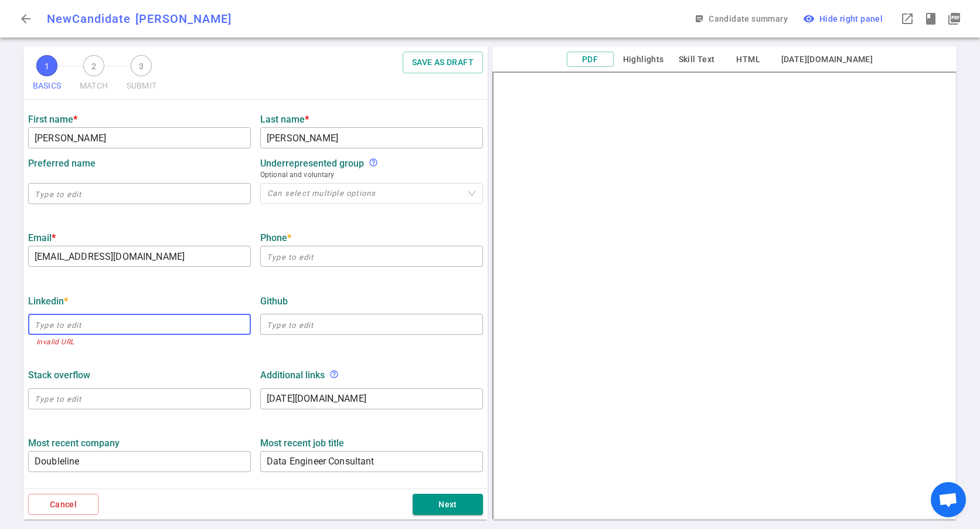
paste input "https://www.linkedin.com/in/seanhan1999/"
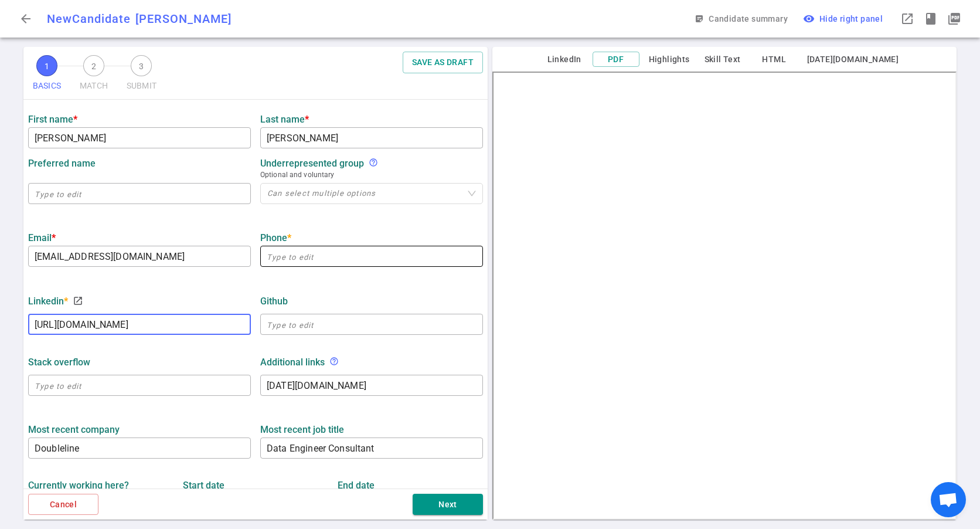
type input "https://www.linkedin.com/in/seanhan1999"
click at [296, 255] on input "text" at bounding box center [371, 256] width 223 height 19
paste input "949) 231-8465"
drag, startPoint x: 285, startPoint y: 257, endPoint x: 293, endPoint y: 277, distance: 21.0
click at [287, 259] on input "949) 231-8465" at bounding box center [371, 256] width 223 height 19
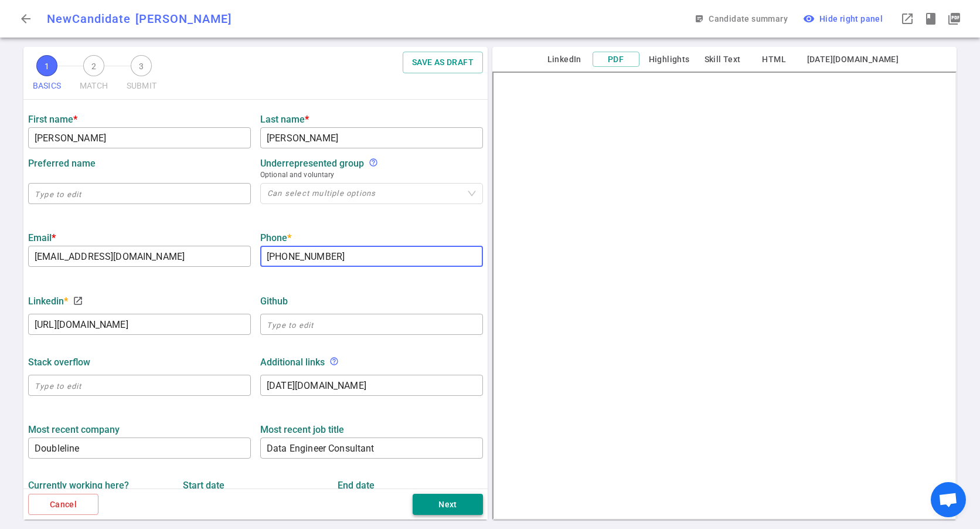
type input "949-231-8465"
click at [449, 493] on button "Next" at bounding box center [448, 504] width 70 height 22
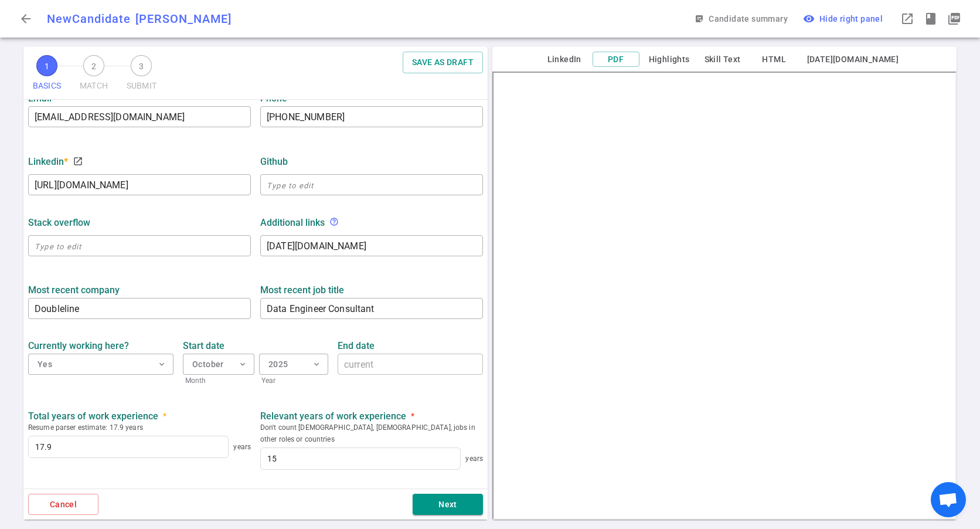
scroll to position [427, 0]
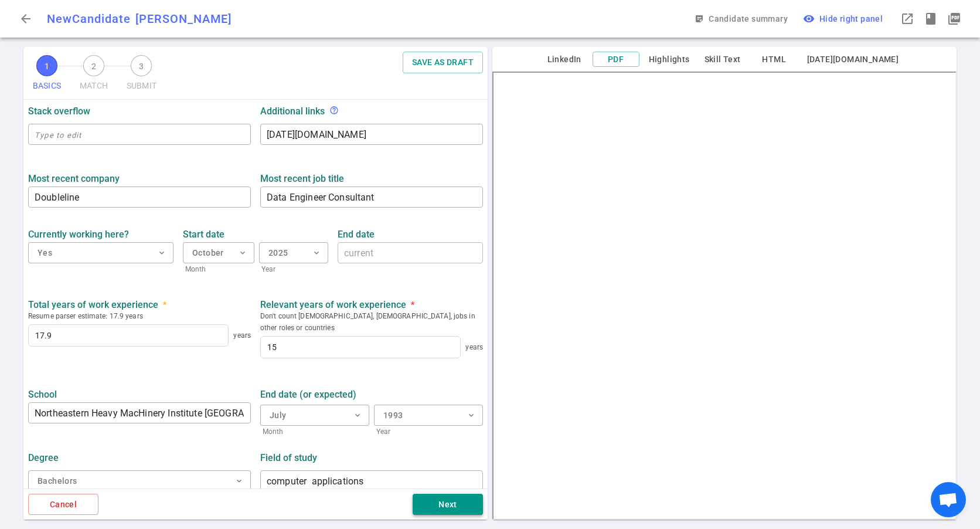
click at [460, 504] on button "Next" at bounding box center [448, 504] width 70 height 22
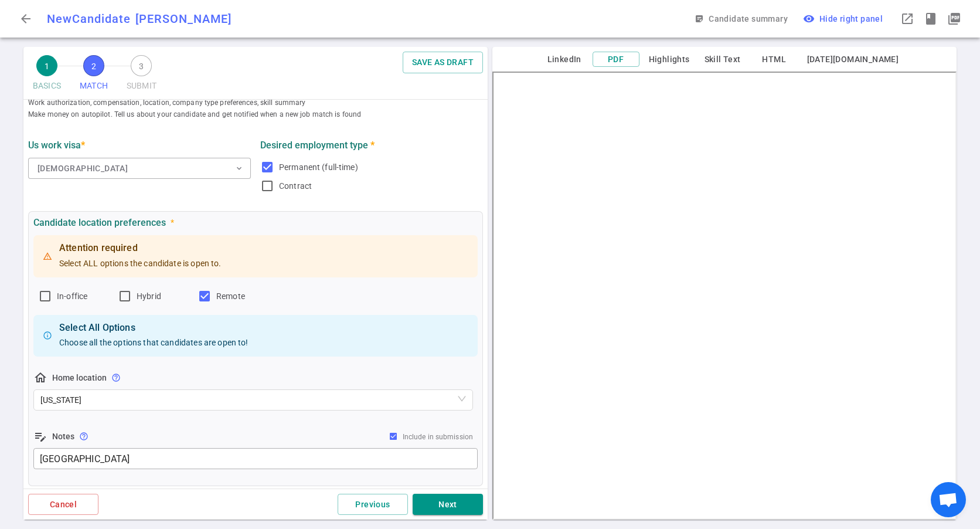
scroll to position [0, 0]
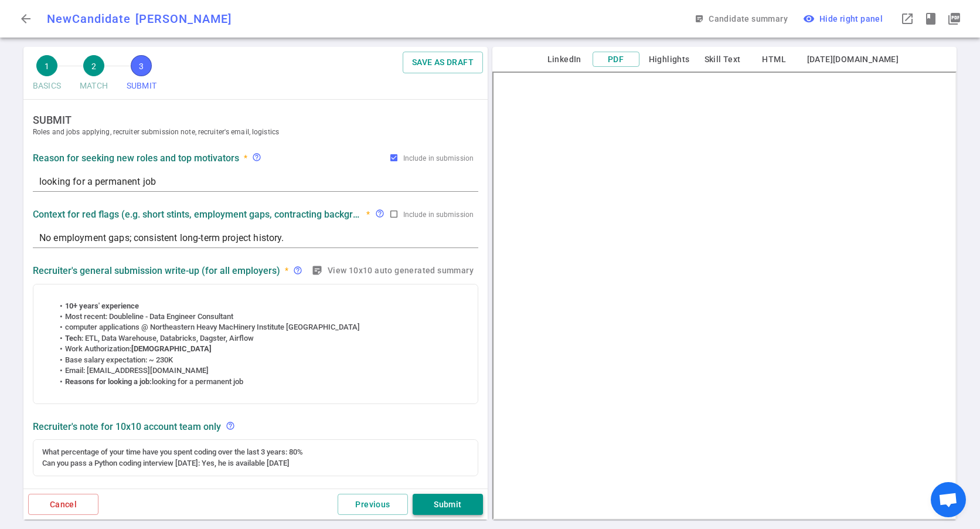
click at [444, 498] on button "Submit" at bounding box center [448, 504] width 70 height 22
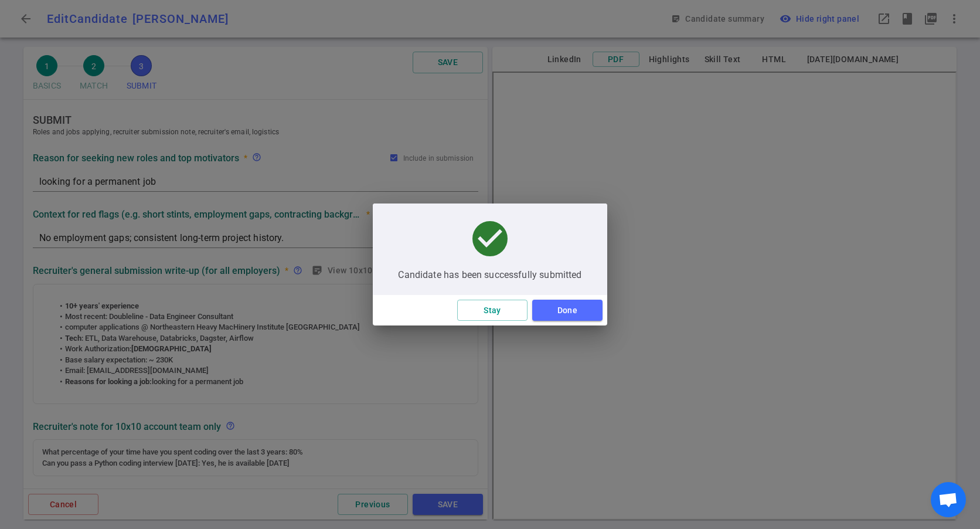
click at [597, 312] on button "Done" at bounding box center [567, 310] width 70 height 22
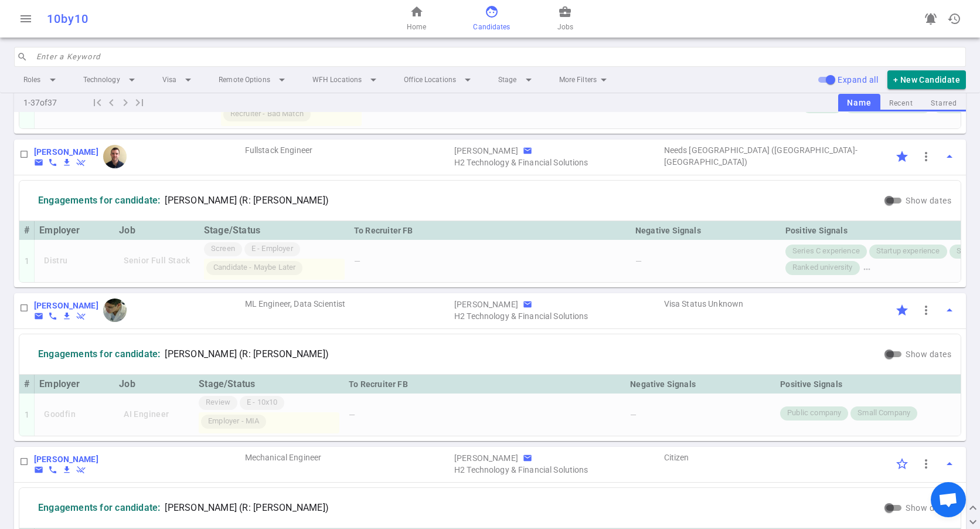
scroll to position [762, 0]
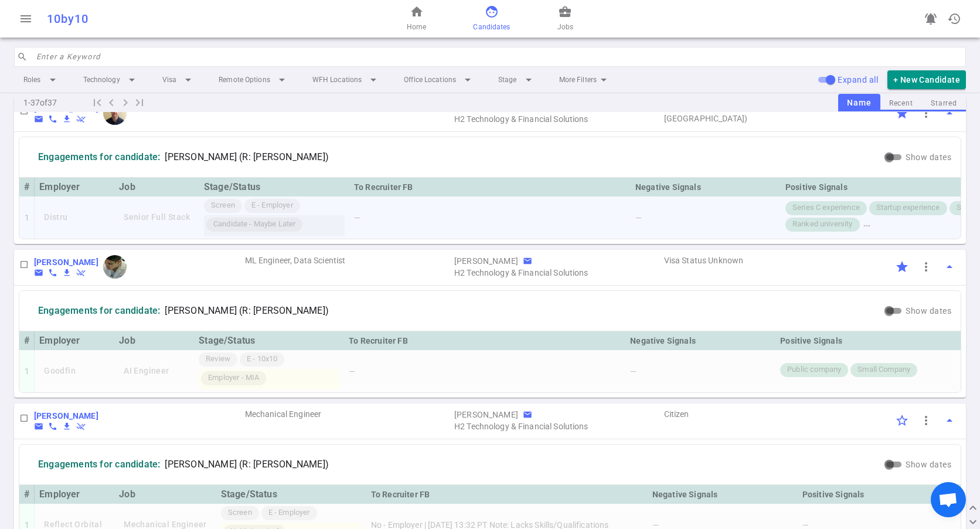
click at [290, 230] on span "Candidate - Maybe Later" at bounding box center [254, 224] width 91 height 11
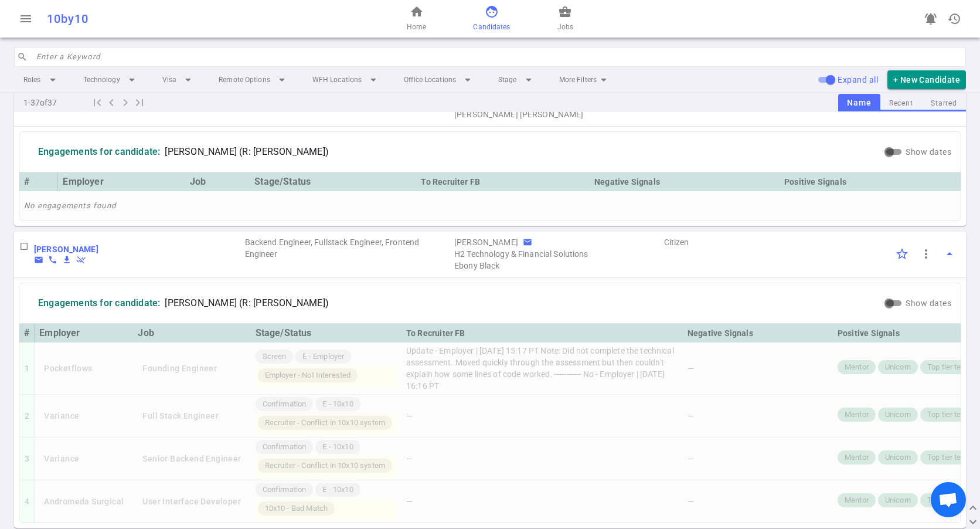
scroll to position [1934, 0]
drag, startPoint x: 359, startPoint y: 258, endPoint x: 261, endPoint y: 247, distance: 99.1
click at [356, 190] on th "Stage/Status" at bounding box center [333, 181] width 166 height 19
click at [253, 157] on span "Sean Han (R: Thomas Birdsell)" at bounding box center [247, 151] width 164 height 12
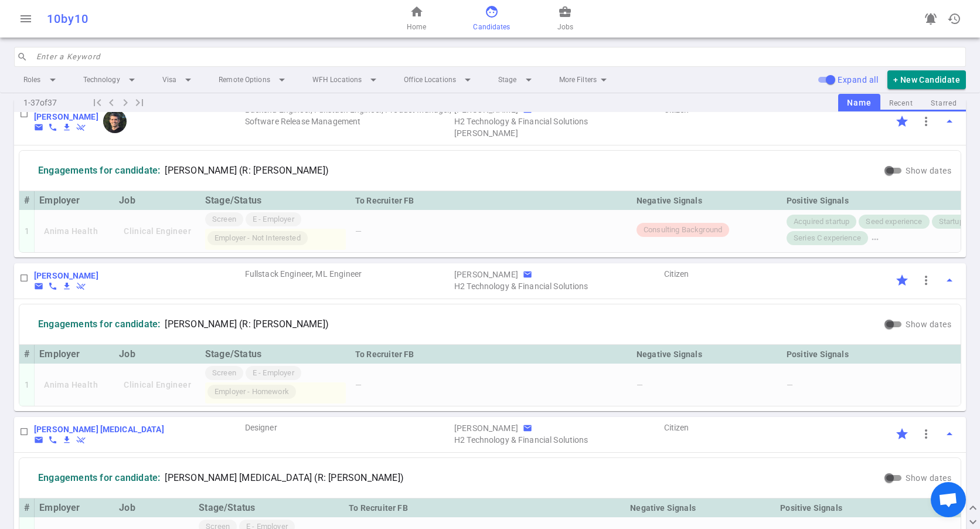
scroll to position [3574, 0]
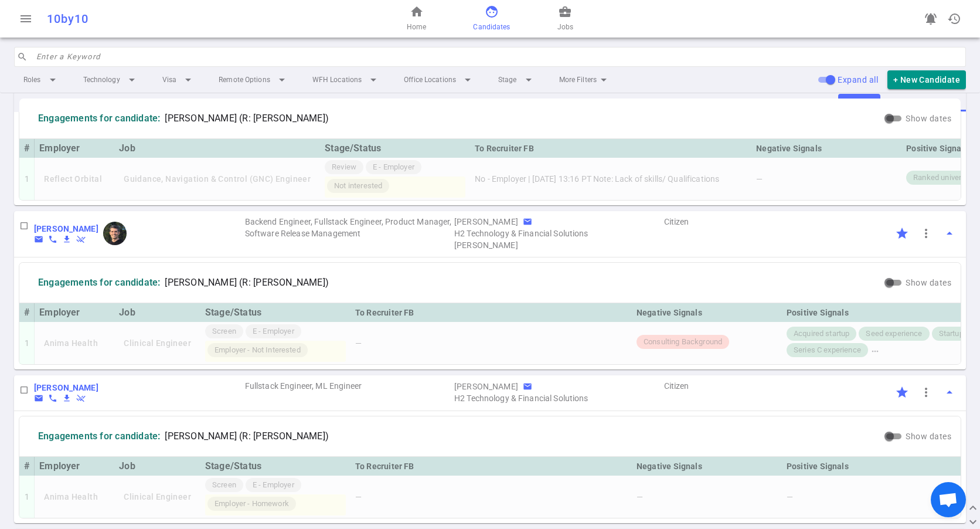
click at [888, 103] on button "Recent" at bounding box center [901, 104] width 42 height 16
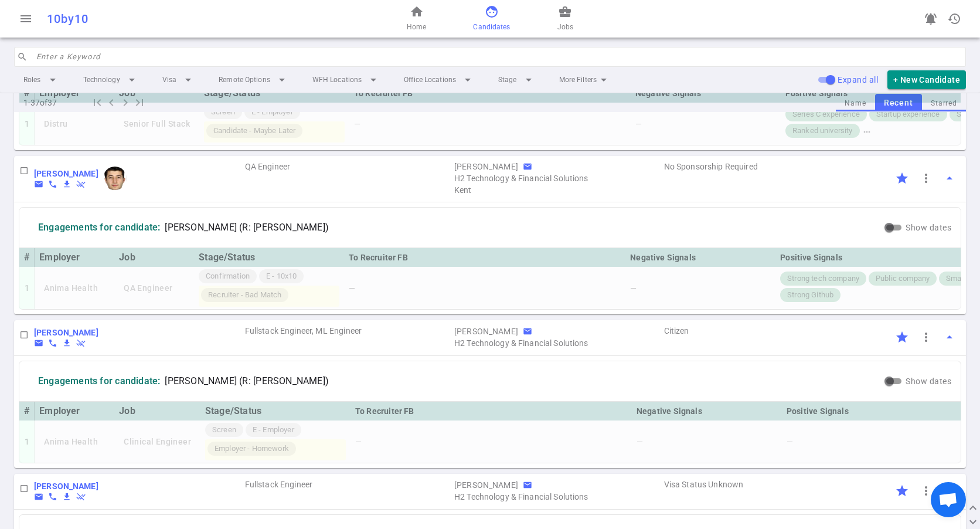
scroll to position [4395, 0]
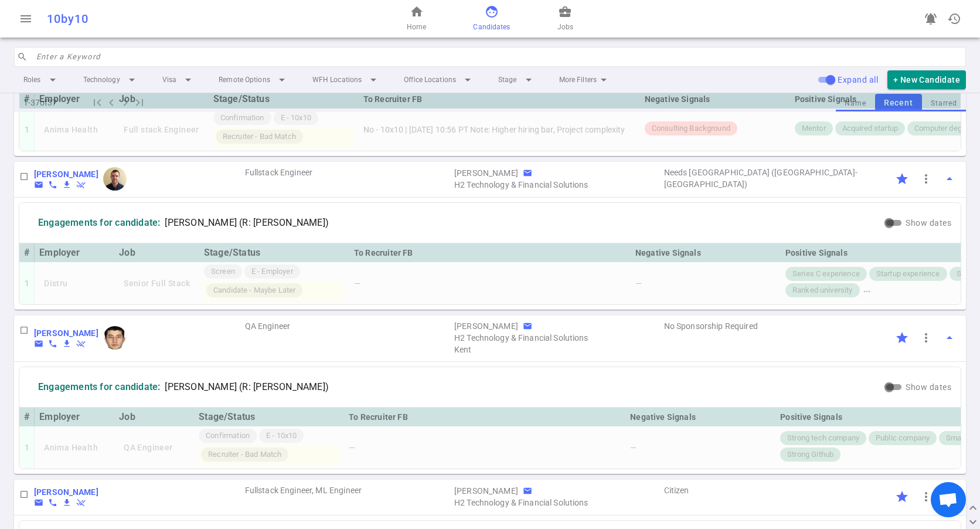
click at [892, 104] on button "Recent" at bounding box center [898, 103] width 47 height 18
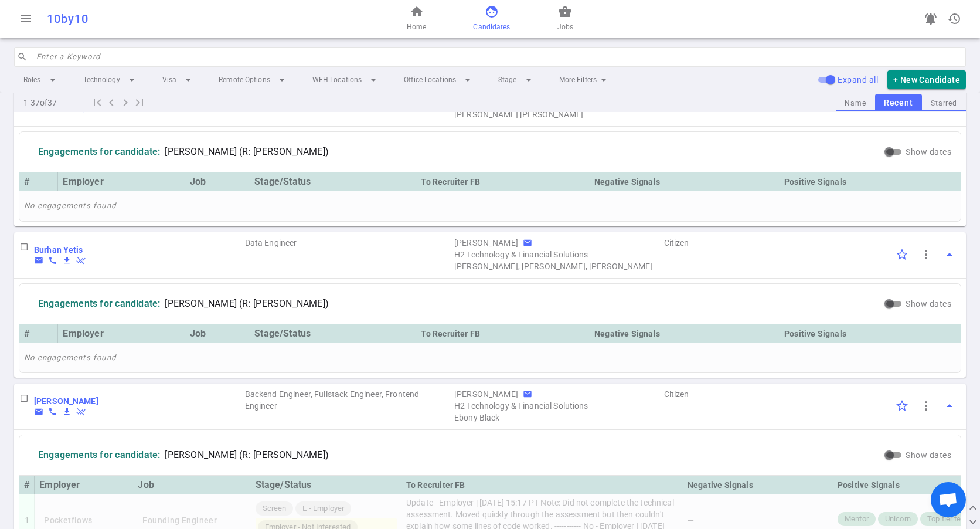
scroll to position [0, 0]
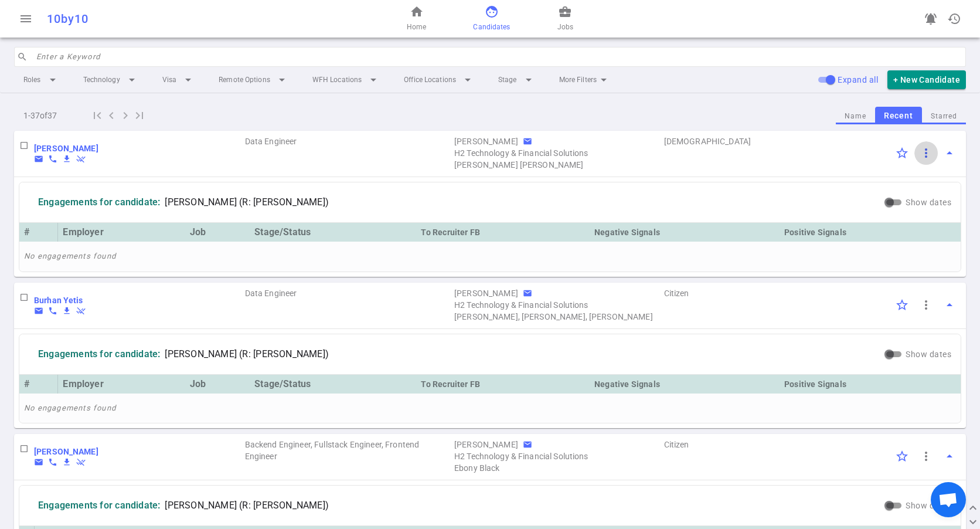
click at [919, 155] on span "more_vert" at bounding box center [926, 153] width 14 height 14
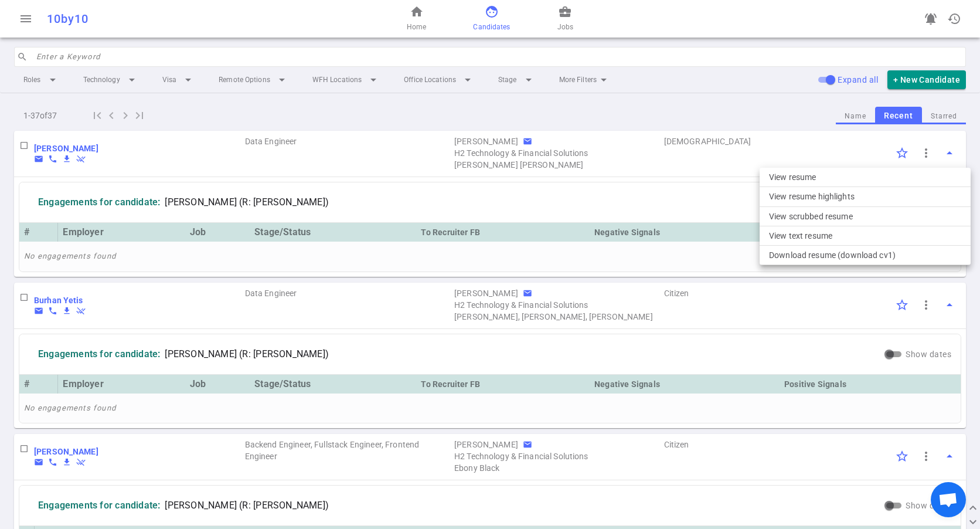
click at [117, 155] on div at bounding box center [490, 264] width 980 height 529
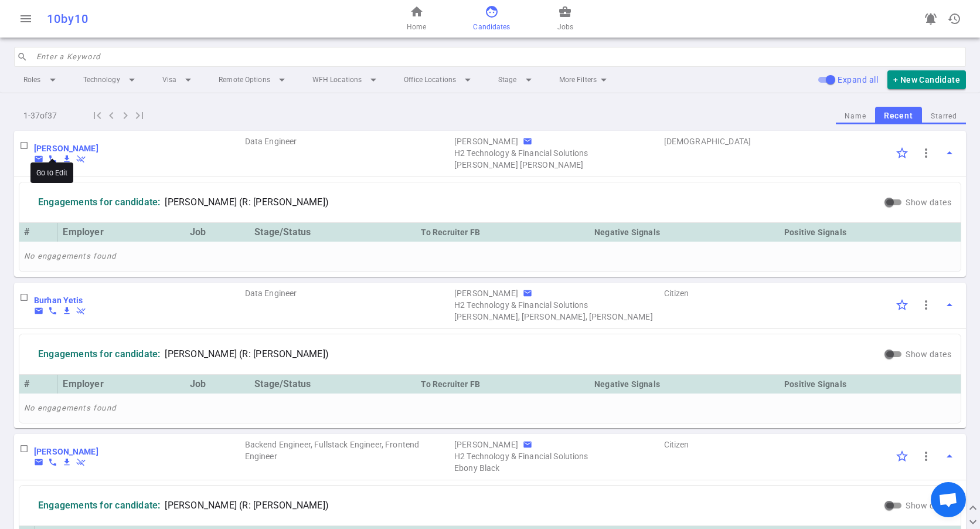
click at [57, 145] on b "Sean Han" at bounding box center [66, 148] width 64 height 9
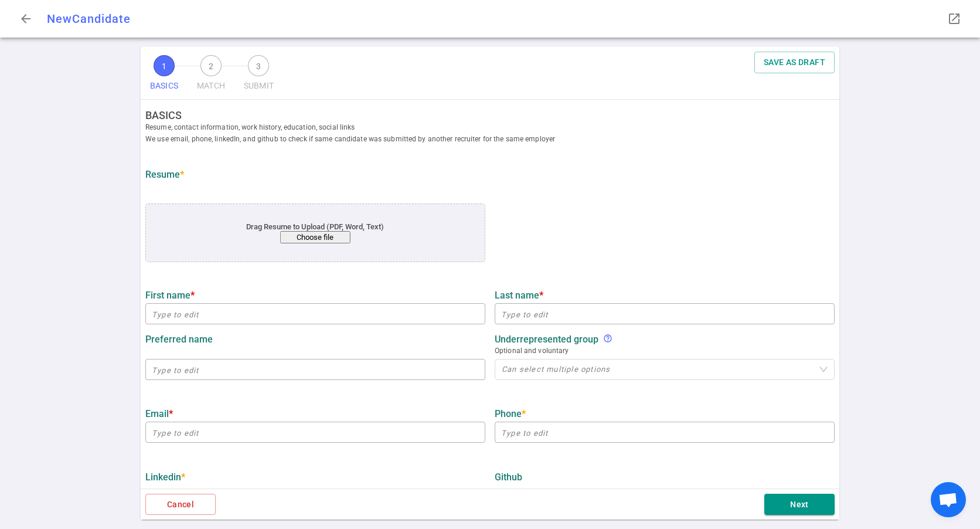
type input "[PERSON_NAME]"
type input "[EMAIL_ADDRESS][DOMAIN_NAME]"
type input "[PHONE_NUMBER]"
type input "[URL][DOMAIN_NAME]"
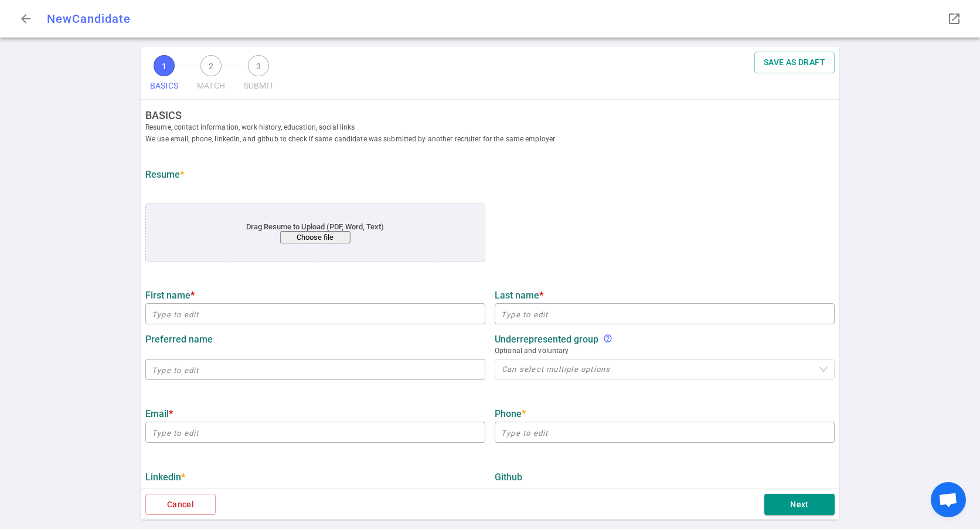
type input "Doubleline"
type input "17.9"
type input "15"
type input "Northeastern Heavy MacHinery Institute [GEOGRAPHIC_DATA]"
type input "computer applications"
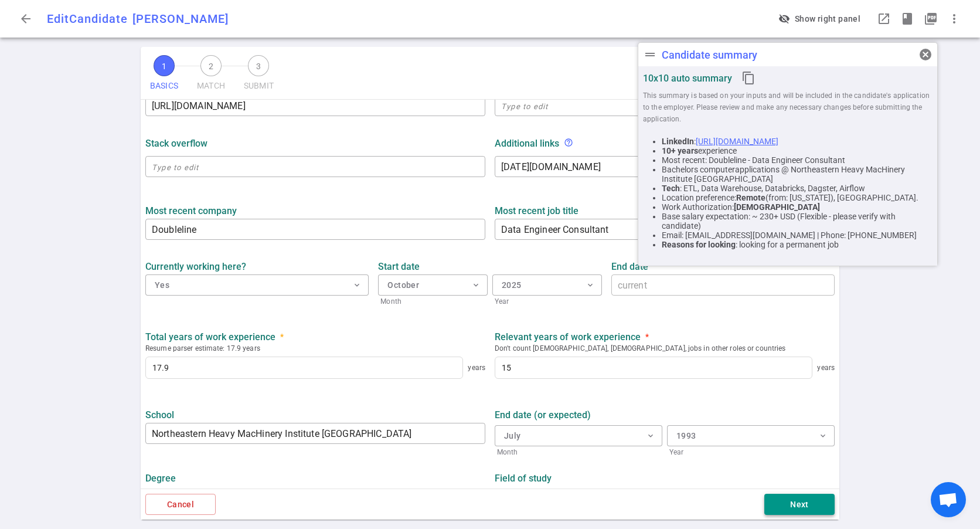
scroll to position [427, 0]
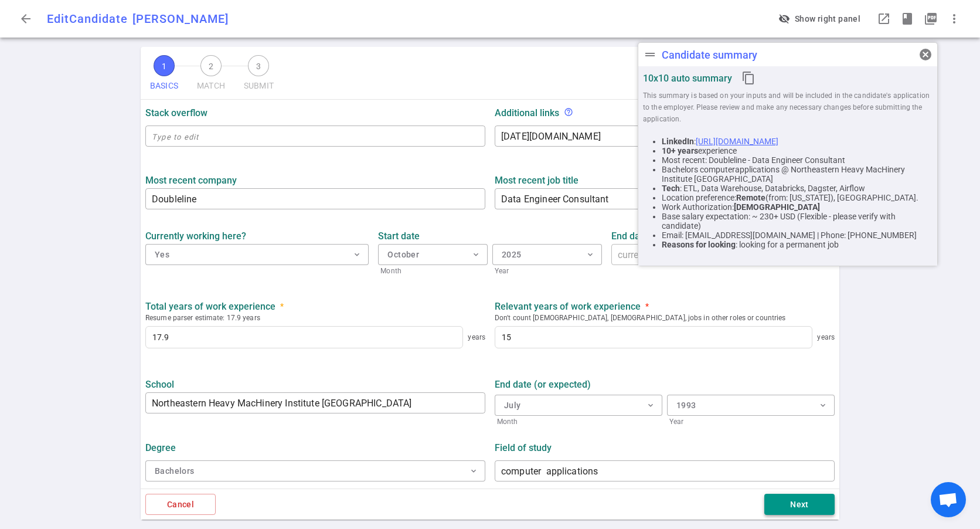
drag, startPoint x: 794, startPoint y: 509, endPoint x: 608, endPoint y: 431, distance: 201.2
click at [793, 507] on button "Next" at bounding box center [799, 504] width 70 height 22
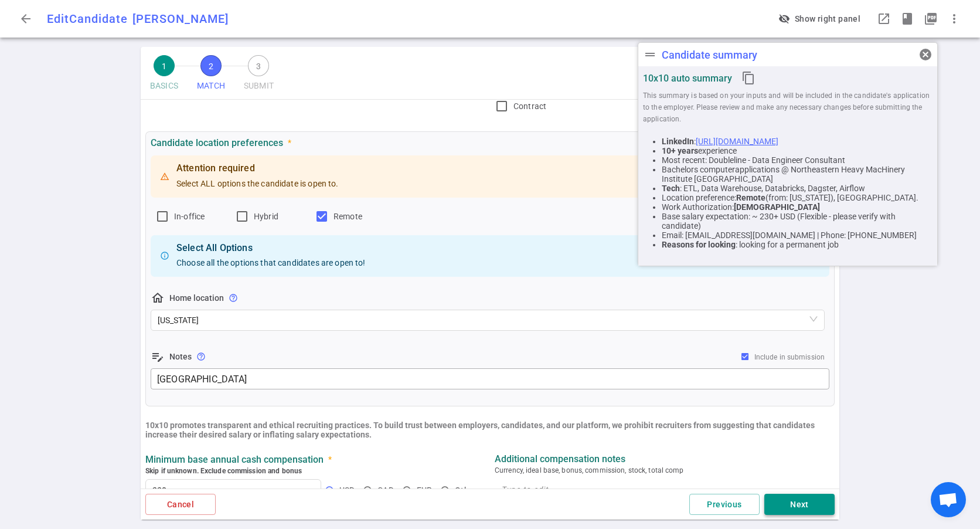
scroll to position [500, 0]
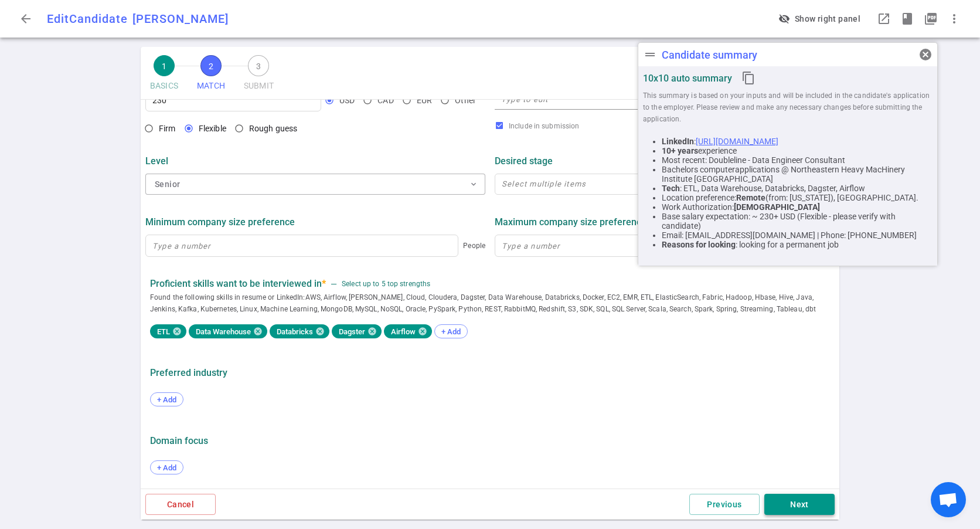
drag, startPoint x: 785, startPoint y: 497, endPoint x: 728, endPoint y: 482, distance: 58.8
click at [784, 498] on button "Next" at bounding box center [799, 504] width 70 height 22
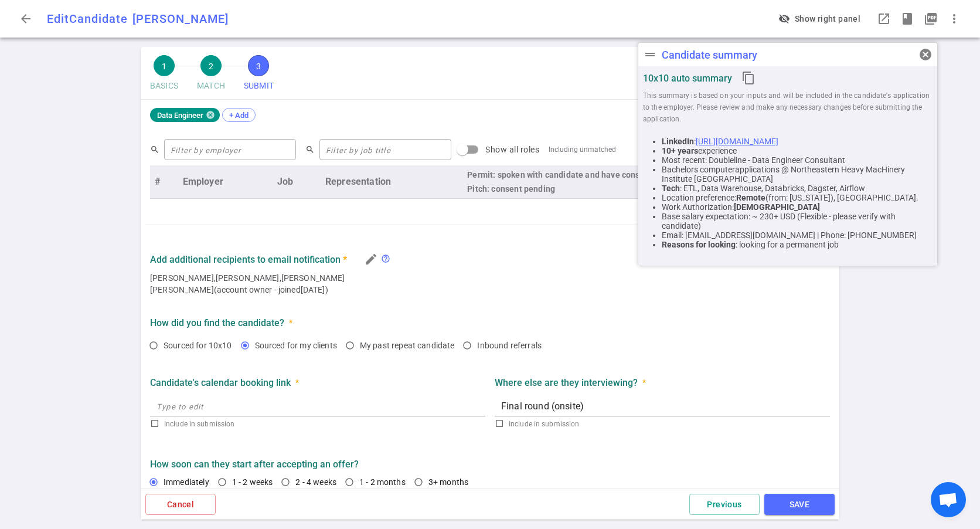
scroll to position [442, 0]
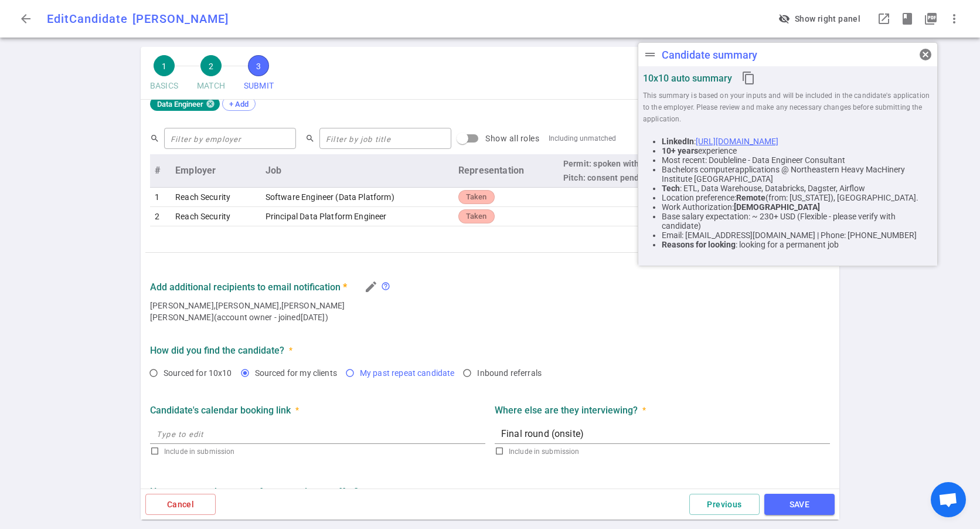
click at [407, 377] on span "My past repeat candidate" at bounding box center [407, 372] width 95 height 9
click at [360, 377] on input "My past repeat candidate" at bounding box center [350, 373] width 20 height 20
radio input "true"
click at [174, 375] on span "Sourced for 10x10" at bounding box center [197, 372] width 69 height 9
click at [163, 375] on input "Sourced for 10x10" at bounding box center [154, 373] width 20 height 20
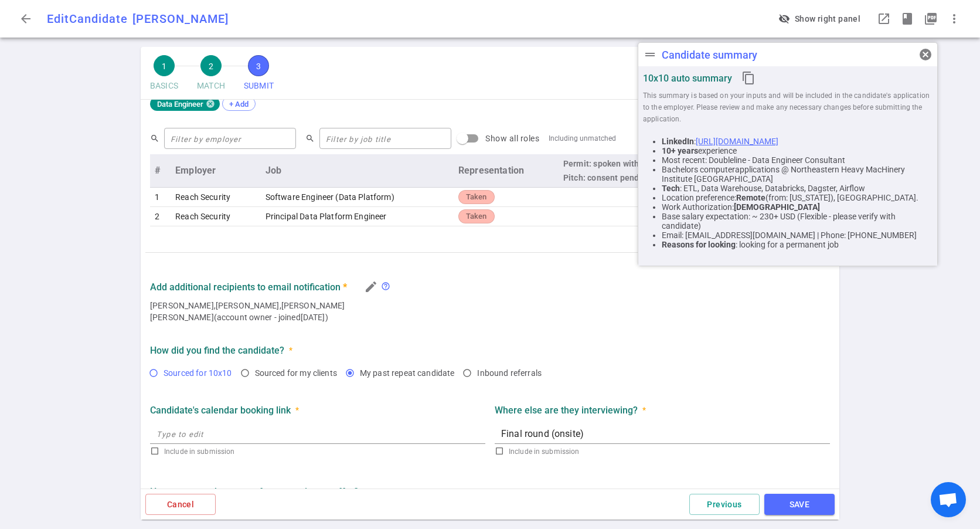
radio input "true"
click at [381, 377] on span "My past repeat candidate" at bounding box center [407, 372] width 95 height 9
click at [360, 377] on input "My past repeat candidate" at bounding box center [350, 373] width 20 height 20
radio input "true"
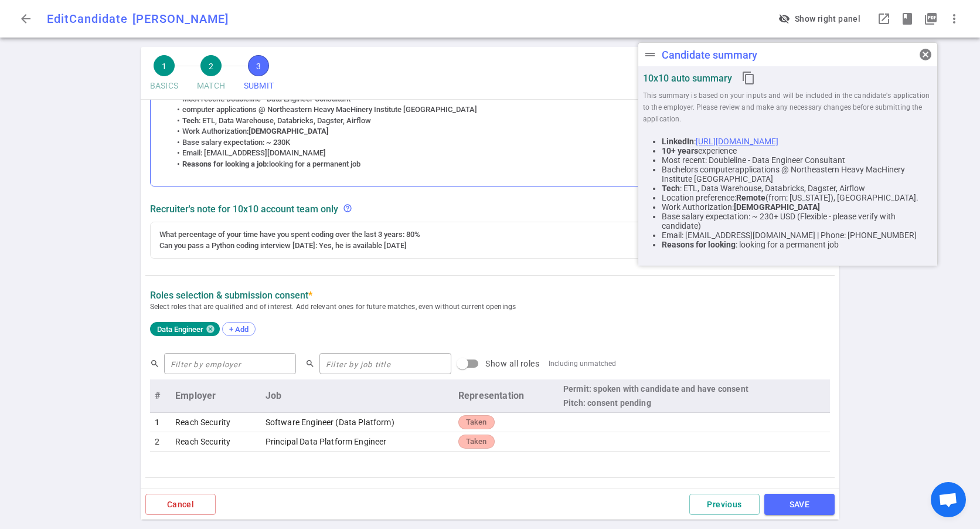
scroll to position [32, 0]
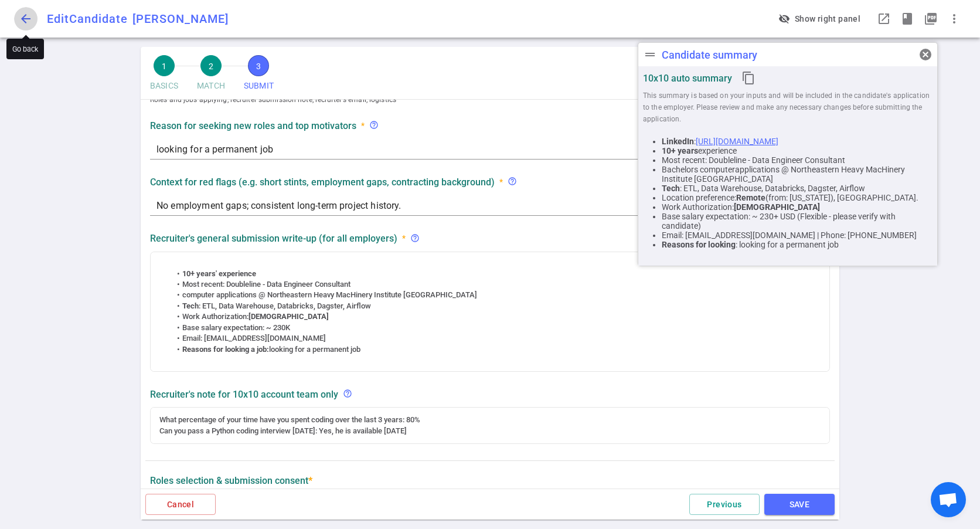
click at [19, 21] on span "arrow_back" at bounding box center [26, 19] width 14 height 14
